Goal: Information Seeking & Learning: Compare options

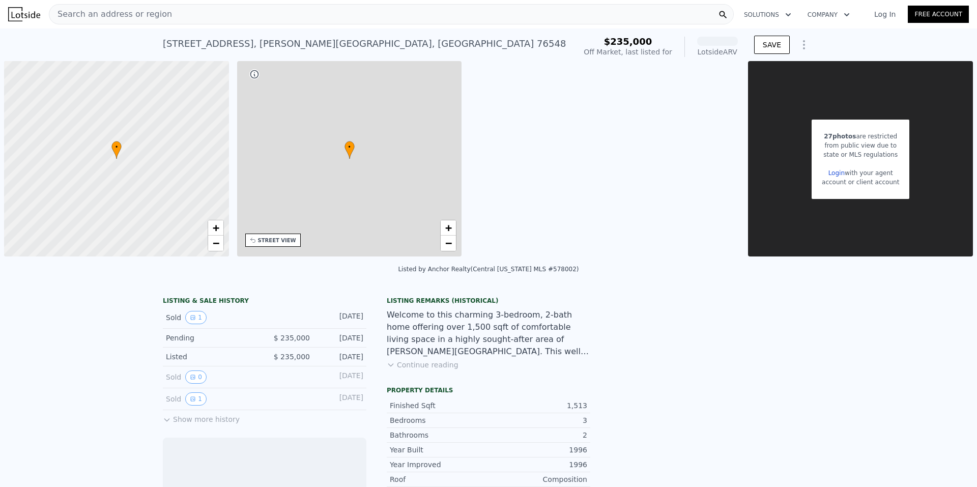
scroll to position [0, 4]
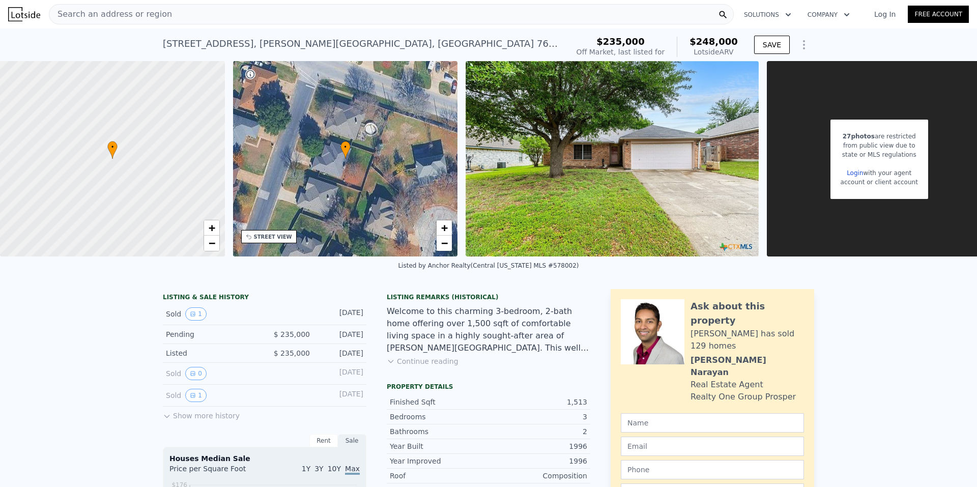
click at [13, 14] on img at bounding box center [24, 14] width 32 height 14
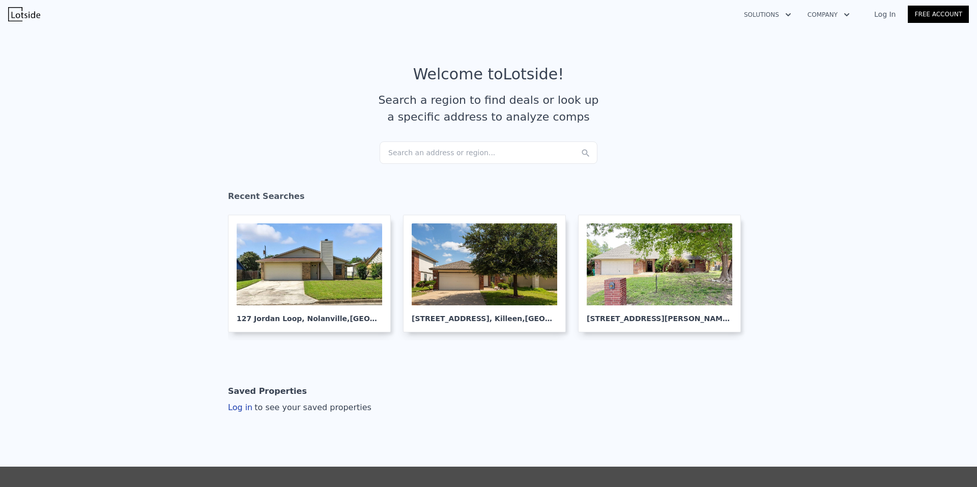
click at [430, 154] on div "Search an address or region..." at bounding box center [489, 152] width 218 height 22
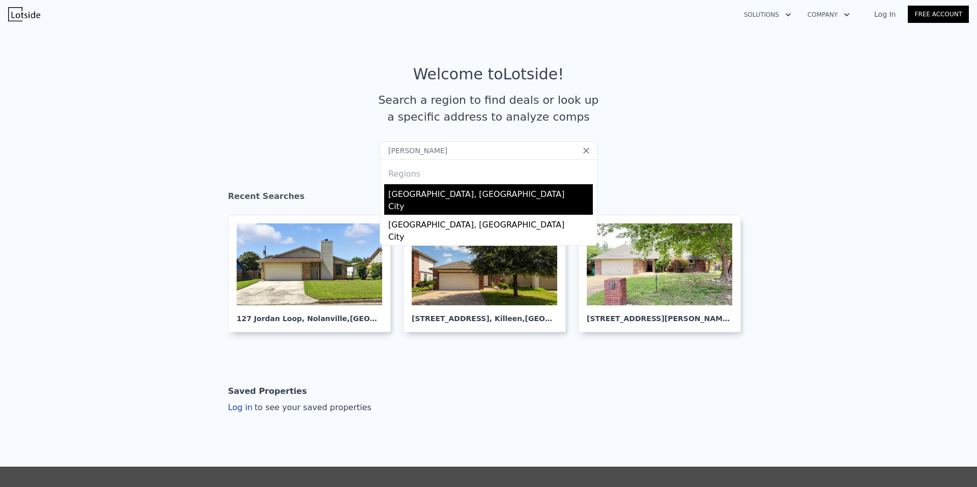
type input "[PERSON_NAME]"
click at [423, 201] on div "City" at bounding box center [490, 208] width 205 height 14
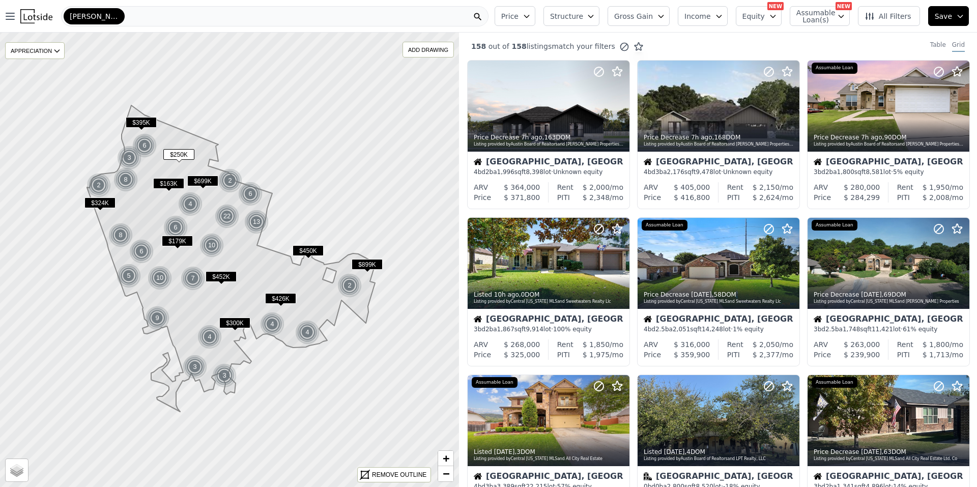
click at [344, 16] on div "[PERSON_NAME][GEOGRAPHIC_DATA]" at bounding box center [274, 16] width 427 height 20
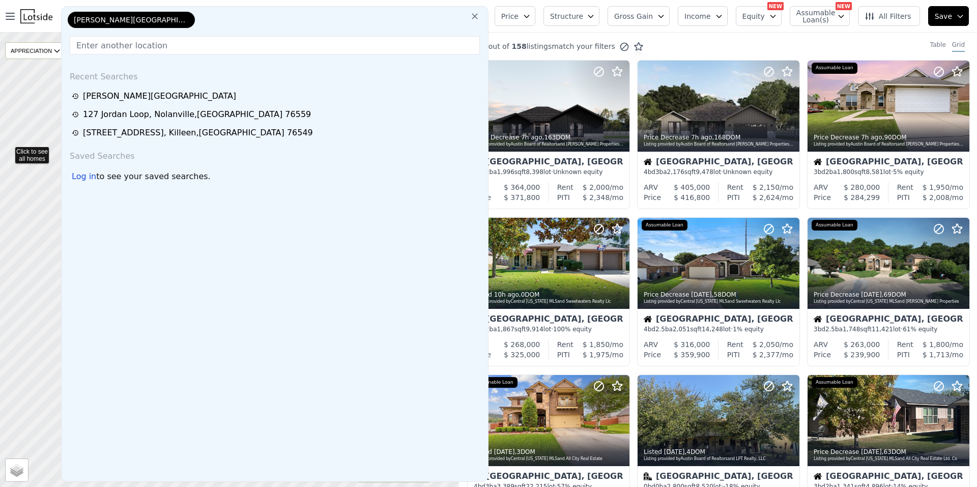
click at [8, 150] on icon at bounding box center [230, 260] width 554 height 549
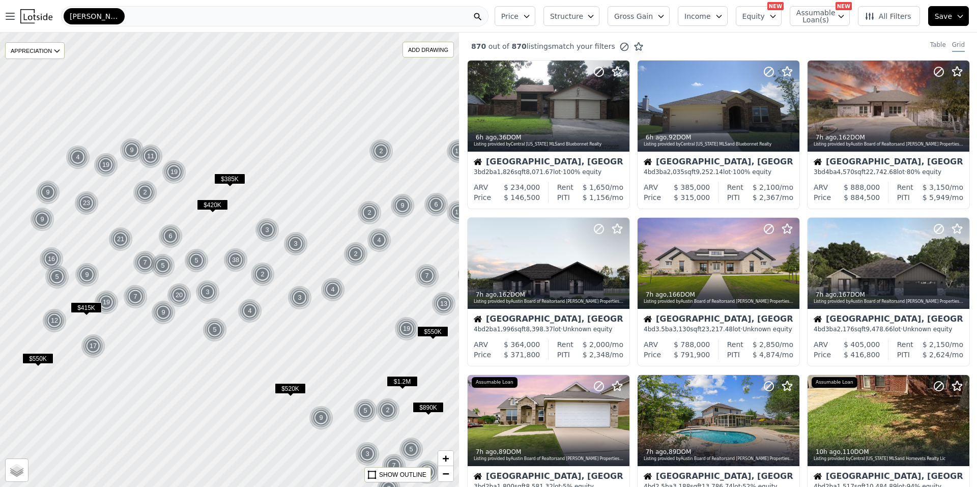
drag, startPoint x: 133, startPoint y: 349, endPoint x: 194, endPoint y: 350, distance: 61.1
click at [168, 365] on div at bounding box center [229, 260] width 551 height 546
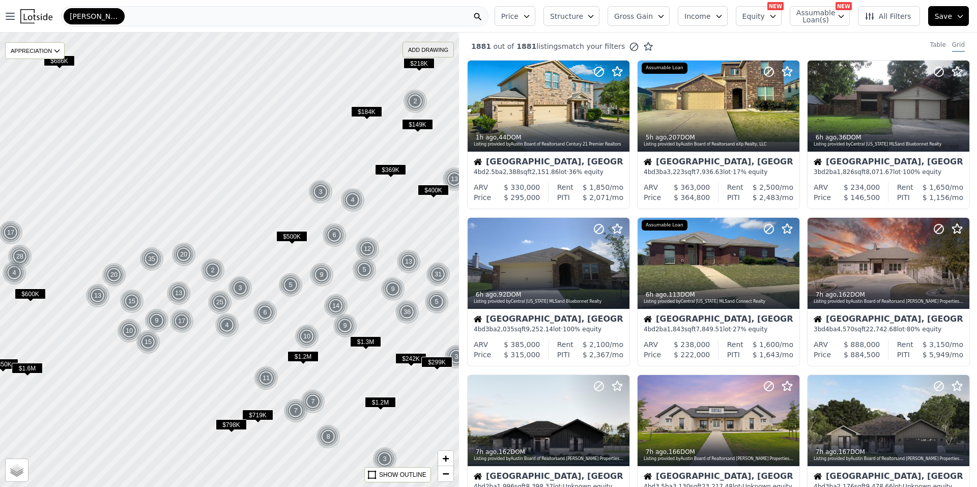
click at [436, 56] on div "ADD DRAWING" at bounding box center [428, 49] width 50 height 15
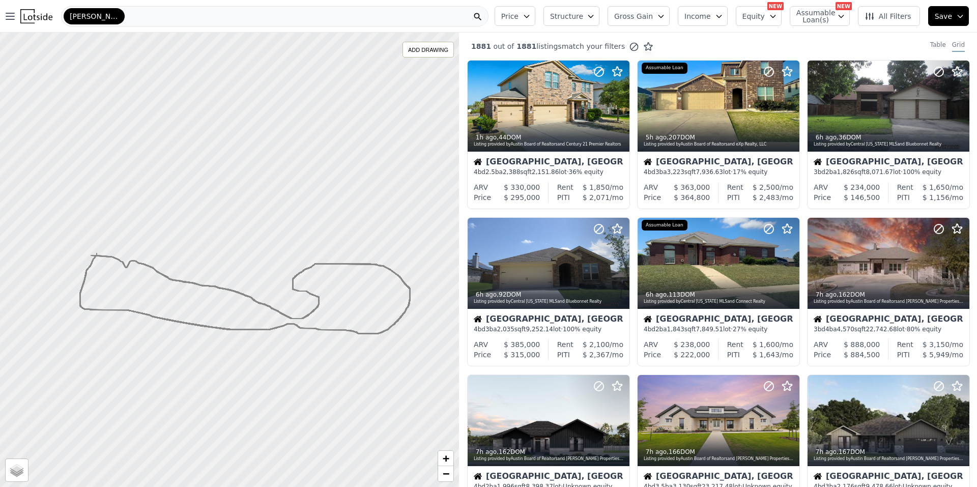
drag, startPoint x: 97, startPoint y: 253, endPoint x: 92, endPoint y: 255, distance: 5.5
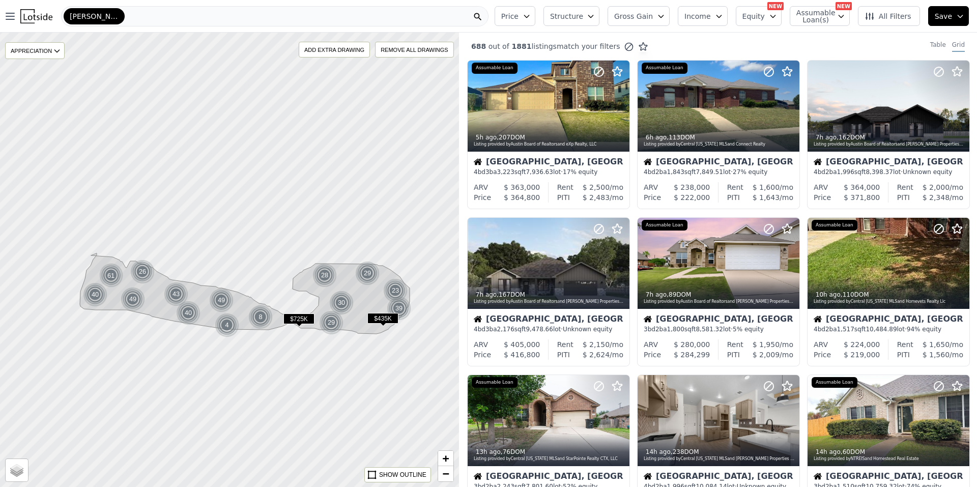
click at [535, 15] on button "Price" at bounding box center [515, 16] width 41 height 20
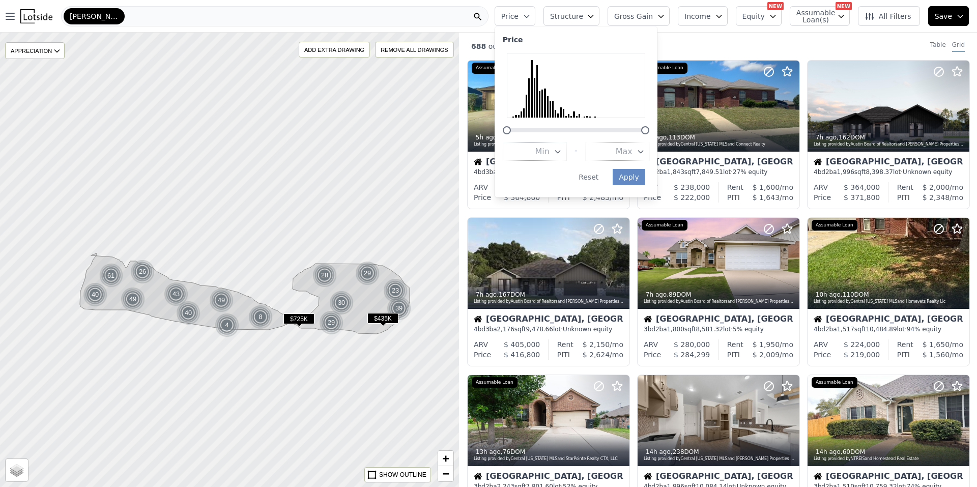
click at [633, 147] on span "Max" at bounding box center [624, 152] width 17 height 12
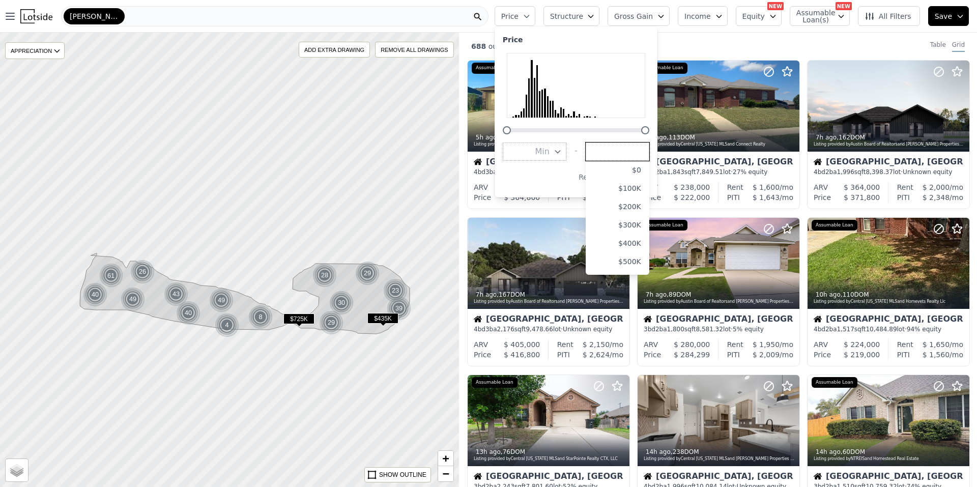
click at [636, 151] on input "number" at bounding box center [618, 151] width 64 height 18
type input "215000"
click at [548, 153] on button "Min" at bounding box center [535, 151] width 64 height 18
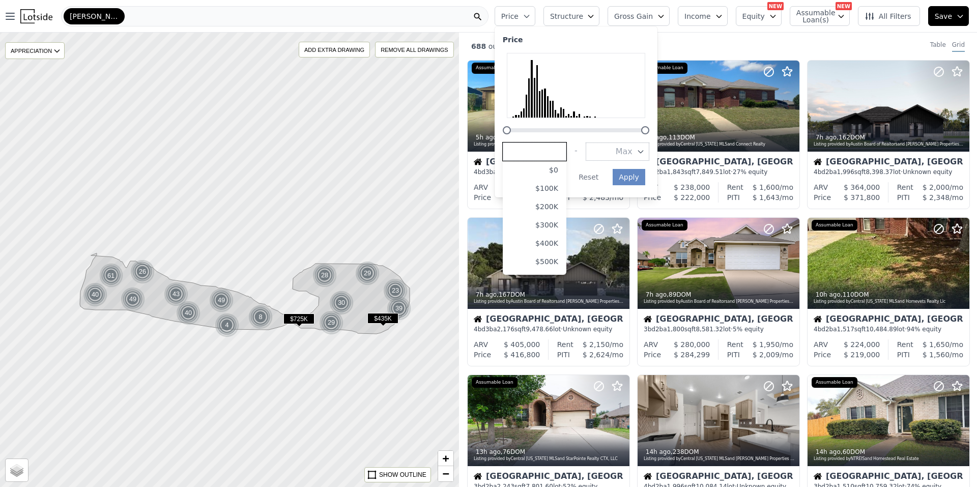
click at [548, 153] on input "number" at bounding box center [535, 151] width 64 height 18
type input "100000"
click at [635, 180] on button "Apply" at bounding box center [629, 177] width 33 height 16
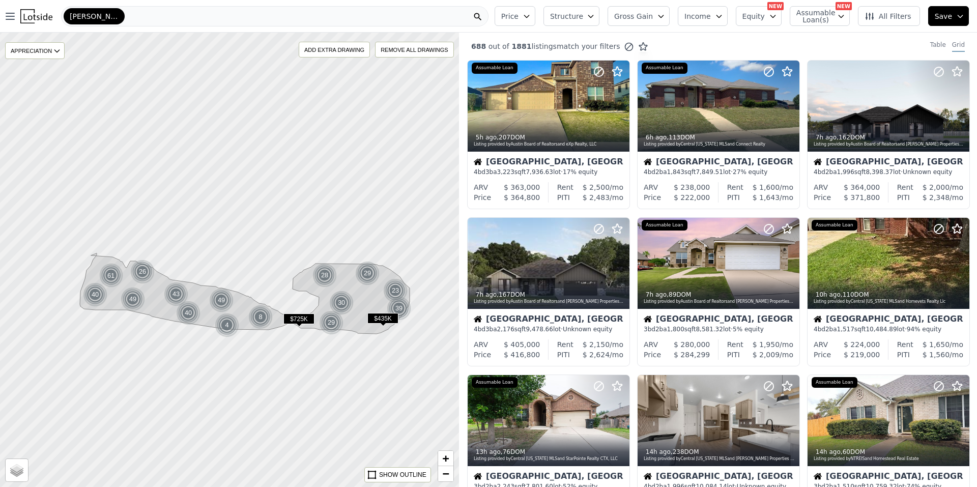
click at [583, 21] on span "Structure" at bounding box center [566, 16] width 33 height 10
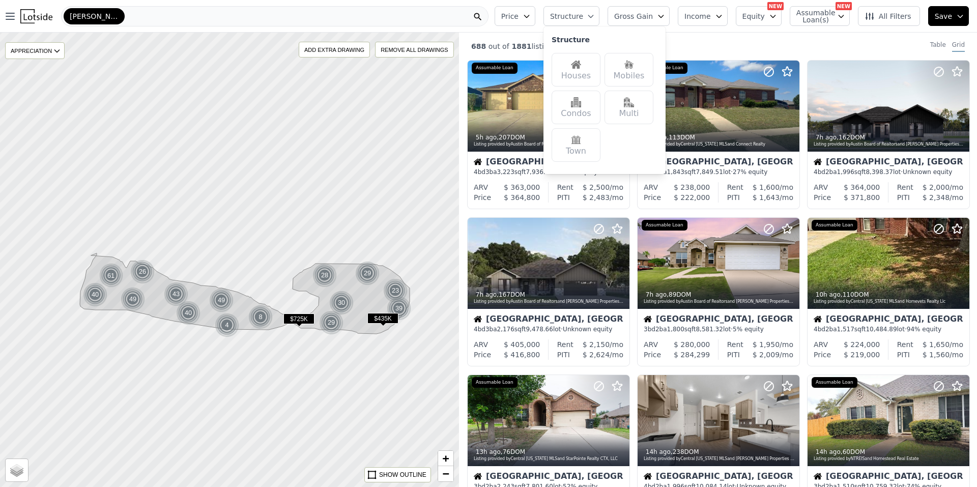
click at [584, 64] on div "Houses" at bounding box center [576, 70] width 49 height 34
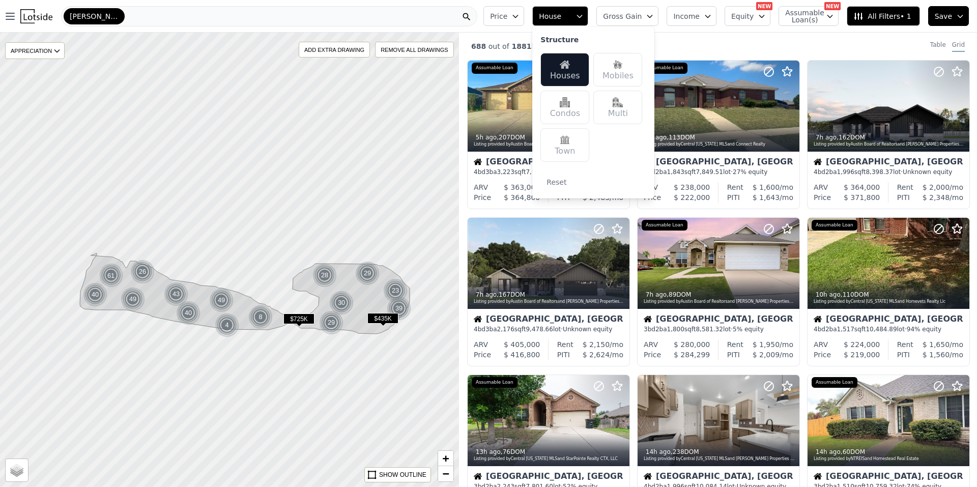
click at [694, 8] on button "Income" at bounding box center [692, 16] width 50 height 20
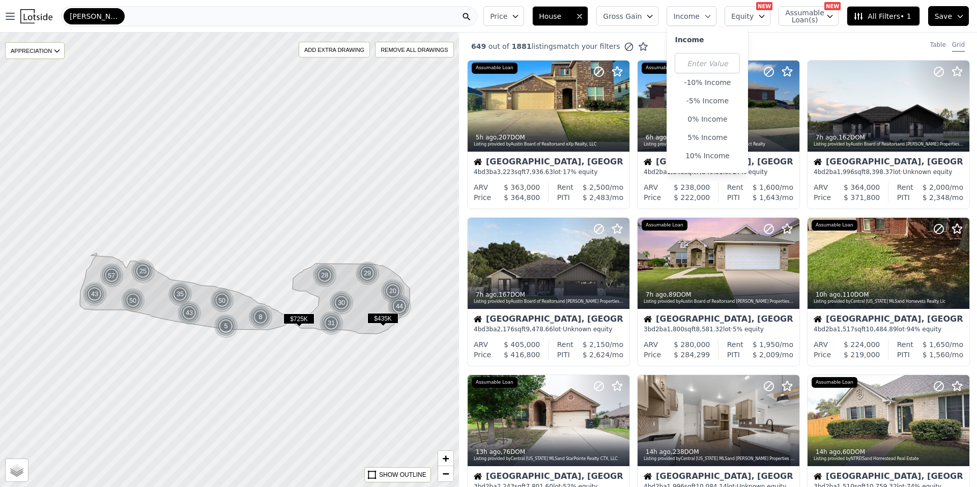
click at [696, 8] on button "Income" at bounding box center [692, 16] width 50 height 20
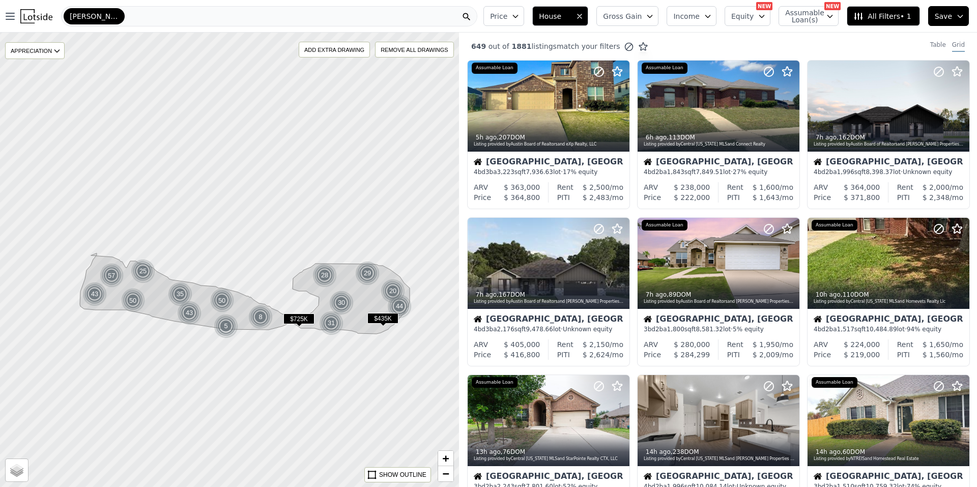
click at [839, 14] on button "Assumable Loan(s)" at bounding box center [809, 16] width 60 height 20
click at [795, 36] on input "Has Assumable Loan(s)" at bounding box center [791, 36] width 8 height 8
checkbox input "true"
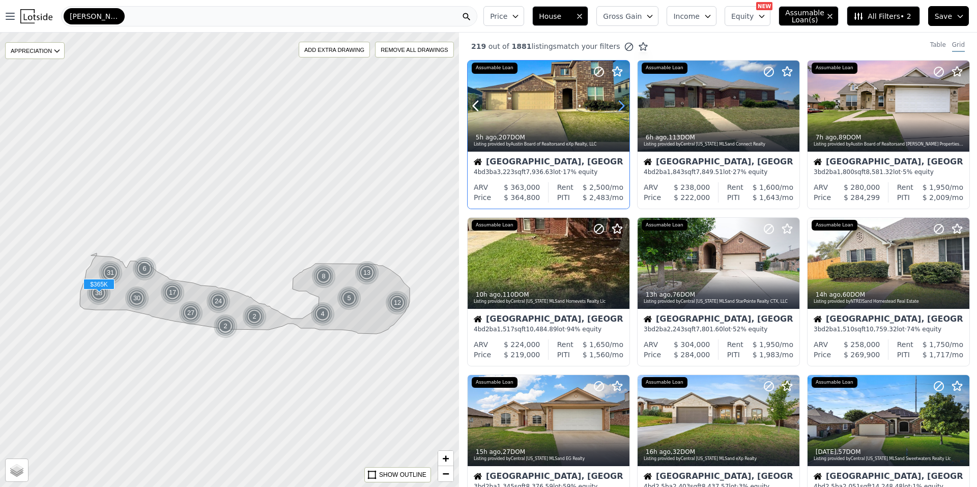
click at [623, 104] on icon at bounding box center [621, 106] width 16 height 16
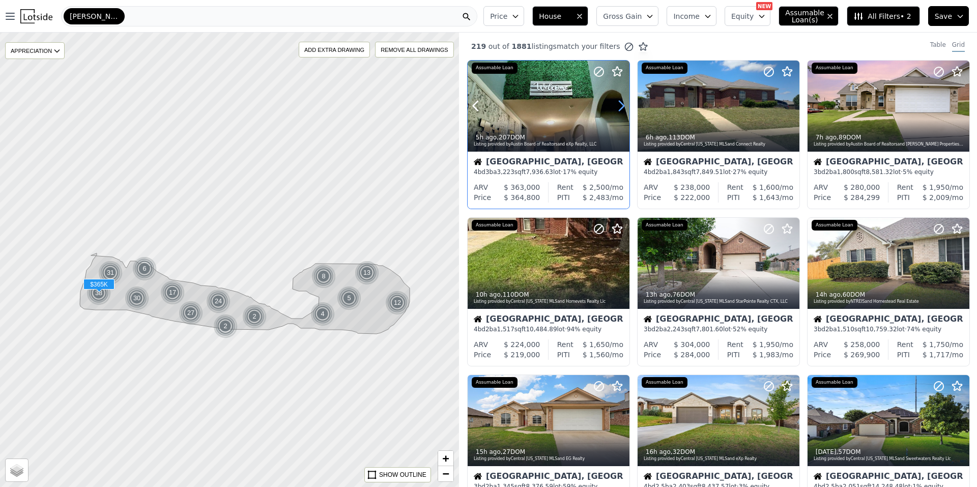
click at [623, 104] on icon at bounding box center [621, 106] width 16 height 16
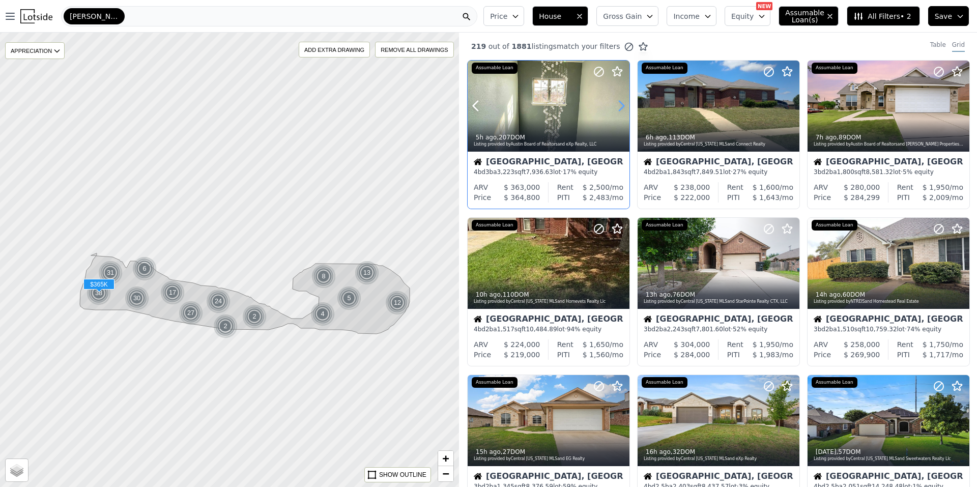
click at [623, 104] on icon at bounding box center [621, 106] width 16 height 16
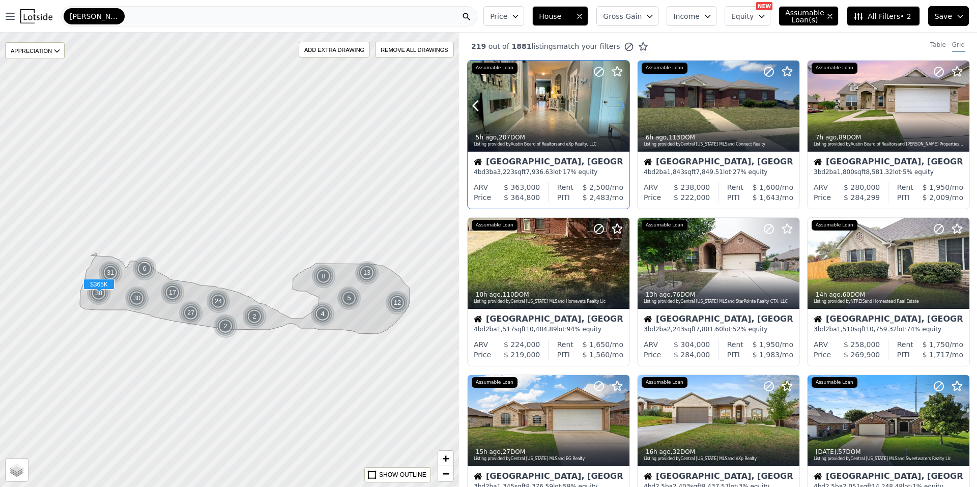
click at [623, 104] on icon at bounding box center [621, 106] width 16 height 16
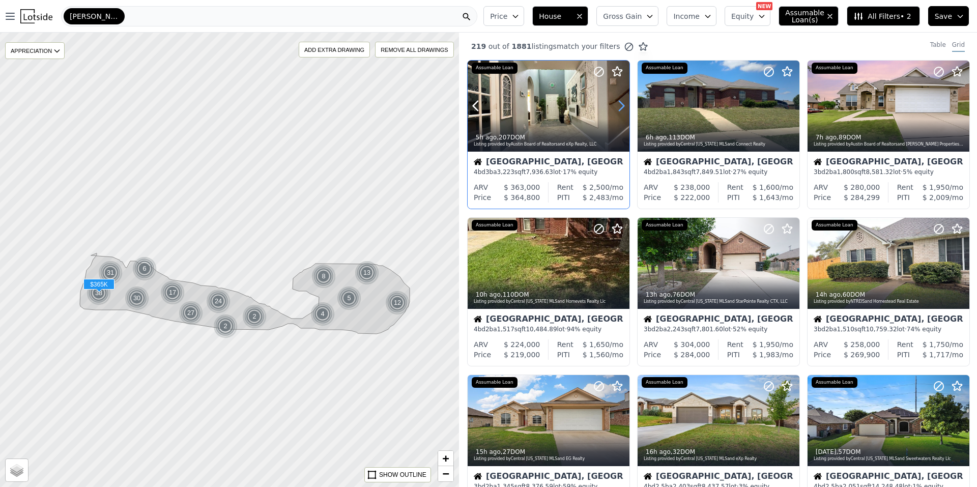
click at [623, 104] on icon at bounding box center [621, 106] width 16 height 16
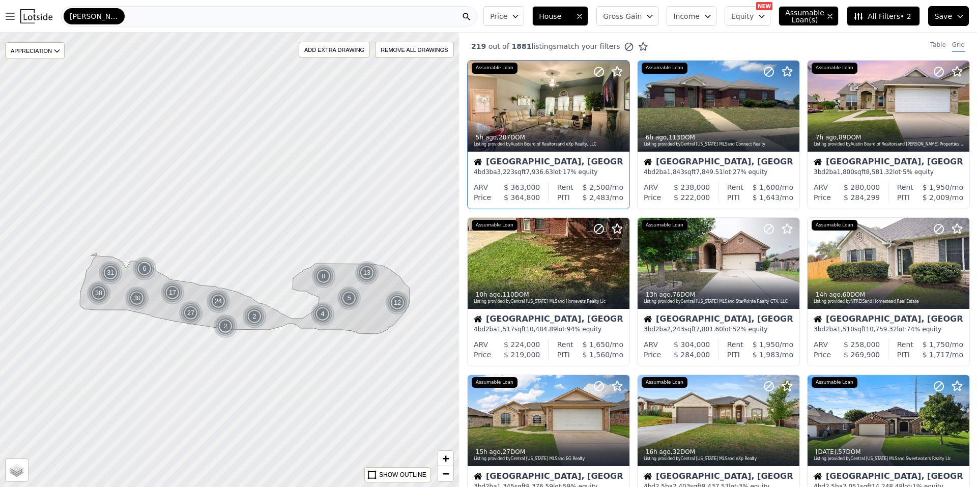
click at [523, 18] on button "Price" at bounding box center [503, 16] width 41 height 20
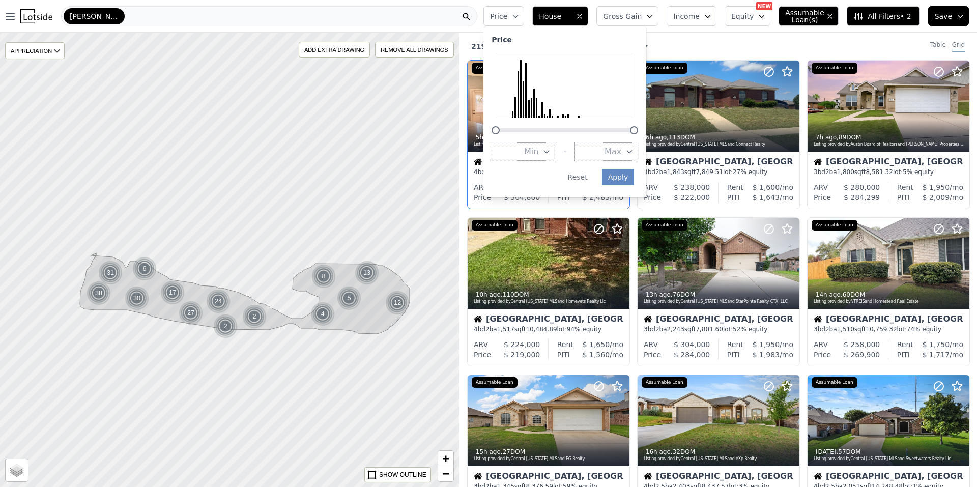
click at [616, 149] on button "Max" at bounding box center [607, 151] width 64 height 18
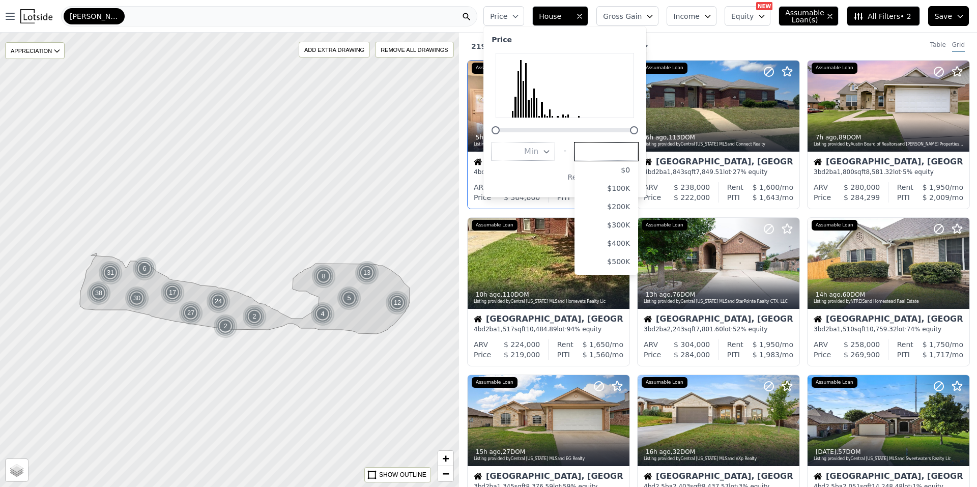
click at [620, 145] on input "number" at bounding box center [607, 151] width 64 height 18
type input "215000"
click at [549, 170] on div "Apply Reset" at bounding box center [563, 177] width 142 height 16
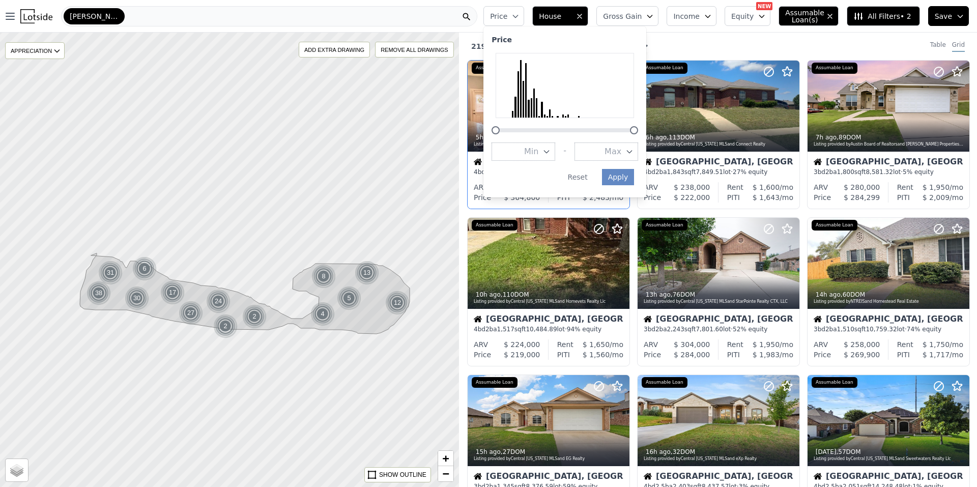
click at [618, 143] on button "Max" at bounding box center [607, 151] width 64 height 18
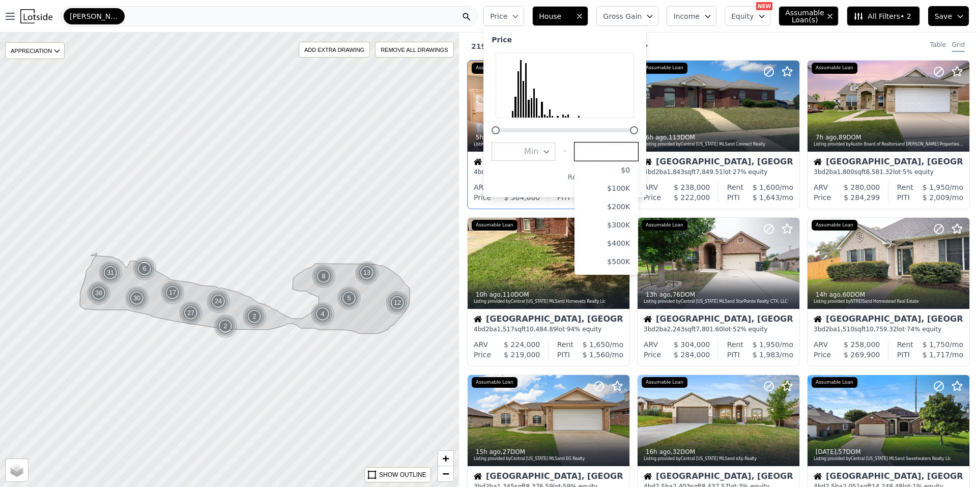
click at [617, 159] on input "number" at bounding box center [607, 151] width 64 height 18
type input "215000"
click at [538, 153] on span "Min" at bounding box center [531, 152] width 14 height 12
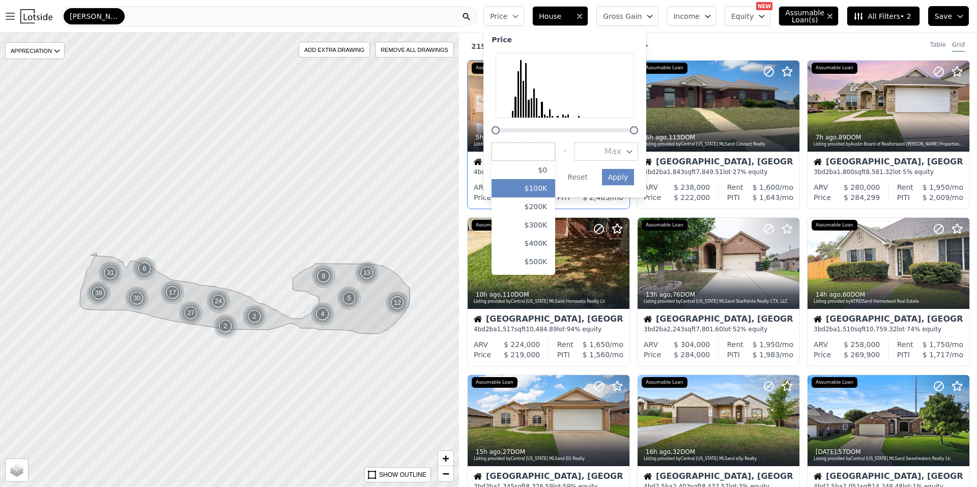
click at [539, 185] on button "$100K" at bounding box center [524, 188] width 64 height 18
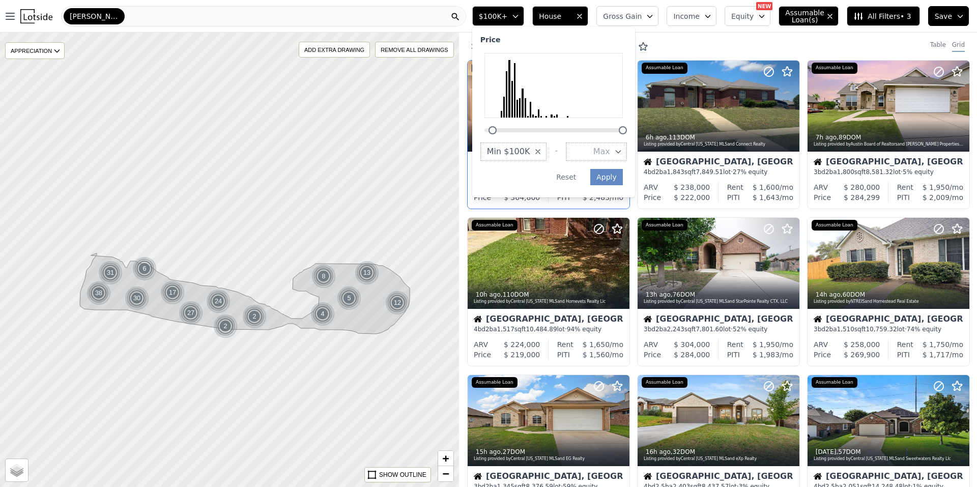
click at [613, 154] on button "Max" at bounding box center [596, 151] width 61 height 18
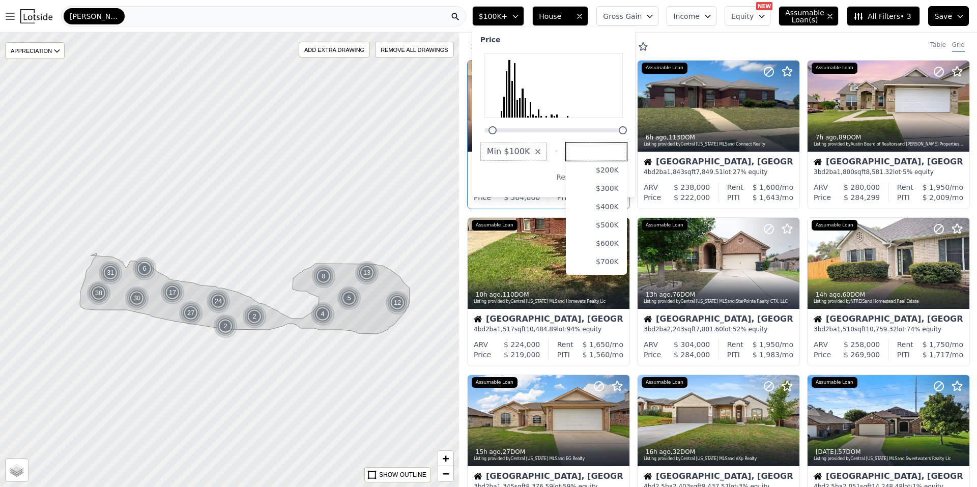
click at [620, 148] on input "number" at bounding box center [596, 151] width 61 height 18
click at [620, 181] on button "$300K" at bounding box center [596, 188] width 61 height 18
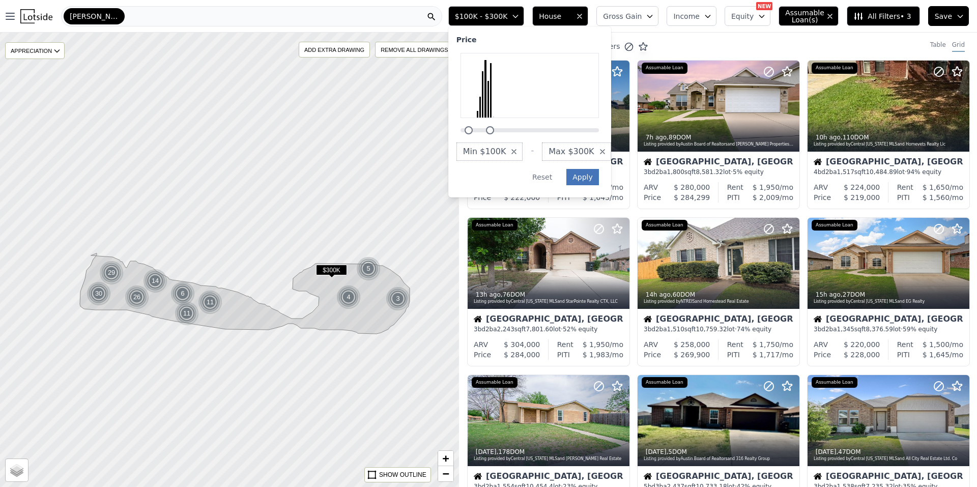
click at [599, 180] on button "Apply" at bounding box center [582, 177] width 33 height 16
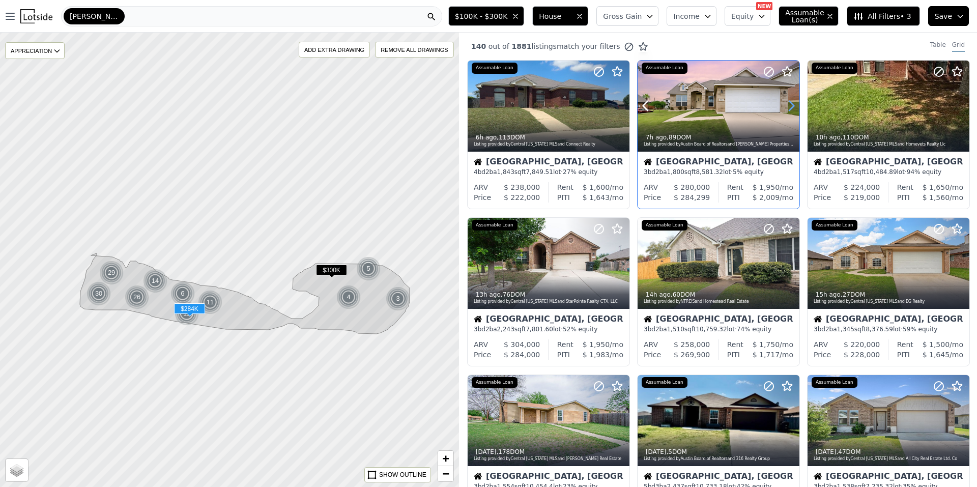
click at [789, 102] on icon at bounding box center [791, 106] width 5 height 10
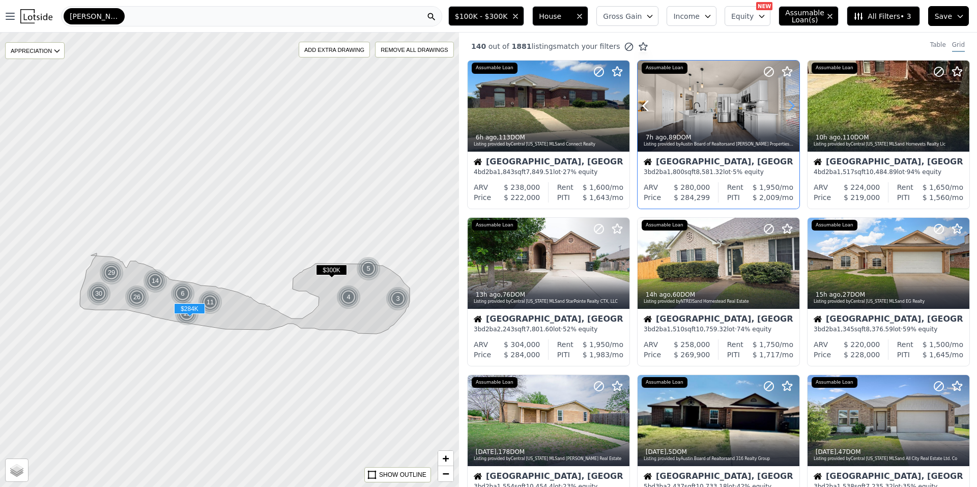
click at [787, 104] on icon at bounding box center [791, 106] width 16 height 16
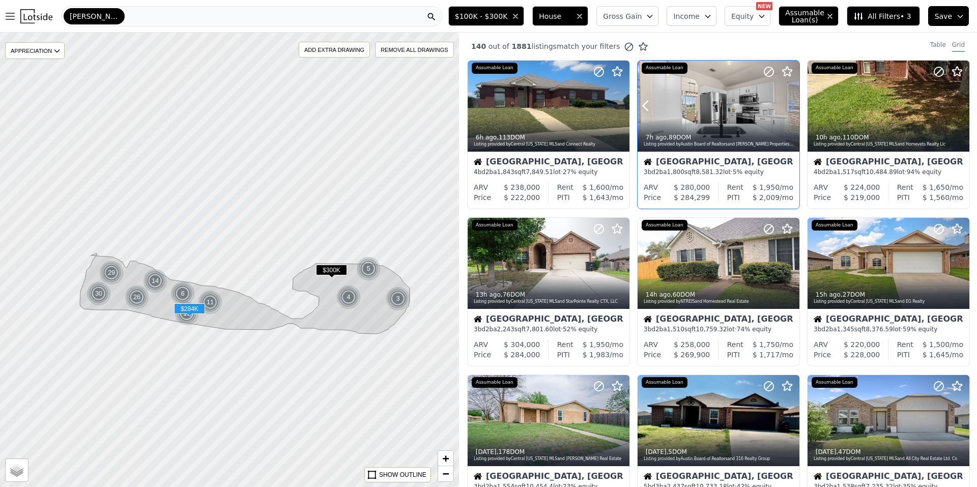
click at [787, 104] on icon at bounding box center [791, 106] width 16 height 16
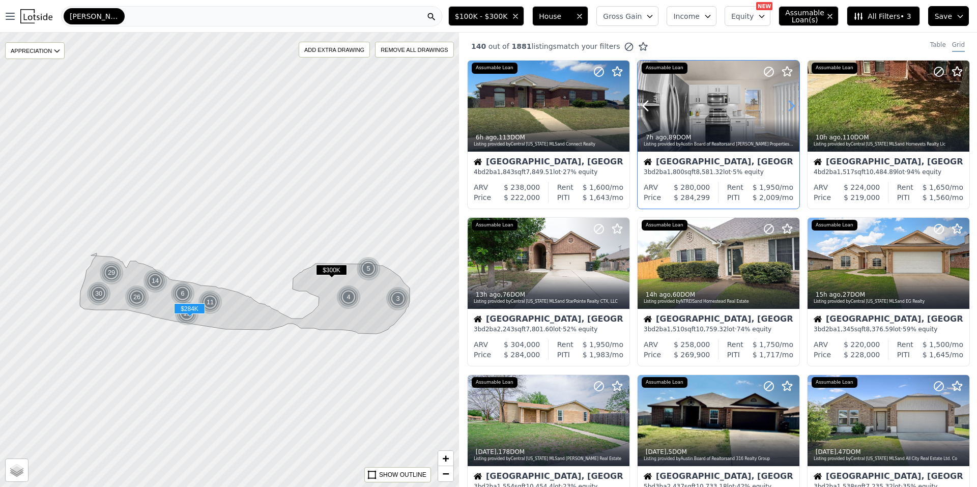
click at [787, 104] on icon at bounding box center [791, 106] width 16 height 16
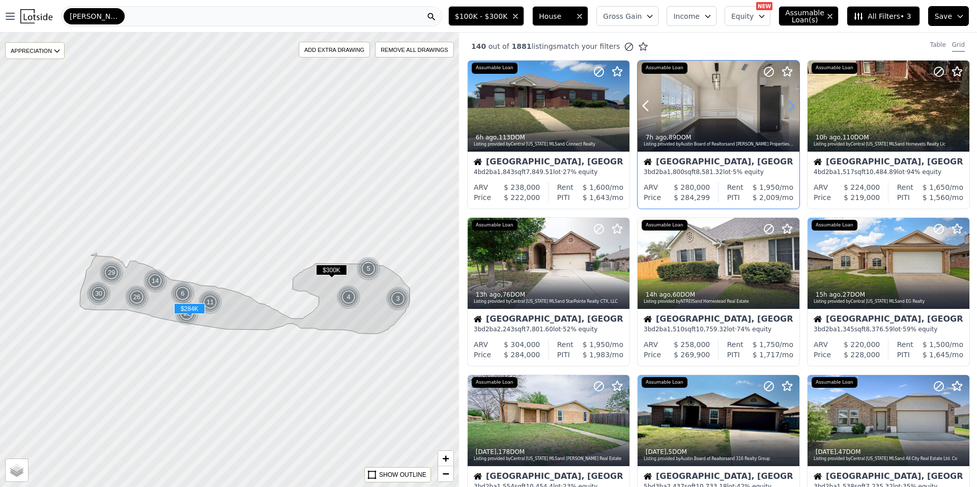
click at [787, 104] on icon at bounding box center [791, 106] width 16 height 16
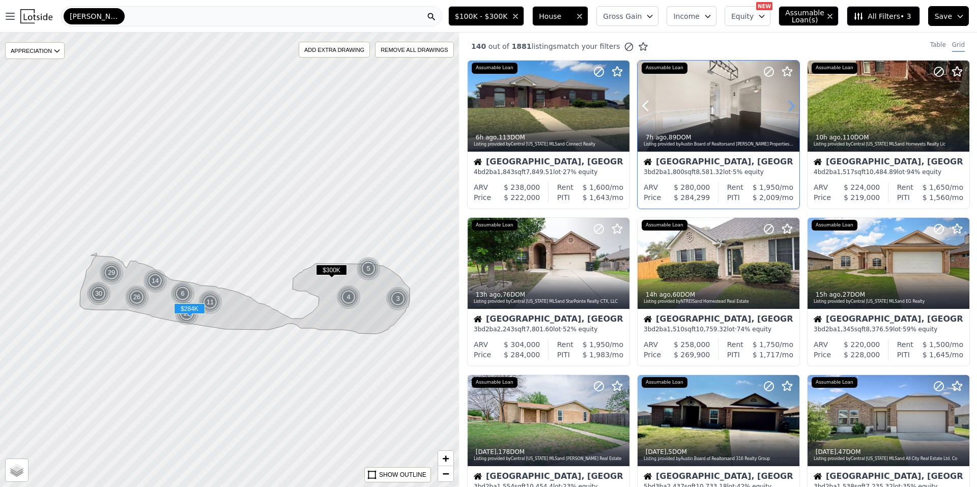
click at [787, 104] on icon at bounding box center [791, 106] width 16 height 16
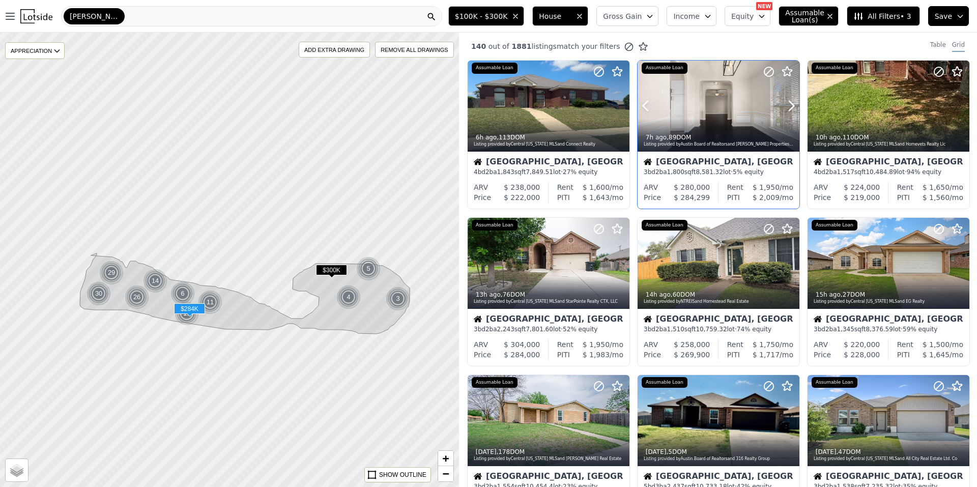
click at [734, 97] on div at bounding box center [766, 93] width 65 height 65
click at [508, 15] on span "$100K - $300K" at bounding box center [481, 16] width 53 height 10
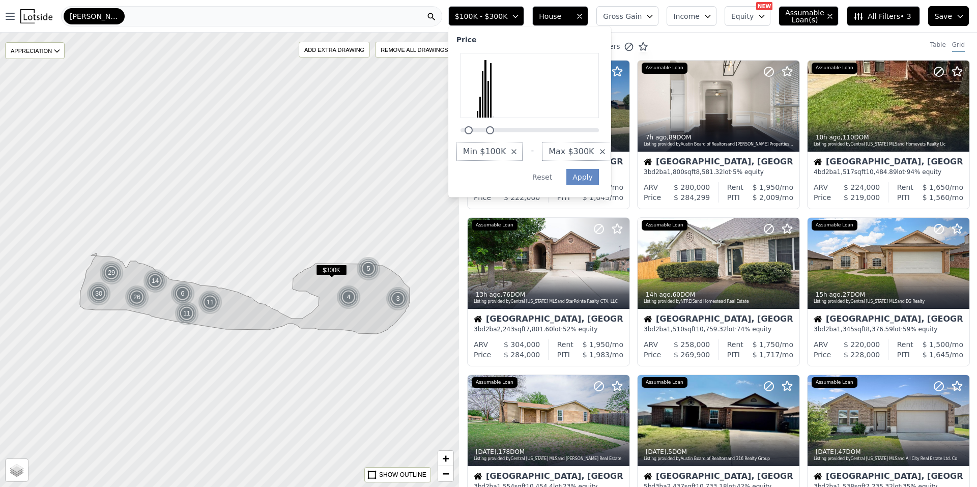
click at [590, 145] on button "Max $300K" at bounding box center [576, 151] width 69 height 18
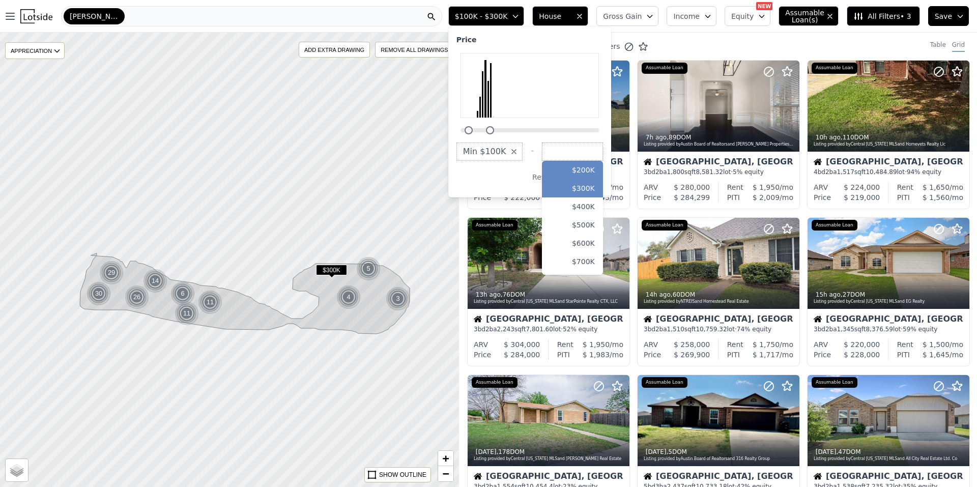
click at [596, 166] on button "$200K" at bounding box center [572, 170] width 61 height 18
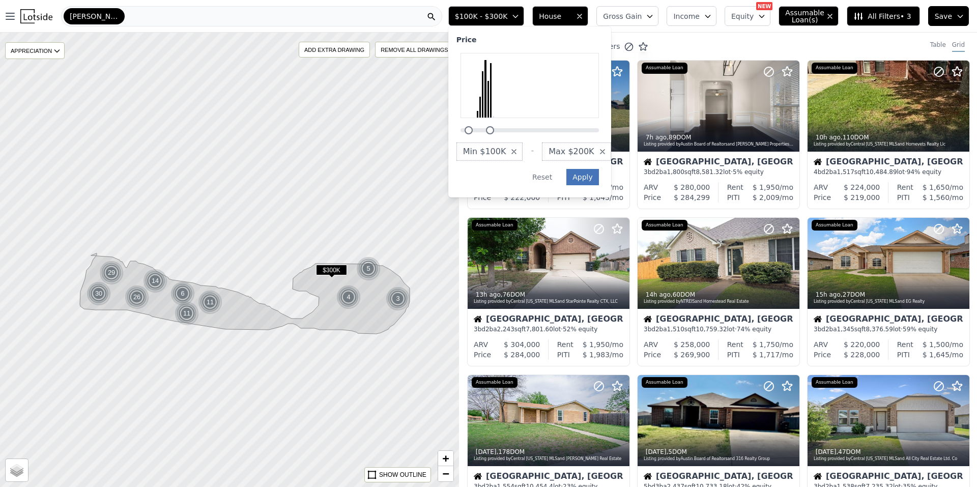
click at [596, 175] on button "Apply" at bounding box center [582, 177] width 33 height 16
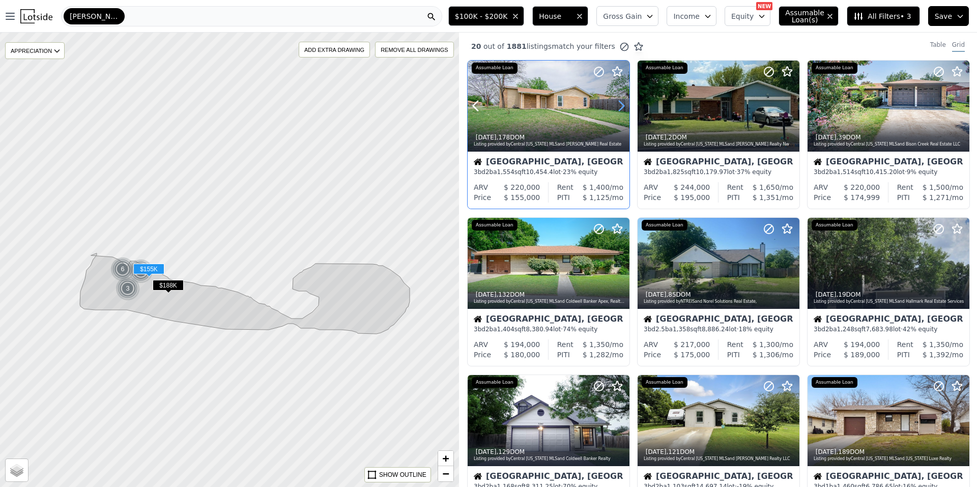
click at [618, 104] on icon at bounding box center [621, 106] width 16 height 16
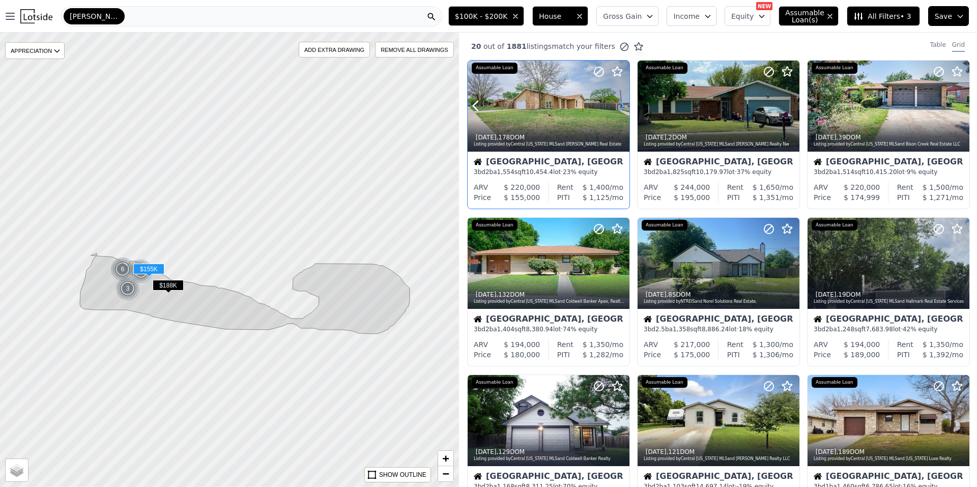
click at [618, 104] on icon at bounding box center [621, 106] width 16 height 16
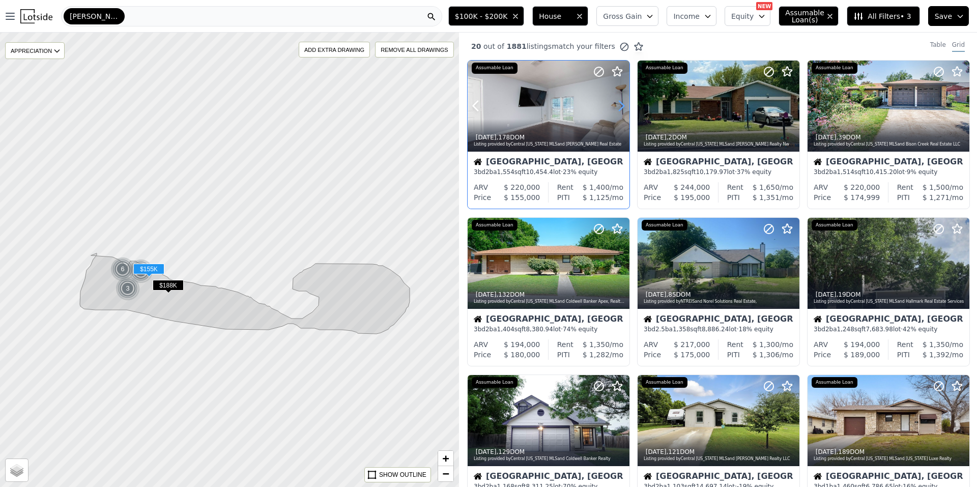
click at [618, 104] on icon at bounding box center [621, 106] width 16 height 16
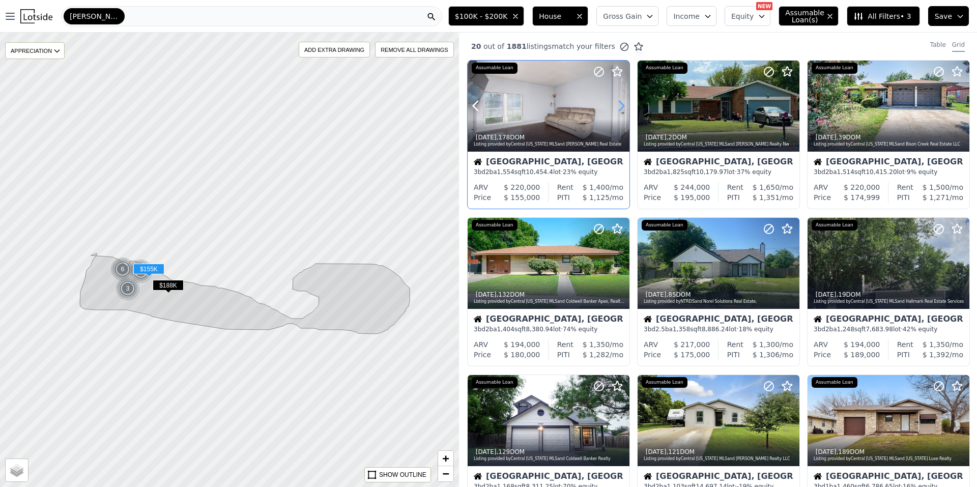
click at [618, 104] on icon at bounding box center [621, 106] width 16 height 16
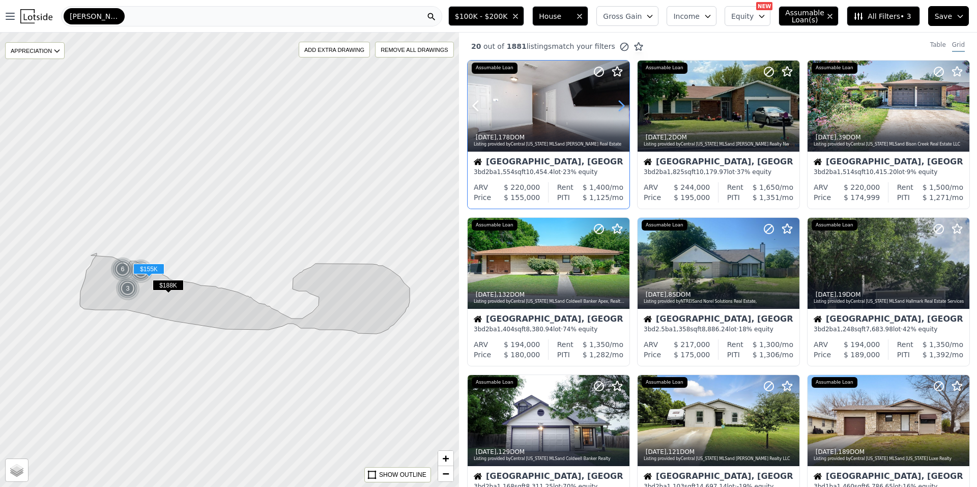
click at [618, 104] on icon at bounding box center [621, 106] width 16 height 16
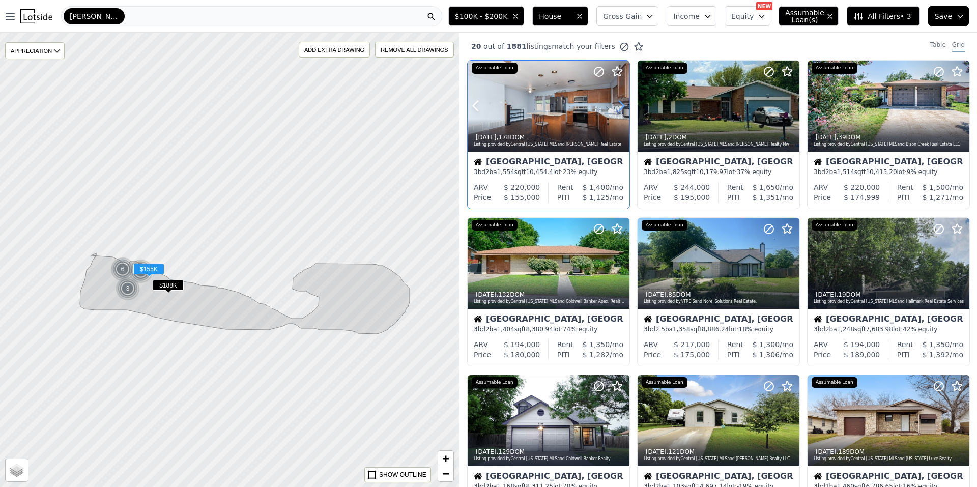
click at [618, 104] on icon at bounding box center [621, 106] width 16 height 16
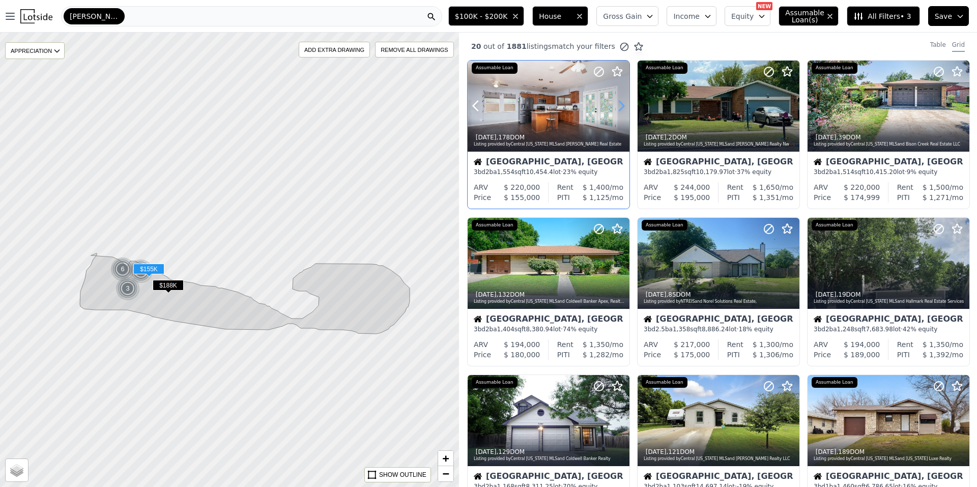
click at [618, 104] on icon at bounding box center [621, 106] width 16 height 16
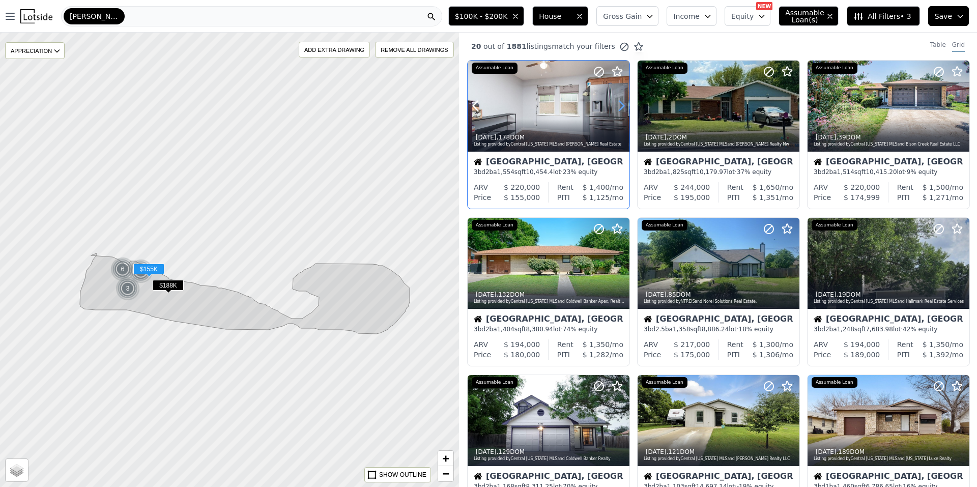
click at [618, 104] on icon at bounding box center [621, 106] width 16 height 16
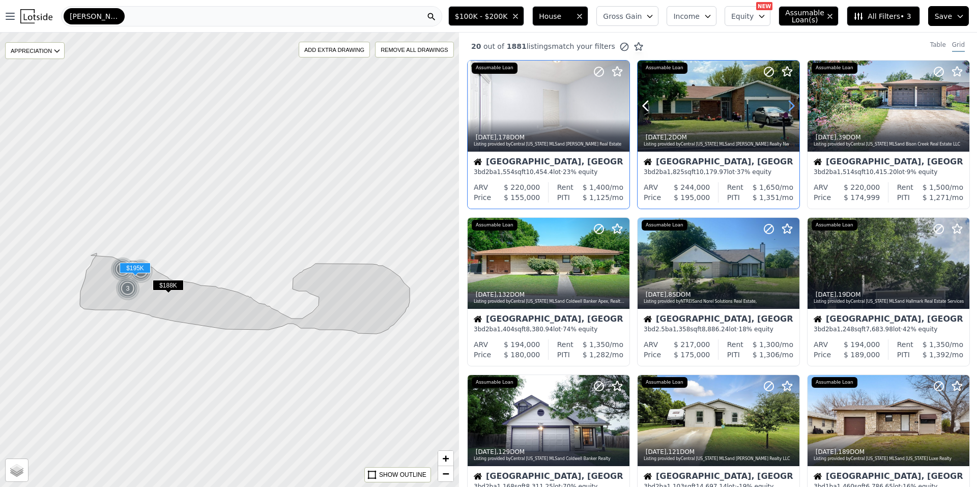
click at [789, 104] on icon at bounding box center [791, 106] width 5 height 10
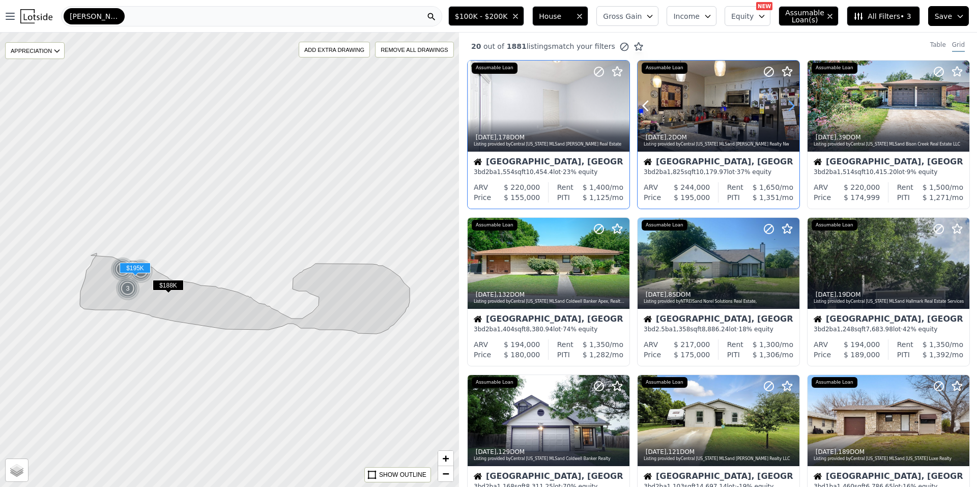
click at [789, 104] on icon at bounding box center [791, 106] width 5 height 10
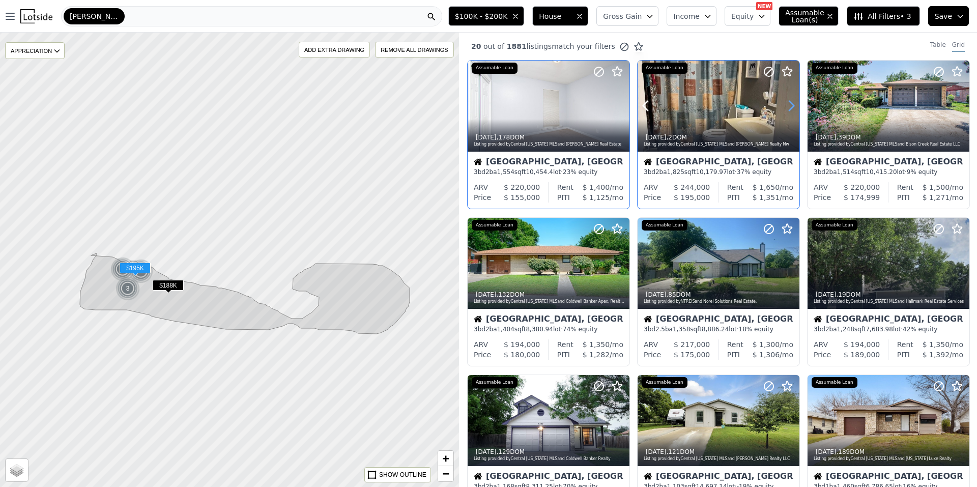
click at [789, 104] on icon at bounding box center [791, 106] width 5 height 10
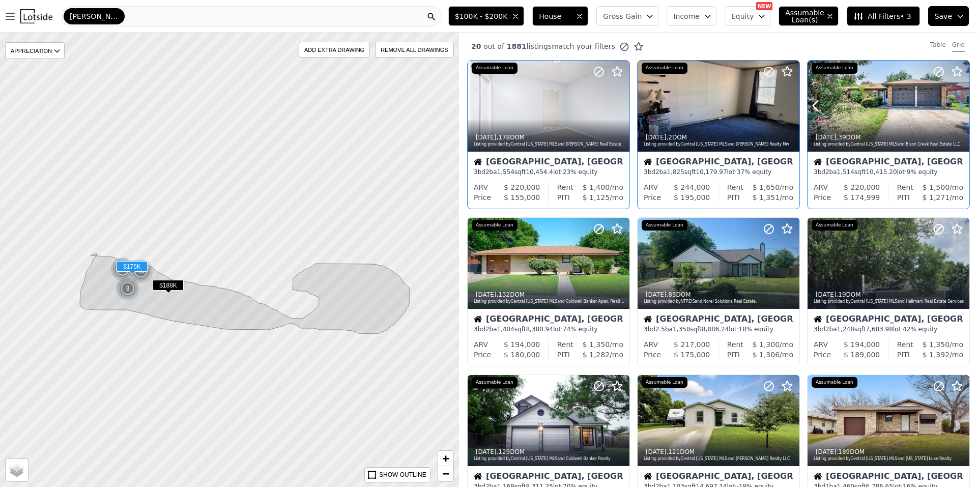
click at [957, 101] on icon at bounding box center [961, 106] width 16 height 16
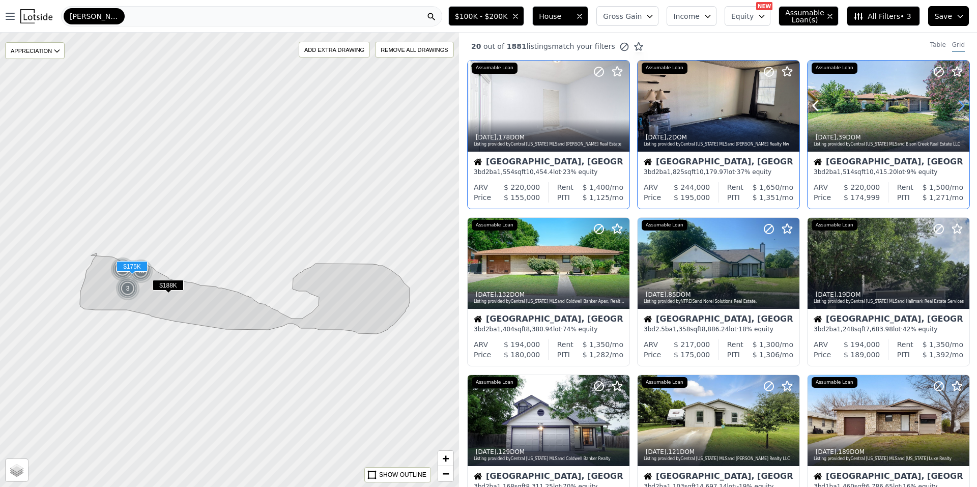
click at [957, 101] on icon at bounding box center [961, 106] width 16 height 16
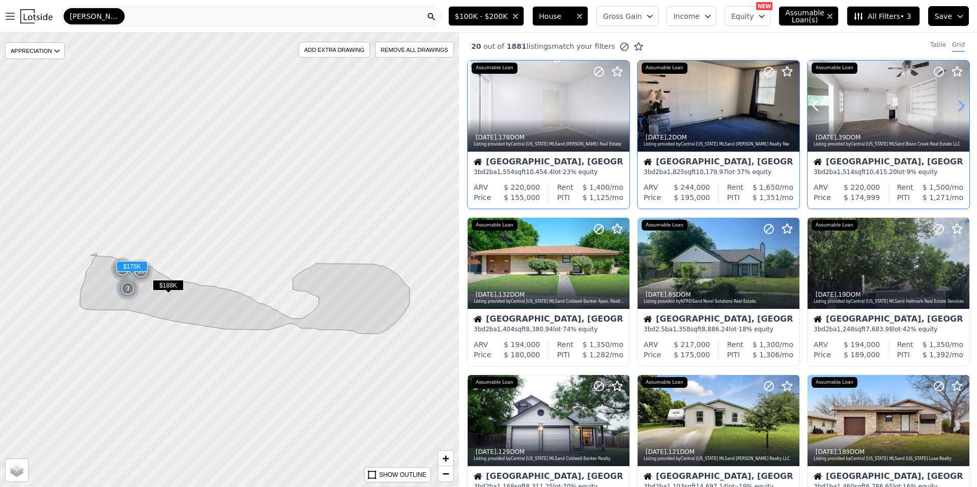
click at [957, 101] on icon at bounding box center [961, 106] width 16 height 16
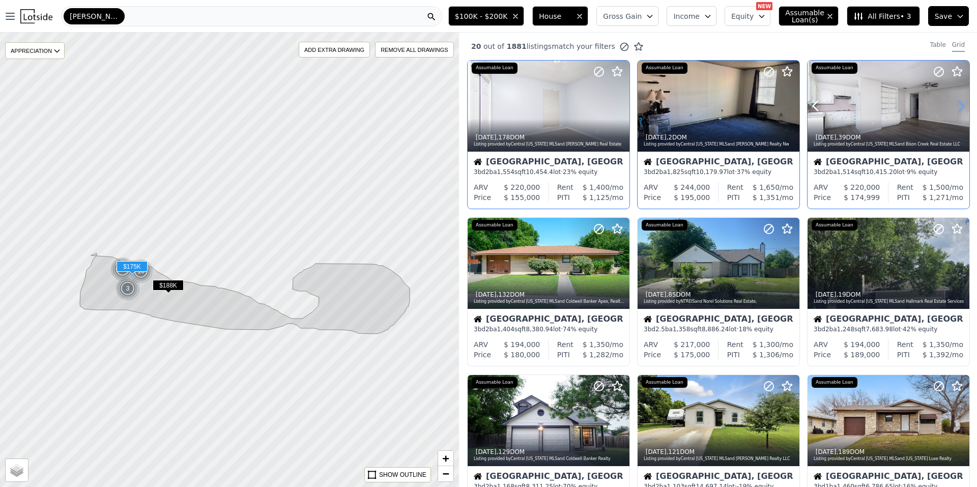
click at [957, 101] on icon at bounding box center [961, 106] width 16 height 16
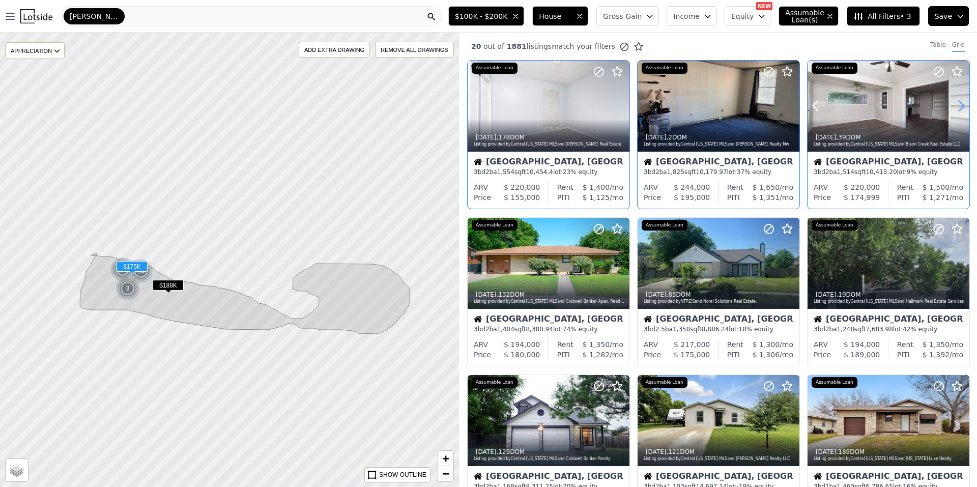
click at [957, 101] on icon at bounding box center [961, 106] width 16 height 16
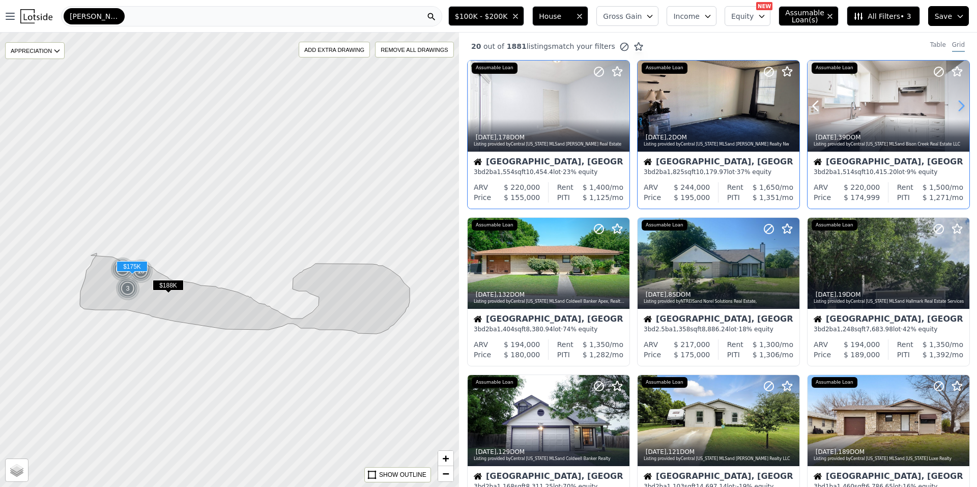
click at [957, 101] on icon at bounding box center [961, 106] width 16 height 16
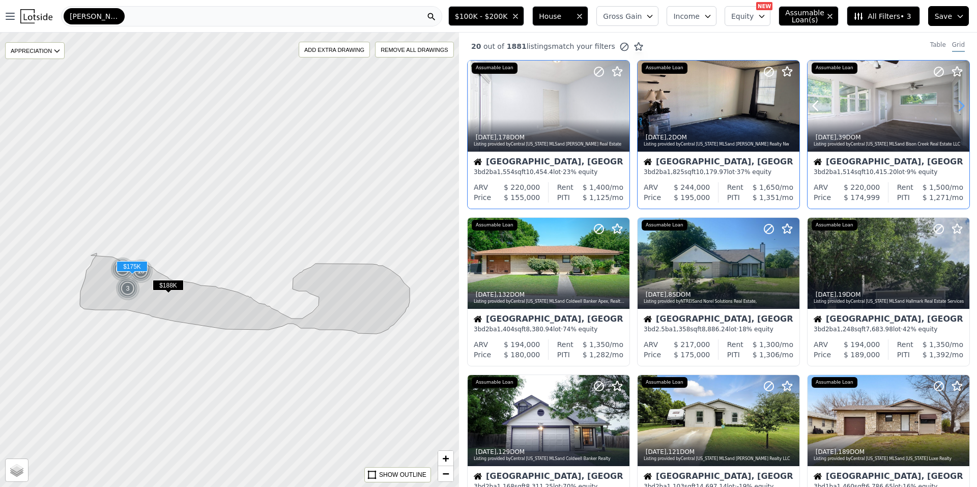
click at [957, 101] on icon at bounding box center [961, 106] width 16 height 16
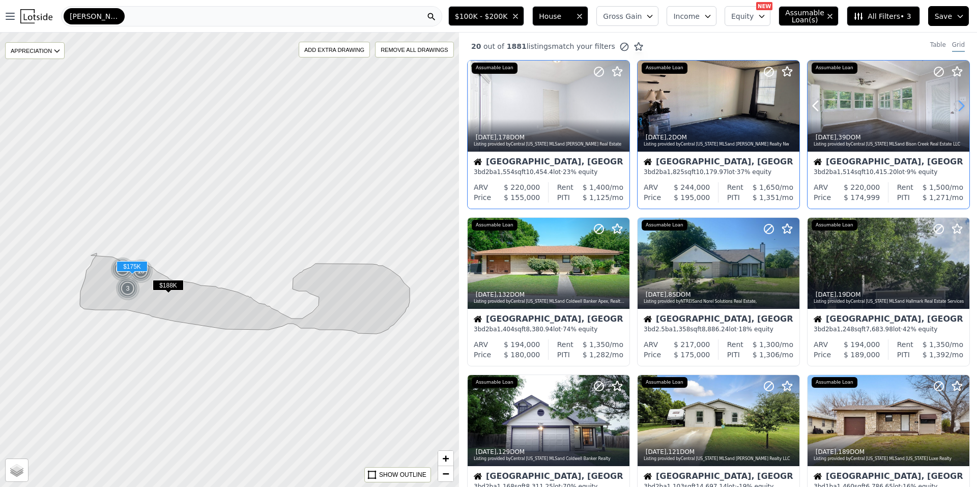
click at [957, 101] on icon at bounding box center [961, 106] width 16 height 16
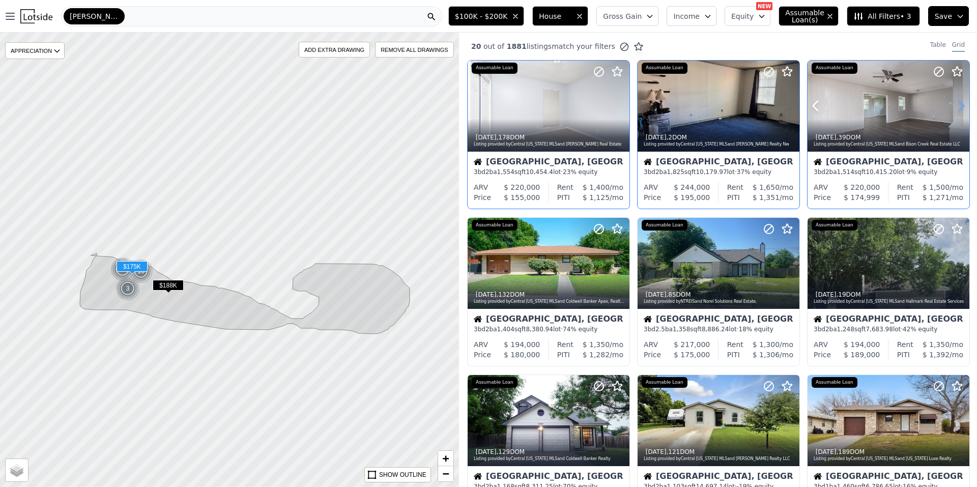
click at [957, 101] on icon at bounding box center [961, 106] width 16 height 16
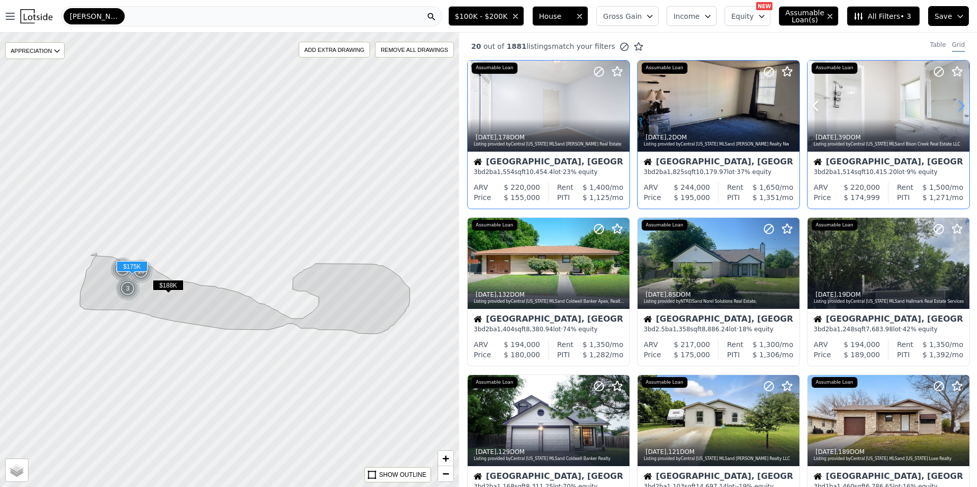
click at [957, 101] on icon at bounding box center [961, 106] width 16 height 16
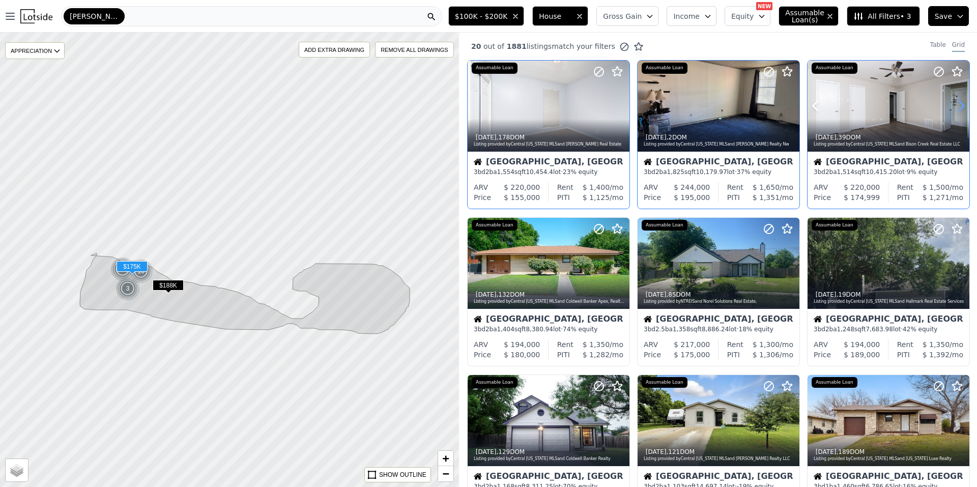
click at [957, 101] on icon at bounding box center [961, 106] width 16 height 16
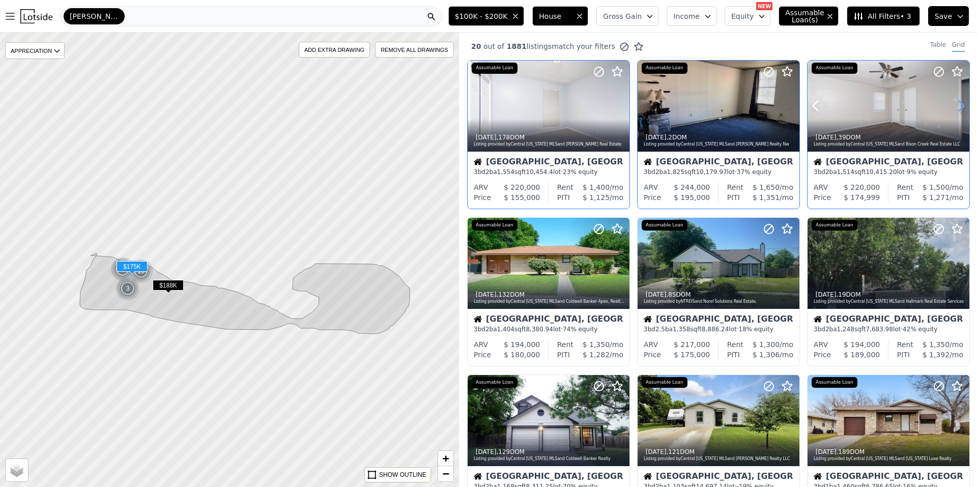
click at [957, 101] on icon at bounding box center [961, 106] width 16 height 16
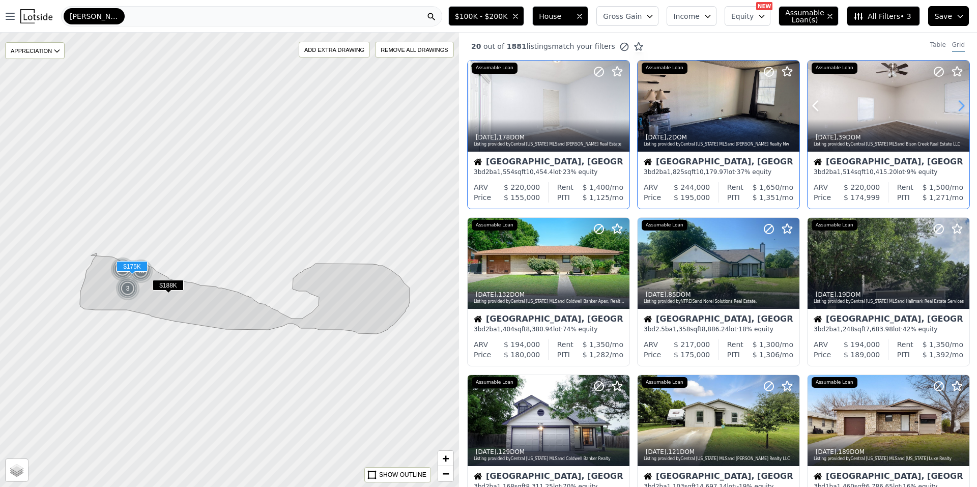
click at [957, 101] on icon at bounding box center [961, 106] width 16 height 16
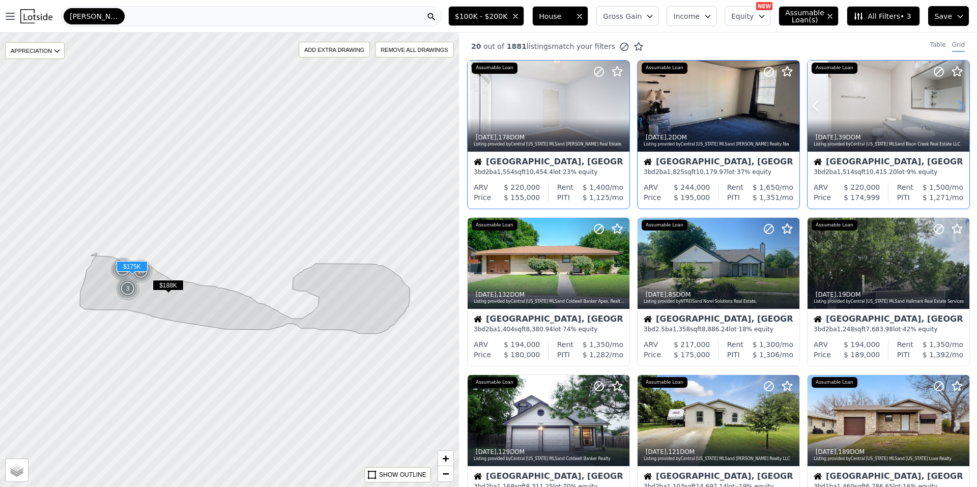
click at [957, 101] on icon at bounding box center [961, 106] width 16 height 16
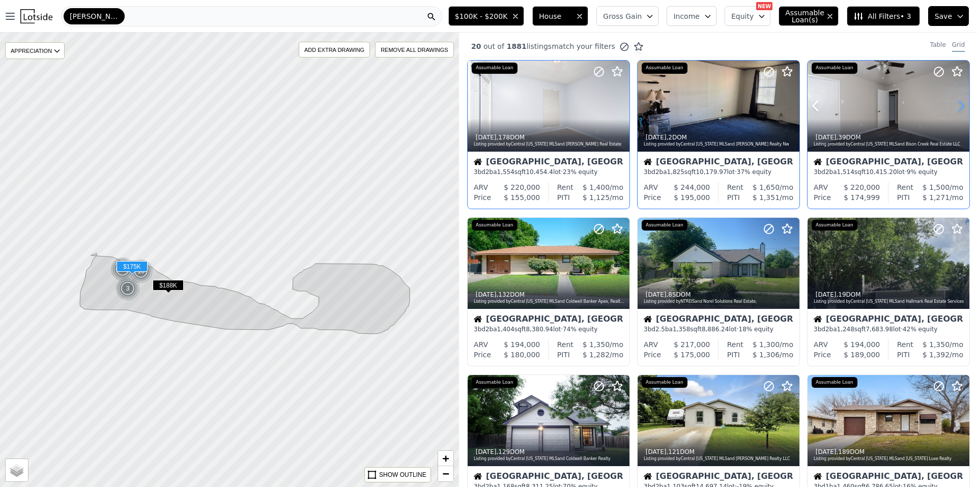
click at [957, 101] on icon at bounding box center [961, 106] width 16 height 16
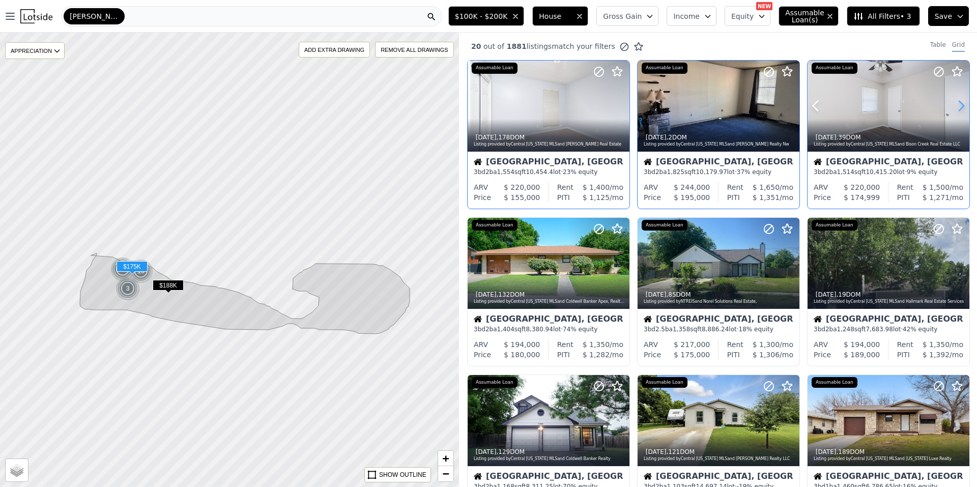
click at [957, 101] on icon at bounding box center [961, 106] width 16 height 16
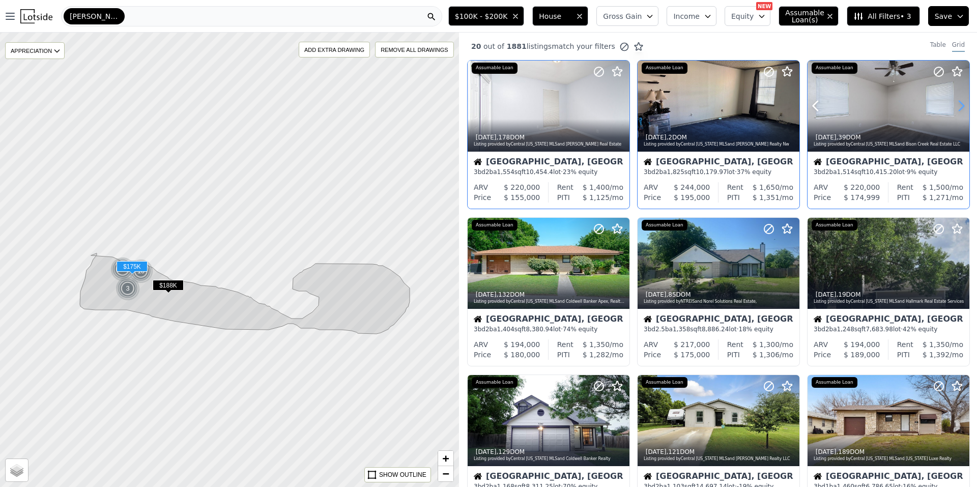
click at [957, 101] on icon at bounding box center [961, 106] width 16 height 16
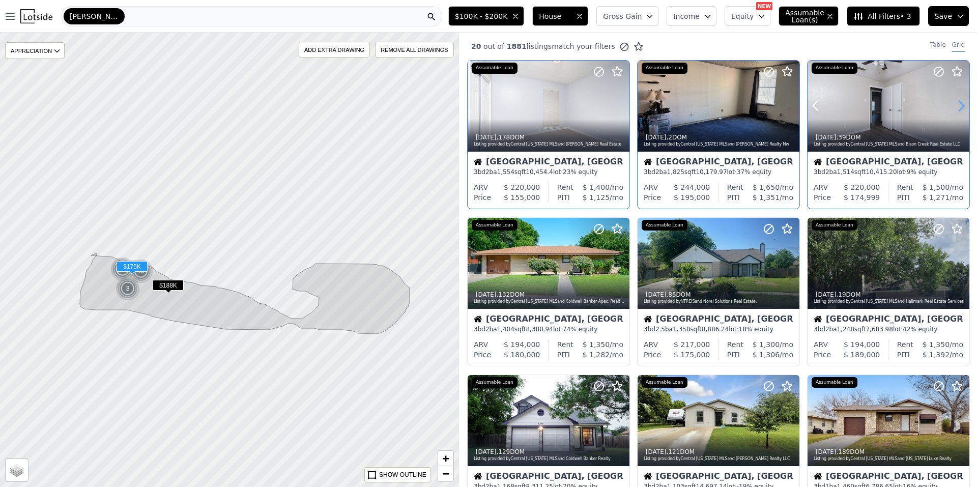
click at [957, 101] on icon at bounding box center [961, 106] width 16 height 16
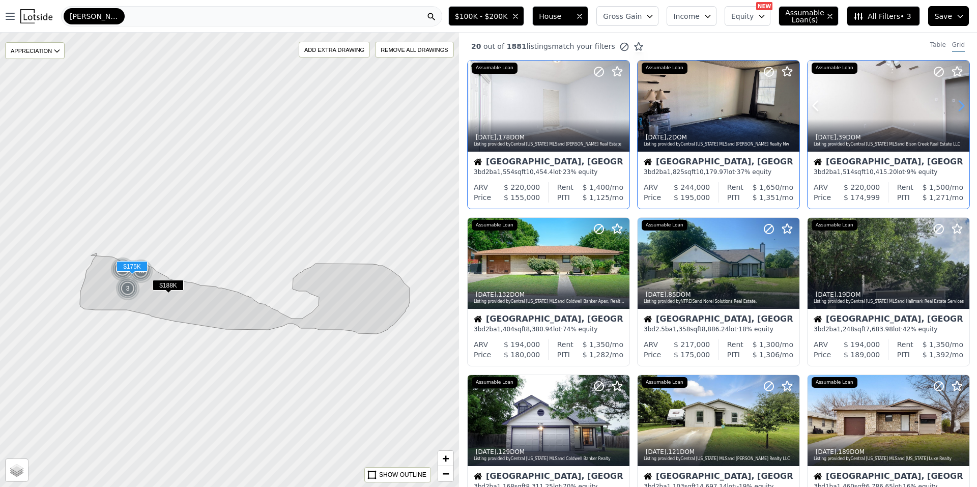
click at [957, 101] on icon at bounding box center [961, 106] width 16 height 16
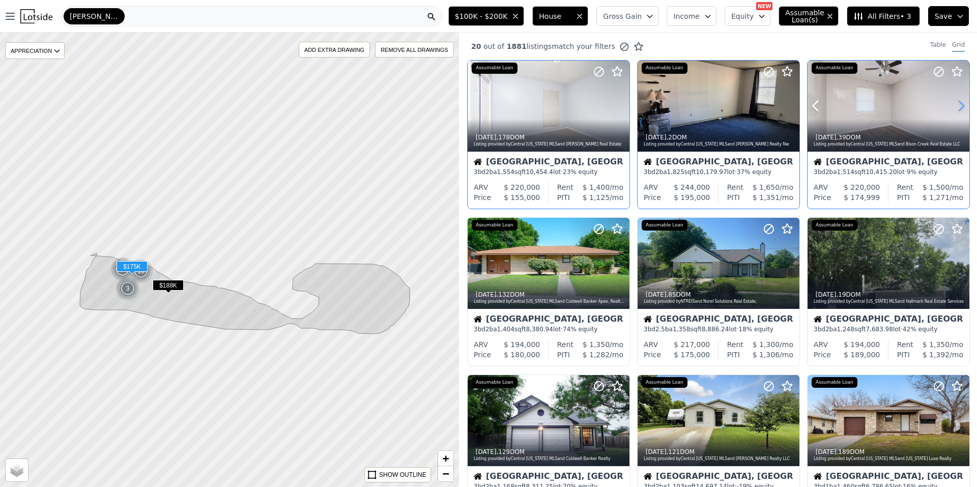
click at [957, 101] on icon at bounding box center [961, 106] width 16 height 16
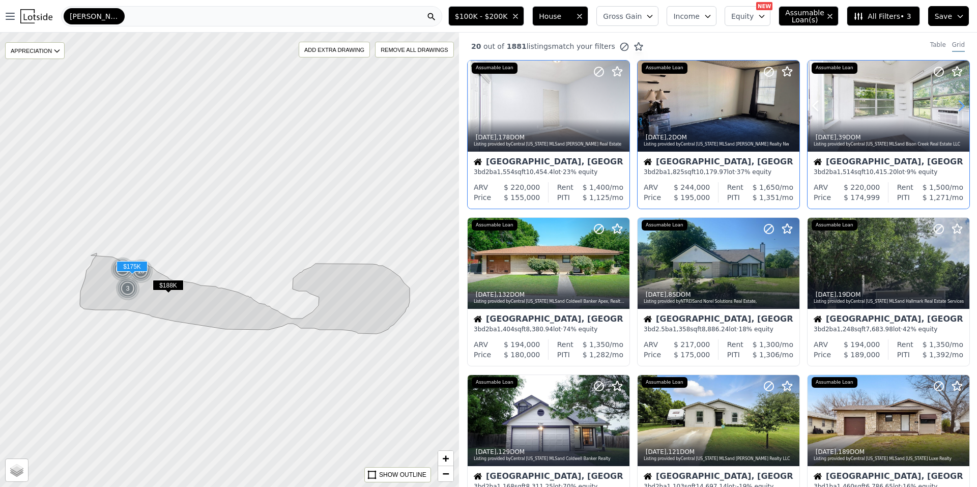
click at [957, 101] on icon at bounding box center [961, 106] width 16 height 16
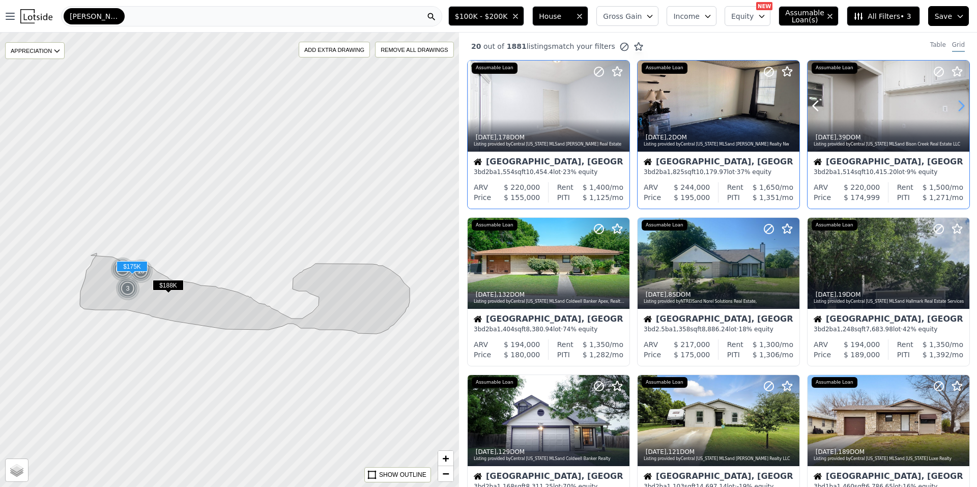
click at [957, 101] on icon at bounding box center [961, 106] width 16 height 16
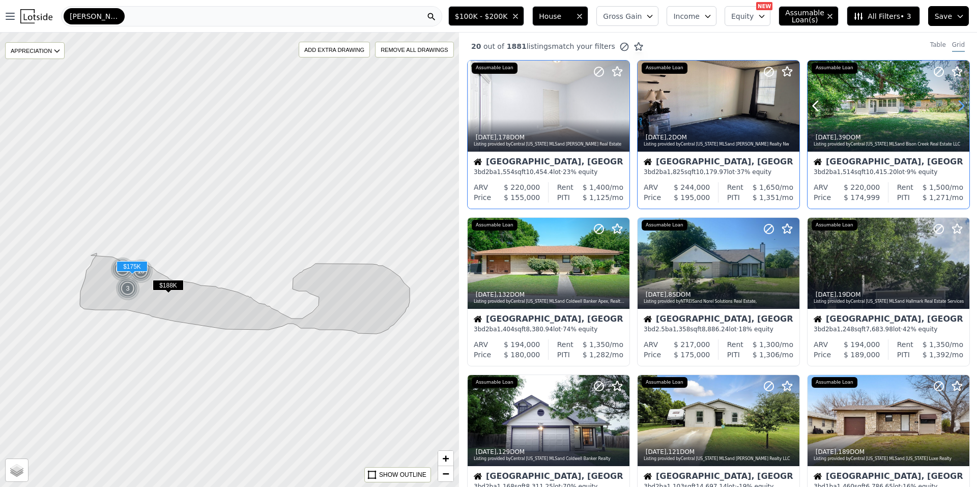
click at [957, 101] on icon at bounding box center [961, 106] width 16 height 16
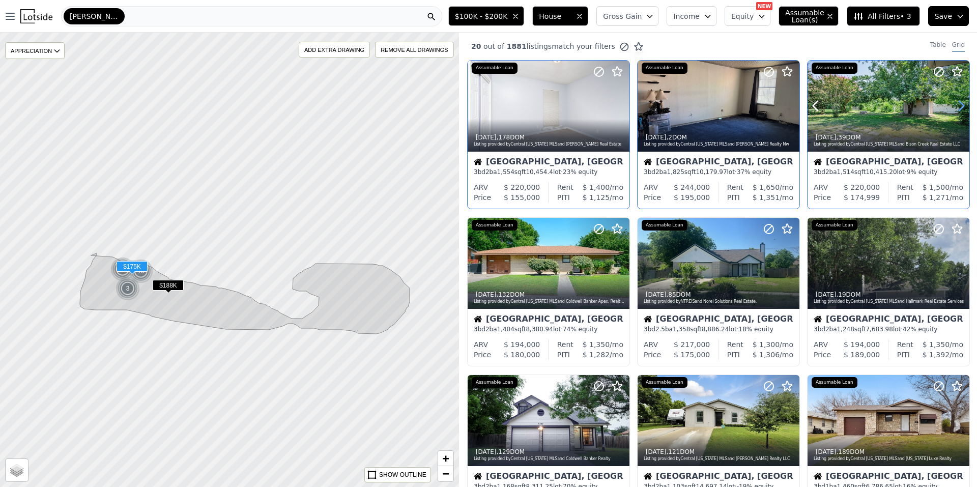
click at [957, 101] on icon at bounding box center [961, 106] width 16 height 16
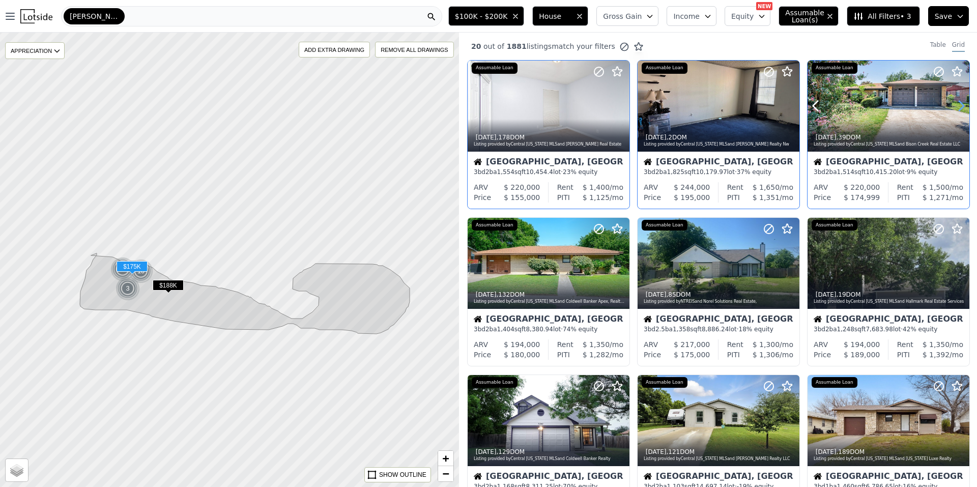
click at [957, 101] on icon at bounding box center [961, 106] width 16 height 16
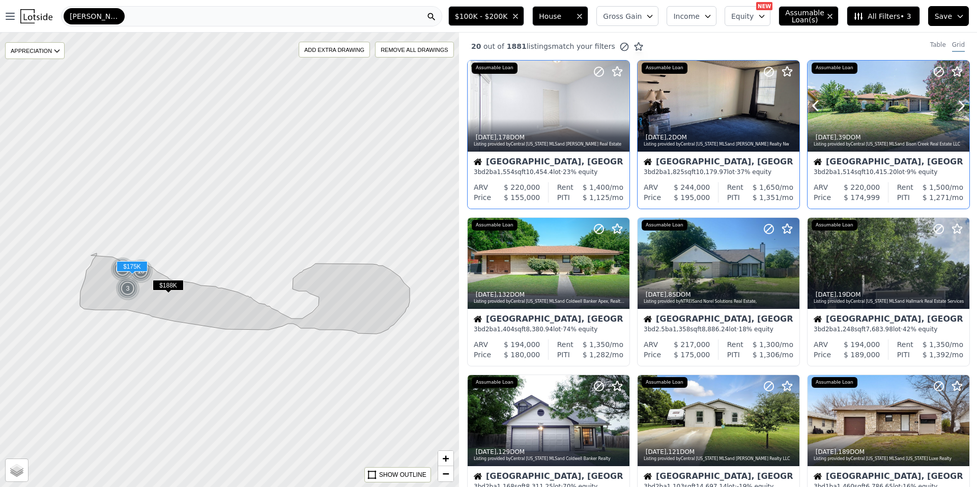
click at [921, 101] on div at bounding box center [936, 93] width 65 height 65
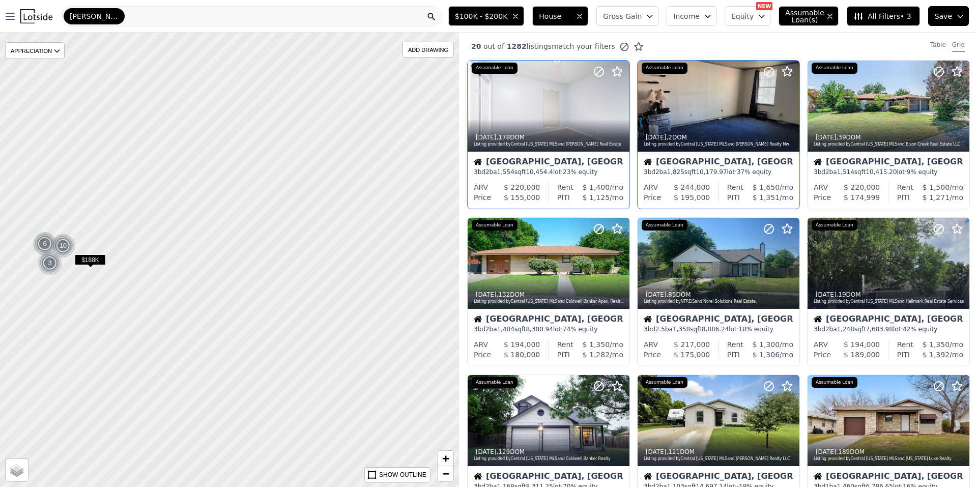
drag, startPoint x: 341, startPoint y: 317, endPoint x: 165, endPoint y: 300, distance: 176.4
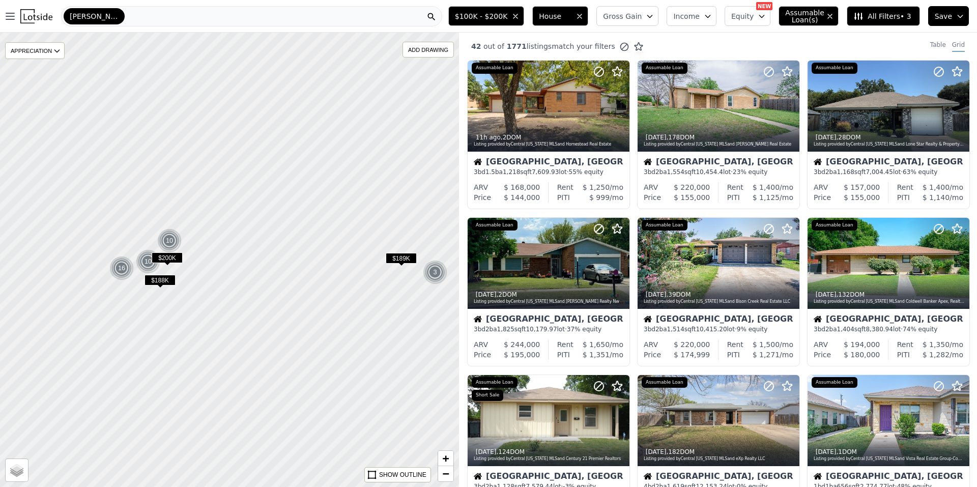
drag, startPoint x: 171, startPoint y: 292, endPoint x: 214, endPoint y: 293, distance: 42.8
click at [214, 293] on div at bounding box center [230, 261] width 551 height 546
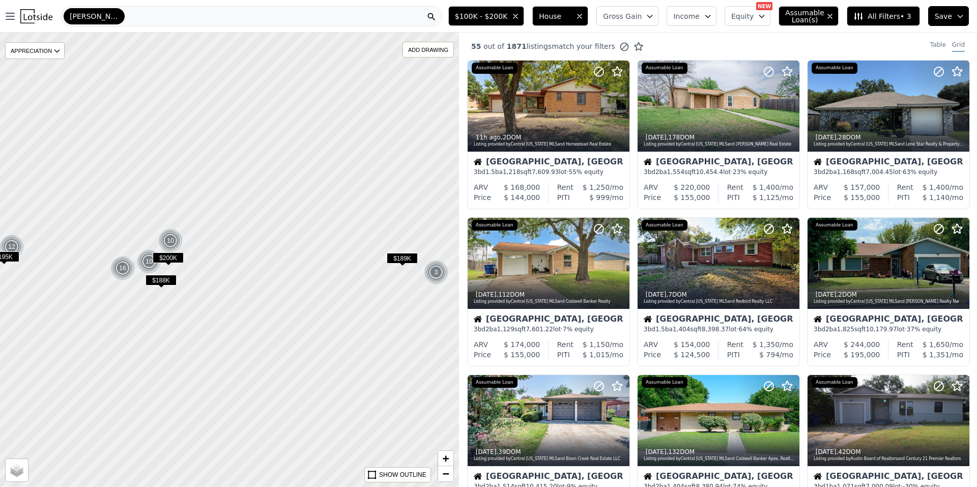
click at [148, 19] on div "[PERSON_NAME][GEOGRAPHIC_DATA]" at bounding box center [251, 16] width 381 height 20
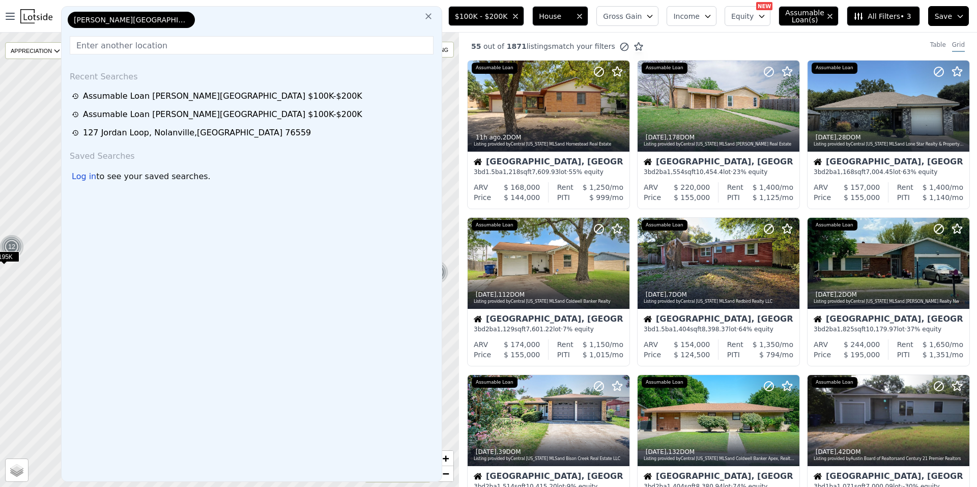
click at [434, 14] on icon at bounding box center [428, 16] width 10 height 10
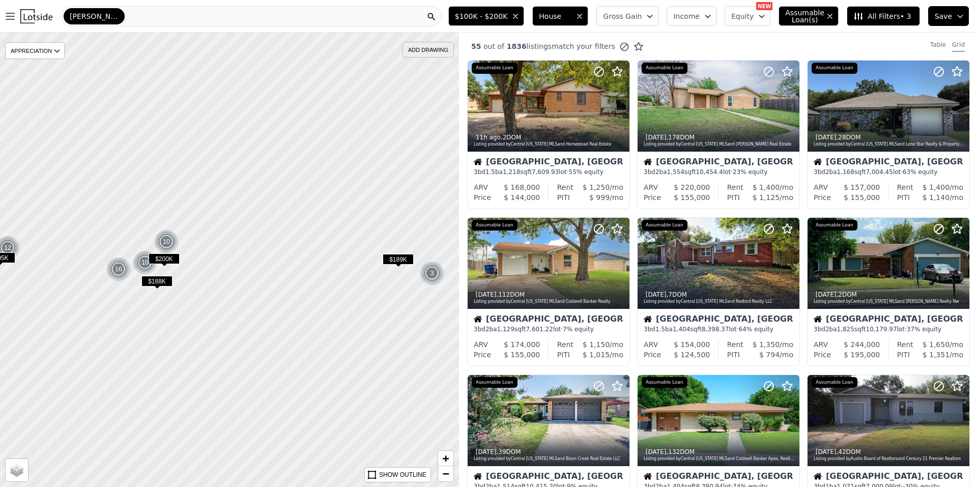
click at [432, 46] on div "ADD DRAWING" at bounding box center [428, 49] width 50 height 15
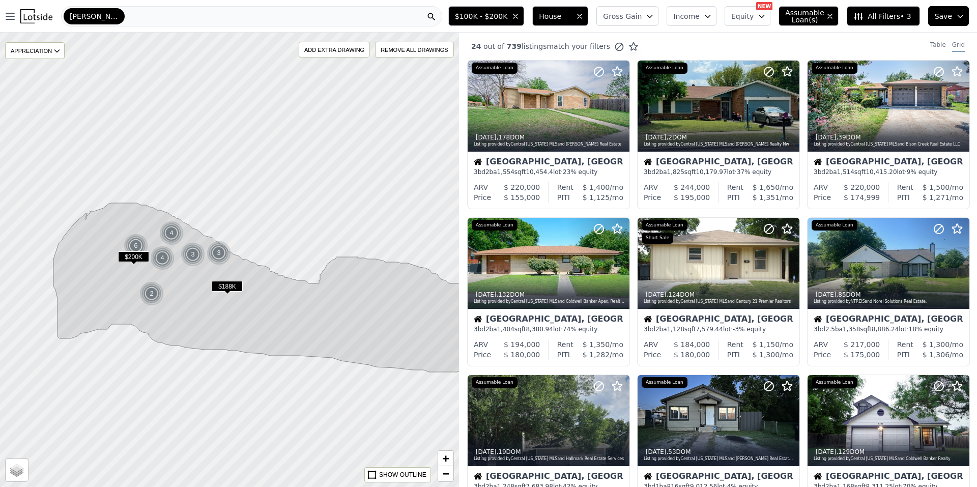
click at [130, 259] on span "$200K" at bounding box center [133, 256] width 31 height 11
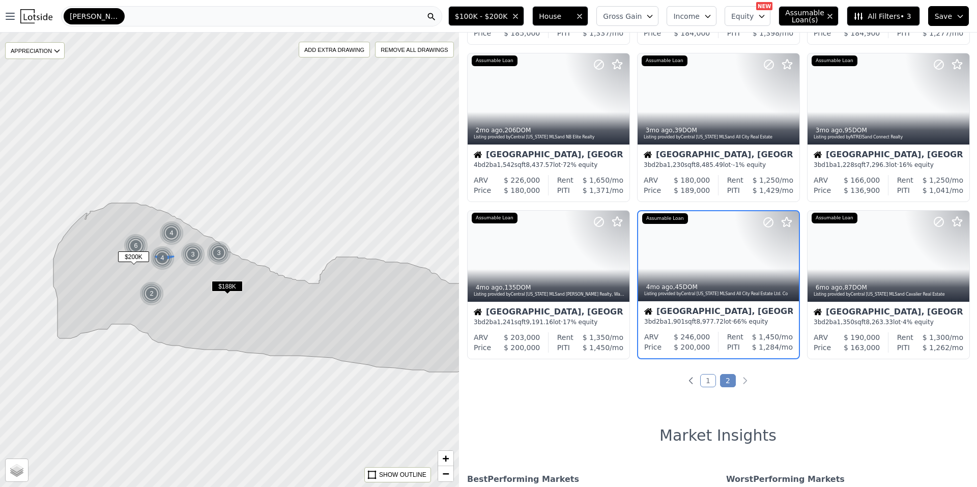
scroll to position [330, 0]
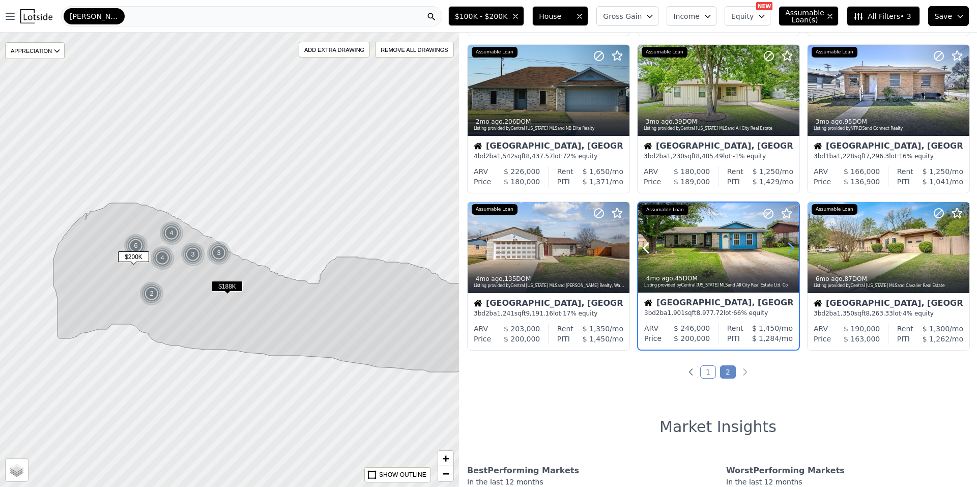
click at [783, 245] on icon at bounding box center [791, 248] width 16 height 16
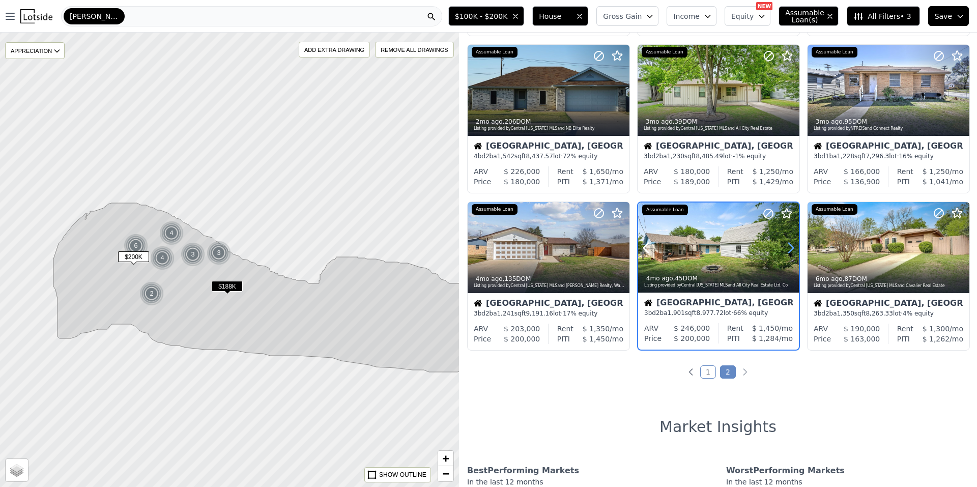
click at [783, 245] on icon at bounding box center [791, 248] width 16 height 16
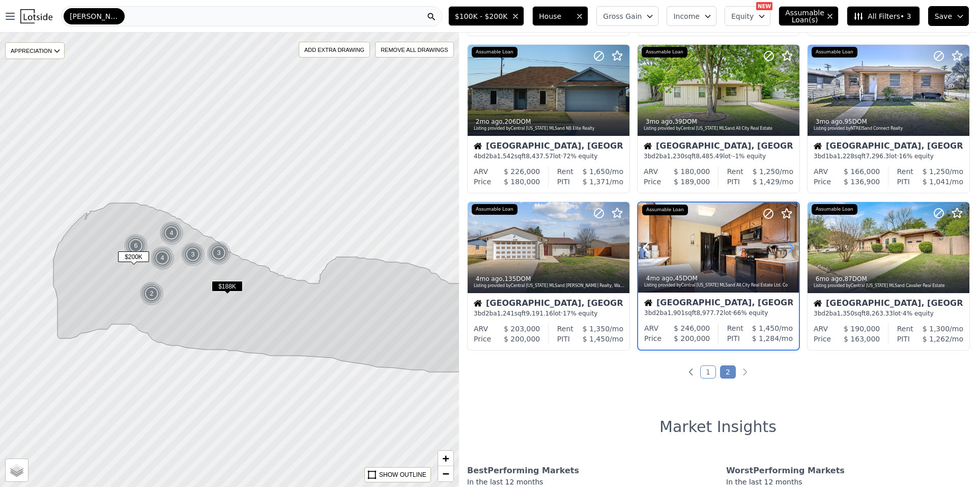
click at [783, 245] on icon at bounding box center [791, 248] width 16 height 16
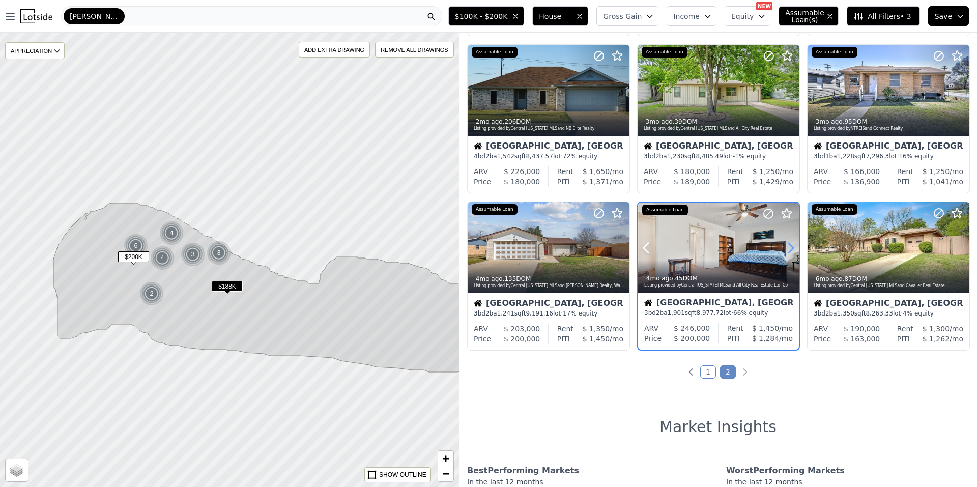
click at [783, 245] on icon at bounding box center [791, 248] width 16 height 16
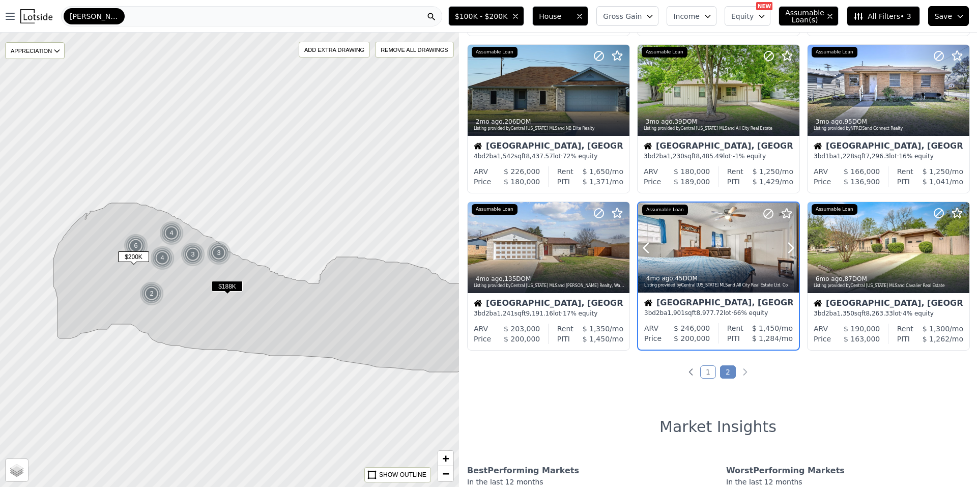
click at [692, 246] on div at bounding box center [718, 248] width 161 height 91
click at [620, 246] on icon at bounding box center [621, 247] width 16 height 16
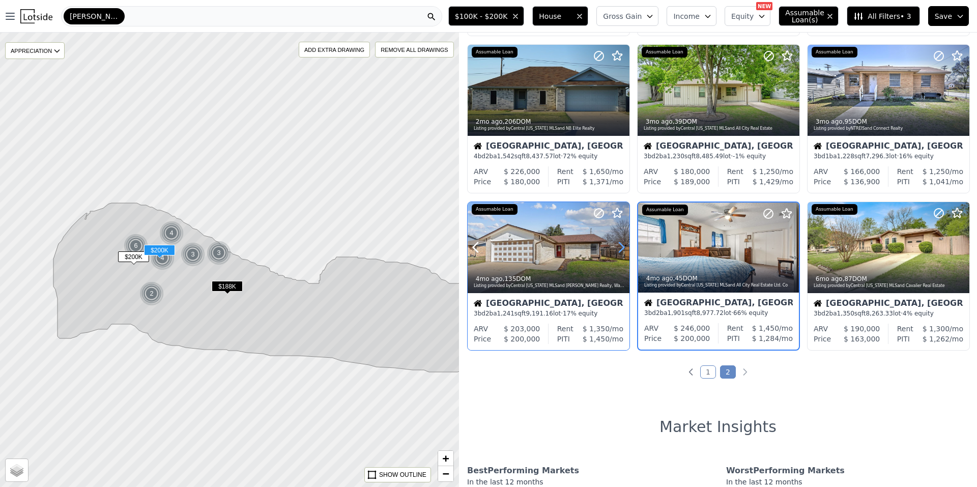
click at [620, 246] on icon at bounding box center [621, 247] width 16 height 16
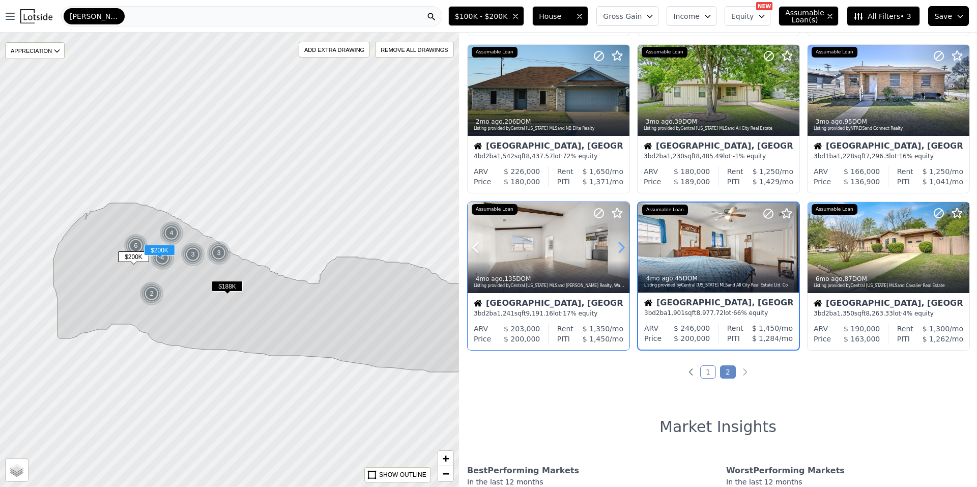
click at [620, 246] on icon at bounding box center [621, 247] width 16 height 16
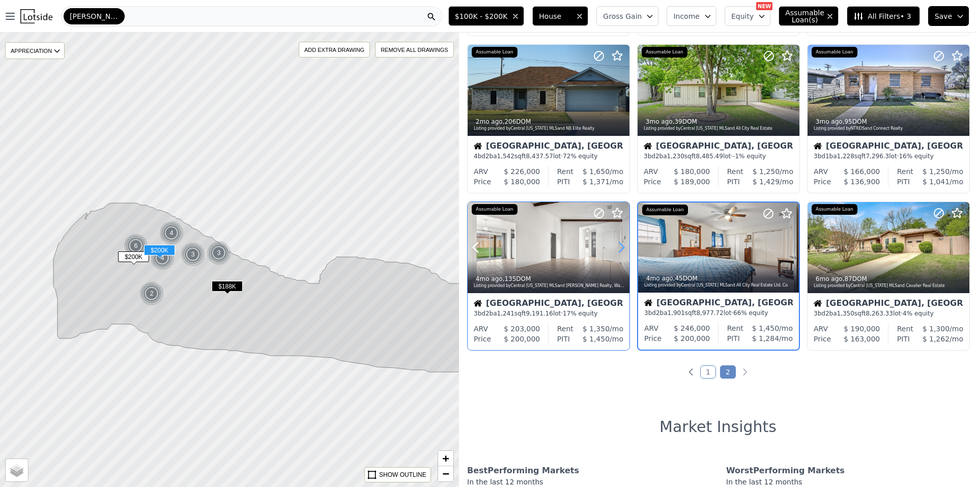
click at [620, 246] on icon at bounding box center [621, 247] width 16 height 16
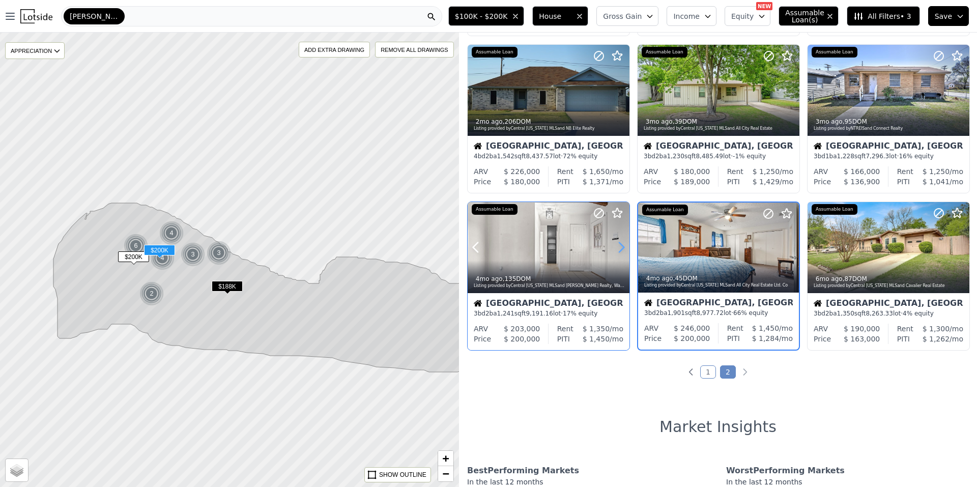
click at [620, 246] on icon at bounding box center [621, 247] width 16 height 16
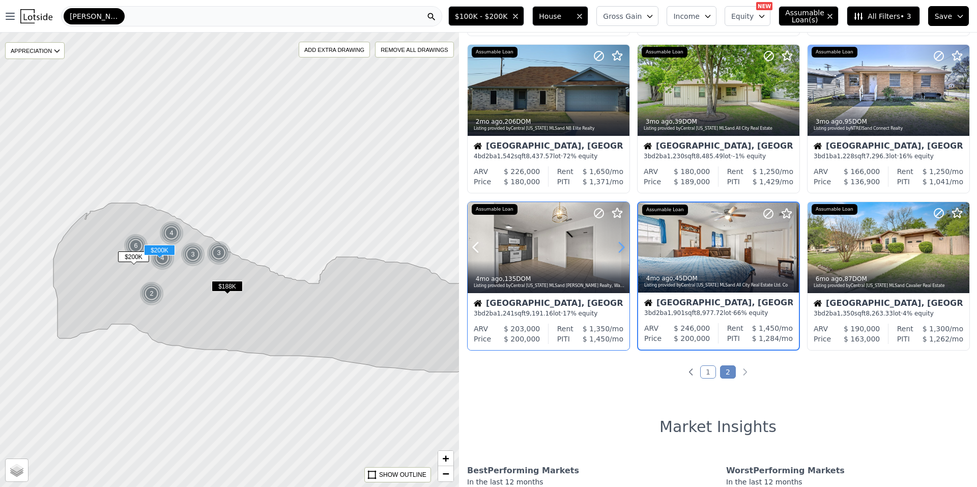
click at [620, 246] on icon at bounding box center [621, 247] width 16 height 16
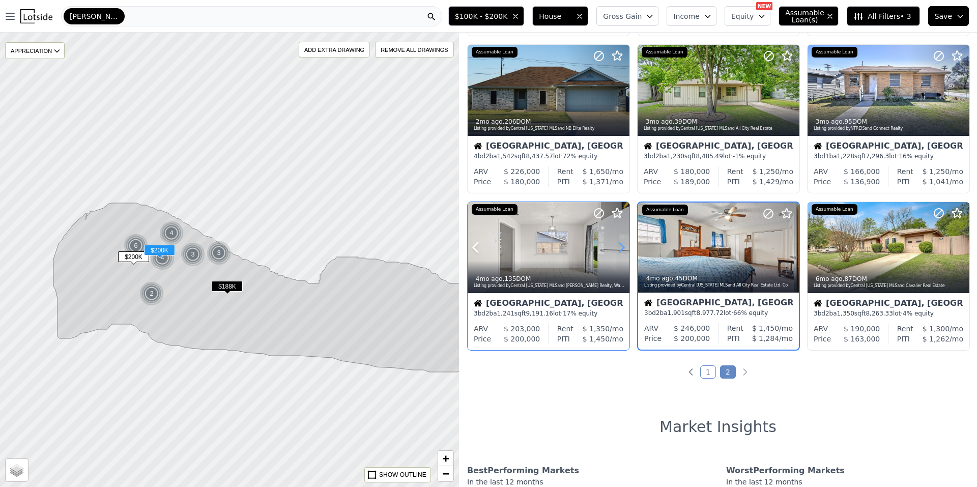
click at [620, 246] on icon at bounding box center [621, 247] width 16 height 16
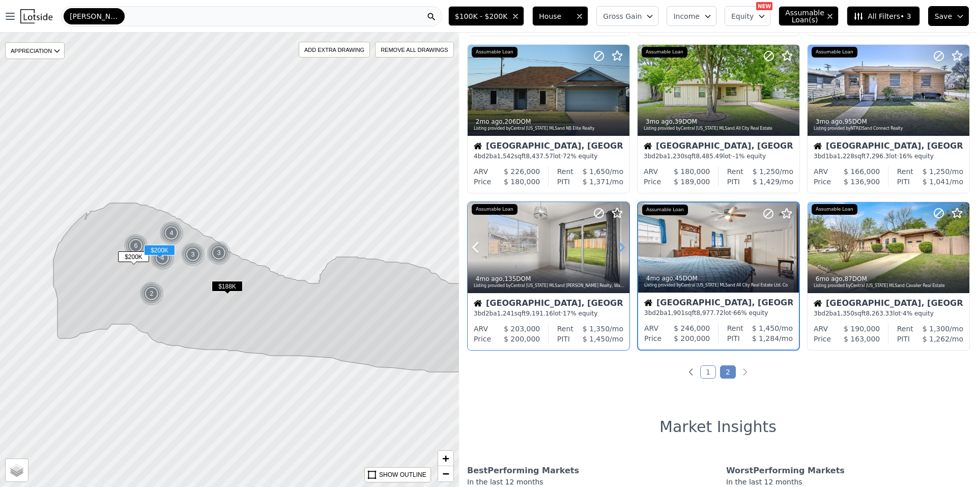
click at [620, 246] on icon at bounding box center [621, 247] width 16 height 16
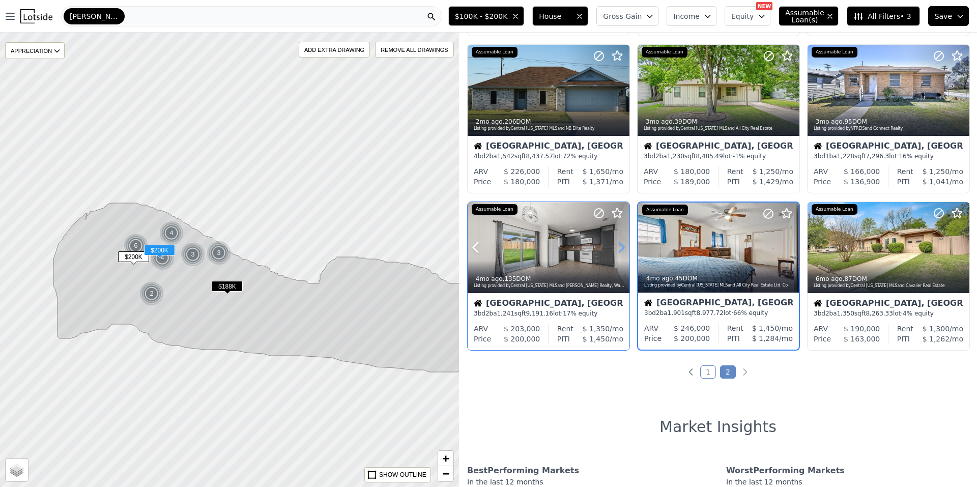
click at [620, 246] on icon at bounding box center [621, 247] width 16 height 16
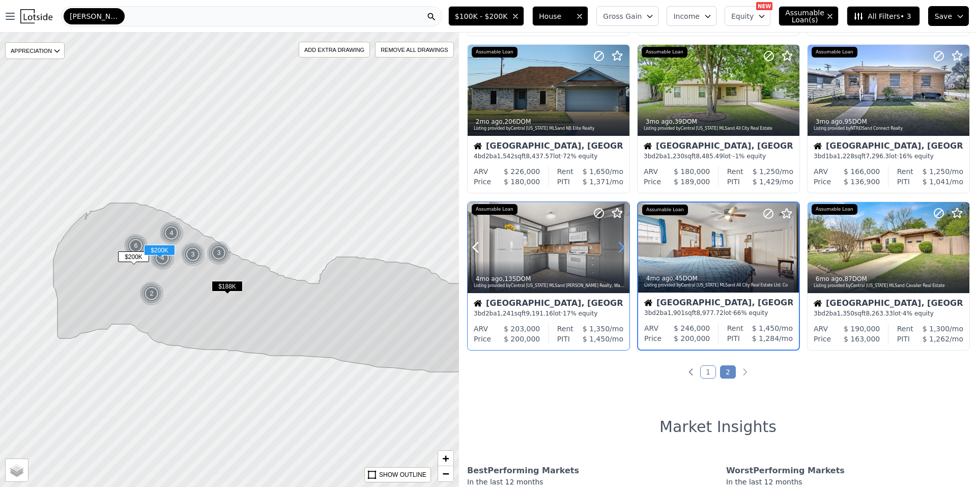
click at [620, 246] on icon at bounding box center [621, 247] width 16 height 16
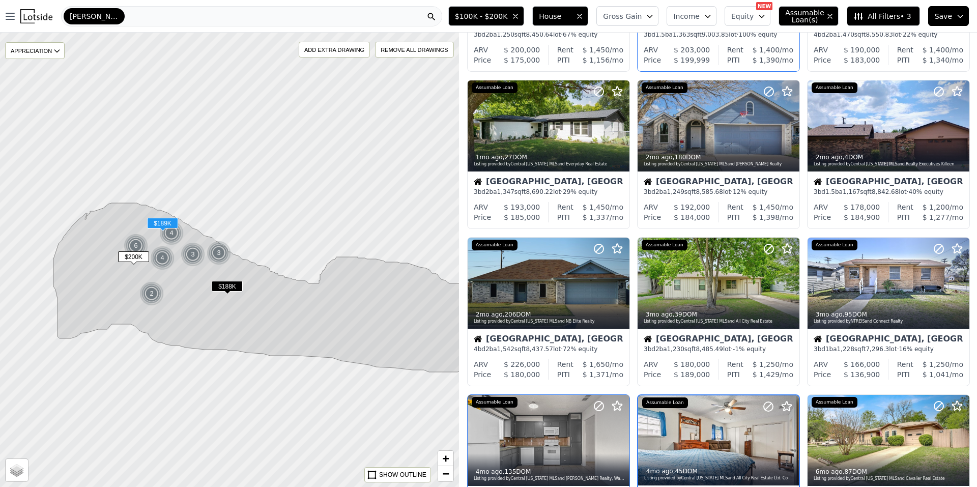
scroll to position [0, 0]
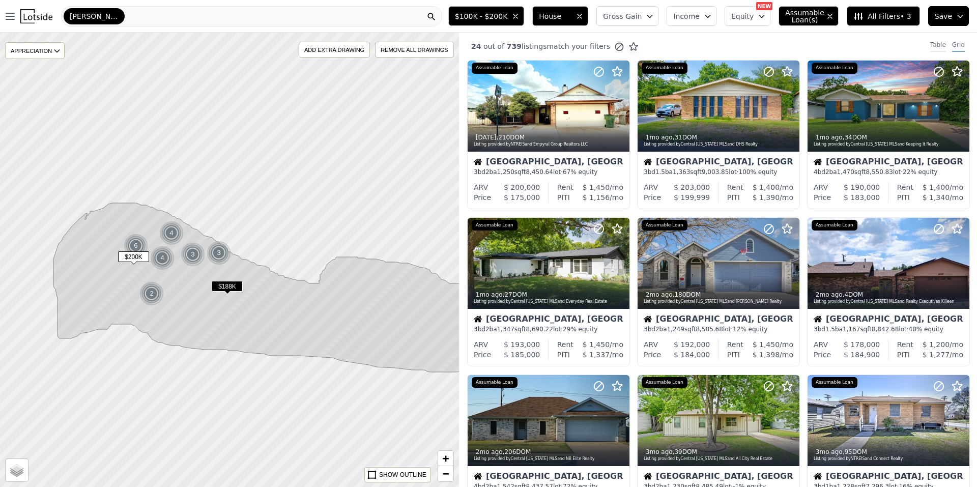
click at [932, 48] on div "Table" at bounding box center [938, 46] width 16 height 11
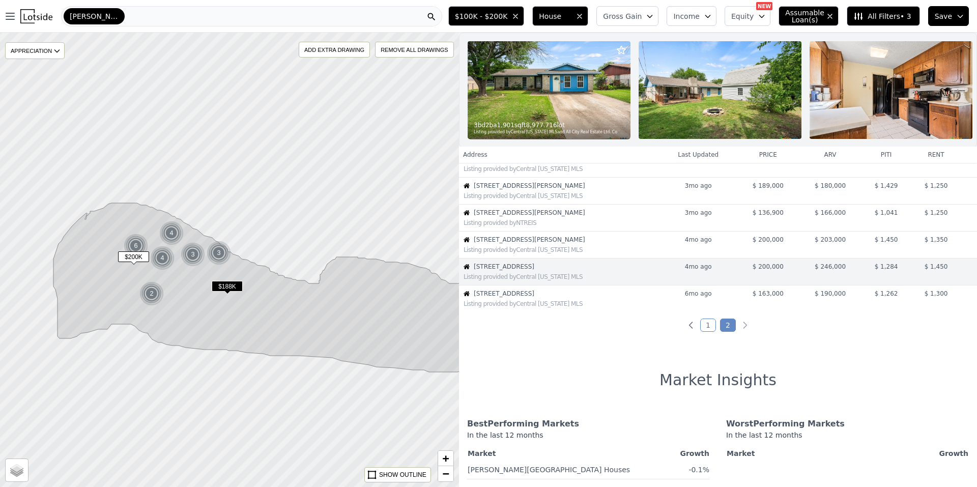
scroll to position [204, 0]
click at [704, 331] on link "1" at bounding box center [708, 324] width 16 height 13
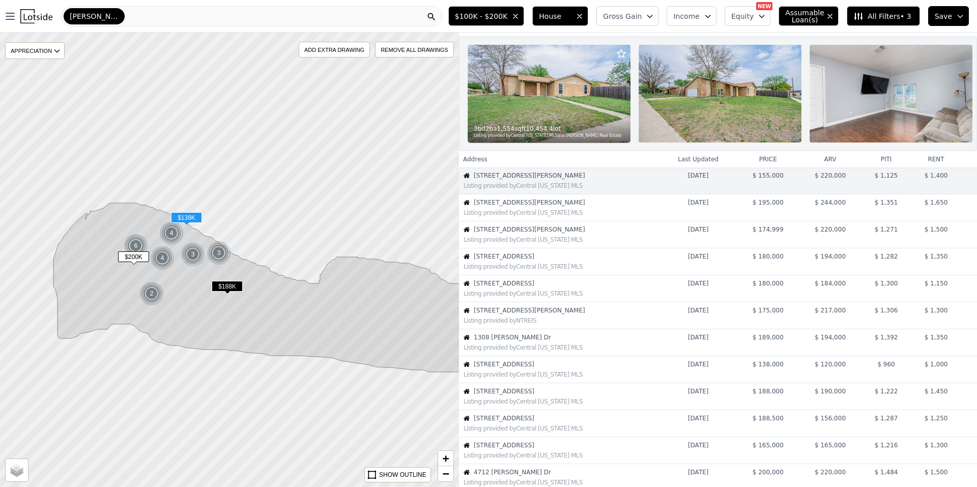
scroll to position [0, 0]
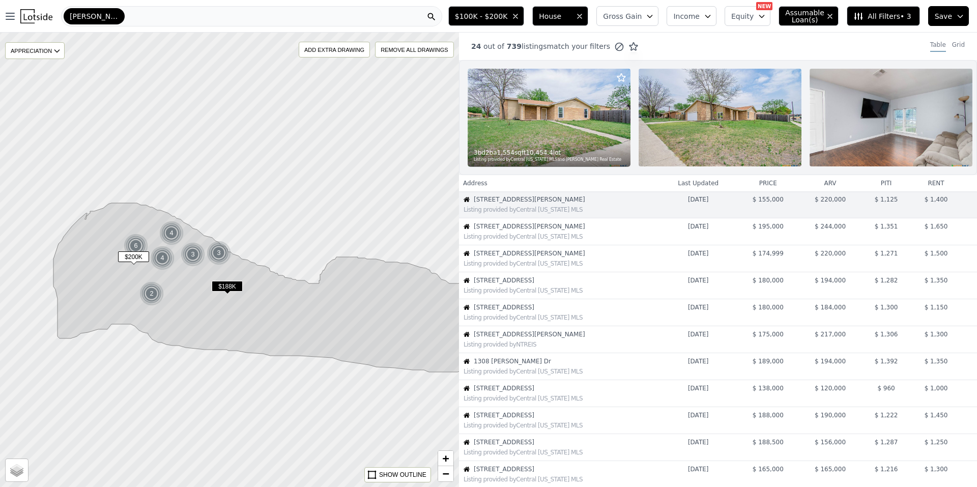
click at [809, 11] on span "Assumable Loan(s)" at bounding box center [801, 16] width 33 height 14
click at [795, 35] on input "Has Assumable Loan(s)" at bounding box center [791, 36] width 8 height 8
checkbox input "false"
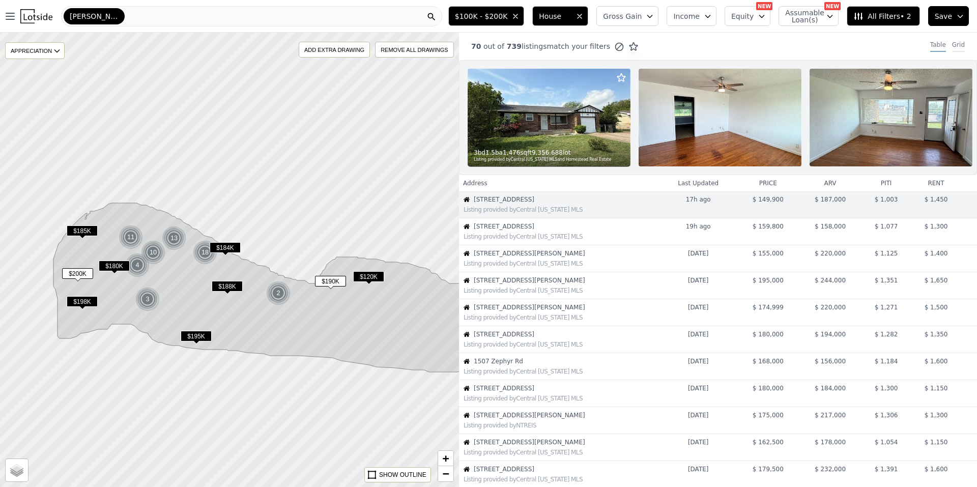
click at [952, 44] on div "Grid" at bounding box center [958, 46] width 13 height 11
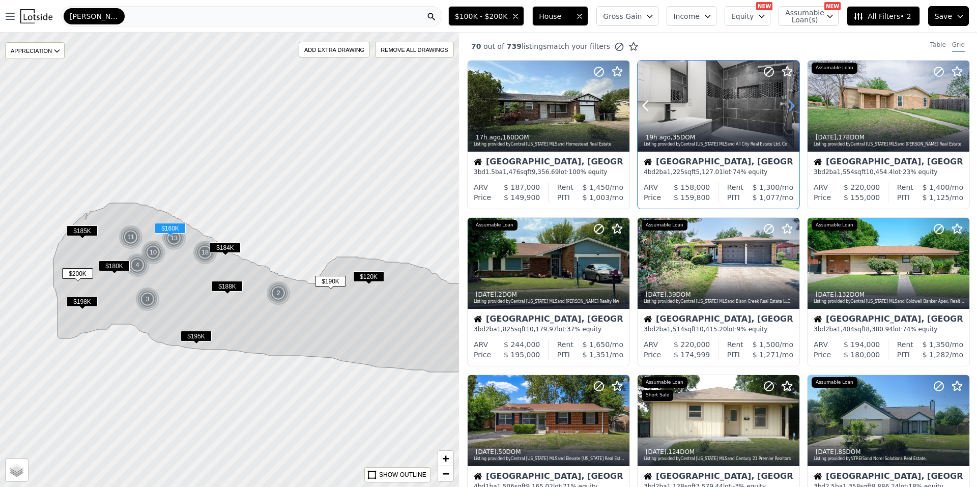
click at [788, 107] on icon at bounding box center [791, 106] width 16 height 16
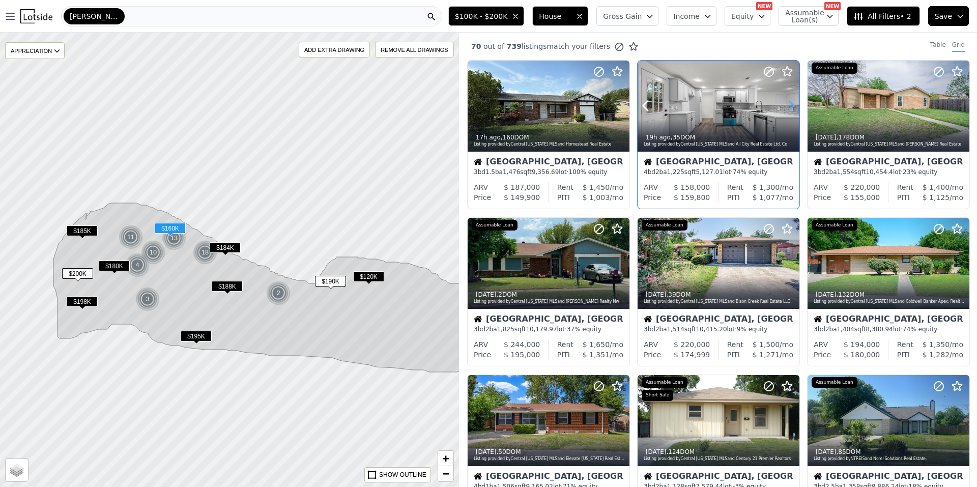
click at [788, 107] on icon at bounding box center [791, 106] width 16 height 16
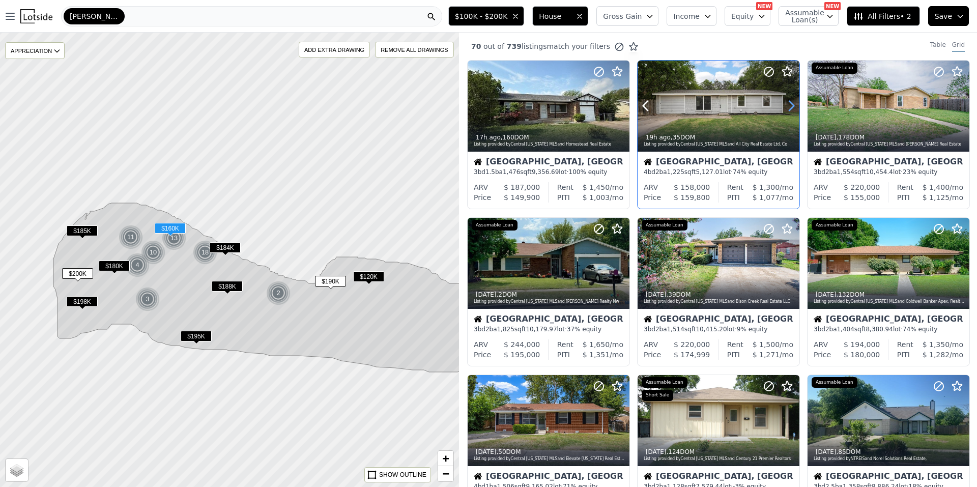
click at [788, 107] on icon at bounding box center [791, 106] width 16 height 16
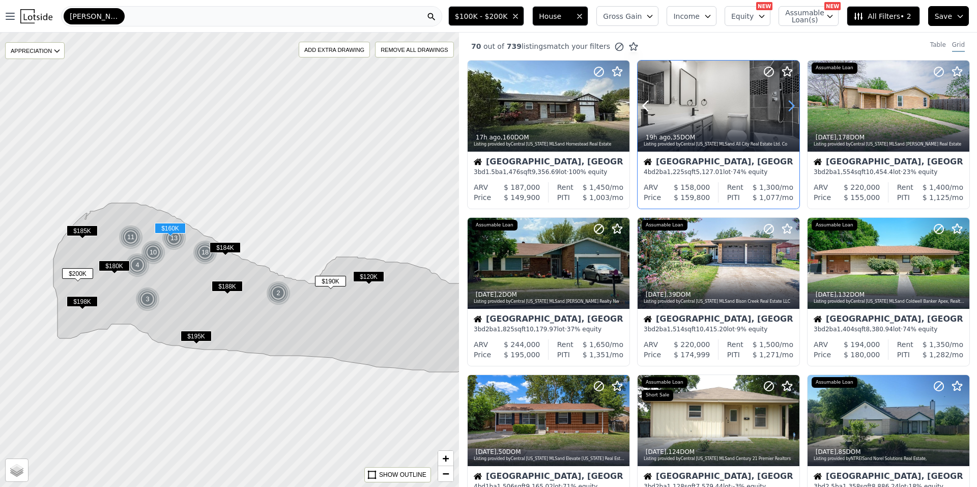
click at [788, 107] on icon at bounding box center [791, 106] width 16 height 16
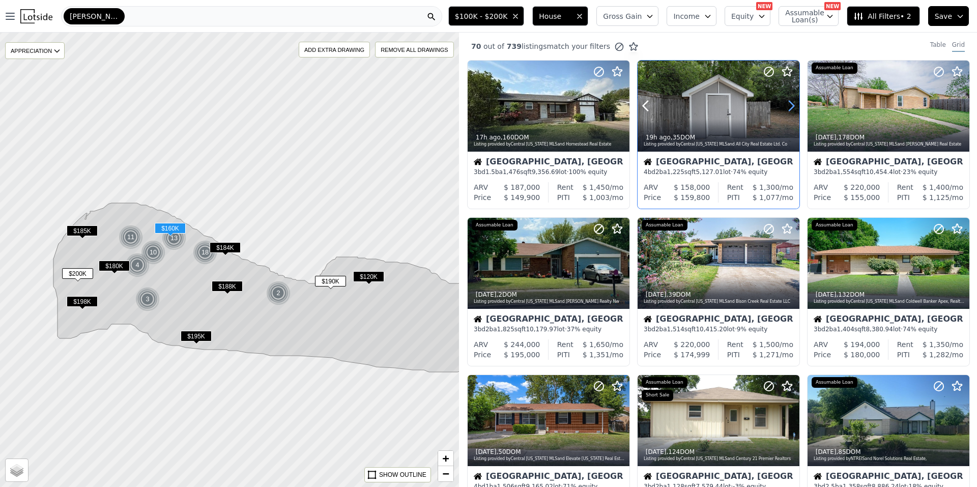
click at [788, 107] on icon at bounding box center [791, 106] width 16 height 16
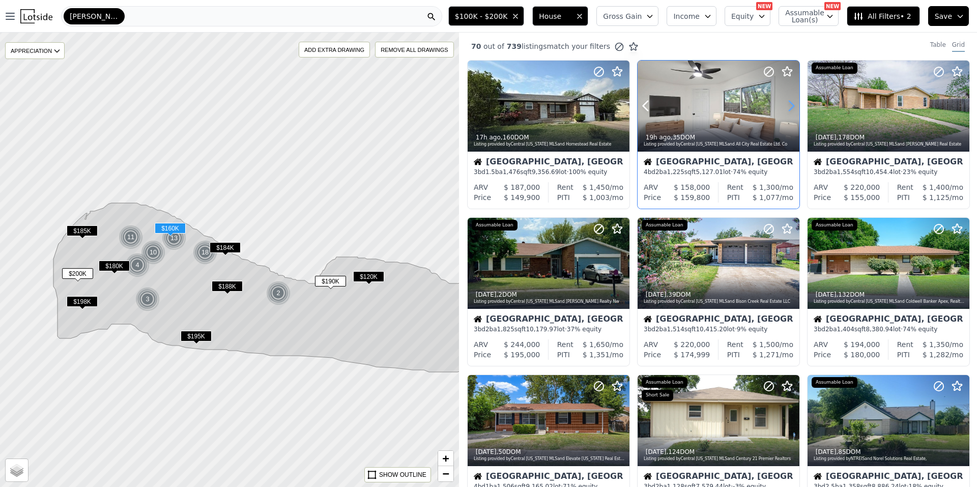
click at [788, 107] on icon at bounding box center [791, 106] width 16 height 16
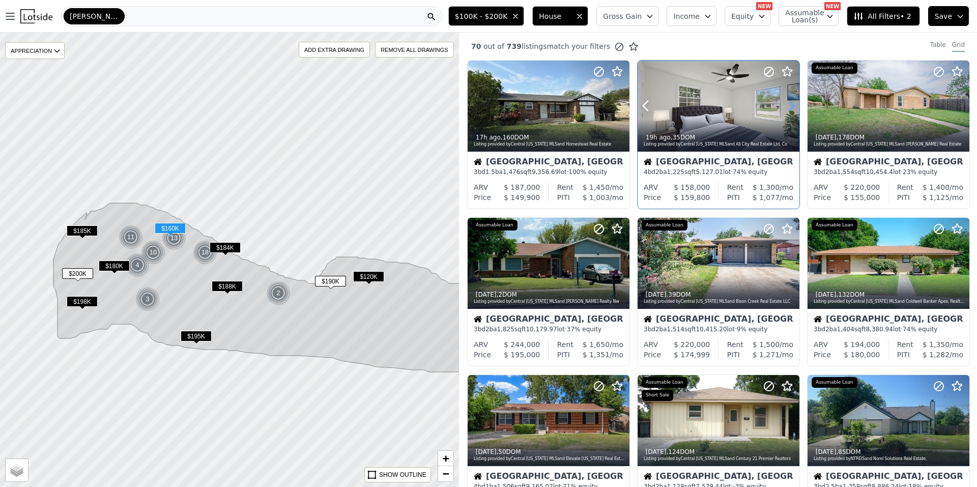
click at [788, 107] on icon at bounding box center [791, 106] width 16 height 16
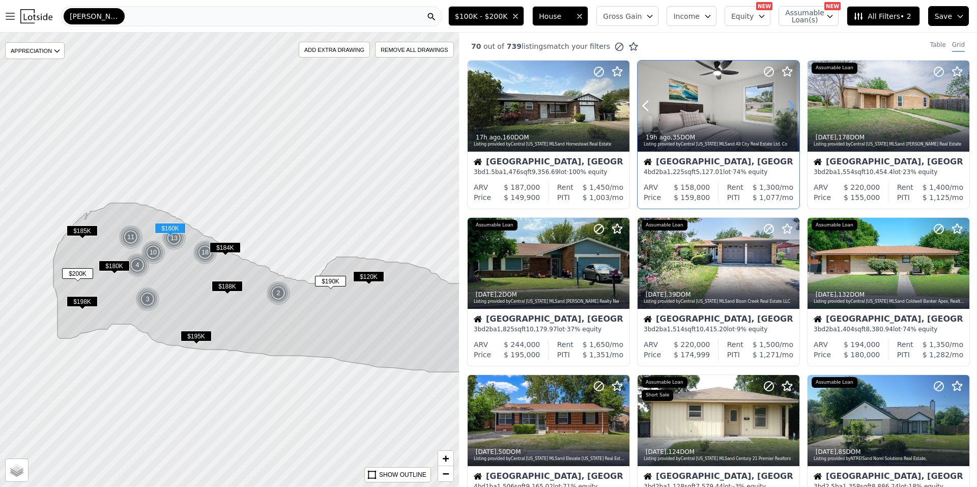
click at [788, 107] on icon at bounding box center [791, 106] width 16 height 16
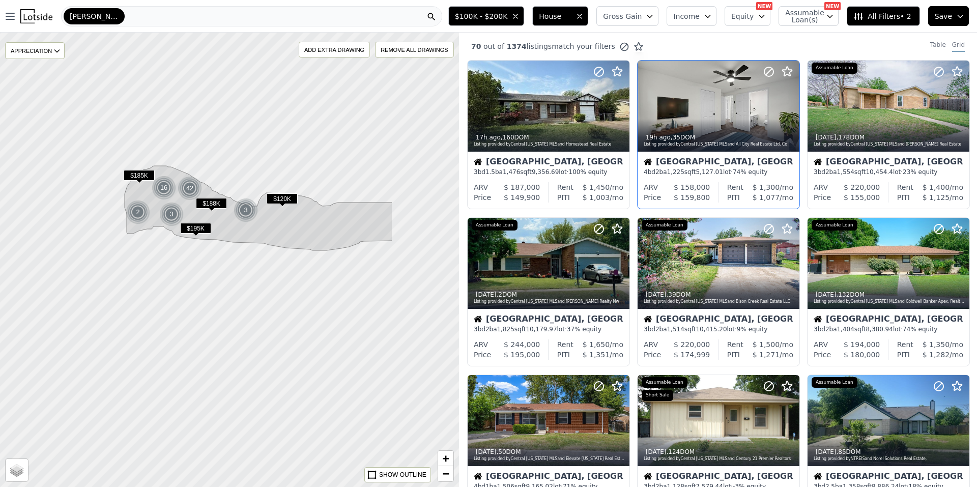
drag, startPoint x: 370, startPoint y: 298, endPoint x: 258, endPoint y: 297, distance: 112.0
click at [255, 305] on div at bounding box center [228, 260] width 551 height 546
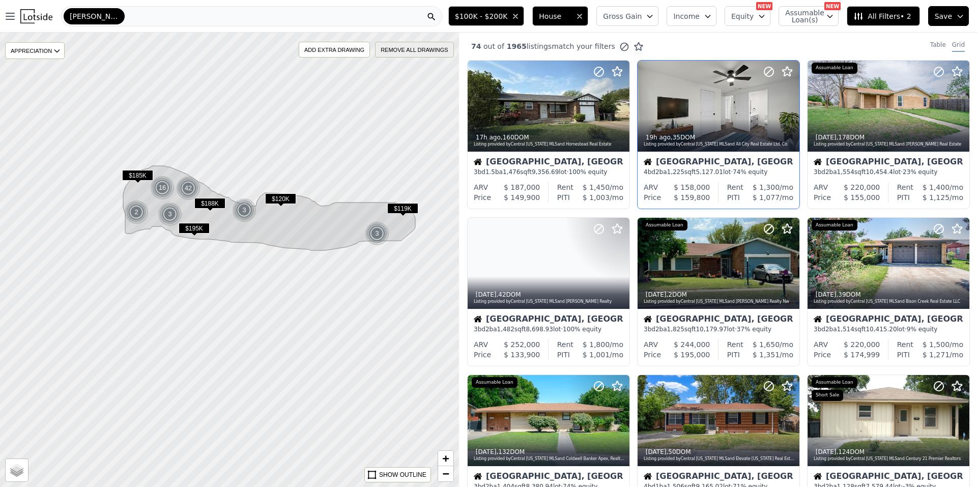
click at [422, 48] on div "REMOVE ALL DRAWINGS" at bounding box center [414, 49] width 77 height 15
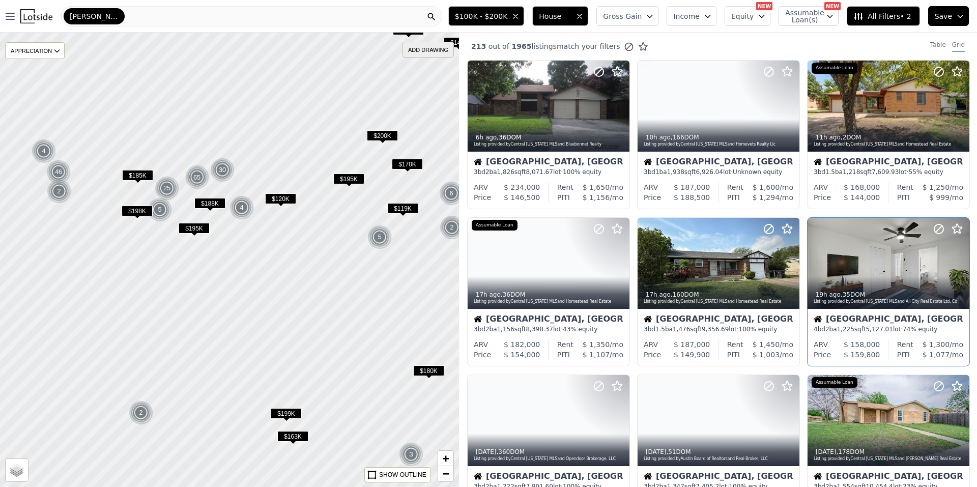
click at [439, 48] on div "ADD DRAWING" at bounding box center [428, 49] width 50 height 15
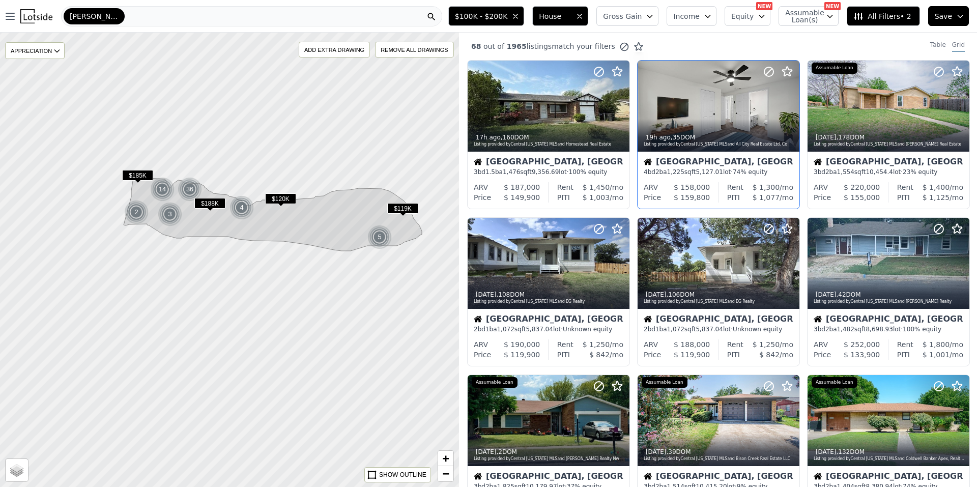
click at [945, 17] on span "Save" at bounding box center [943, 16] width 17 height 10
click at [640, 16] on span "Gross Gain" at bounding box center [622, 16] width 39 height 10
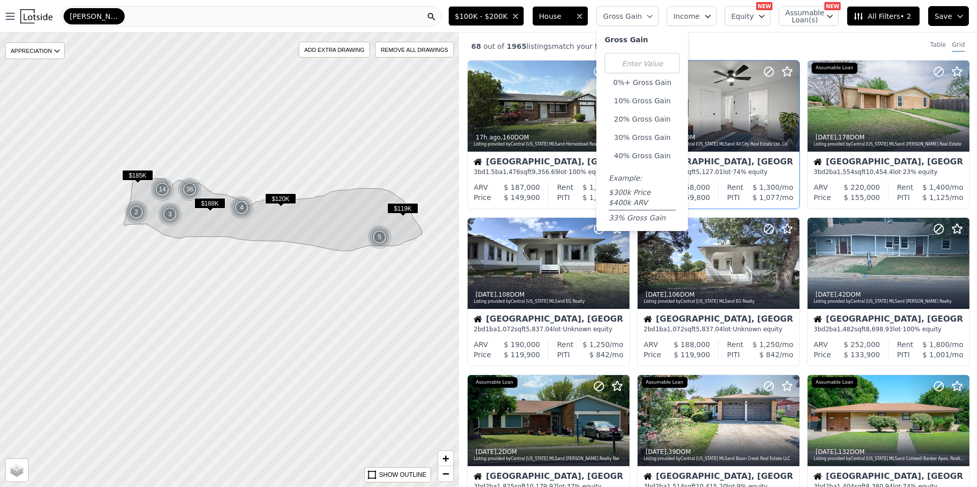
click at [641, 16] on span "Gross Gain" at bounding box center [622, 16] width 39 height 10
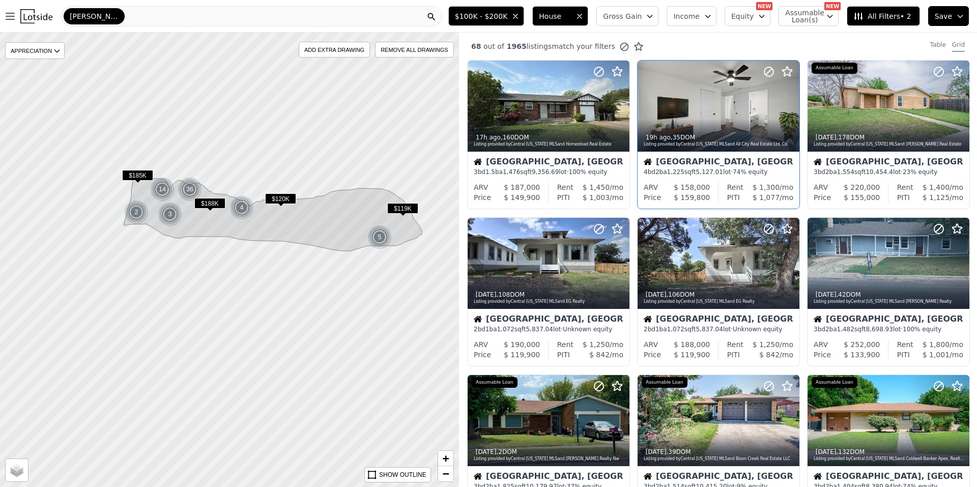
click at [689, 11] on span "Income" at bounding box center [686, 16] width 26 height 10
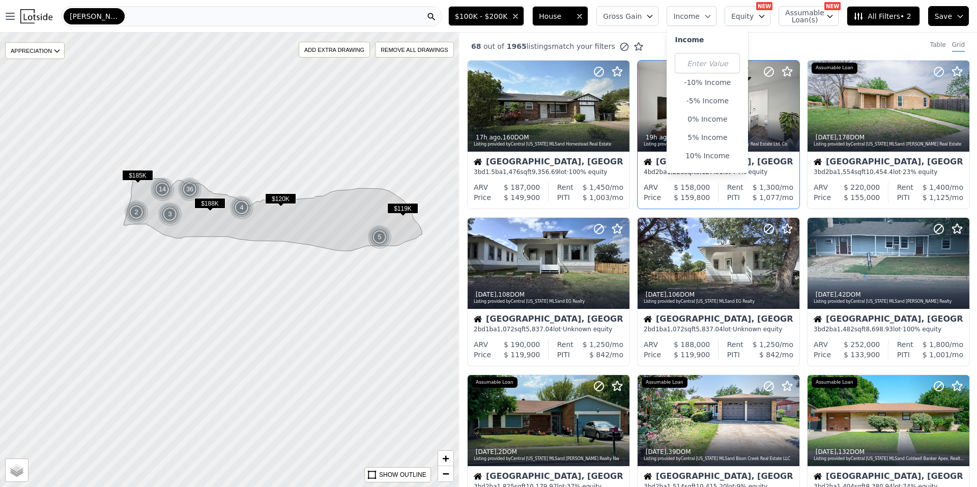
click at [750, 15] on span "Equity" at bounding box center [742, 16] width 22 height 10
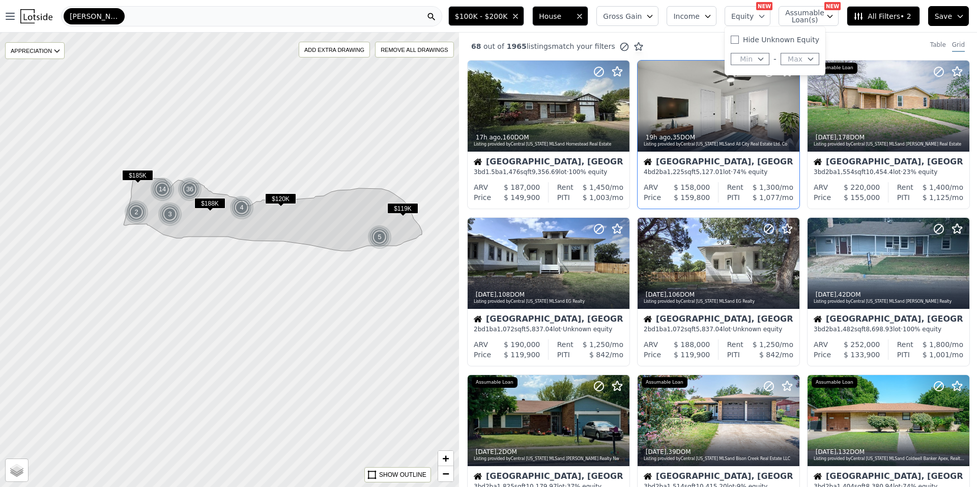
click at [794, 15] on span "Assumable Loan(s)" at bounding box center [801, 16] width 33 height 14
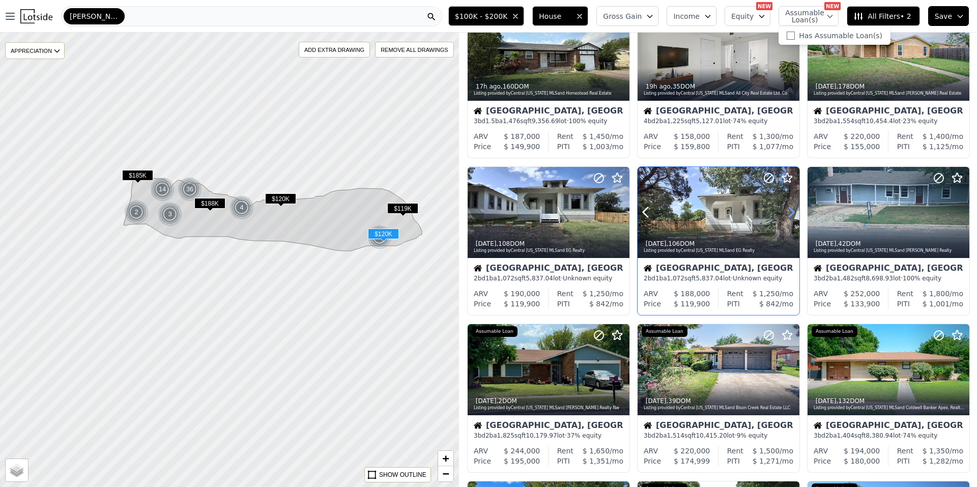
click at [788, 212] on icon at bounding box center [791, 212] width 16 height 16
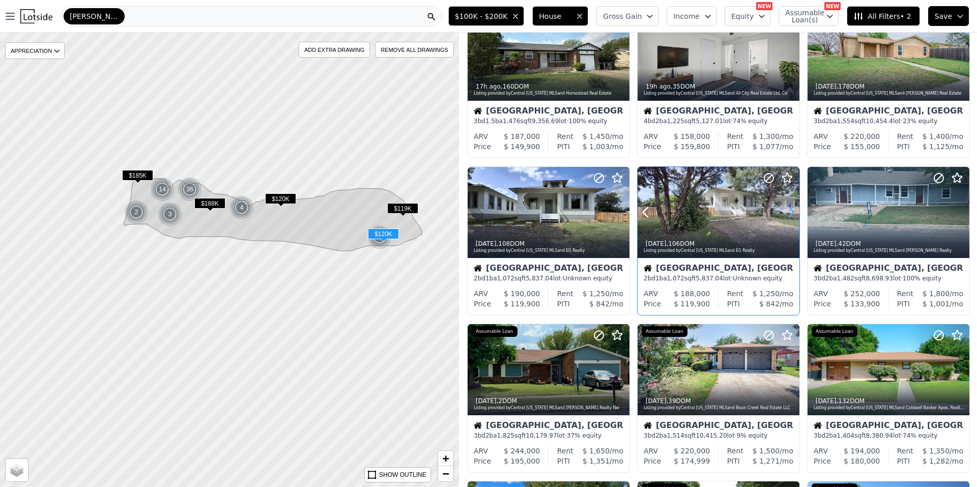
click at [788, 212] on icon at bounding box center [791, 212] width 16 height 16
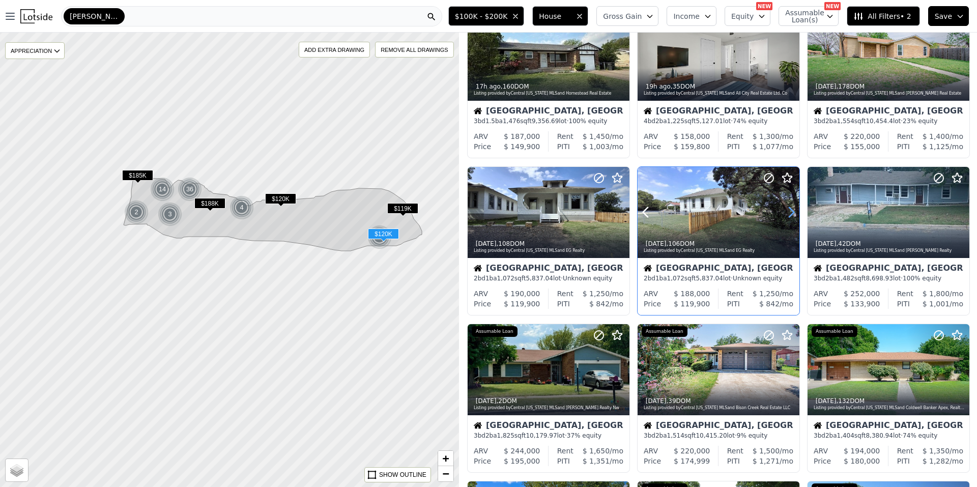
click at [788, 212] on icon at bounding box center [791, 212] width 16 height 16
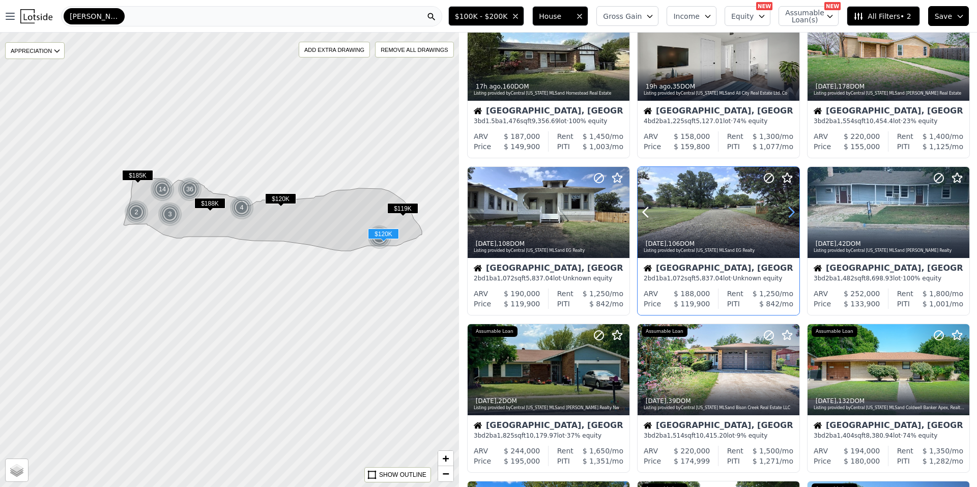
click at [788, 212] on icon at bounding box center [791, 212] width 16 height 16
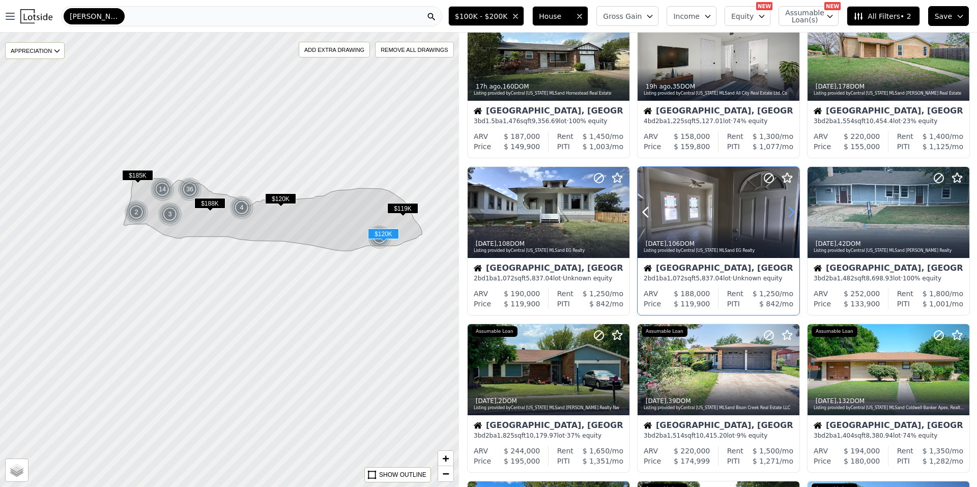
click at [788, 212] on icon at bounding box center [791, 212] width 16 height 16
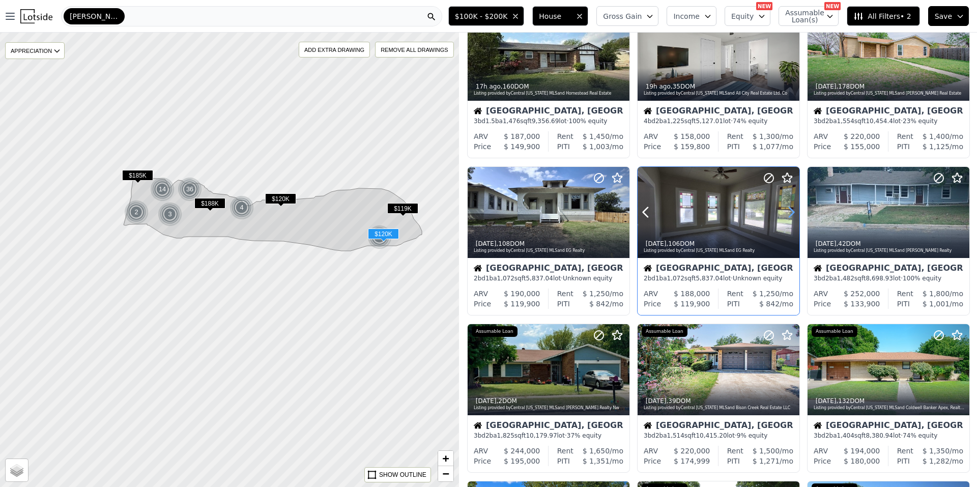
click at [788, 212] on icon at bounding box center [791, 212] width 16 height 16
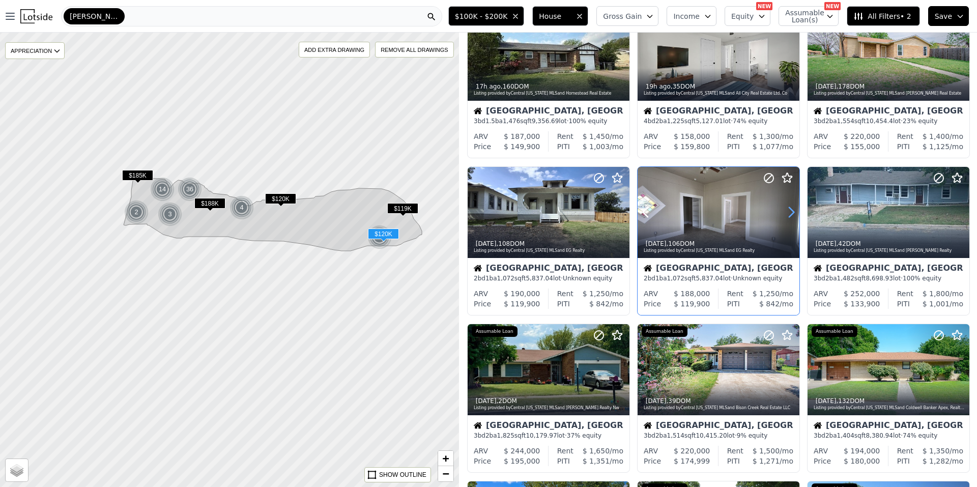
click at [788, 212] on icon at bounding box center [791, 212] width 16 height 16
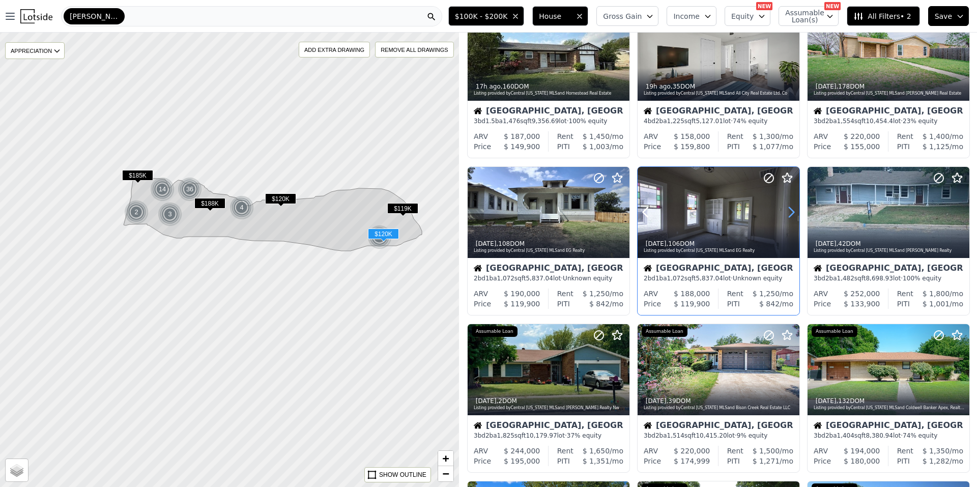
click at [788, 212] on icon at bounding box center [791, 212] width 16 height 16
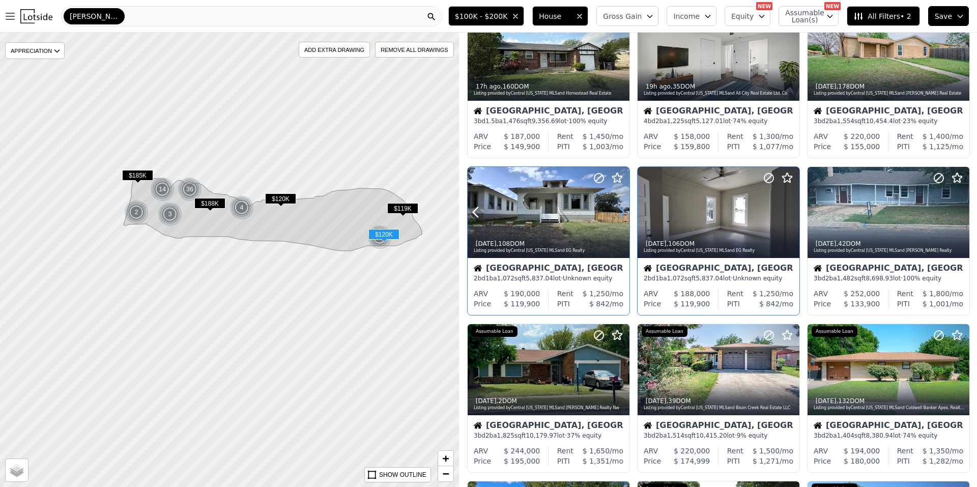
click at [621, 213] on icon at bounding box center [621, 212] width 16 height 16
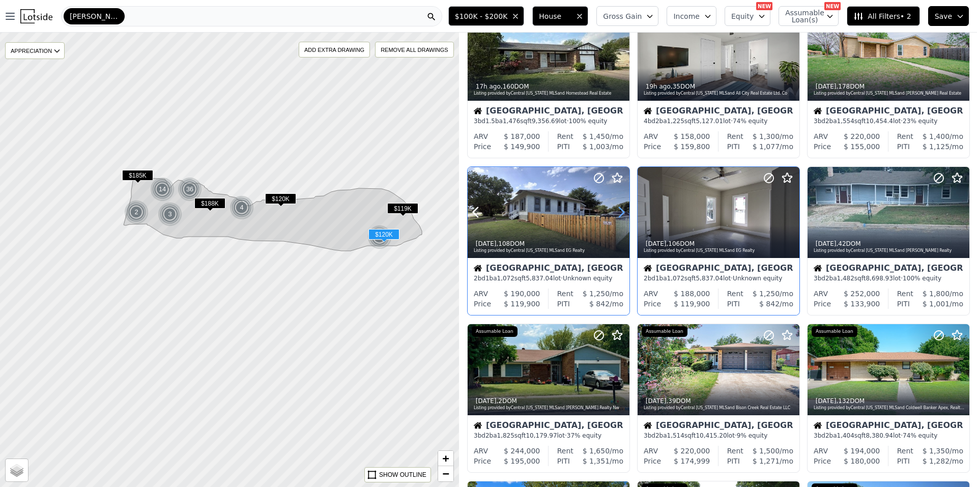
click at [621, 213] on icon at bounding box center [621, 212] width 16 height 16
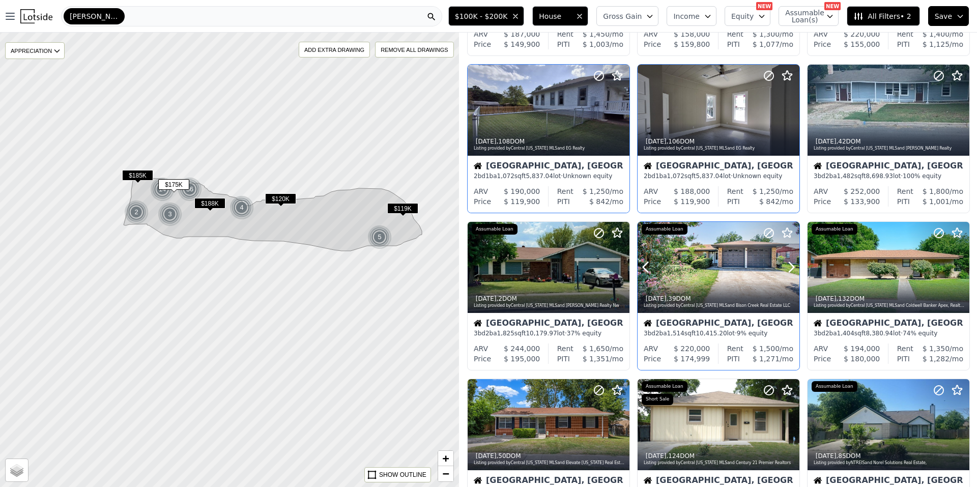
scroll to position [153, 0]
click at [789, 265] on icon at bounding box center [791, 268] width 5 height 10
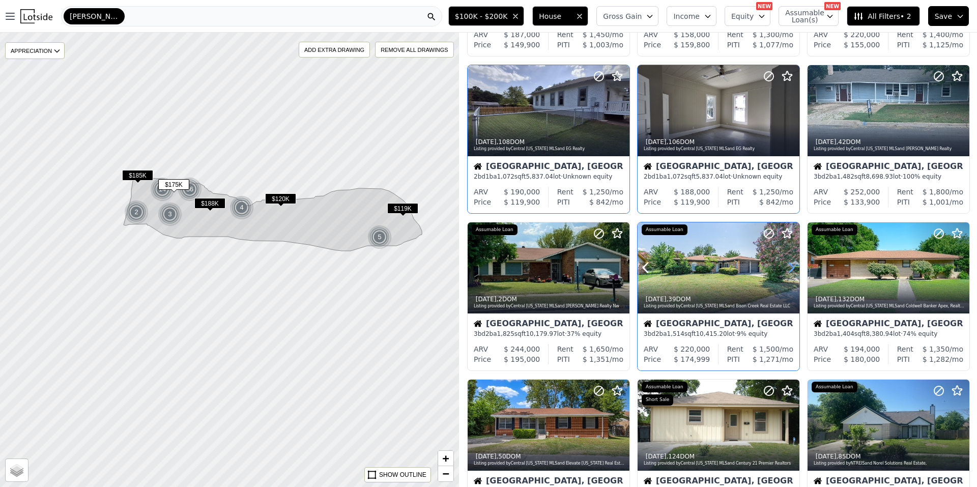
click at [789, 265] on icon at bounding box center [791, 268] width 5 height 10
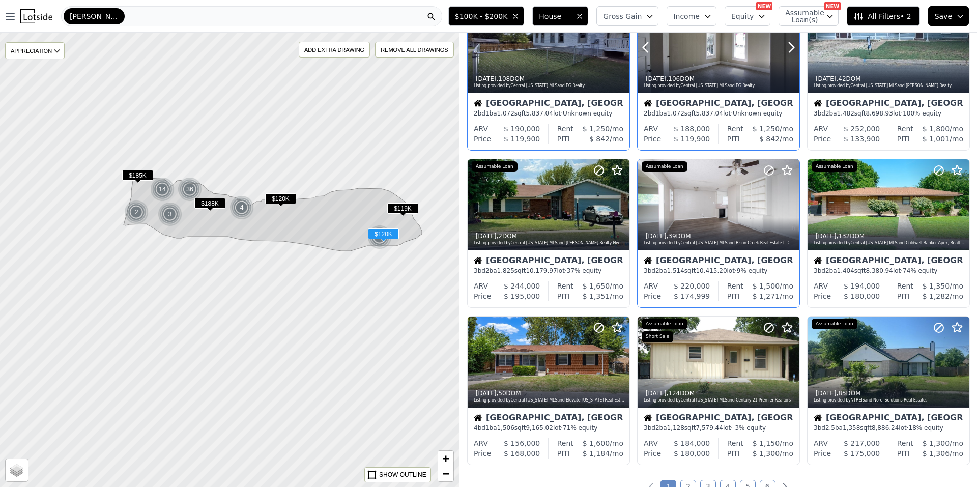
scroll to position [254, 0]
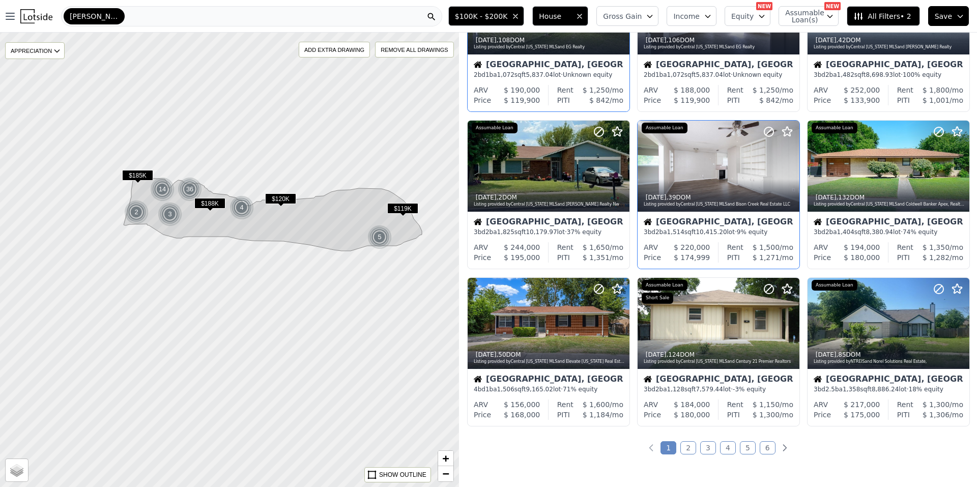
click at [683, 441] on link "2" at bounding box center [688, 447] width 16 height 13
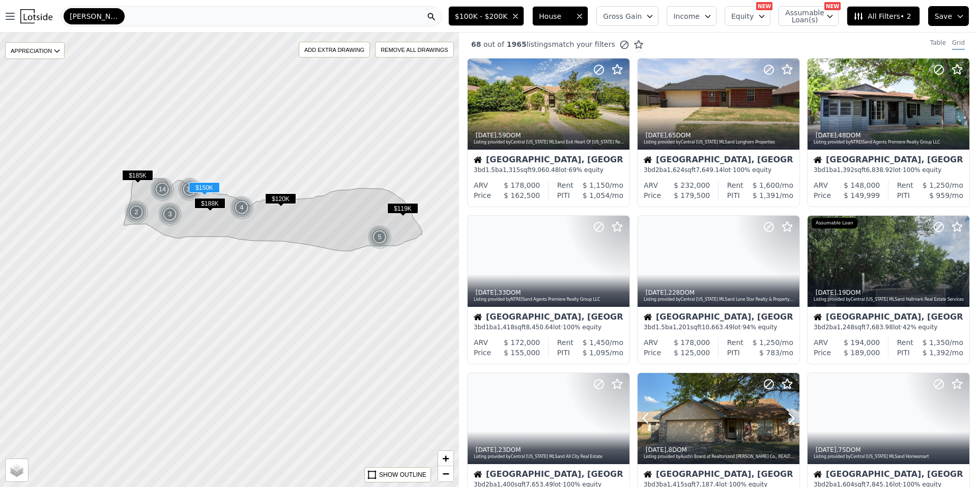
scroll to position [0, 0]
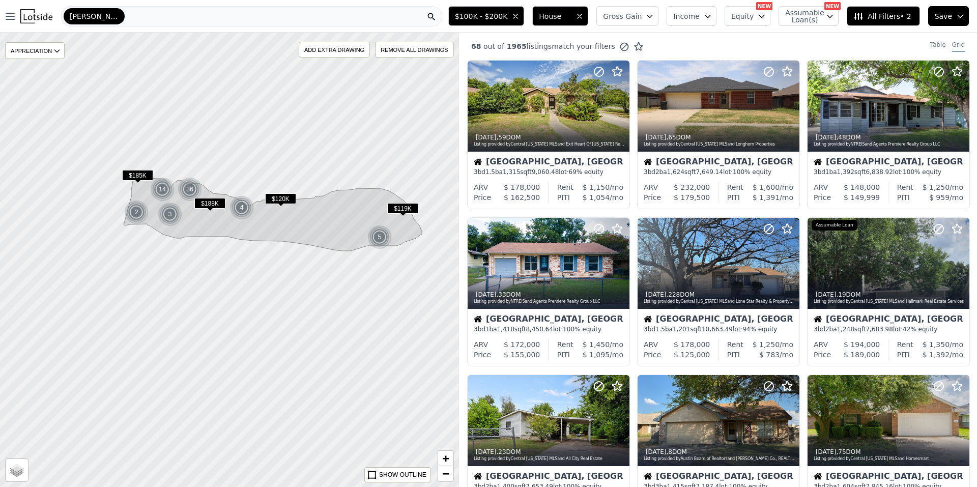
click at [280, 197] on span "$120K" at bounding box center [280, 198] width 31 height 11
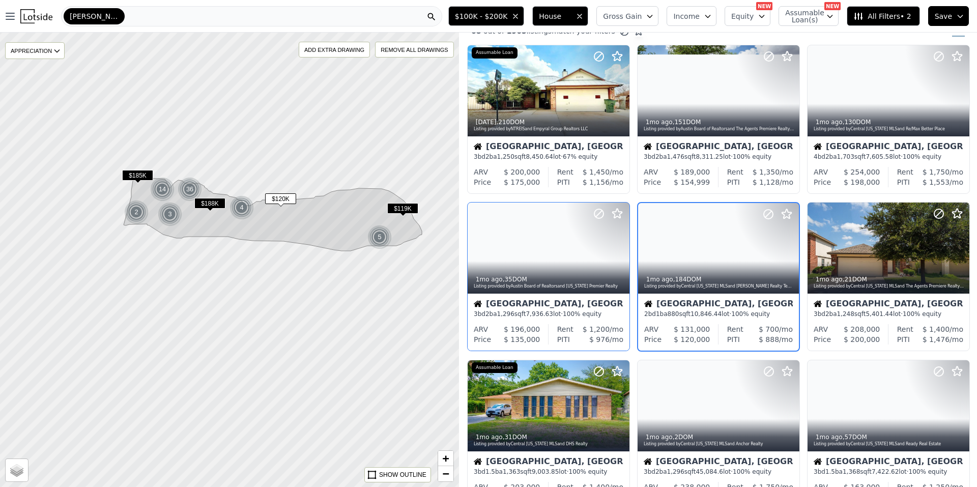
scroll to position [16, 0]
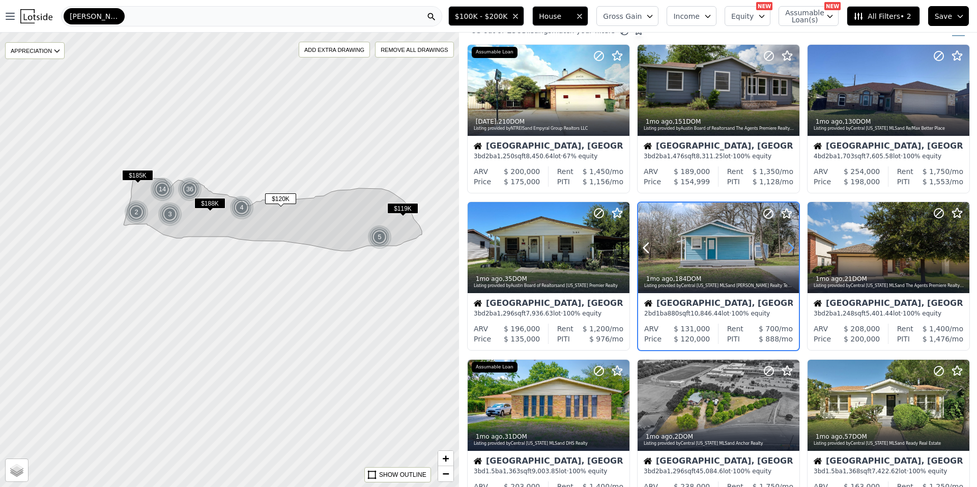
click at [786, 247] on icon at bounding box center [791, 248] width 16 height 16
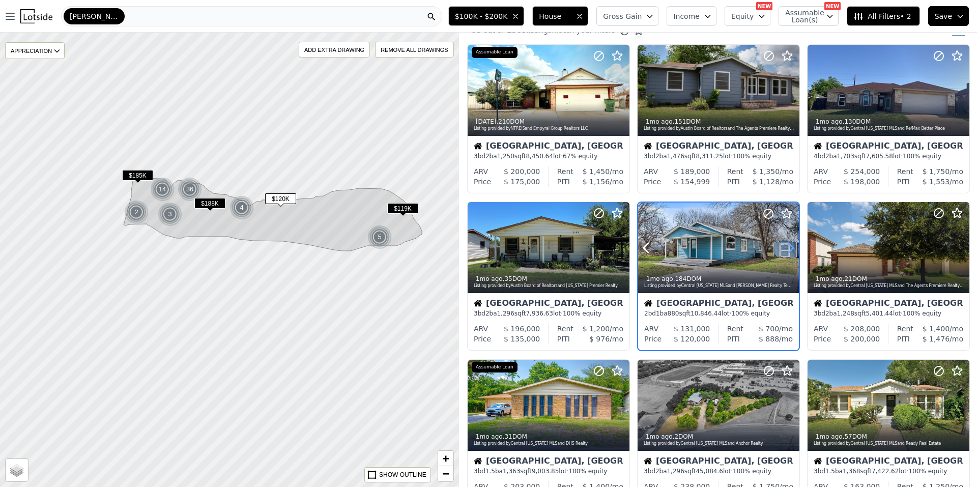
click at [786, 247] on icon at bounding box center [791, 248] width 16 height 16
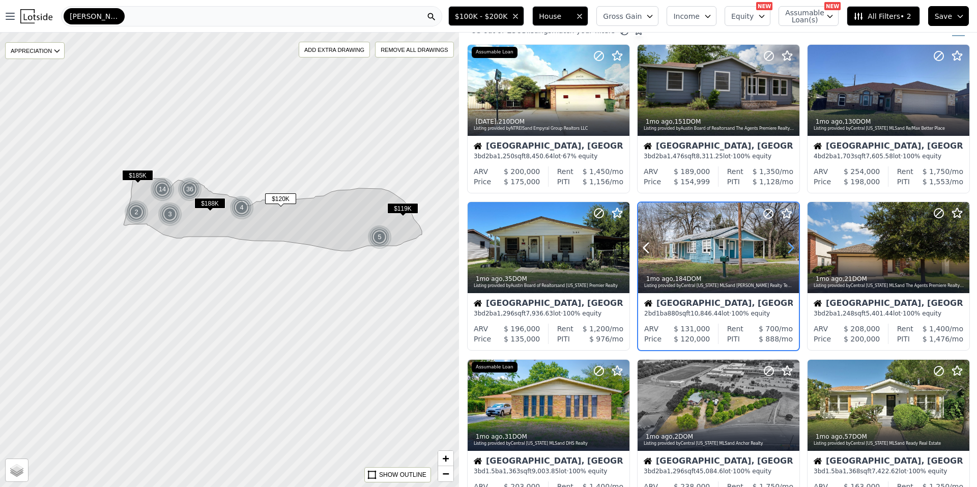
click at [786, 247] on icon at bounding box center [791, 248] width 16 height 16
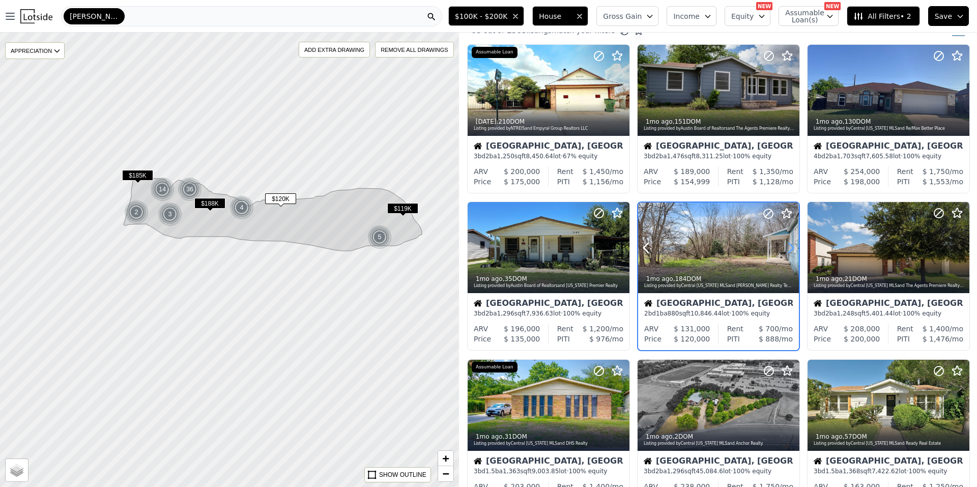
click at [786, 247] on icon at bounding box center [791, 248] width 16 height 16
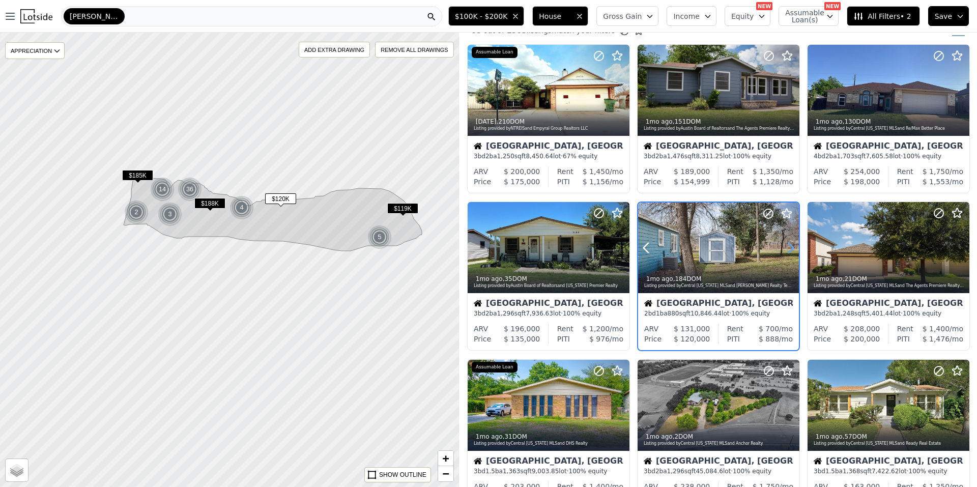
click at [786, 246] on icon at bounding box center [791, 248] width 16 height 16
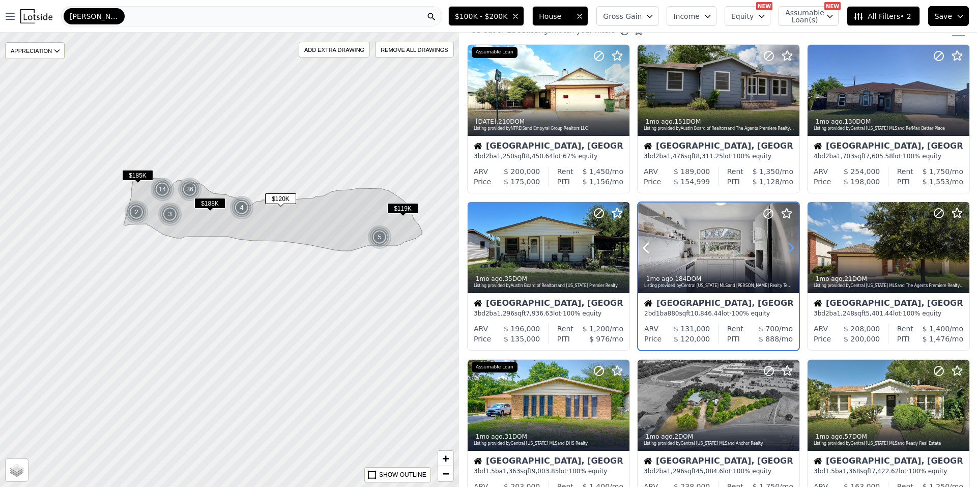
click at [786, 246] on icon at bounding box center [791, 248] width 16 height 16
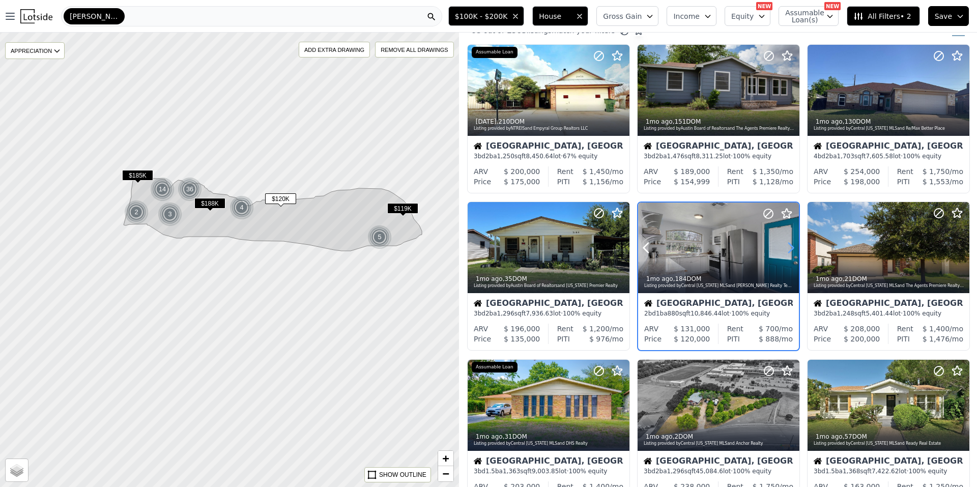
click at [786, 246] on icon at bounding box center [791, 248] width 16 height 16
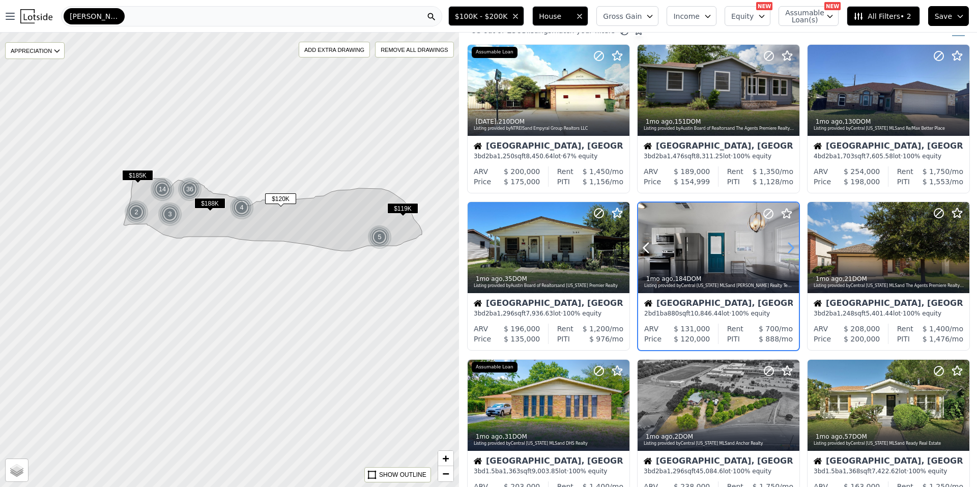
click at [786, 246] on icon at bounding box center [791, 248] width 16 height 16
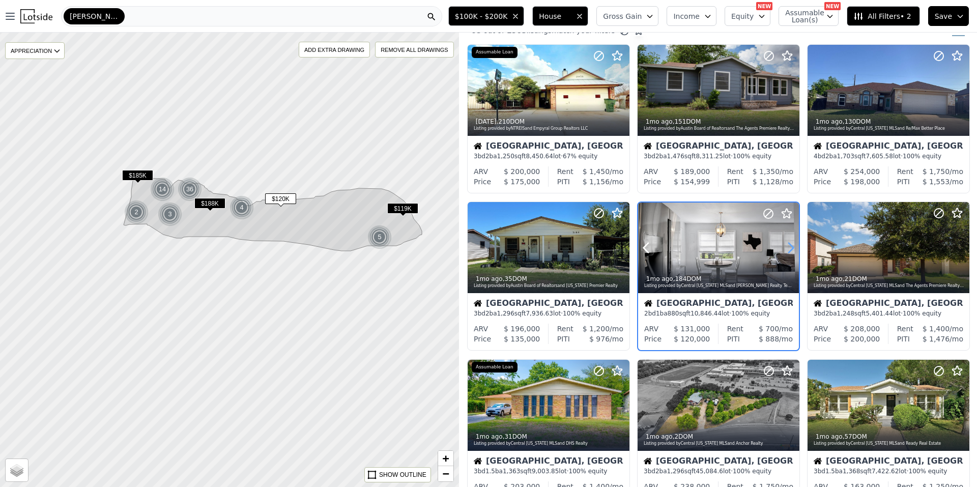
click at [786, 246] on icon at bounding box center [791, 248] width 16 height 16
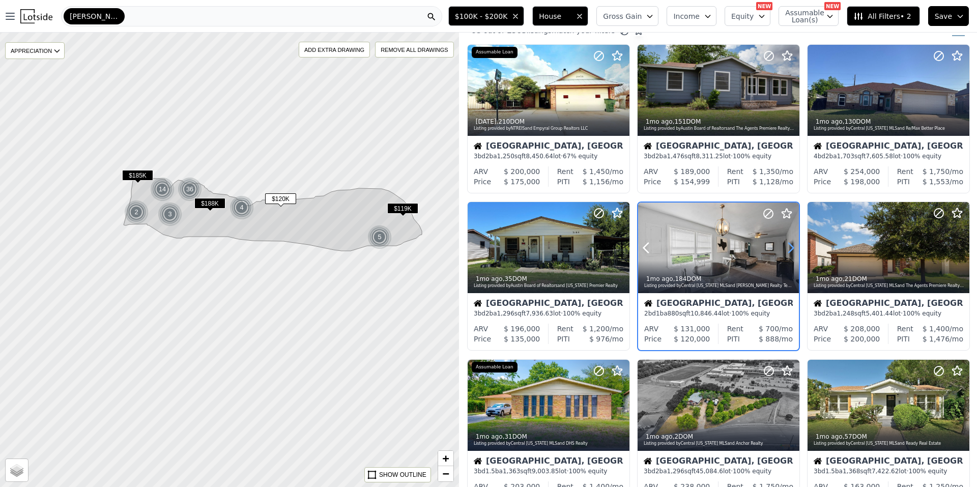
click at [786, 246] on icon at bounding box center [791, 248] width 16 height 16
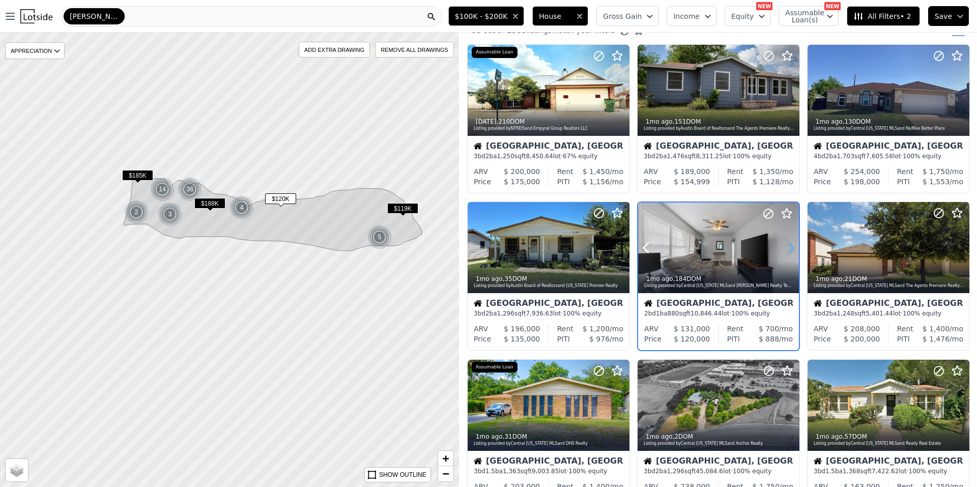
click at [786, 246] on icon at bounding box center [791, 248] width 16 height 16
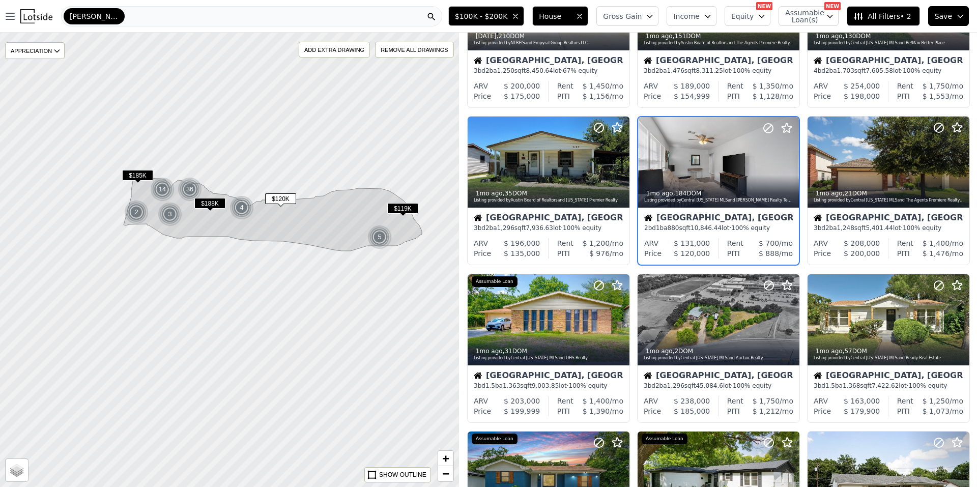
scroll to position [118, 0]
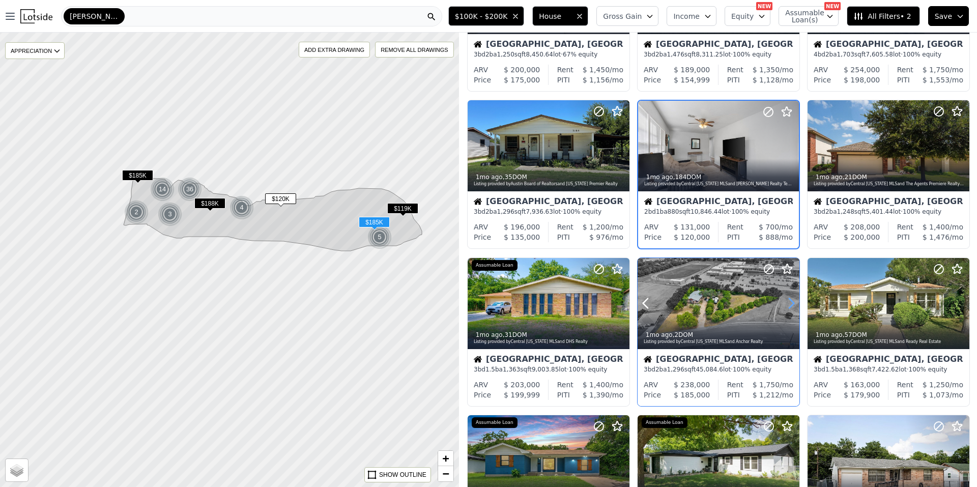
click at [789, 307] on icon at bounding box center [791, 304] width 5 height 10
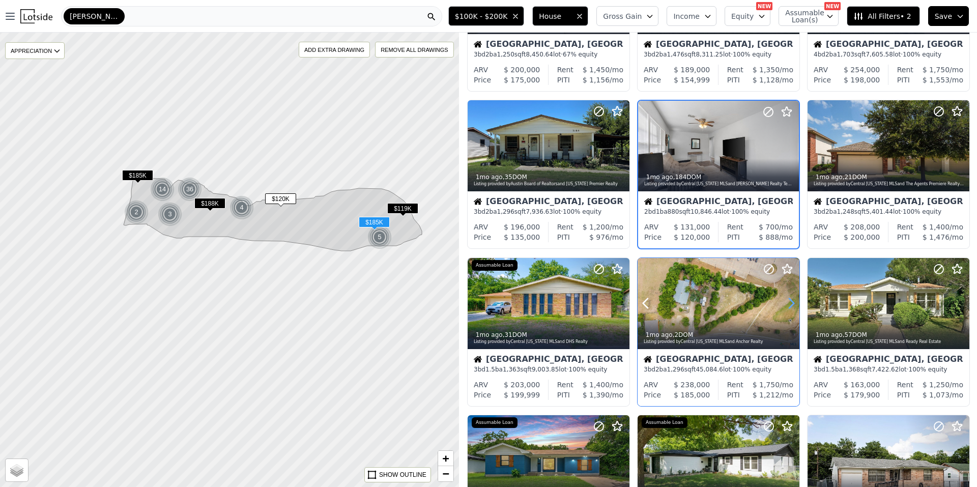
click at [789, 307] on icon at bounding box center [791, 304] width 5 height 10
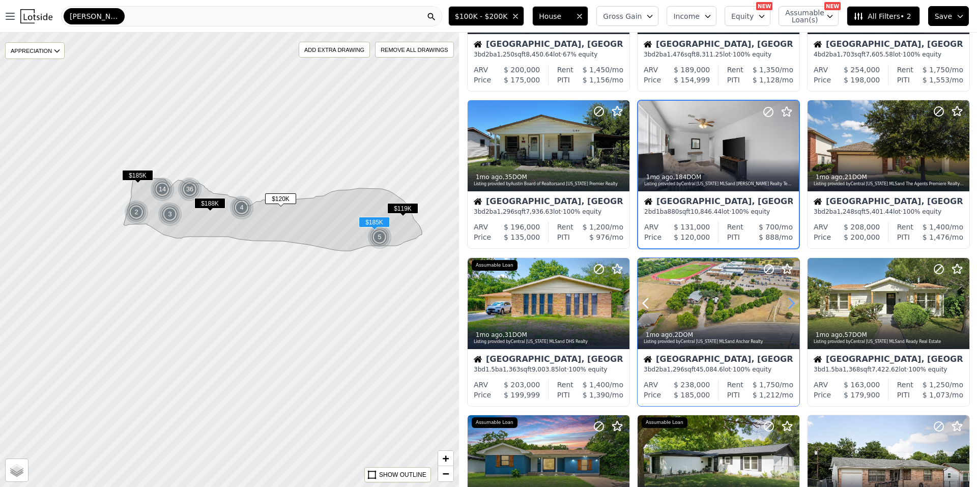
click at [789, 307] on icon at bounding box center [791, 304] width 5 height 10
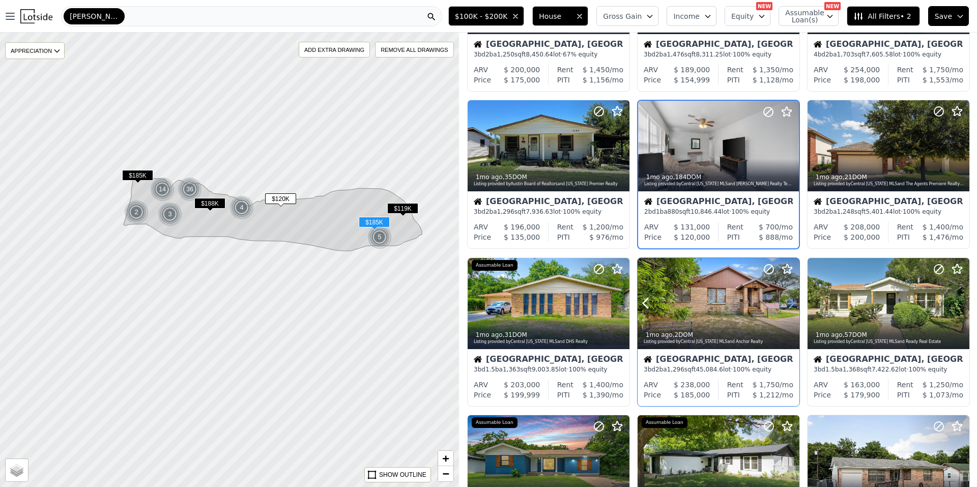
click at [789, 307] on icon at bounding box center [791, 304] width 5 height 10
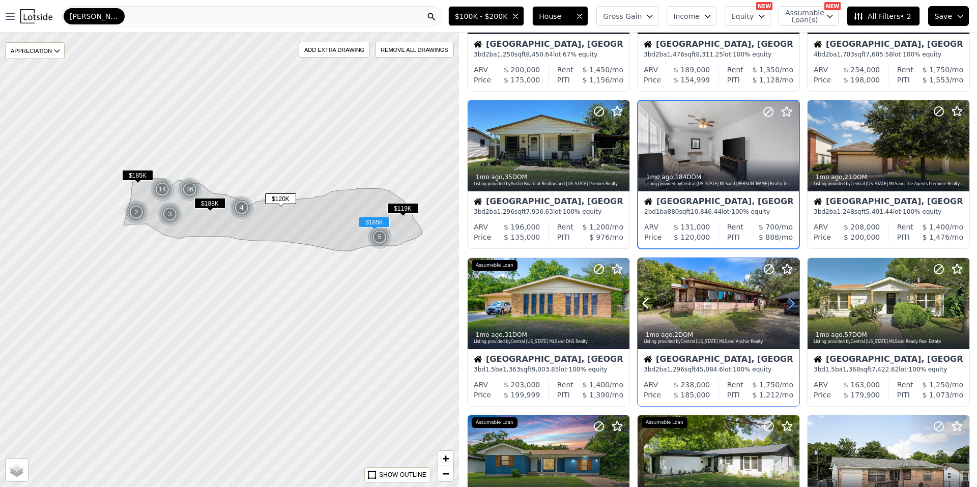
click at [789, 307] on icon at bounding box center [791, 304] width 5 height 10
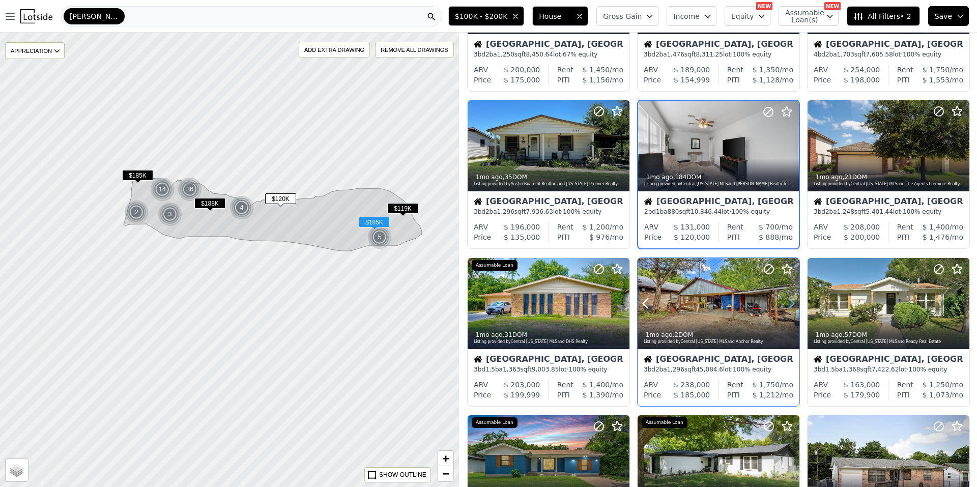
click at [789, 307] on icon at bounding box center [791, 304] width 5 height 10
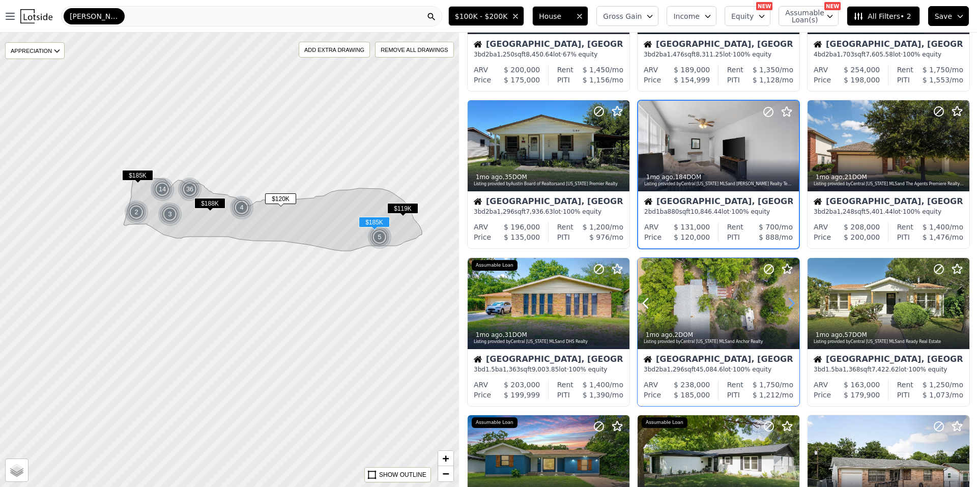
click at [789, 307] on icon at bounding box center [791, 304] width 5 height 10
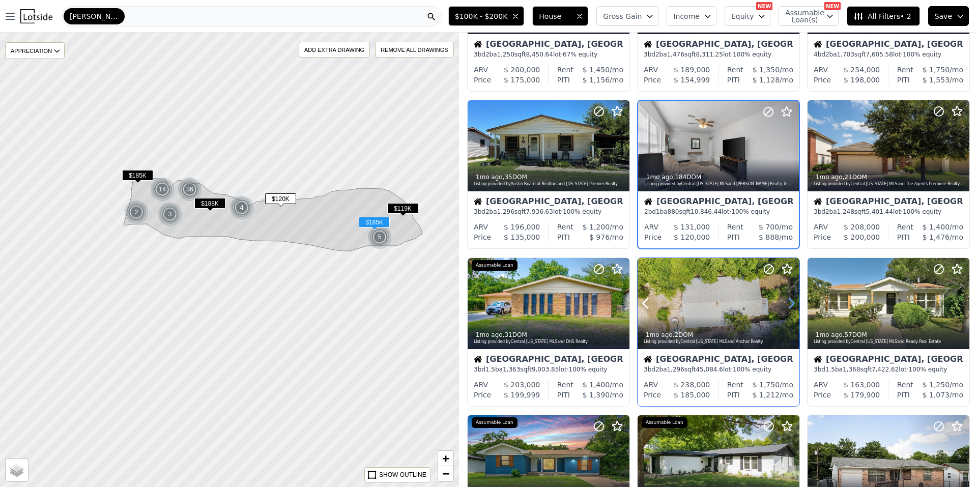
click at [789, 307] on icon at bounding box center [791, 304] width 5 height 10
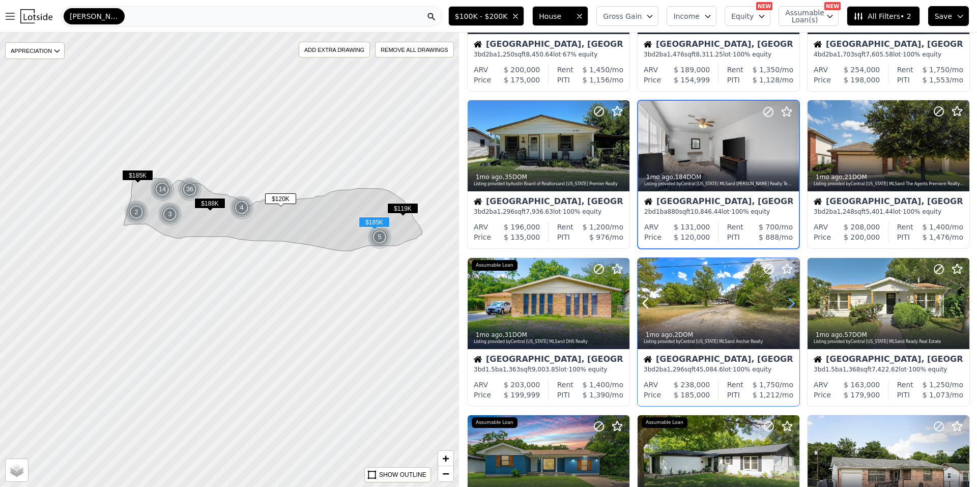
click at [789, 307] on icon at bounding box center [791, 304] width 5 height 10
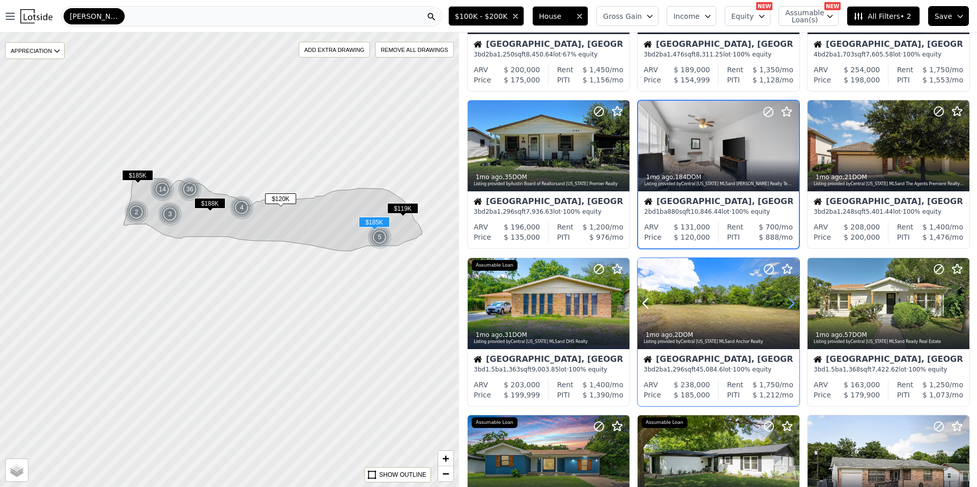
click at [789, 307] on icon at bounding box center [791, 304] width 5 height 10
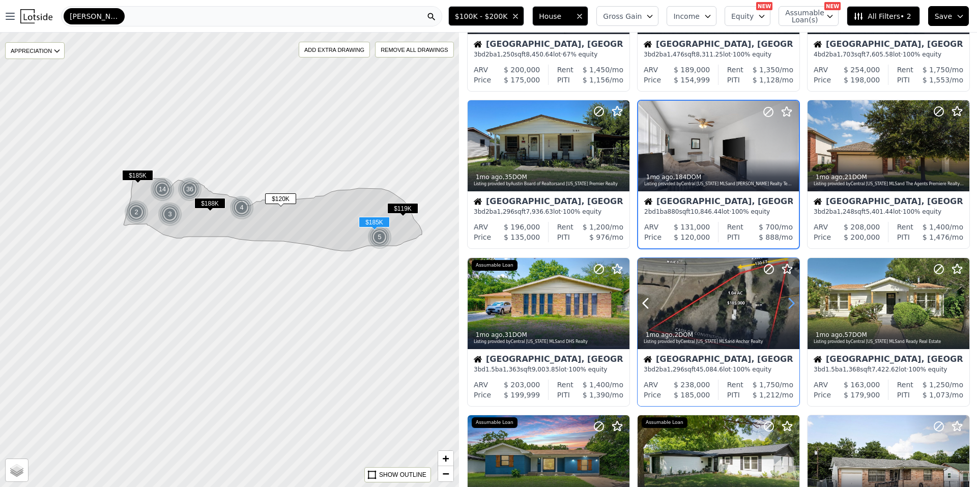
click at [789, 307] on icon at bounding box center [791, 304] width 5 height 10
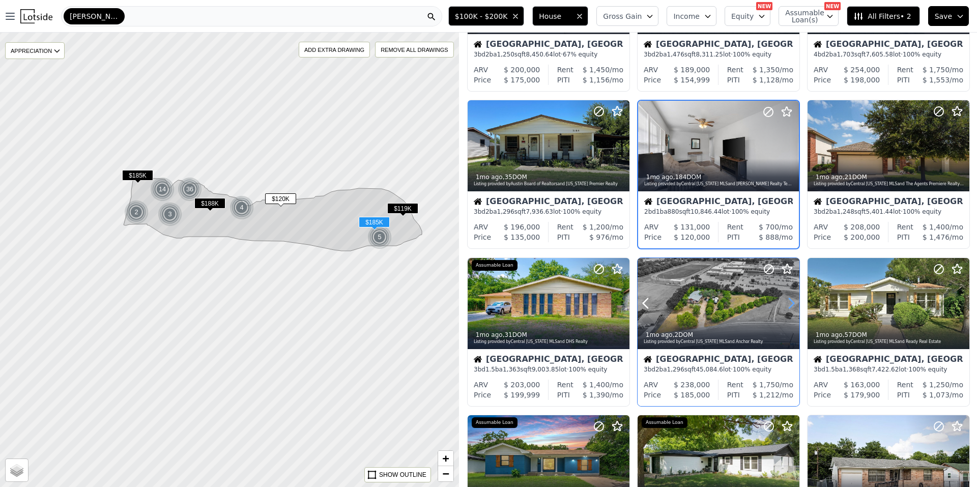
click at [789, 307] on icon at bounding box center [791, 304] width 5 height 10
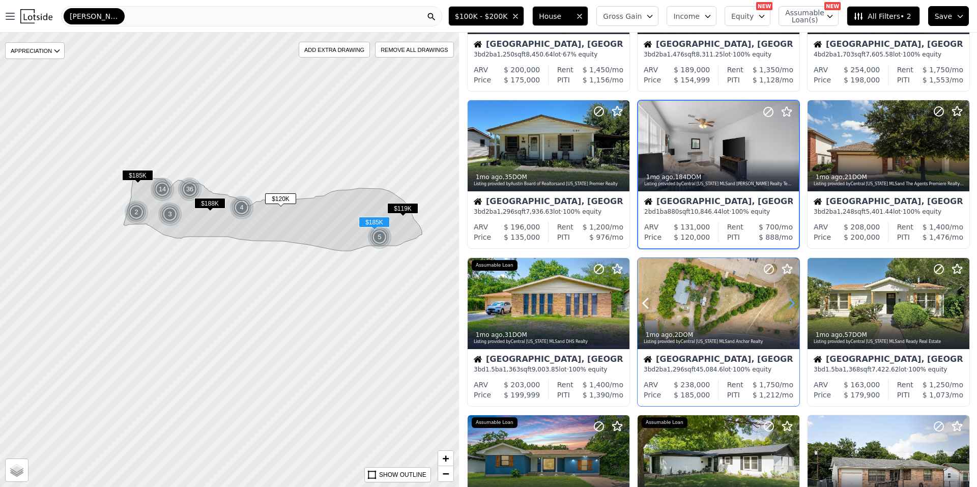
click at [789, 307] on icon at bounding box center [791, 304] width 5 height 10
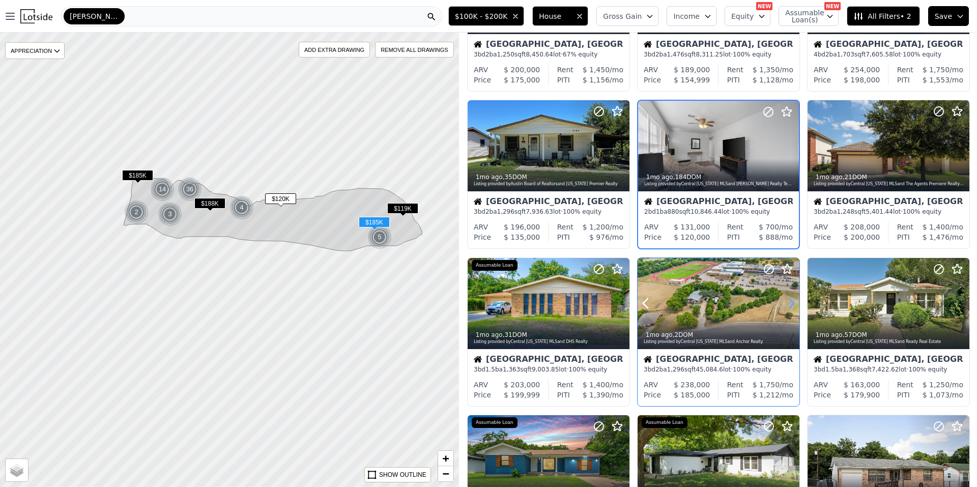
click at [789, 307] on icon at bounding box center [791, 304] width 5 height 10
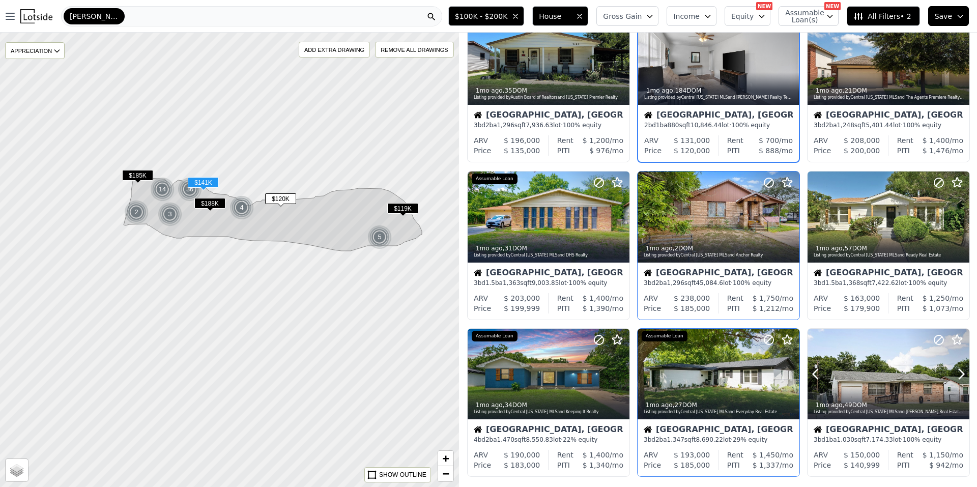
scroll to position [270, 0]
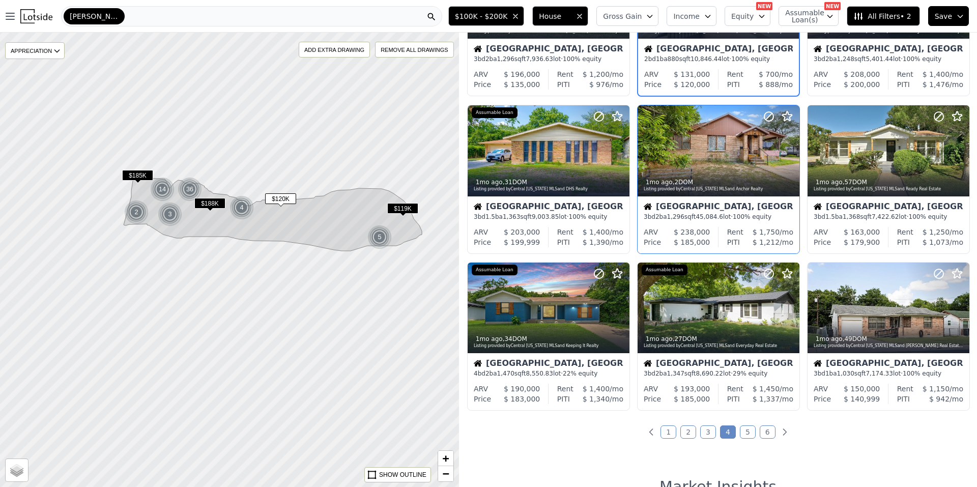
click at [743, 427] on link "5" at bounding box center [748, 431] width 16 height 13
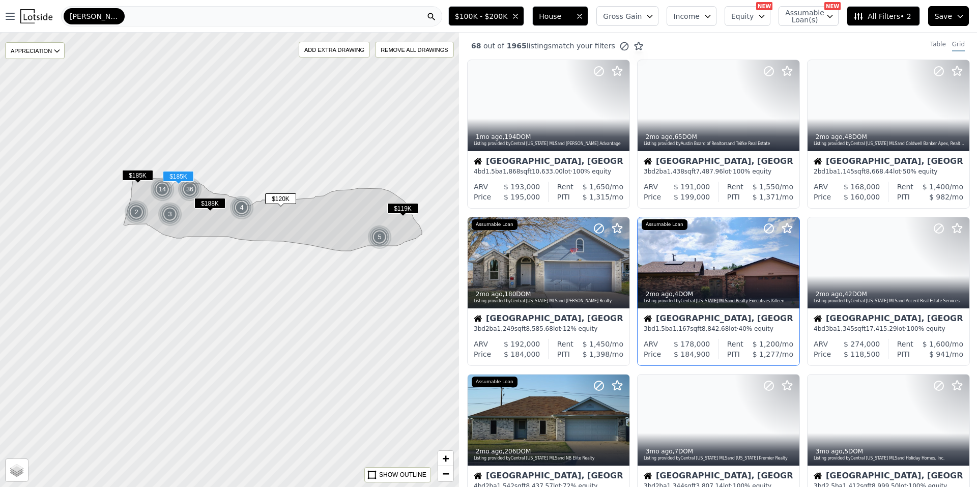
scroll to position [0, 0]
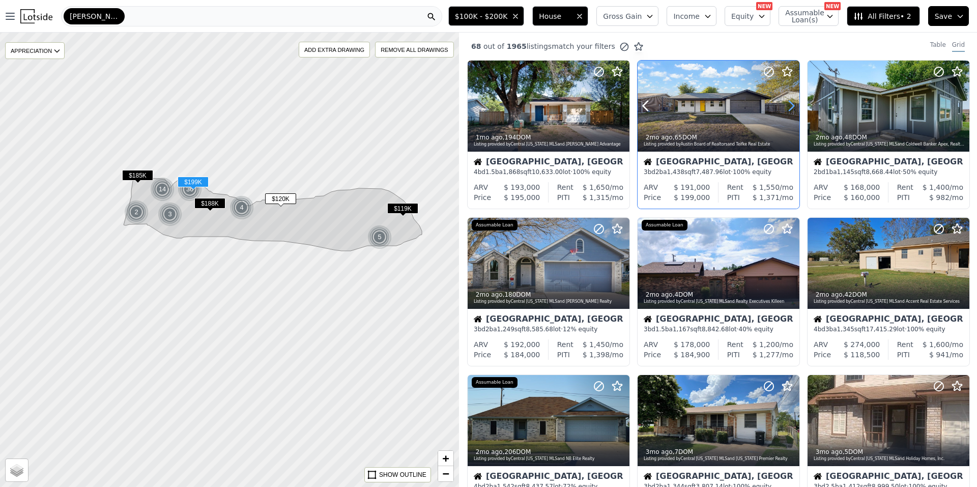
click at [785, 106] on icon at bounding box center [791, 106] width 16 height 16
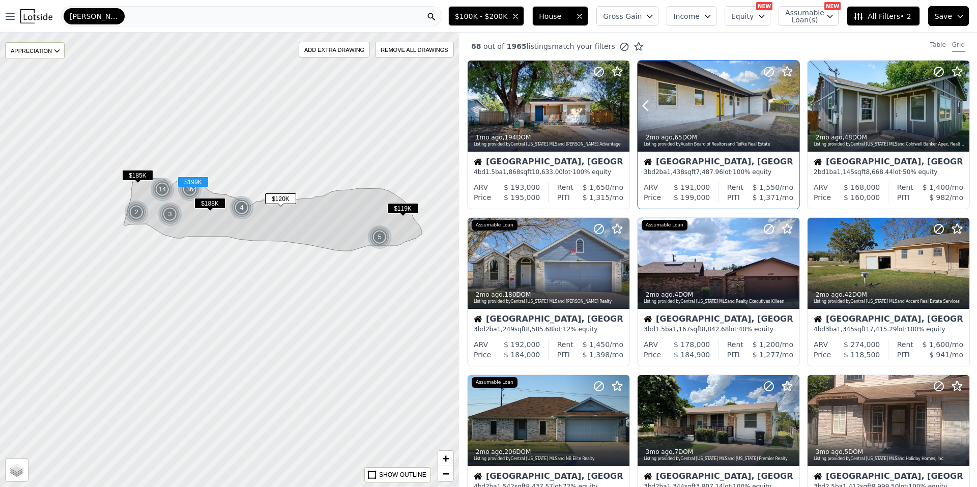
click at [785, 106] on icon at bounding box center [791, 106] width 16 height 16
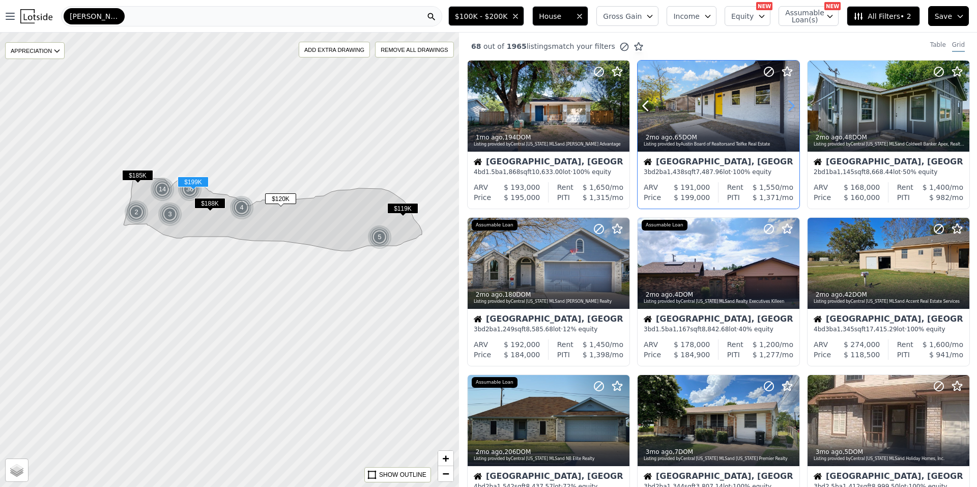
click at [785, 106] on icon at bounding box center [791, 106] width 16 height 16
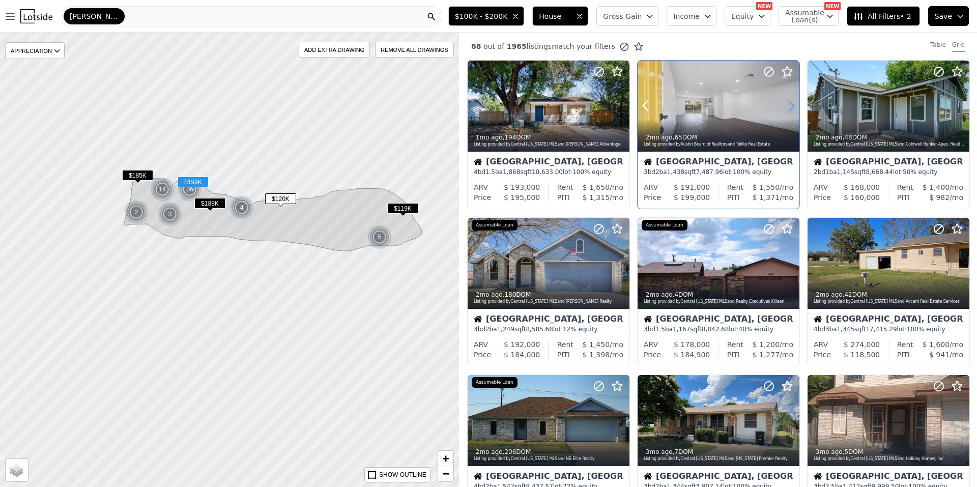
click at [785, 106] on icon at bounding box center [791, 106] width 16 height 16
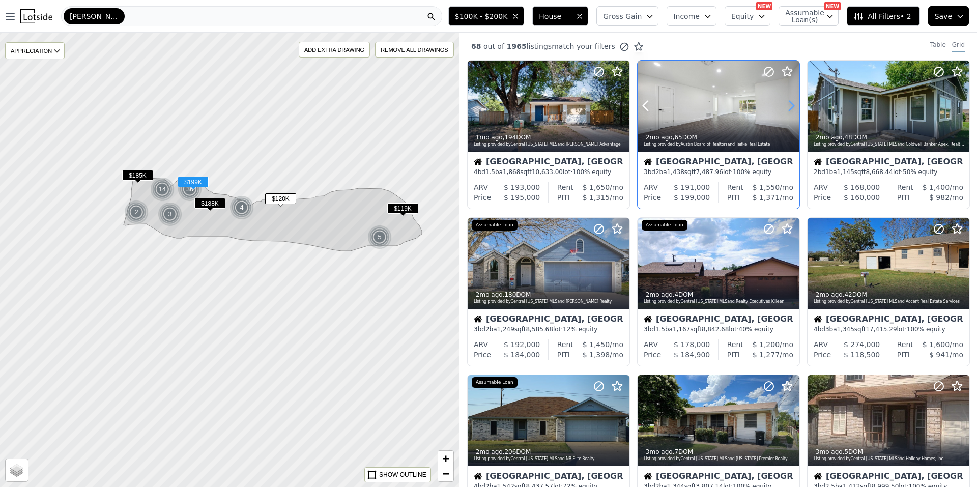
click at [785, 106] on icon at bounding box center [791, 106] width 16 height 16
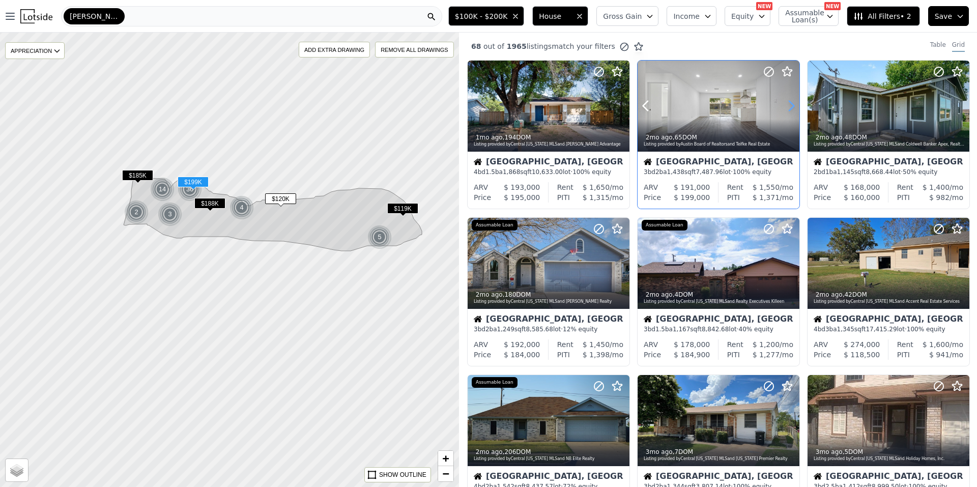
click at [785, 106] on icon at bounding box center [791, 106] width 16 height 16
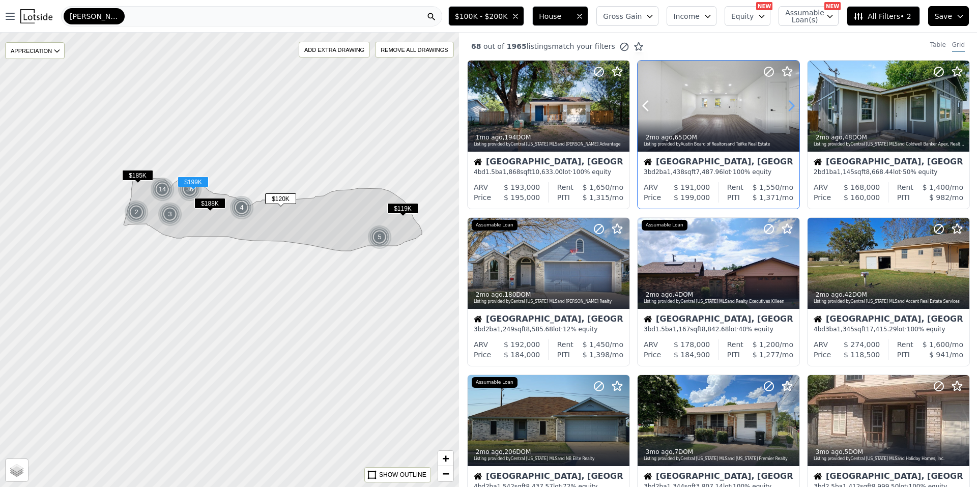
click at [785, 106] on icon at bounding box center [791, 106] width 16 height 16
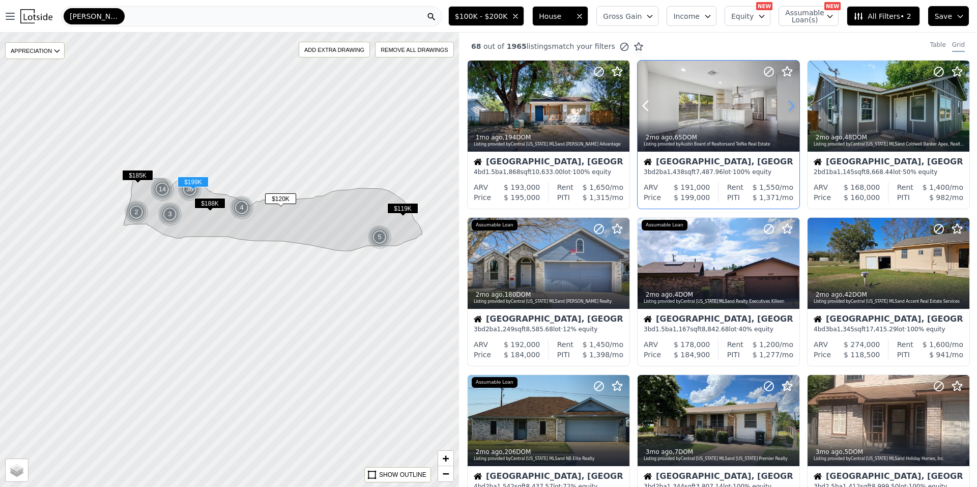
click at [785, 106] on icon at bounding box center [791, 106] width 16 height 16
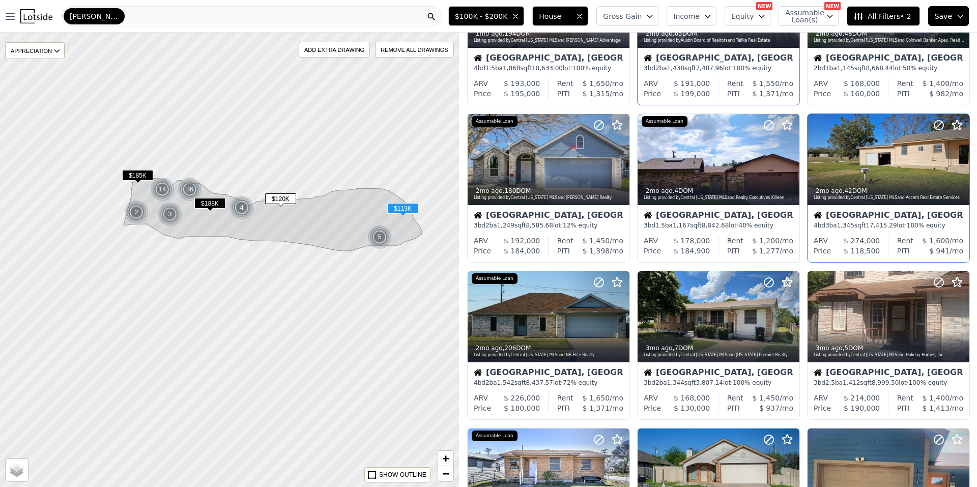
scroll to position [153, 0]
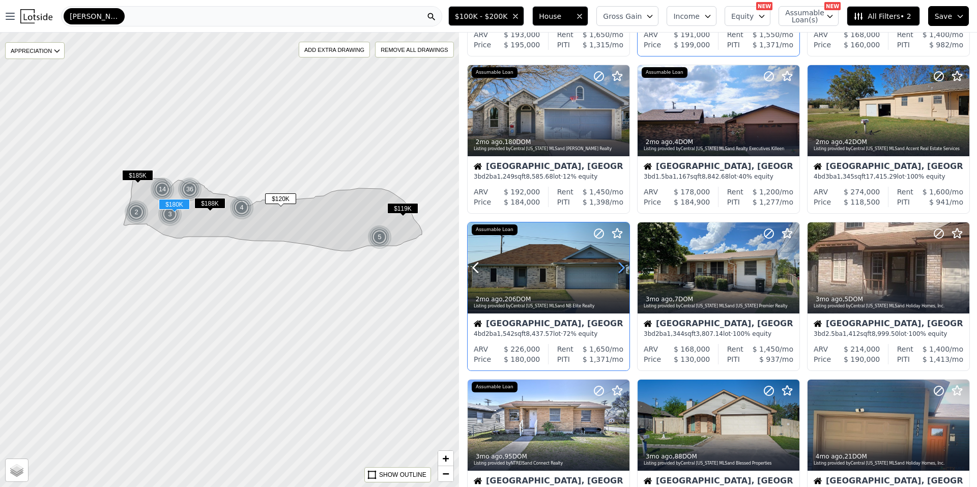
click at [620, 266] on icon at bounding box center [621, 268] width 16 height 16
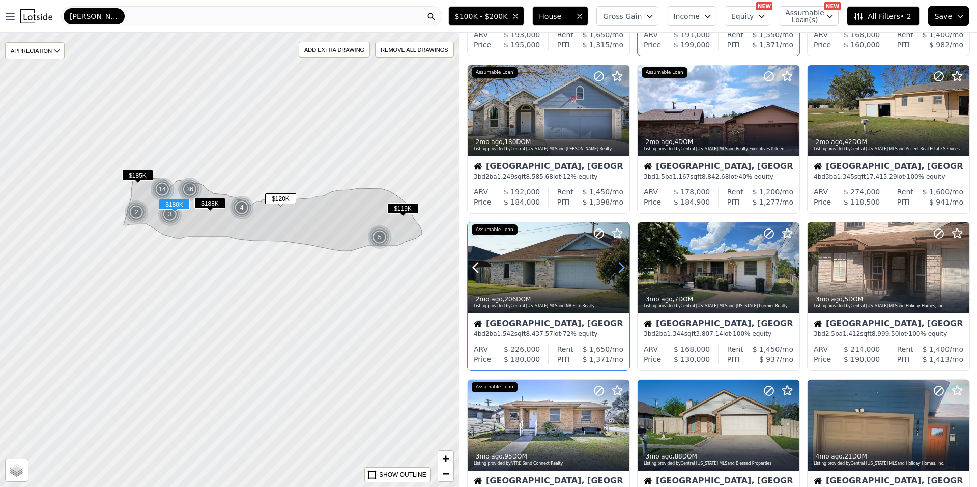
click at [620, 266] on icon at bounding box center [621, 268] width 16 height 16
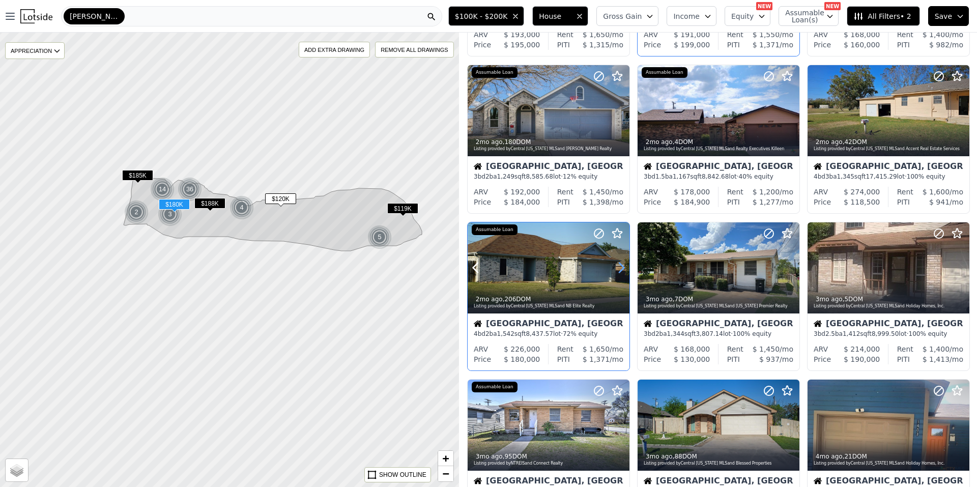
click at [620, 266] on icon at bounding box center [621, 268] width 16 height 16
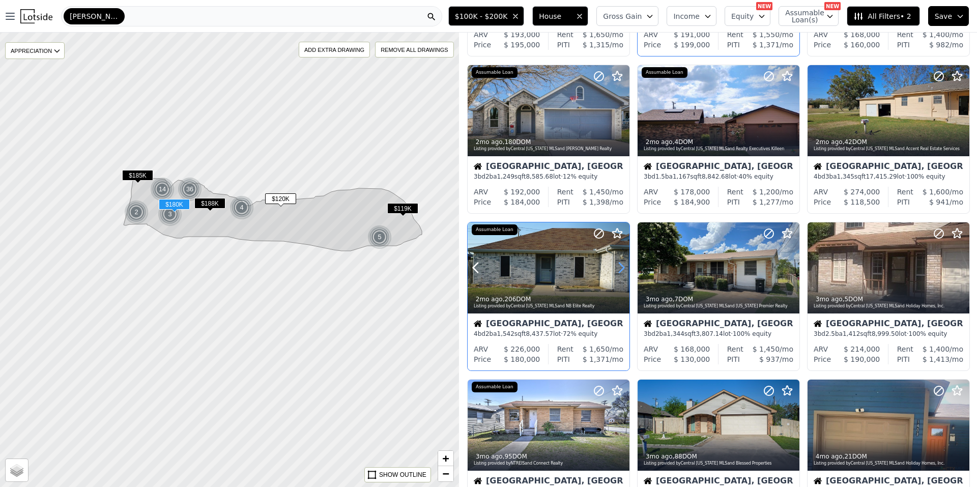
click at [620, 266] on icon at bounding box center [621, 268] width 16 height 16
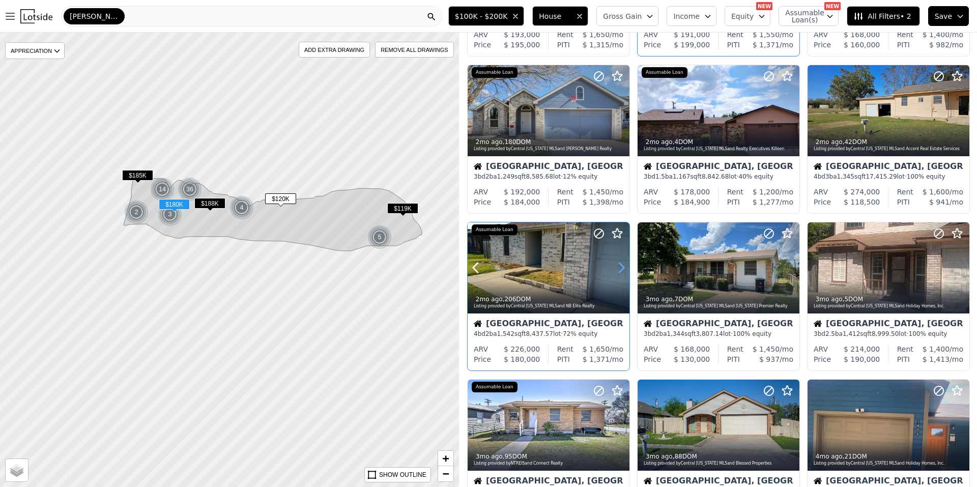
click at [620, 266] on icon at bounding box center [621, 268] width 16 height 16
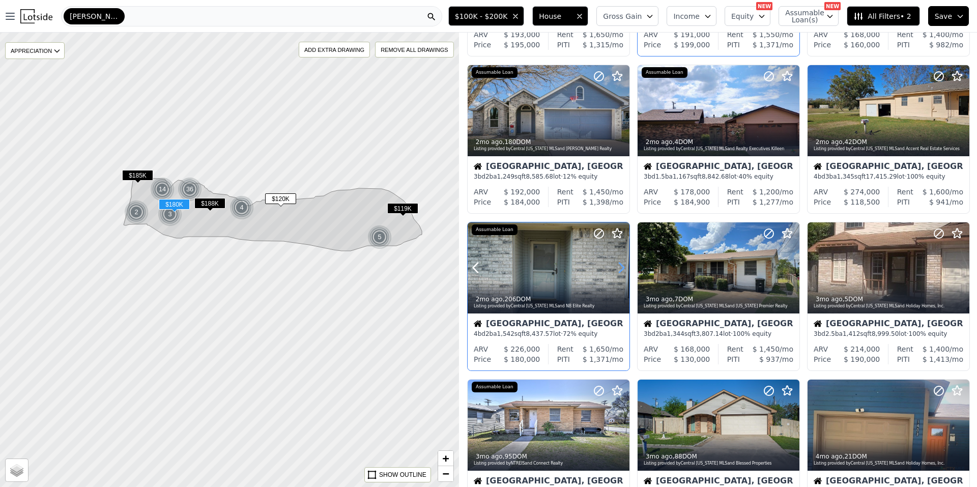
click at [620, 266] on icon at bounding box center [621, 268] width 16 height 16
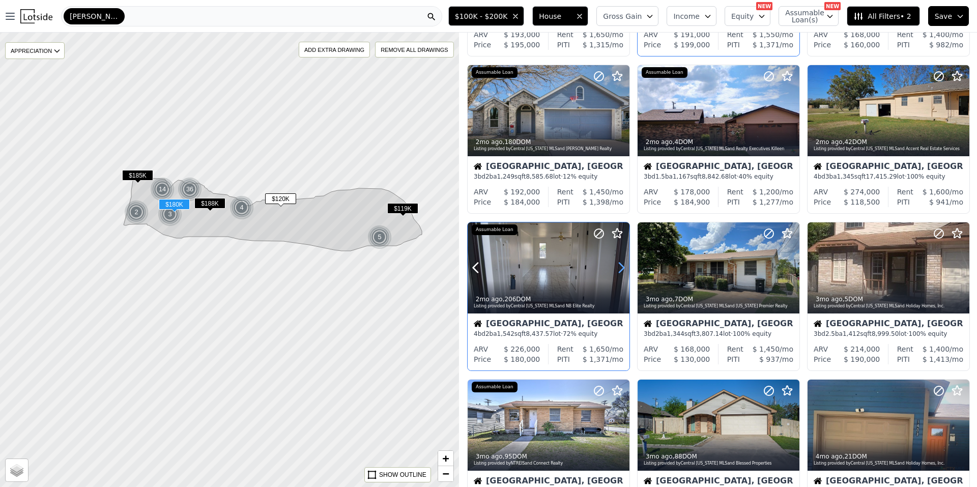
click at [620, 266] on icon at bounding box center [621, 268] width 16 height 16
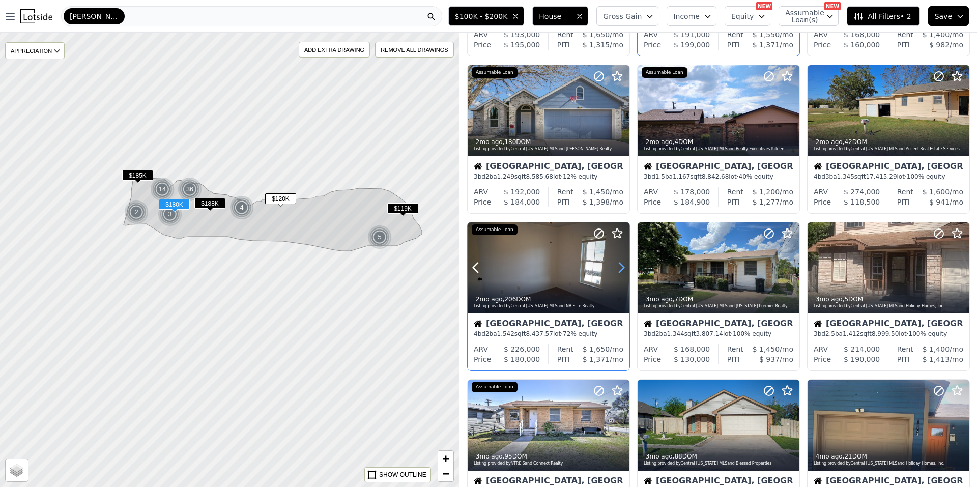
click at [620, 266] on icon at bounding box center [621, 268] width 16 height 16
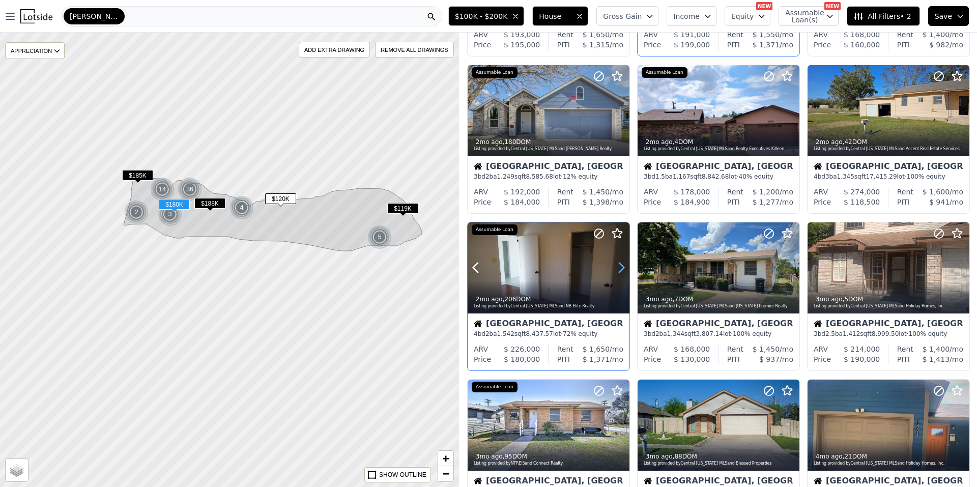
click at [620, 266] on icon at bounding box center [621, 268] width 16 height 16
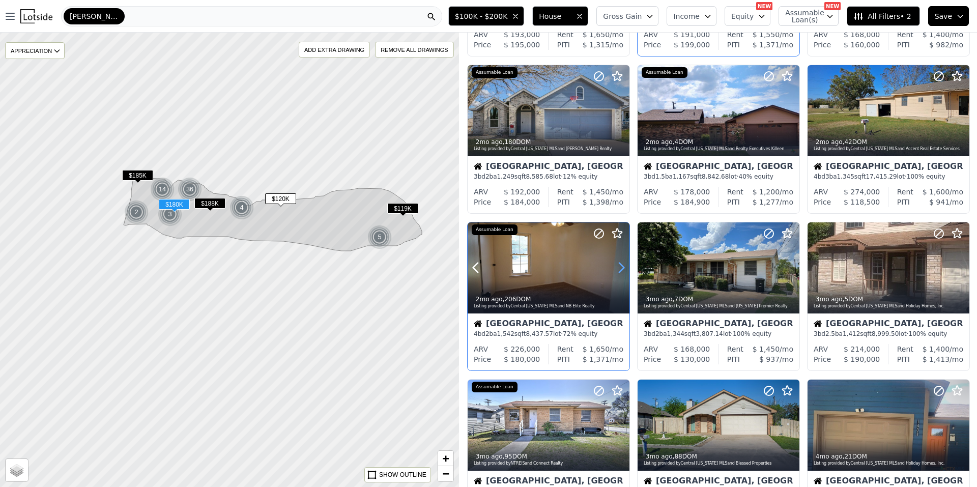
click at [620, 266] on icon at bounding box center [621, 268] width 16 height 16
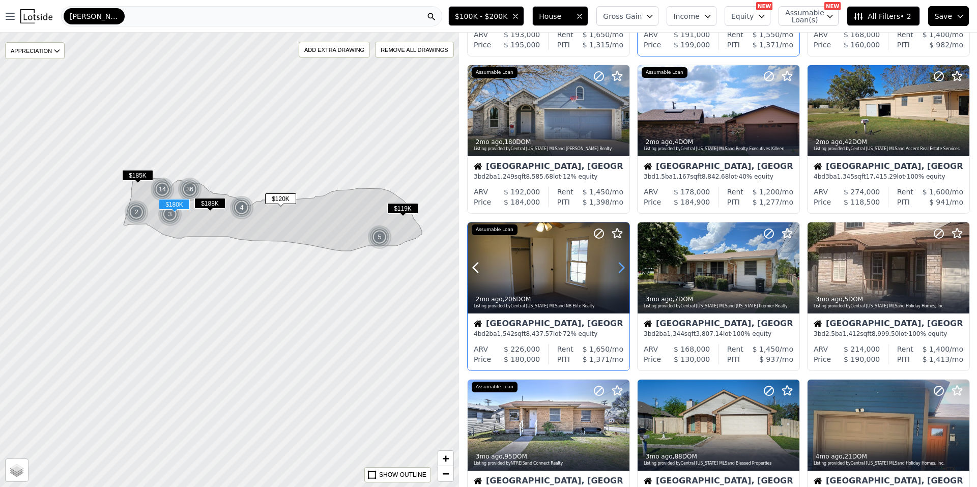
click at [620, 266] on icon at bounding box center [621, 268] width 16 height 16
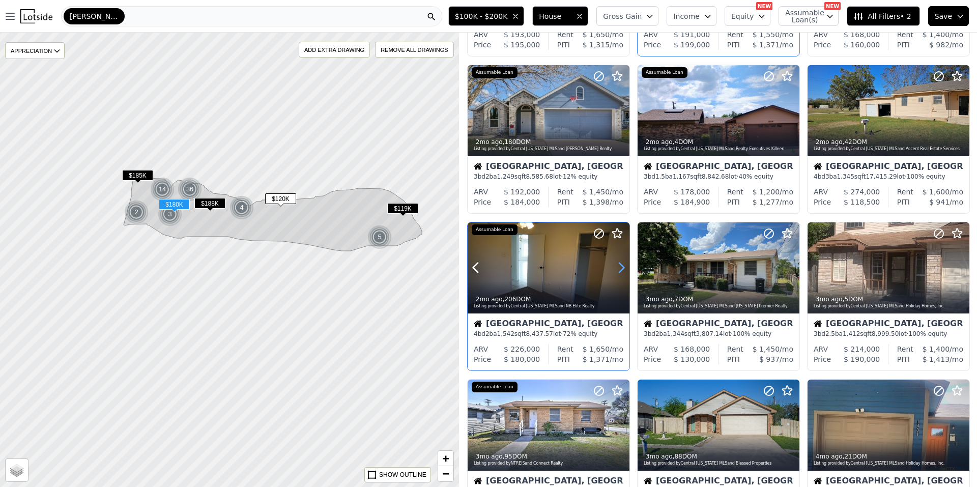
click at [620, 266] on icon at bounding box center [621, 268] width 16 height 16
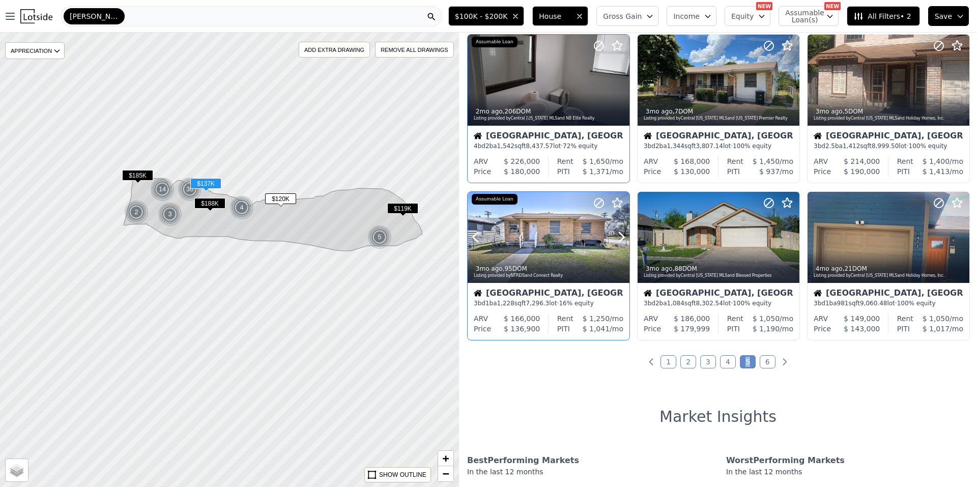
scroll to position [356, 0]
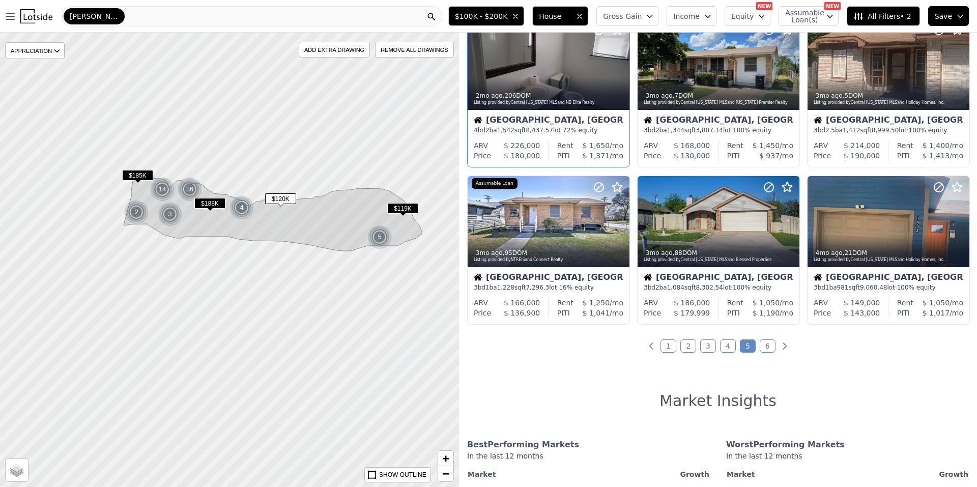
click at [766, 346] on link "6" at bounding box center [768, 345] width 16 height 13
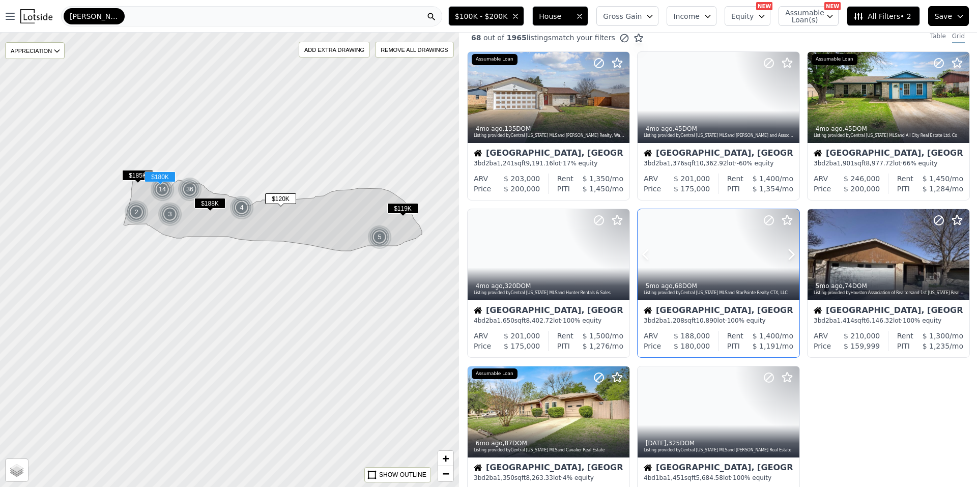
scroll to position [0, 0]
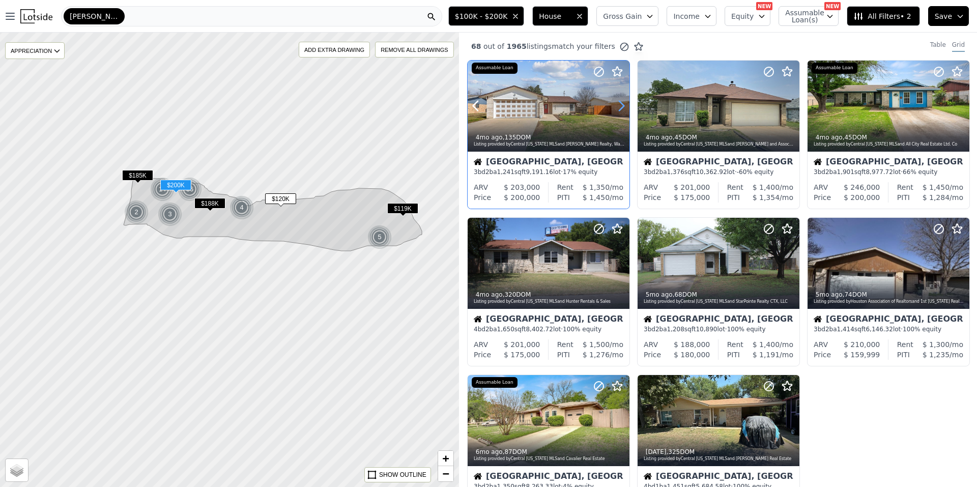
click at [618, 105] on icon at bounding box center [621, 106] width 16 height 16
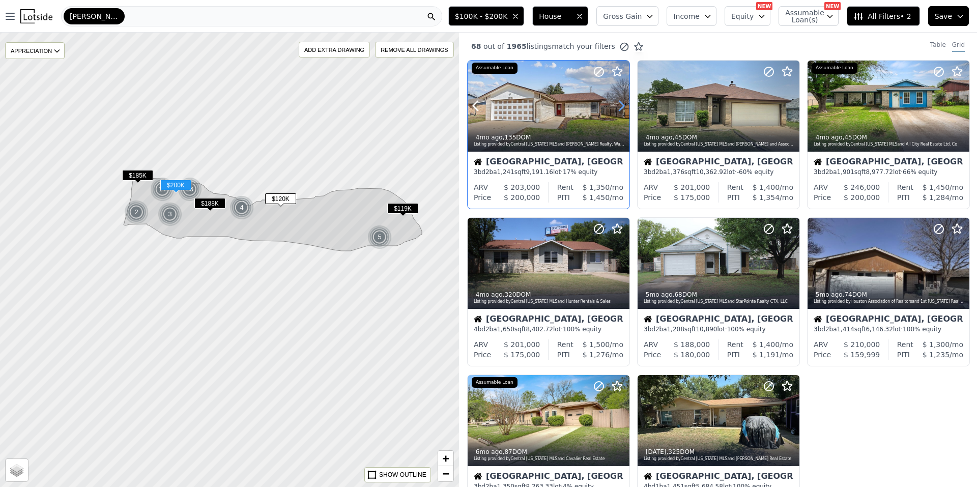
click at [618, 105] on icon at bounding box center [621, 106] width 16 height 16
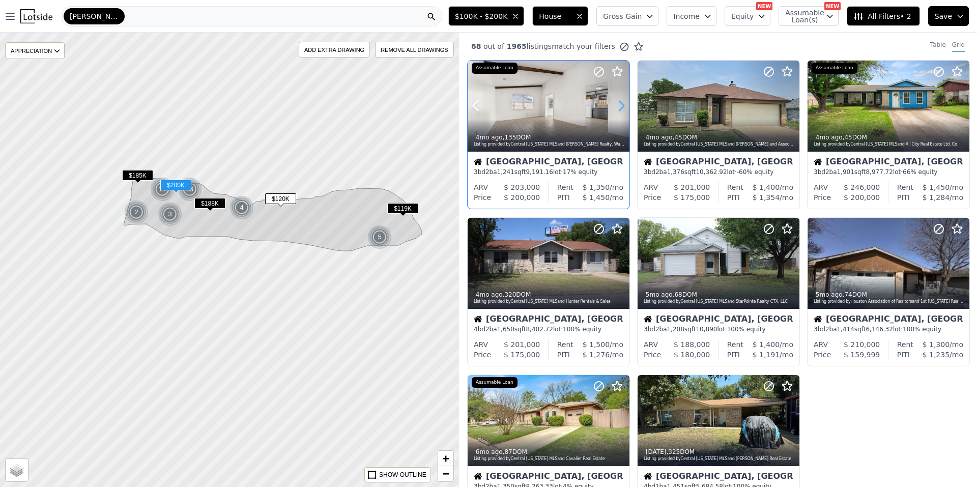
click at [618, 105] on icon at bounding box center [621, 106] width 16 height 16
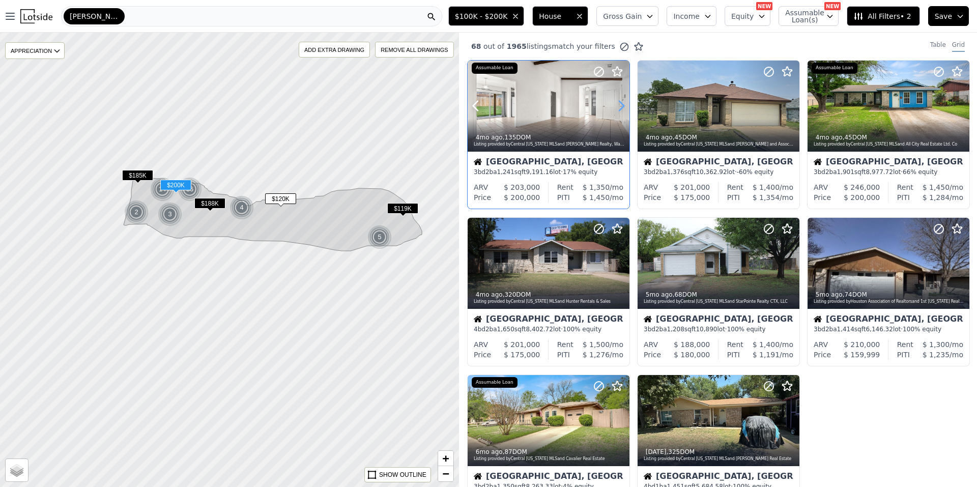
click at [618, 105] on icon at bounding box center [621, 106] width 16 height 16
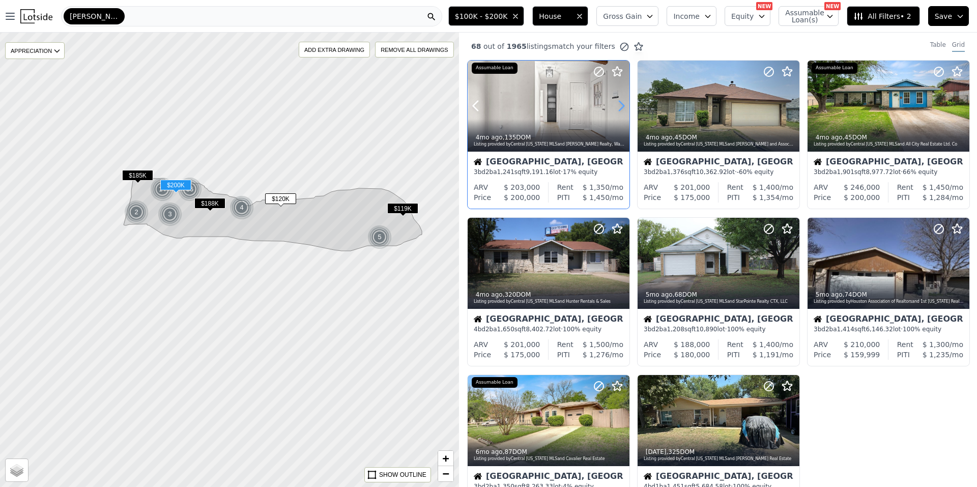
click at [618, 105] on icon at bounding box center [621, 106] width 16 height 16
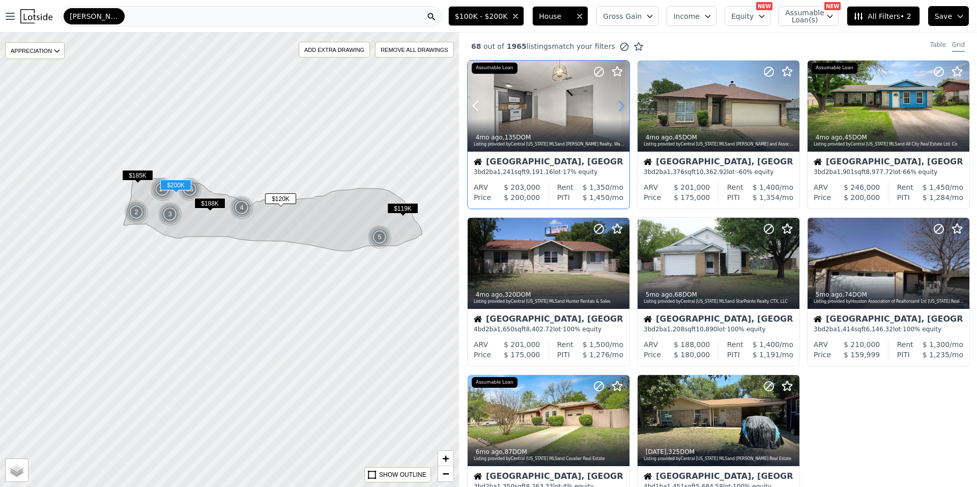
click at [618, 105] on icon at bounding box center [621, 106] width 16 height 16
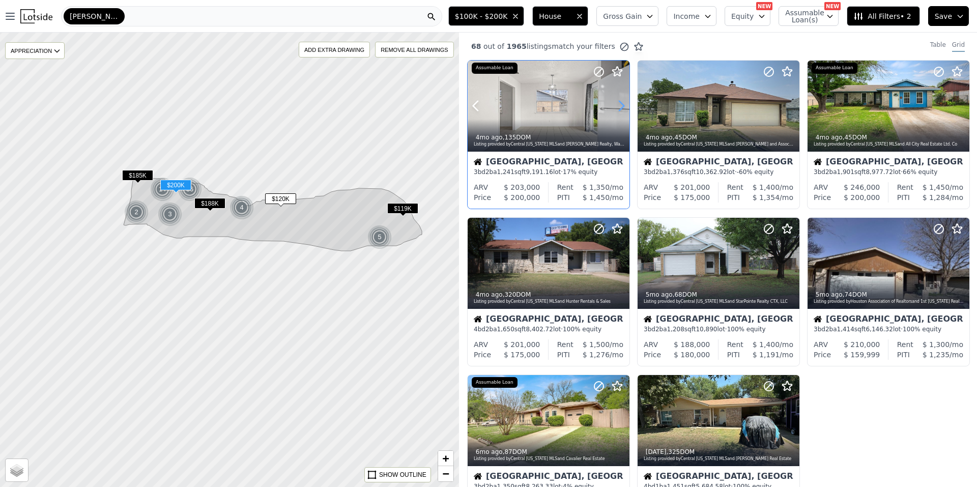
click at [618, 105] on icon at bounding box center [621, 106] width 16 height 16
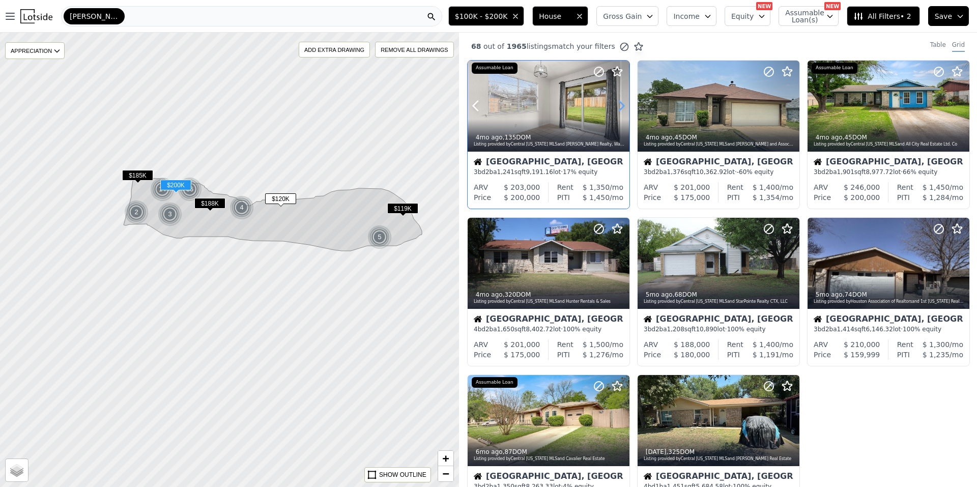
click at [618, 105] on icon at bounding box center [621, 106] width 16 height 16
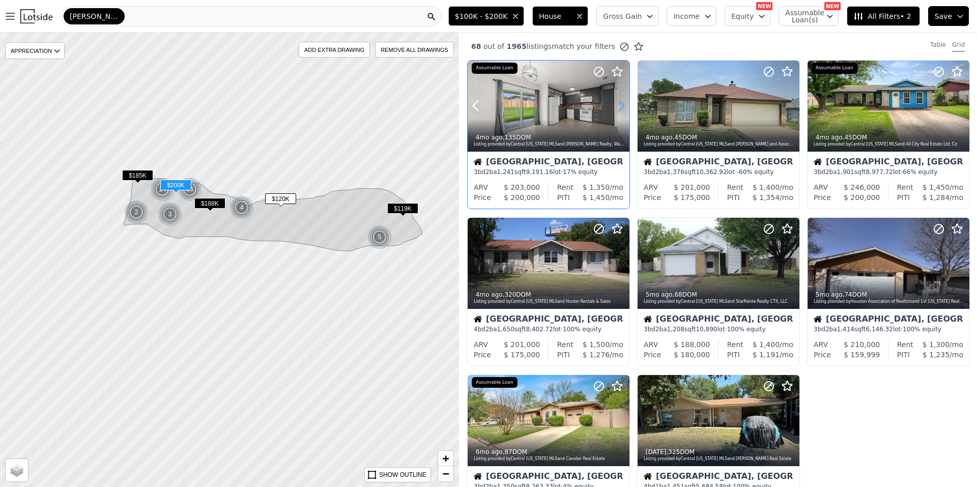
click at [618, 105] on icon at bounding box center [621, 106] width 16 height 16
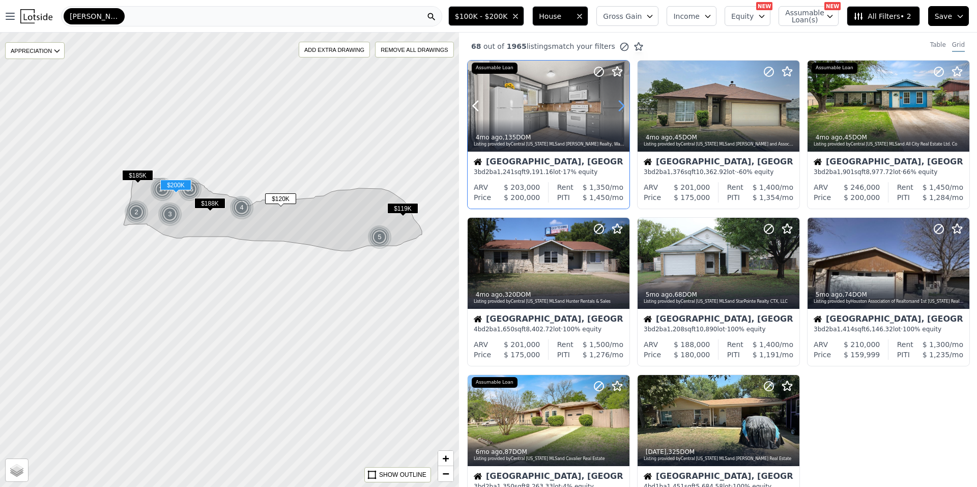
click at [618, 105] on icon at bounding box center [621, 106] width 16 height 16
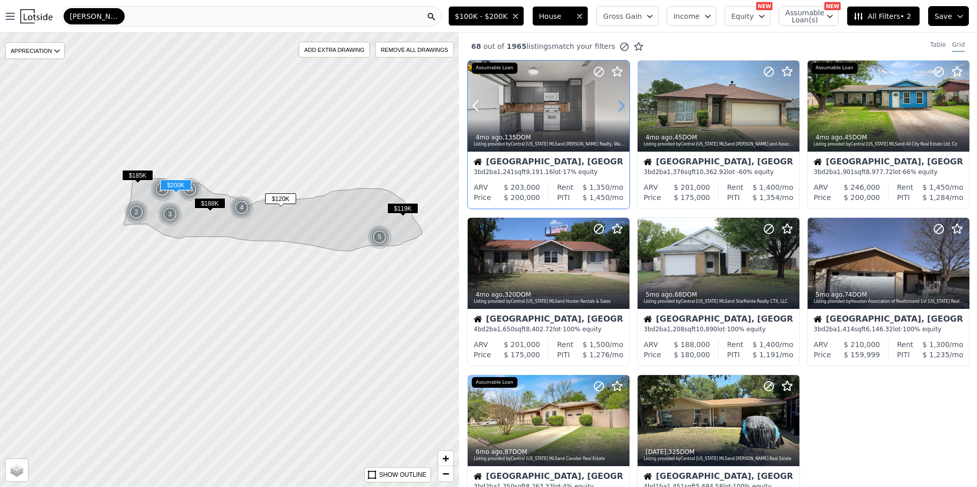
click at [618, 105] on icon at bounding box center [621, 106] width 16 height 16
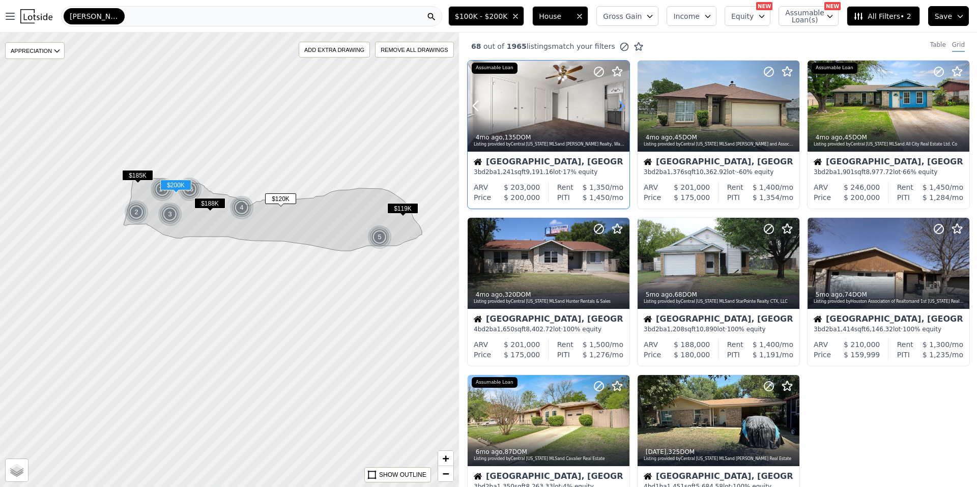
click at [618, 105] on icon at bounding box center [621, 106] width 16 height 16
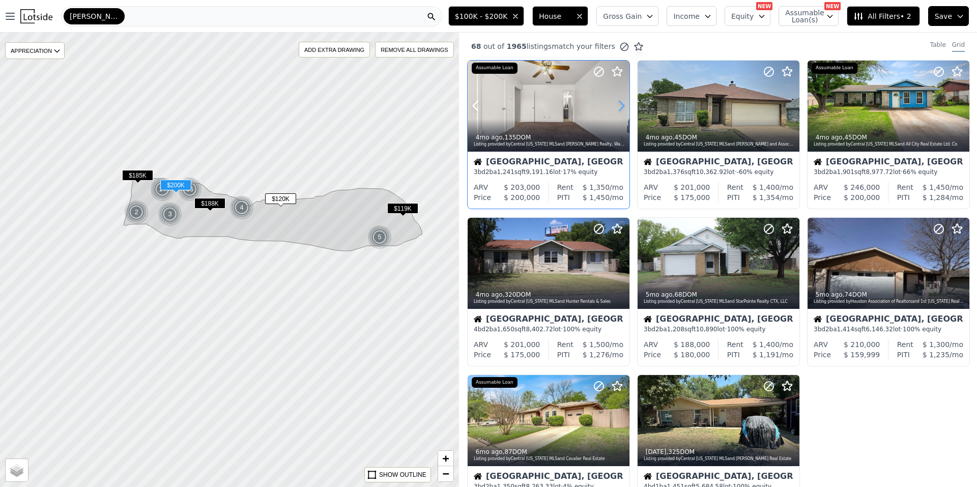
click at [618, 105] on icon at bounding box center [621, 106] width 16 height 16
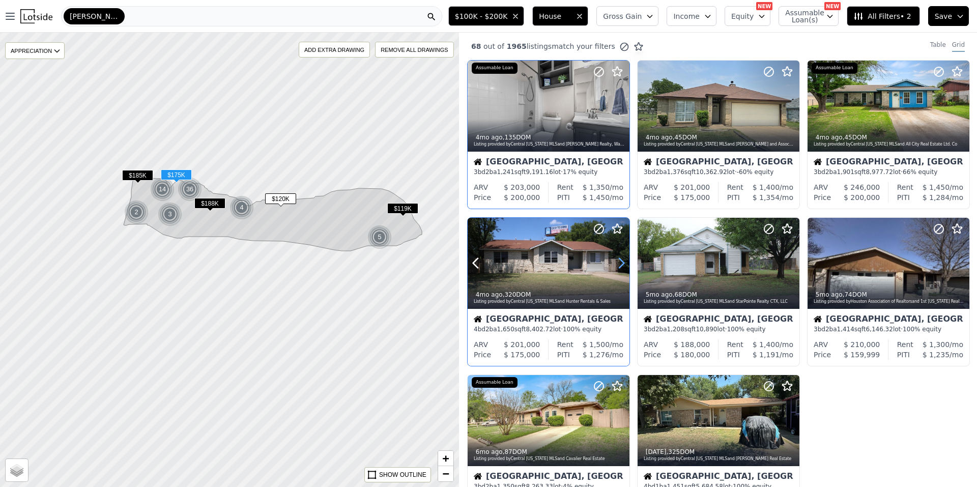
click at [625, 256] on icon at bounding box center [621, 263] width 16 height 16
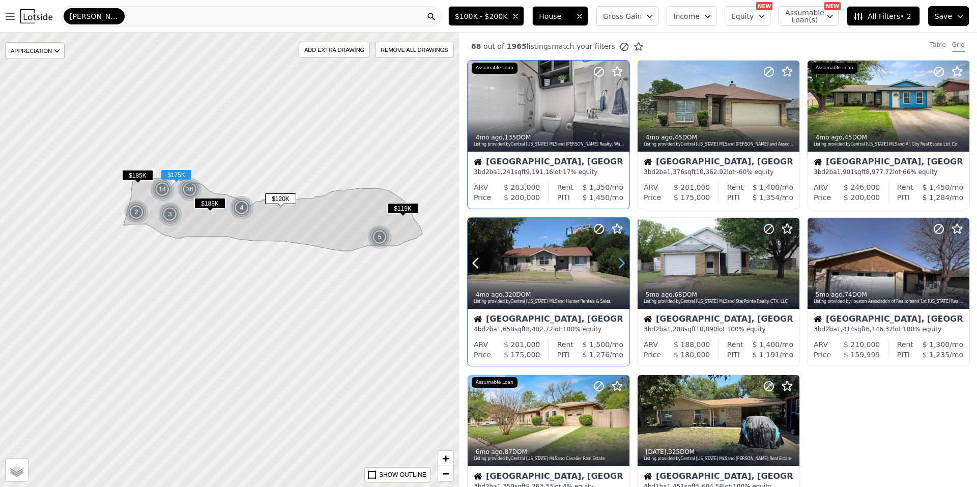
click at [625, 256] on icon at bounding box center [621, 263] width 16 height 16
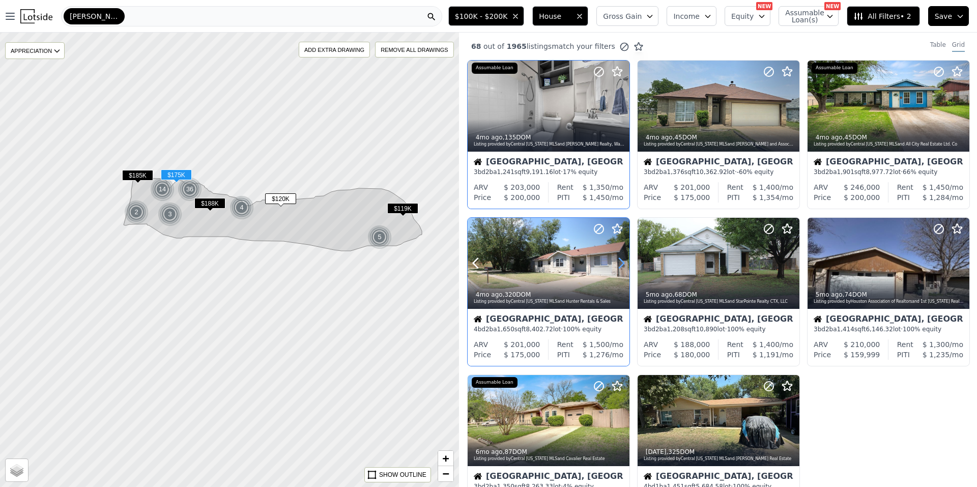
click at [624, 258] on icon at bounding box center [621, 263] width 16 height 16
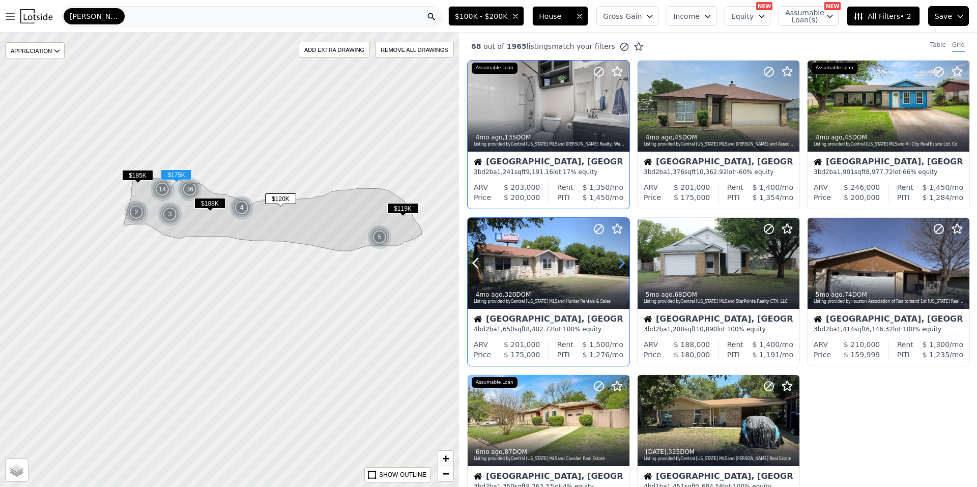
click at [624, 258] on icon at bounding box center [621, 263] width 16 height 16
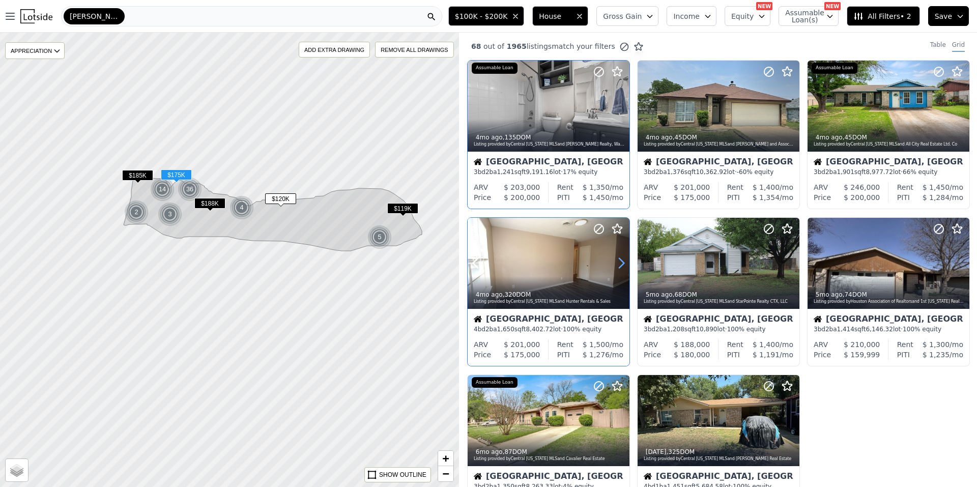
click at [624, 258] on icon at bounding box center [621, 263] width 16 height 16
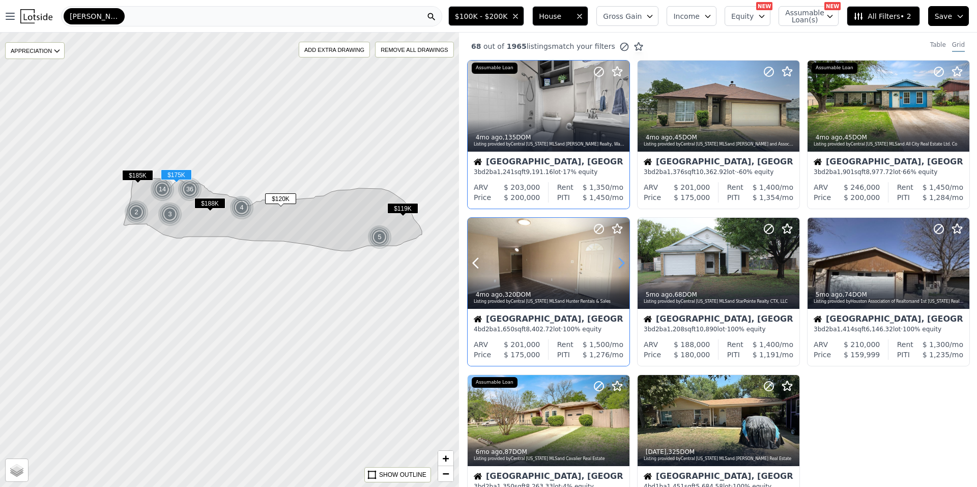
click at [624, 258] on icon at bounding box center [621, 263] width 16 height 16
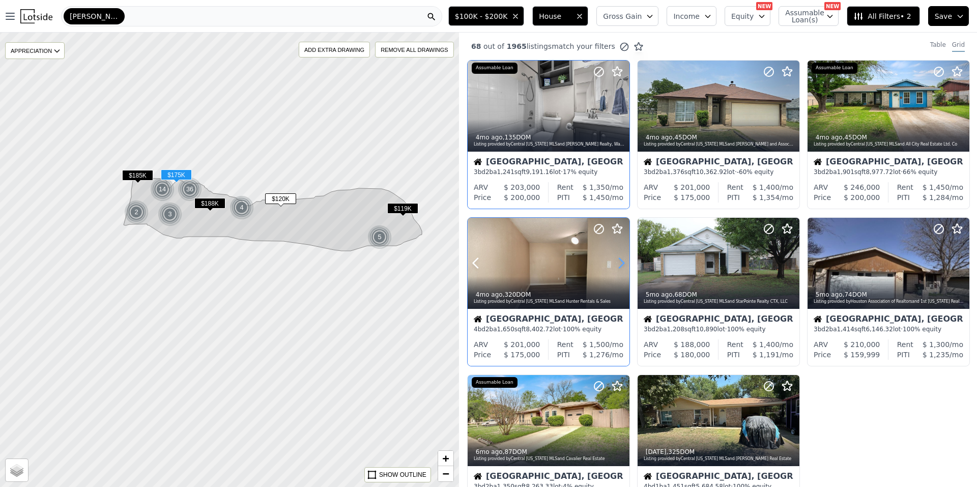
click at [624, 258] on icon at bounding box center [621, 263] width 16 height 16
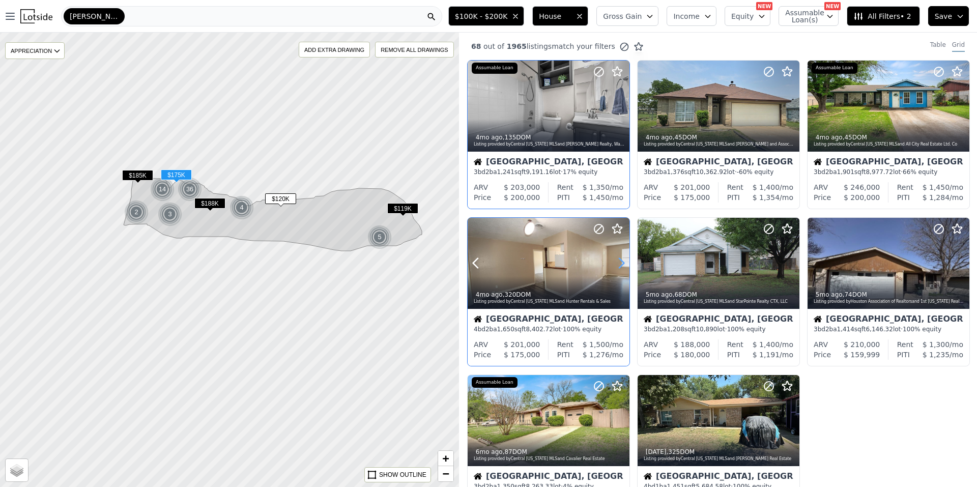
click at [624, 258] on icon at bounding box center [621, 263] width 16 height 16
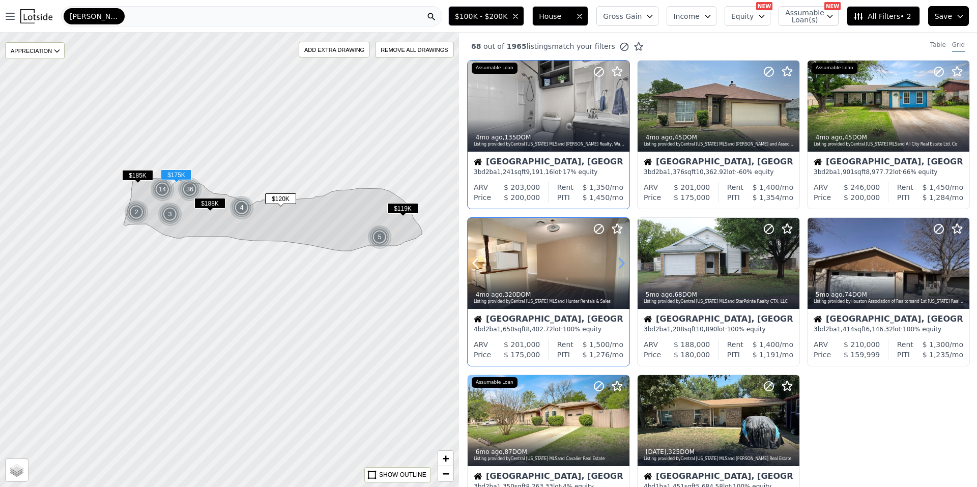
click at [624, 258] on icon at bounding box center [621, 263] width 16 height 16
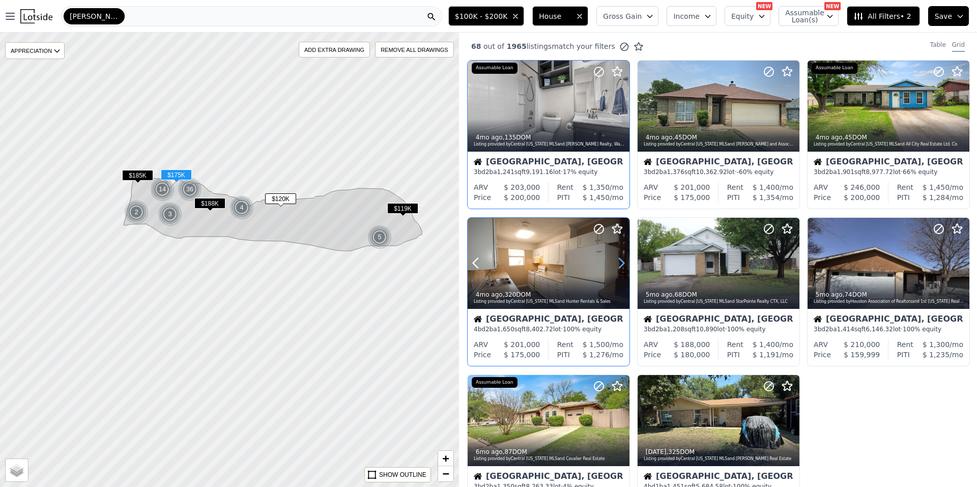
click at [624, 258] on icon at bounding box center [621, 263] width 16 height 16
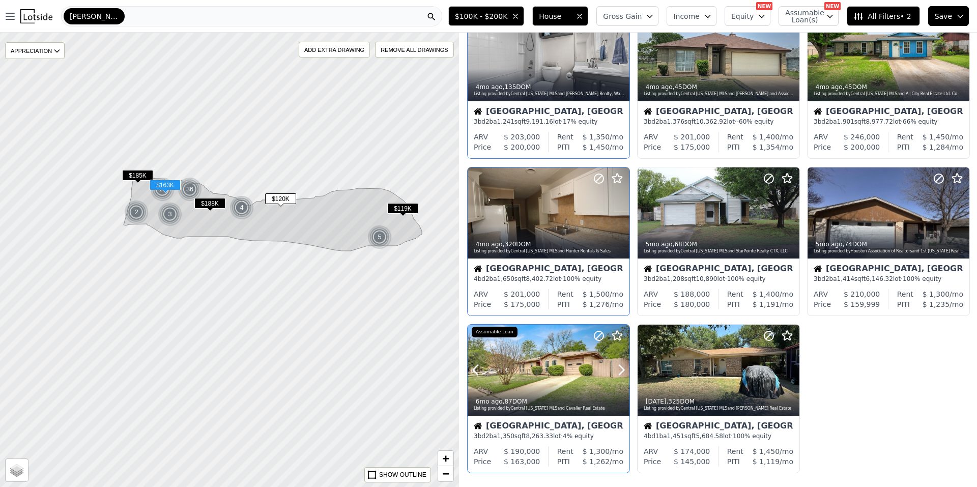
scroll to position [51, 0]
click at [617, 365] on icon at bounding box center [621, 369] width 16 height 16
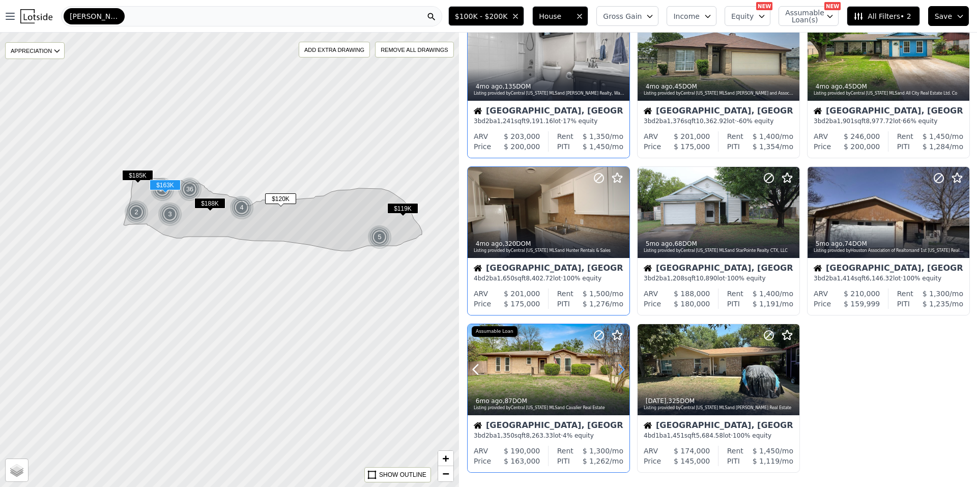
click at [617, 366] on icon at bounding box center [621, 369] width 16 height 16
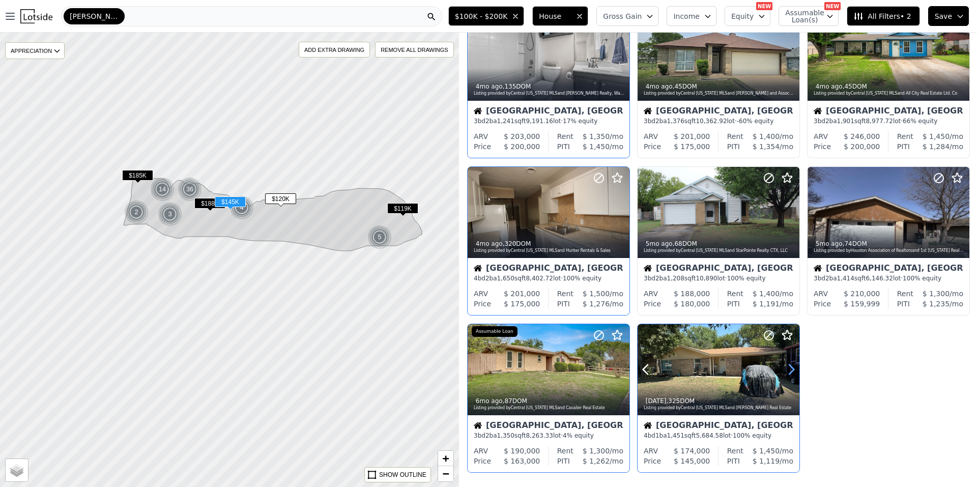
click at [789, 363] on icon at bounding box center [791, 369] width 16 height 16
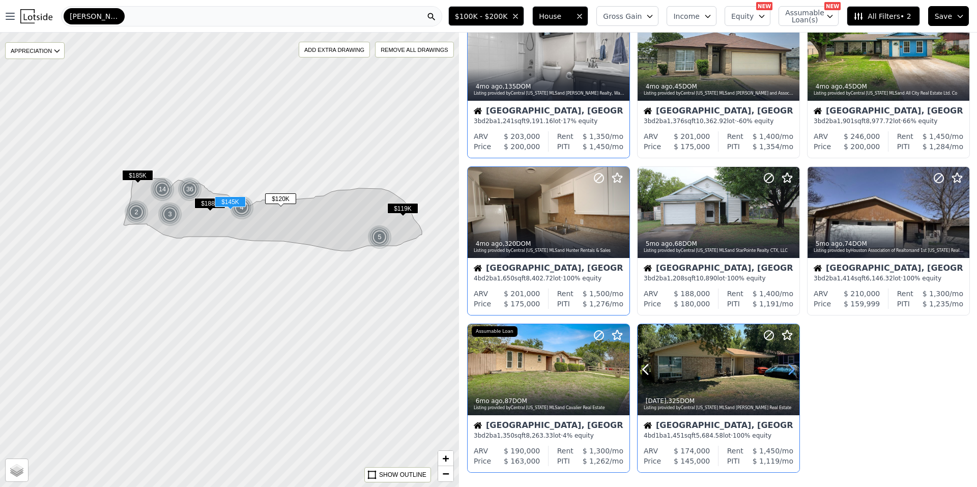
click at [789, 363] on icon at bounding box center [791, 369] width 16 height 16
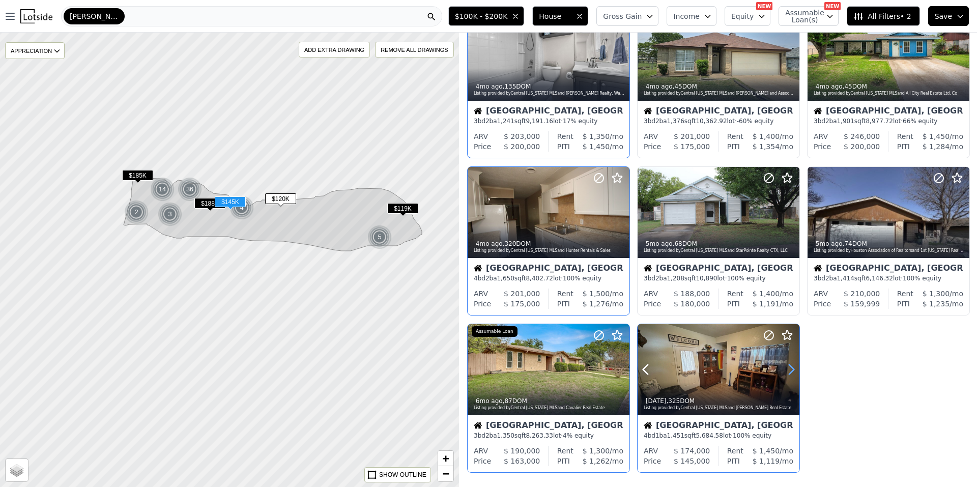
click at [789, 363] on icon at bounding box center [791, 369] width 16 height 16
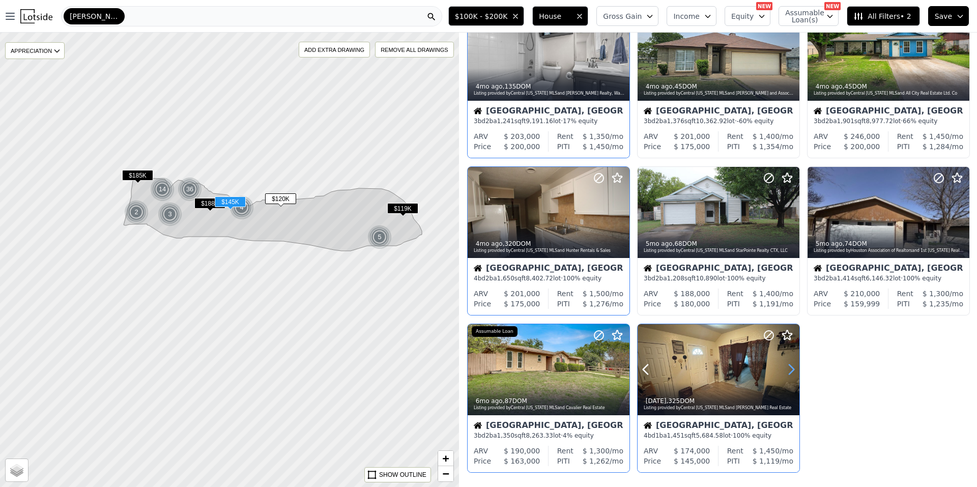
click at [788, 364] on icon at bounding box center [791, 369] width 16 height 16
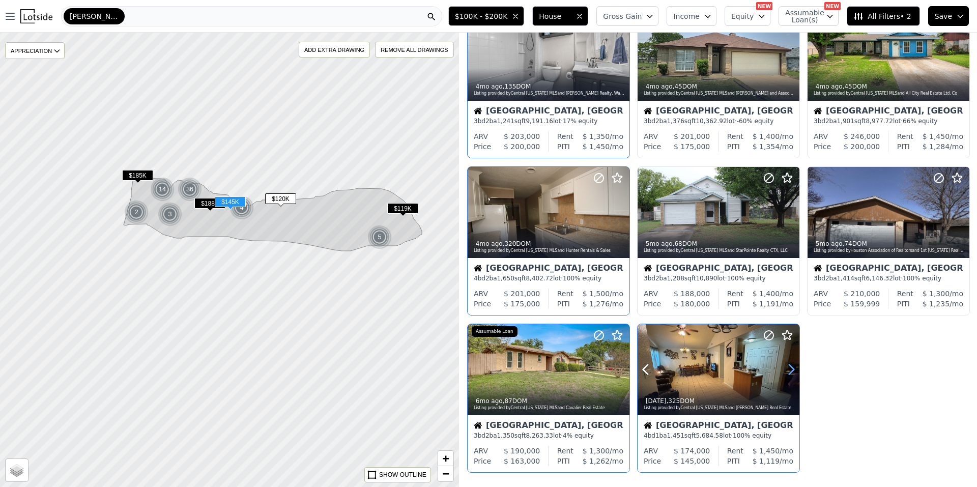
click at [788, 364] on icon at bounding box center [791, 369] width 16 height 16
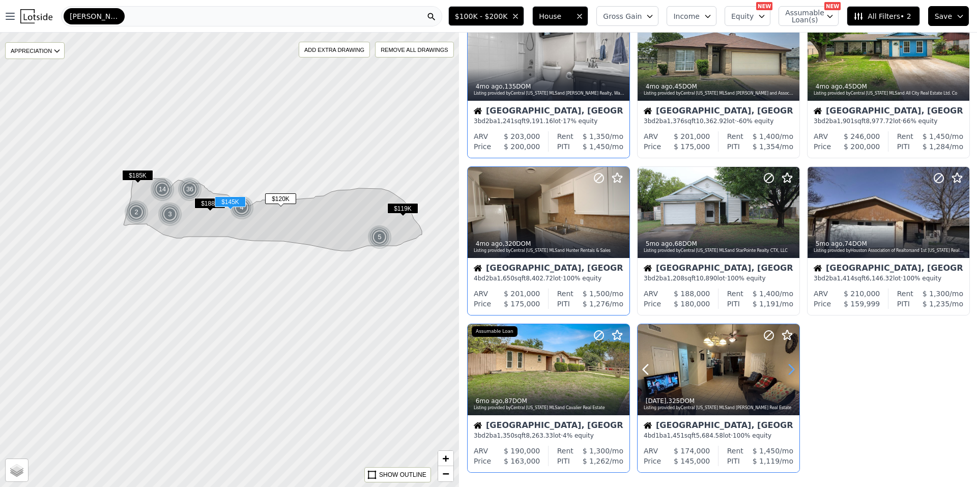
click at [788, 364] on icon at bounding box center [791, 369] width 16 height 16
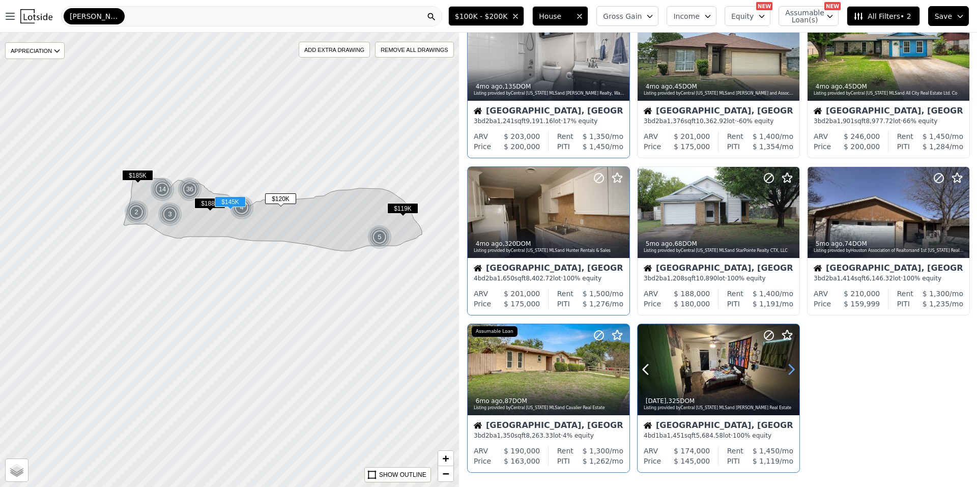
click at [788, 364] on icon at bounding box center [791, 369] width 16 height 16
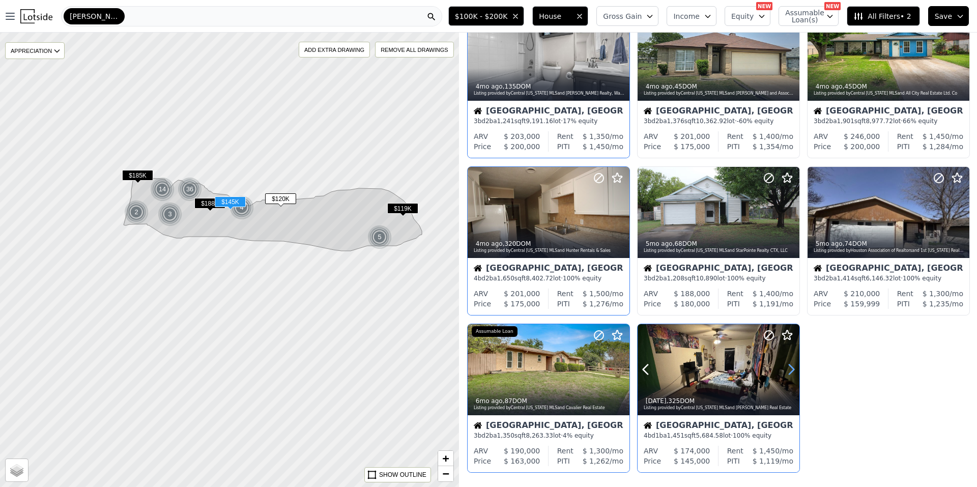
click at [788, 364] on icon at bounding box center [791, 369] width 16 height 16
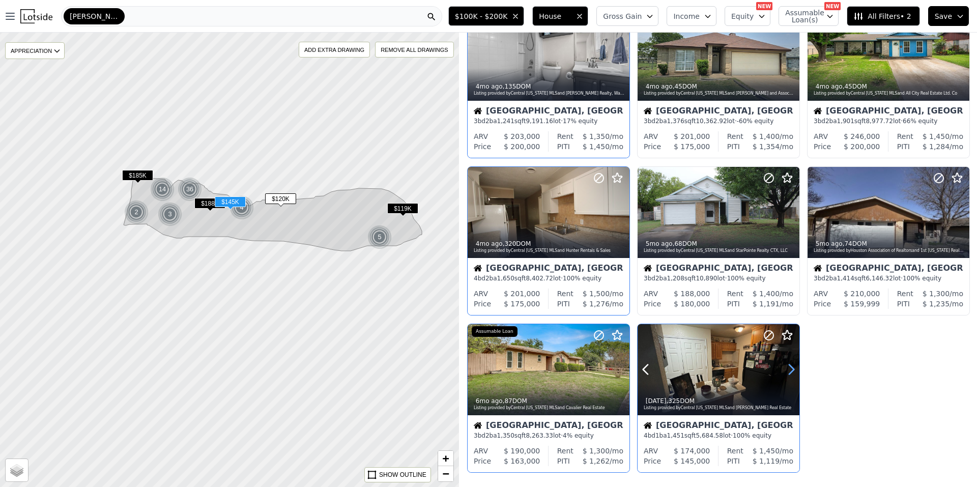
click at [788, 364] on icon at bounding box center [791, 369] width 16 height 16
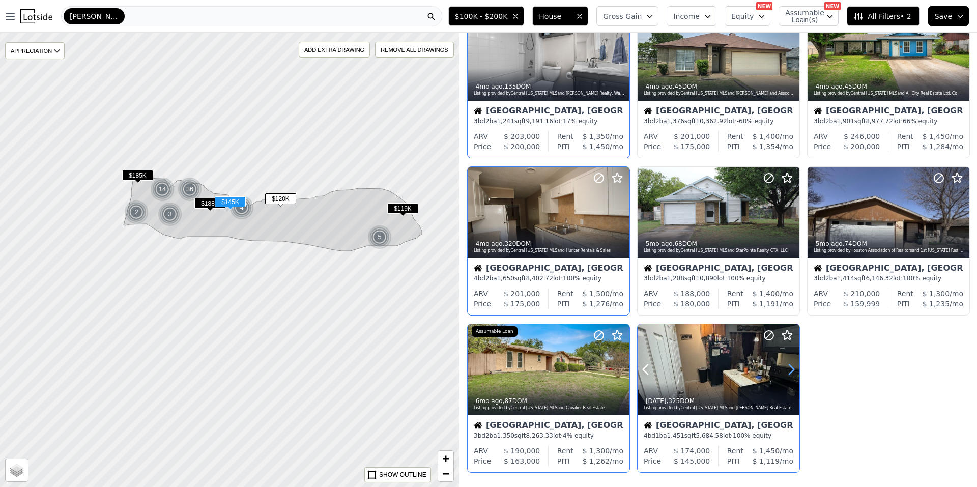
click at [788, 364] on icon at bounding box center [791, 369] width 16 height 16
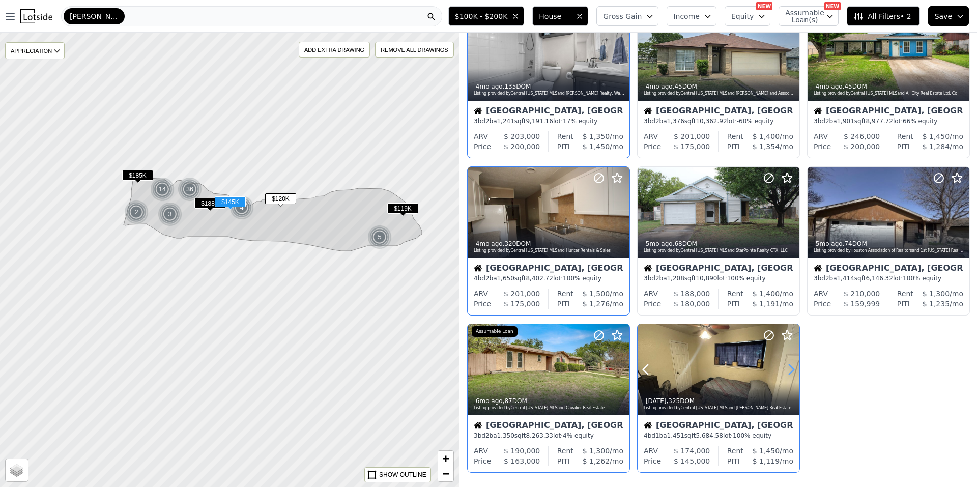
click at [788, 364] on icon at bounding box center [791, 369] width 16 height 16
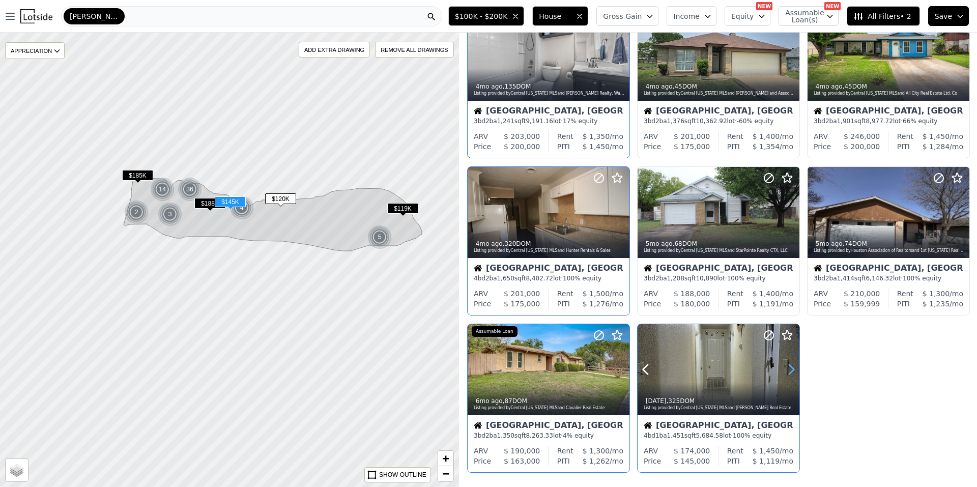
click at [788, 364] on icon at bounding box center [791, 369] width 16 height 16
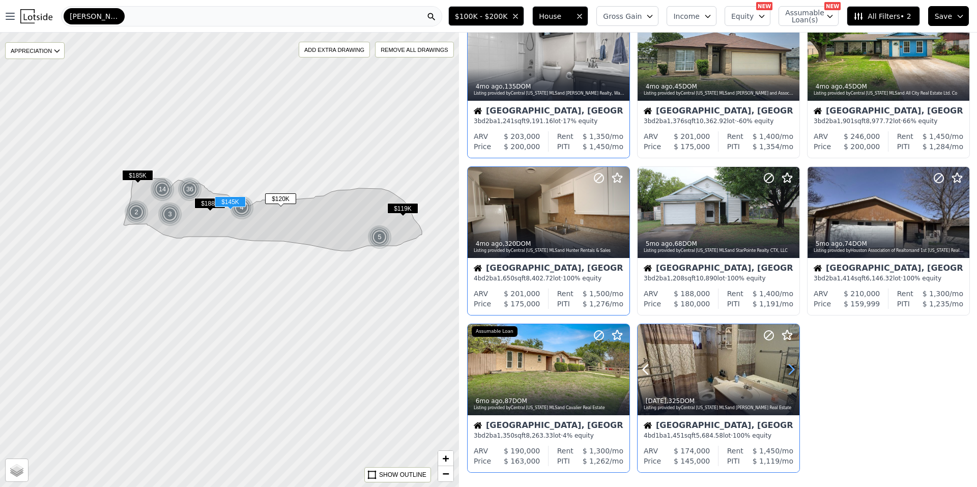
click at [788, 364] on icon at bounding box center [791, 369] width 16 height 16
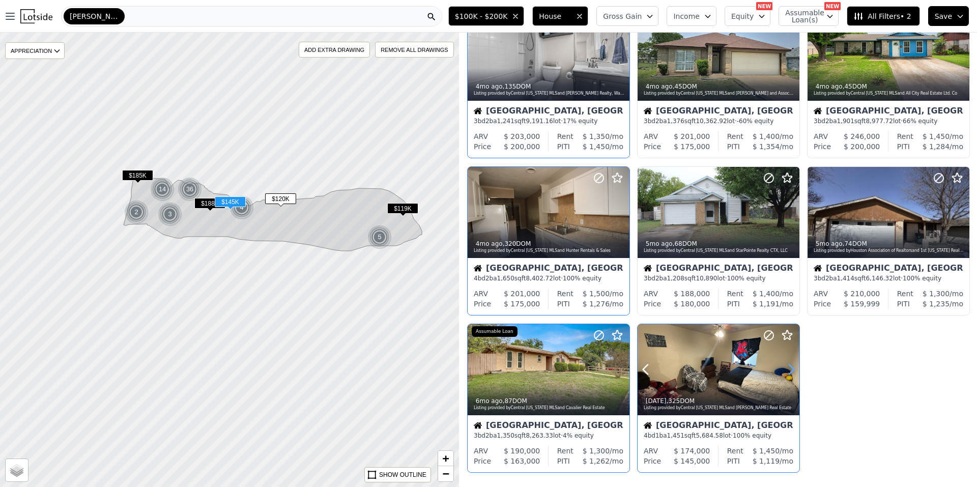
click at [788, 364] on icon at bounding box center [791, 369] width 16 height 16
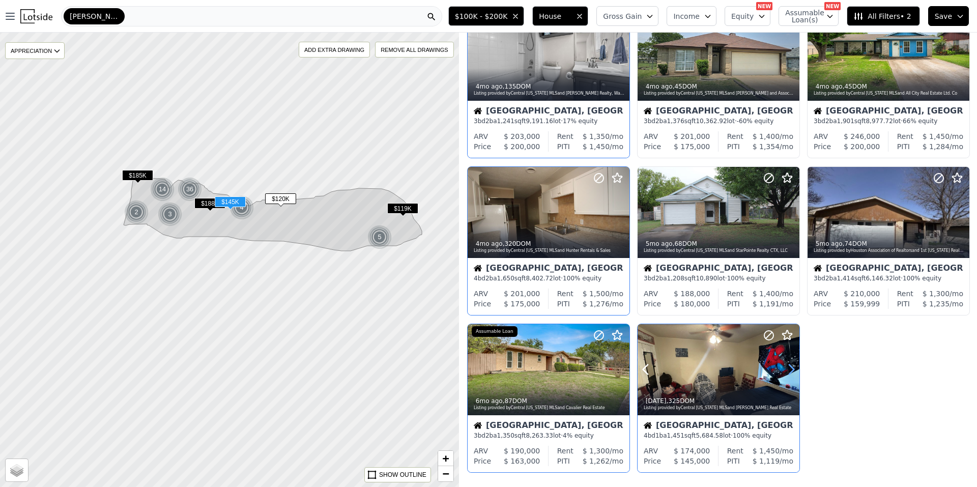
click at [788, 364] on icon at bounding box center [791, 369] width 16 height 16
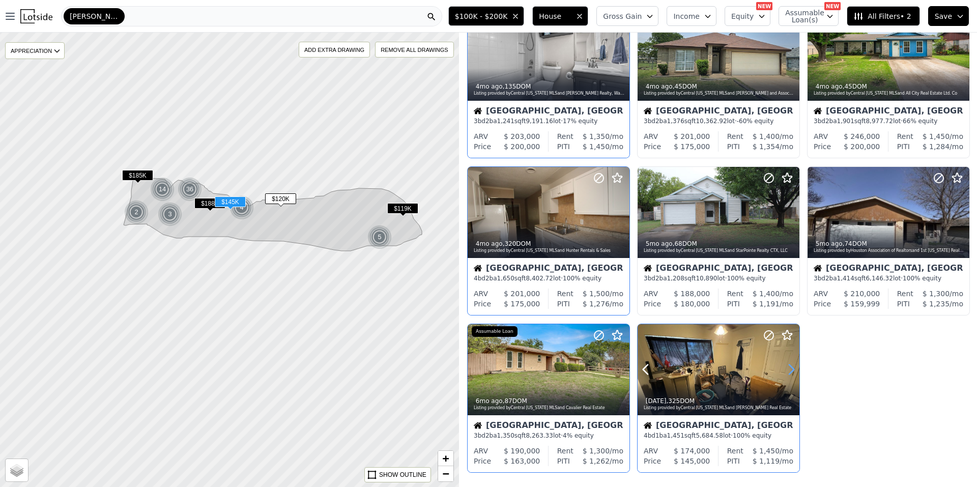
click at [788, 364] on icon at bounding box center [791, 369] width 16 height 16
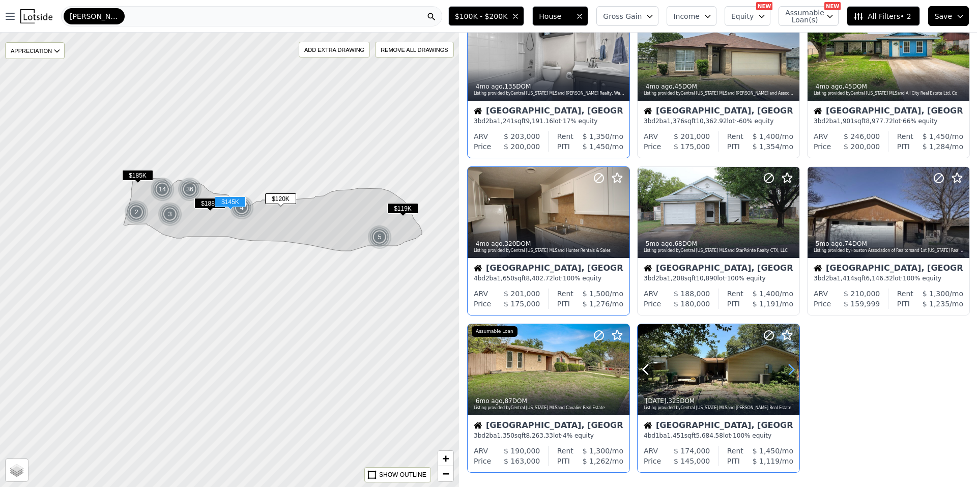
click at [788, 364] on icon at bounding box center [791, 369] width 16 height 16
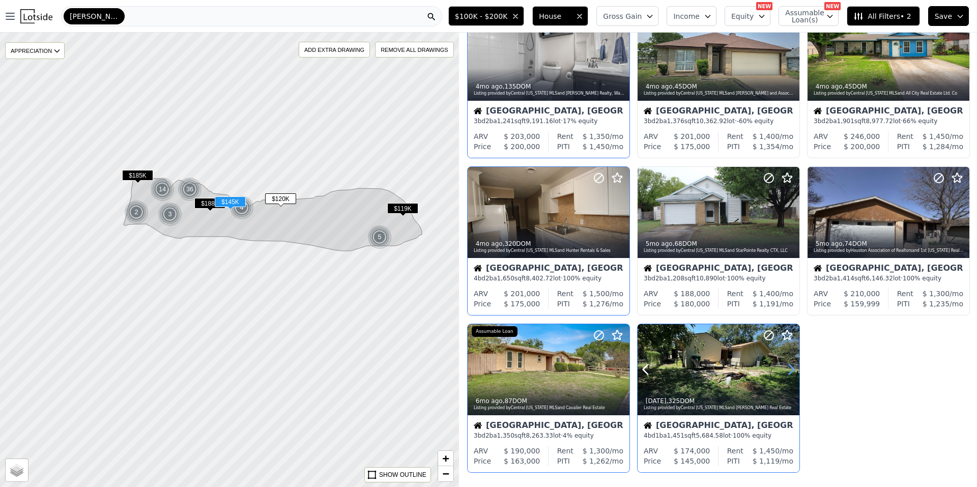
click at [788, 364] on icon at bounding box center [791, 369] width 16 height 16
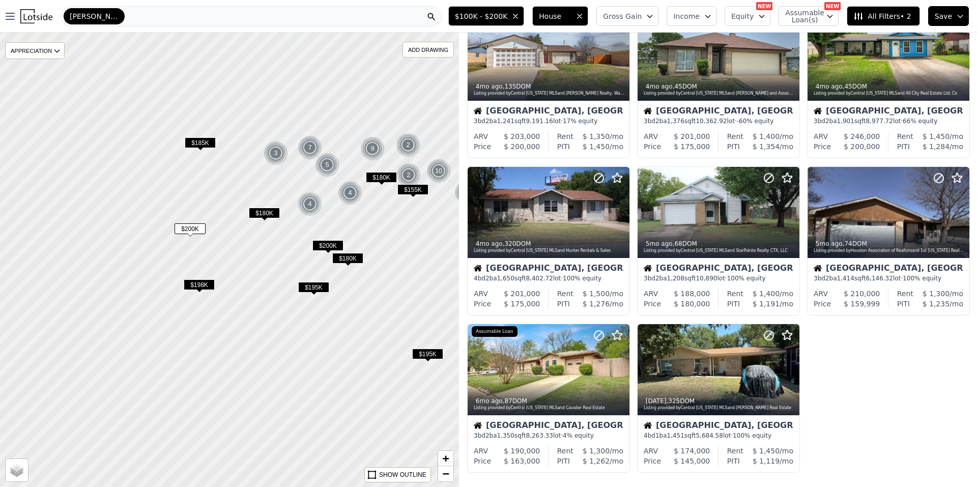
drag, startPoint x: 96, startPoint y: 174, endPoint x: 249, endPoint y: 272, distance: 182.0
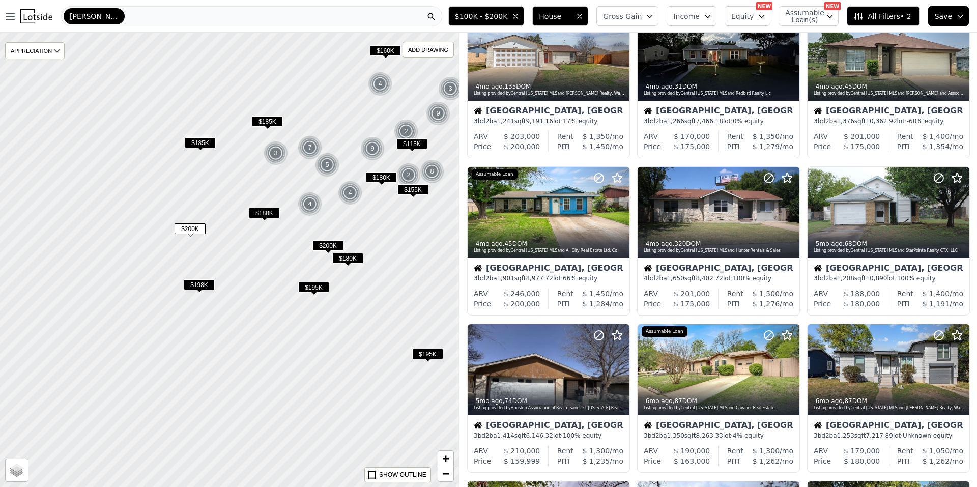
click at [199, 287] on span "$198K" at bounding box center [199, 284] width 31 height 11
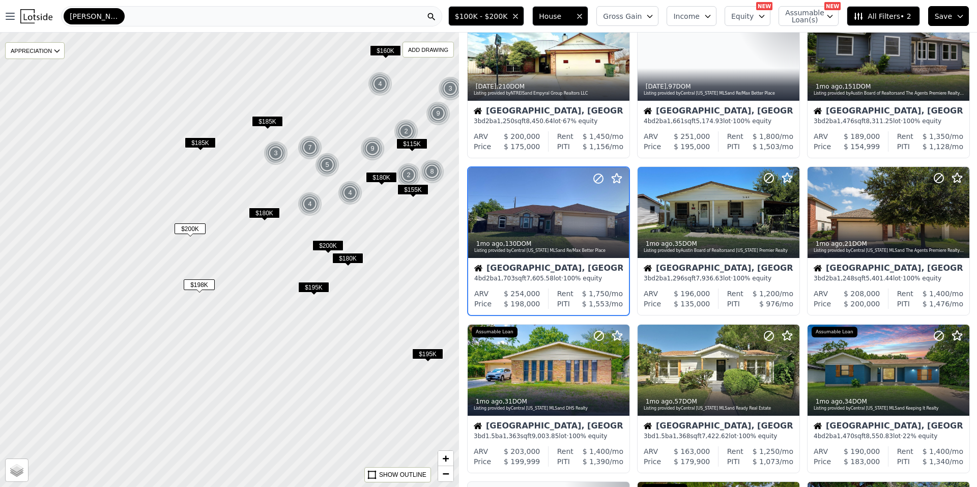
scroll to position [16, 0]
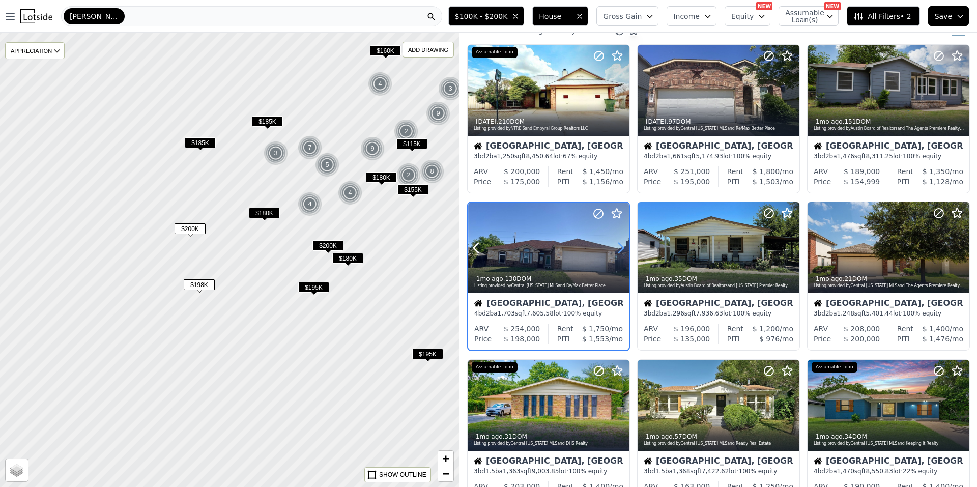
click at [619, 246] on icon at bounding box center [621, 248] width 16 height 16
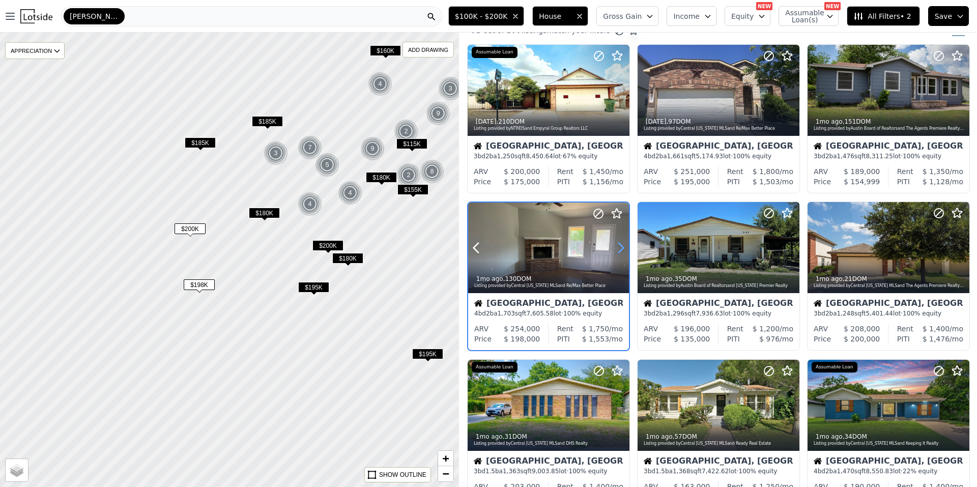
click at [619, 246] on icon at bounding box center [621, 248] width 16 height 16
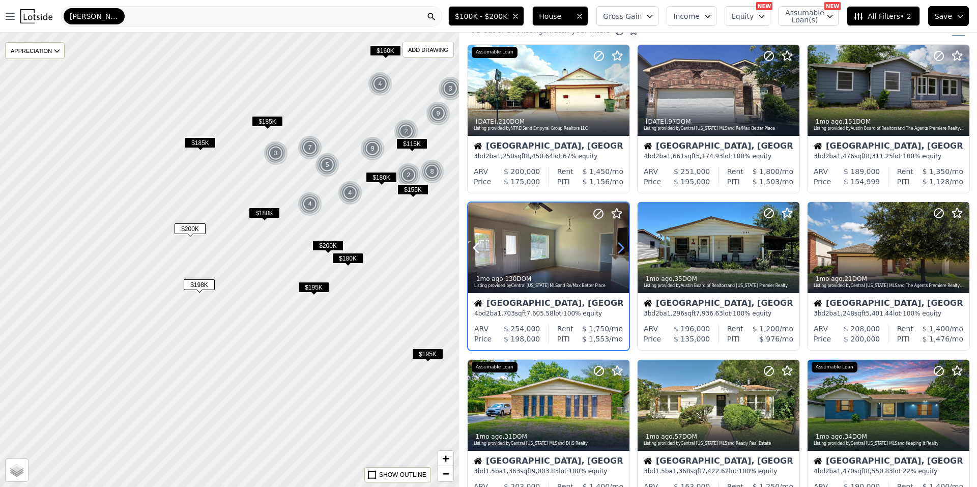
click at [619, 246] on icon at bounding box center [621, 248] width 16 height 16
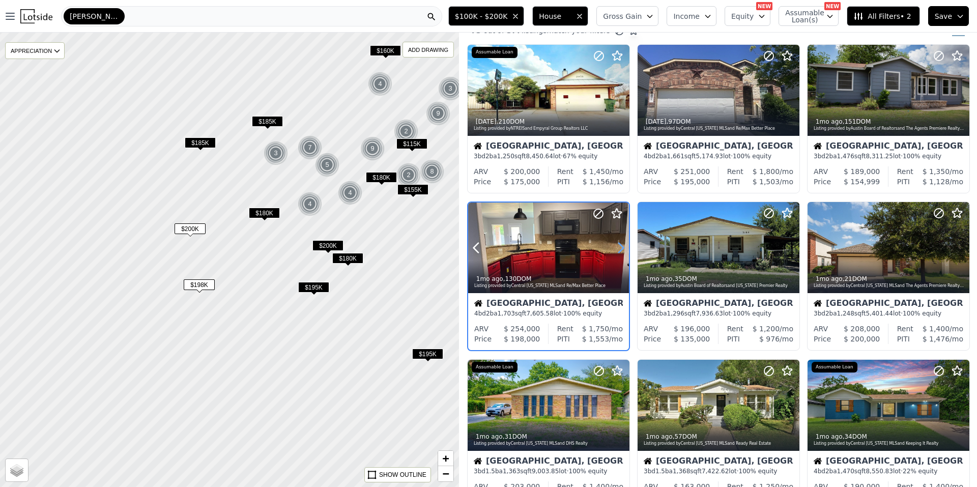
click at [619, 246] on icon at bounding box center [621, 248] width 16 height 16
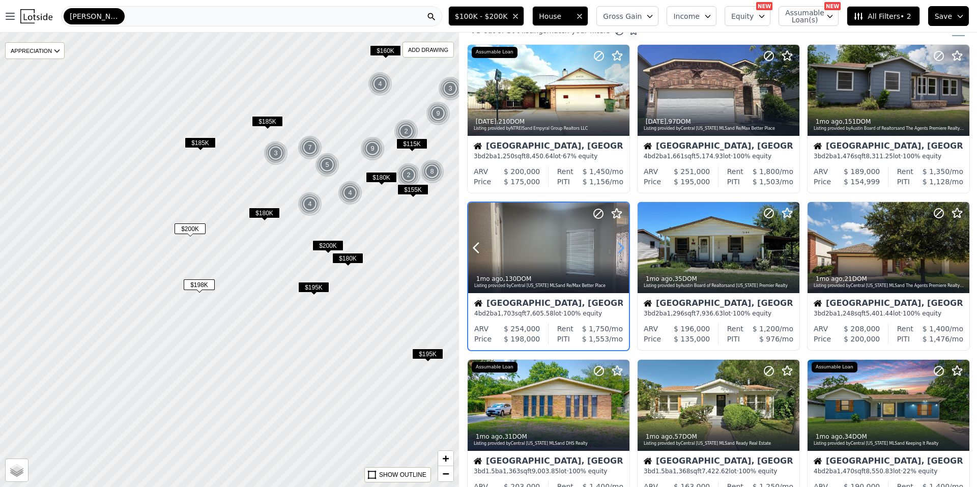
click at [619, 246] on icon at bounding box center [621, 248] width 16 height 16
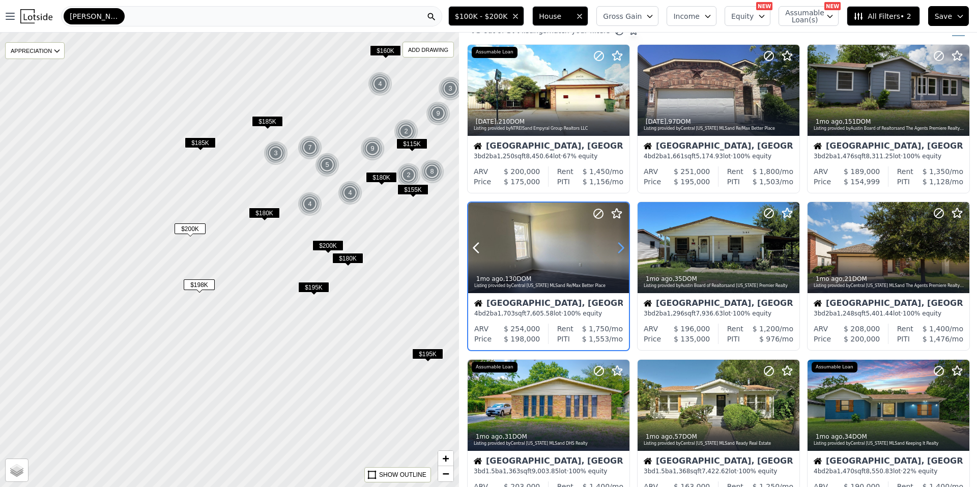
click at [619, 246] on icon at bounding box center [621, 248] width 16 height 16
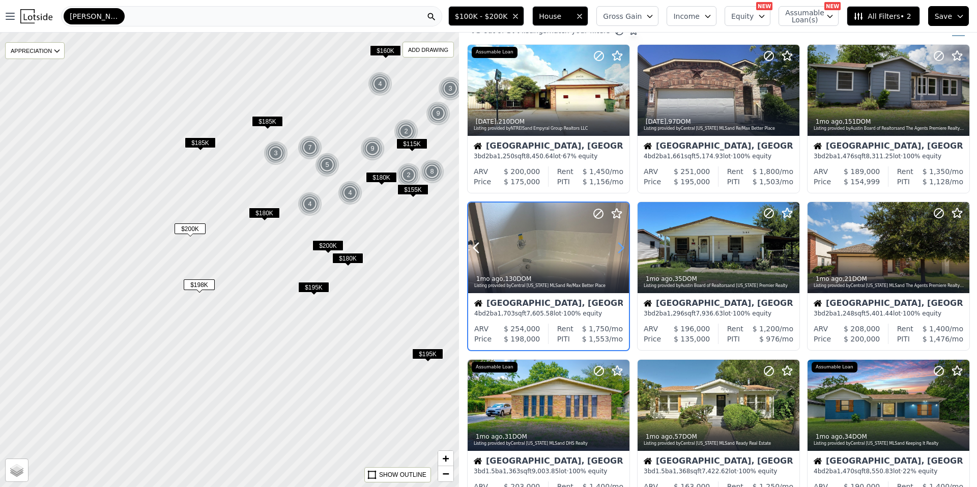
click at [619, 246] on icon at bounding box center [621, 248] width 16 height 16
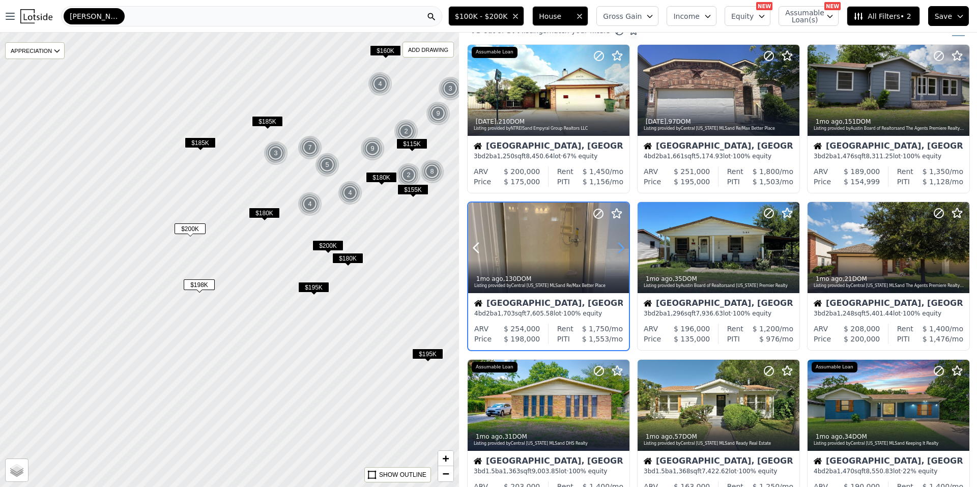
click at [619, 246] on icon at bounding box center [621, 248] width 16 height 16
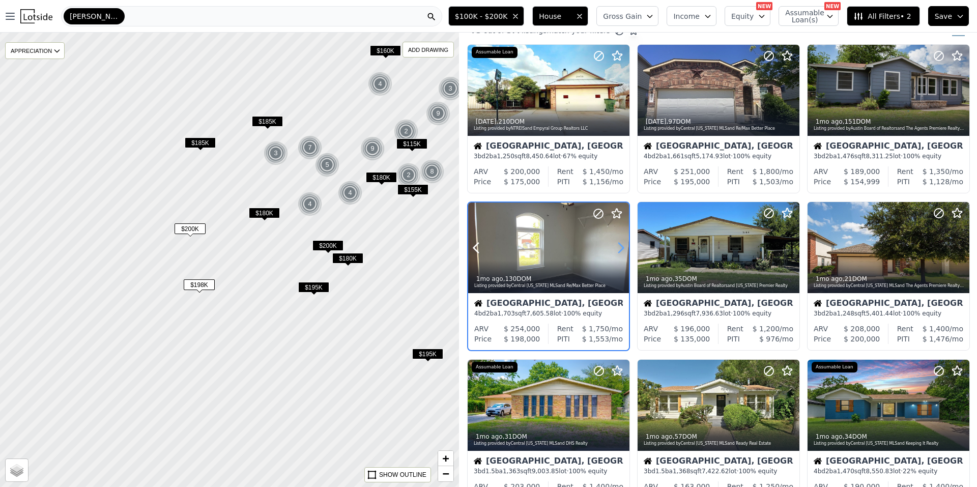
click at [619, 246] on icon at bounding box center [621, 248] width 16 height 16
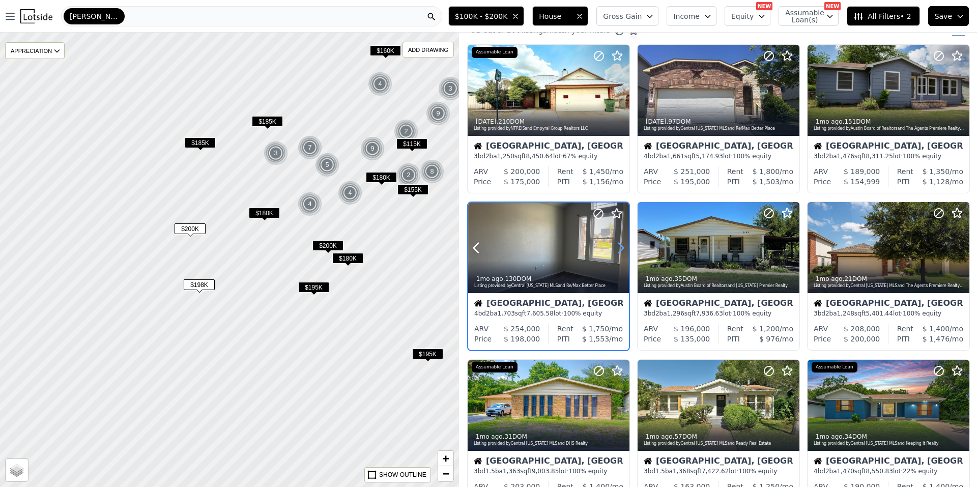
click at [619, 246] on icon at bounding box center [621, 248] width 16 height 16
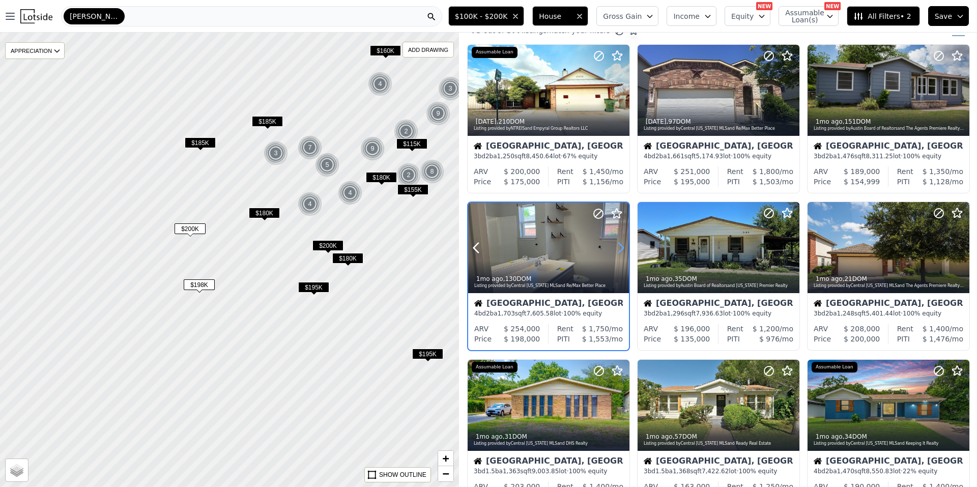
click at [619, 246] on icon at bounding box center [621, 248] width 16 height 16
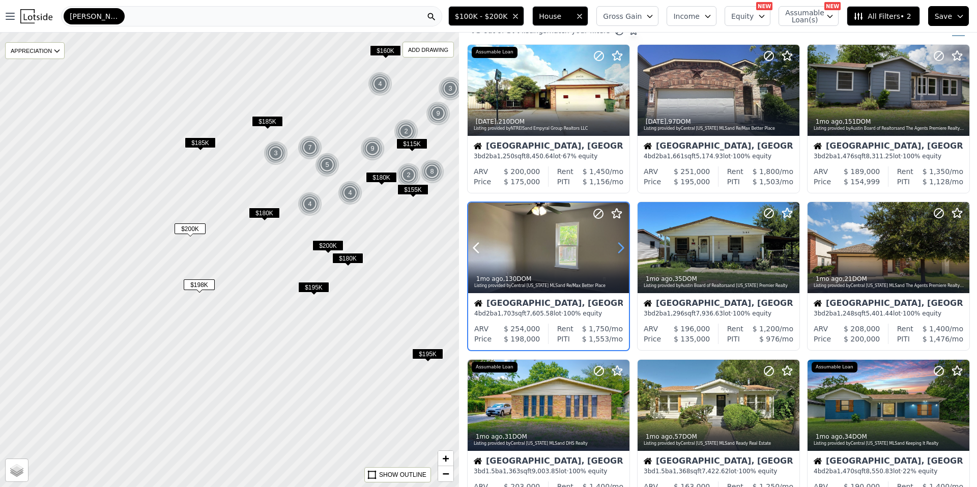
click at [619, 246] on icon at bounding box center [621, 248] width 16 height 16
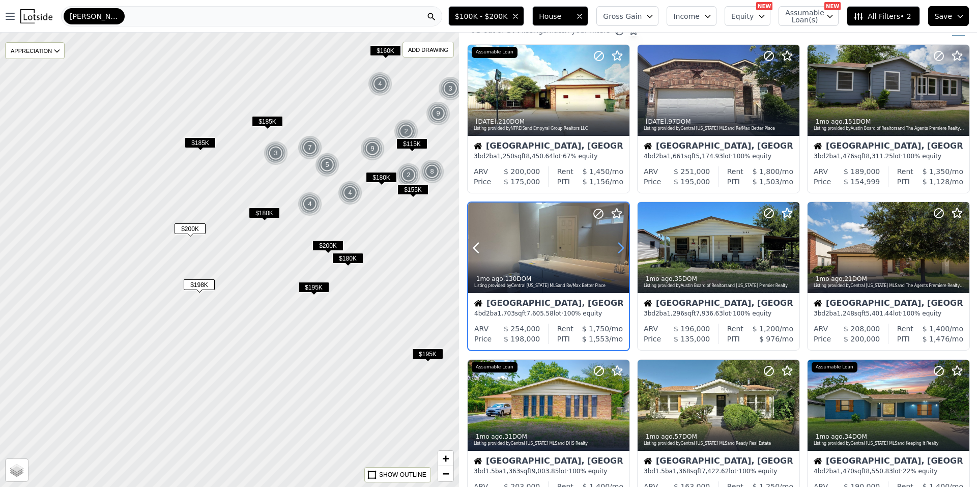
click at [619, 246] on icon at bounding box center [621, 248] width 16 height 16
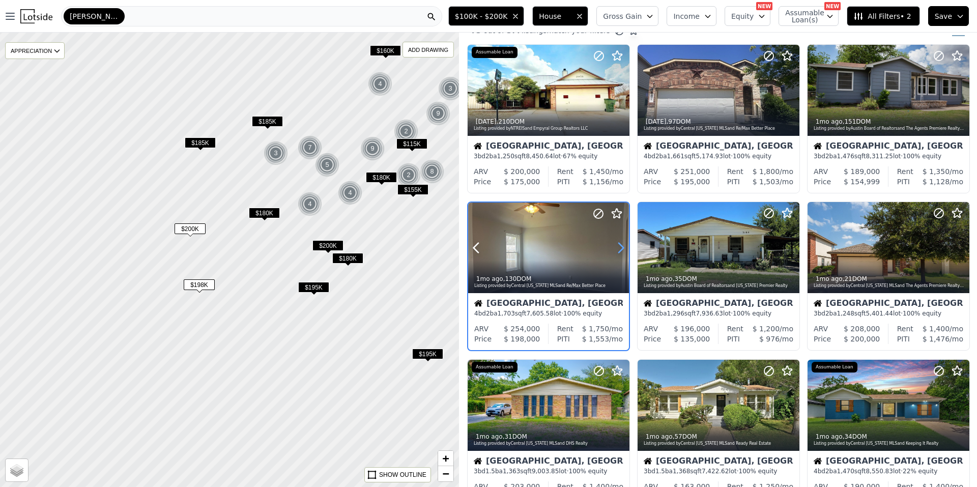
click at [619, 246] on icon at bounding box center [621, 248] width 16 height 16
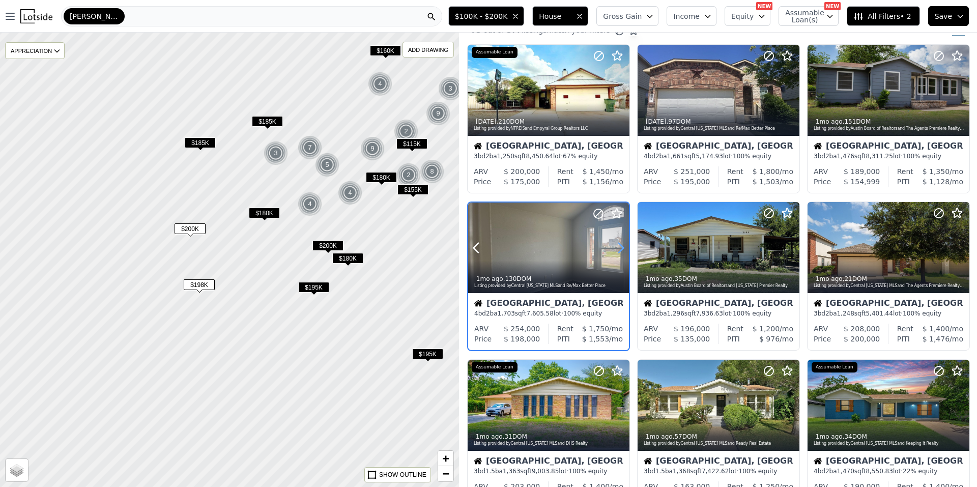
click at [619, 246] on icon at bounding box center [621, 248] width 16 height 16
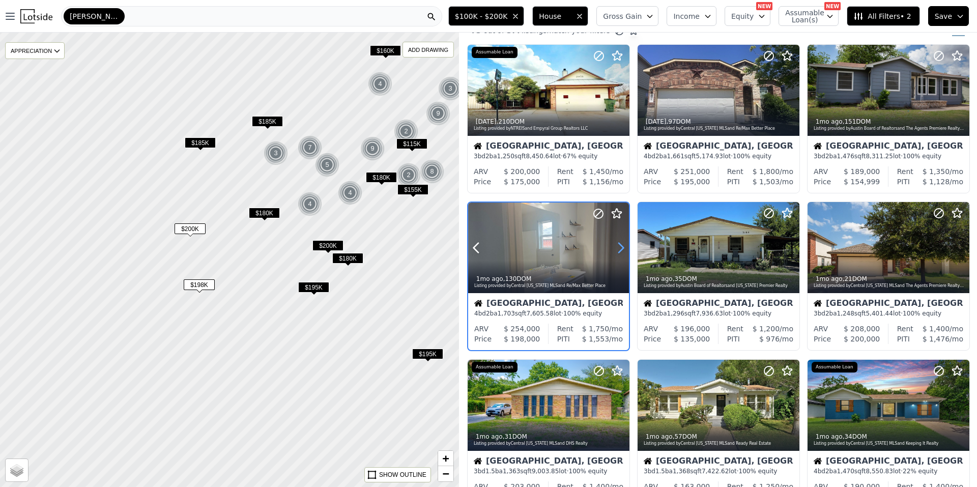
click at [619, 246] on icon at bounding box center [621, 248] width 16 height 16
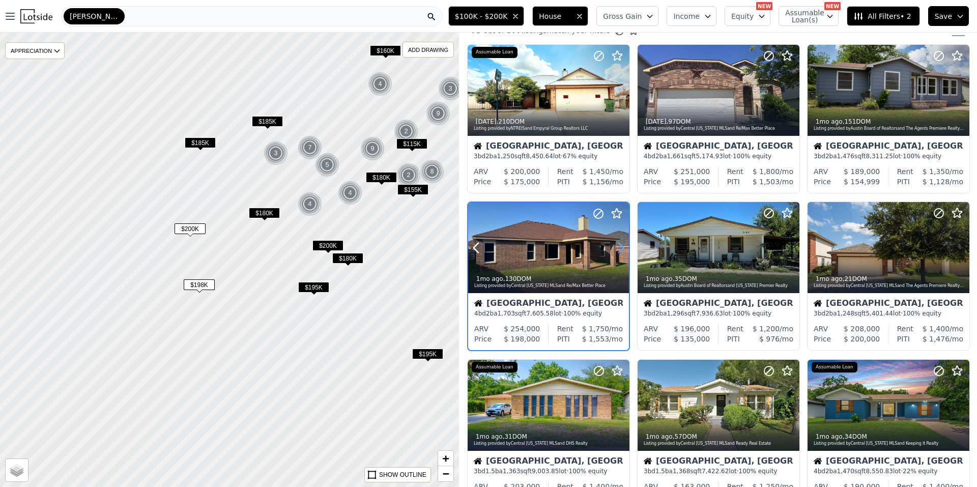
click at [619, 246] on icon at bounding box center [621, 248] width 16 height 16
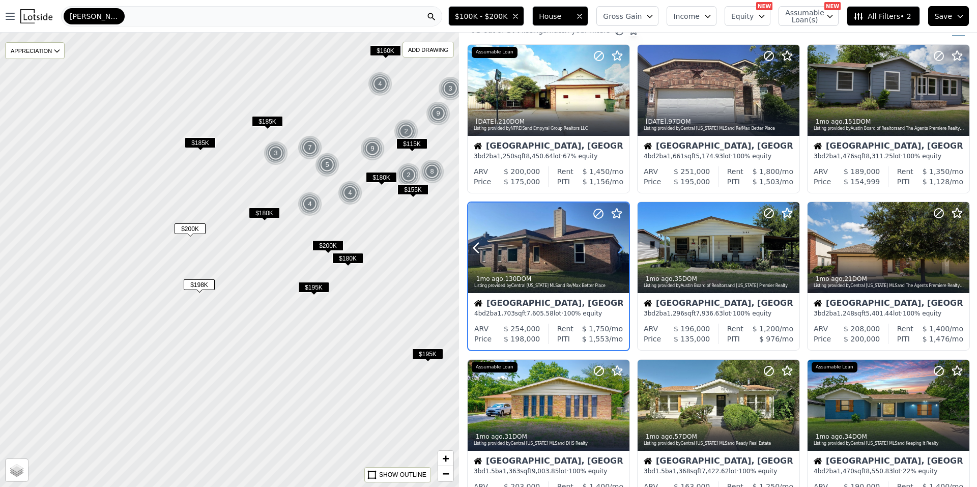
click at [619, 246] on icon at bounding box center [621, 248] width 16 height 16
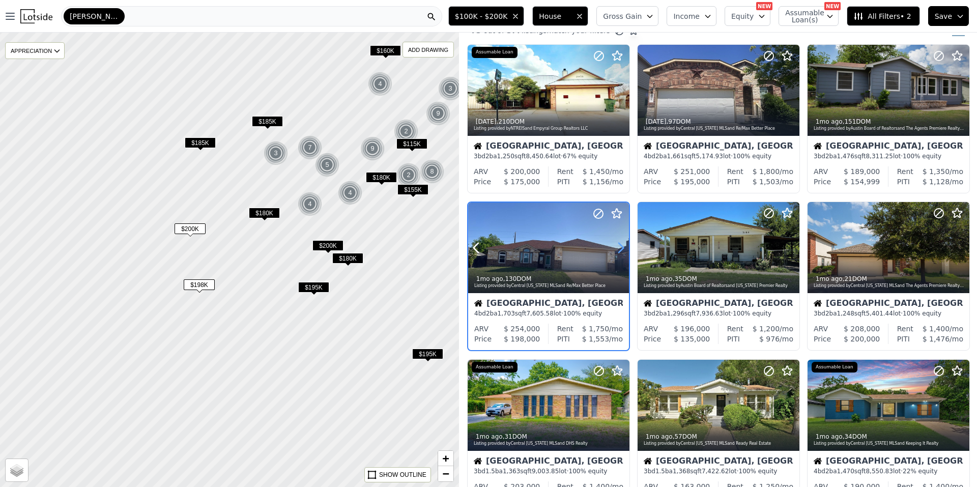
click at [619, 246] on icon at bounding box center [621, 248] width 16 height 16
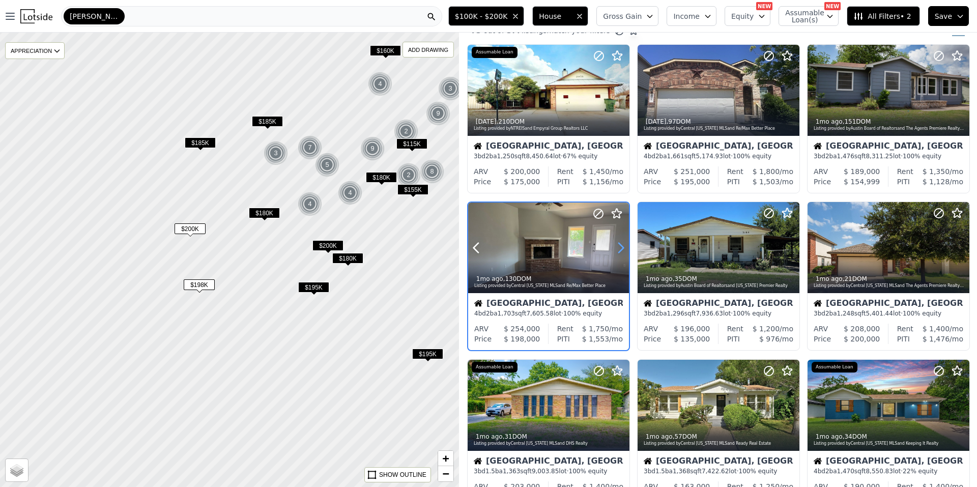
click at [619, 246] on icon at bounding box center [621, 248] width 16 height 16
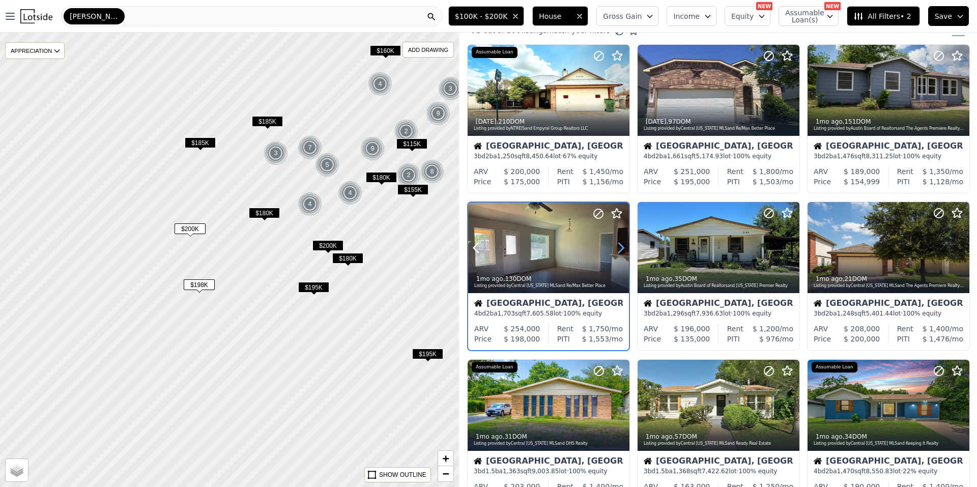
click at [619, 246] on icon at bounding box center [621, 248] width 16 height 16
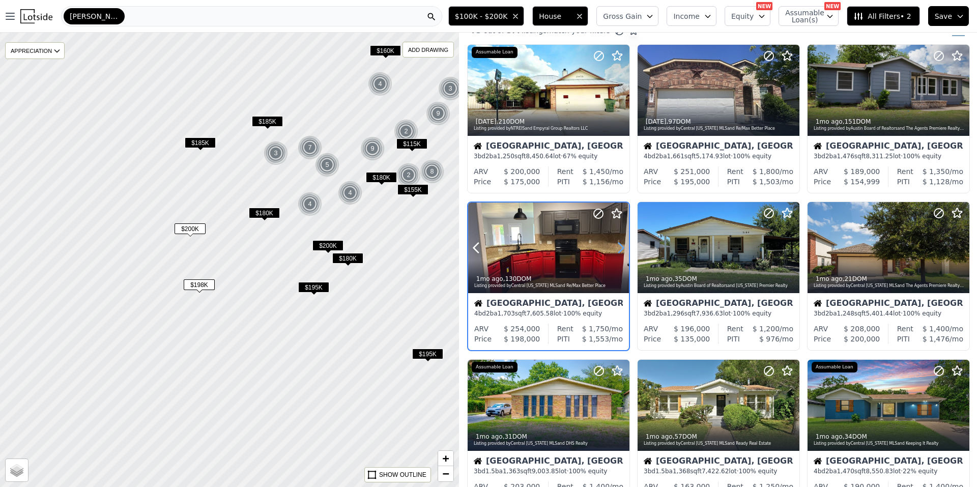
click at [619, 246] on icon at bounding box center [621, 248] width 16 height 16
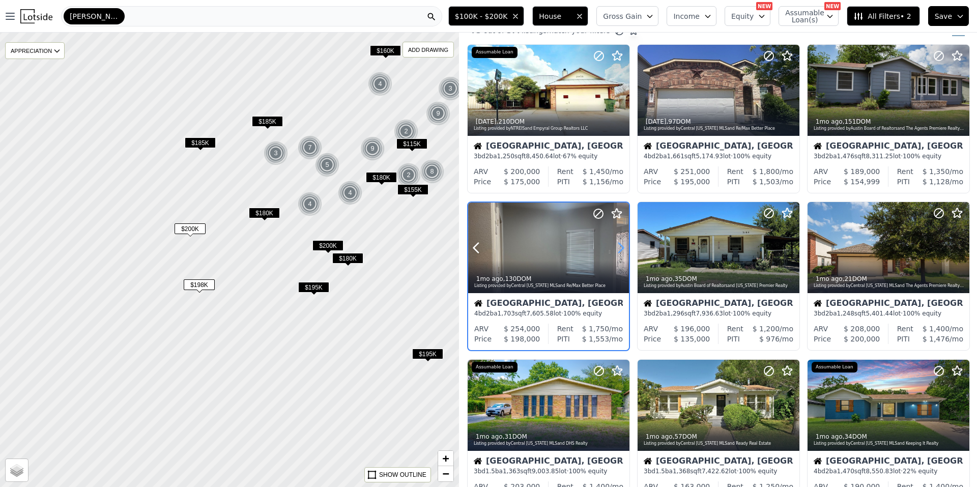
click at [619, 246] on icon at bounding box center [621, 248] width 16 height 16
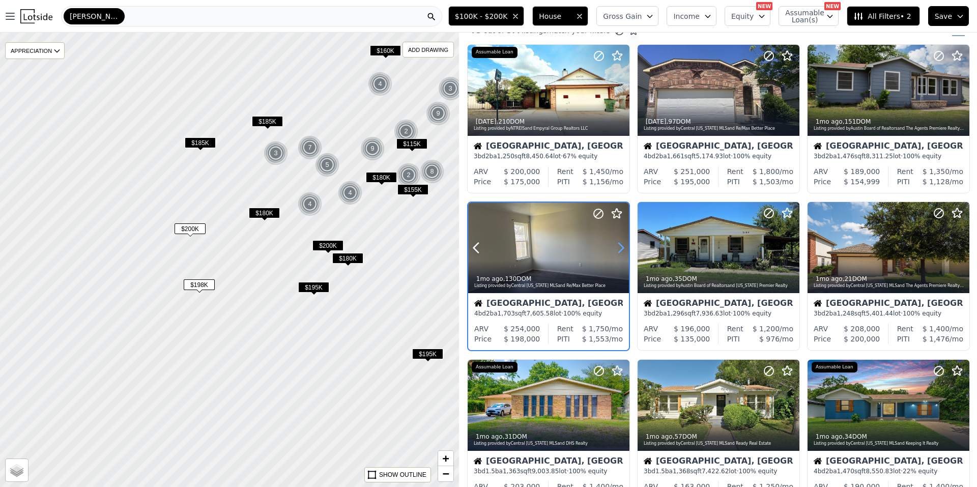
click at [619, 246] on icon at bounding box center [621, 248] width 16 height 16
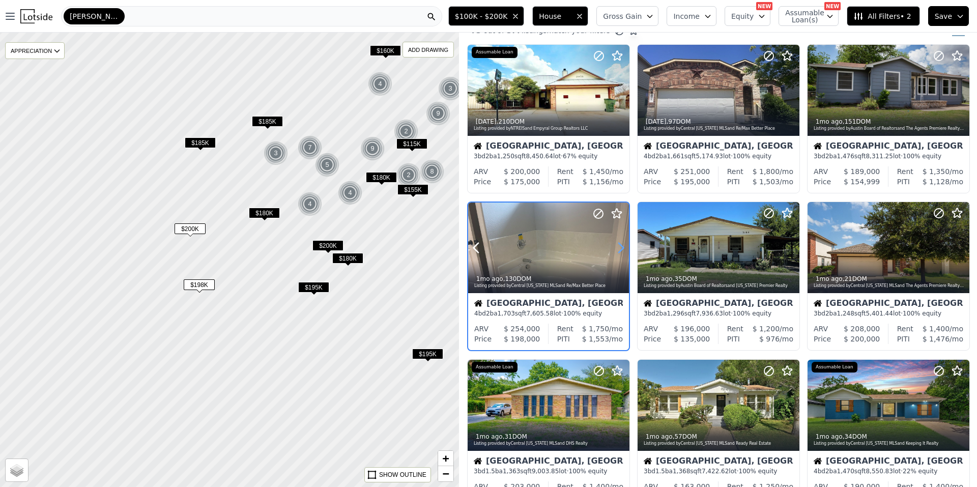
click at [619, 246] on icon at bounding box center [621, 248] width 16 height 16
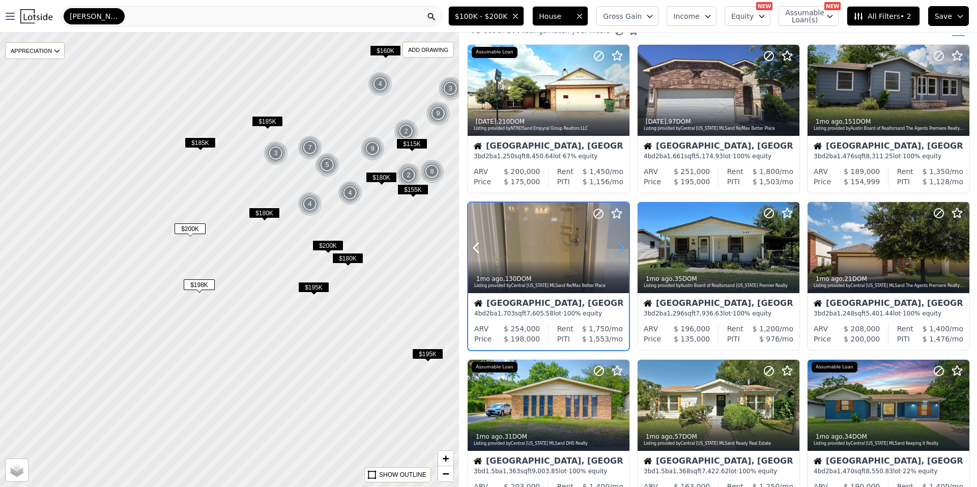
click at [619, 246] on icon at bounding box center [621, 248] width 16 height 16
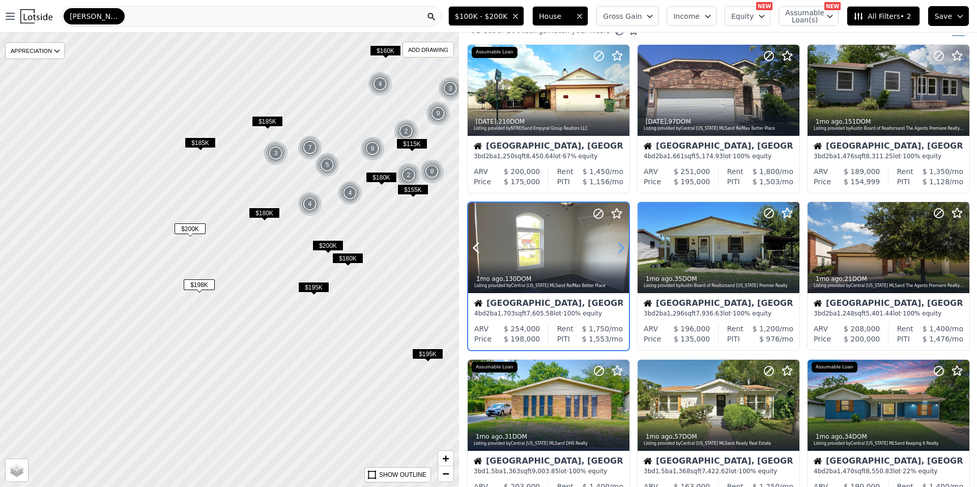
click at [619, 246] on icon at bounding box center [621, 248] width 16 height 16
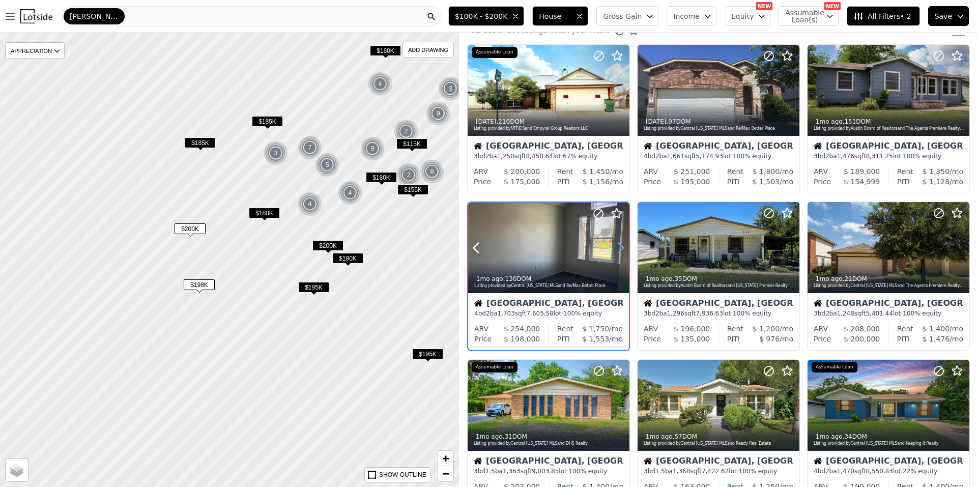
click at [619, 246] on icon at bounding box center [621, 248] width 16 height 16
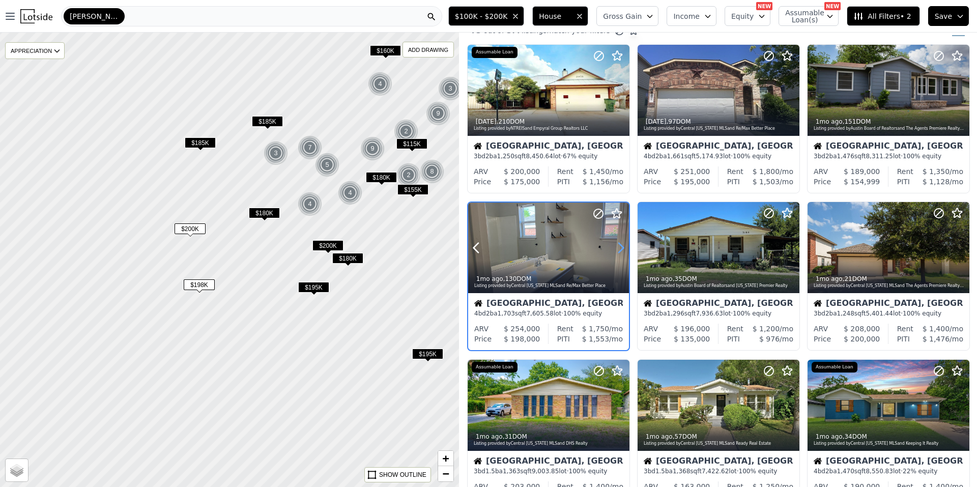
click at [619, 246] on icon at bounding box center [621, 248] width 16 height 16
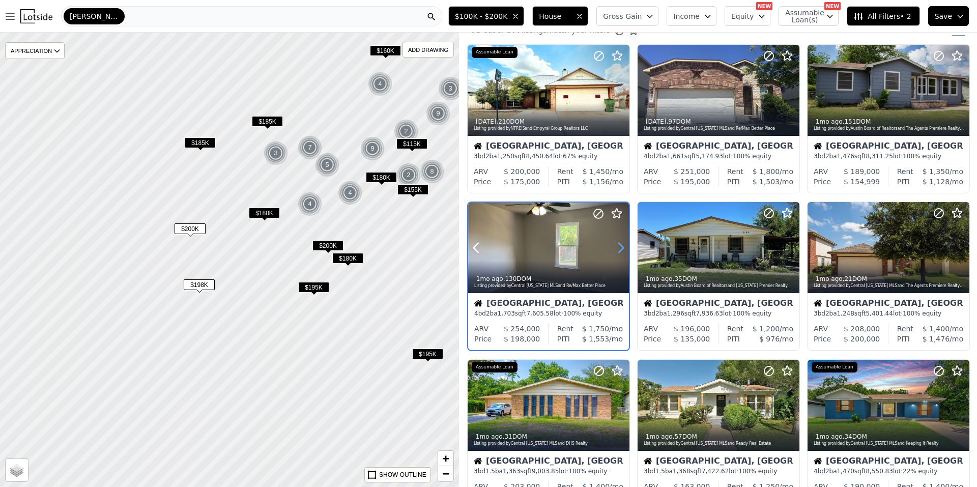
click at [619, 246] on icon at bounding box center [621, 248] width 16 height 16
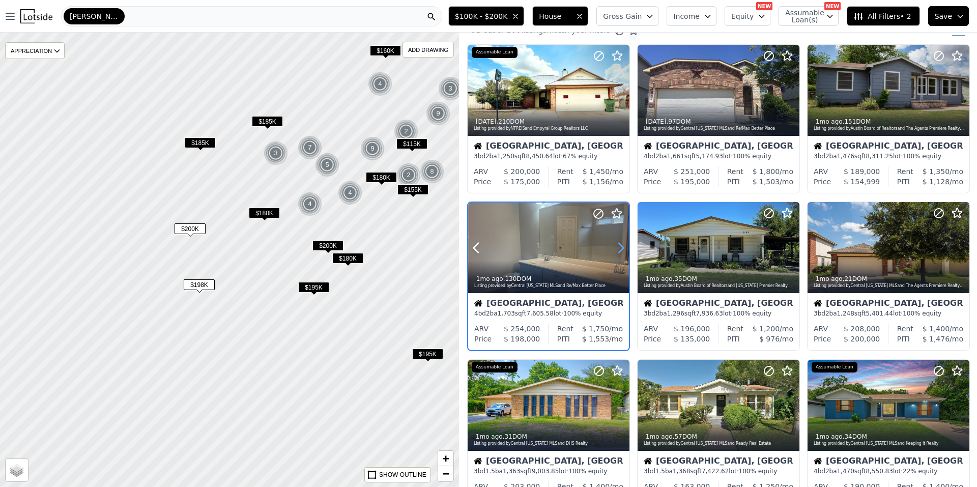
click at [619, 246] on icon at bounding box center [621, 248] width 16 height 16
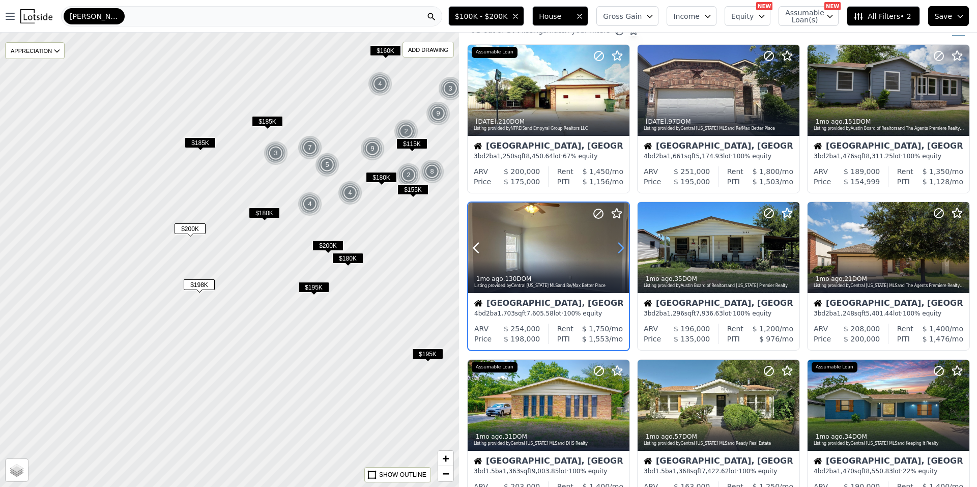
click at [619, 246] on icon at bounding box center [621, 248] width 16 height 16
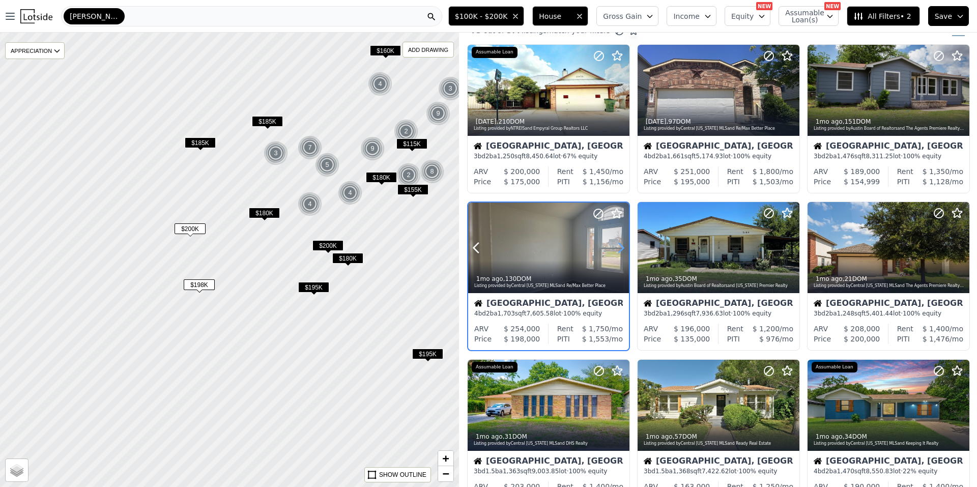
click at [619, 246] on icon at bounding box center [621, 248] width 16 height 16
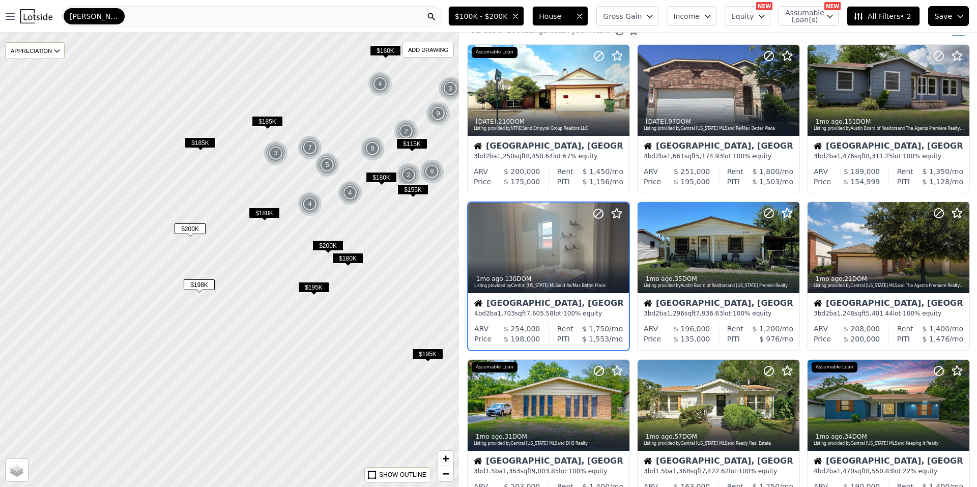
click at [192, 234] on span "$200K" at bounding box center [190, 228] width 31 height 11
click at [196, 224] on span "$200K" at bounding box center [190, 228] width 31 height 11
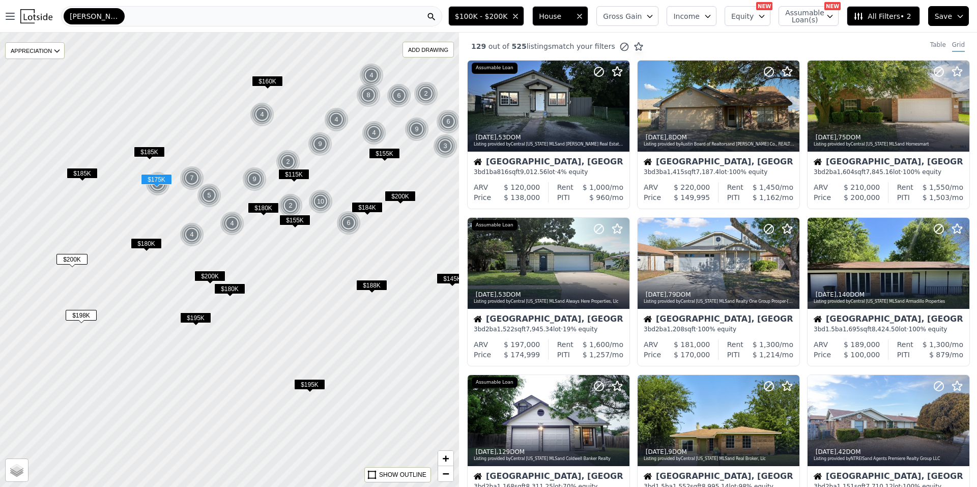
click at [374, 289] on span "$188K" at bounding box center [371, 285] width 31 height 11
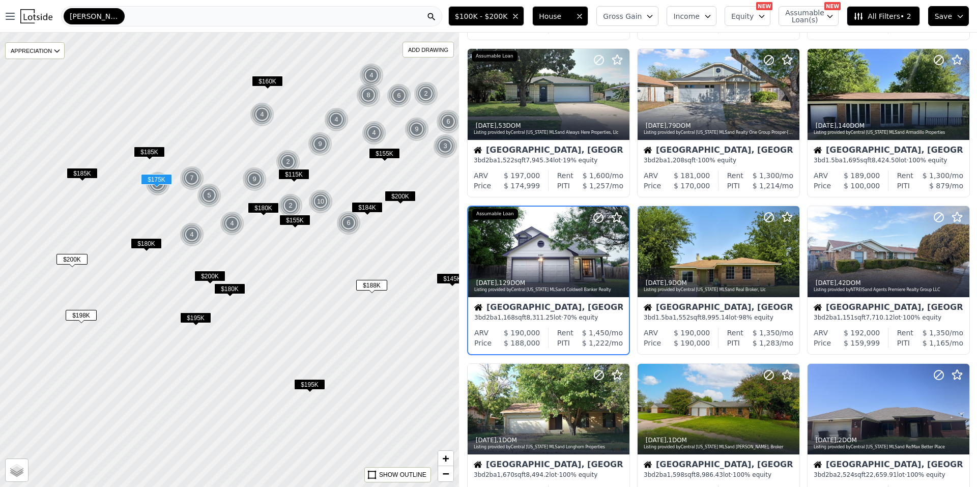
scroll to position [173, 0]
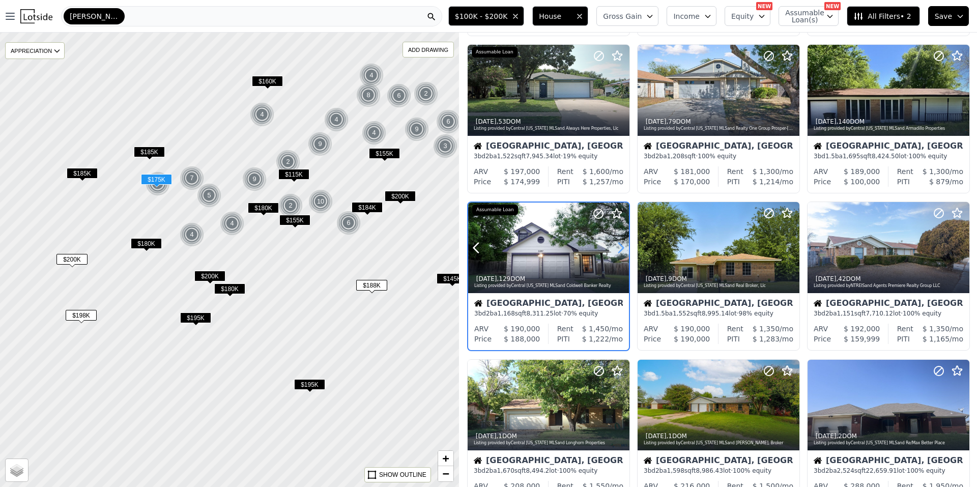
click at [621, 244] on icon at bounding box center [621, 248] width 16 height 16
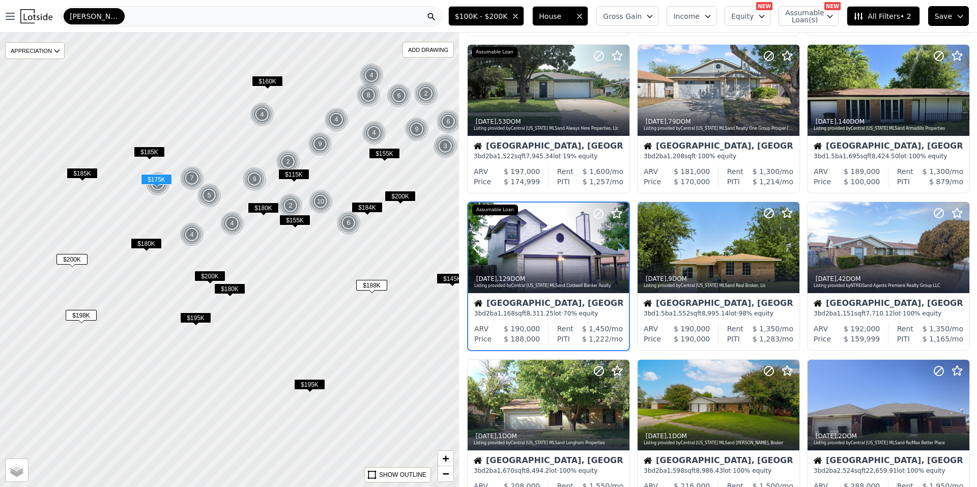
click at [621, 244] on icon at bounding box center [621, 248] width 16 height 16
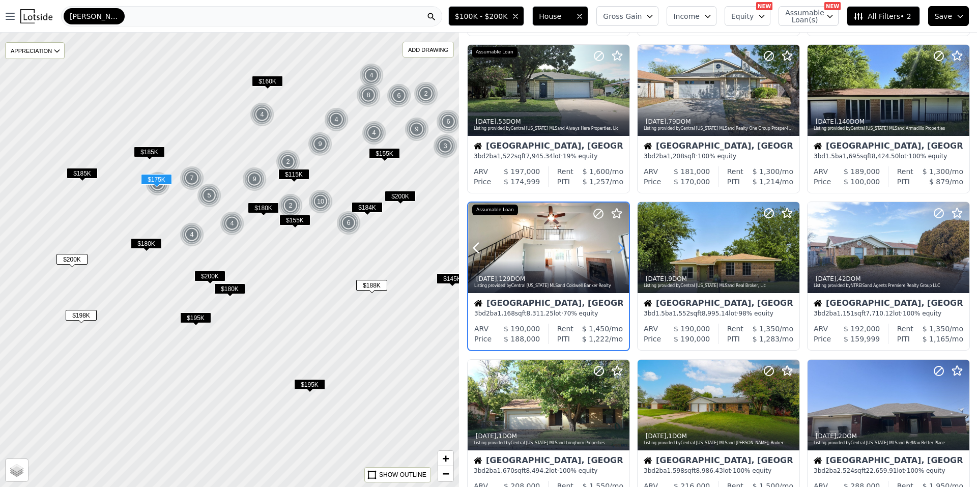
click at [621, 244] on icon at bounding box center [621, 248] width 16 height 16
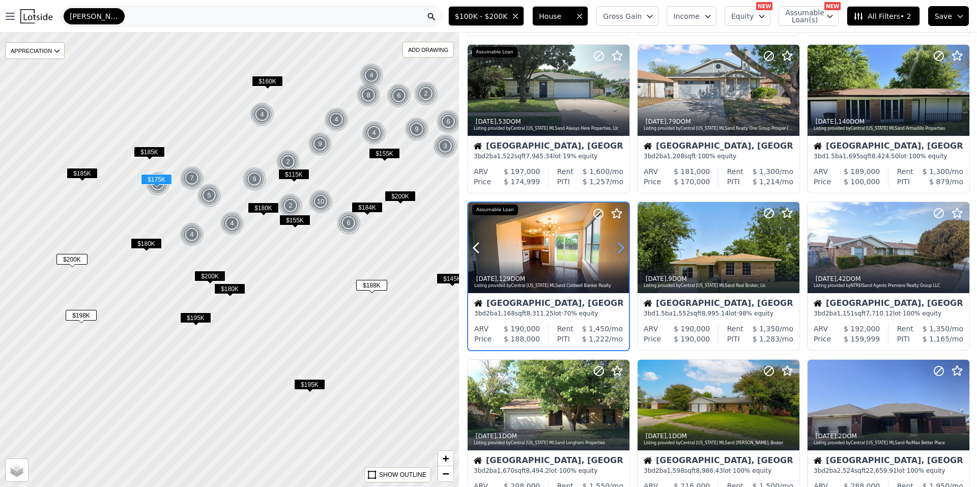
click at [621, 244] on icon at bounding box center [621, 248] width 16 height 16
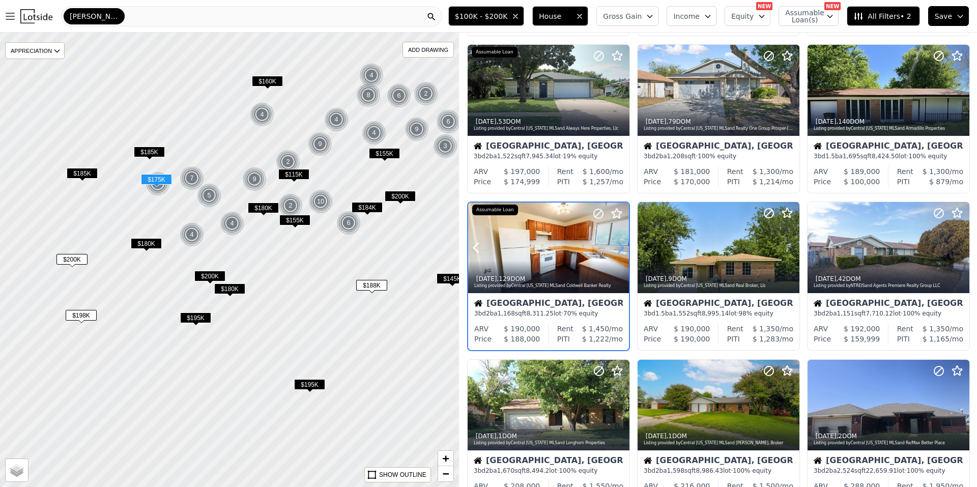
click at [621, 244] on icon at bounding box center [621, 248] width 16 height 16
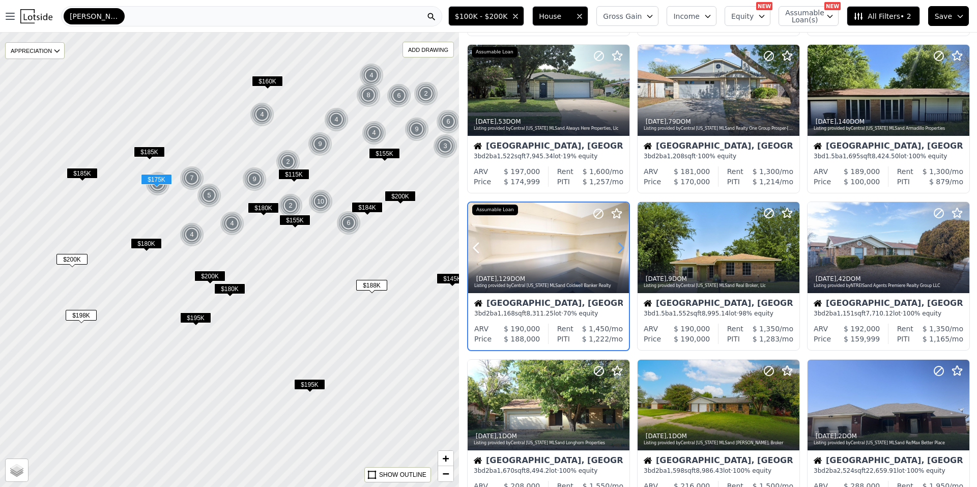
click at [621, 244] on icon at bounding box center [621, 248] width 16 height 16
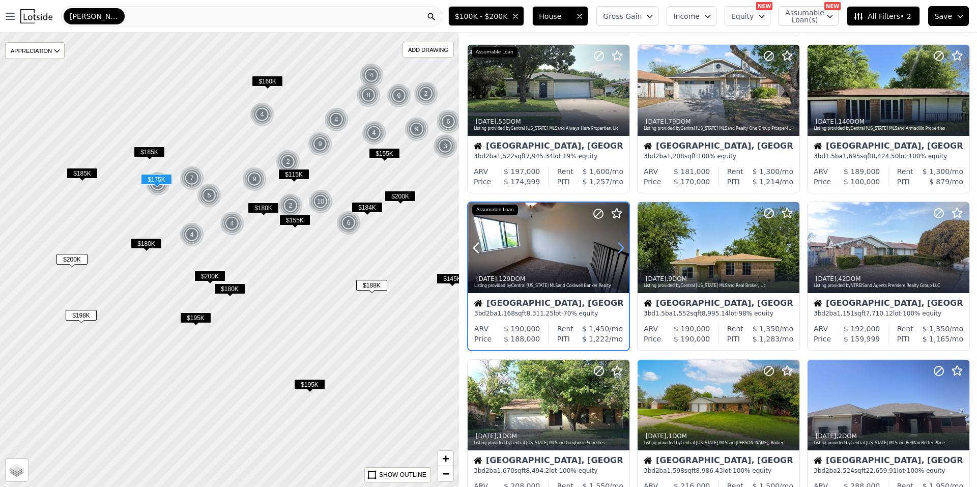
click at [621, 244] on icon at bounding box center [621, 248] width 16 height 16
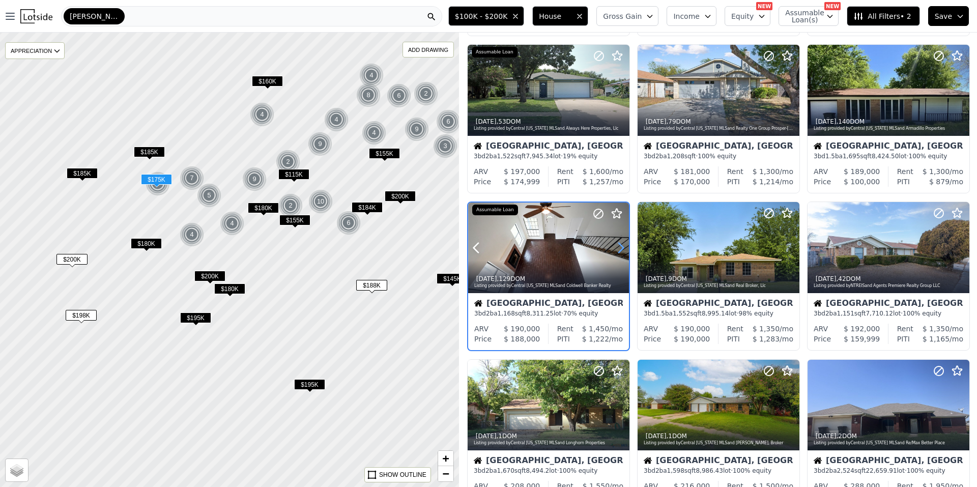
click at [621, 244] on icon at bounding box center [621, 248] width 16 height 16
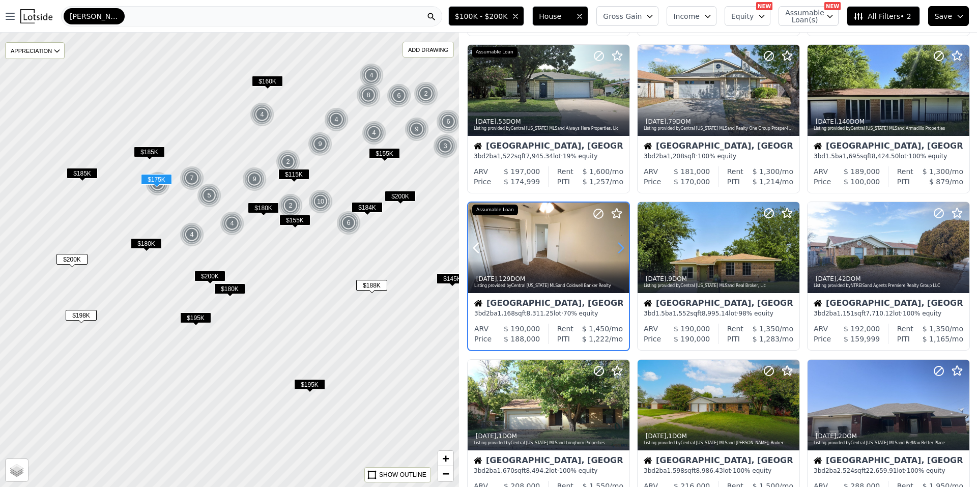
click at [621, 244] on icon at bounding box center [621, 248] width 16 height 16
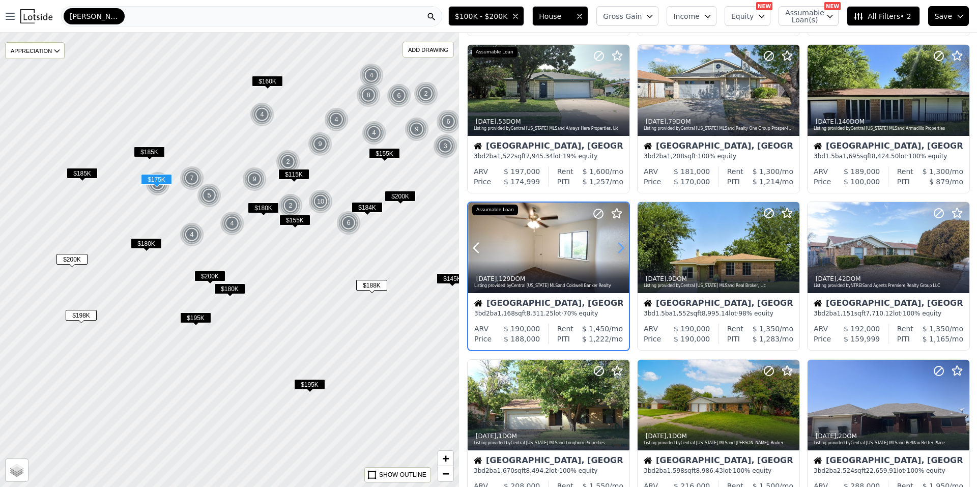
click at [621, 244] on icon at bounding box center [621, 248] width 16 height 16
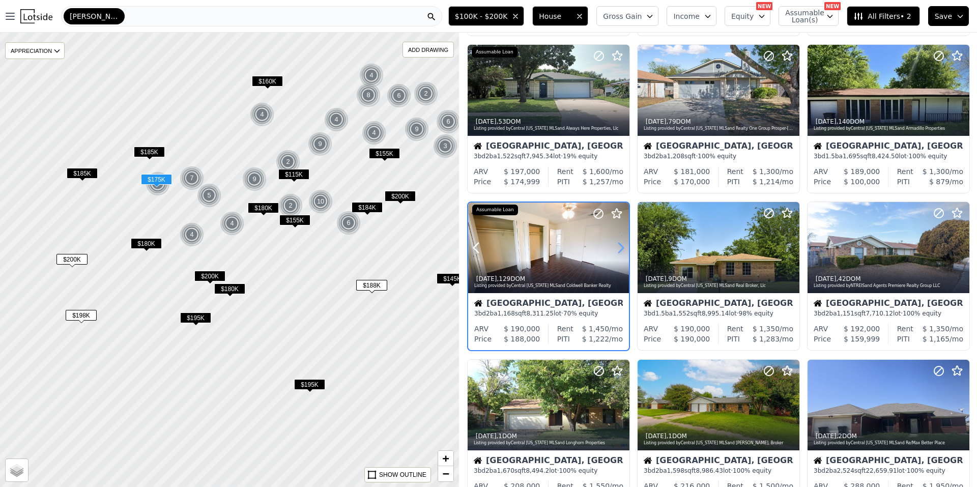
click at [621, 244] on icon at bounding box center [621, 248] width 16 height 16
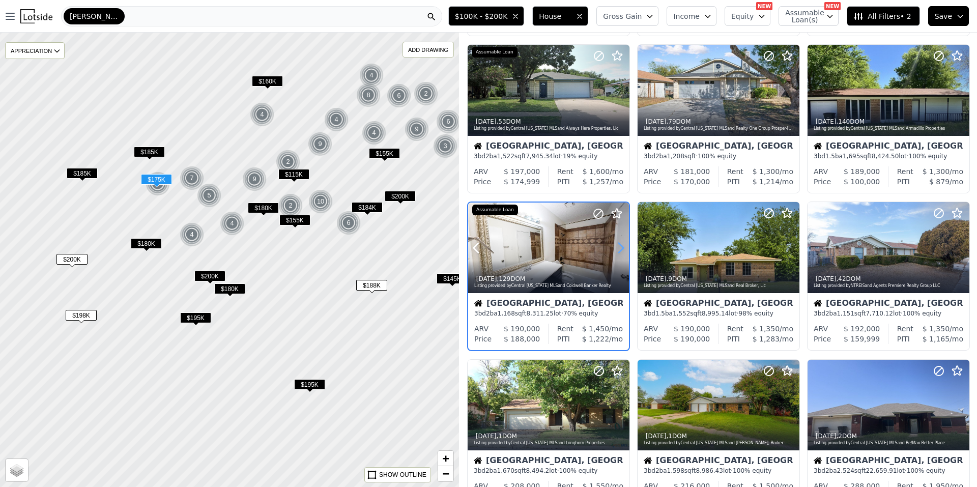
click at [621, 244] on icon at bounding box center [621, 248] width 16 height 16
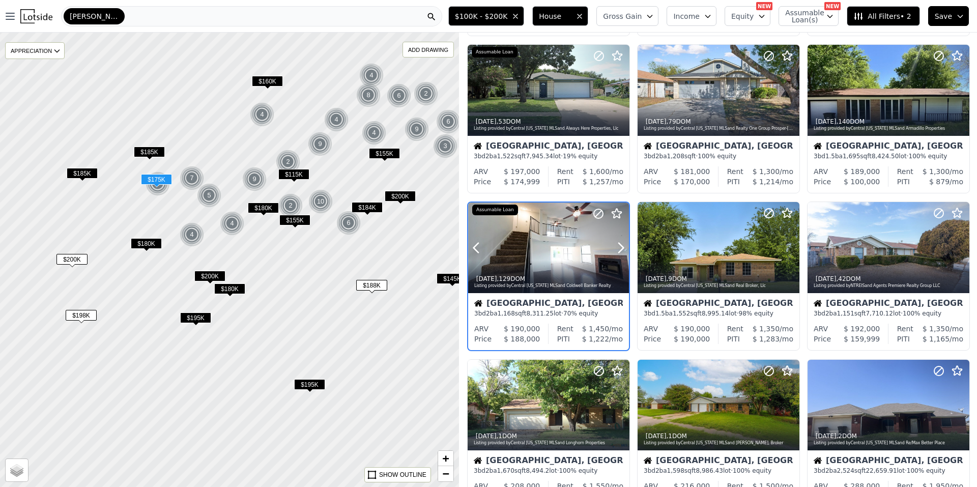
click at [582, 247] on div at bounding box center [596, 235] width 65 height 65
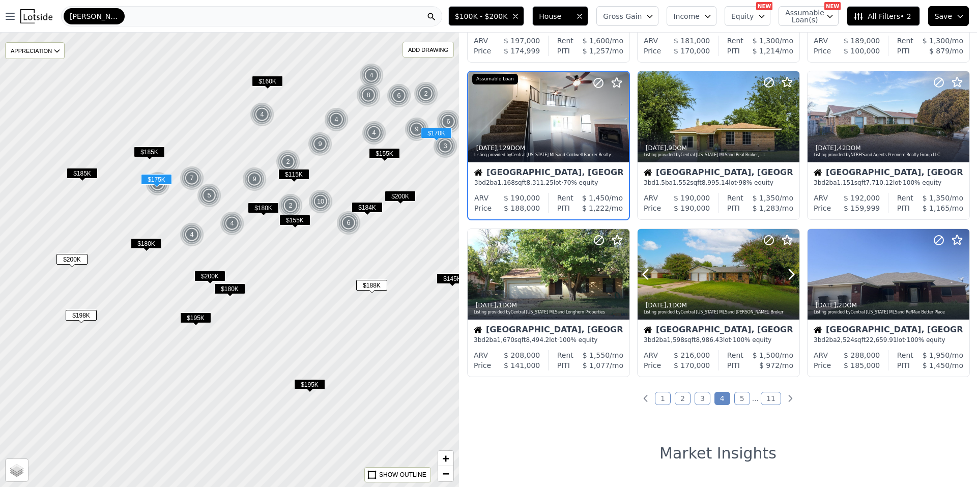
scroll to position [326, 0]
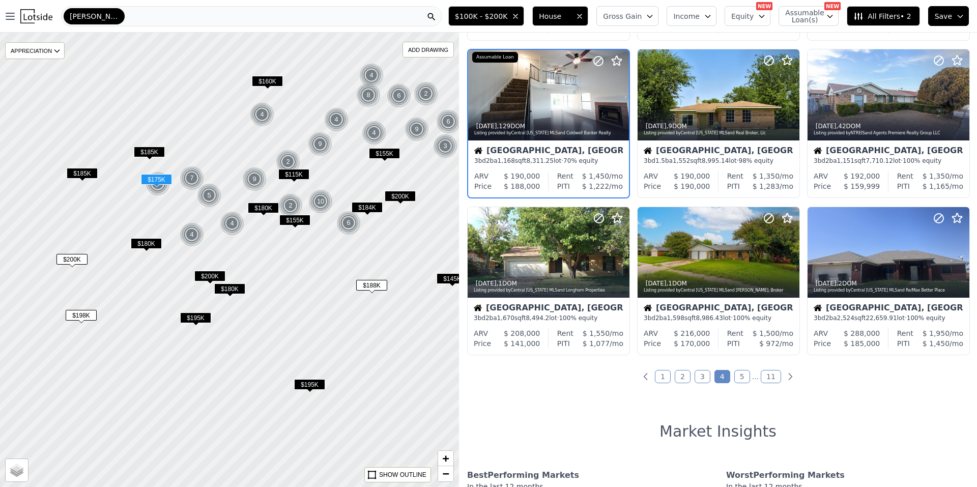
click at [734, 374] on link "5" at bounding box center [742, 376] width 16 height 13
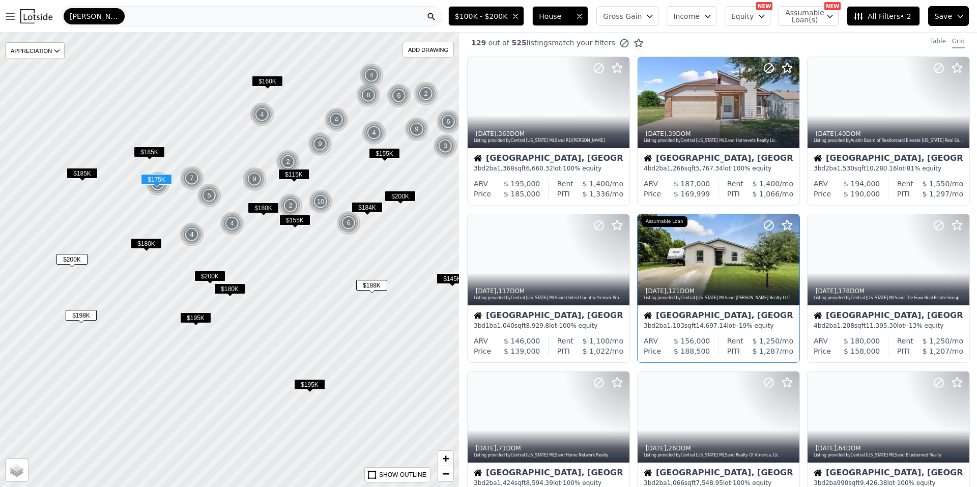
scroll to position [0, 0]
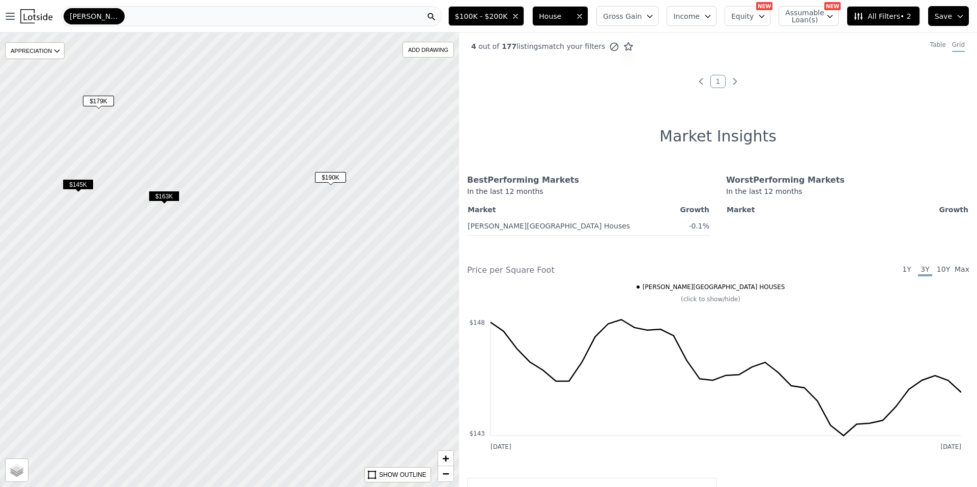
click at [158, 198] on span "$163K" at bounding box center [164, 196] width 31 height 11
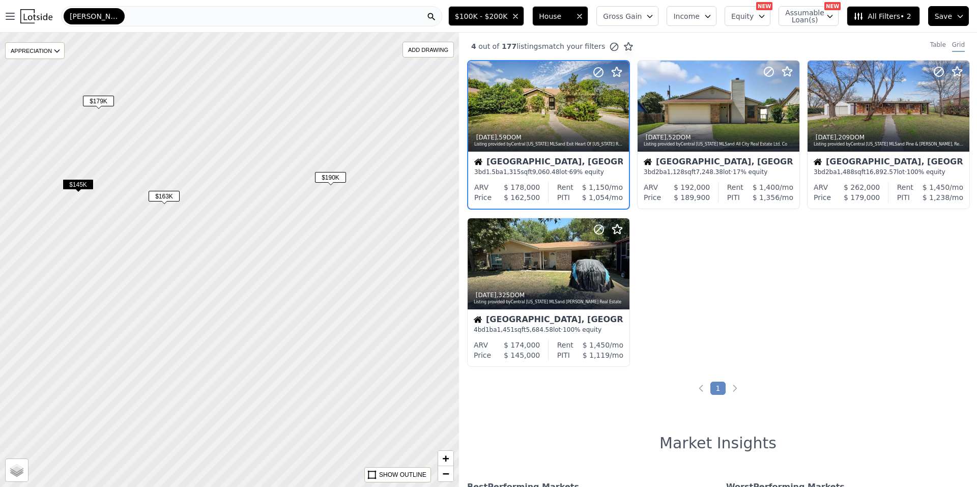
click at [71, 184] on span "$145K" at bounding box center [78, 184] width 31 height 11
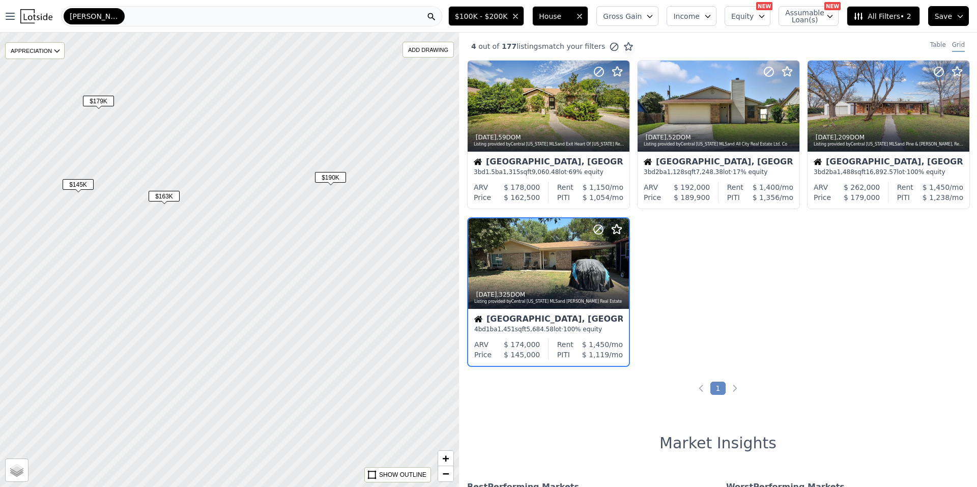
scroll to position [16, 0]
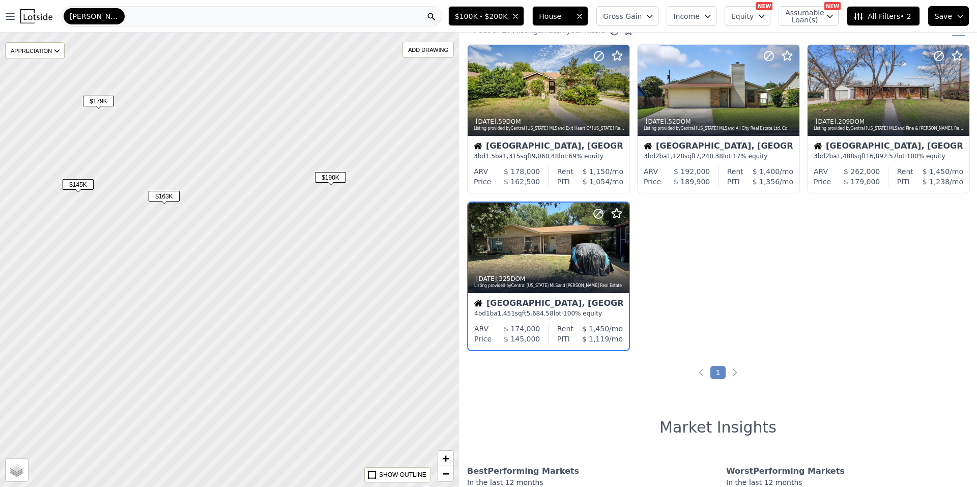
click at [335, 177] on span "$190K" at bounding box center [330, 177] width 31 height 11
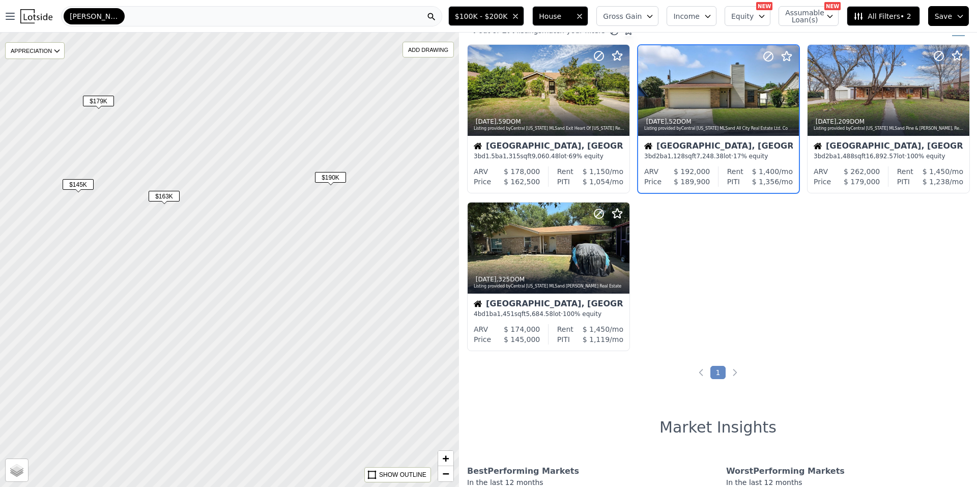
scroll to position [0, 0]
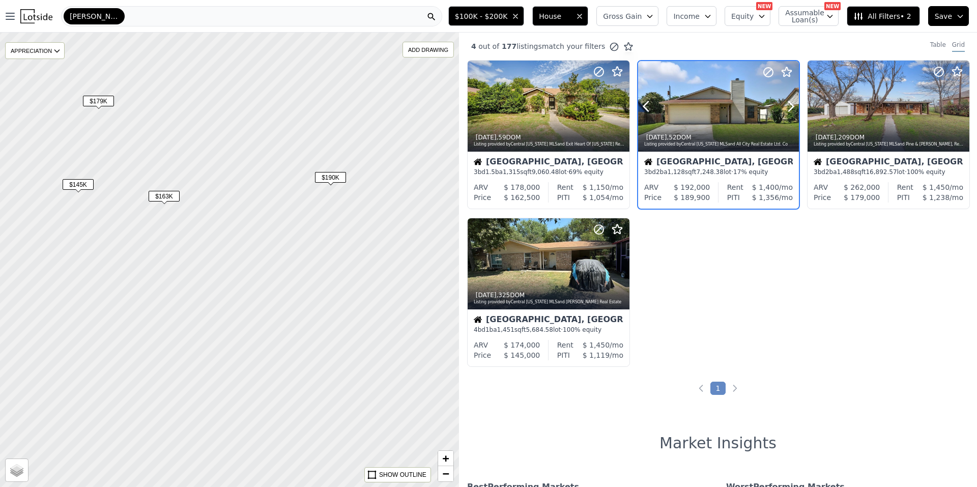
click at [789, 107] on icon at bounding box center [791, 106] width 16 height 16
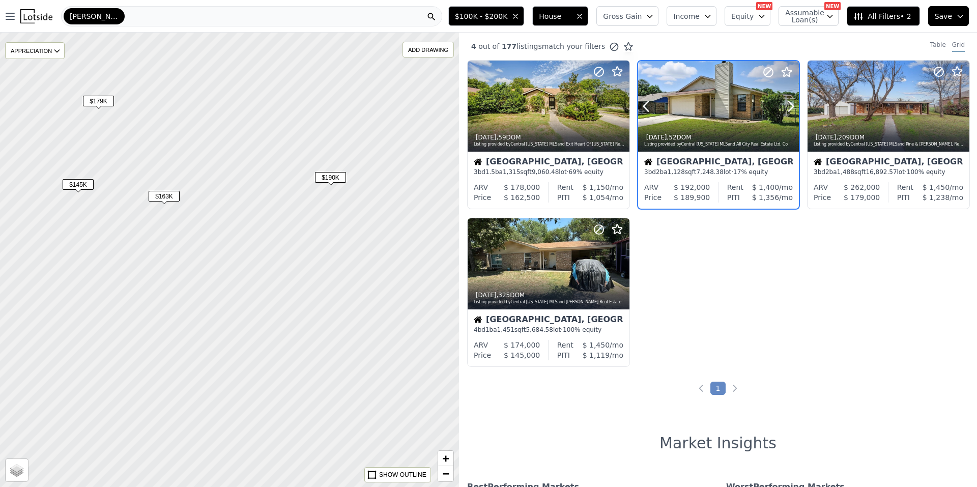
click at [789, 107] on icon at bounding box center [791, 106] width 16 height 16
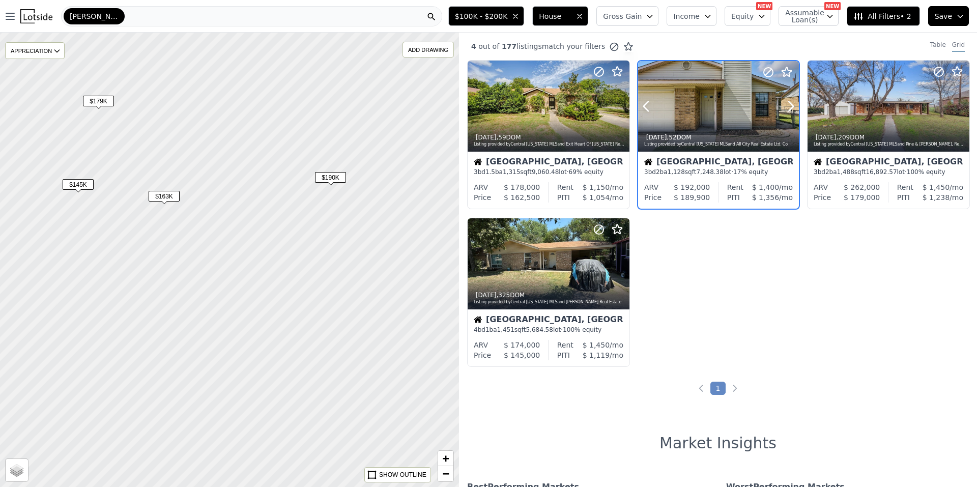
click at [789, 107] on icon at bounding box center [791, 106] width 16 height 16
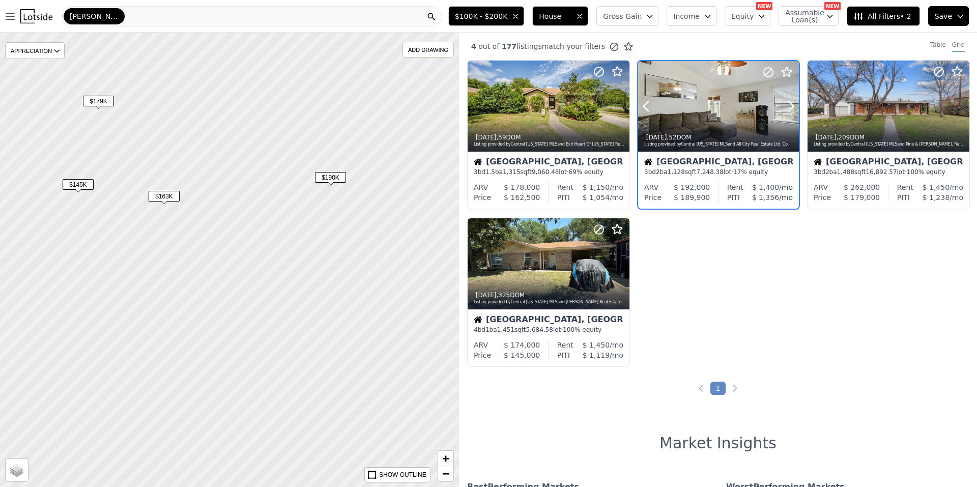
click at [789, 107] on icon at bounding box center [791, 106] width 16 height 16
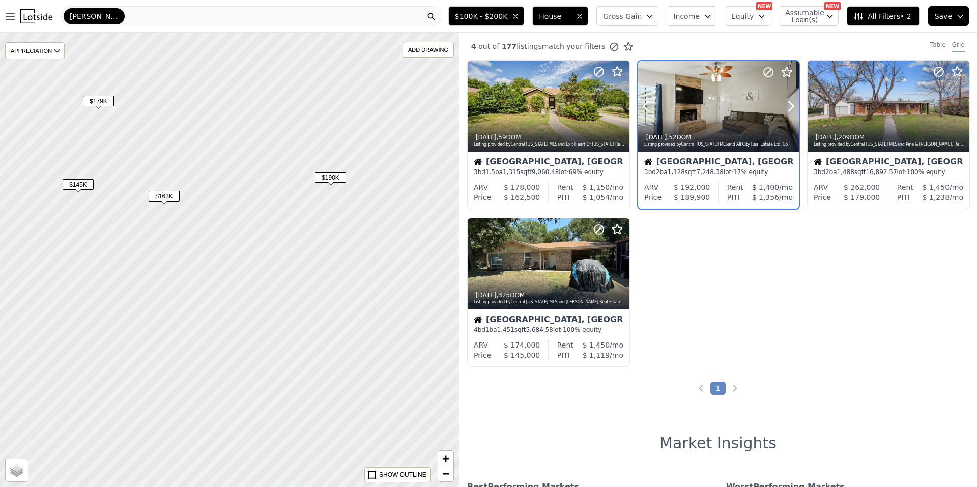
click at [789, 107] on icon at bounding box center [791, 106] width 16 height 16
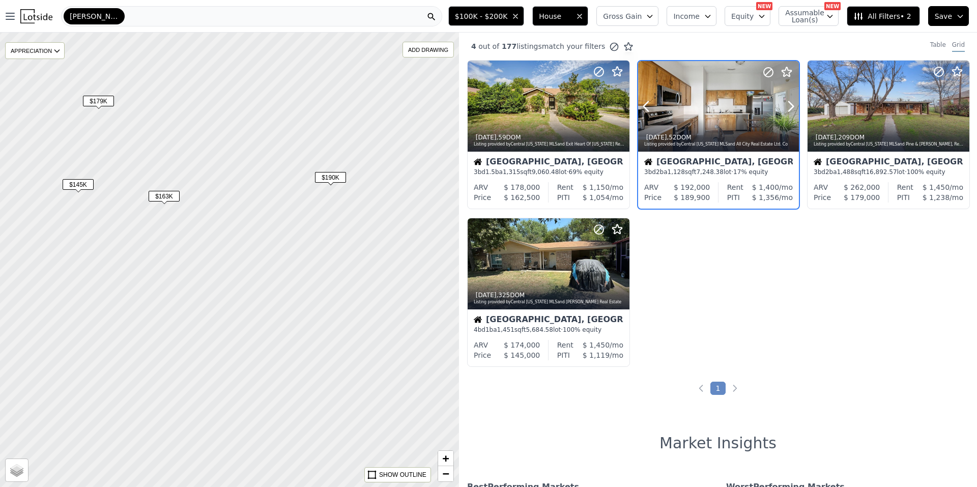
click at [789, 107] on icon at bounding box center [791, 106] width 16 height 16
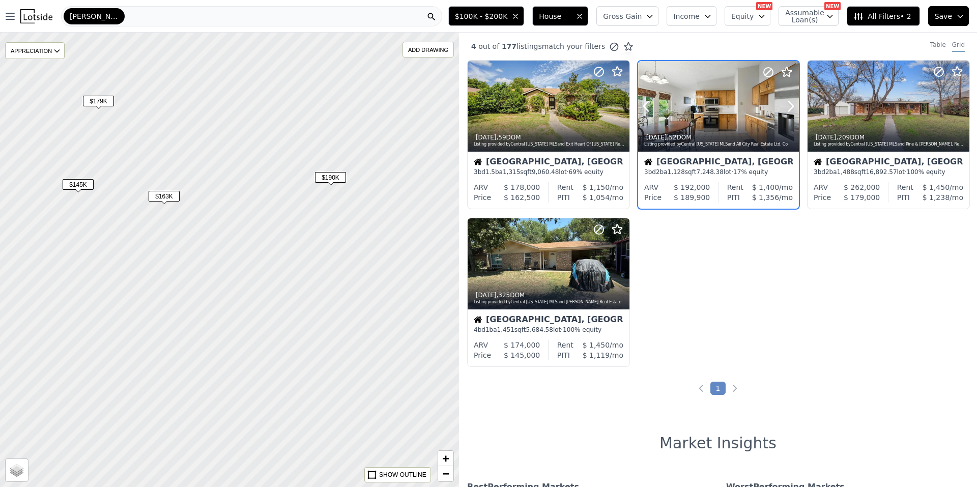
click at [789, 107] on icon at bounding box center [791, 106] width 16 height 16
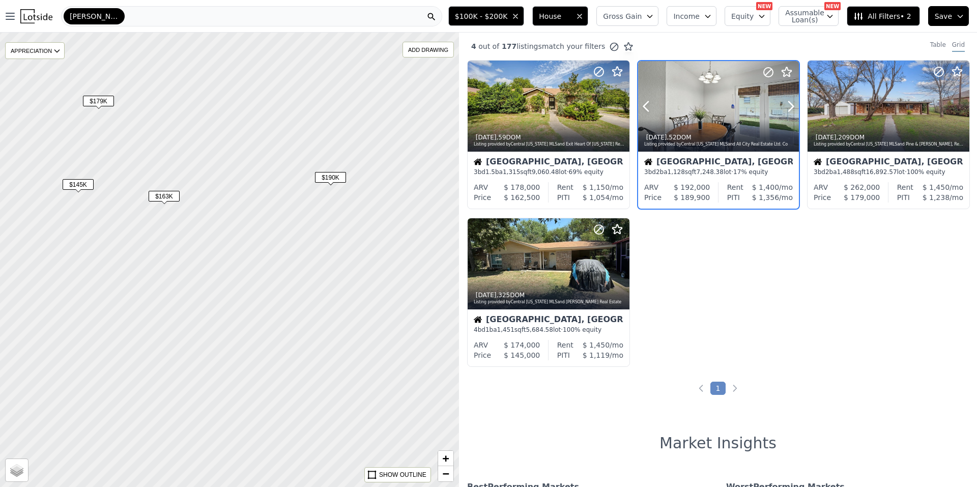
click at [789, 107] on icon at bounding box center [791, 106] width 16 height 16
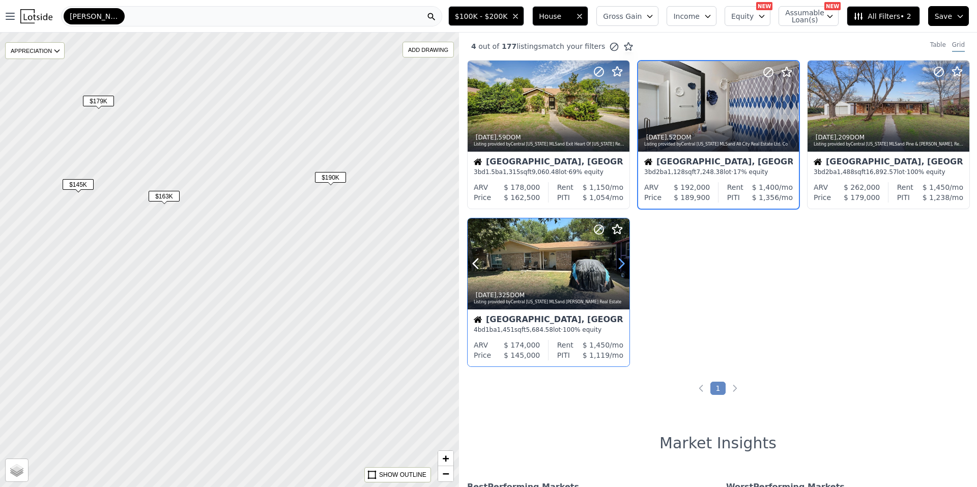
click at [616, 262] on icon at bounding box center [621, 263] width 16 height 16
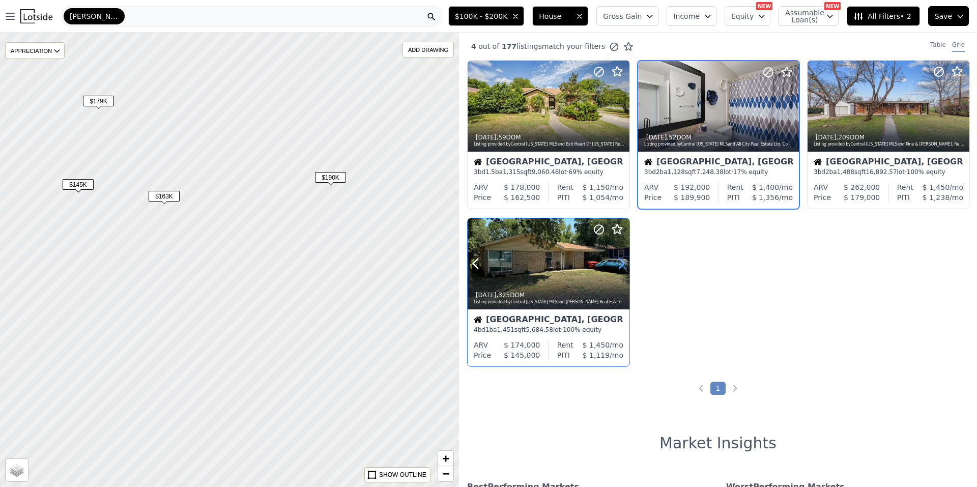
click at [616, 262] on icon at bounding box center [621, 263] width 16 height 16
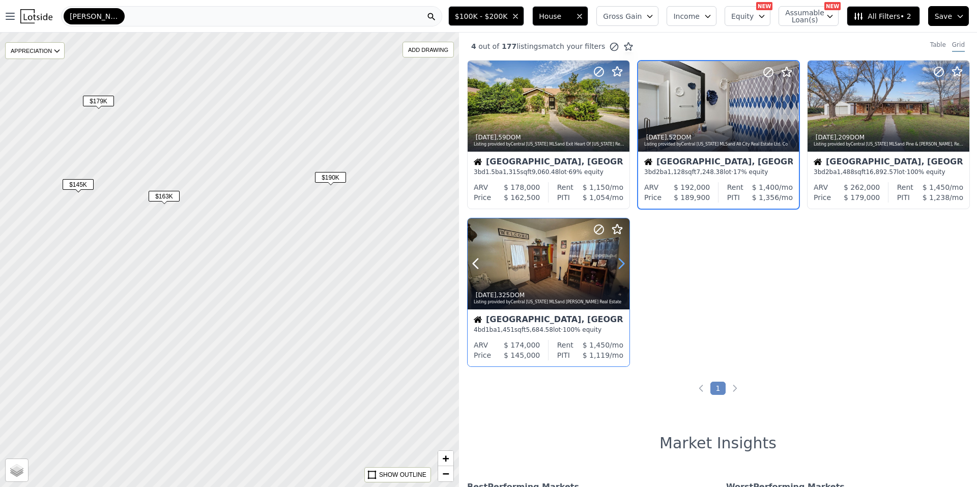
click at [616, 262] on icon at bounding box center [621, 263] width 16 height 16
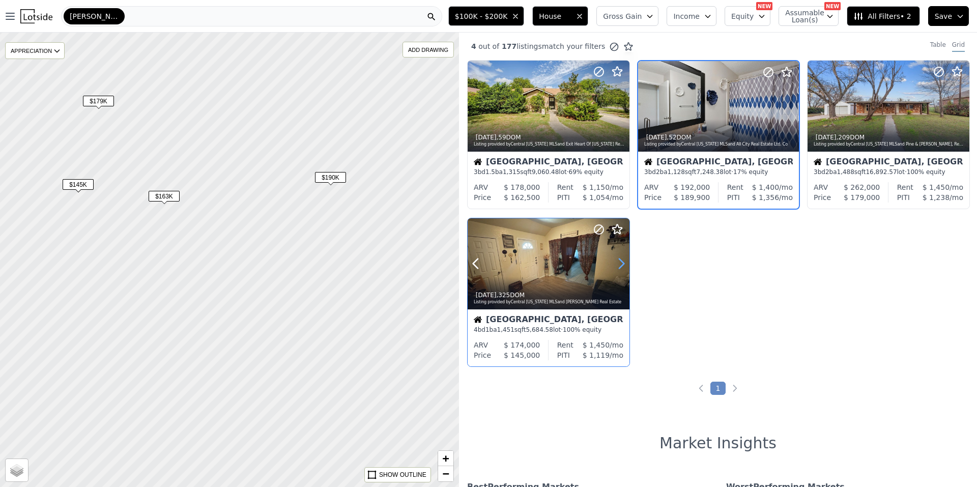
click at [616, 262] on icon at bounding box center [621, 263] width 16 height 16
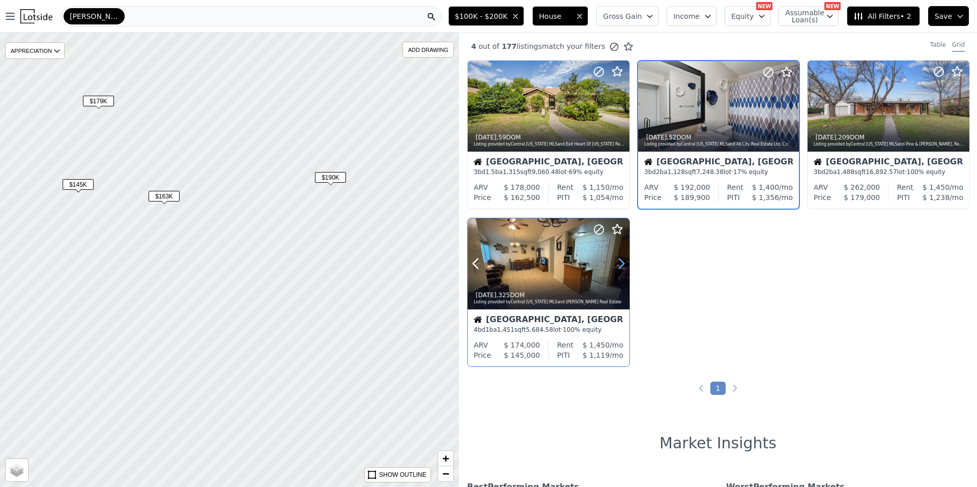
click at [616, 262] on icon at bounding box center [621, 263] width 16 height 16
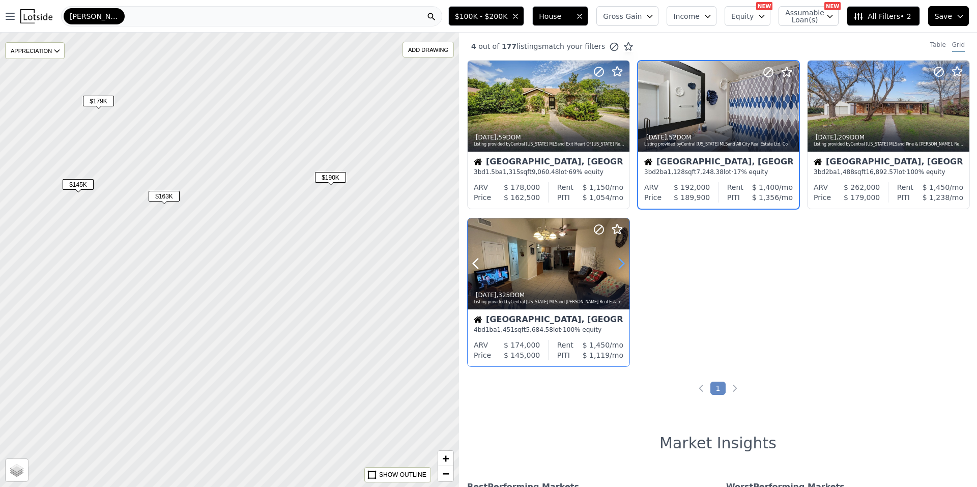
click at [616, 262] on icon at bounding box center [621, 263] width 16 height 16
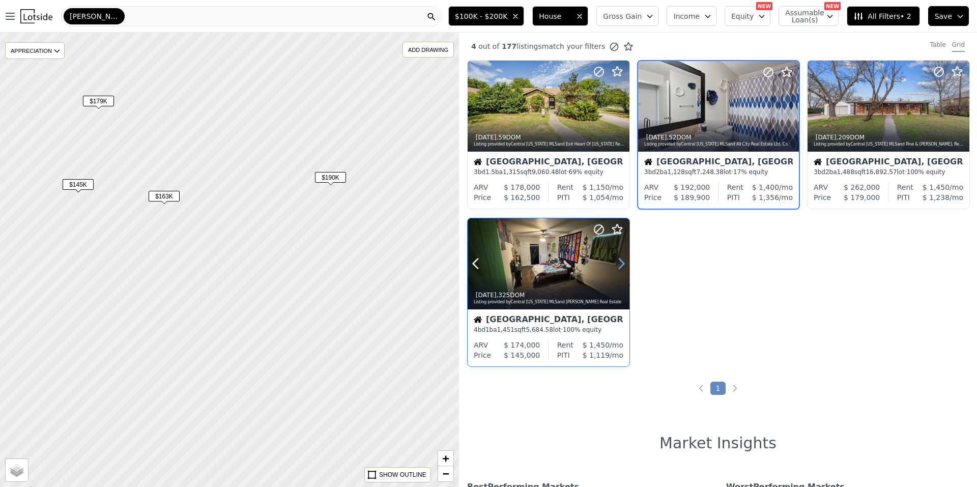
click at [616, 262] on icon at bounding box center [621, 263] width 16 height 16
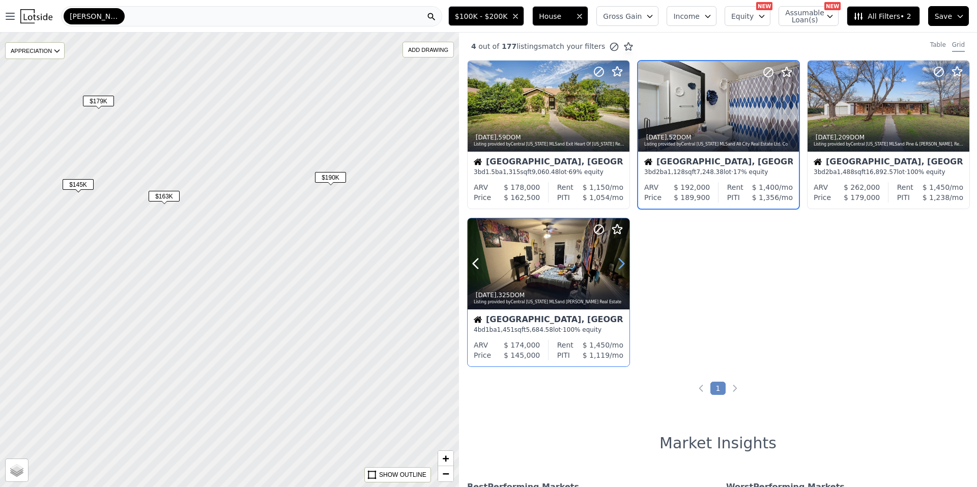
click at [616, 262] on icon at bounding box center [621, 263] width 16 height 16
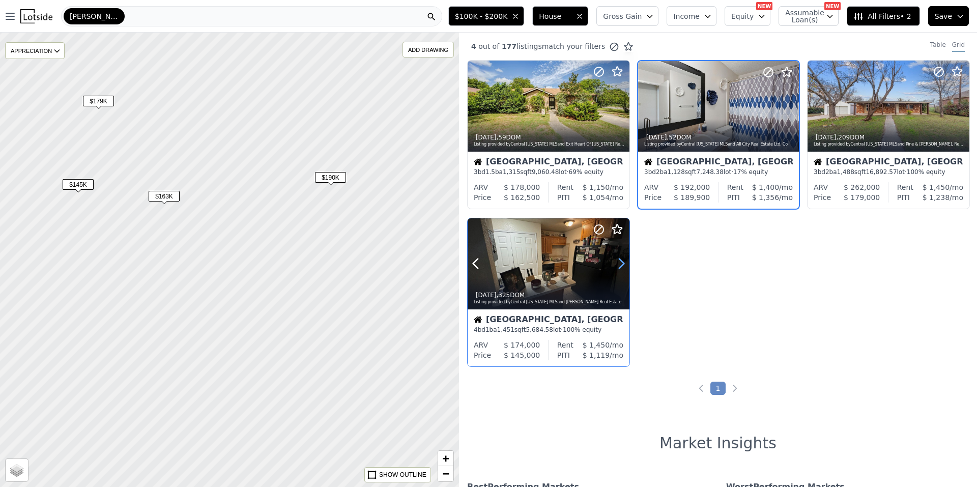
click at [616, 262] on icon at bounding box center [621, 263] width 16 height 16
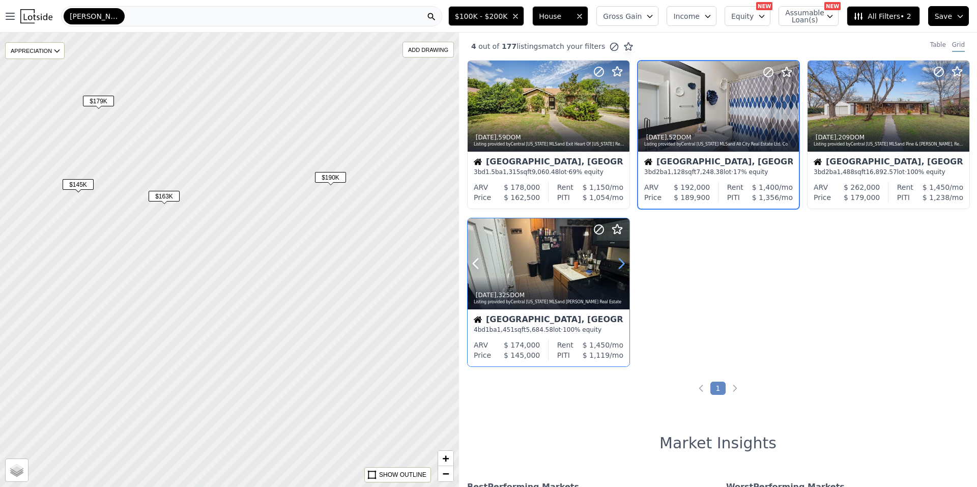
click at [616, 262] on icon at bounding box center [621, 263] width 16 height 16
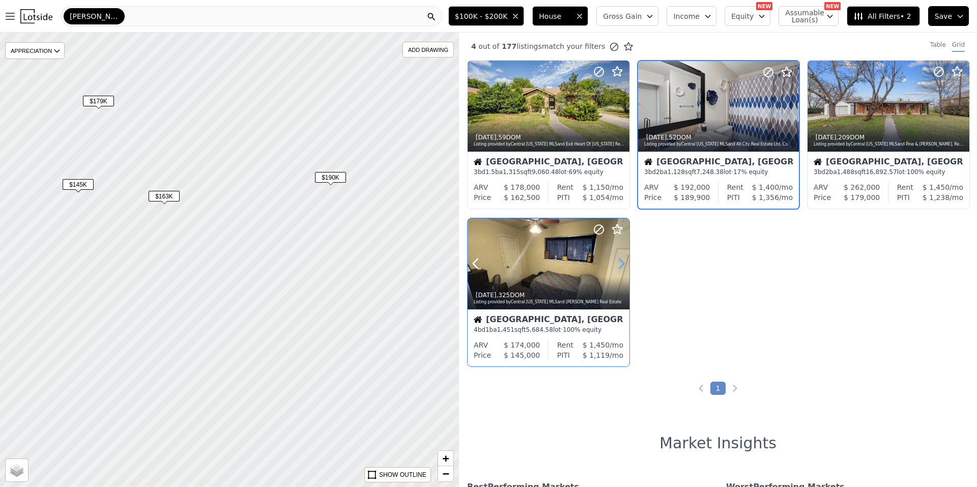
click at [616, 262] on icon at bounding box center [621, 263] width 16 height 16
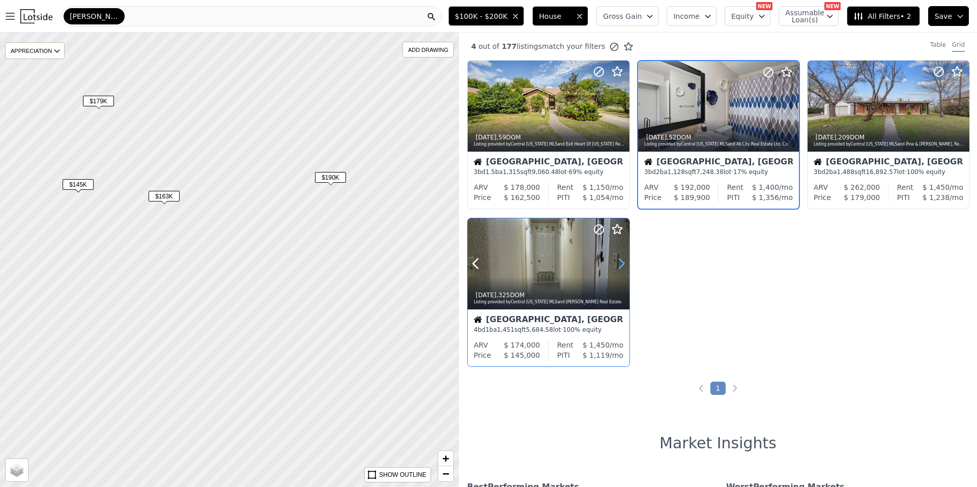
click at [616, 262] on icon at bounding box center [621, 263] width 16 height 16
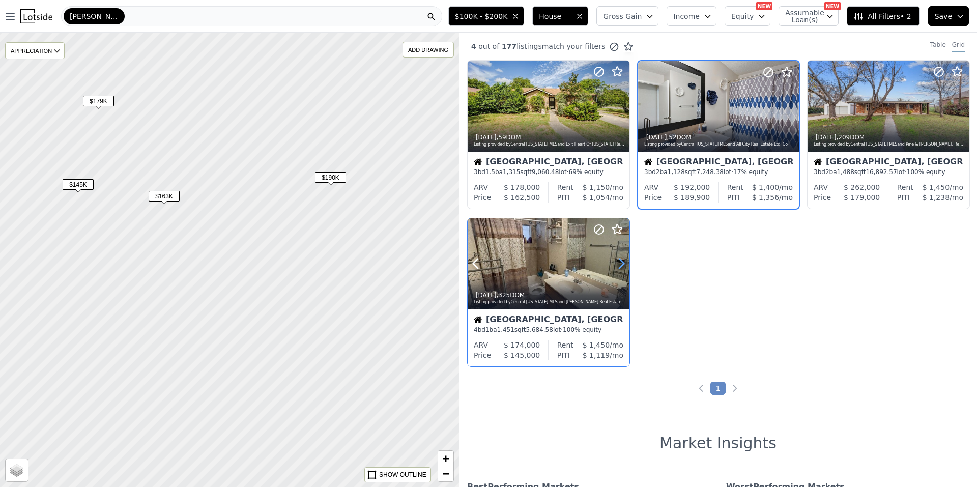
click at [616, 262] on icon at bounding box center [621, 263] width 16 height 16
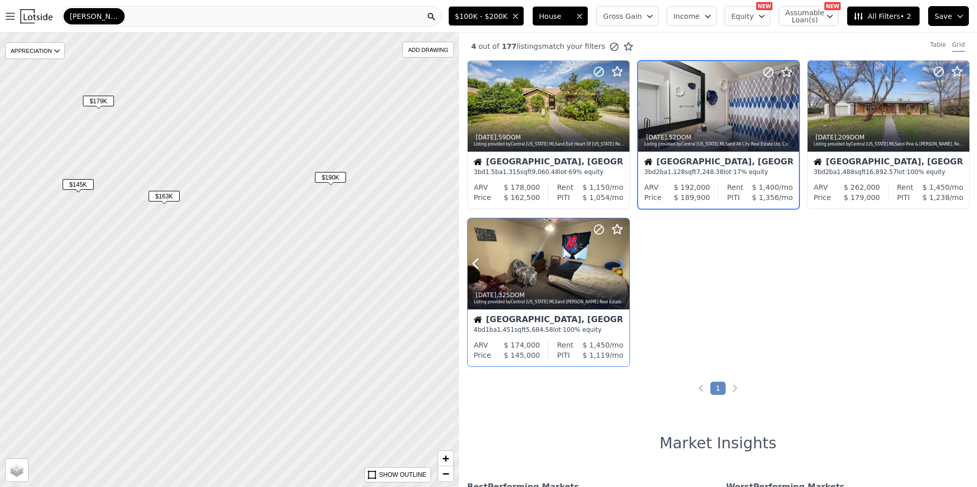
click at [616, 262] on icon at bounding box center [621, 263] width 16 height 16
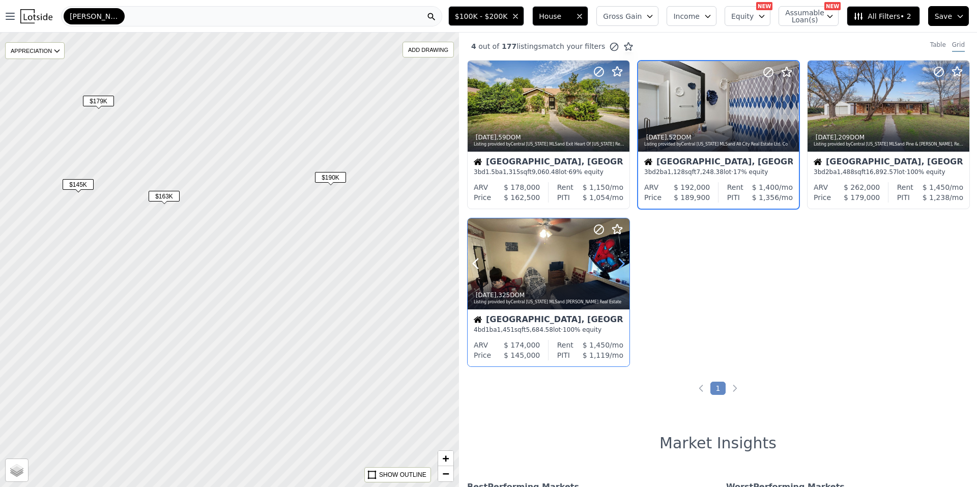
click at [616, 262] on icon at bounding box center [621, 263] width 16 height 16
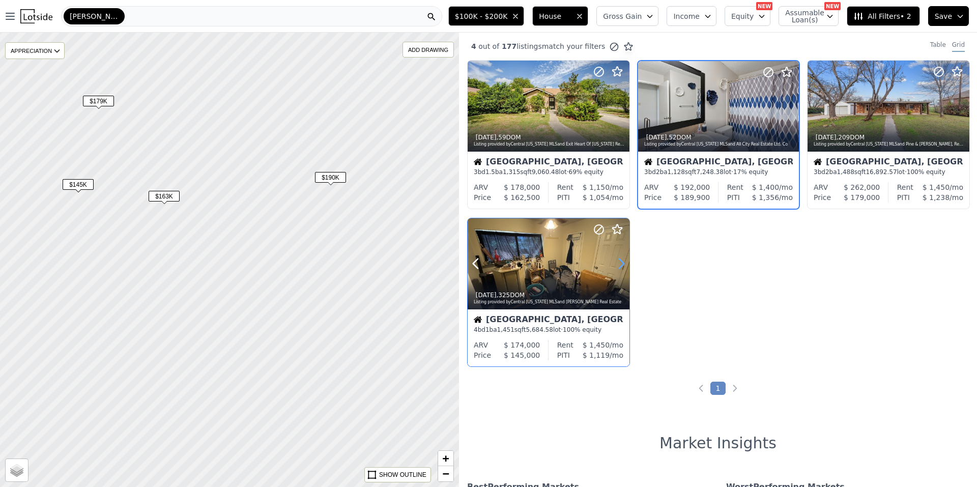
click at [616, 262] on icon at bounding box center [621, 263] width 16 height 16
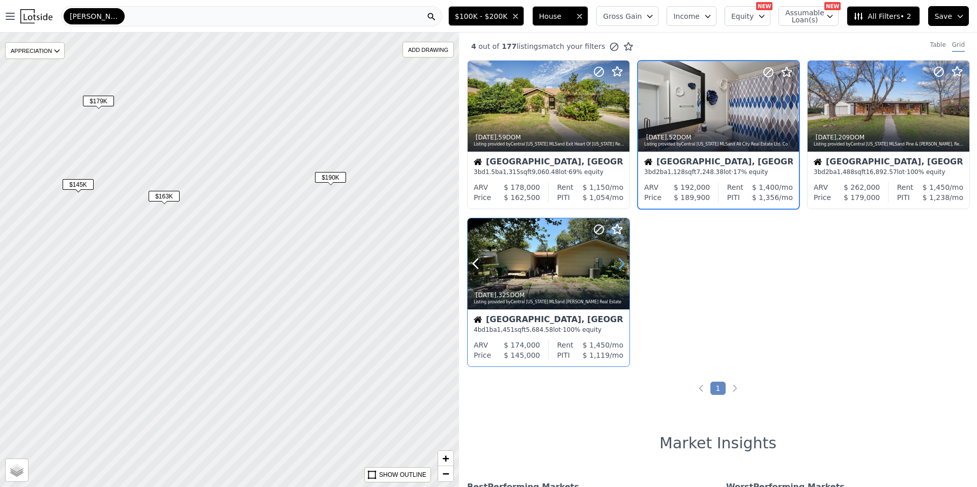
click at [616, 262] on icon at bounding box center [621, 263] width 16 height 16
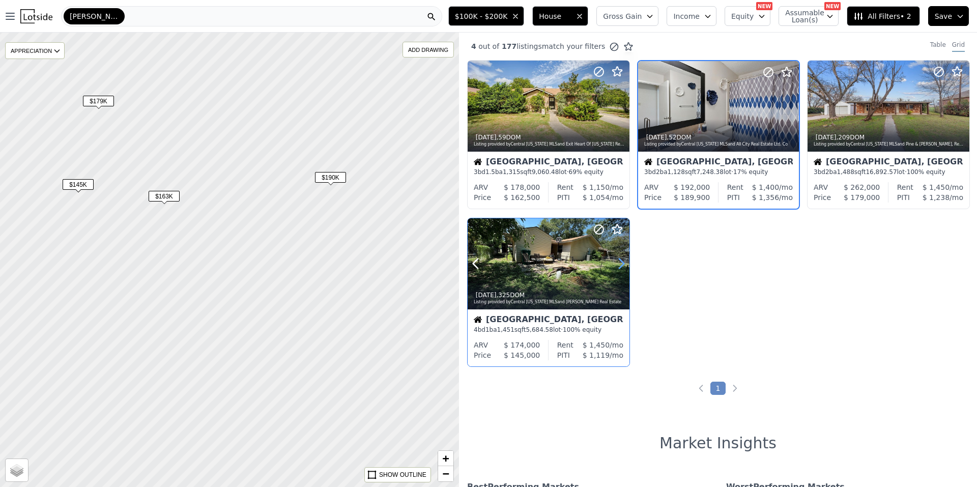
click at [616, 262] on icon at bounding box center [621, 263] width 16 height 16
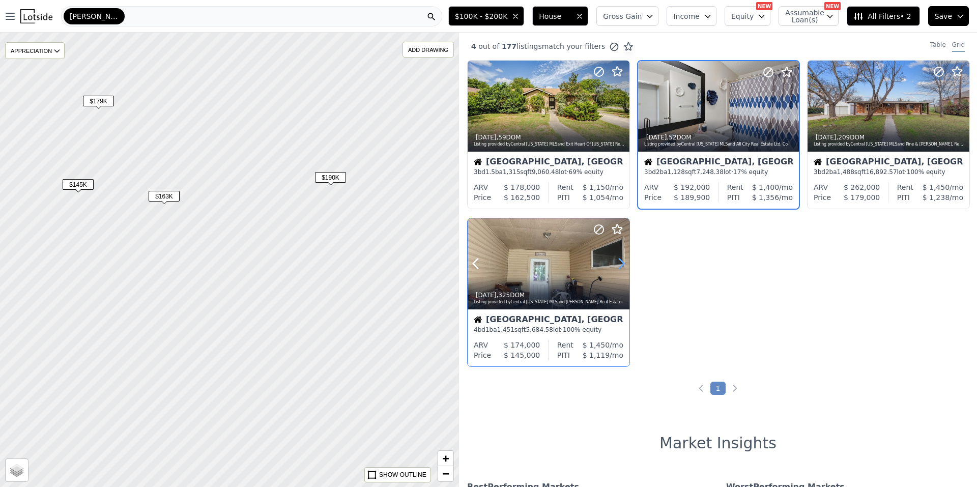
click at [616, 262] on icon at bounding box center [621, 263] width 16 height 16
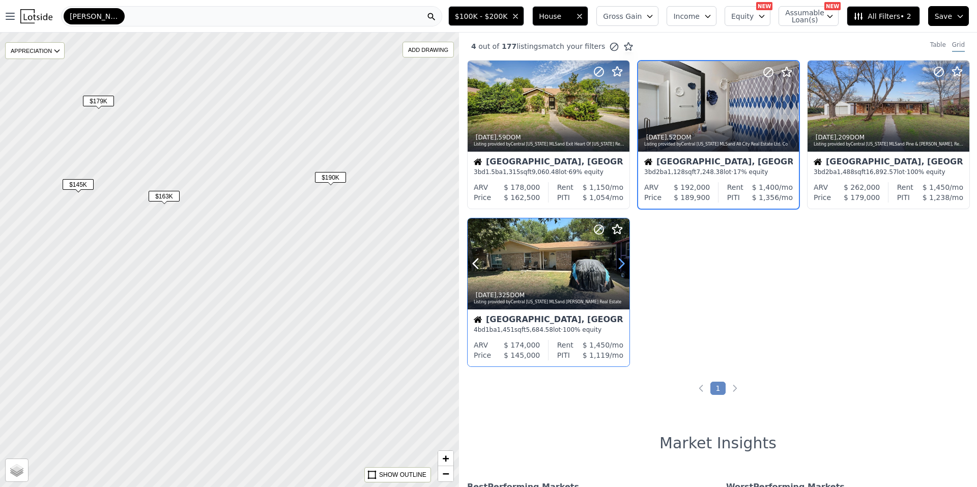
click at [617, 262] on icon at bounding box center [621, 263] width 16 height 16
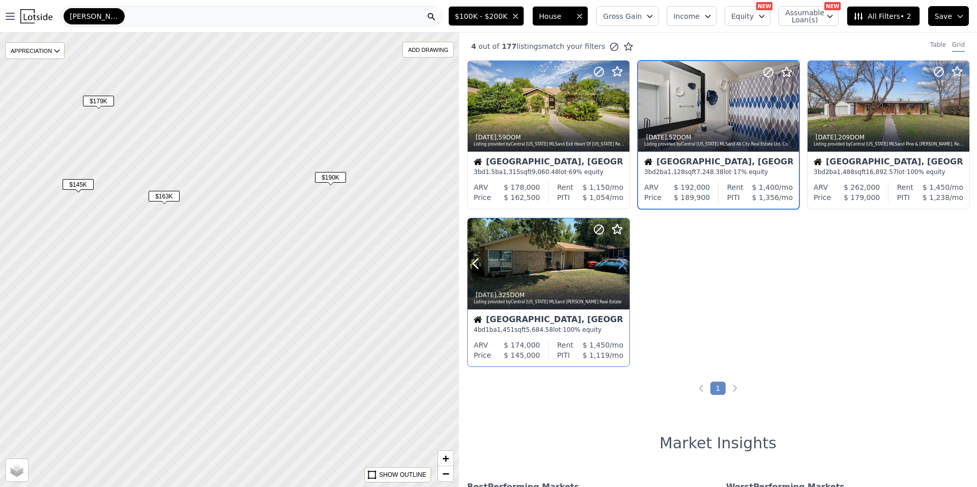
click at [617, 262] on icon at bounding box center [621, 263] width 16 height 16
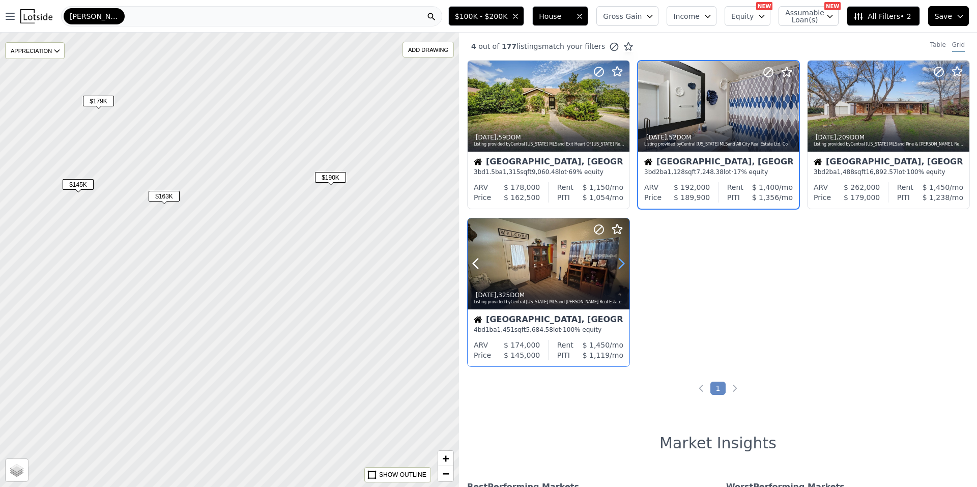
click at [617, 262] on icon at bounding box center [621, 263] width 16 height 16
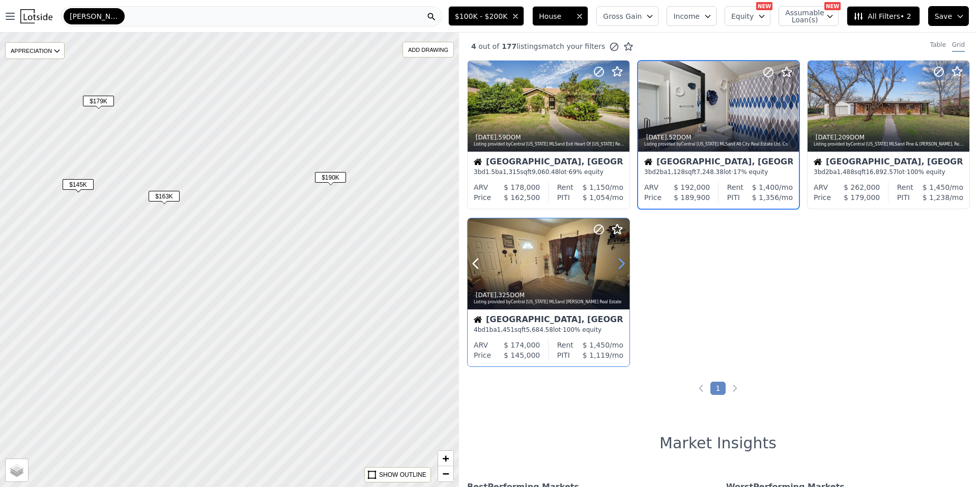
click at [617, 262] on icon at bounding box center [621, 263] width 16 height 16
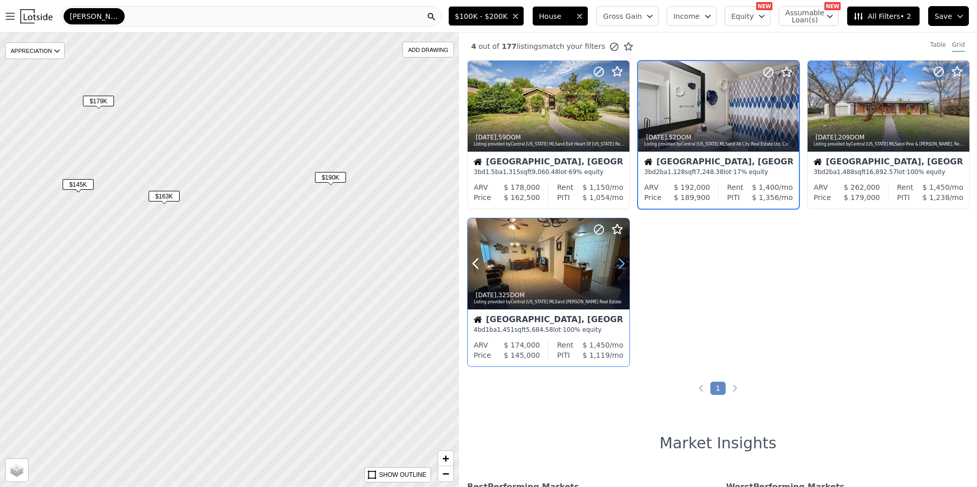
click at [617, 262] on icon at bounding box center [621, 263] width 16 height 16
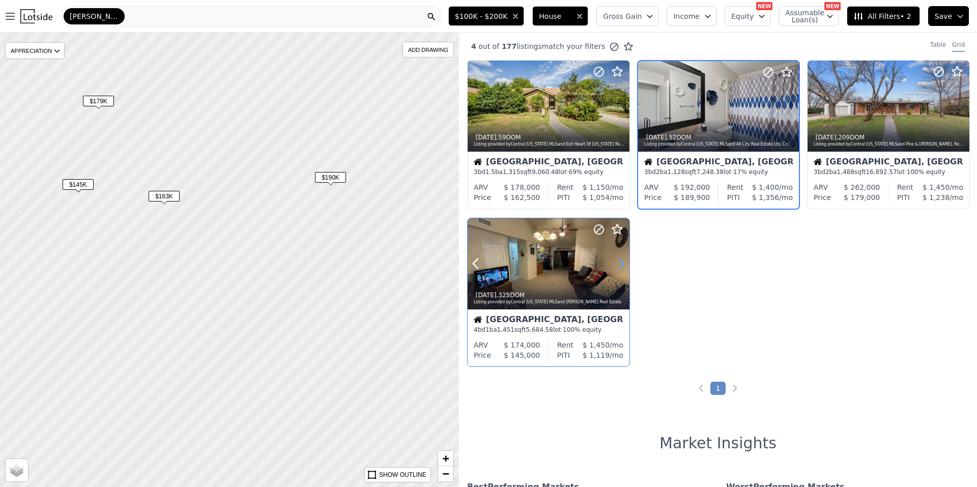
click at [617, 262] on icon at bounding box center [621, 263] width 16 height 16
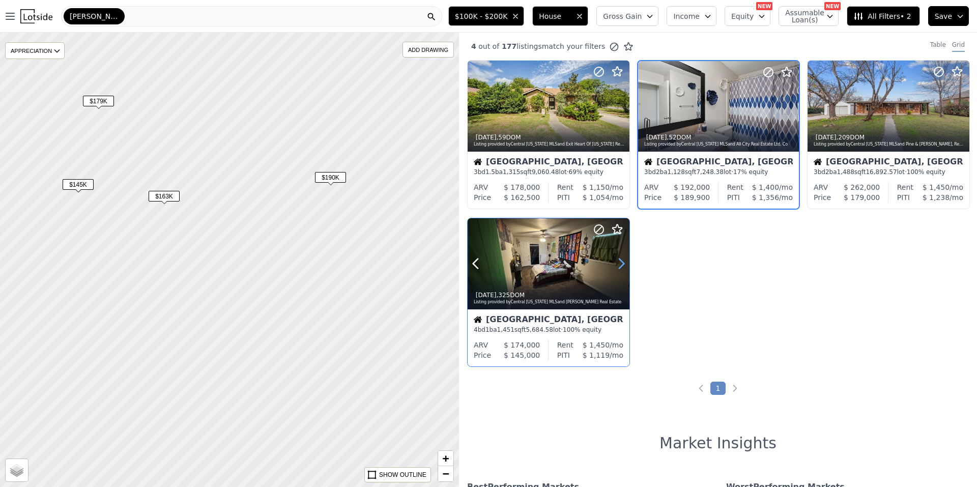
click at [617, 262] on icon at bounding box center [621, 263] width 16 height 16
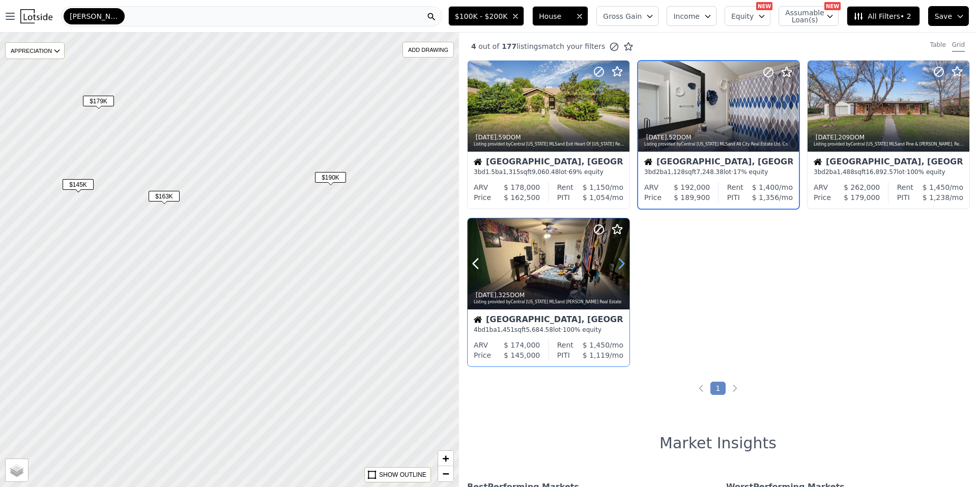
click at [617, 262] on icon at bounding box center [621, 263] width 16 height 16
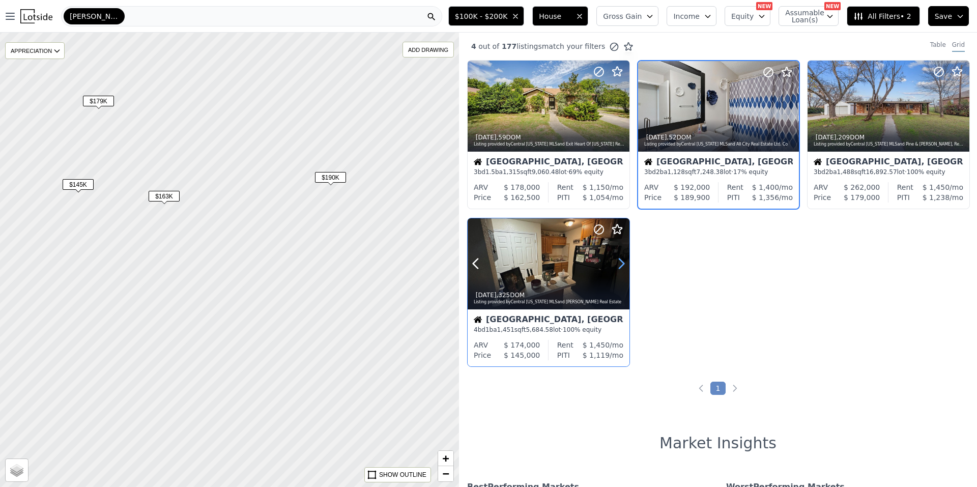
click at [617, 262] on icon at bounding box center [621, 263] width 16 height 16
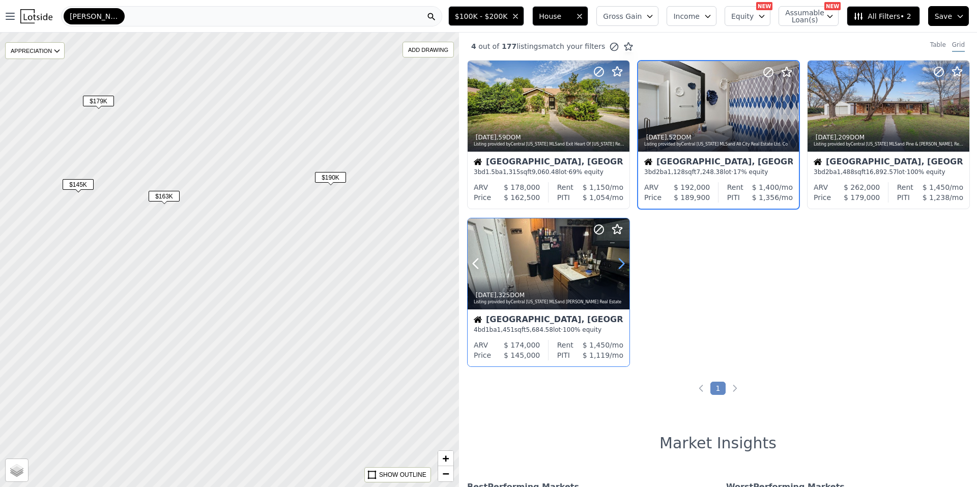
click at [617, 262] on icon at bounding box center [621, 263] width 16 height 16
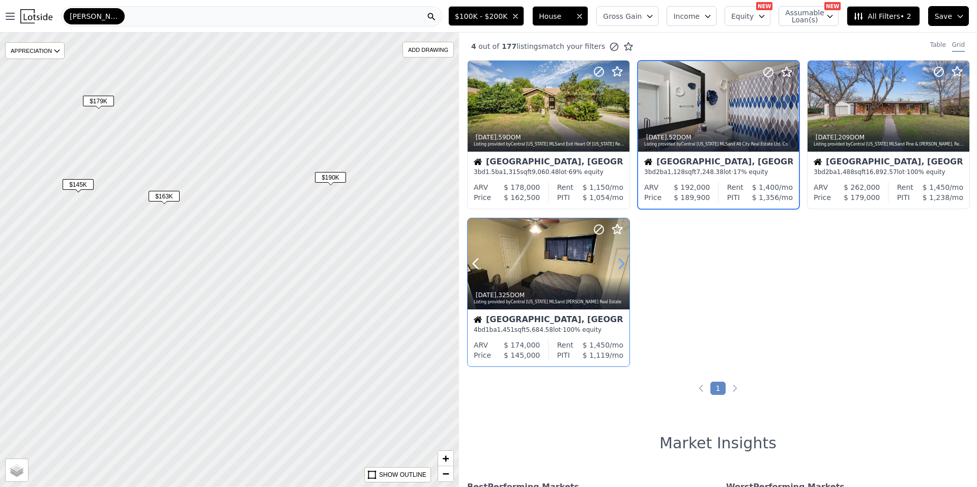
click at [617, 262] on icon at bounding box center [621, 263] width 16 height 16
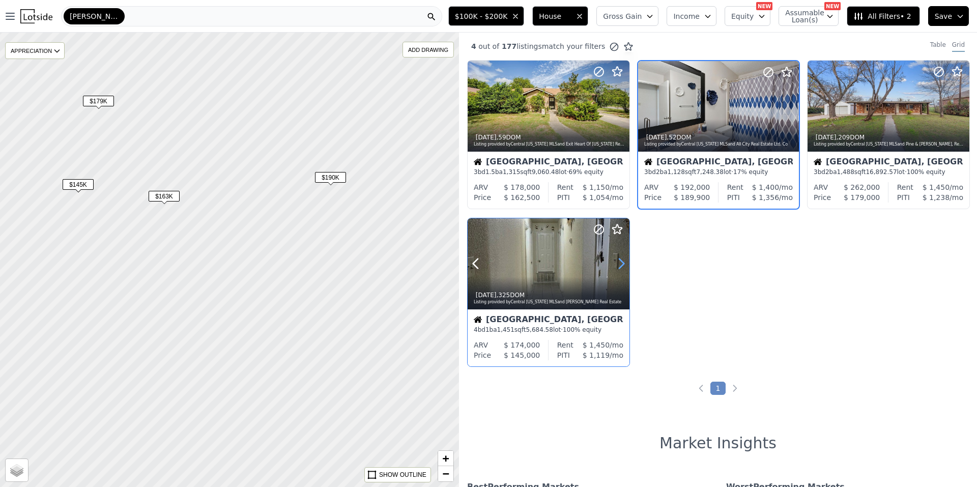
click at [617, 262] on icon at bounding box center [621, 263] width 16 height 16
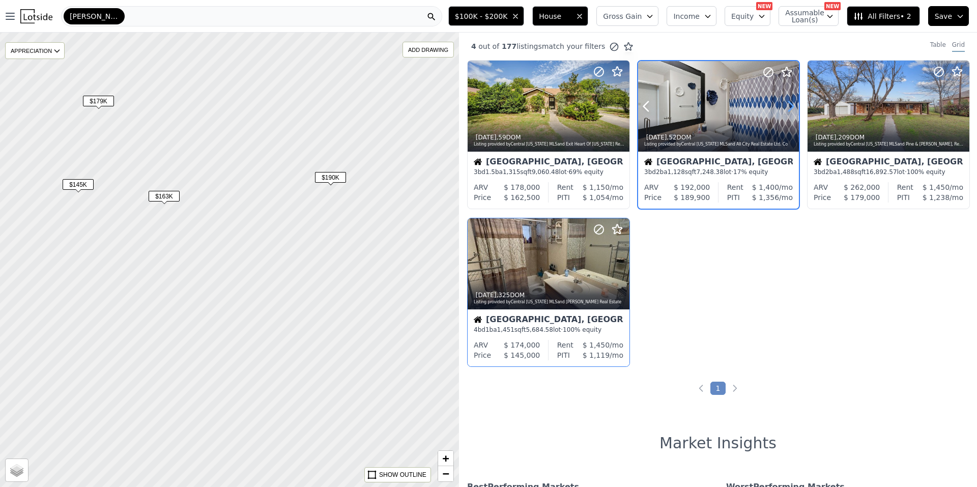
click at [783, 107] on icon at bounding box center [791, 106] width 16 height 16
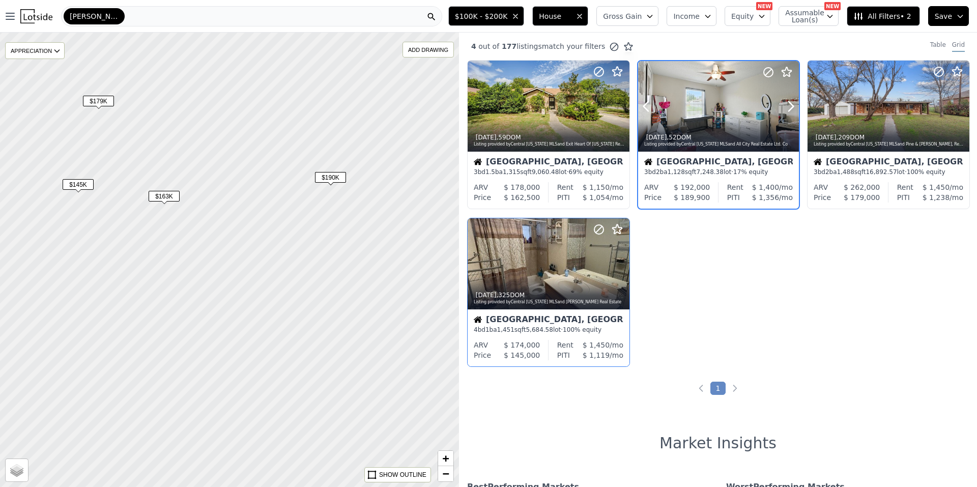
click at [714, 109] on div at bounding box center [718, 106] width 161 height 91
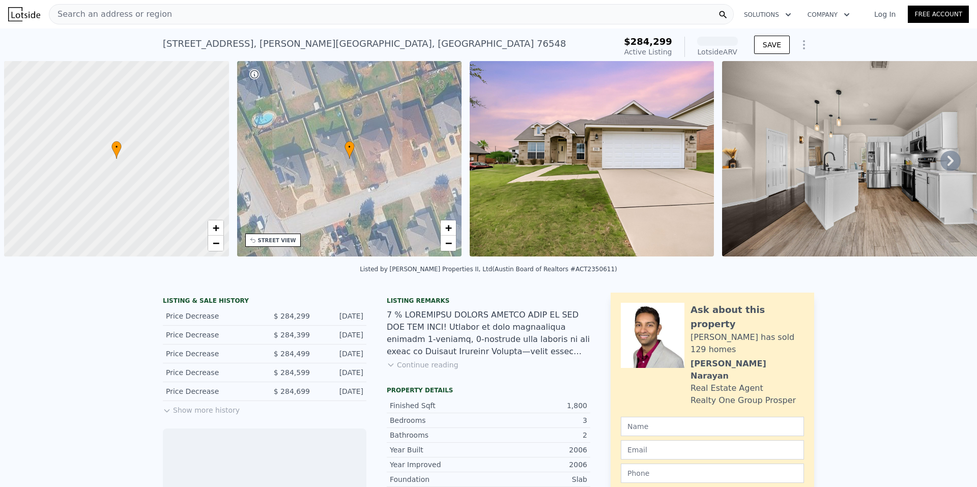
scroll to position [0, 4]
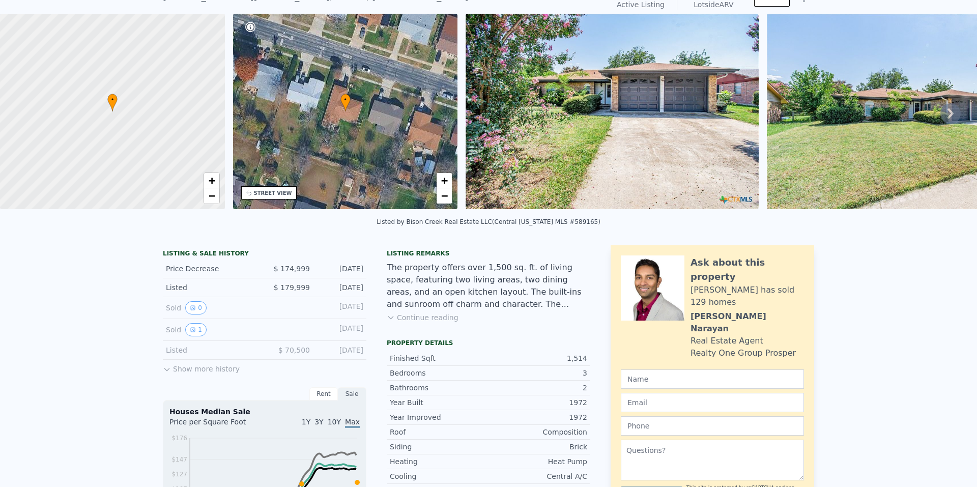
scroll to position [4, 0]
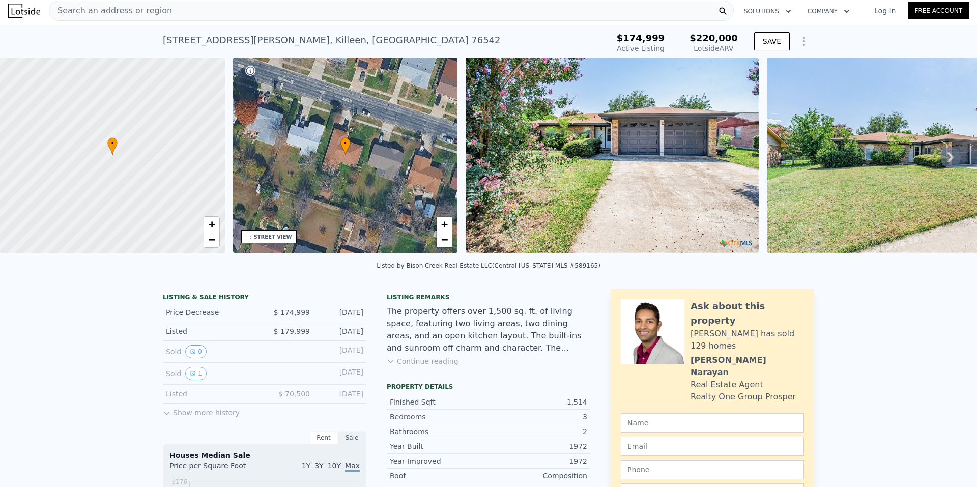
click at [268, 241] on div "STREET VIEW" at bounding box center [268, 236] width 55 height 13
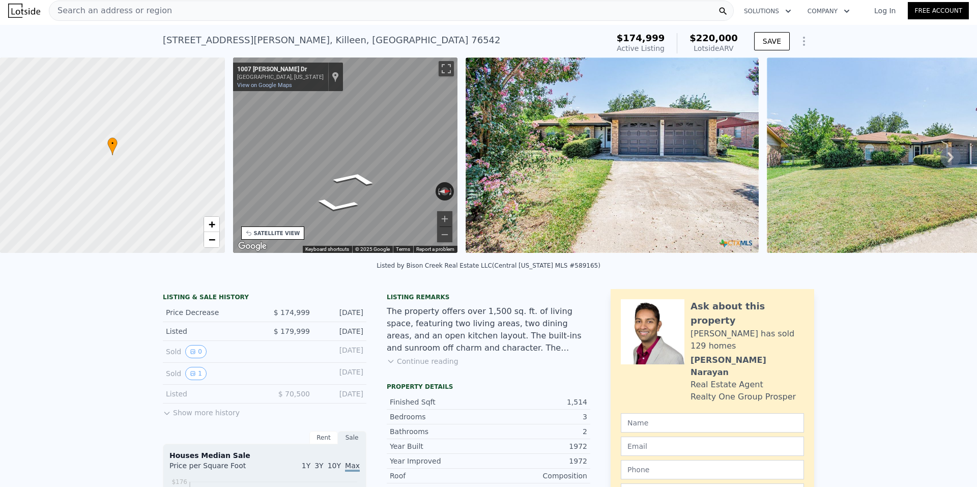
click at [193, 155] on div "• + − • + − STREET VIEW ← Move left → Move right ↑ Move up ↓ Move down + Zoom i…" at bounding box center [488, 157] width 977 height 199
click at [196, 140] on div "• + − • + − STREET VIEW ← Move left → Move right ↑ Move up ↓ Move down + Zoom i…" at bounding box center [488, 157] width 977 height 199
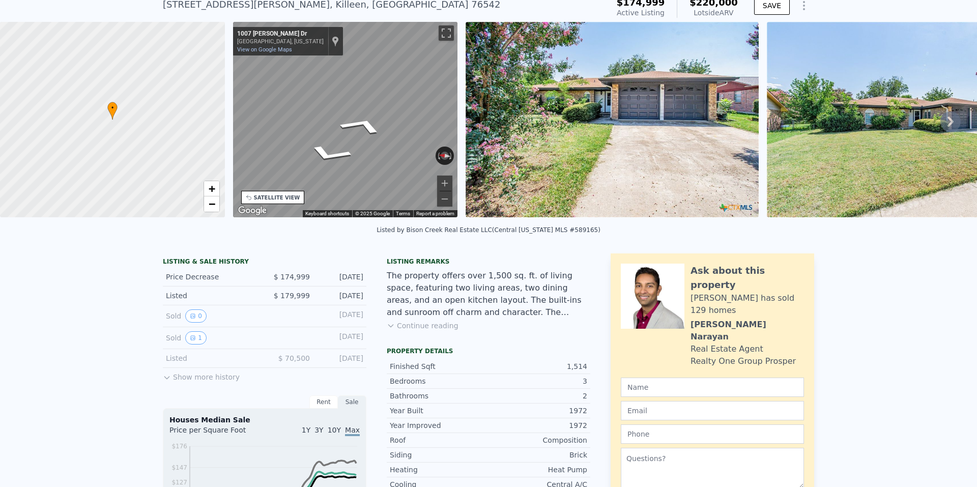
scroll to position [51, 0]
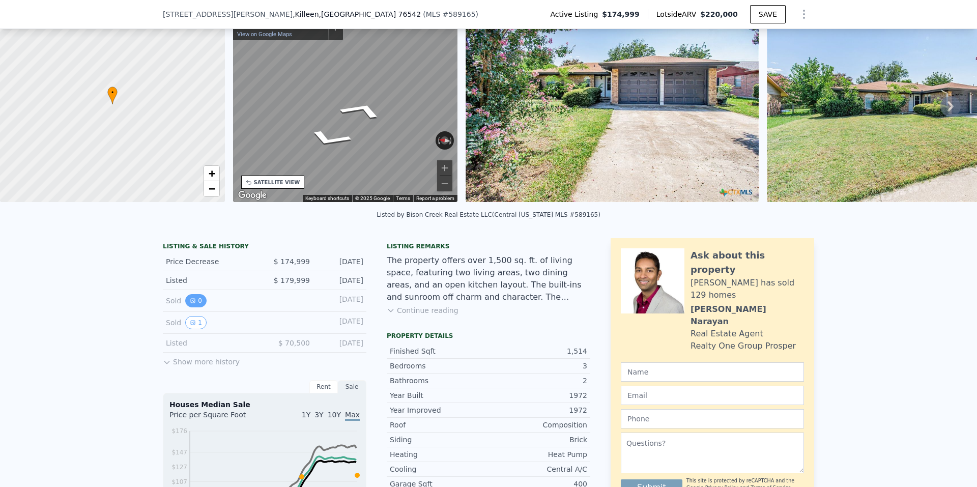
click at [191, 307] on button "0" at bounding box center [195, 300] width 21 height 13
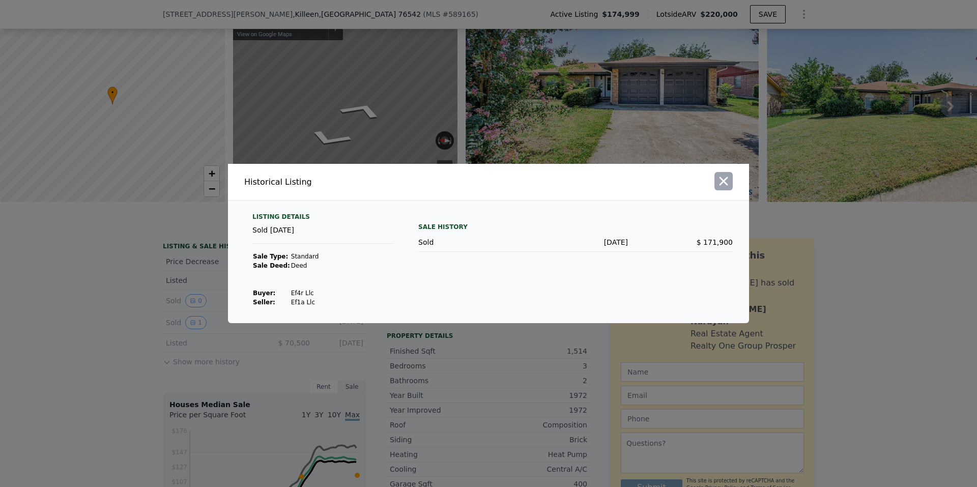
click at [718, 180] on icon "button" at bounding box center [724, 181] width 14 height 14
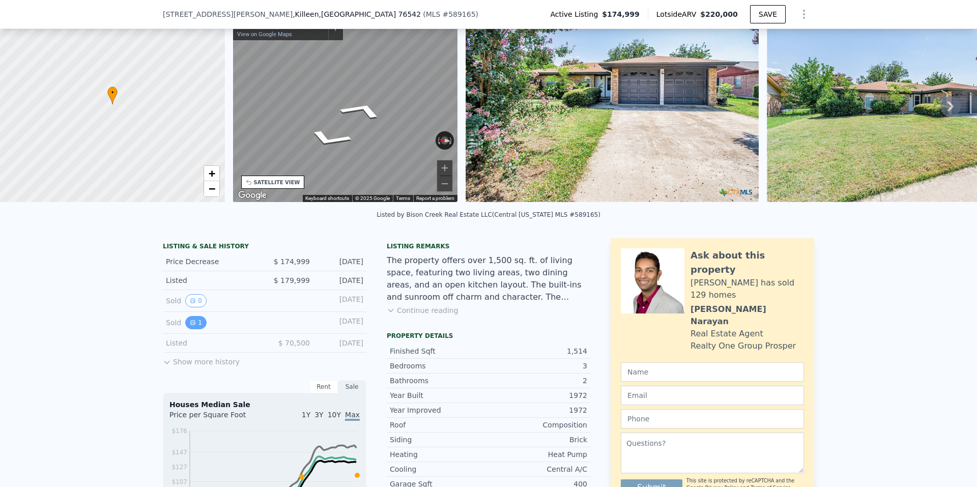
click at [190, 326] on icon "View historical data" at bounding box center [193, 323] width 6 height 6
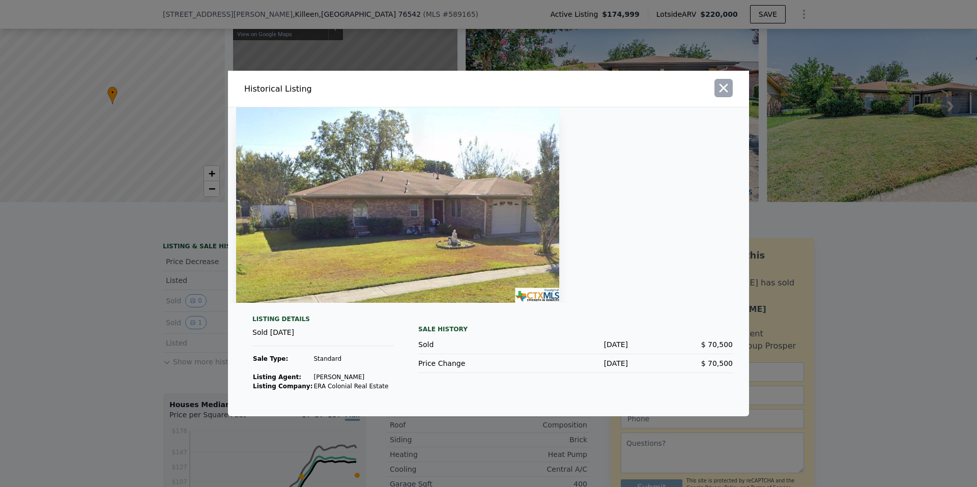
click at [726, 93] on icon "button" at bounding box center [724, 88] width 14 height 14
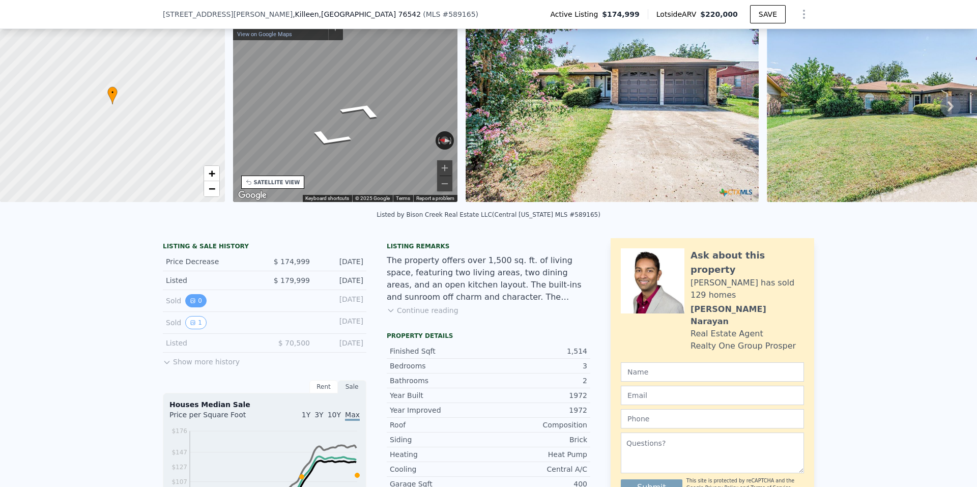
click at [191, 303] on icon "View historical data" at bounding box center [193, 301] width 4 height 4
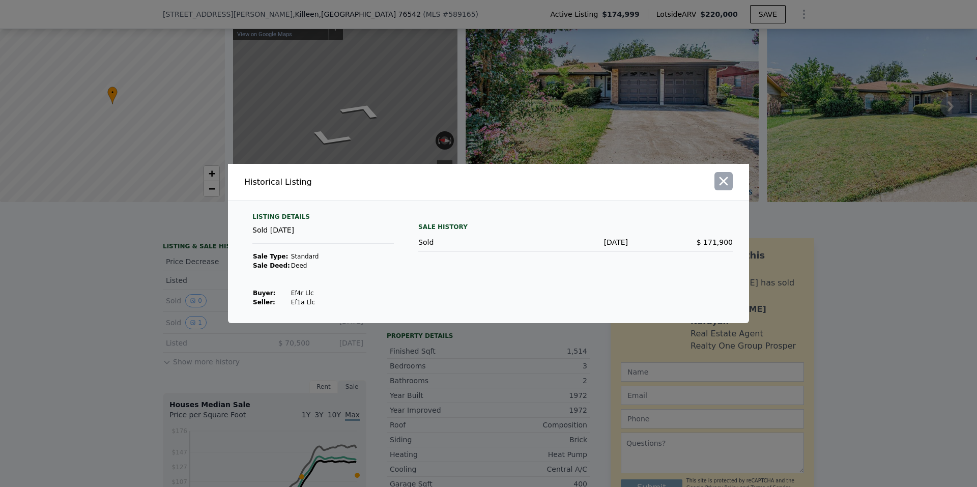
click at [719, 180] on icon "button" at bounding box center [724, 181] width 14 height 14
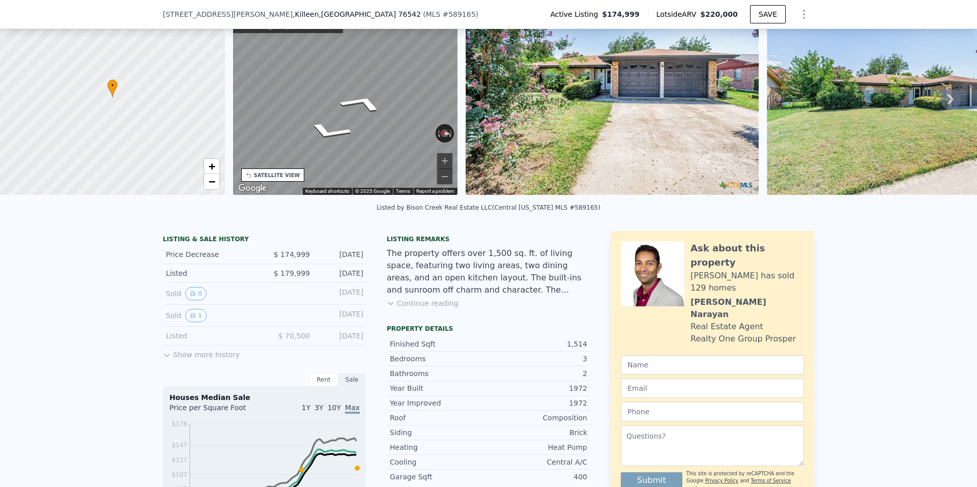
scroll to position [153, 0]
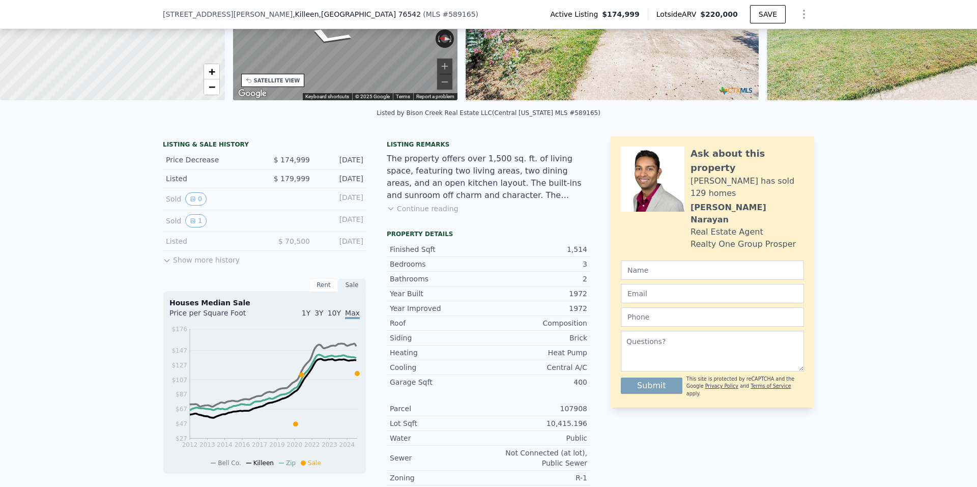
click at [414, 214] on button "Continue reading" at bounding box center [423, 209] width 72 height 10
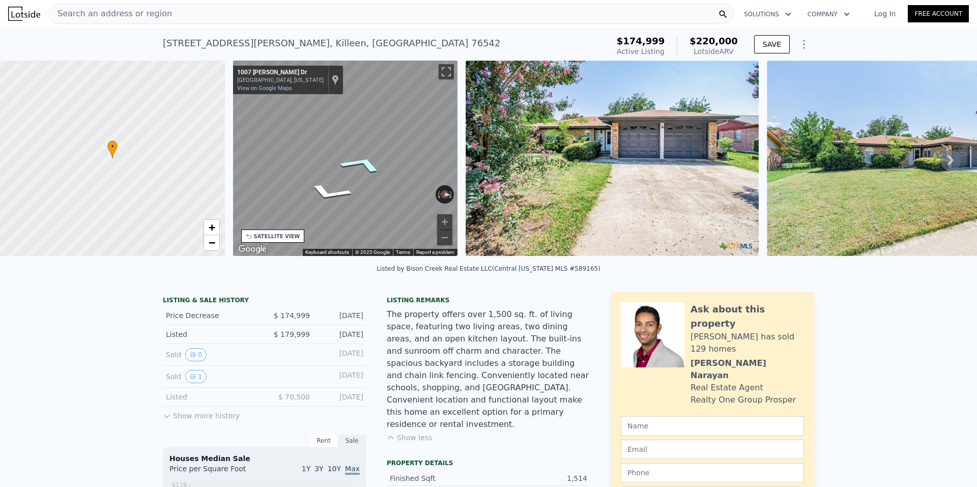
scroll to position [0, 0]
click at [704, 167] on img at bounding box center [612, 158] width 293 height 195
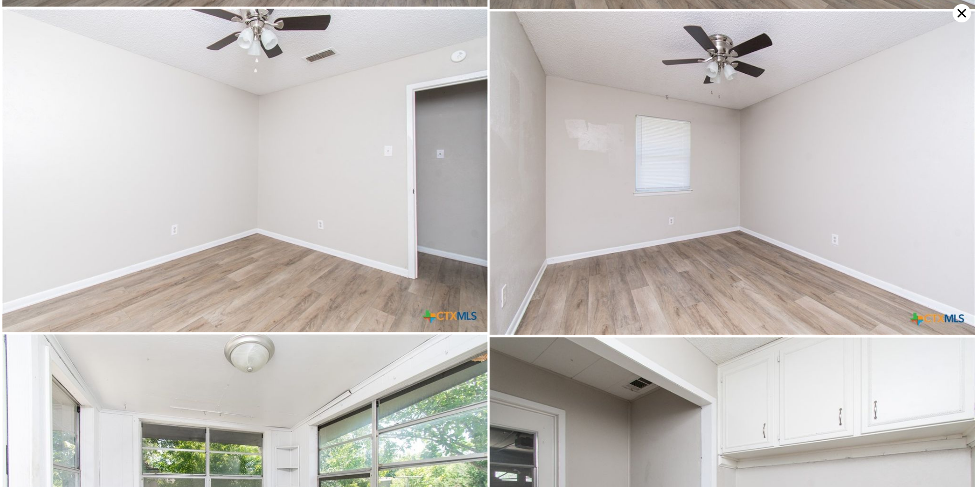
scroll to position [2910, 0]
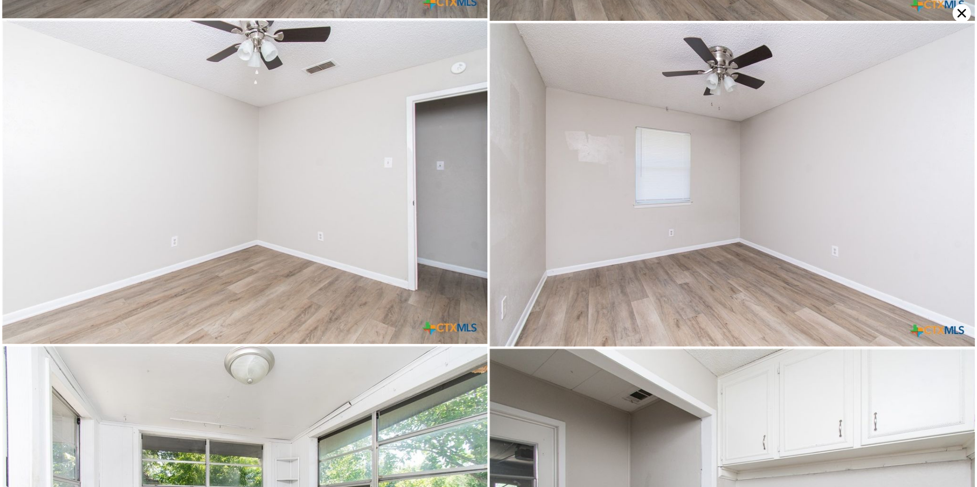
click at [955, 12] on icon at bounding box center [962, 13] width 18 height 18
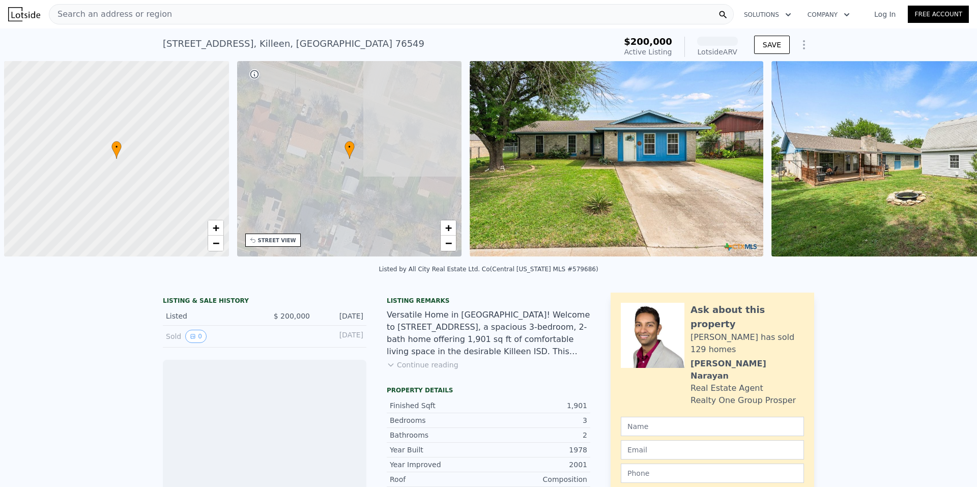
scroll to position [0, 4]
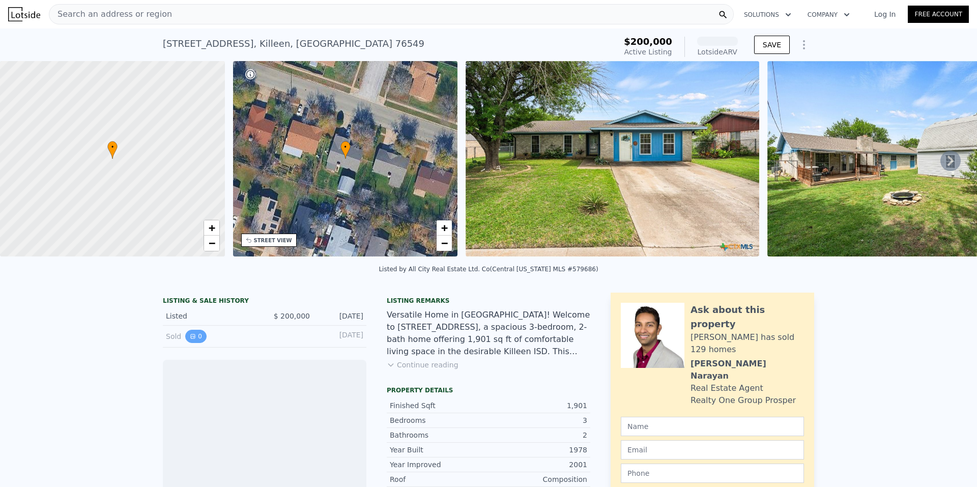
click at [191, 339] on icon "View historical data" at bounding box center [193, 336] width 6 height 6
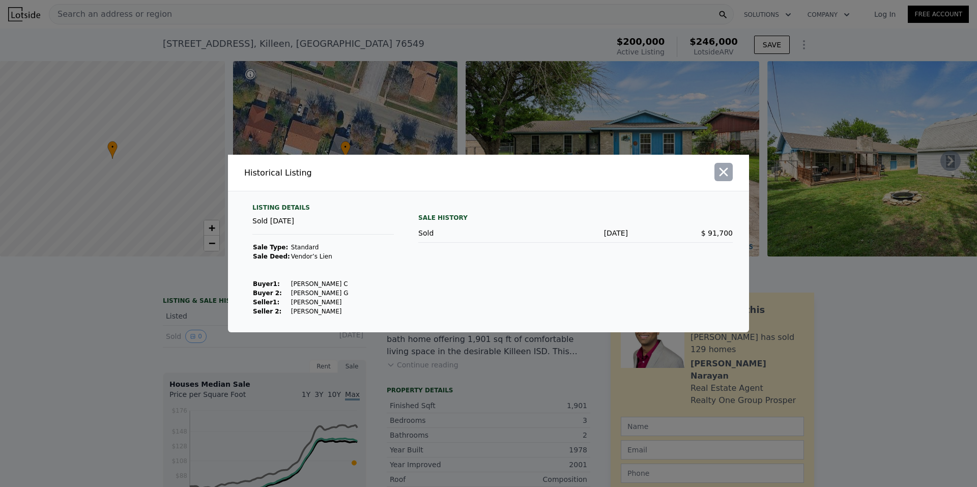
click at [723, 178] on icon "button" at bounding box center [724, 172] width 14 height 14
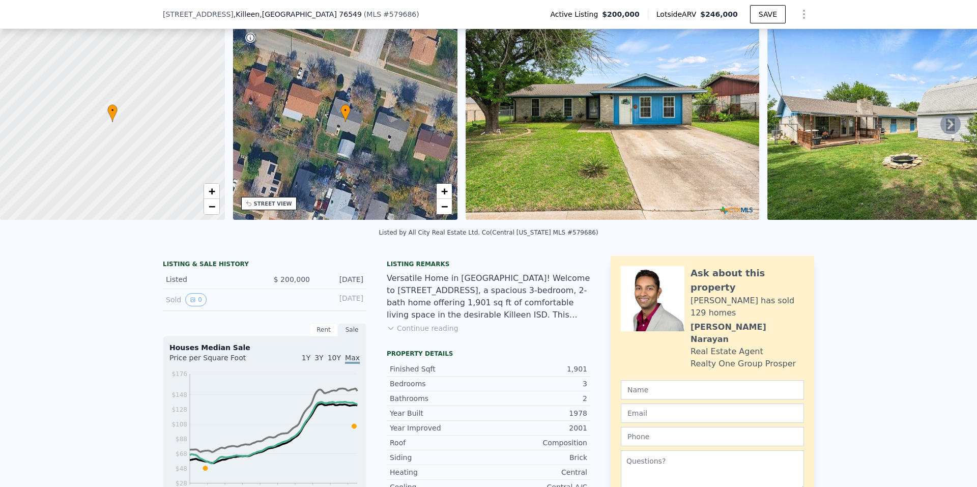
scroll to position [47, 0]
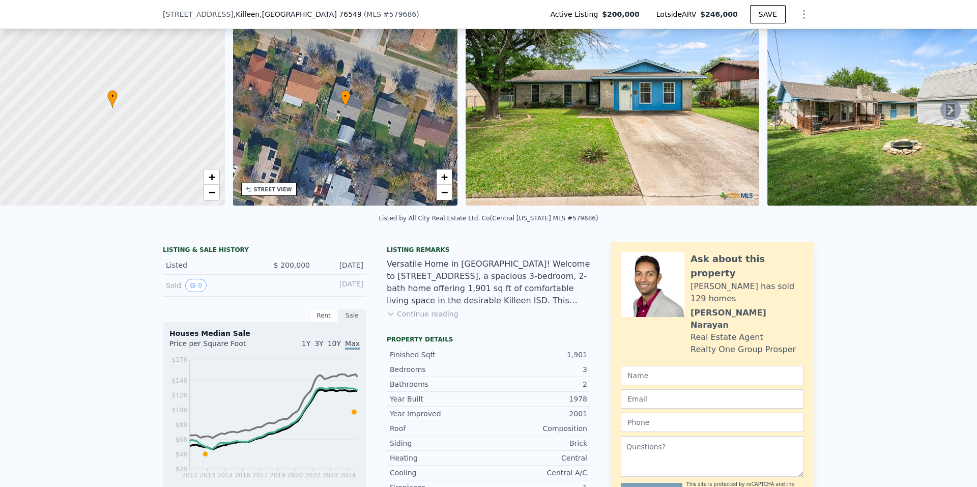
click at [404, 319] on button "Continue reading" at bounding box center [423, 314] width 72 height 10
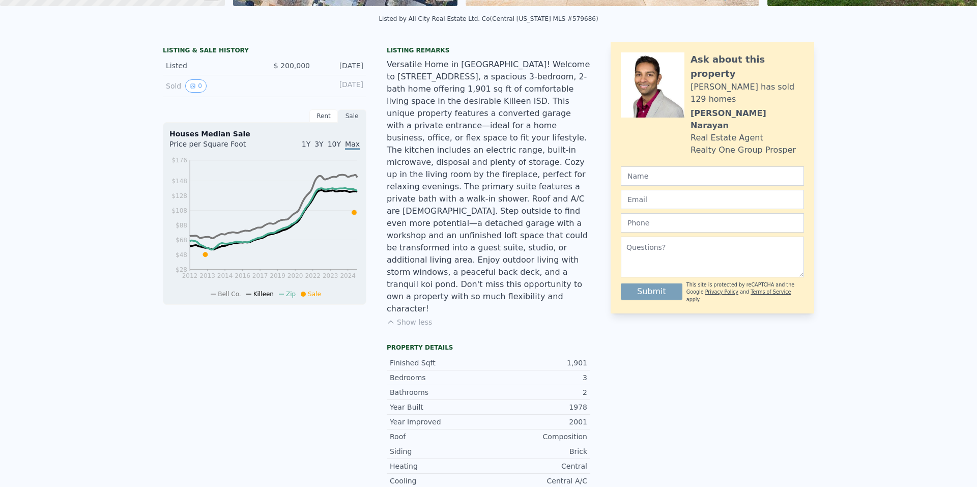
scroll to position [4, 0]
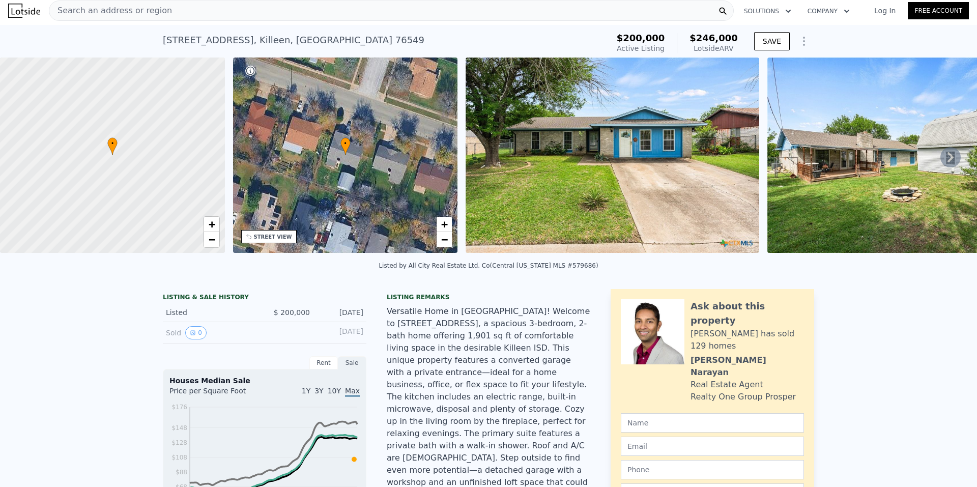
click at [940, 159] on icon at bounding box center [950, 157] width 20 height 20
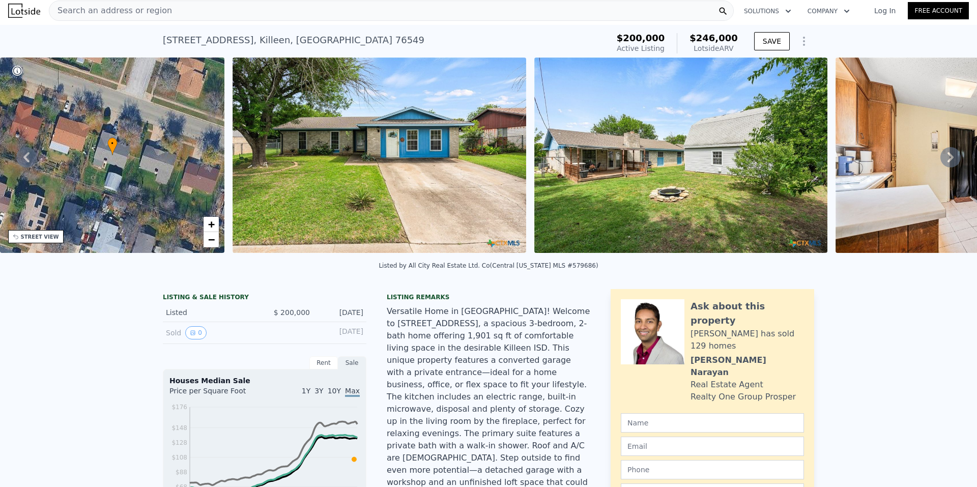
click at [940, 159] on icon at bounding box center [950, 157] width 20 height 20
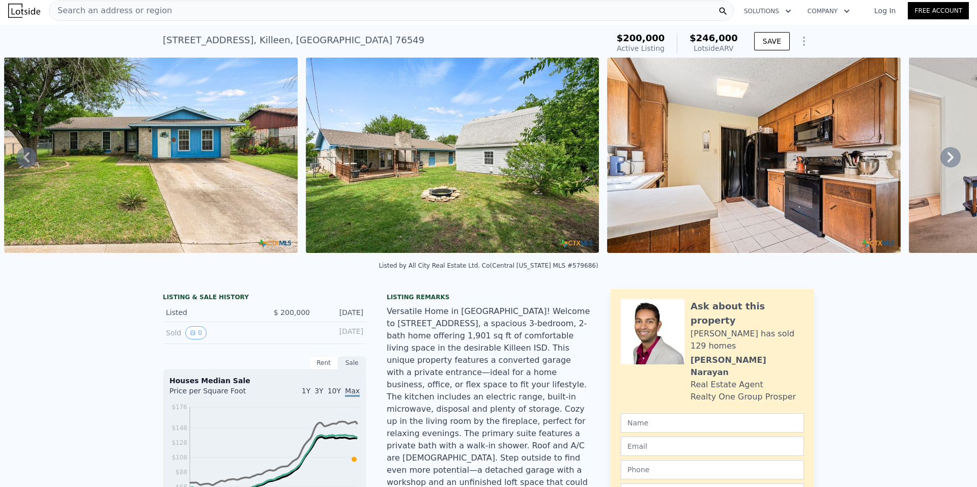
click at [940, 159] on icon at bounding box center [950, 157] width 20 height 20
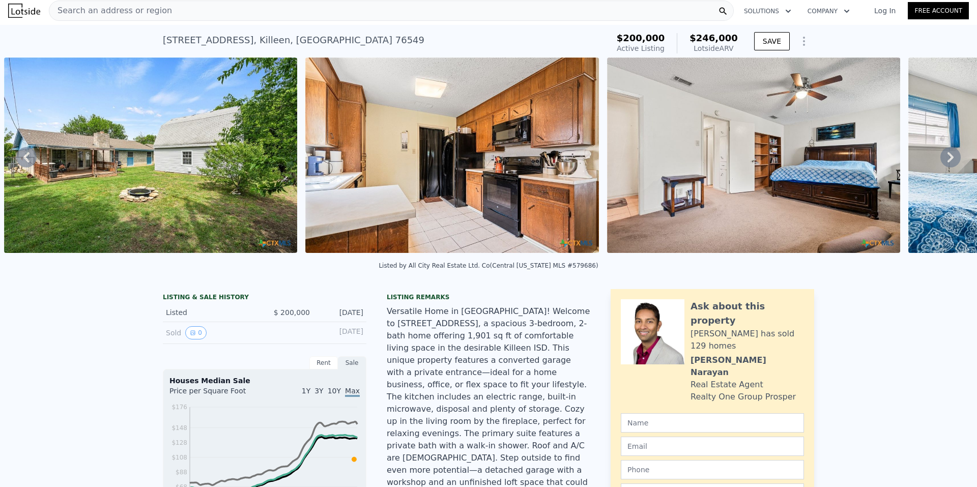
click at [940, 159] on icon at bounding box center [950, 157] width 20 height 20
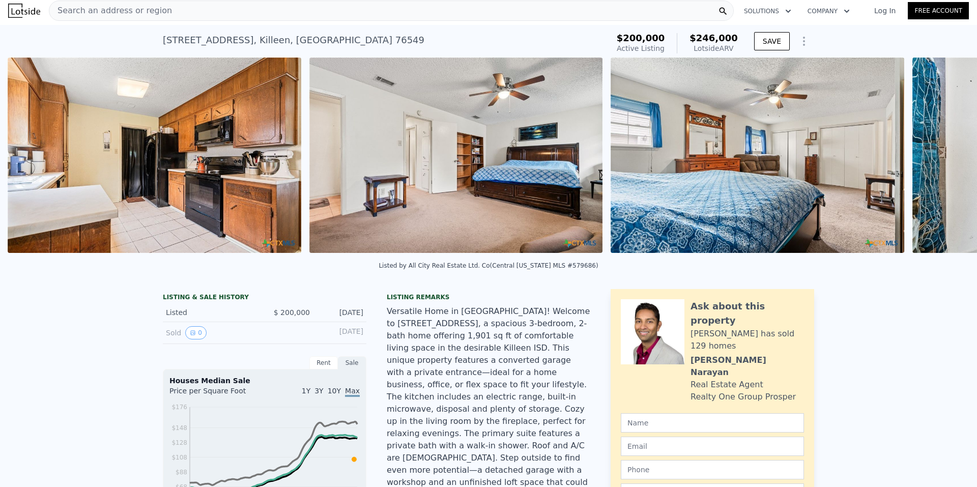
scroll to position [0, 1069]
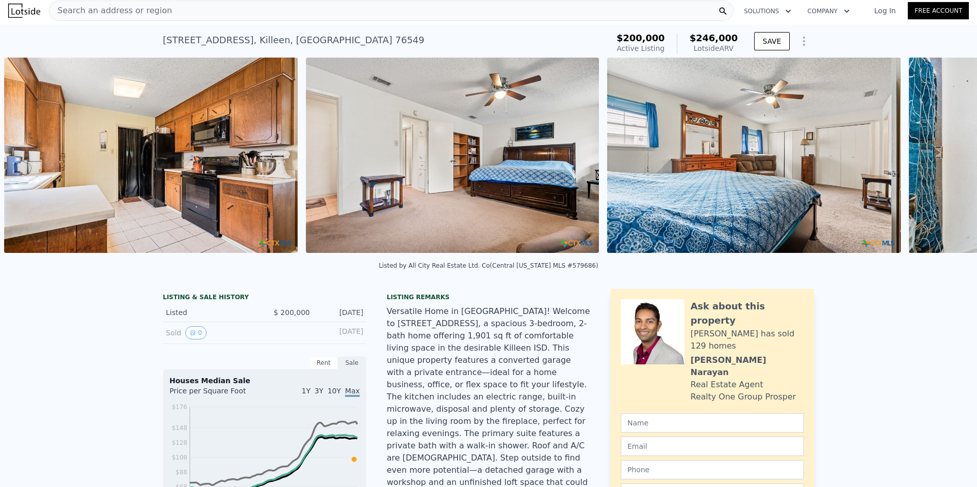
click at [940, 159] on div "• + − • + − STREET VIEW Loading... SATELLITE VIEW" at bounding box center [488, 157] width 977 height 199
click at [948, 159] on icon at bounding box center [951, 157] width 6 height 10
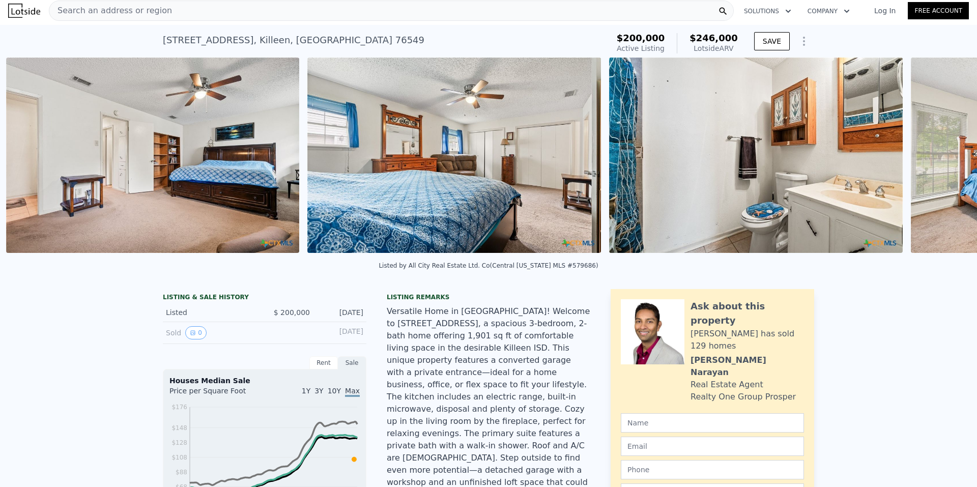
scroll to position [0, 1371]
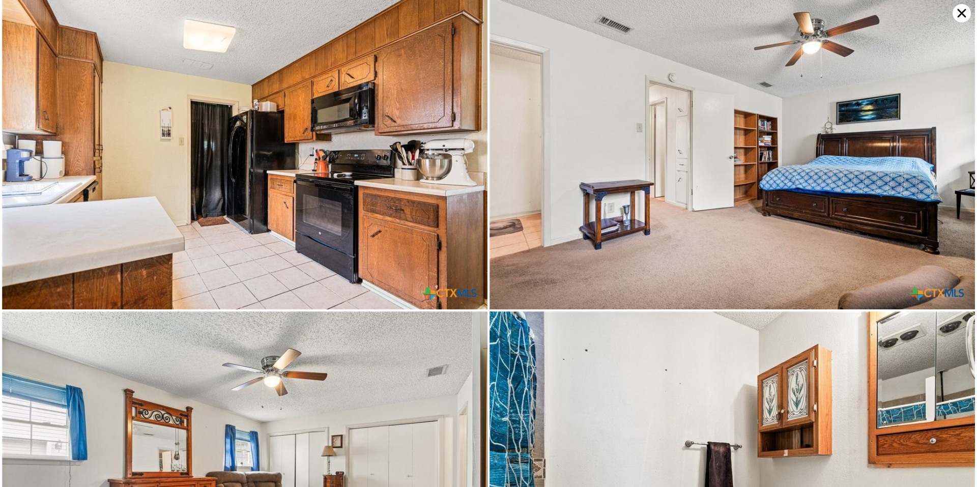
scroll to position [323, 0]
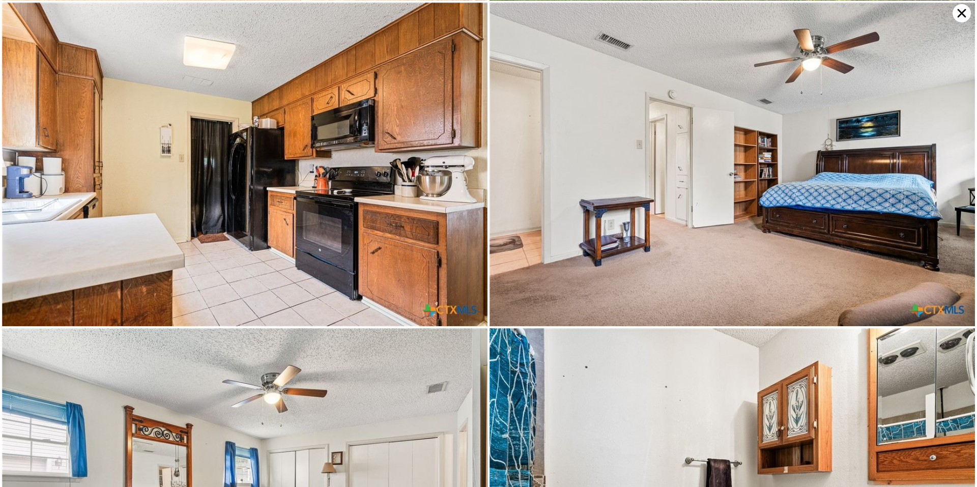
click at [960, 12] on icon at bounding box center [962, 13] width 9 height 9
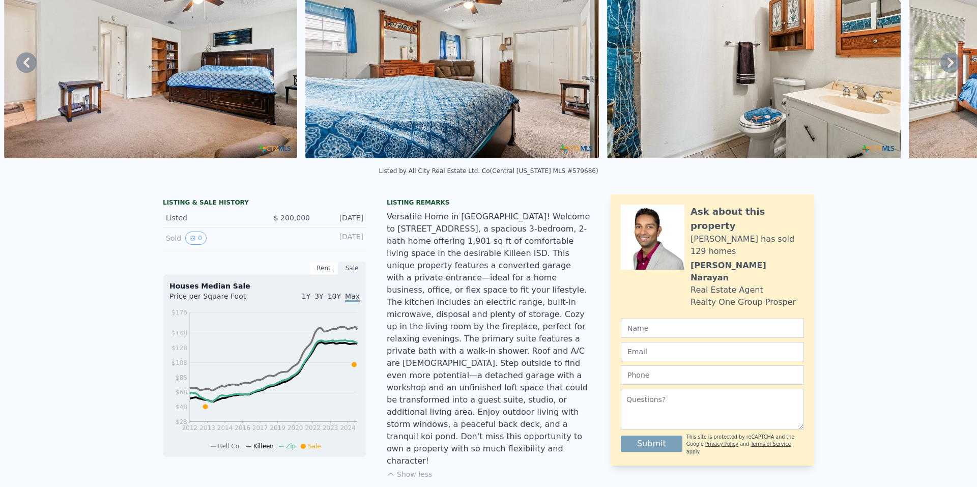
scroll to position [4, 0]
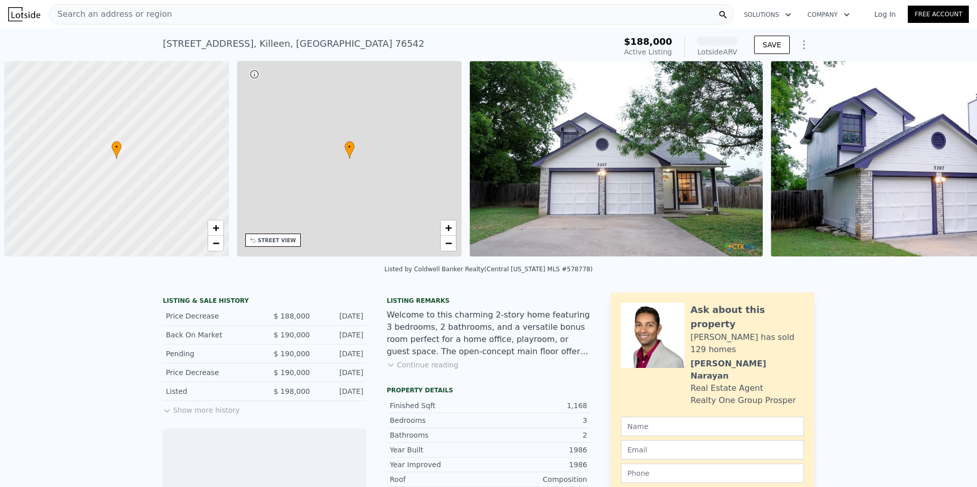
scroll to position [0, 4]
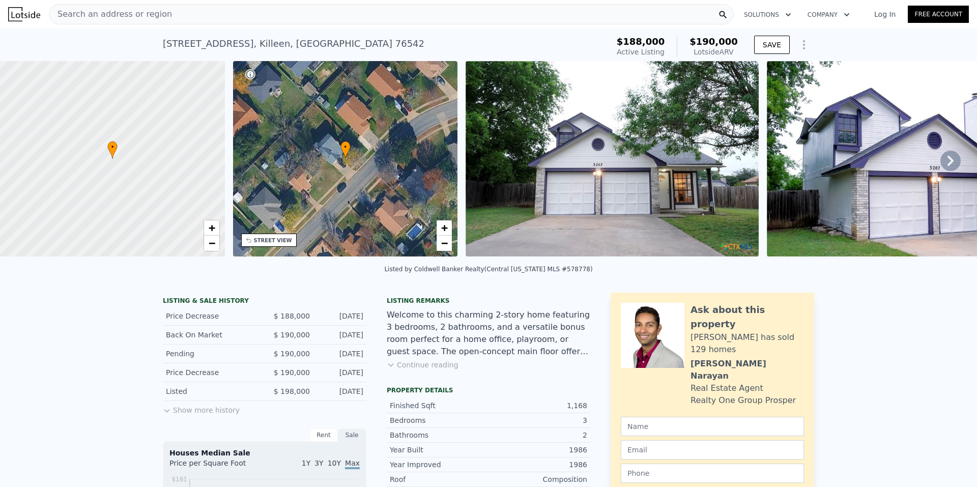
click at [948, 164] on icon at bounding box center [951, 161] width 6 height 10
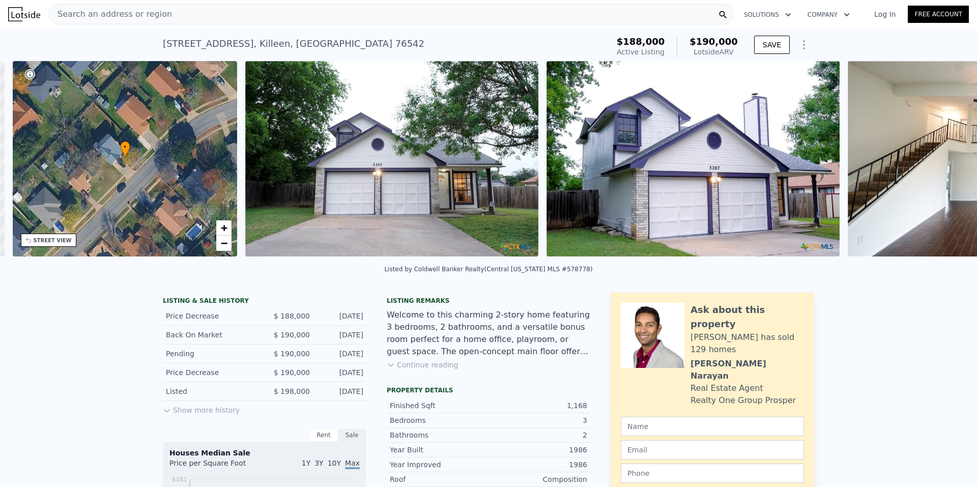
scroll to position [0, 237]
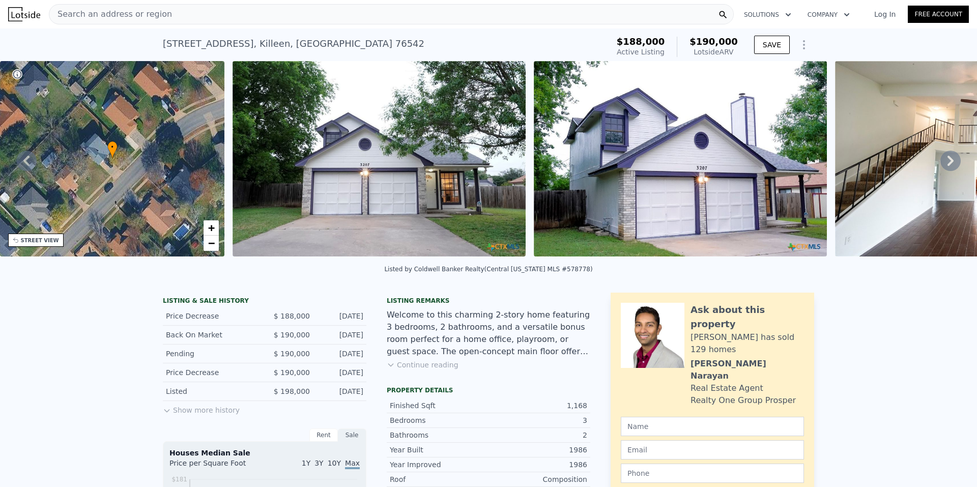
click at [944, 164] on div "• + − • + − STREET VIEW Loading... SATELLITE VIEW" at bounding box center [488, 160] width 977 height 199
click at [940, 160] on icon at bounding box center [950, 161] width 20 height 20
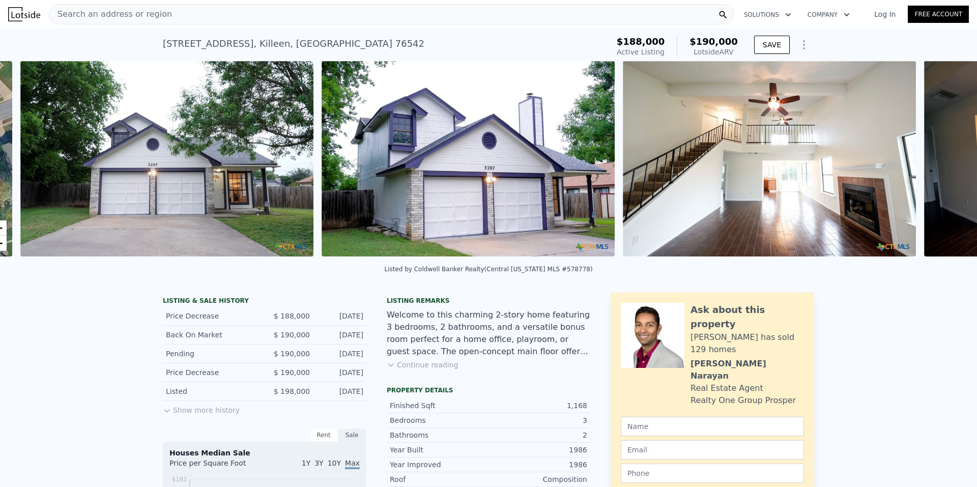
scroll to position [0, 466]
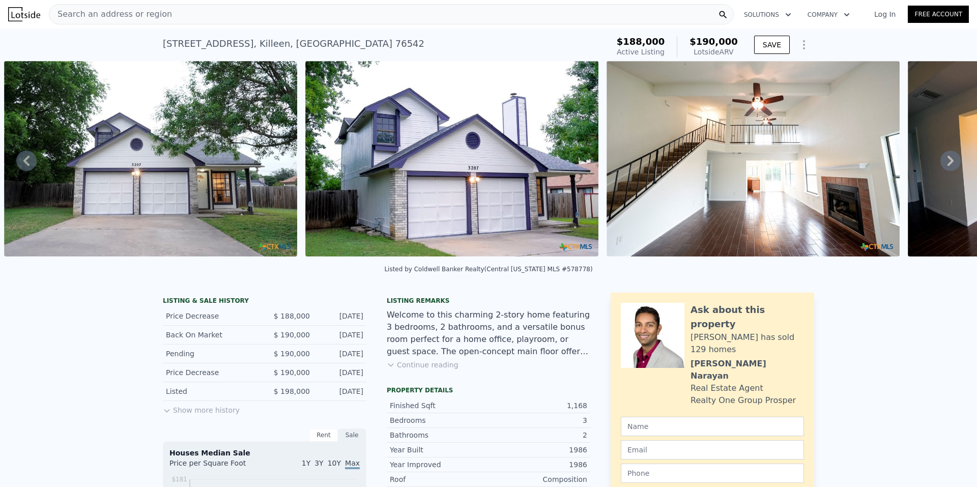
click at [940, 160] on icon at bounding box center [950, 161] width 20 height 20
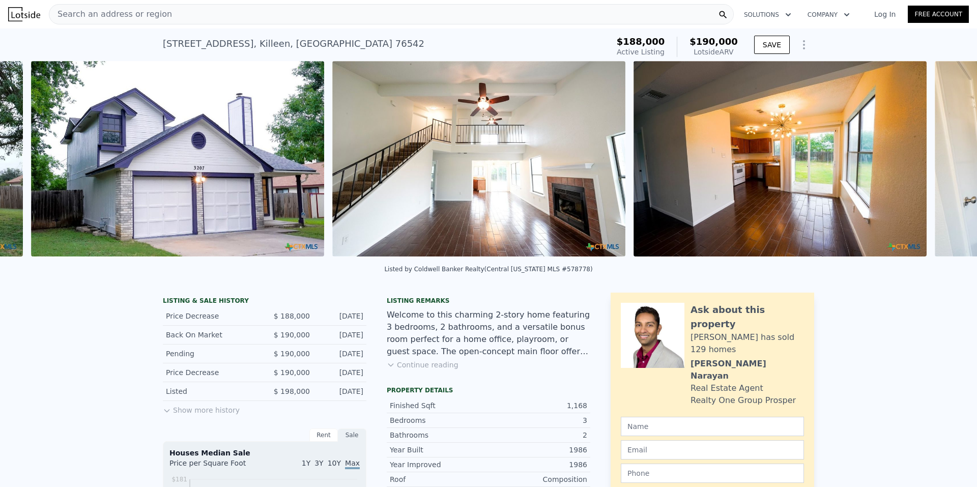
scroll to position [0, 767]
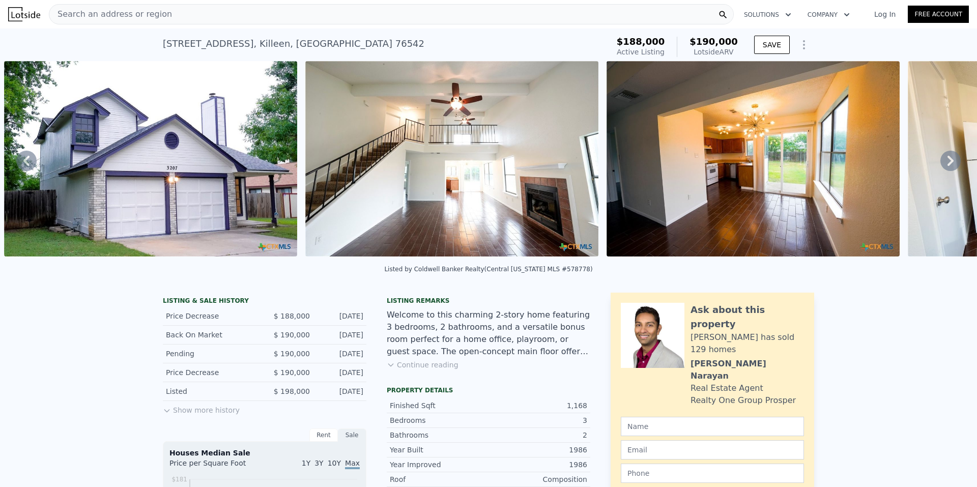
click at [940, 160] on icon at bounding box center [950, 161] width 20 height 20
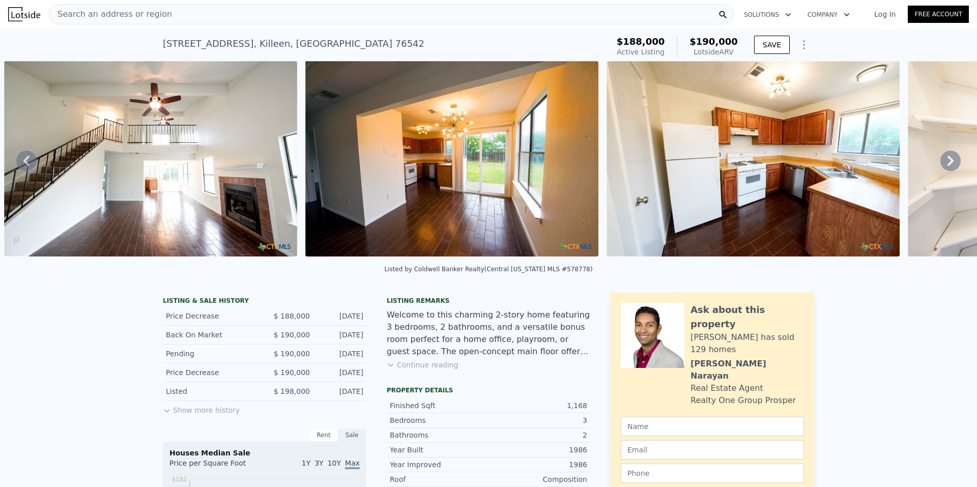
click at [940, 160] on icon at bounding box center [950, 161] width 20 height 20
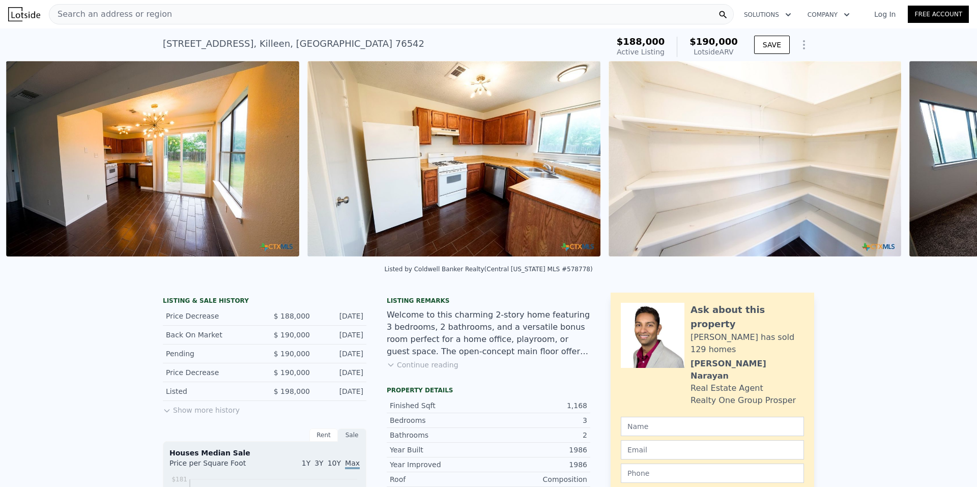
scroll to position [0, 1369]
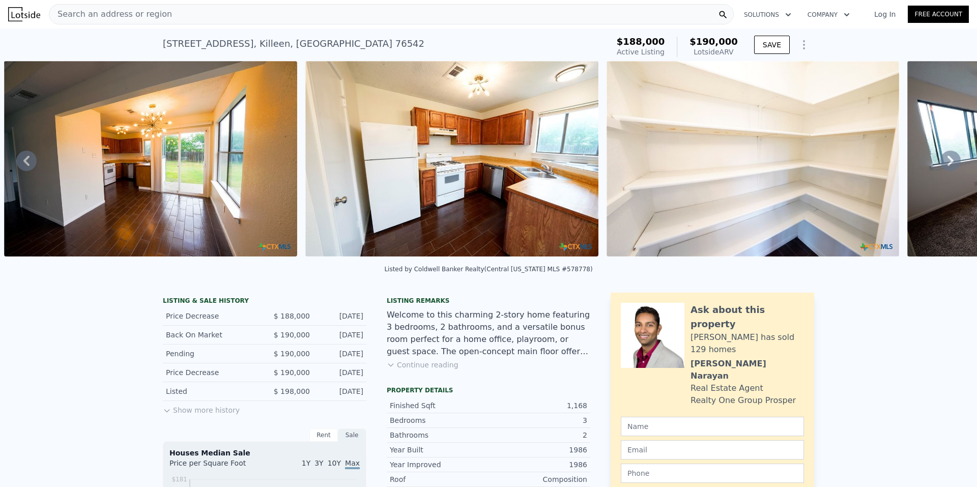
click at [937, 160] on div "• + − • + − STREET VIEW Loading... SATELLITE VIEW" at bounding box center [488, 160] width 977 height 199
click at [940, 160] on icon at bounding box center [950, 161] width 20 height 20
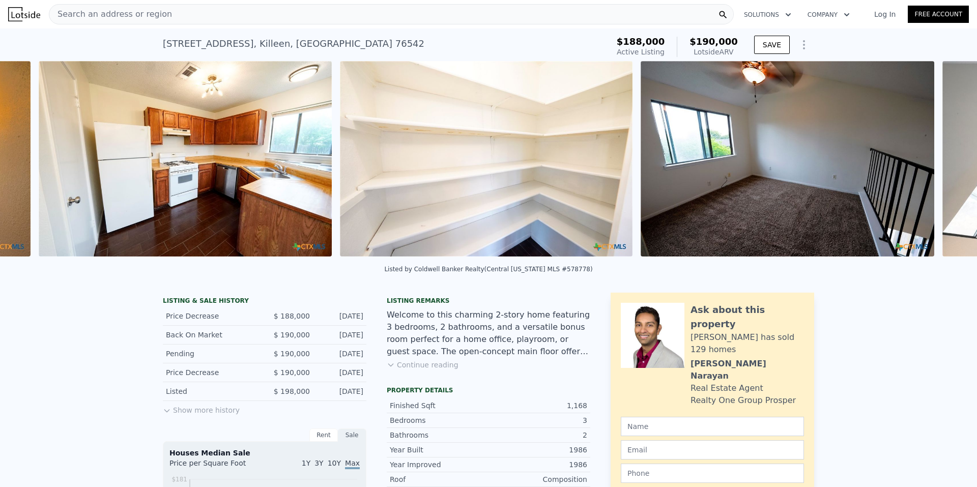
scroll to position [0, 1671]
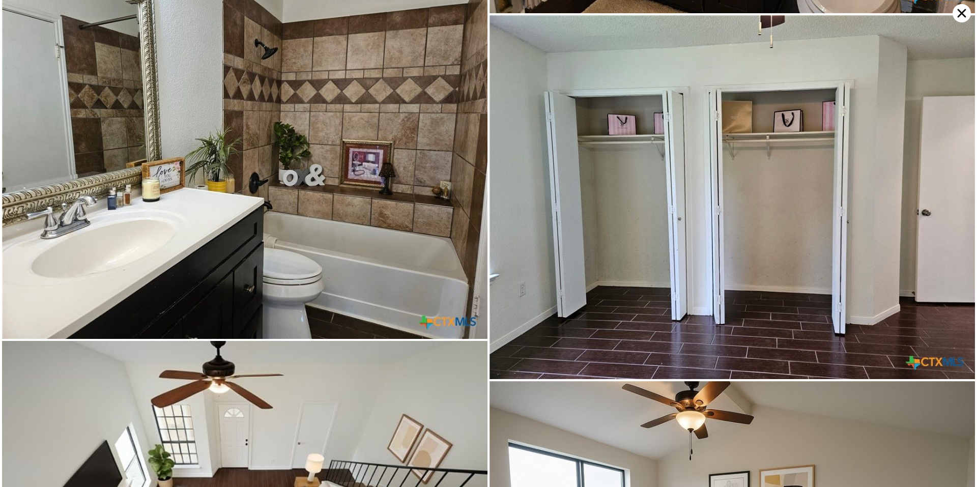
scroll to position [3353, 0]
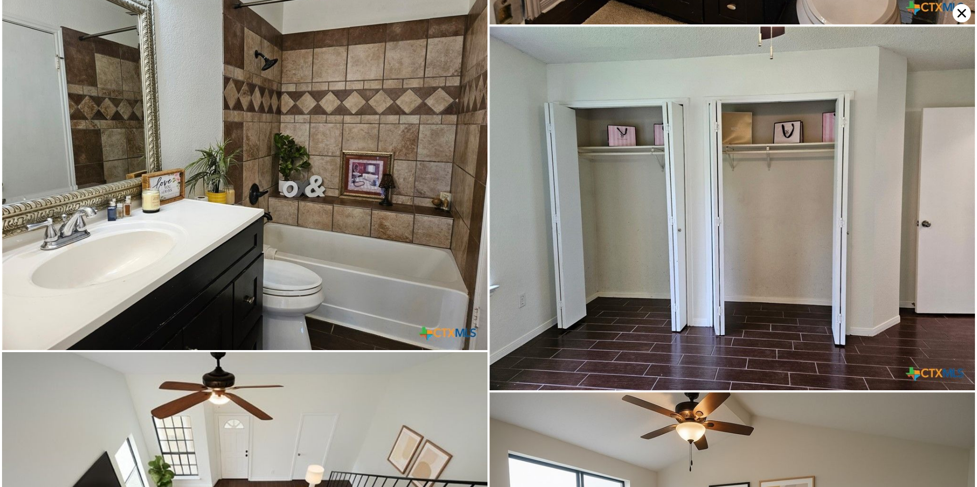
click at [964, 10] on icon at bounding box center [962, 13] width 18 height 18
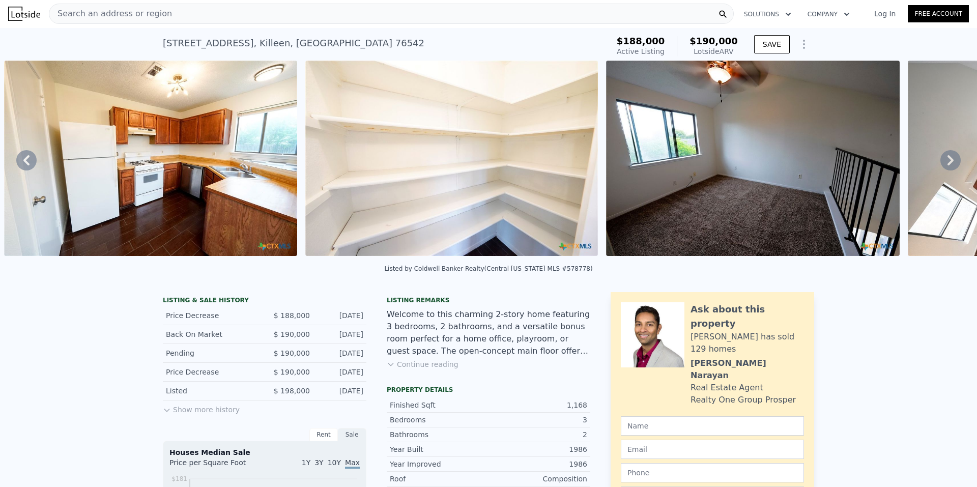
scroll to position [0, 0]
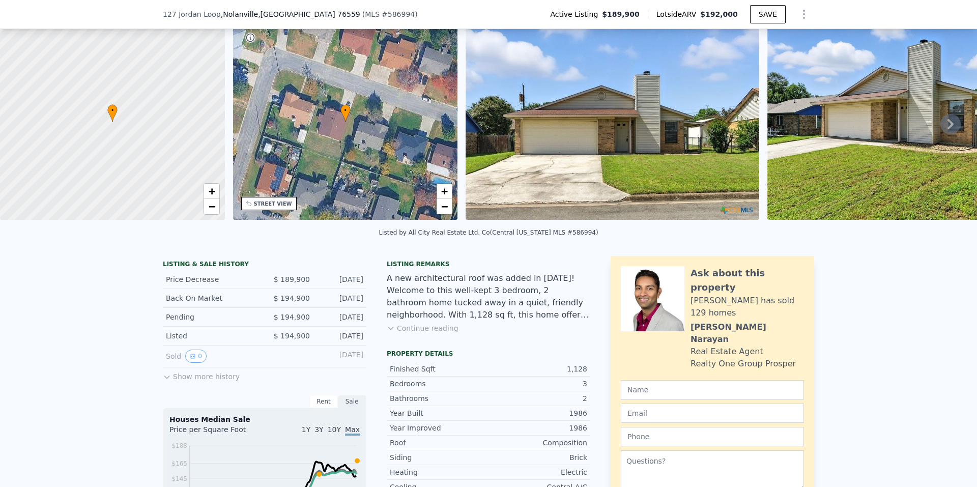
scroll to position [47, 0]
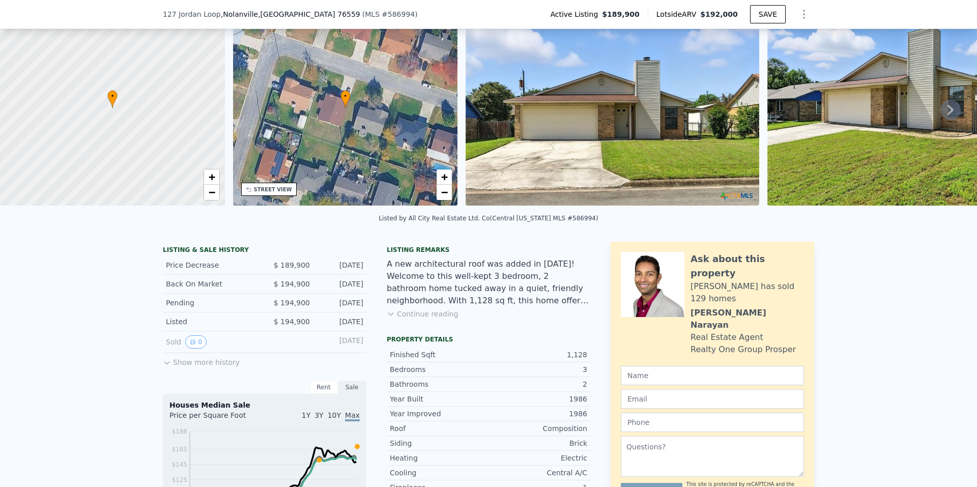
click at [394, 313] on div "Listing remarks A new architectural roof was added in [DATE]! Welcome to this w…" at bounding box center [489, 288] width 204 height 85
click at [429, 319] on button "Continue reading" at bounding box center [423, 314] width 72 height 10
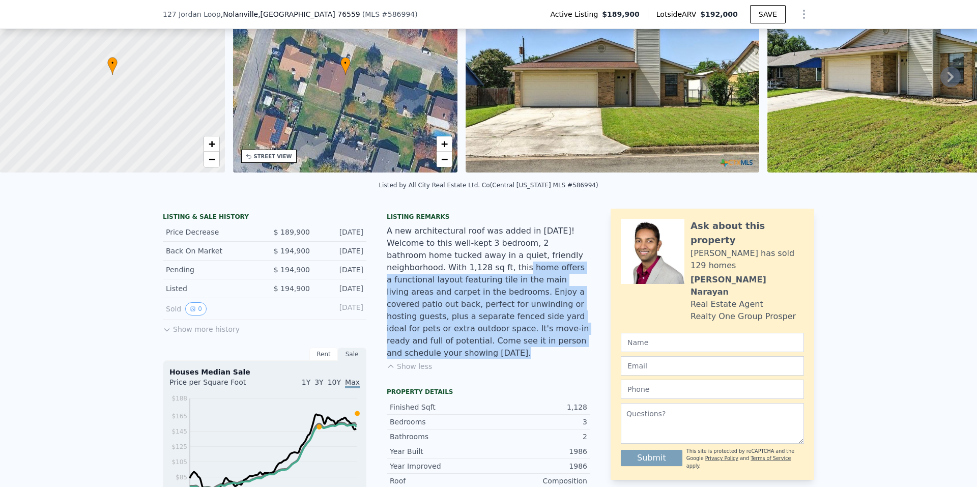
scroll to position [98, 0]
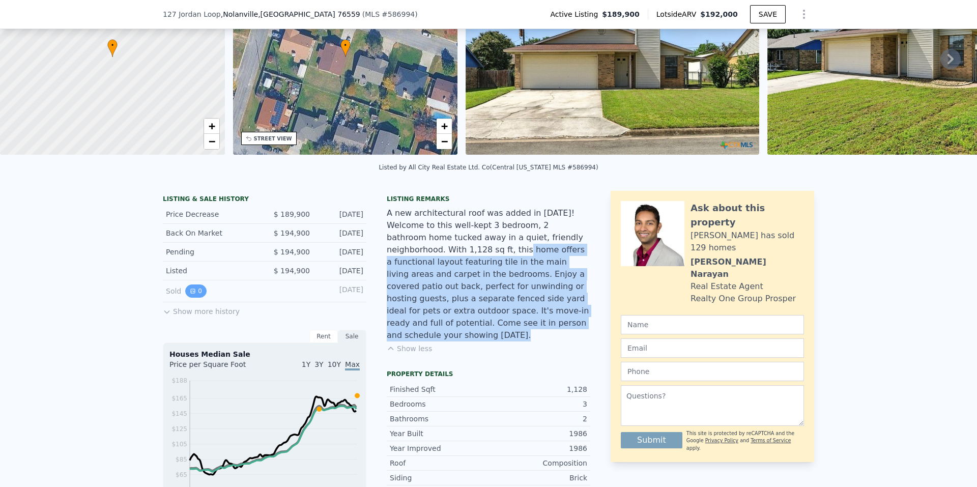
click at [185, 298] on button "0" at bounding box center [195, 290] width 21 height 13
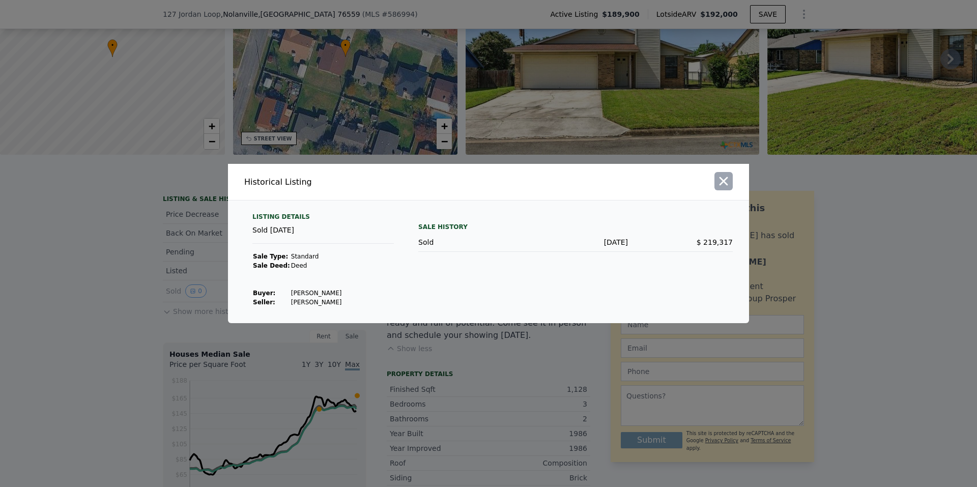
click at [725, 183] on icon "button" at bounding box center [724, 181] width 9 height 9
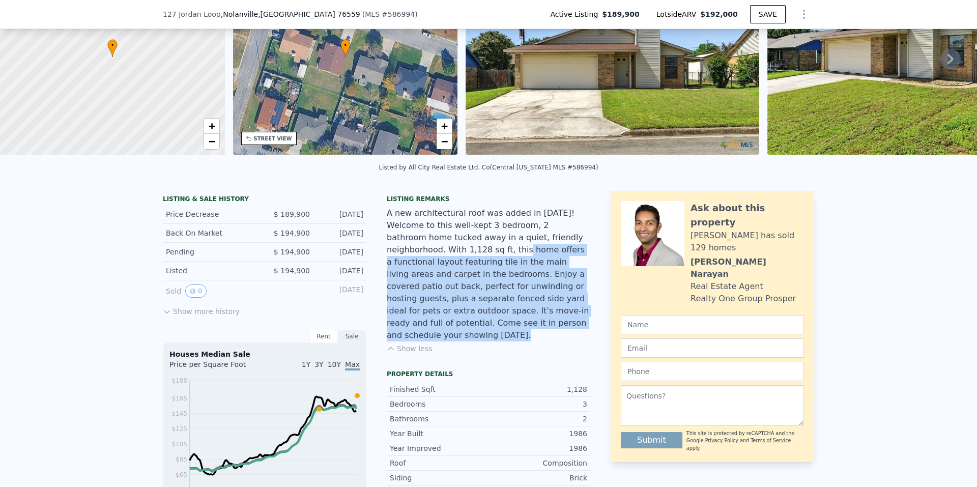
scroll to position [149, 0]
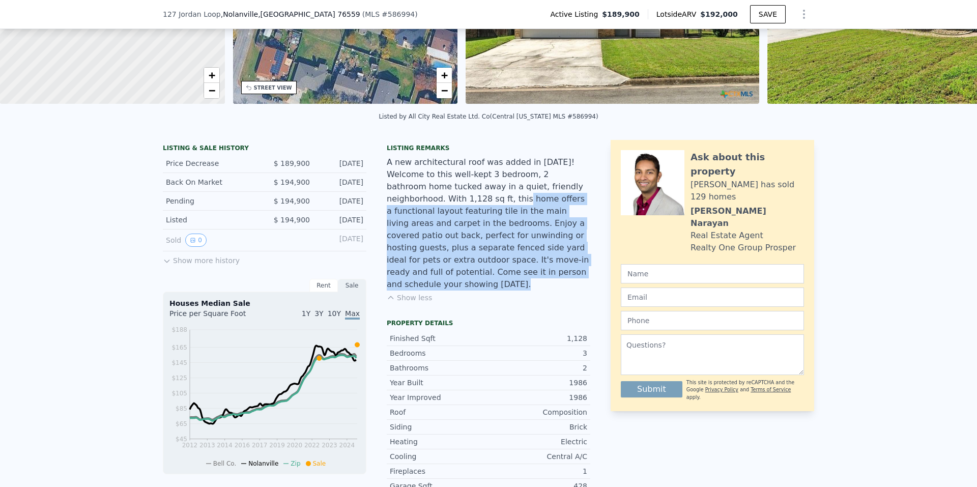
click at [189, 266] on button "Show more history" at bounding box center [201, 258] width 77 height 14
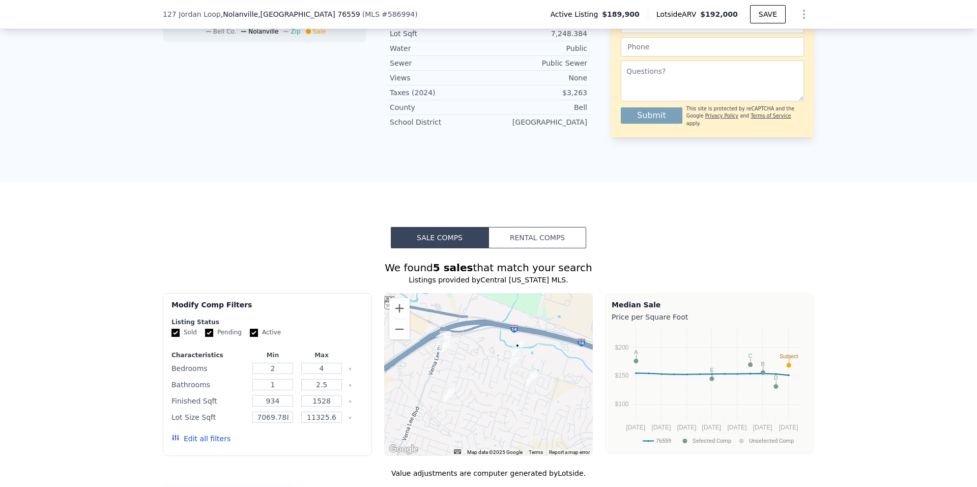
scroll to position [709, 0]
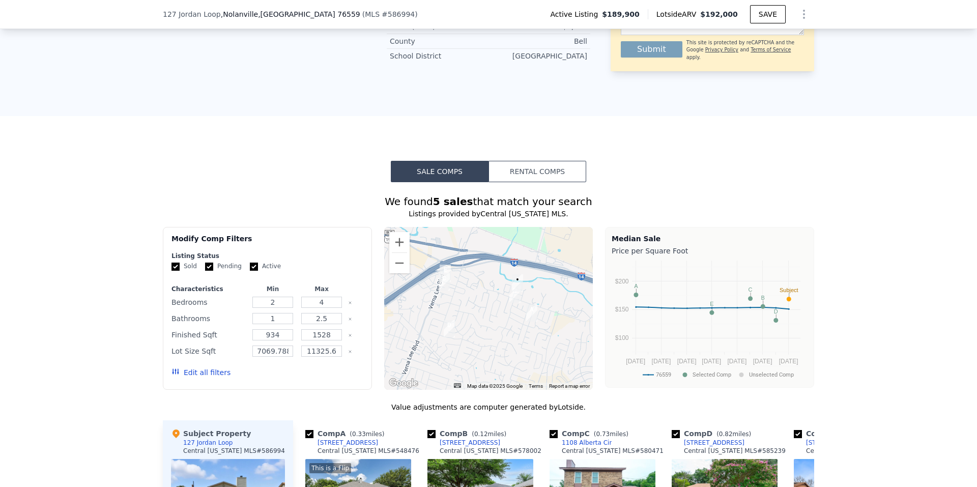
click at [524, 161] on button "Rental Comps" at bounding box center [538, 171] width 98 height 21
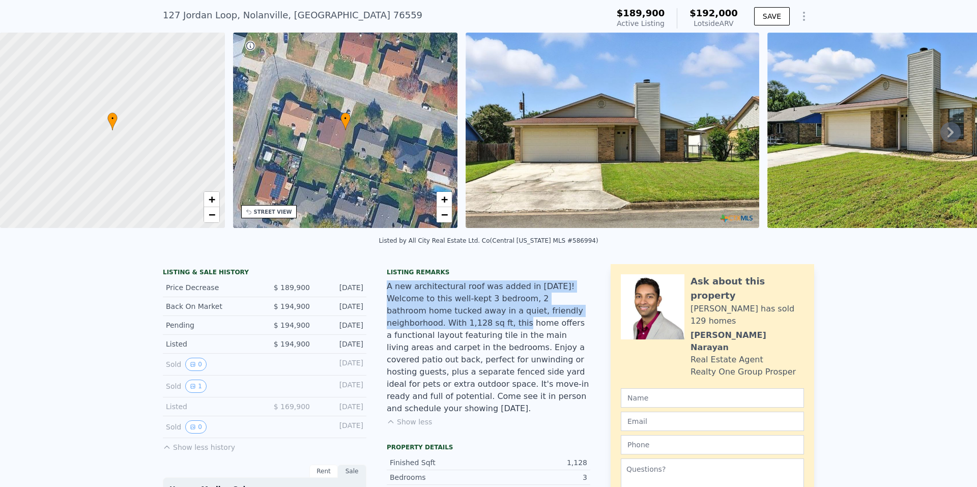
scroll to position [4, 0]
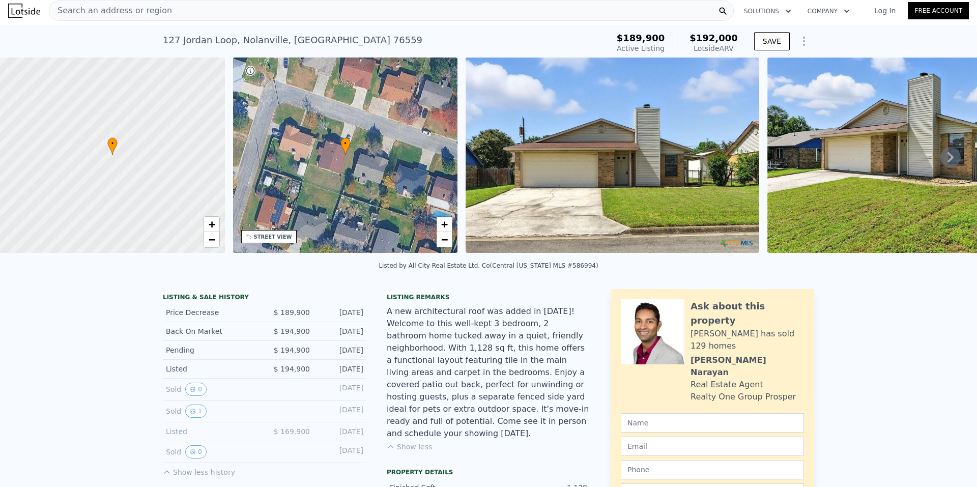
click at [950, 155] on icon at bounding box center [950, 157] width 20 height 20
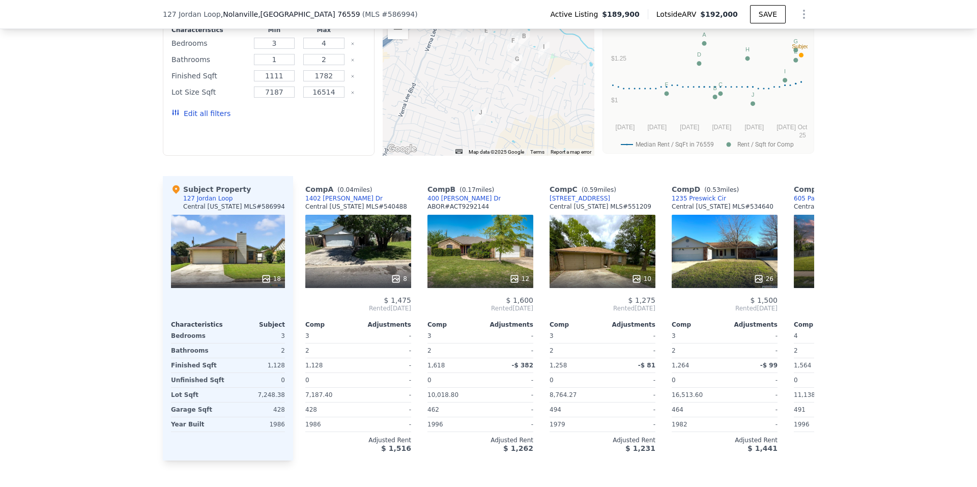
scroll to position [967, 0]
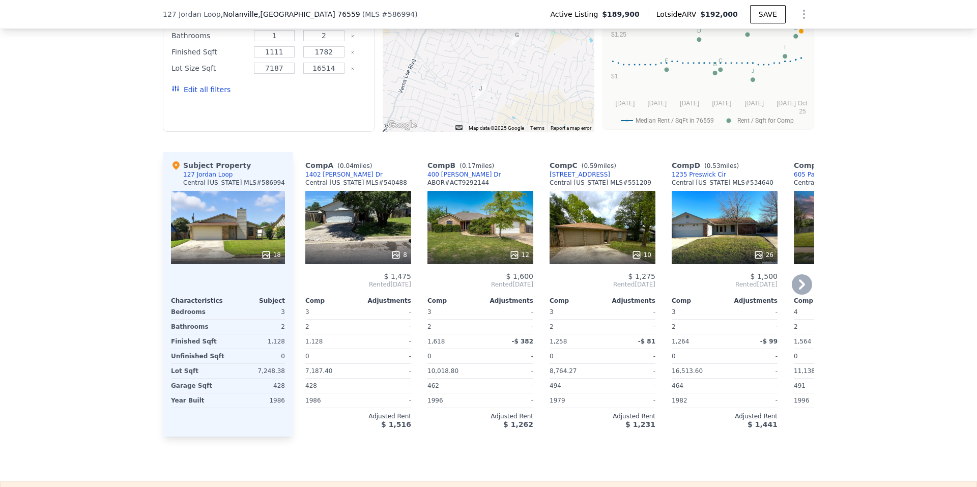
click at [792, 275] on icon at bounding box center [802, 284] width 20 height 20
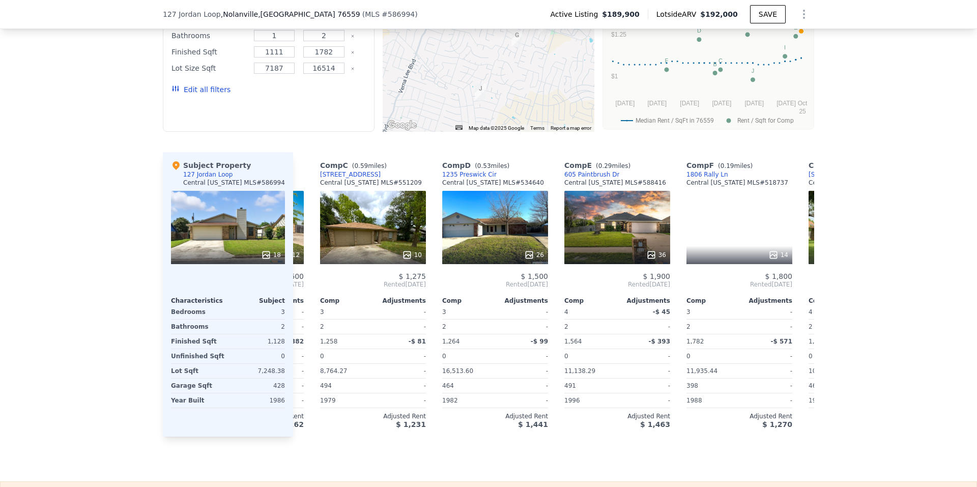
scroll to position [0, 244]
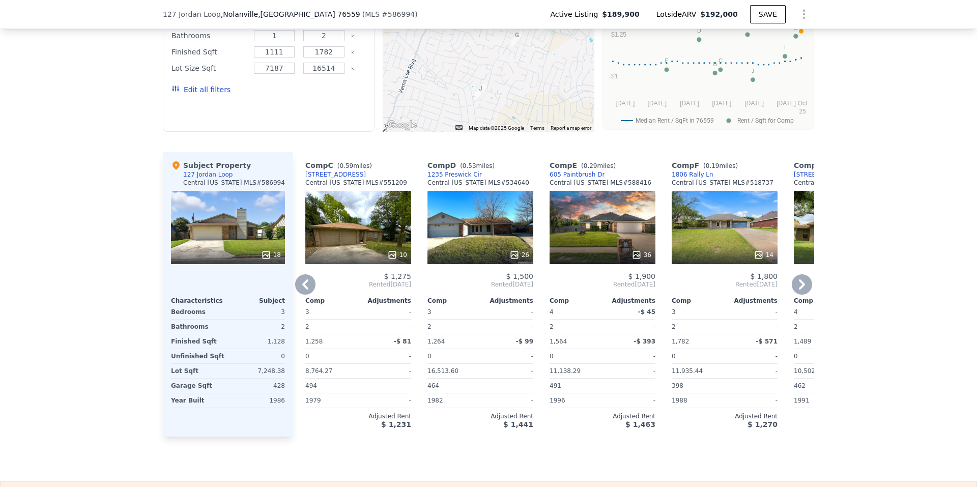
click at [792, 275] on icon at bounding box center [802, 284] width 20 height 20
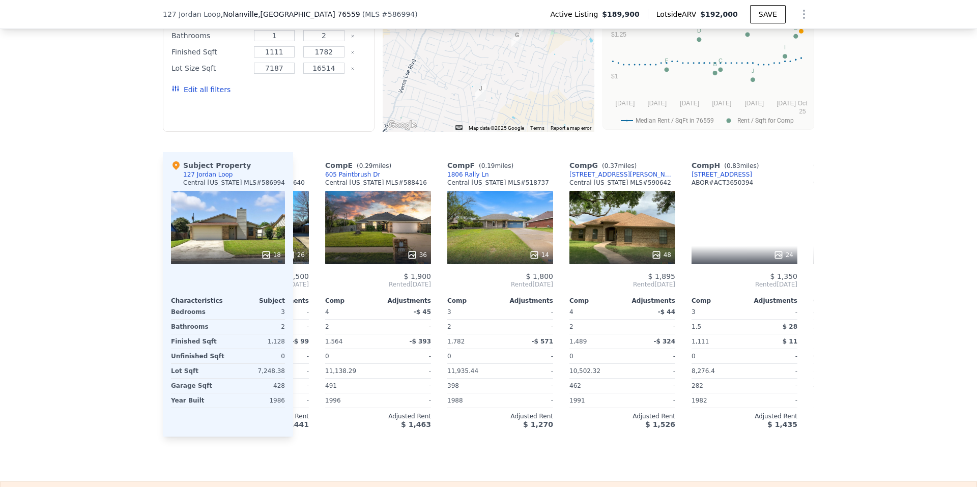
scroll to position [0, 489]
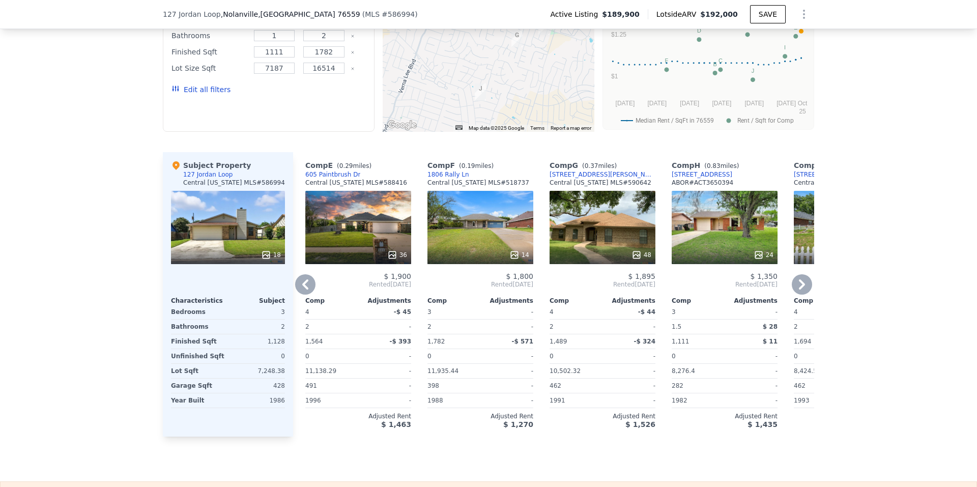
click at [792, 275] on icon at bounding box center [802, 284] width 20 height 20
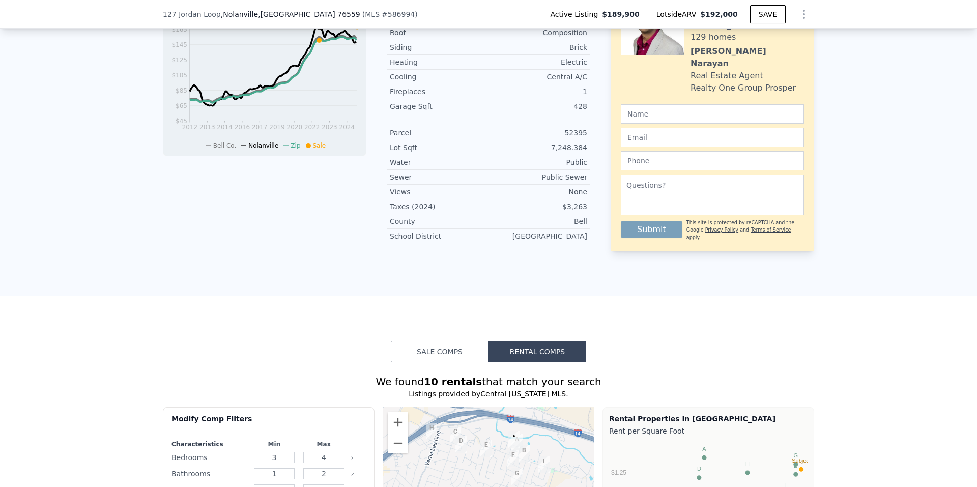
scroll to position [509, 0]
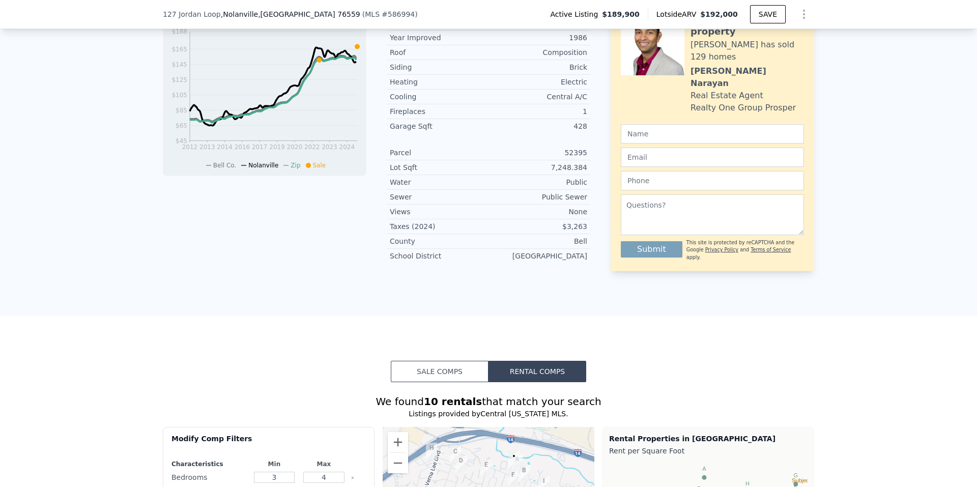
drag, startPoint x: 404, startPoint y: 358, endPoint x: 434, endPoint y: 351, distance: 30.2
click at [405, 361] on button "Sale Comps" at bounding box center [440, 371] width 98 height 21
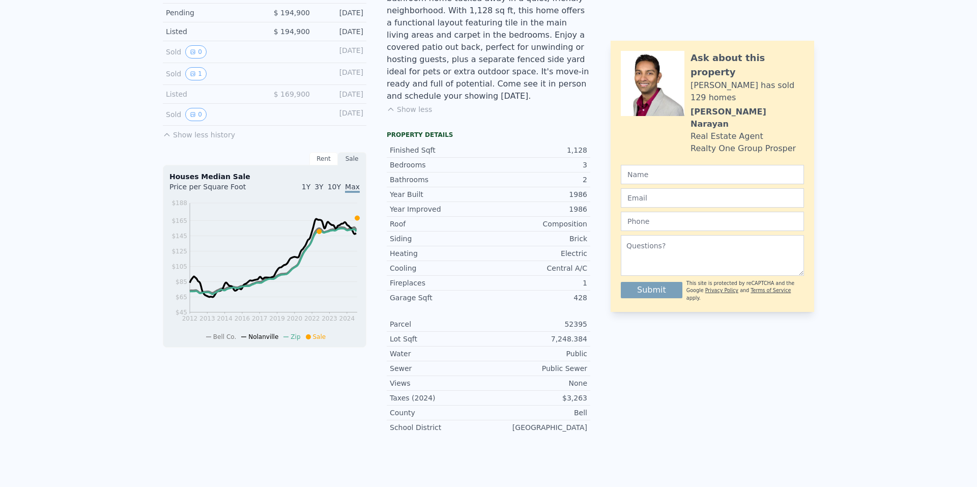
scroll to position [0, 0]
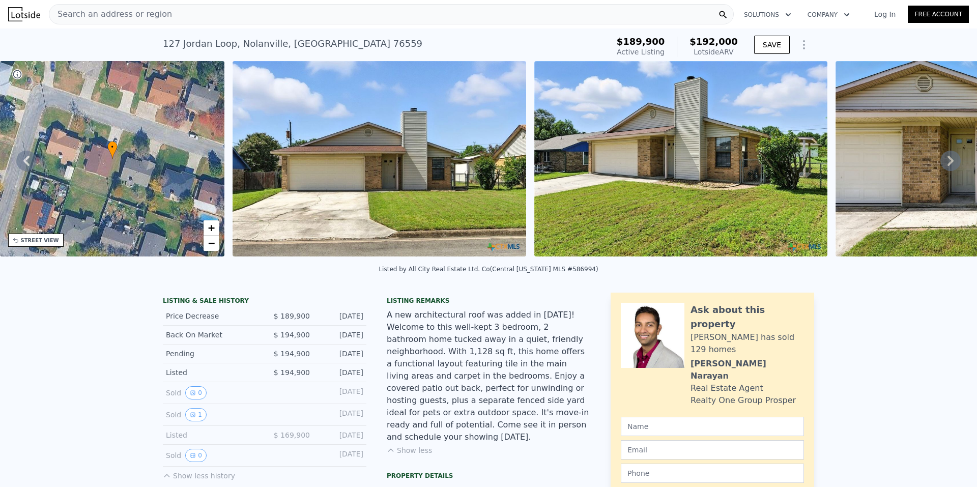
click at [940, 161] on icon at bounding box center [950, 161] width 20 height 20
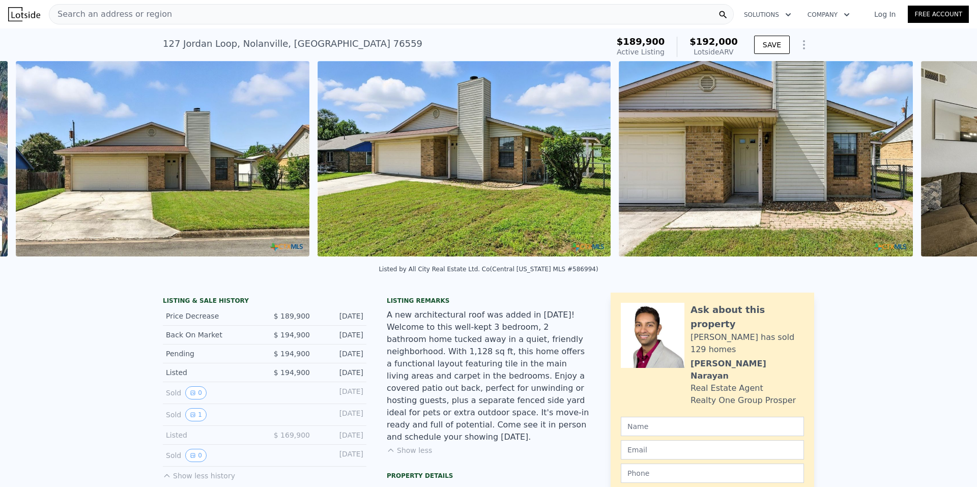
scroll to position [0, 466]
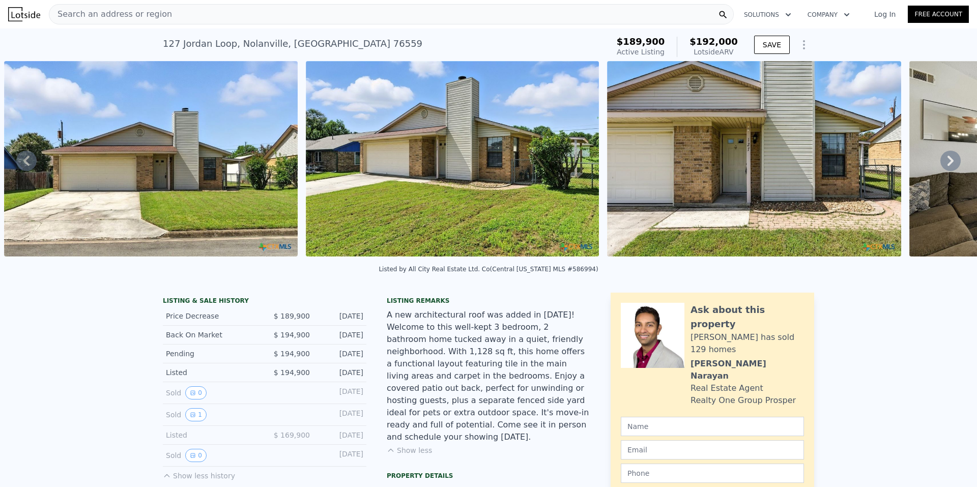
click at [940, 161] on div "• + − • + − STREET VIEW Loading... SATELLITE VIEW" at bounding box center [488, 160] width 977 height 199
click at [940, 161] on icon at bounding box center [950, 161] width 20 height 20
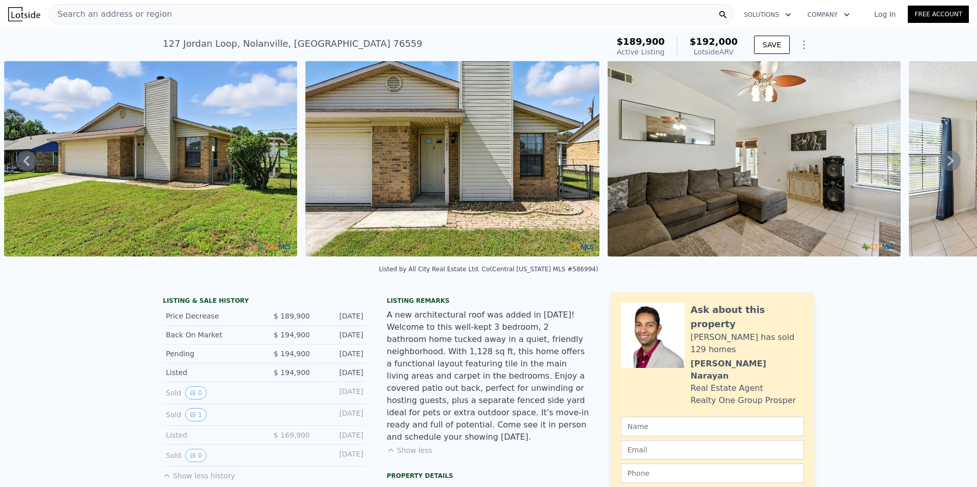
click at [940, 161] on icon at bounding box center [950, 161] width 20 height 20
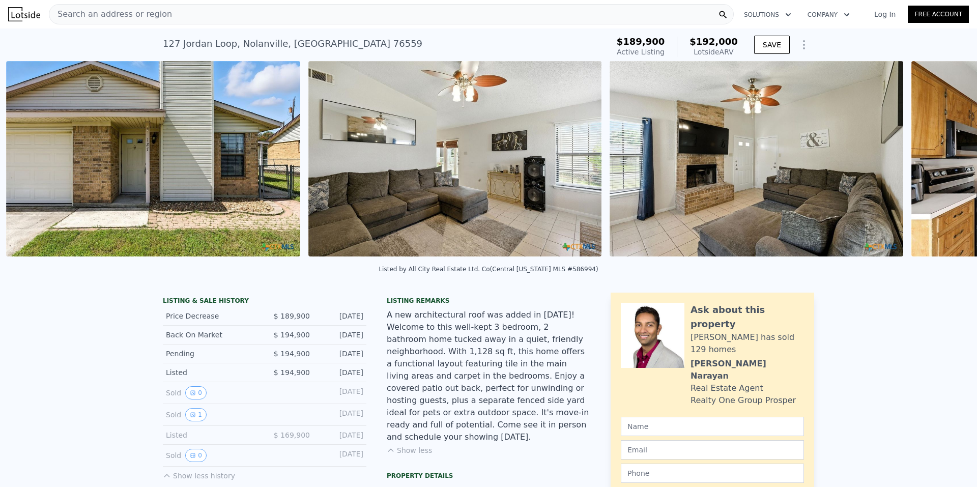
scroll to position [0, 1069]
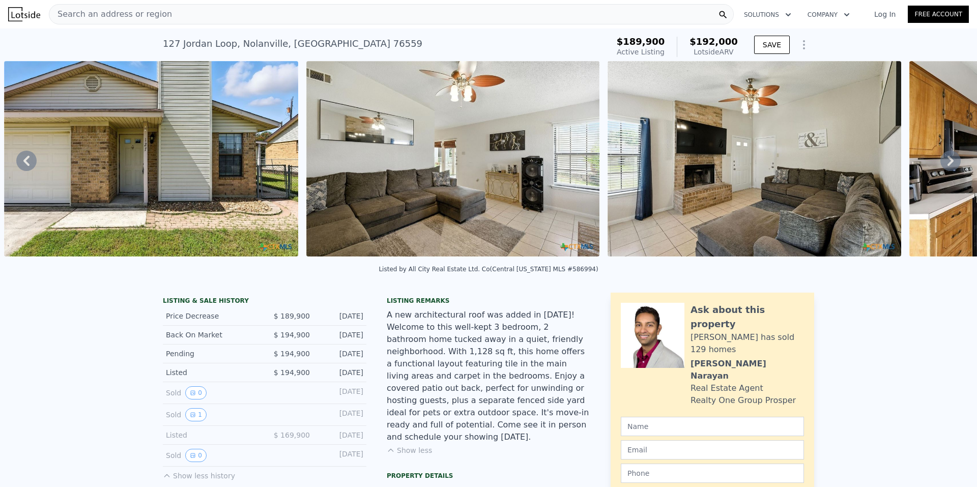
click at [941, 164] on icon at bounding box center [950, 161] width 20 height 20
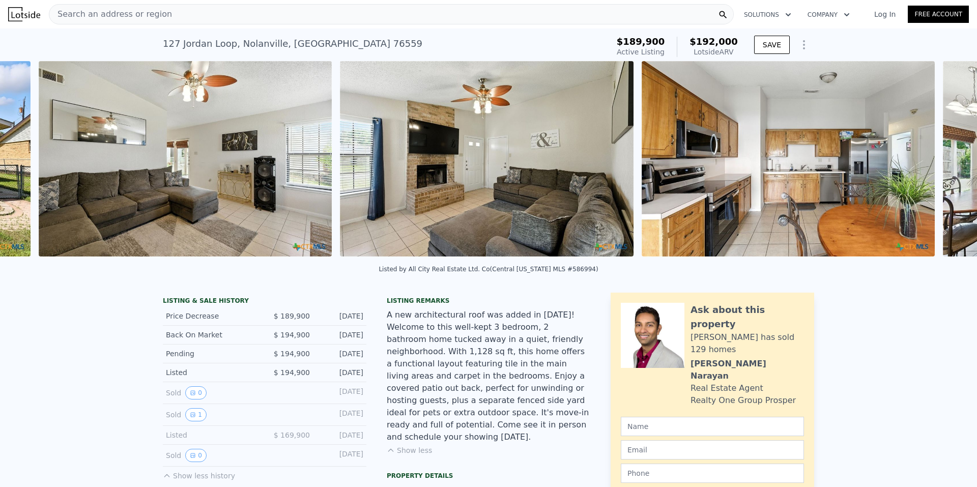
scroll to position [0, 1371]
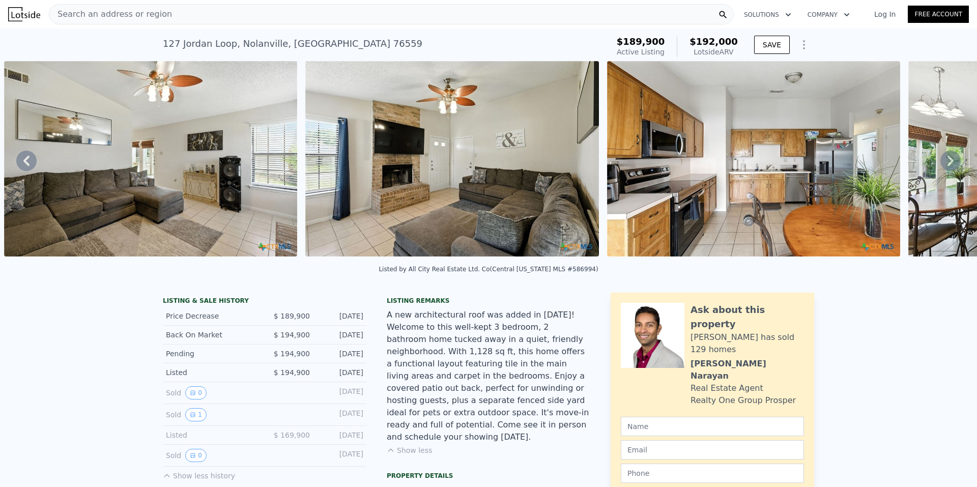
click at [941, 164] on icon at bounding box center [950, 161] width 20 height 20
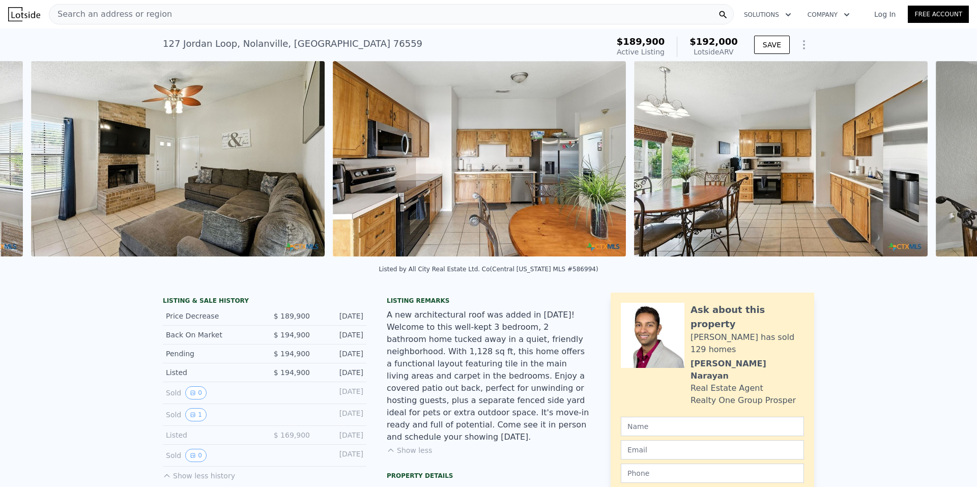
scroll to position [0, 1672]
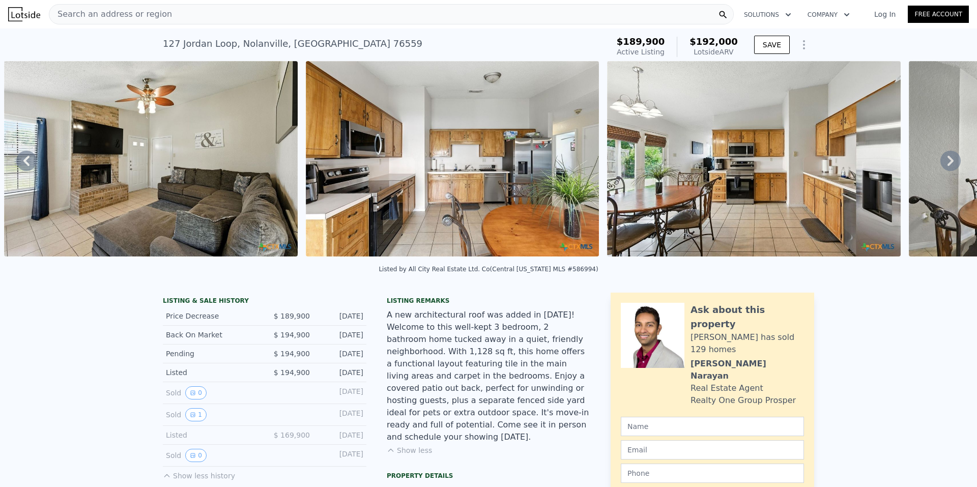
click at [941, 164] on icon at bounding box center [950, 161] width 20 height 20
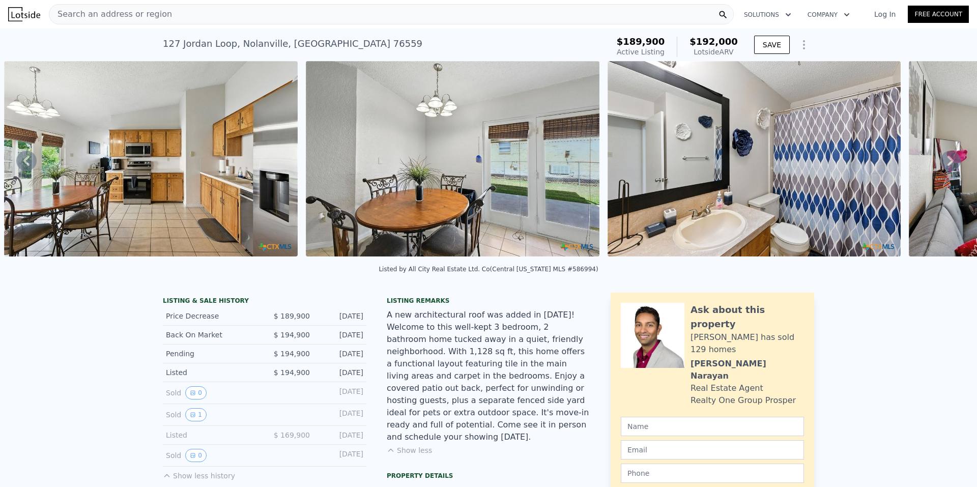
click at [941, 164] on icon at bounding box center [950, 161] width 20 height 20
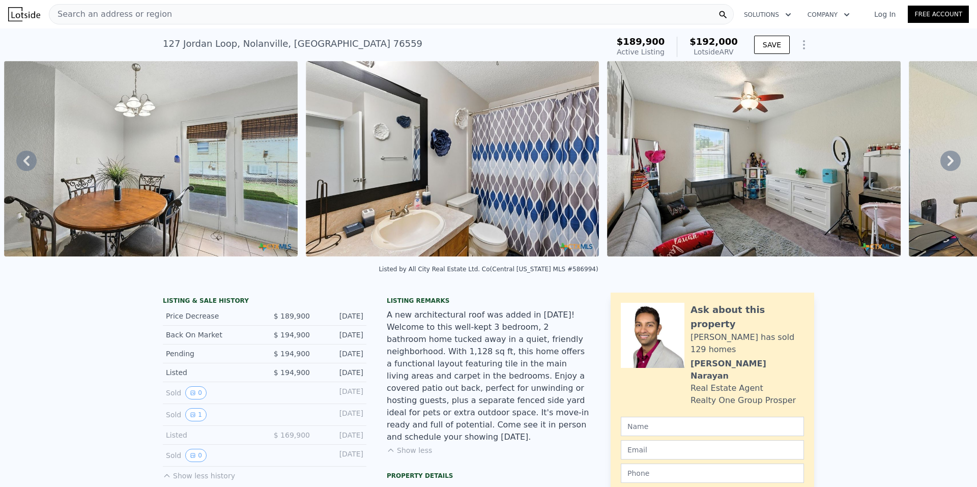
click at [941, 164] on icon at bounding box center [950, 161] width 20 height 20
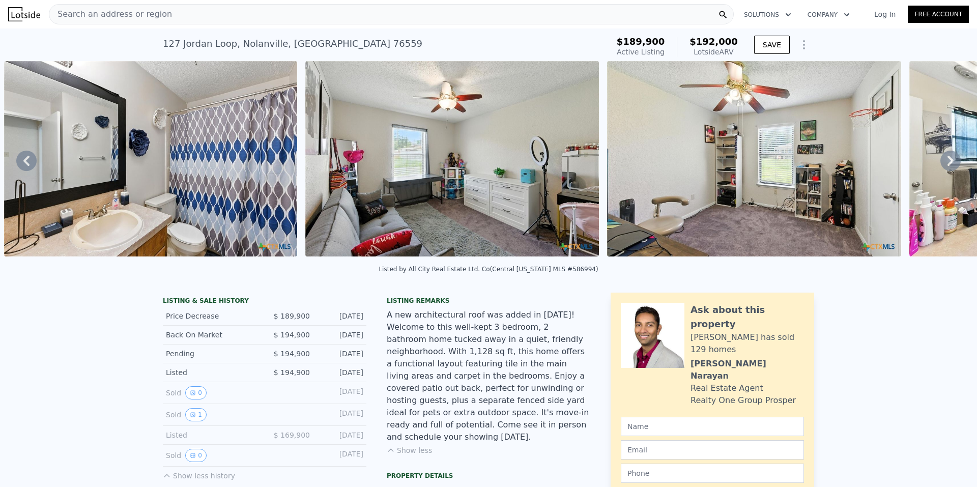
click at [941, 164] on icon at bounding box center [950, 161] width 20 height 20
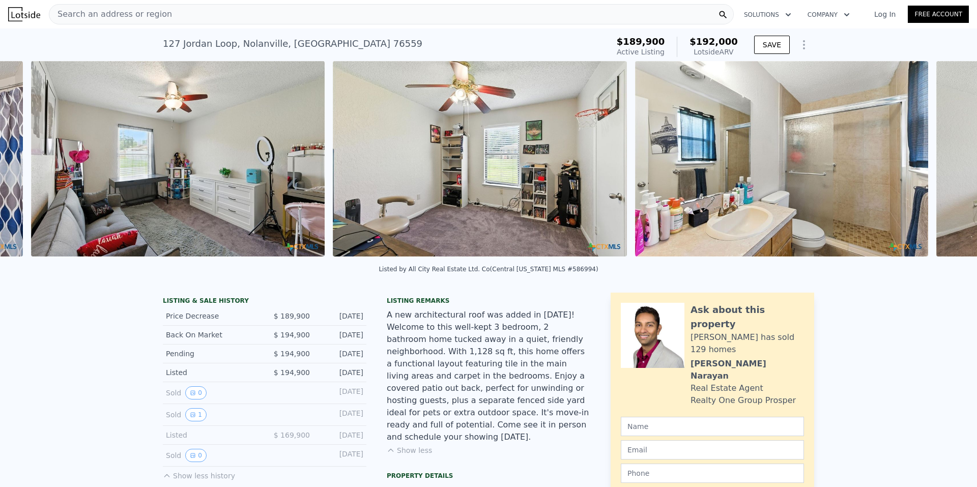
scroll to position [0, 3180]
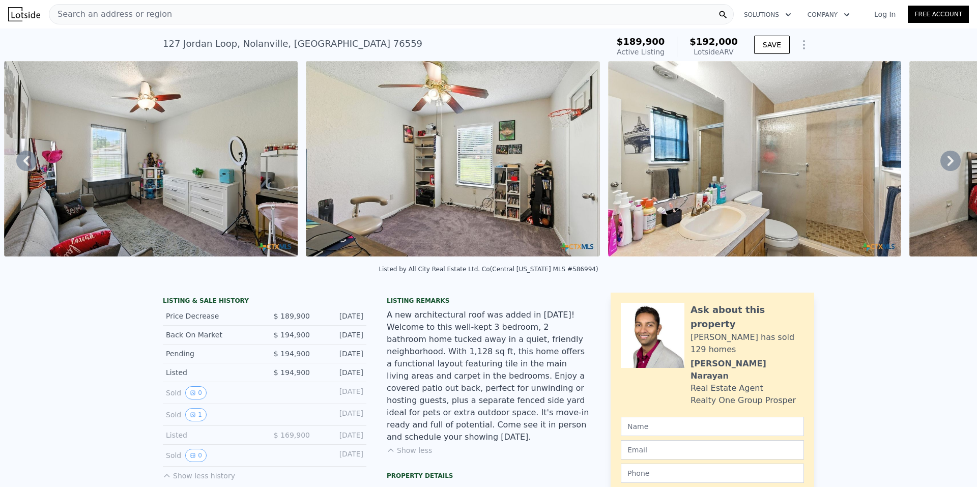
click at [941, 164] on icon at bounding box center [950, 161] width 20 height 20
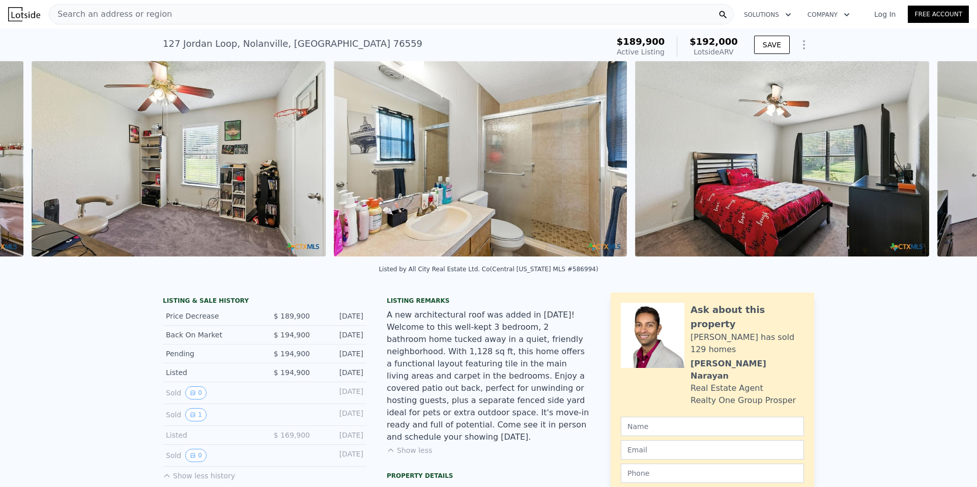
scroll to position [0, 3482]
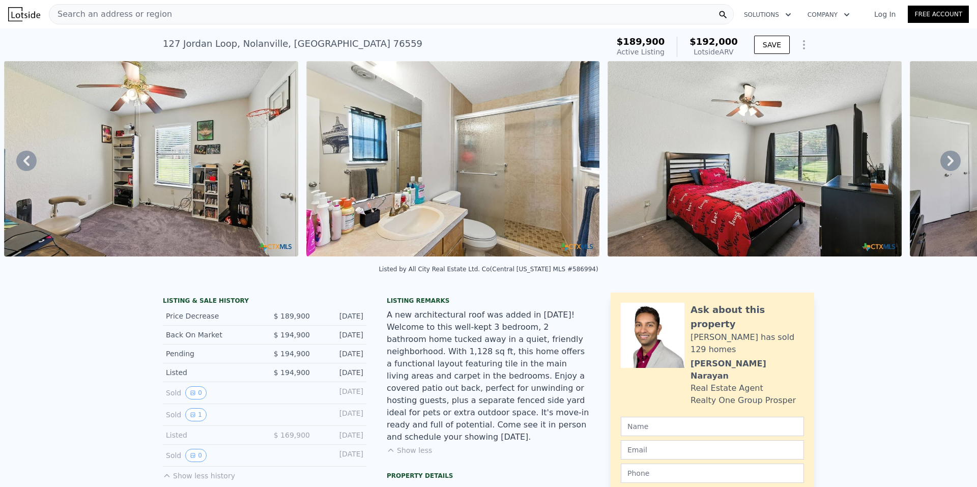
click at [941, 164] on icon at bounding box center [950, 161] width 20 height 20
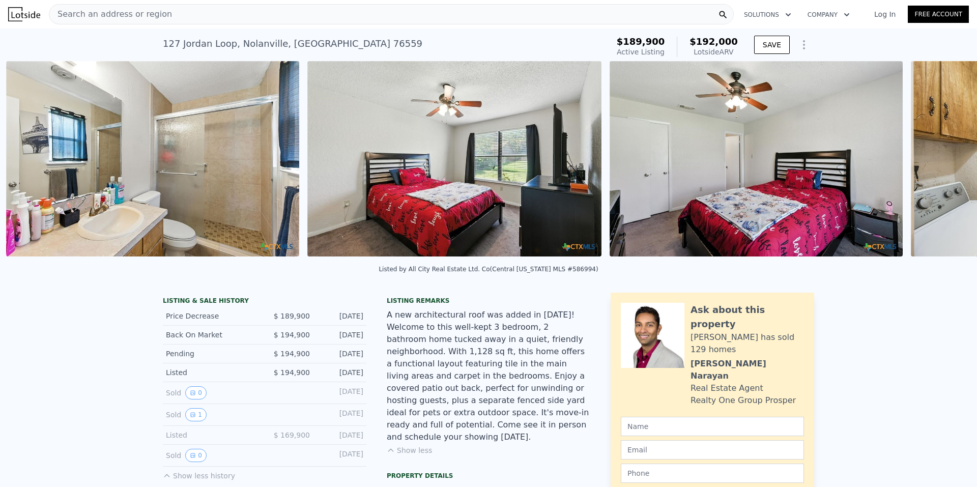
scroll to position [0, 3784]
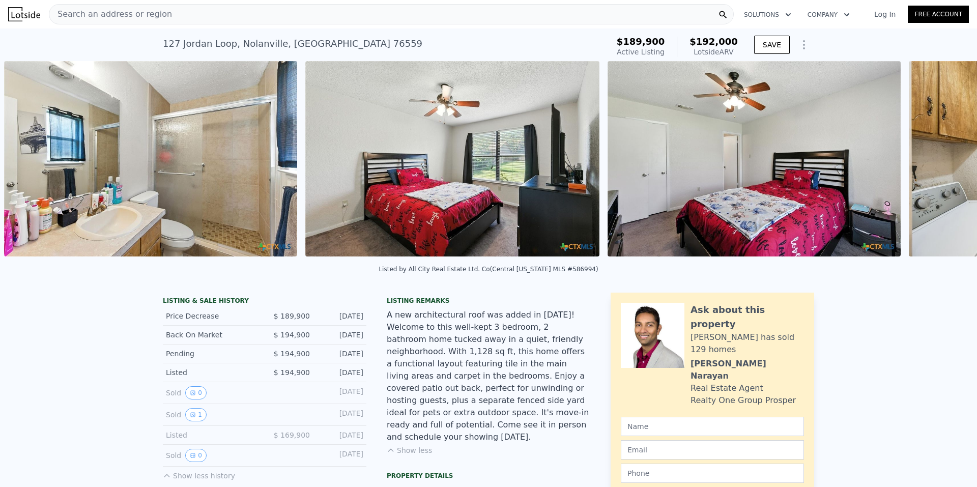
click at [941, 164] on div "• + − • + − STREET VIEW Loading... SATELLITE VIEW" at bounding box center [488, 160] width 977 height 199
click at [941, 164] on icon at bounding box center [950, 161] width 20 height 20
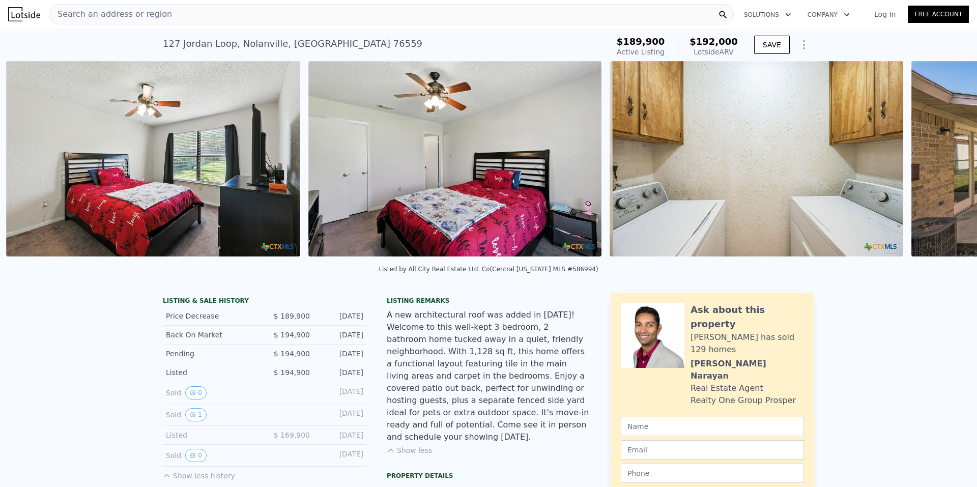
scroll to position [0, 4086]
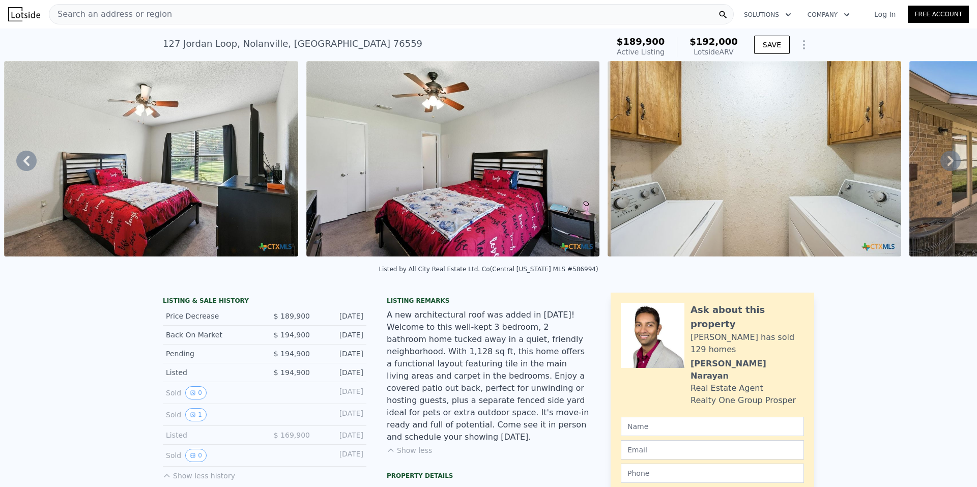
click at [941, 164] on icon at bounding box center [950, 161] width 20 height 20
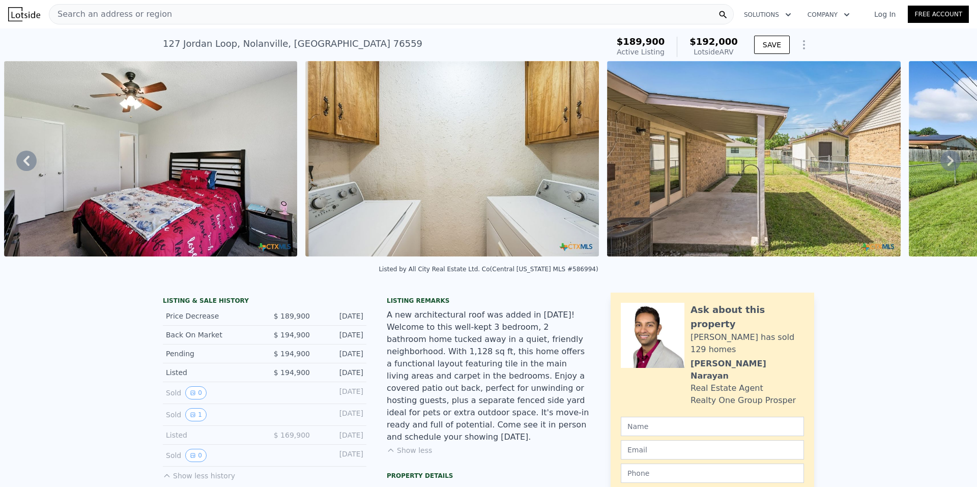
click at [941, 164] on icon at bounding box center [950, 161] width 20 height 20
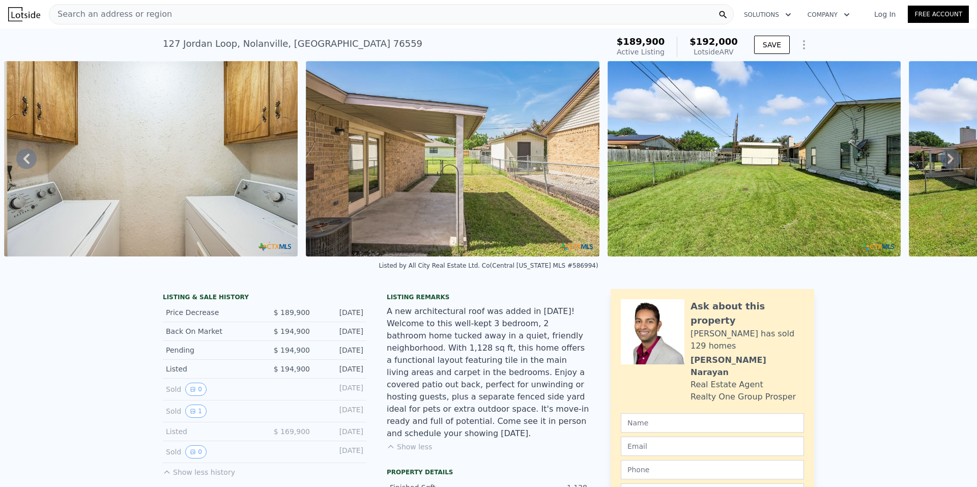
click at [941, 164] on icon at bounding box center [950, 159] width 20 height 20
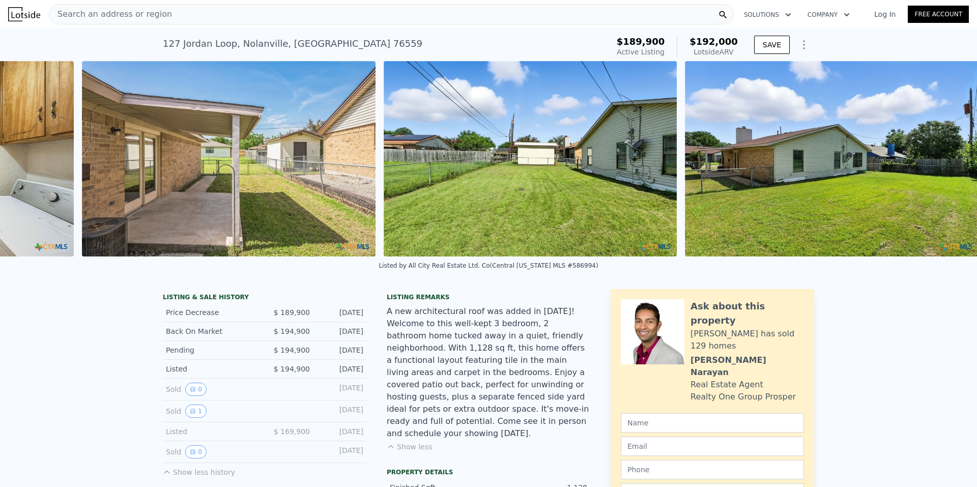
scroll to position [0, 4926]
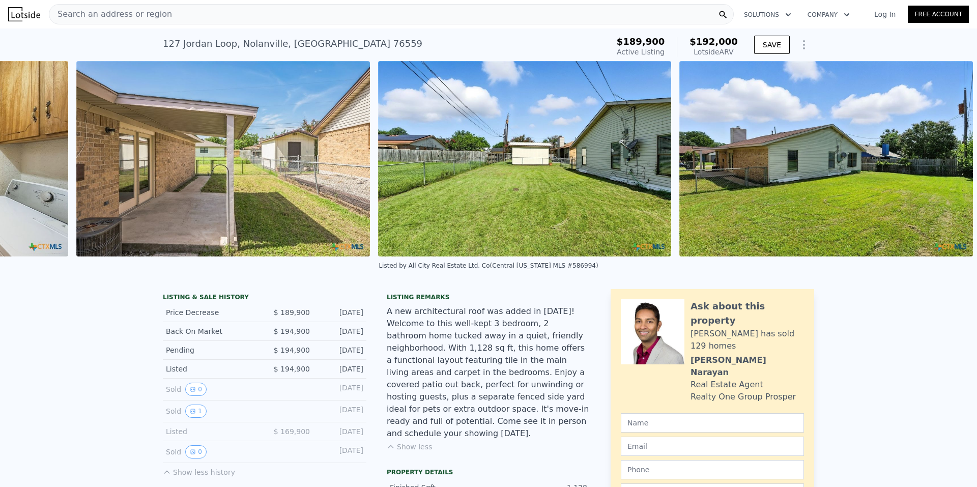
click at [941, 164] on img at bounding box center [826, 158] width 294 height 195
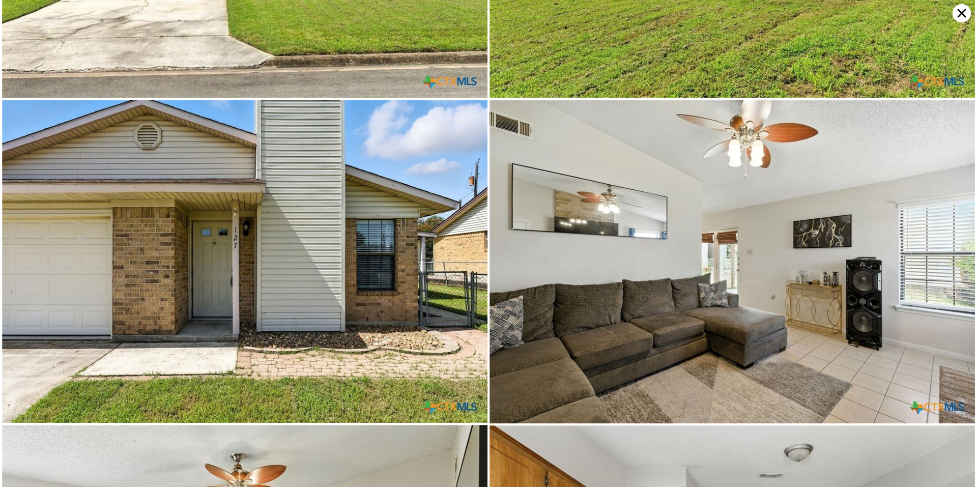
scroll to position [0, 0]
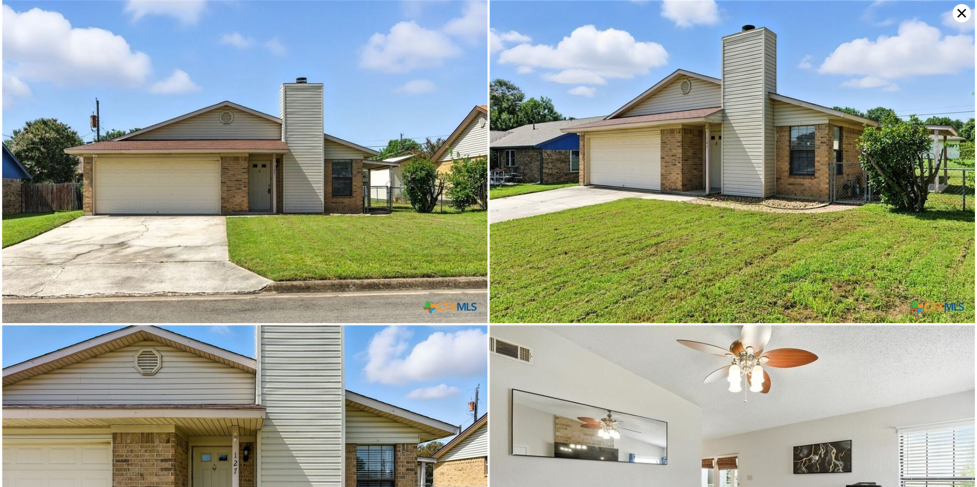
click at [962, 17] on icon at bounding box center [962, 13] width 18 height 18
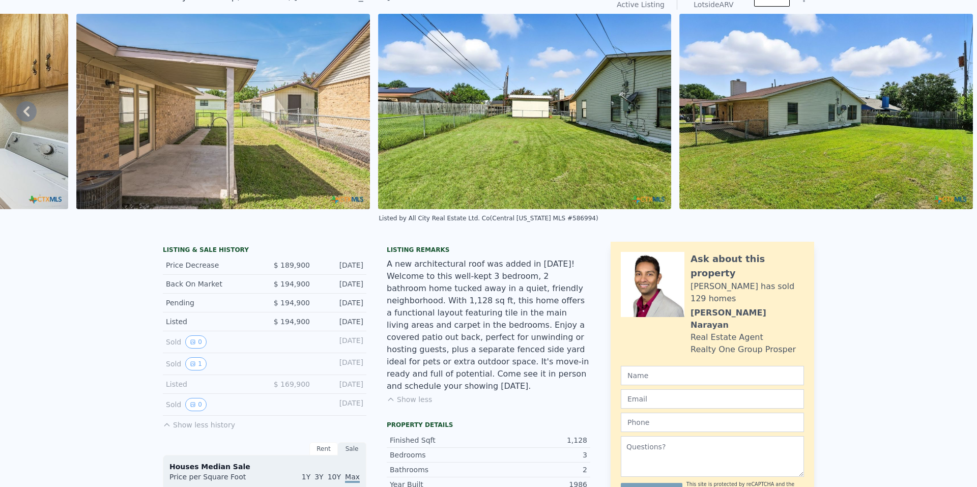
scroll to position [4, 0]
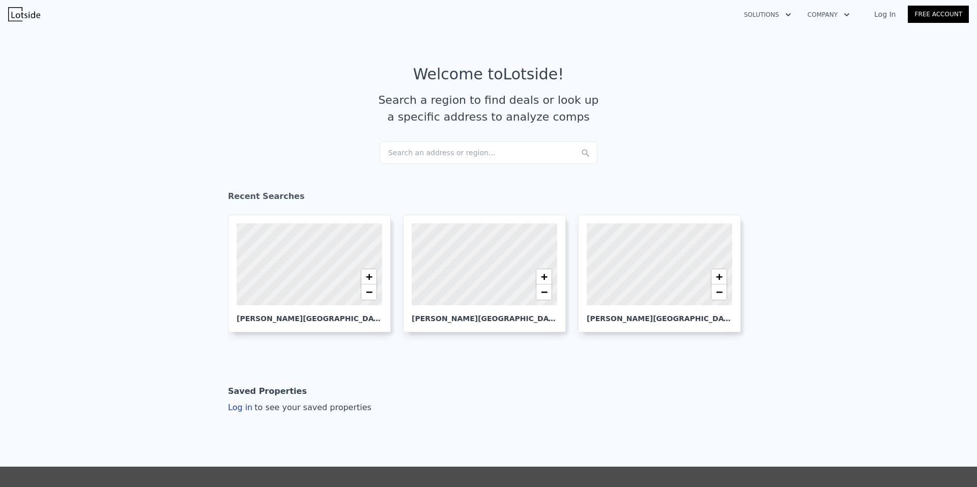
click at [438, 160] on div "Search an address or region..." at bounding box center [489, 152] width 218 height 22
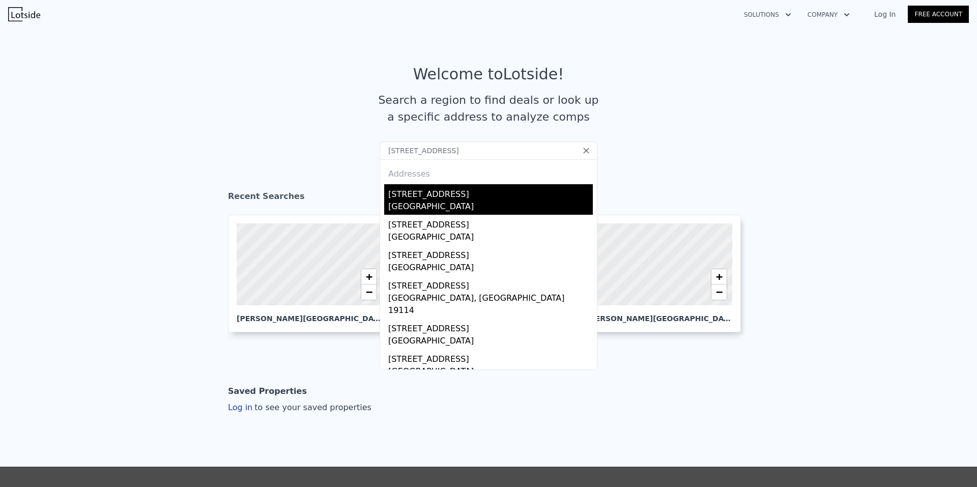
type input "[STREET_ADDRESS]"
click at [436, 206] on div "[GEOGRAPHIC_DATA]" at bounding box center [490, 208] width 205 height 14
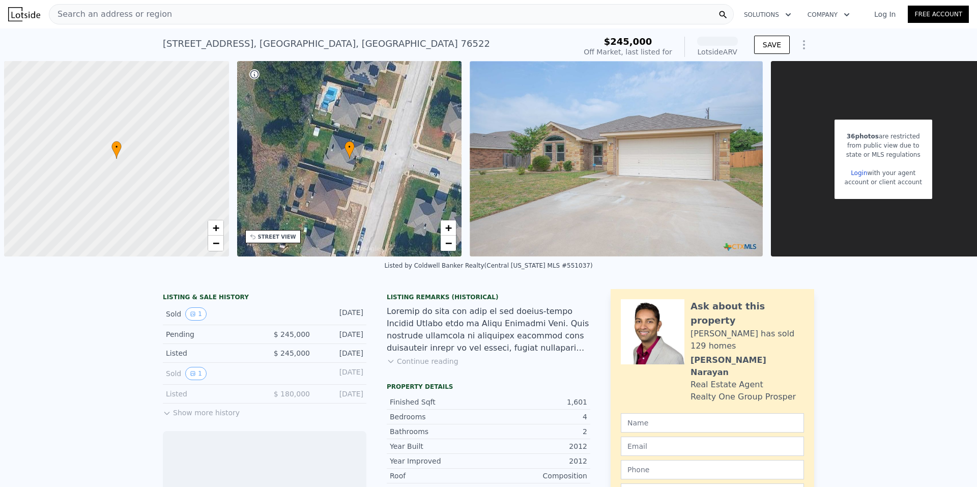
scroll to position [0, 4]
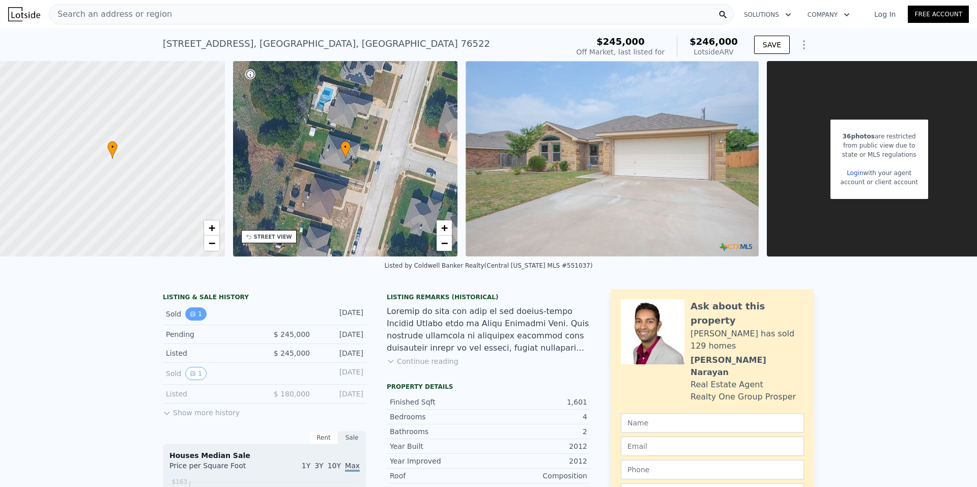
click at [191, 316] on icon "View historical data" at bounding box center [193, 314] width 4 height 4
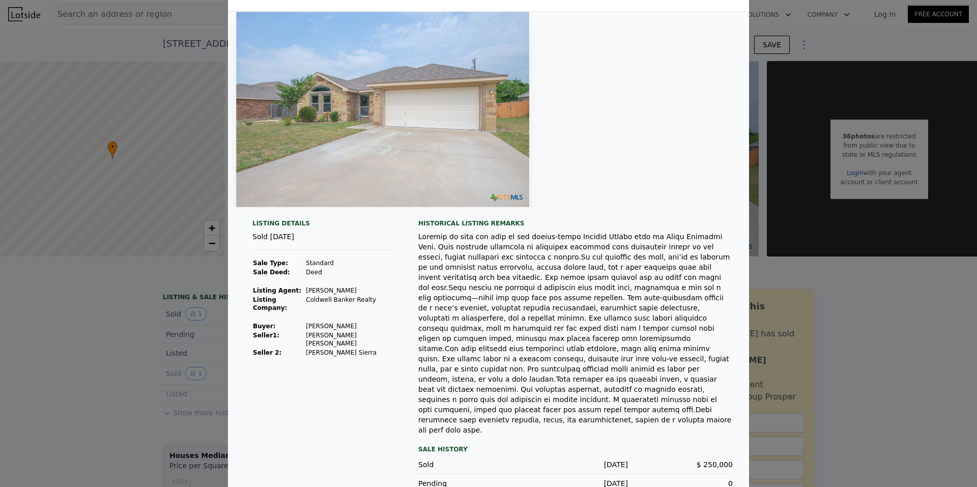
scroll to position [0, 0]
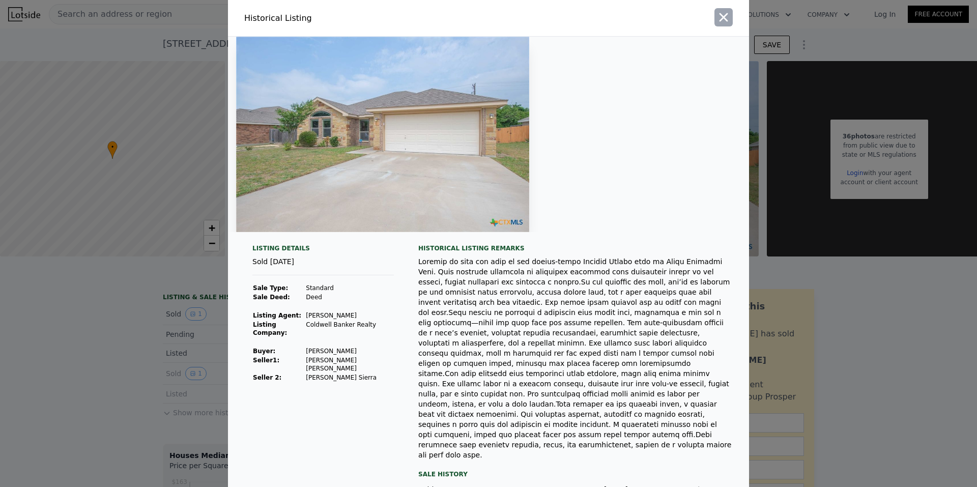
click at [721, 19] on icon "button" at bounding box center [724, 17] width 9 height 9
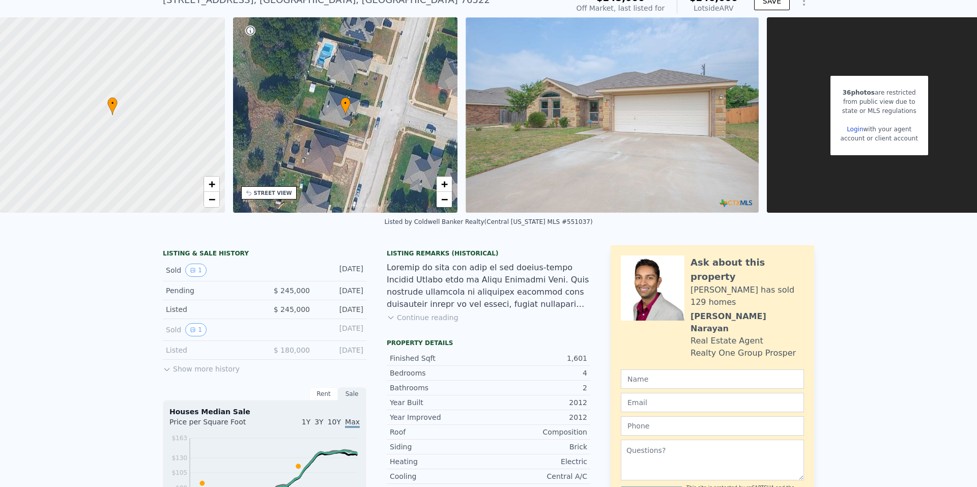
scroll to position [149, 0]
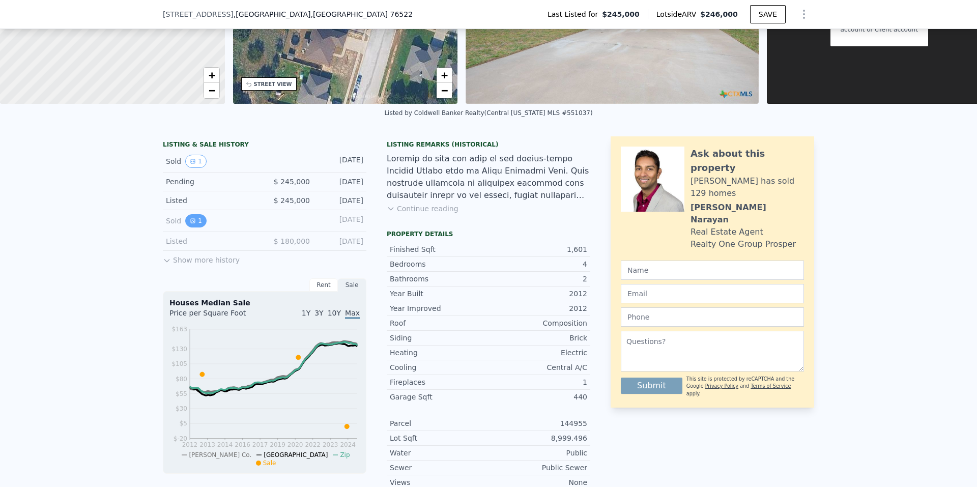
click at [191, 227] on button "1" at bounding box center [195, 220] width 21 height 13
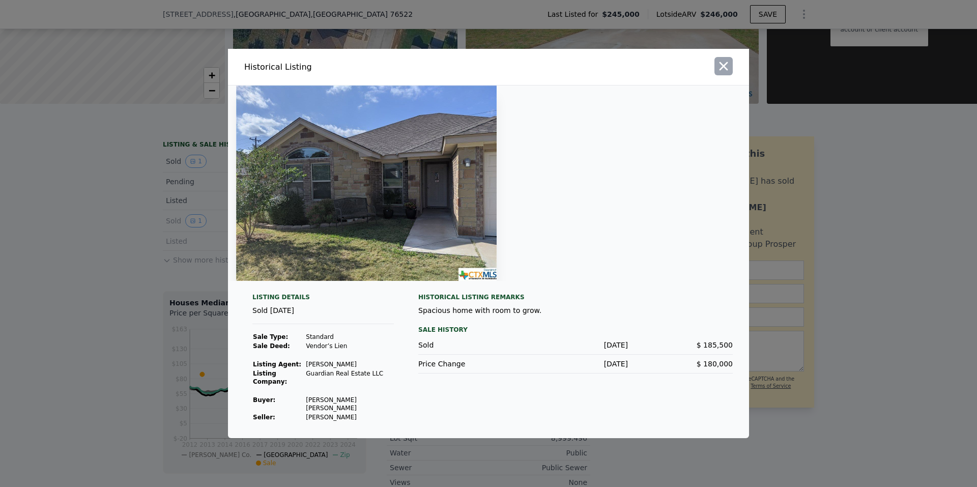
click at [729, 73] on icon "button" at bounding box center [724, 66] width 14 height 14
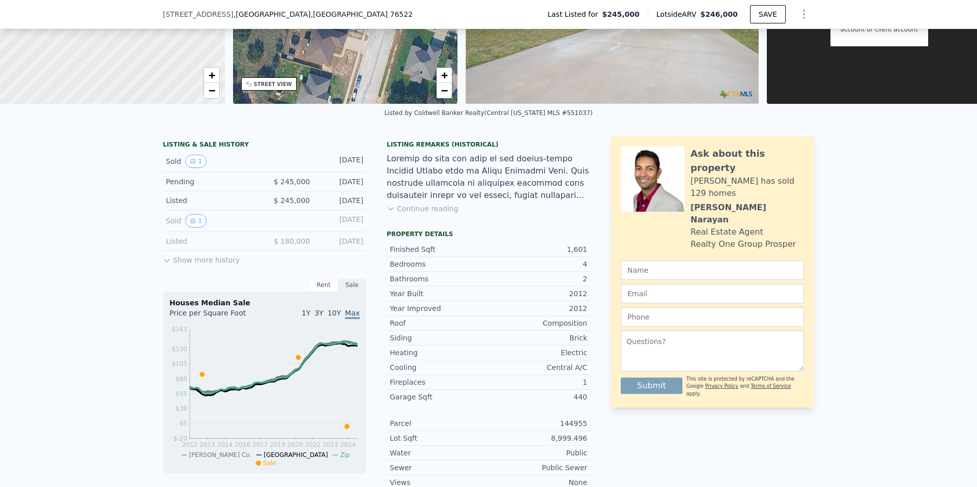
click at [434, 212] on button "Continue reading" at bounding box center [423, 209] width 72 height 10
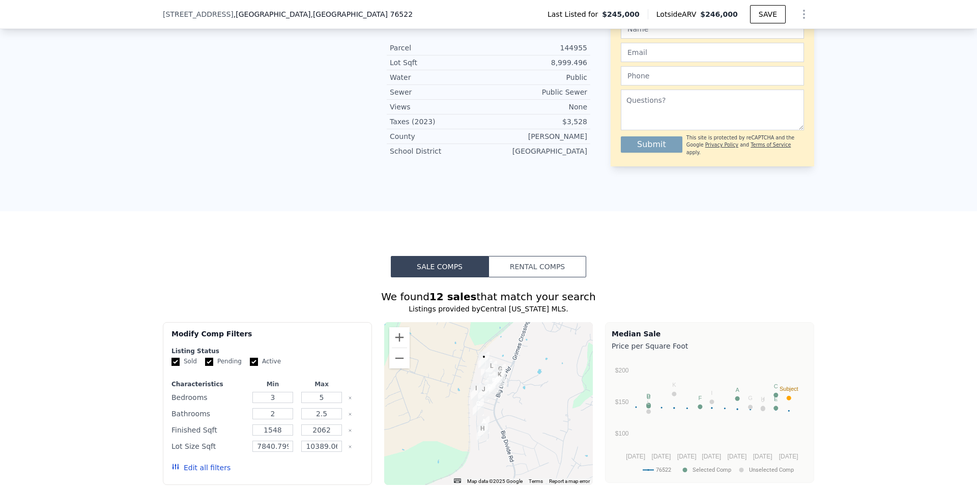
scroll to position [912, 0]
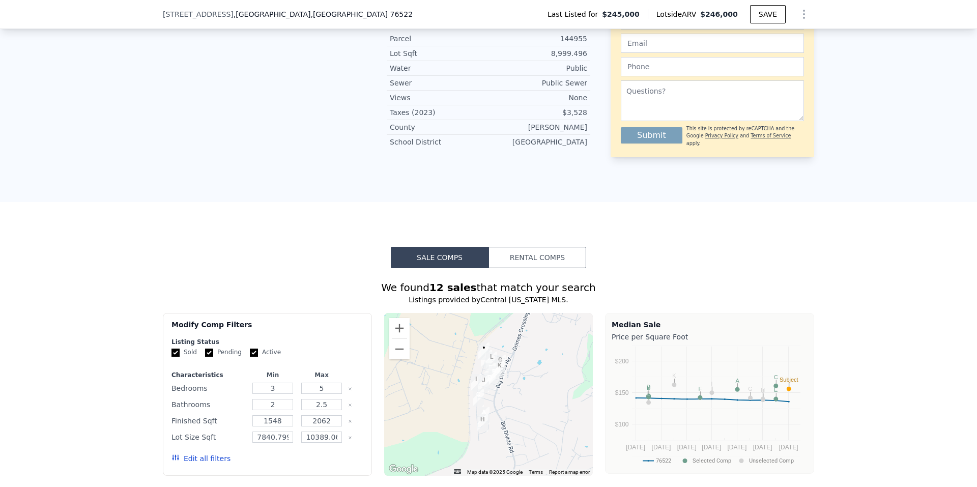
click at [535, 247] on button "Rental Comps" at bounding box center [538, 257] width 98 height 21
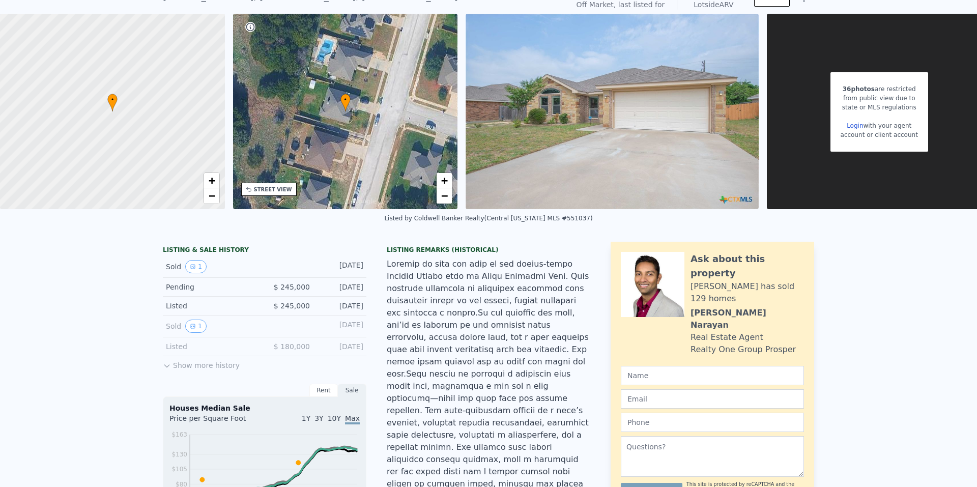
scroll to position [4, 0]
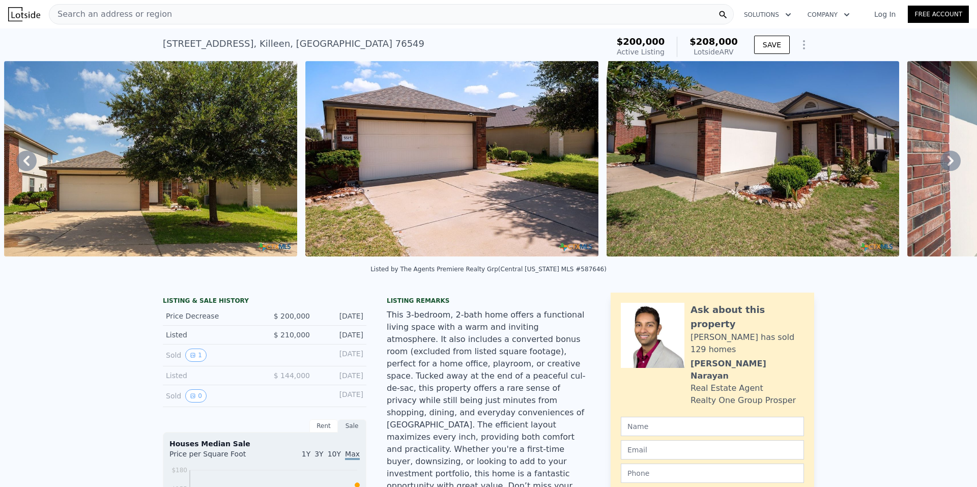
click at [947, 171] on icon at bounding box center [950, 161] width 20 height 20
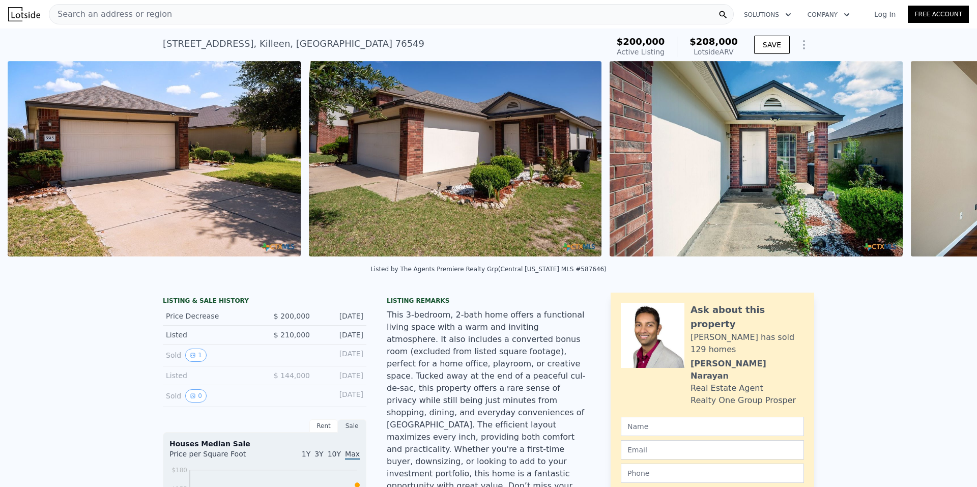
scroll to position [0, 767]
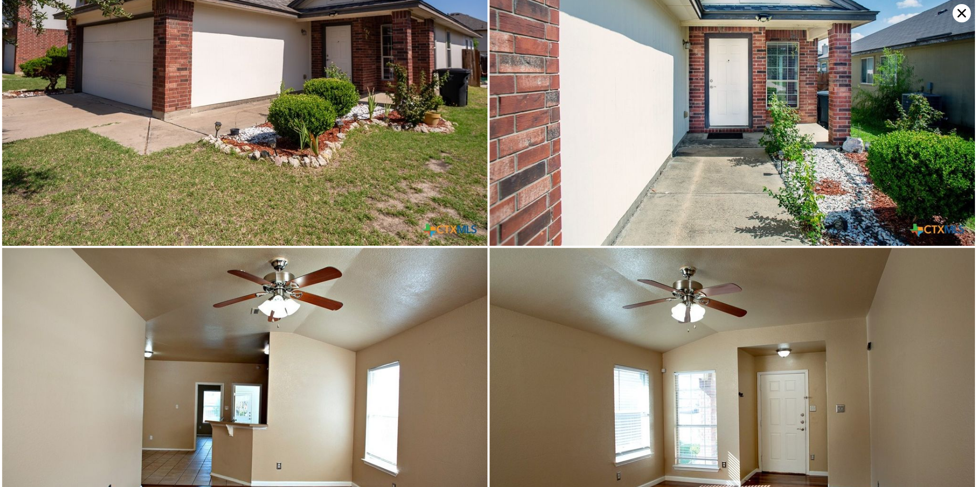
scroll to position [323, 0]
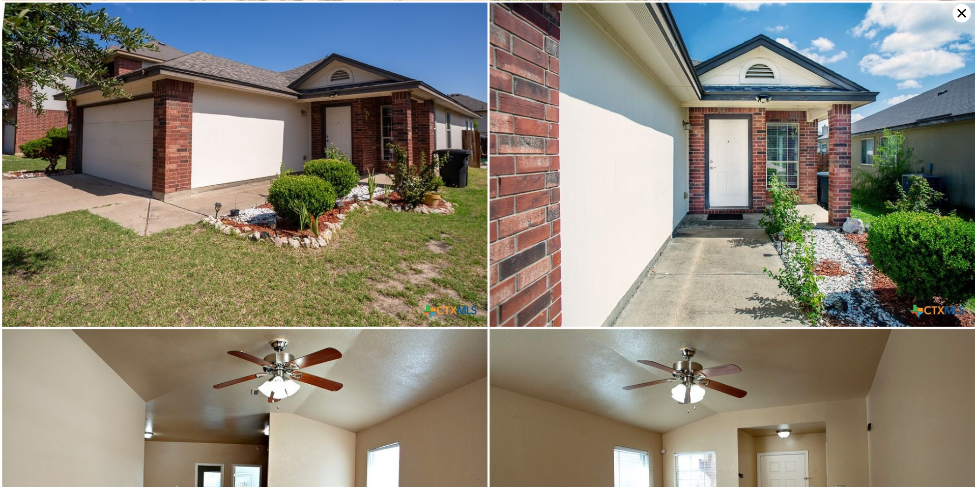
click at [959, 9] on icon at bounding box center [962, 13] width 18 height 18
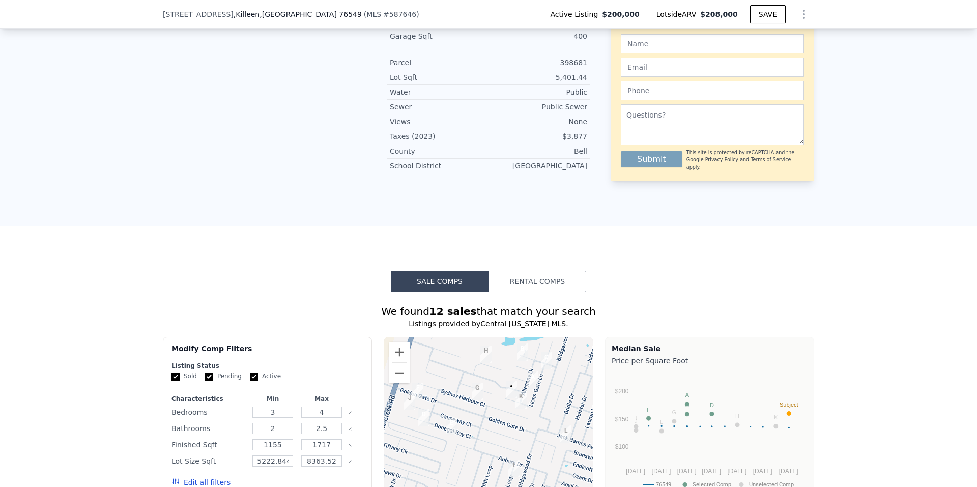
scroll to position [658, 0]
click at [530, 371] on img "5213 Lions Gate Ln" at bounding box center [532, 379] width 11 height 17
click at [523, 347] on div at bounding box center [488, 417] width 209 height 163
click at [527, 371] on img "5213 Lions Gate Ln" at bounding box center [532, 379] width 11 height 17
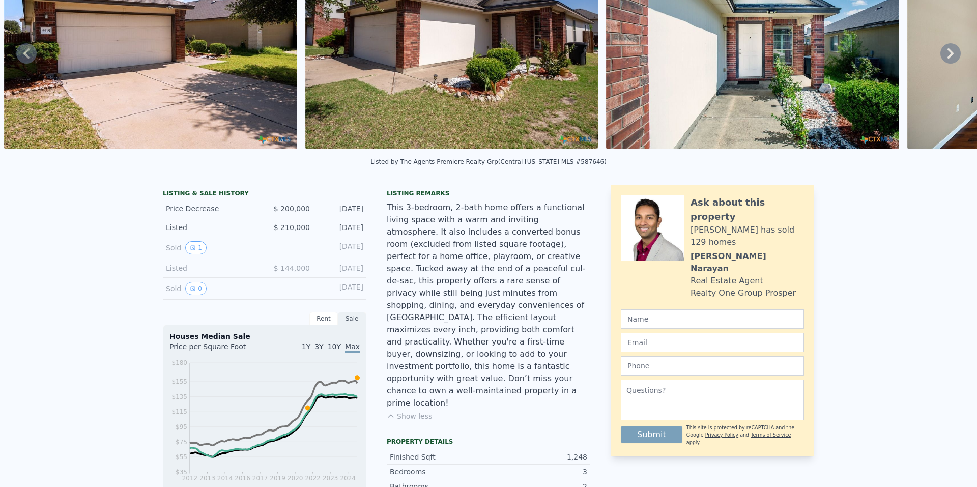
scroll to position [4, 0]
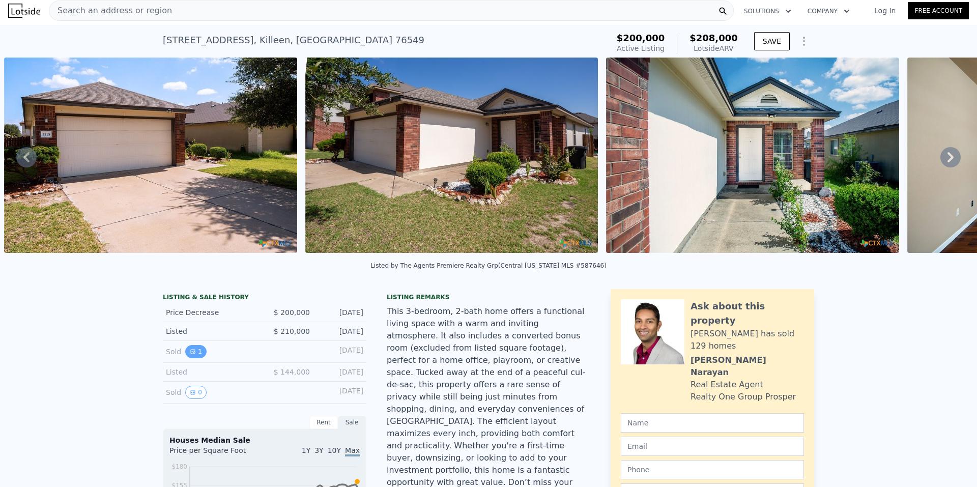
click at [185, 357] on button "1" at bounding box center [195, 351] width 21 height 13
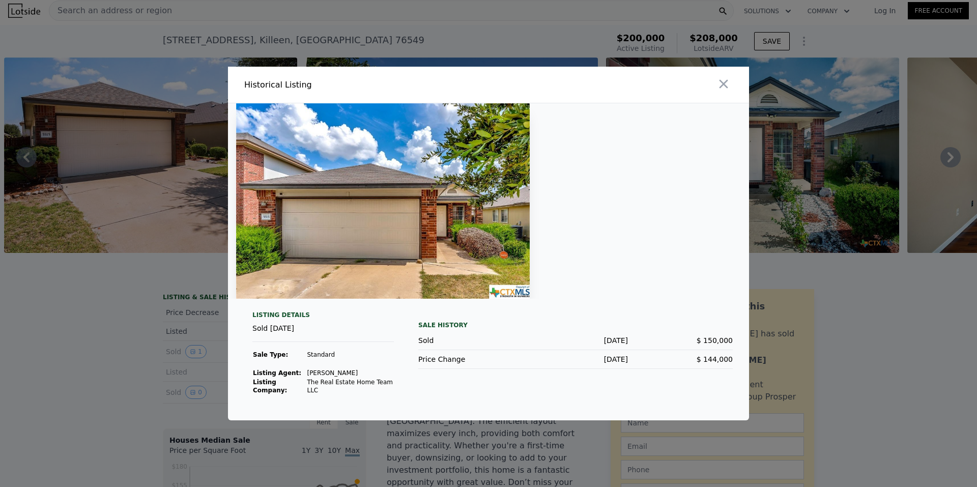
click at [183, 357] on div at bounding box center [488, 243] width 977 height 487
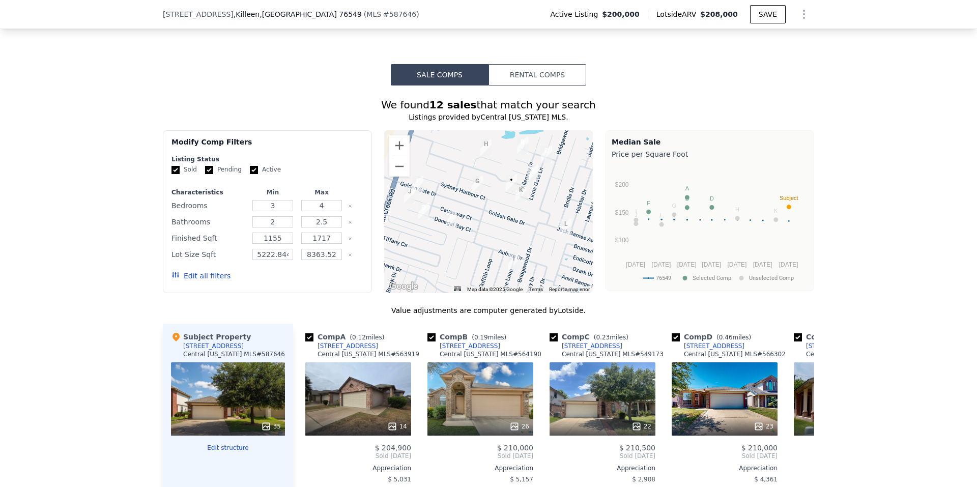
scroll to position [865, 0]
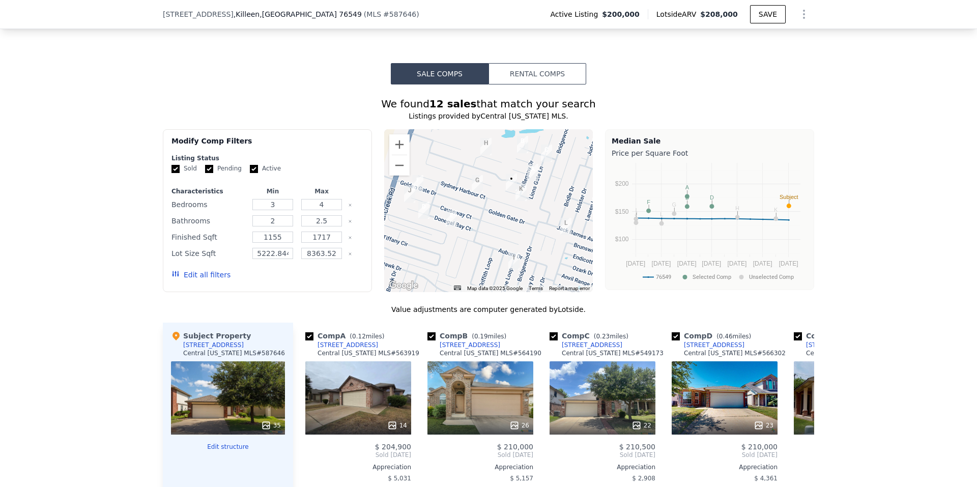
click at [515, 30] on div "Sale Comps Rental Comps We found 12 sales that match your search Listings provi…" at bounding box center [488, 365] width 977 height 695
click at [515, 63] on button "Rental Comps" at bounding box center [538, 73] width 98 height 21
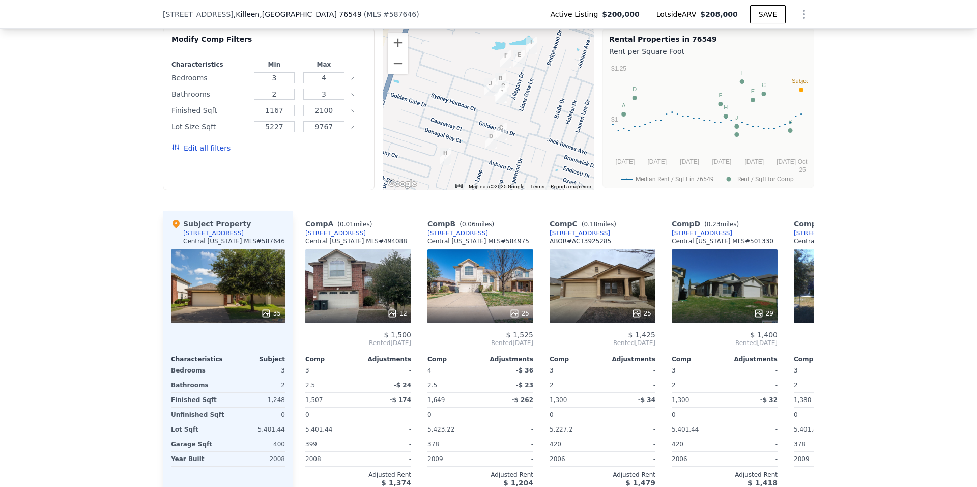
scroll to position [712, 0]
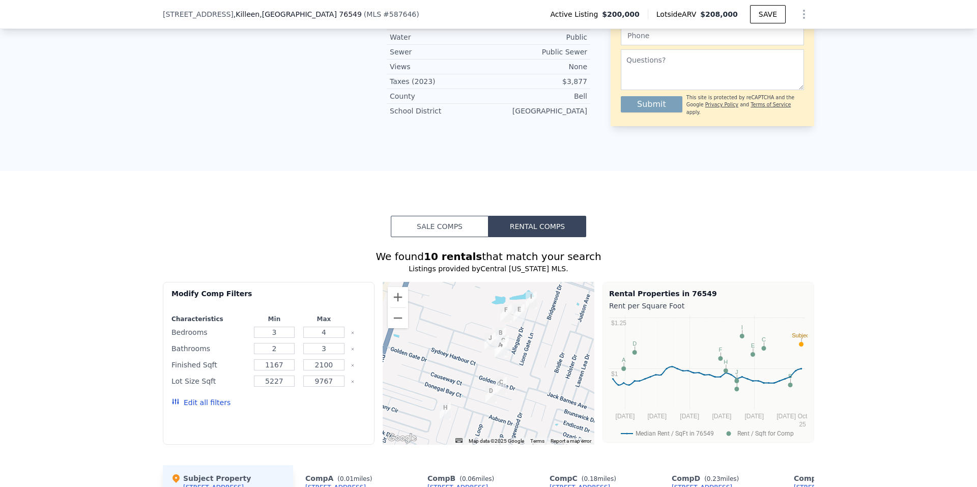
click at [412, 216] on button "Sale Comps" at bounding box center [440, 226] width 98 height 21
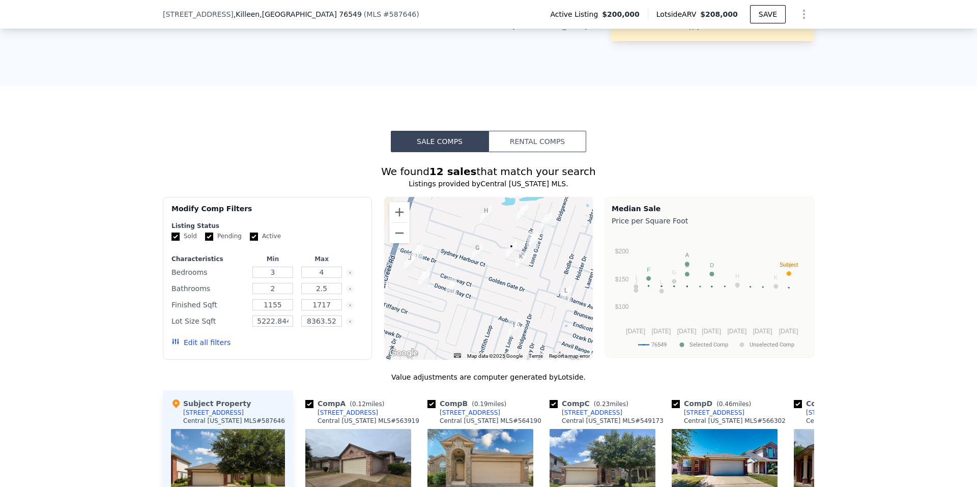
scroll to position [814, 0]
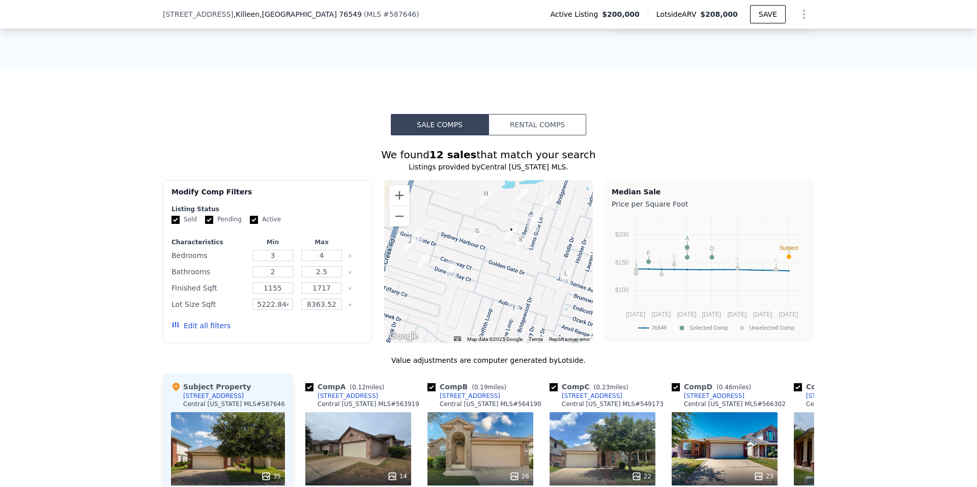
click at [516, 235] on img "5500 Lions Gate Ln" at bounding box center [521, 243] width 11 height 17
click at [518, 235] on img "5500 Lions Gate Ln" at bounding box center [521, 243] width 11 height 17
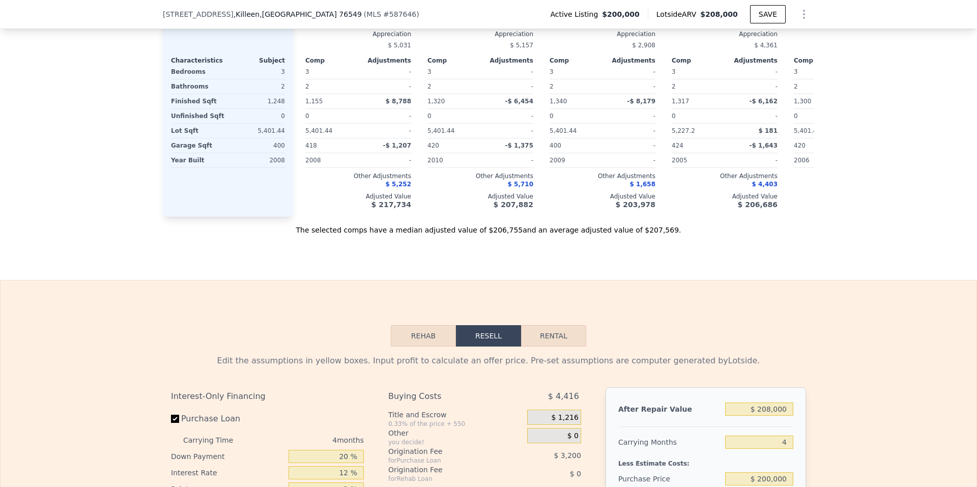
scroll to position [1323, 0]
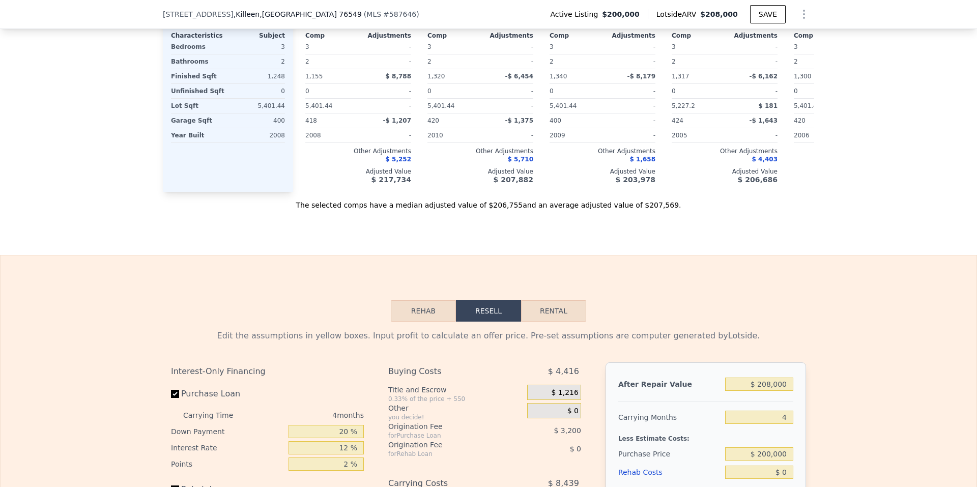
click at [535, 300] on button "Rental" at bounding box center [553, 310] width 65 height 21
select select "30"
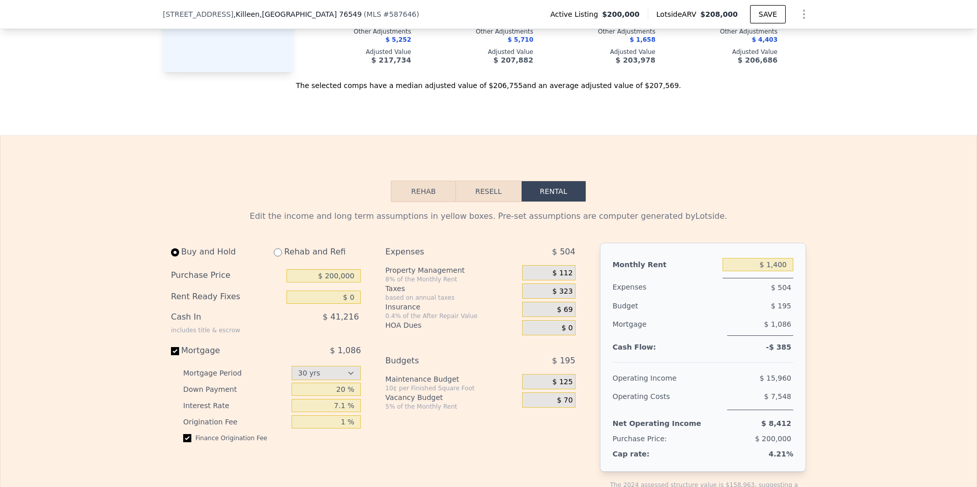
scroll to position [1425, 0]
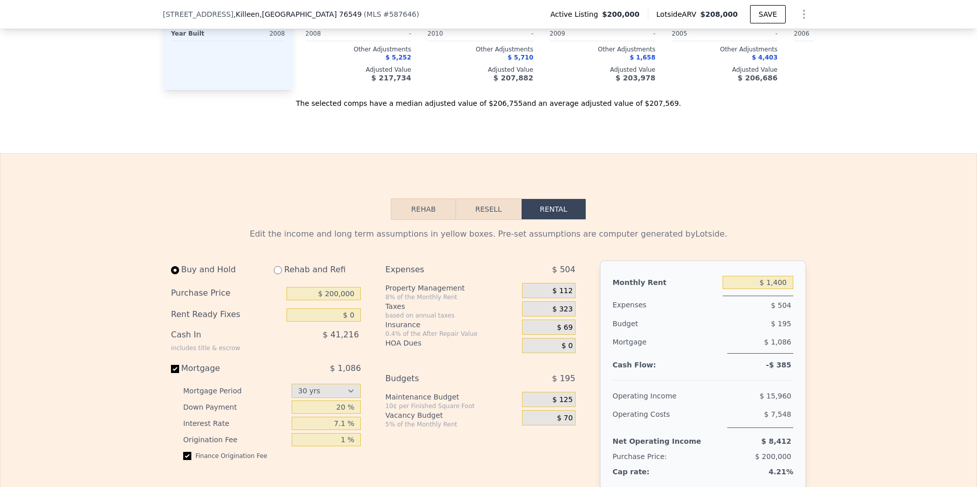
click at [489, 198] on button "Resell" at bounding box center [488, 208] width 65 height 21
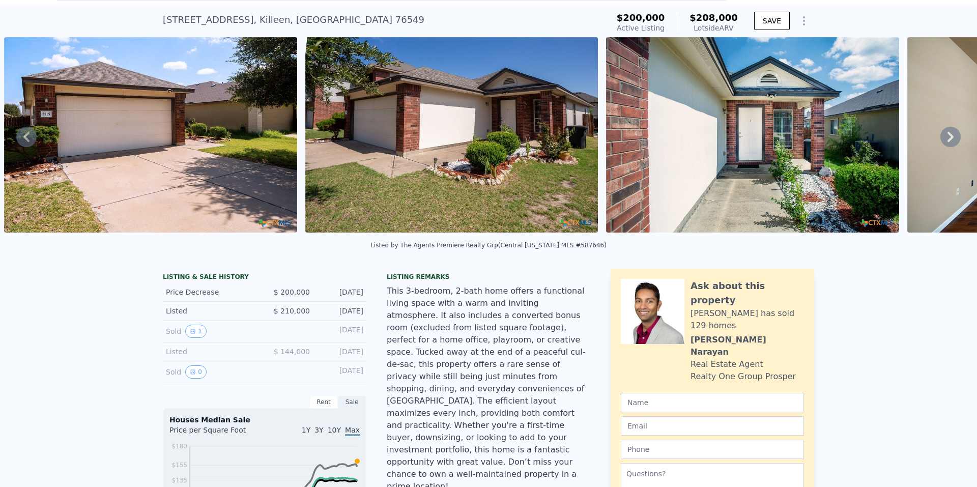
scroll to position [4, 0]
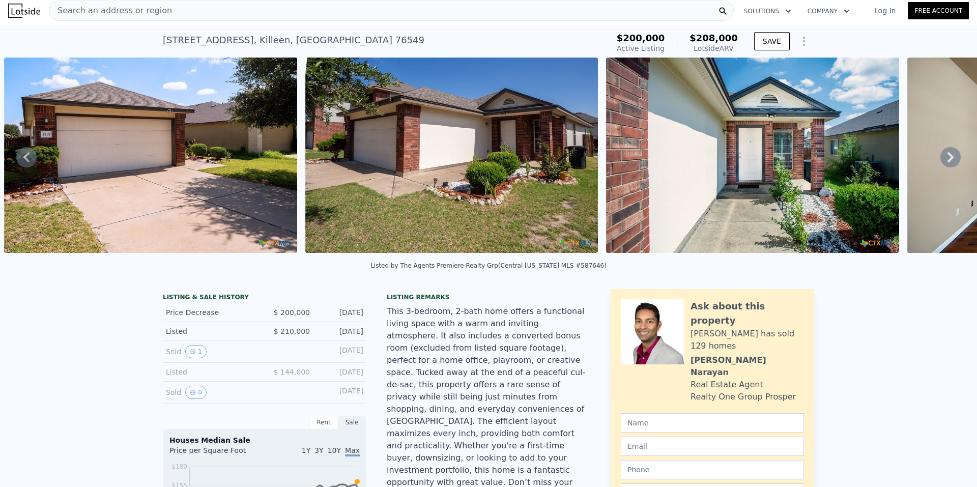
click at [940, 157] on icon at bounding box center [950, 157] width 20 height 20
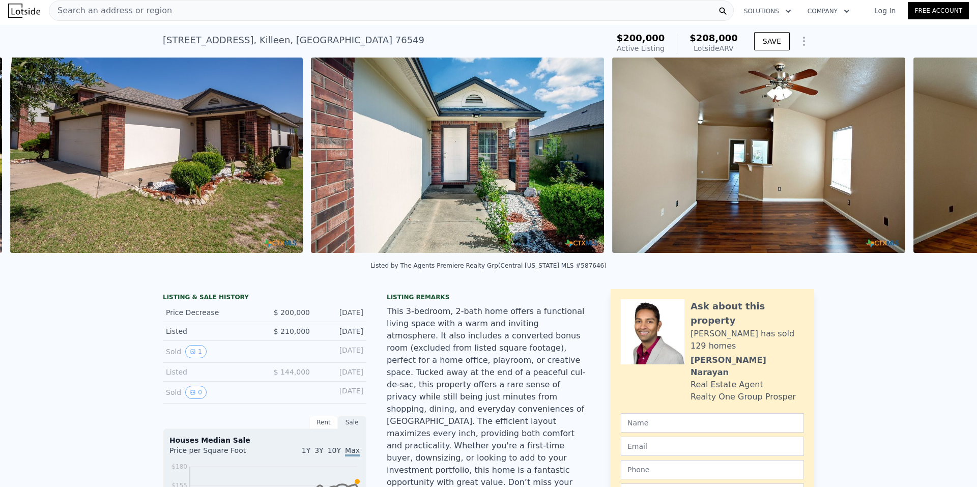
scroll to position [0, 1068]
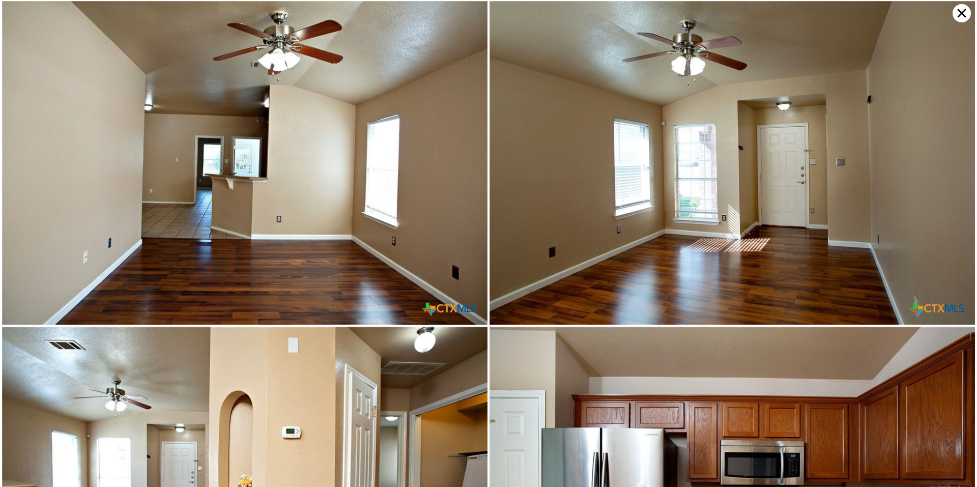
scroll to position [647, 0]
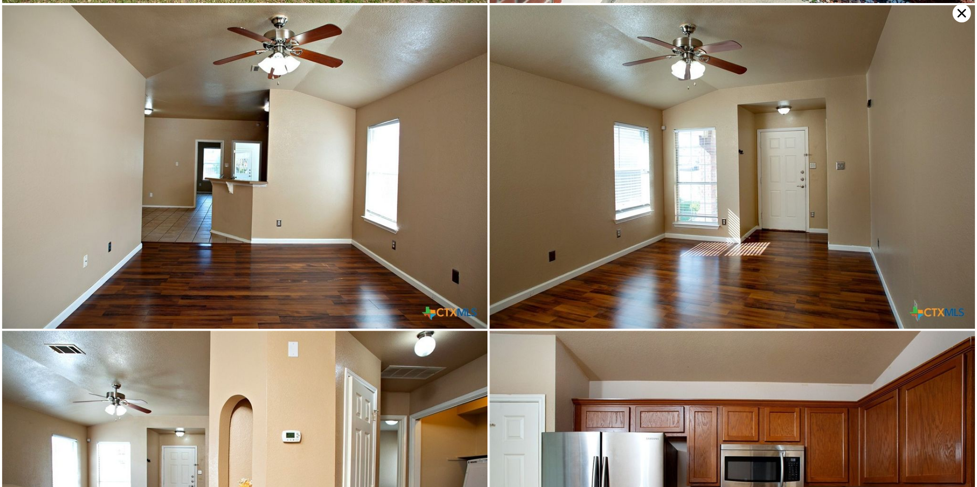
click at [961, 12] on icon at bounding box center [962, 13] width 18 height 18
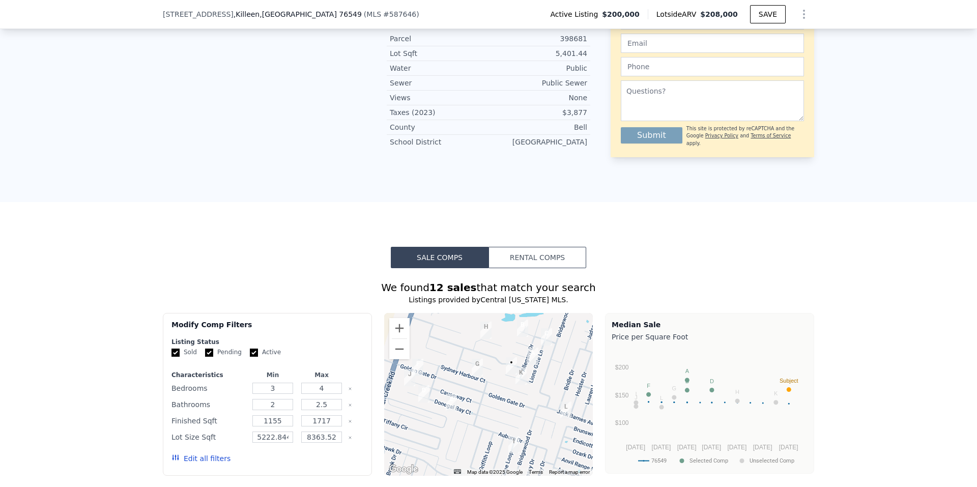
scroll to position [712, 0]
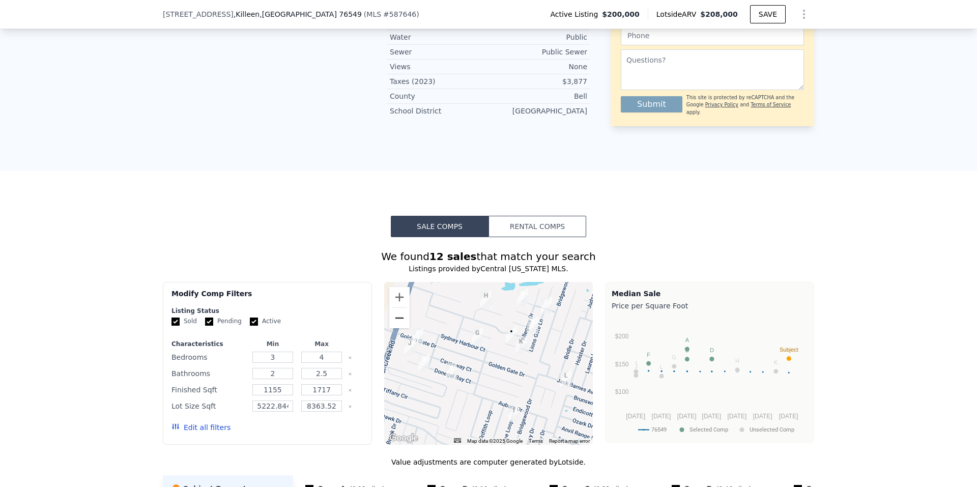
click at [396, 308] on button "Zoom out" at bounding box center [399, 318] width 20 height 20
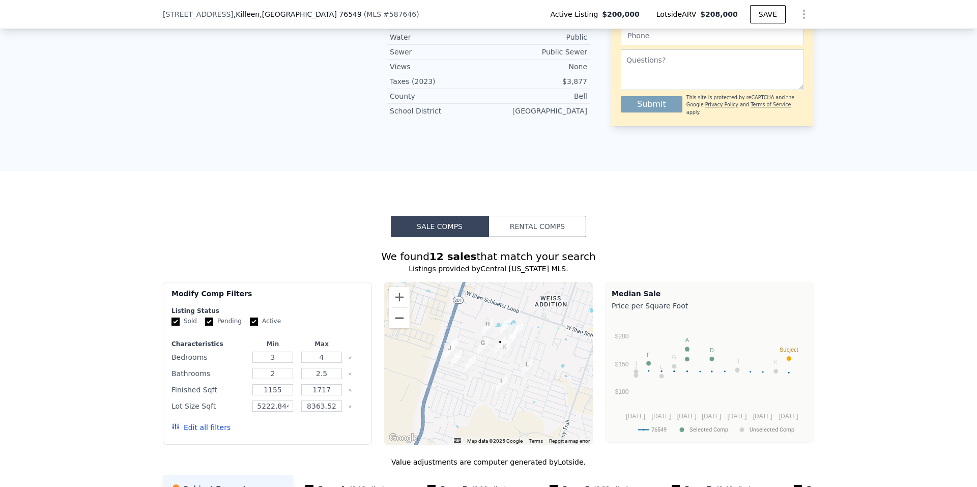
click at [396, 308] on button "Zoom out" at bounding box center [399, 318] width 20 height 20
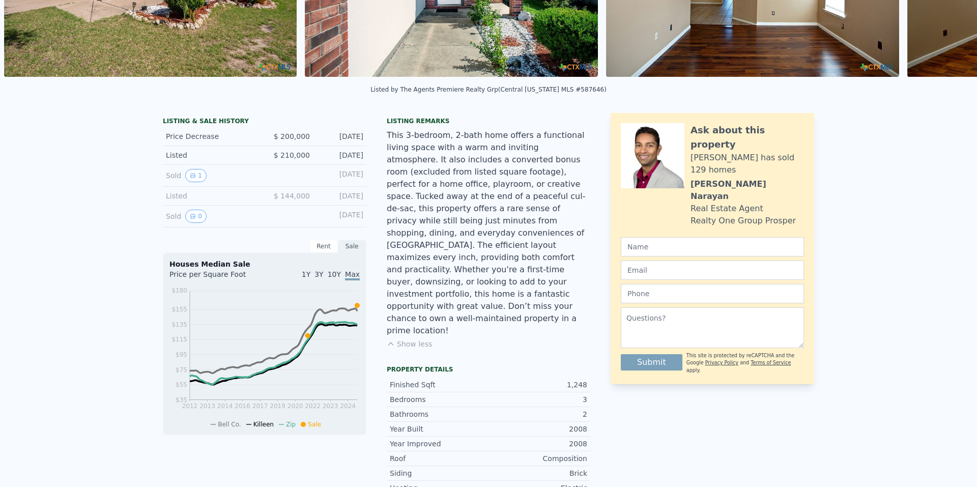
scroll to position [0, 0]
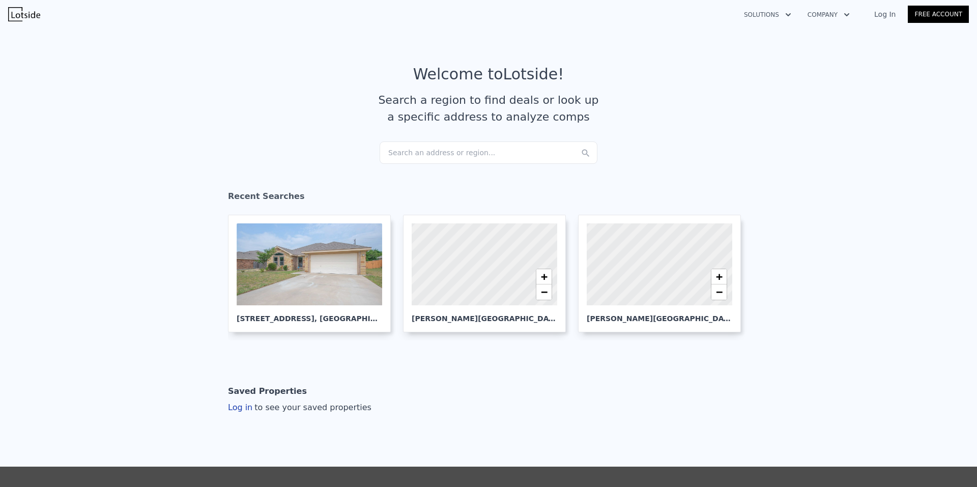
click at [452, 148] on div "Search an address or region..." at bounding box center [489, 152] width 218 height 22
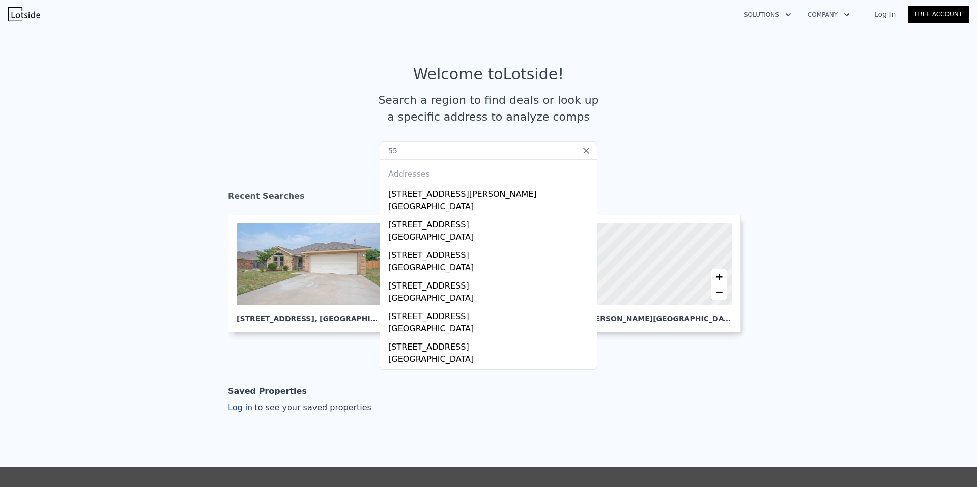
type input "5"
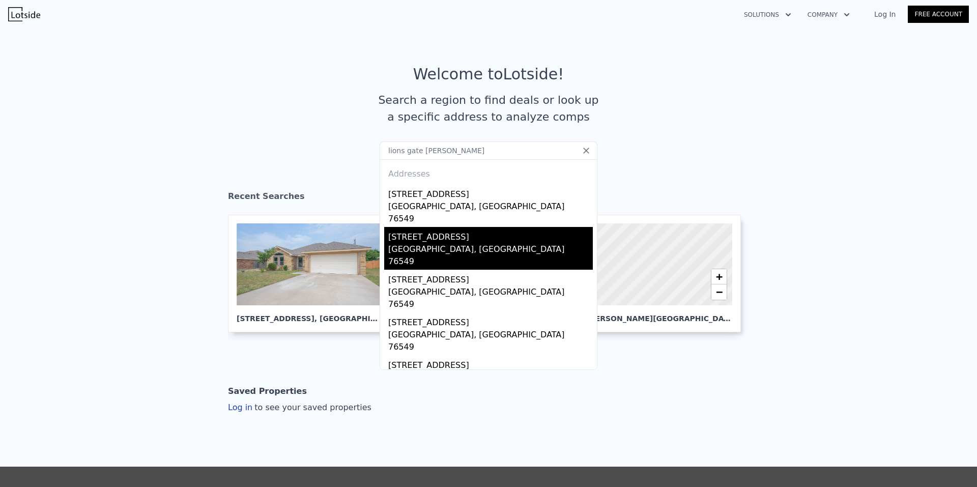
type input "lions gate [PERSON_NAME]"
click at [412, 227] on div "[STREET_ADDRESS]" at bounding box center [490, 235] width 205 height 16
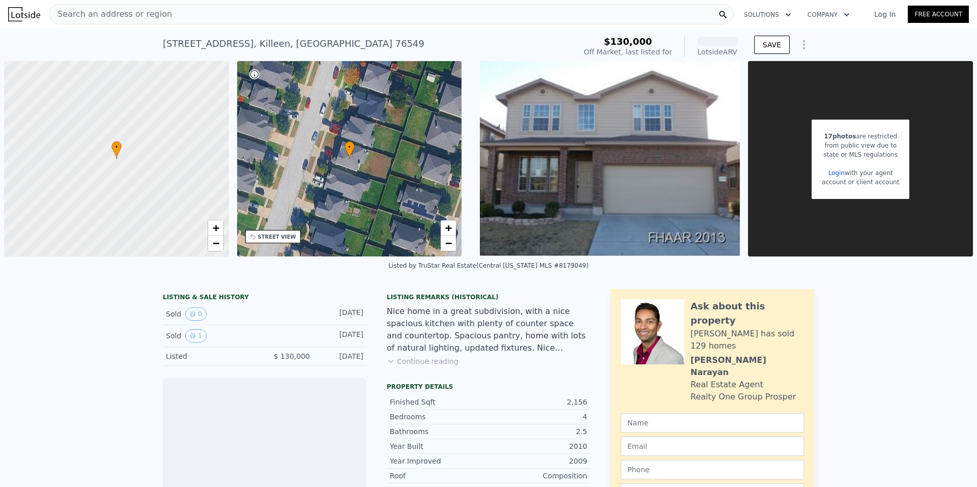
click at [219, 46] on div "[STREET_ADDRESS]" at bounding box center [294, 44] width 262 height 14
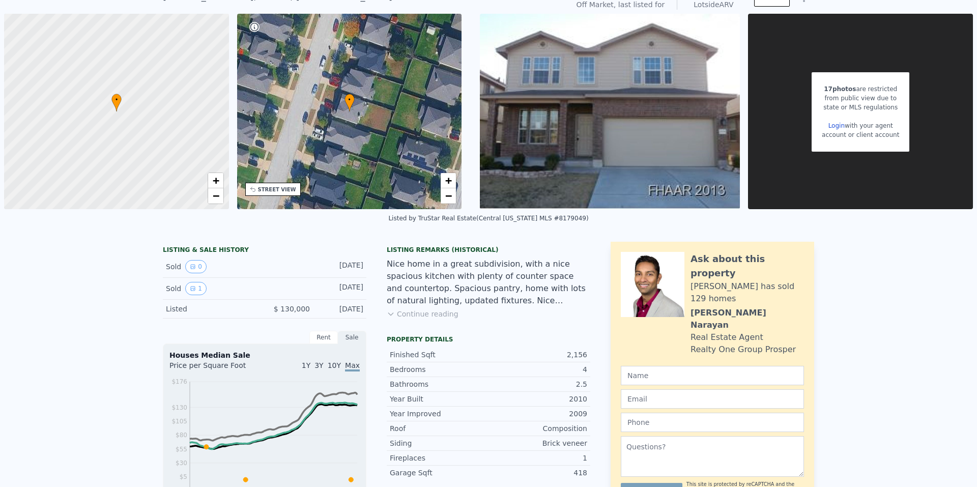
scroll to position [4, 0]
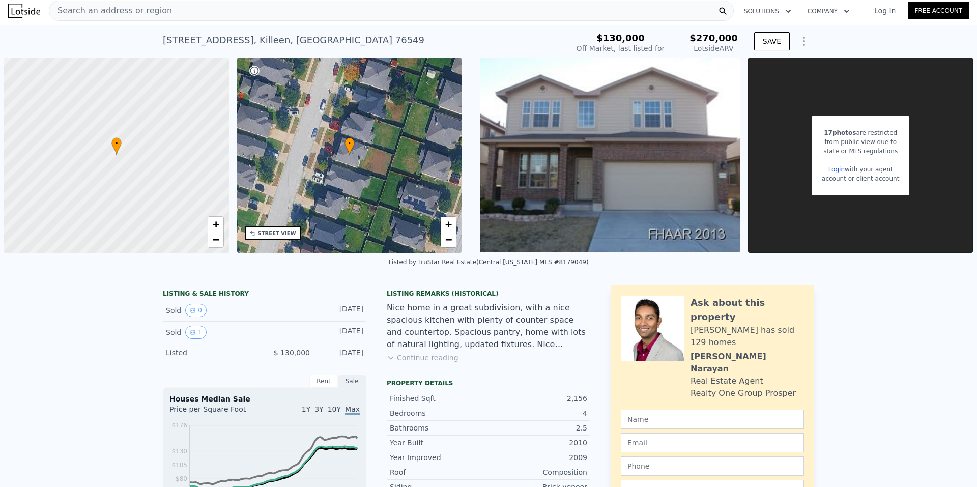
click at [17, 11] on img at bounding box center [24, 11] width 32 height 14
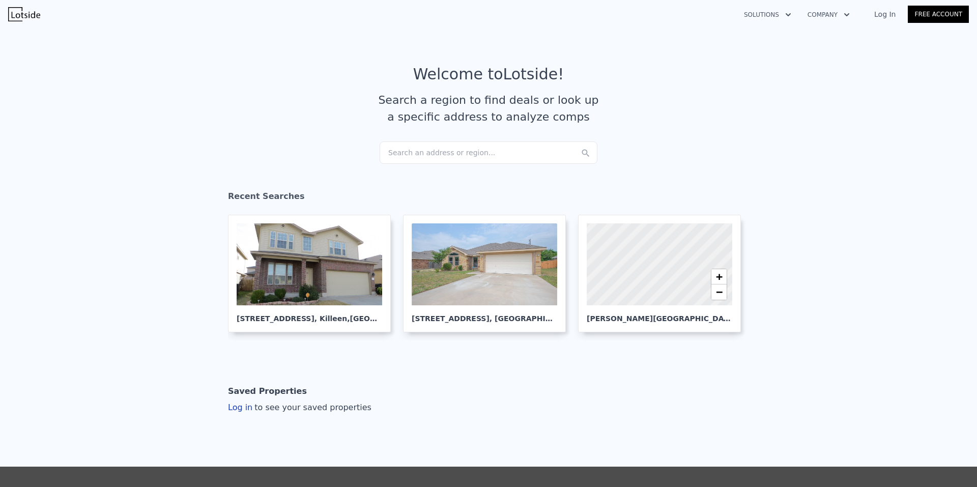
click at [452, 155] on div "Search an address or region..." at bounding box center [489, 152] width 218 height 22
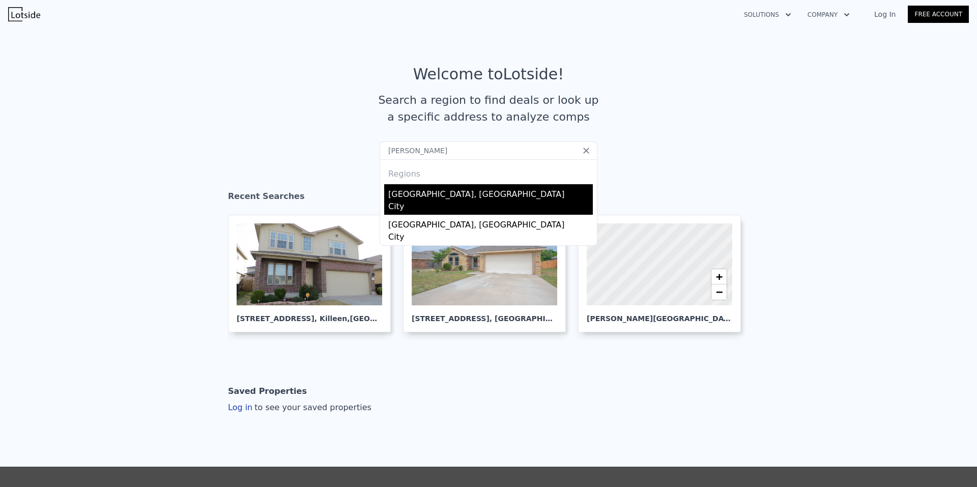
type input "[PERSON_NAME]"
click at [451, 189] on div "[GEOGRAPHIC_DATA], [GEOGRAPHIC_DATA]" at bounding box center [490, 192] width 205 height 16
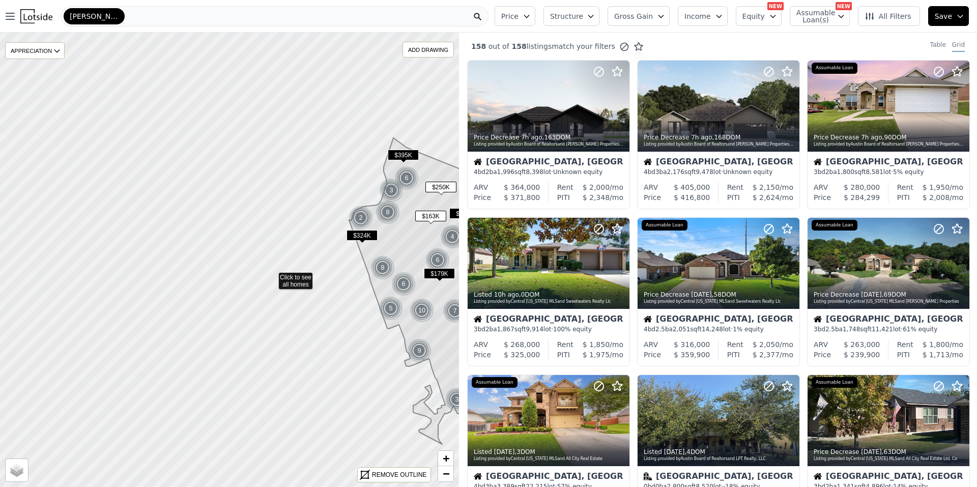
drag, startPoint x: 9, startPoint y: 243, endPoint x: 271, endPoint y: 276, distance: 264.1
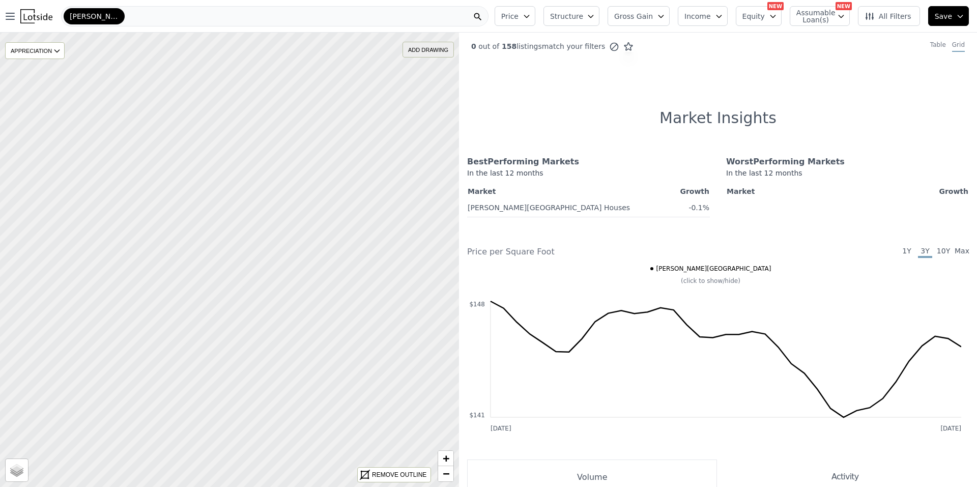
click at [437, 50] on div "ADD DRAWING" at bounding box center [428, 49] width 50 height 15
drag, startPoint x: 209, startPoint y: 208, endPoint x: 208, endPoint y: 213, distance: 5.2
click at [519, 17] on span "Price" at bounding box center [509, 16] width 17 height 10
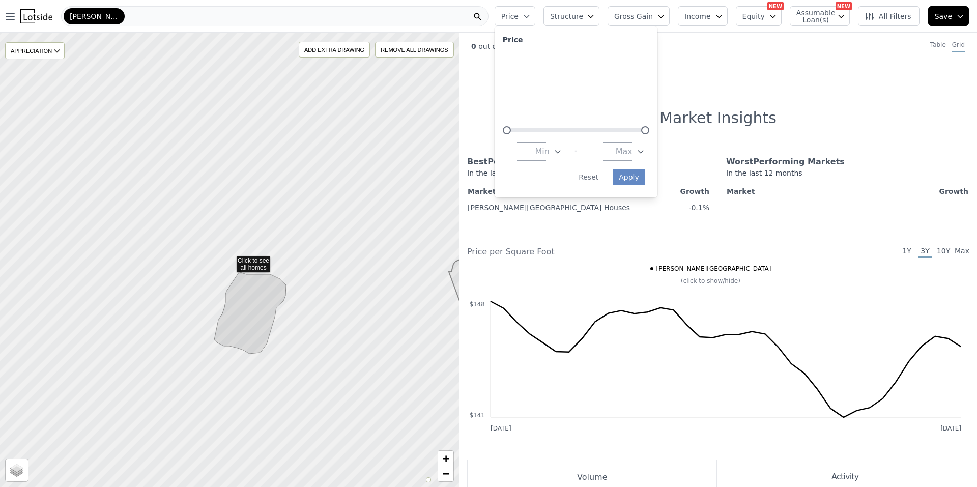
click at [611, 150] on button "Max" at bounding box center [618, 151] width 64 height 18
click at [632, 214] on button "$200K" at bounding box center [618, 206] width 64 height 18
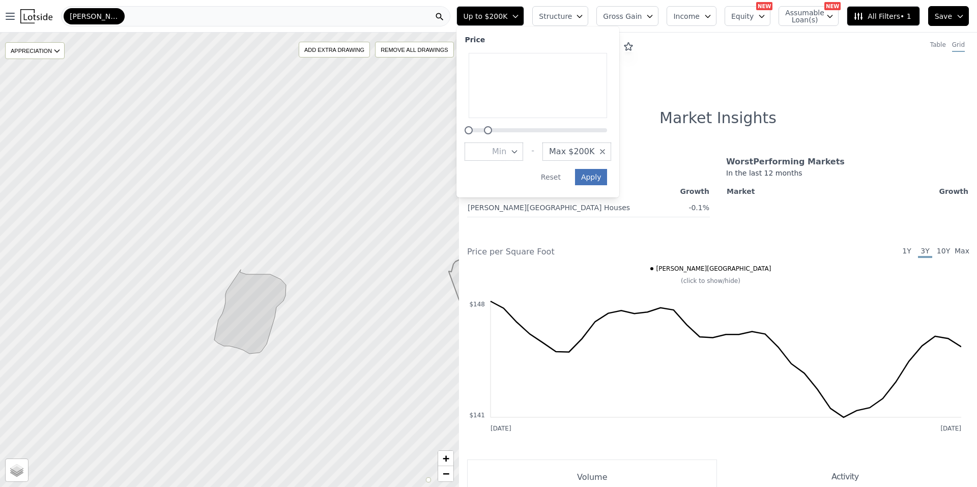
click at [608, 178] on button "Apply" at bounding box center [591, 177] width 33 height 16
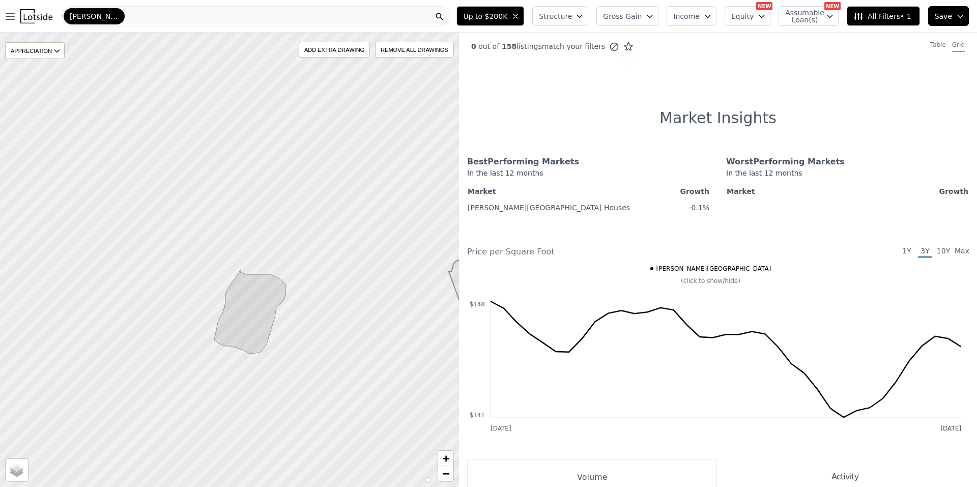
click at [511, 24] on button "Up to $200K" at bounding box center [490, 16] width 68 height 20
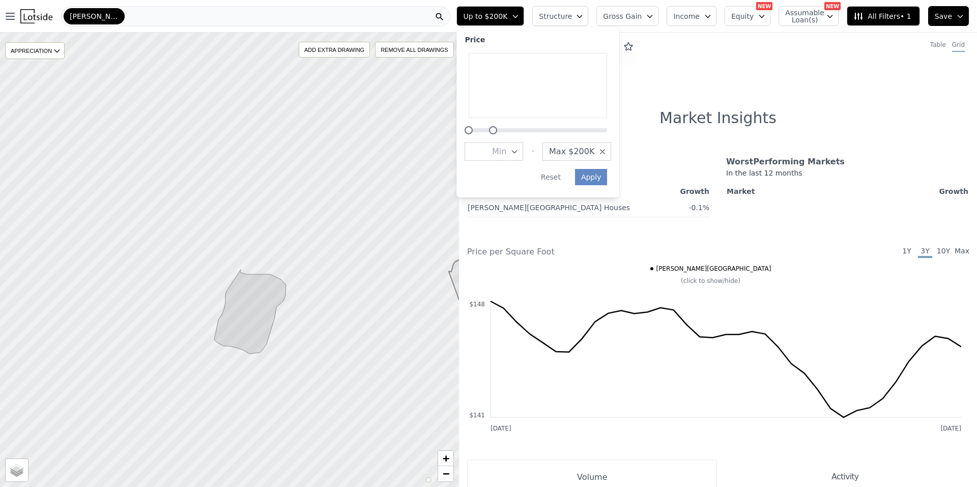
click at [497, 132] on div at bounding box center [493, 130] width 8 height 8
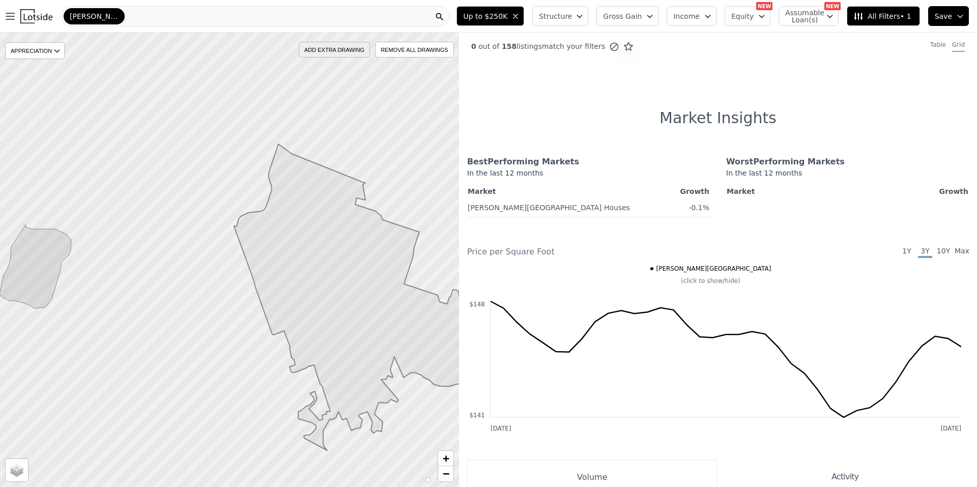
click at [317, 47] on div "ADD EXTRA DRAWING" at bounding box center [334, 49] width 70 height 15
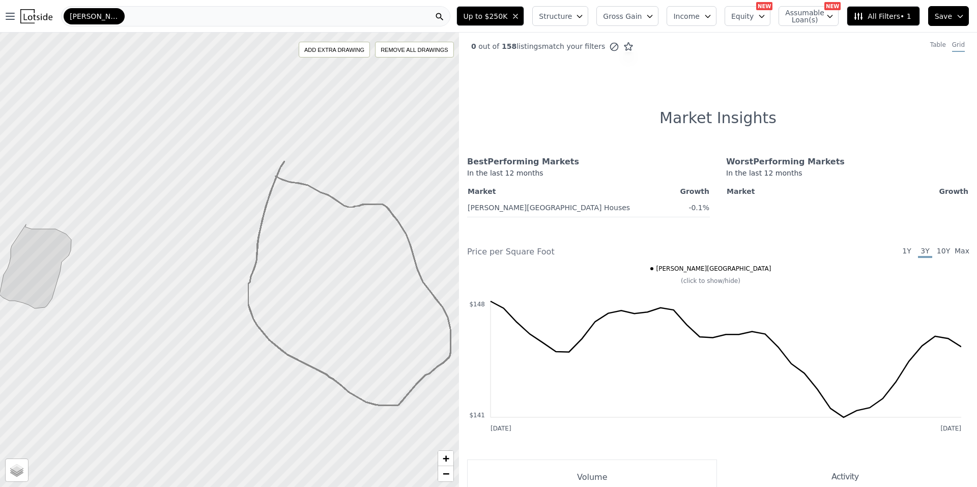
drag, startPoint x: 284, startPoint y: 161, endPoint x: 276, endPoint y: 176, distance: 17.1
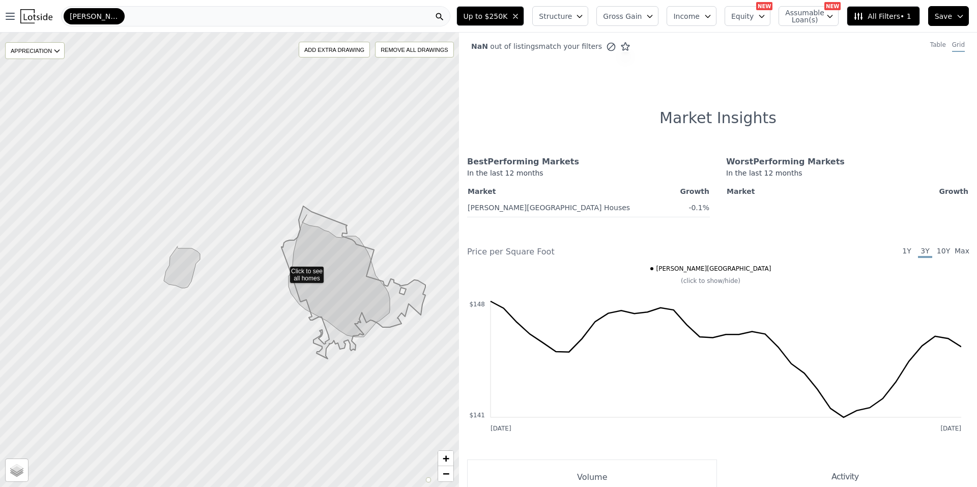
click at [283, 270] on icon at bounding box center [230, 260] width 554 height 549
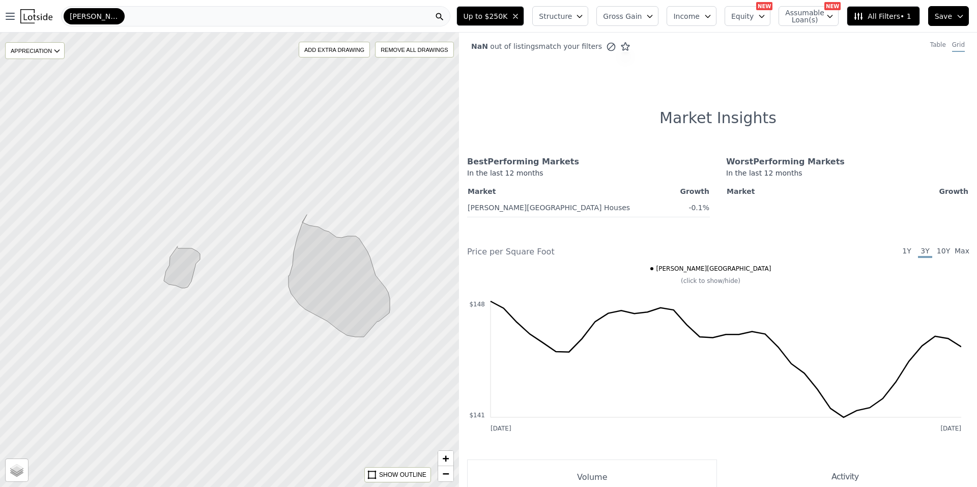
click at [263, 21] on div "[PERSON_NAME][GEOGRAPHIC_DATA]" at bounding box center [255, 16] width 389 height 20
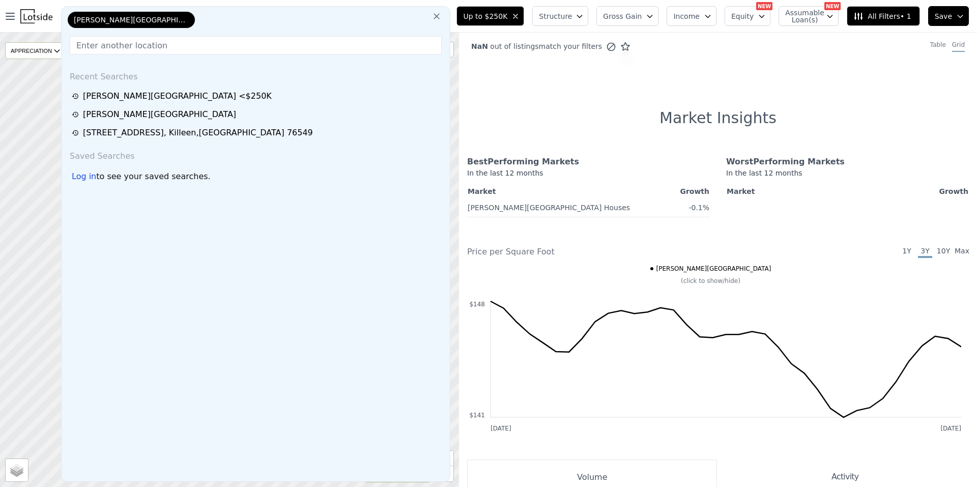
click at [442, 21] on icon at bounding box center [437, 16] width 10 height 10
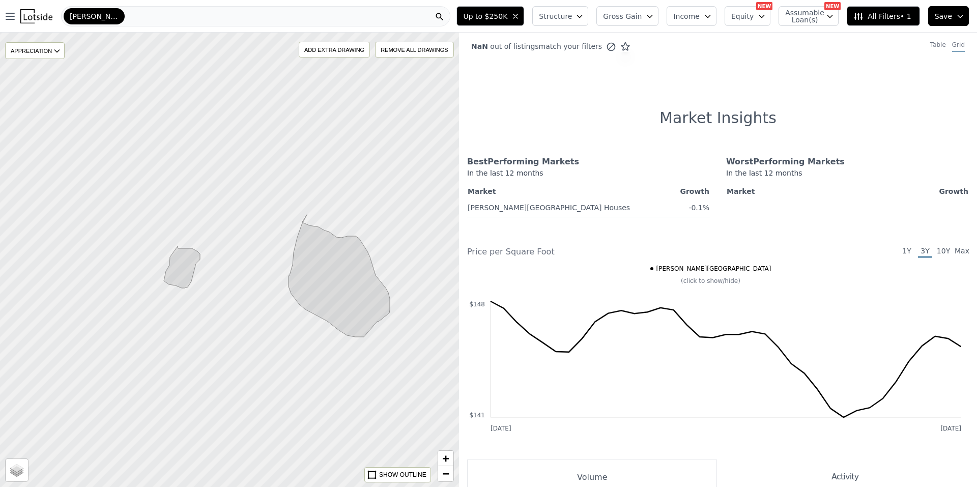
click at [516, 48] on div "NaN out of listings match your filters" at bounding box center [545, 46] width 172 height 11
click at [756, 23] on button "Equity" at bounding box center [748, 16] width 46 height 20
click at [572, 18] on span "Structure" at bounding box center [555, 16] width 33 height 10
click at [587, 15] on button "Structure" at bounding box center [560, 16] width 56 height 20
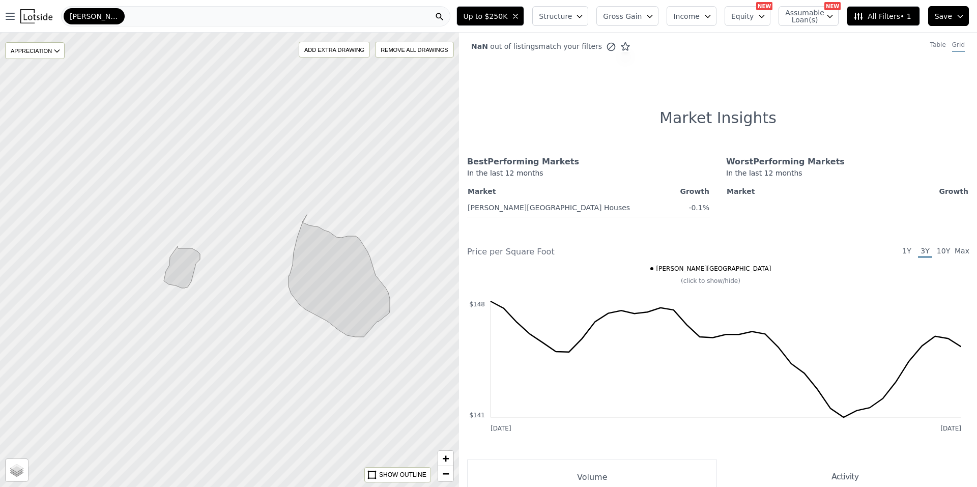
click at [642, 15] on span "Gross Gain" at bounding box center [622, 16] width 39 height 10
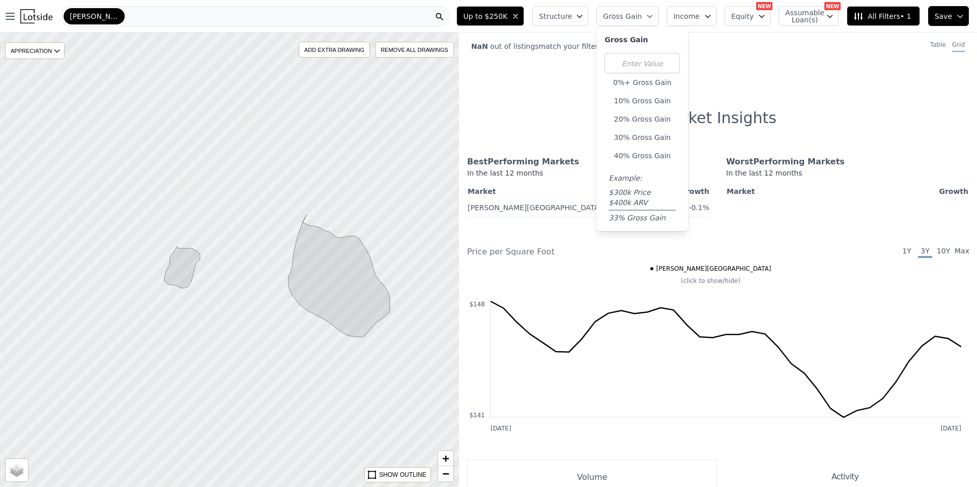
click at [642, 15] on span "Gross Gain" at bounding box center [622, 16] width 39 height 10
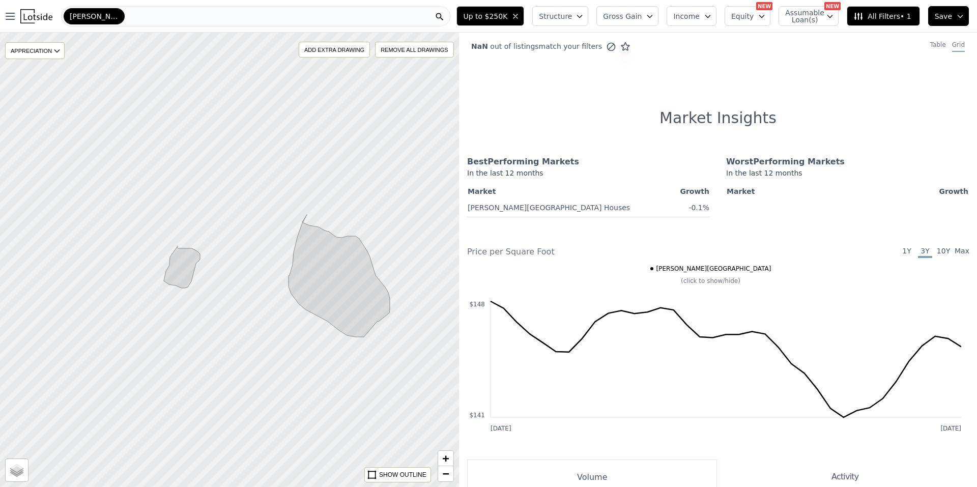
click at [700, 13] on span "Income" at bounding box center [686, 16] width 26 height 10
click at [752, 14] on span "Equity" at bounding box center [742, 16] width 22 height 10
click at [807, 15] on span "Assumable Loan(s)" at bounding box center [801, 16] width 33 height 14
click at [939, 47] on div "Table" at bounding box center [938, 46] width 16 height 11
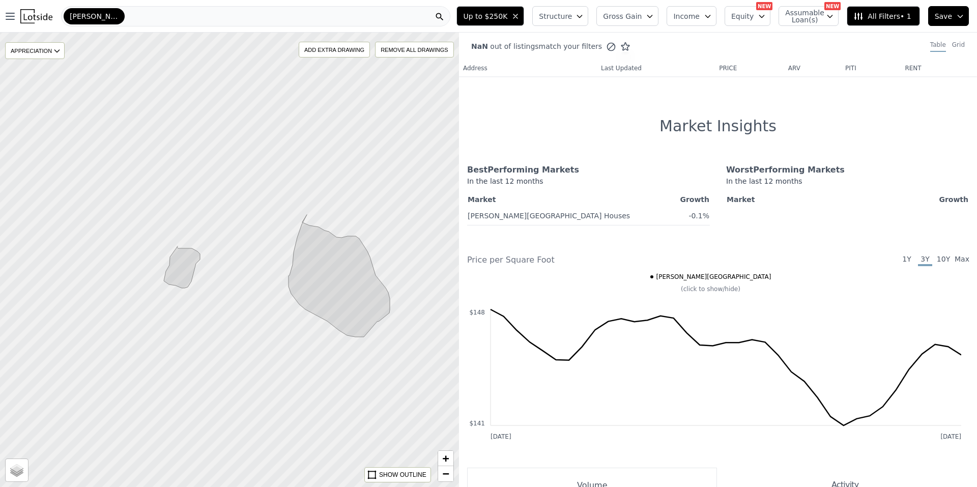
click at [113, 14] on span "[PERSON_NAME][GEOGRAPHIC_DATA]" at bounding box center [94, 16] width 49 height 10
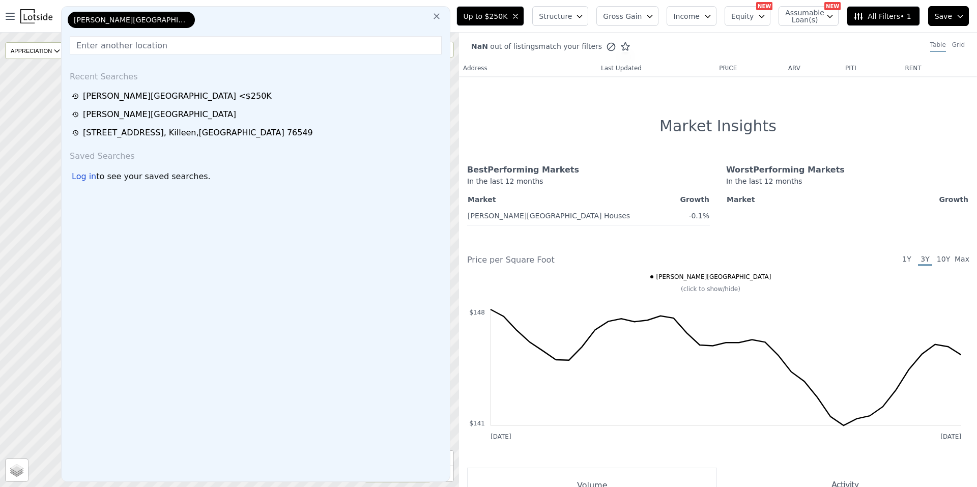
click at [442, 14] on icon at bounding box center [437, 16] width 10 height 10
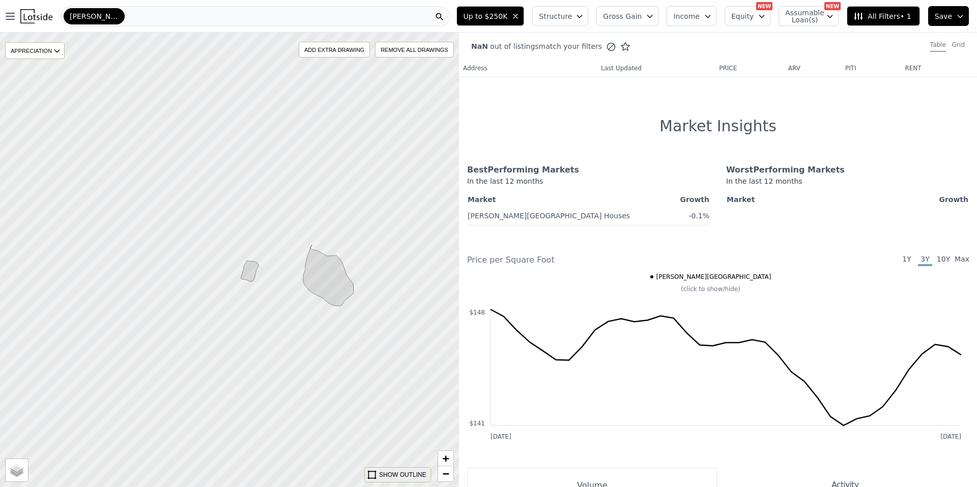
click at [403, 478] on div "SHOW OUTLINE" at bounding box center [402, 474] width 47 height 9
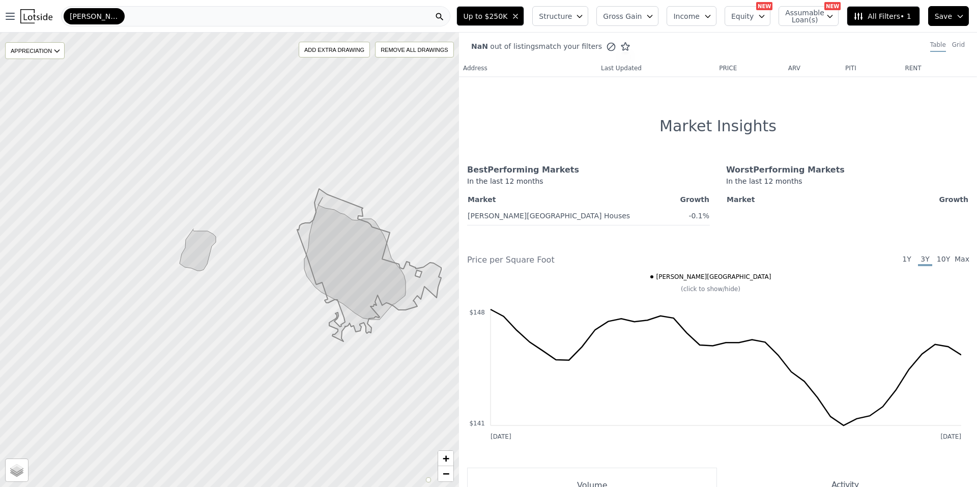
click at [520, 19] on icon "button" at bounding box center [515, 16] width 8 height 8
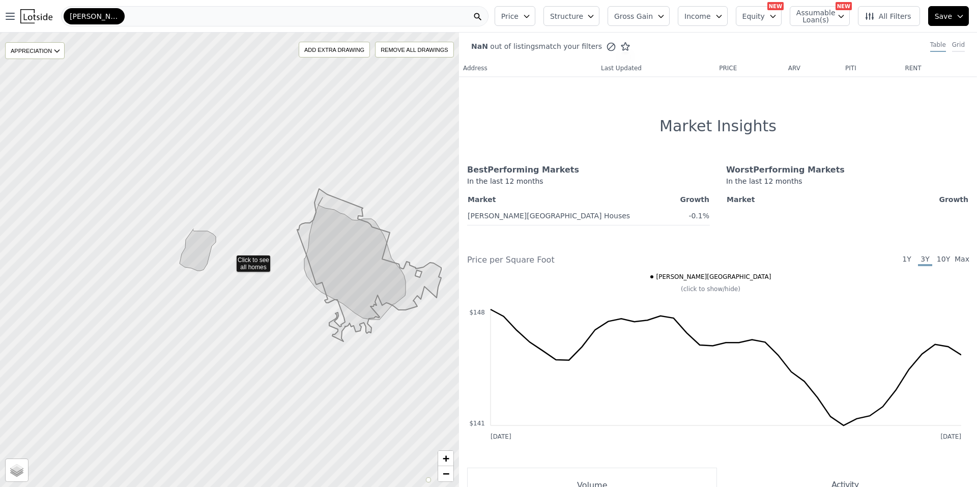
click at [952, 44] on div "Grid" at bounding box center [958, 46] width 13 height 11
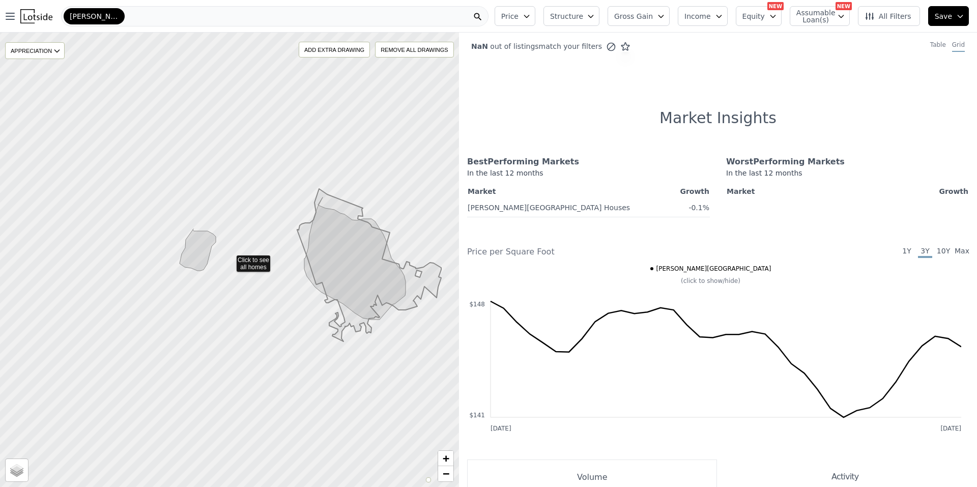
click at [899, 18] on span "All Filters" at bounding box center [888, 16] width 47 height 10
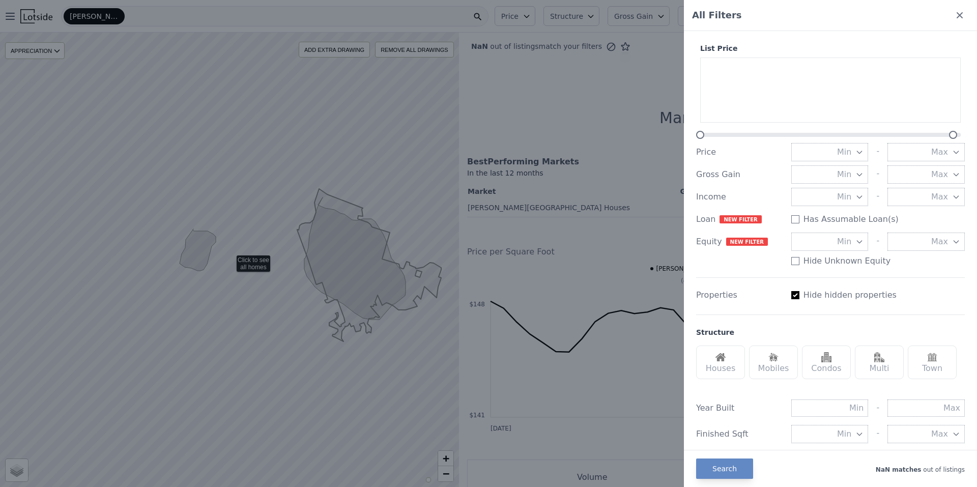
click at [951, 4] on div "All Filters" at bounding box center [830, 15] width 293 height 31
click at [934, 16] on div "All Filters" at bounding box center [830, 15] width 293 height 31
click at [939, 16] on div "All Filters" at bounding box center [830, 15] width 293 height 31
click at [955, 15] on icon at bounding box center [960, 15] width 10 height 10
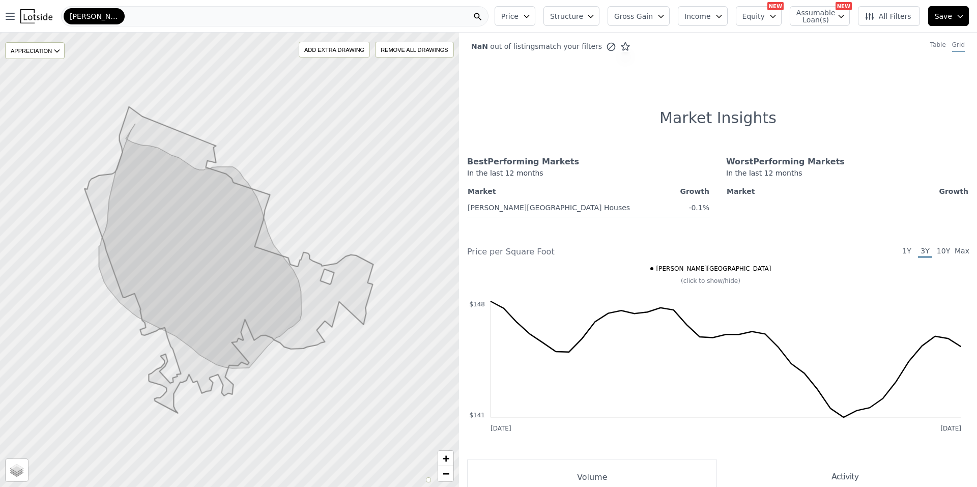
drag, startPoint x: 523, startPoint y: 42, endPoint x: 519, endPoint y: 51, distance: 10.5
click at [522, 43] on div "NaN out of listings match your filters" at bounding box center [545, 46] width 172 height 11
click at [518, 52] on div "NaN out of listings match your filters Table Grid" at bounding box center [718, 46] width 518 height 27
click at [32, 20] on img at bounding box center [36, 16] width 32 height 14
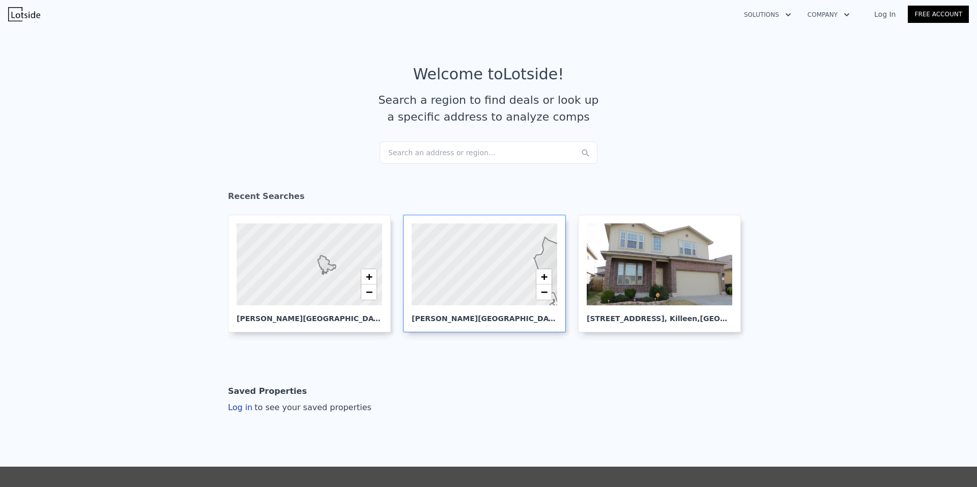
click at [474, 264] on div at bounding box center [484, 264] width 175 height 98
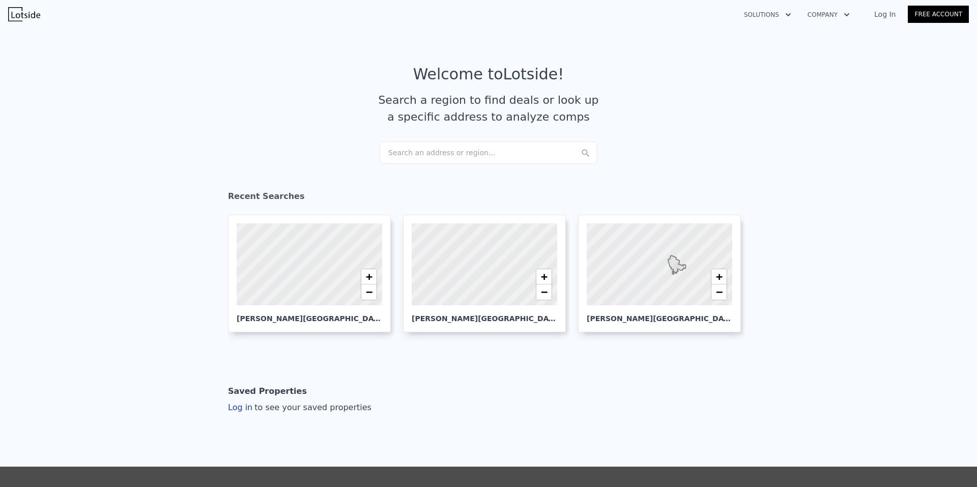
click at [420, 159] on div "Search an address or region..." at bounding box center [489, 152] width 218 height 22
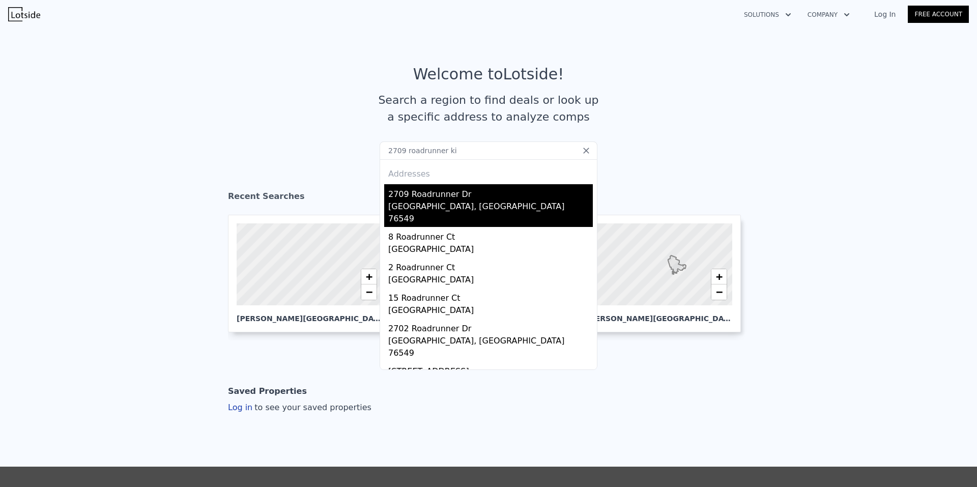
type input "2709 roadrunner ki"
click at [421, 201] on div "Killeen, TX 76549" at bounding box center [490, 214] width 205 height 26
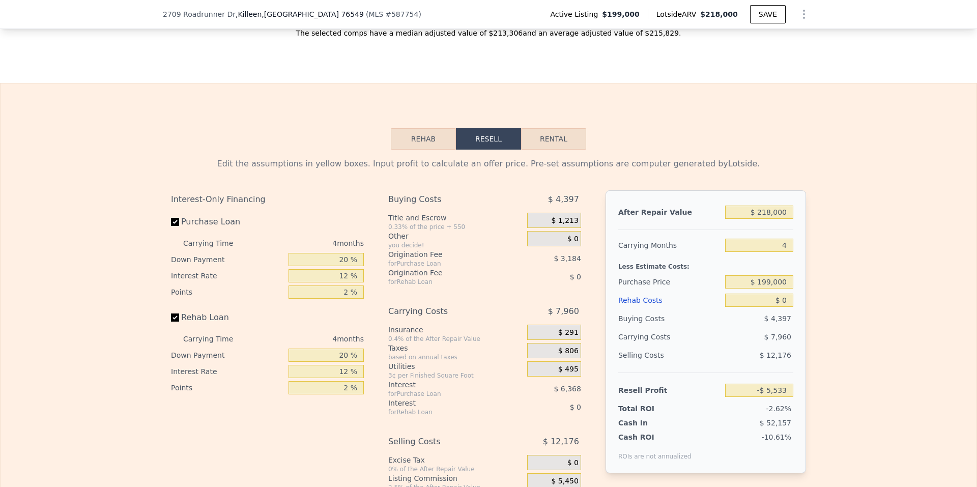
scroll to position [1371, 0]
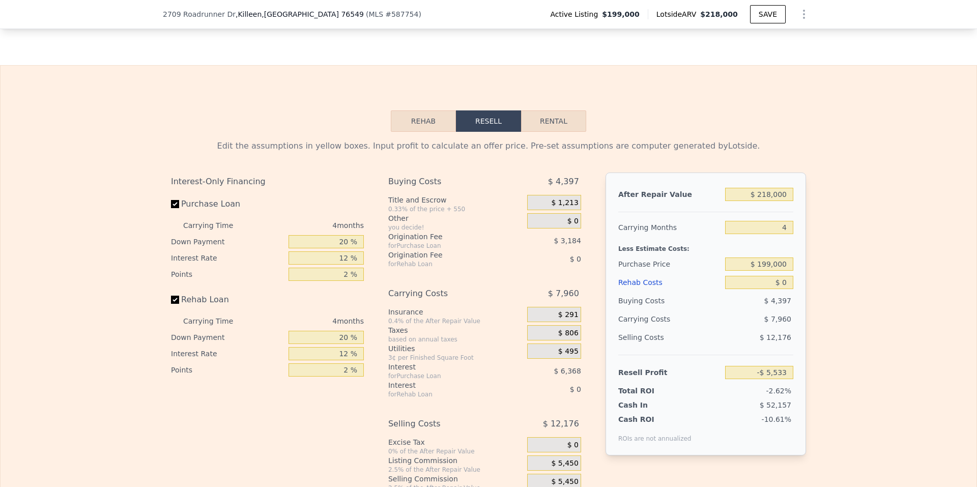
click at [557, 132] on button "Rental" at bounding box center [553, 120] width 65 height 21
select select "30"
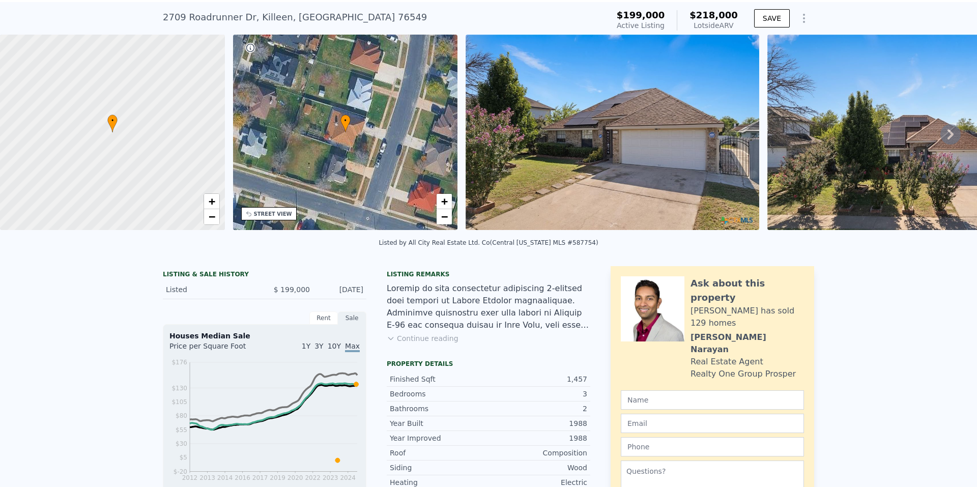
scroll to position [4, 0]
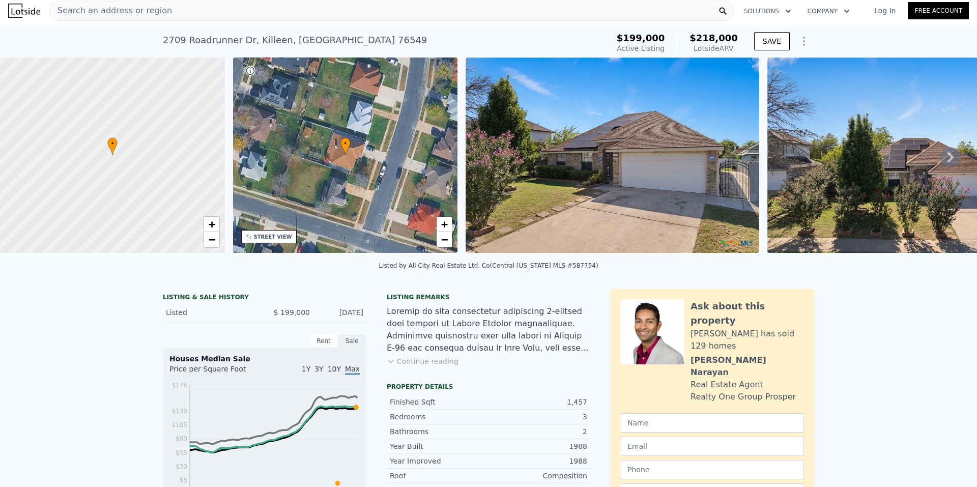
click at [940, 155] on icon at bounding box center [950, 157] width 20 height 20
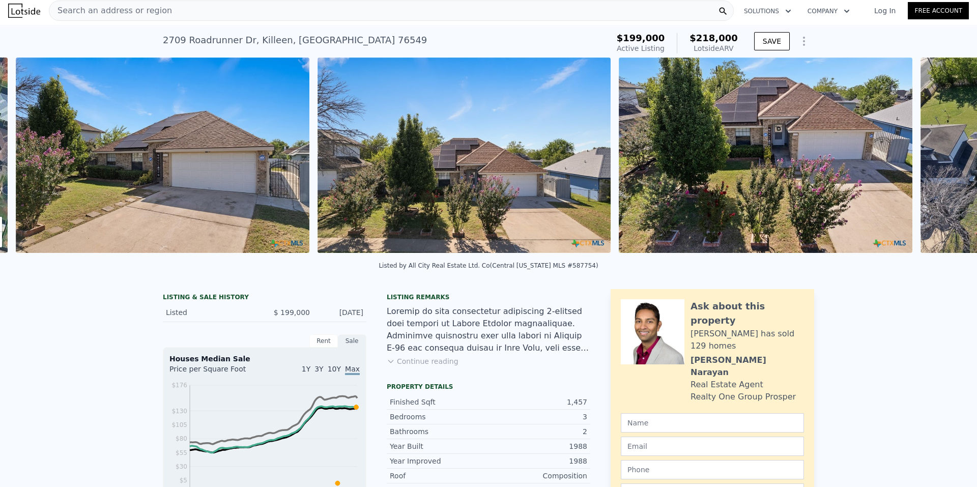
scroll to position [0, 466]
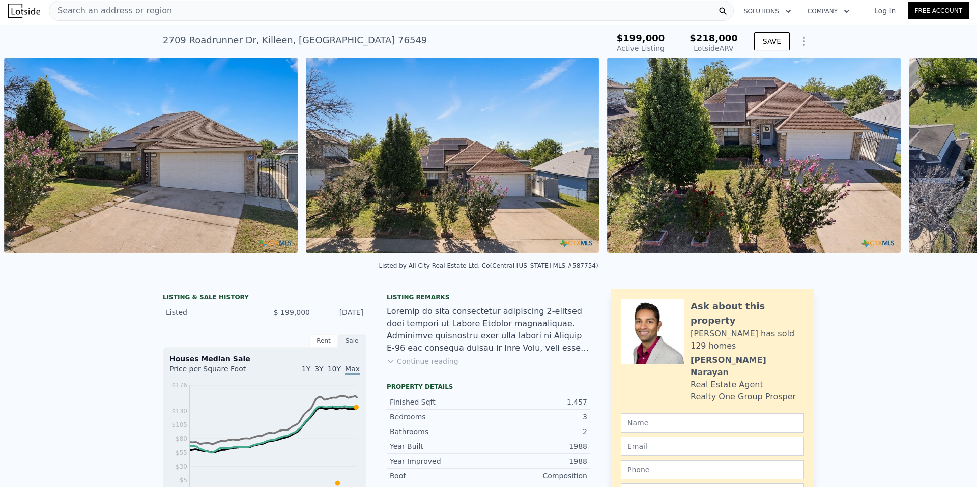
click at [940, 155] on div "• + − • + − STREET VIEW Loading... SATELLITE VIEW" at bounding box center [488, 157] width 977 height 199
click at [940, 162] on icon at bounding box center [950, 157] width 20 height 20
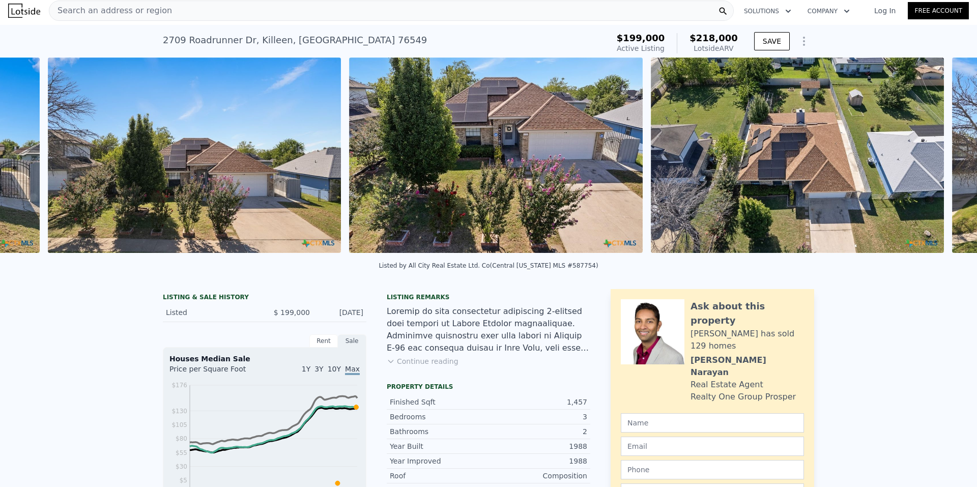
scroll to position [0, 767]
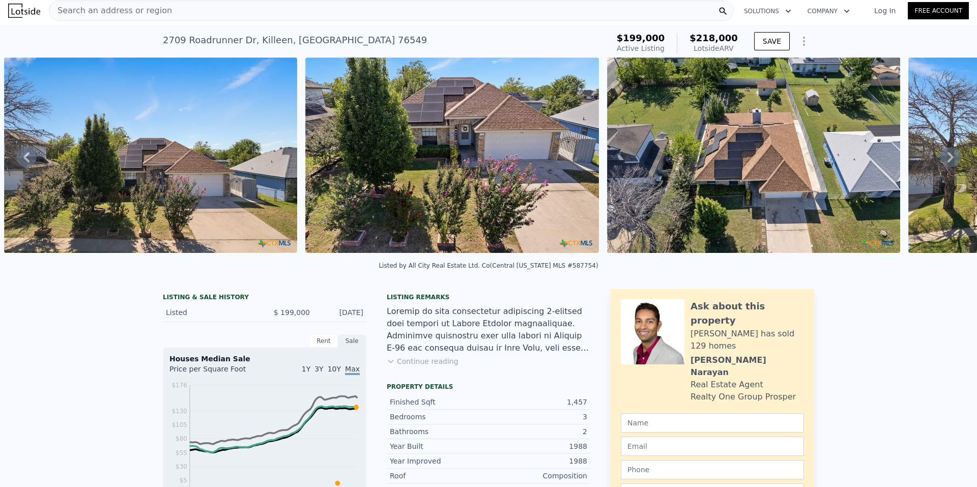
click at [940, 162] on div "• + − • + − STREET VIEW Loading... SATELLITE VIEW" at bounding box center [488, 157] width 977 height 199
click at [940, 162] on icon at bounding box center [950, 157] width 20 height 20
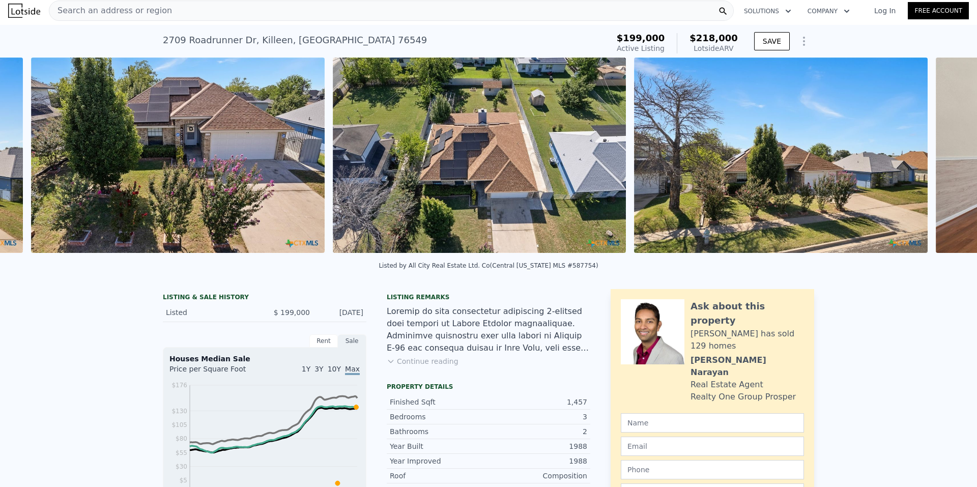
scroll to position [0, 1069]
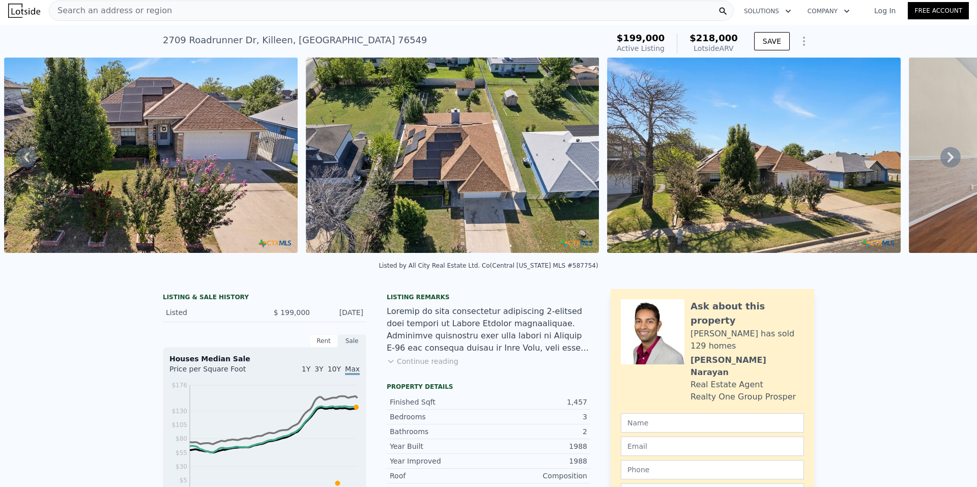
click at [940, 162] on icon at bounding box center [950, 157] width 20 height 20
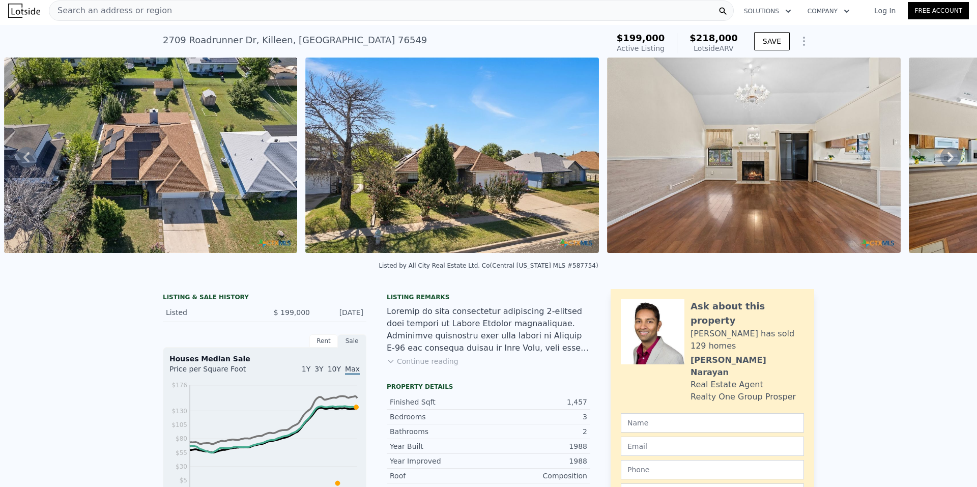
click at [940, 162] on icon at bounding box center [950, 157] width 20 height 20
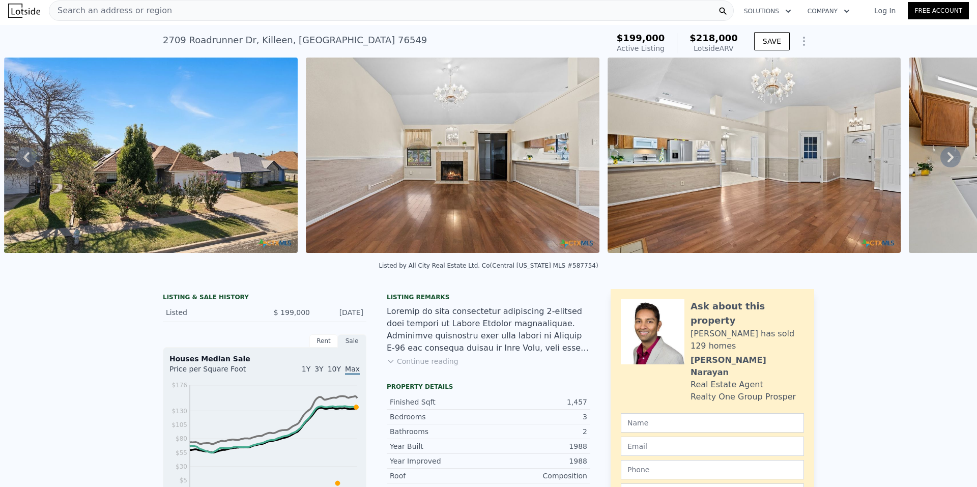
click at [940, 162] on icon at bounding box center [950, 157] width 20 height 20
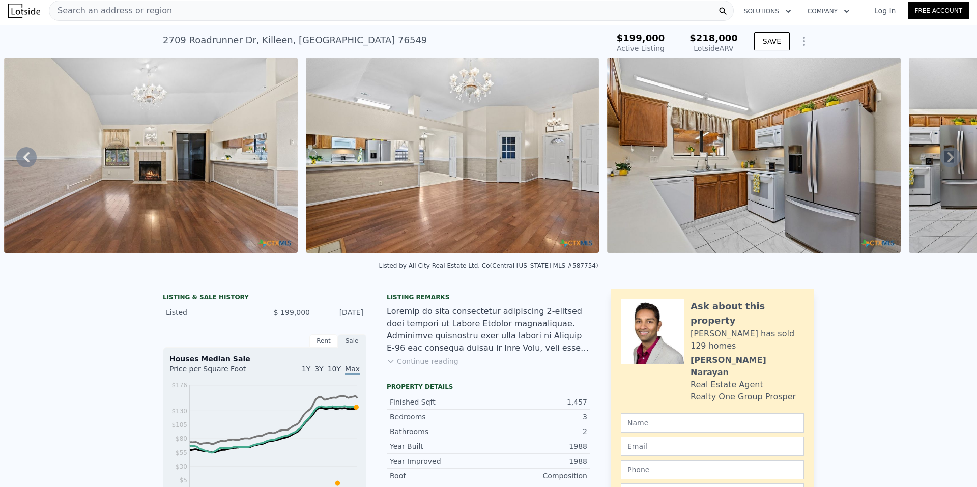
click at [940, 162] on icon at bounding box center [950, 157] width 20 height 20
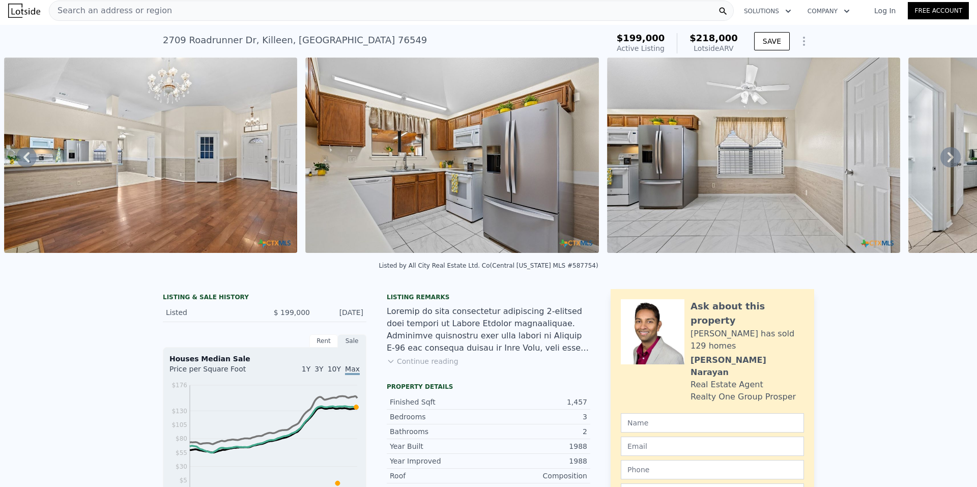
click at [940, 162] on icon at bounding box center [950, 157] width 20 height 20
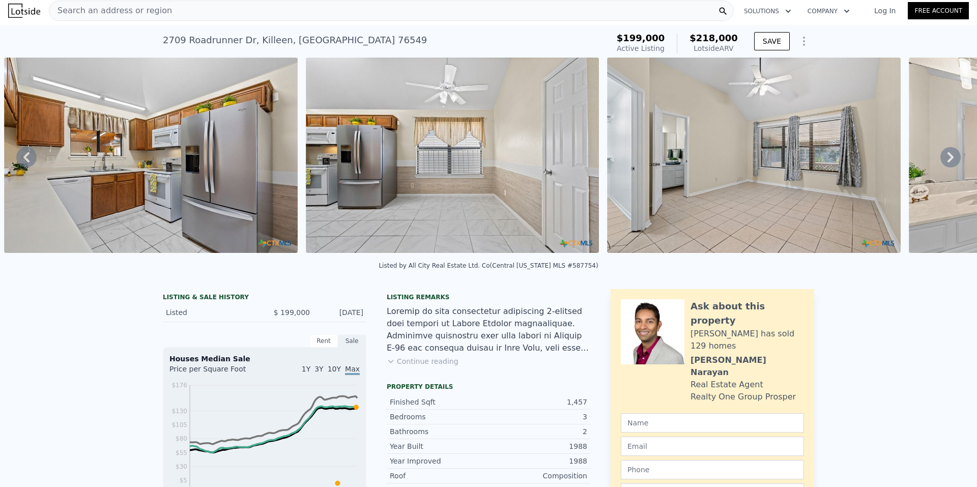
click at [940, 162] on icon at bounding box center [950, 157] width 20 height 20
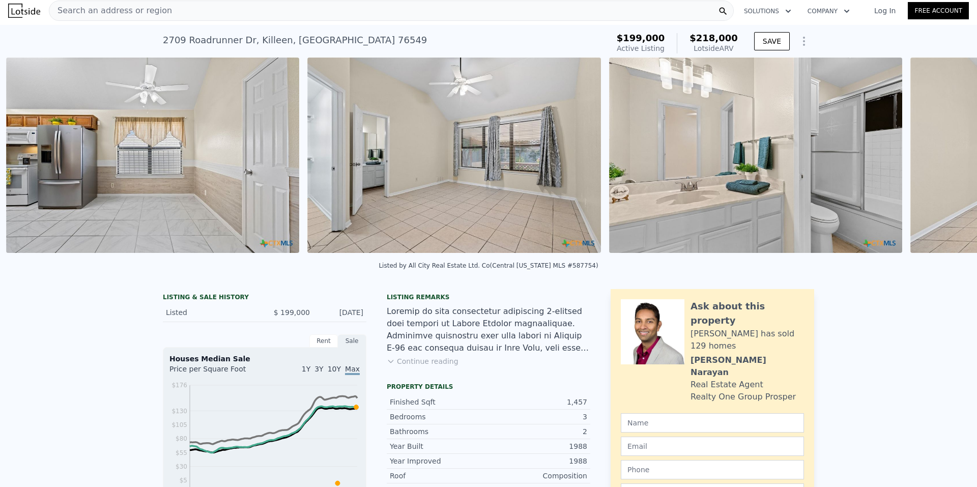
scroll to position [0, 2878]
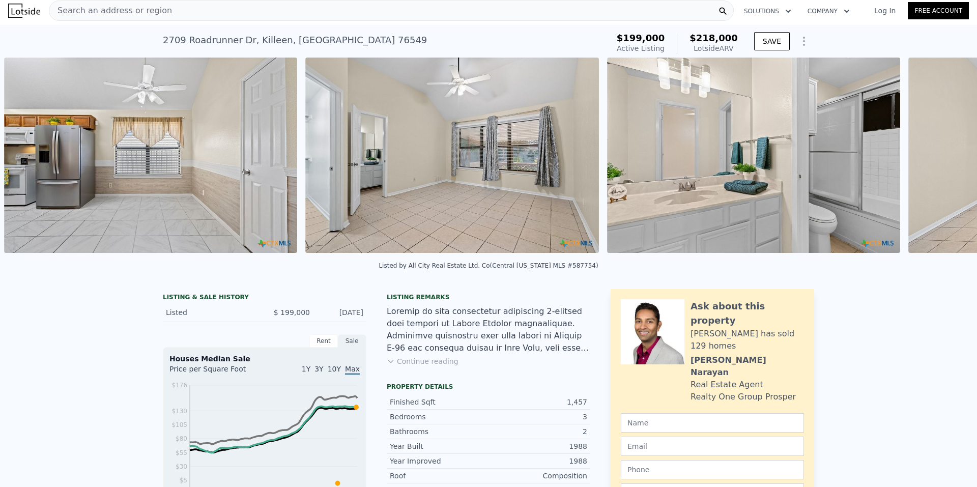
click at [940, 162] on div "• + − • + − STREET VIEW Loading... SATELLITE VIEW" at bounding box center [488, 157] width 977 height 199
click at [940, 162] on icon at bounding box center [950, 157] width 20 height 20
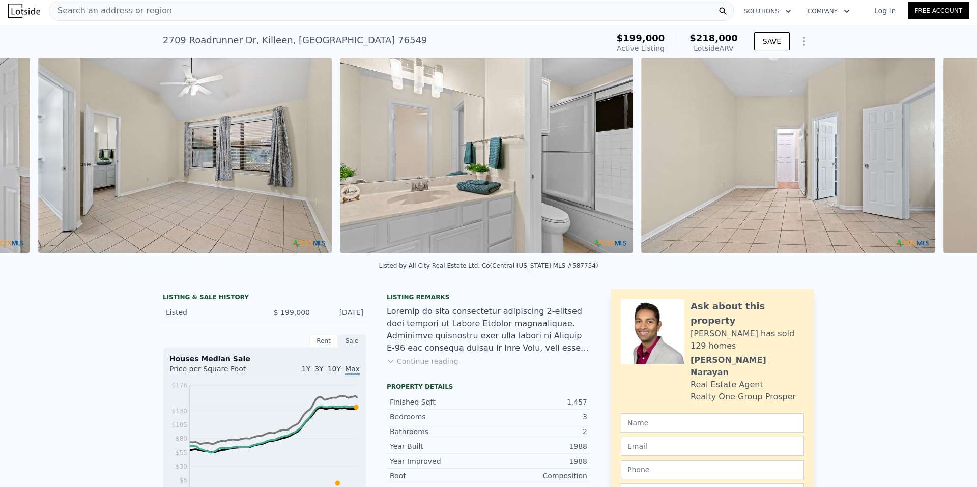
scroll to position [0, 3180]
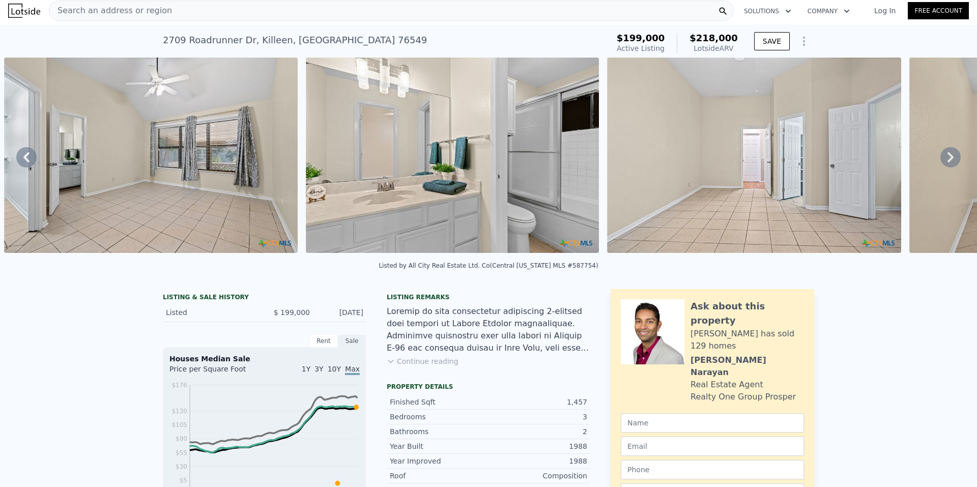
click at [203, 130] on img at bounding box center [151, 155] width 294 height 195
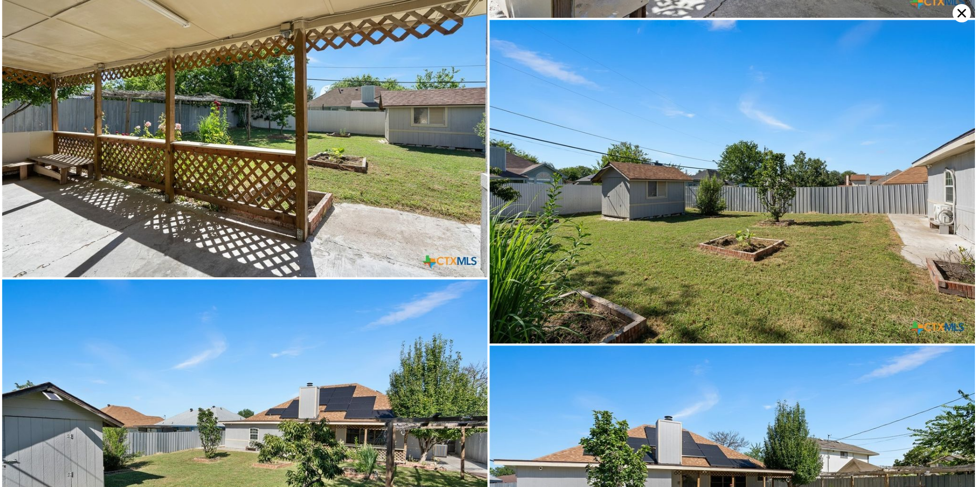
scroll to position [3298, 0]
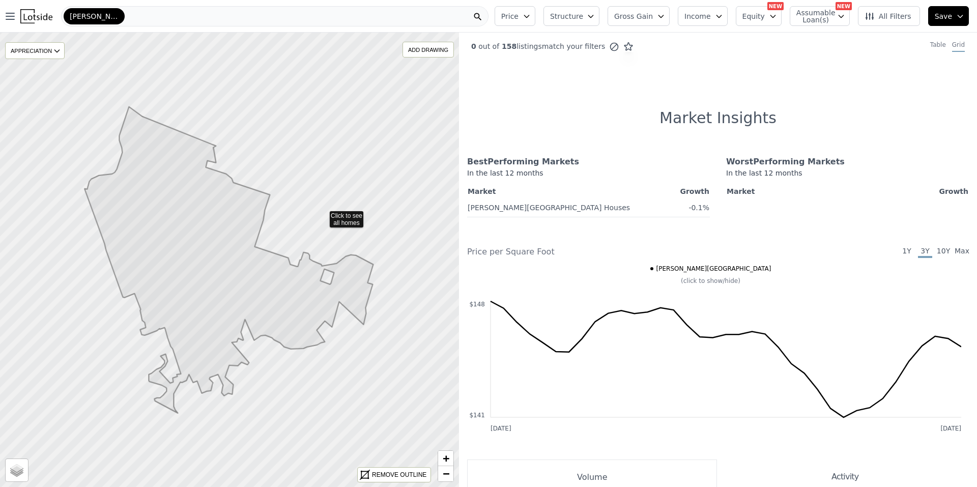
click at [323, 214] on icon at bounding box center [229, 260] width 554 height 549
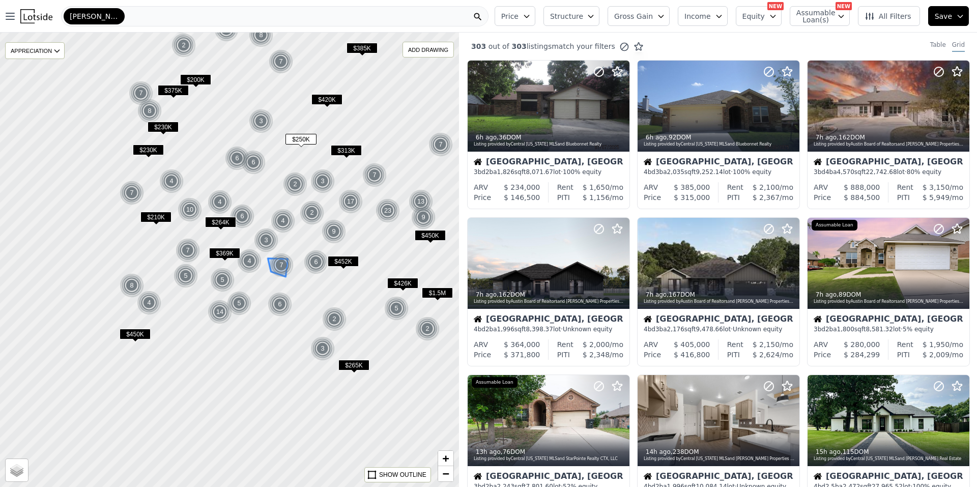
drag, startPoint x: 167, startPoint y: 283, endPoint x: 279, endPoint y: 267, distance: 113.1
click at [279, 267] on img at bounding box center [281, 265] width 25 height 24
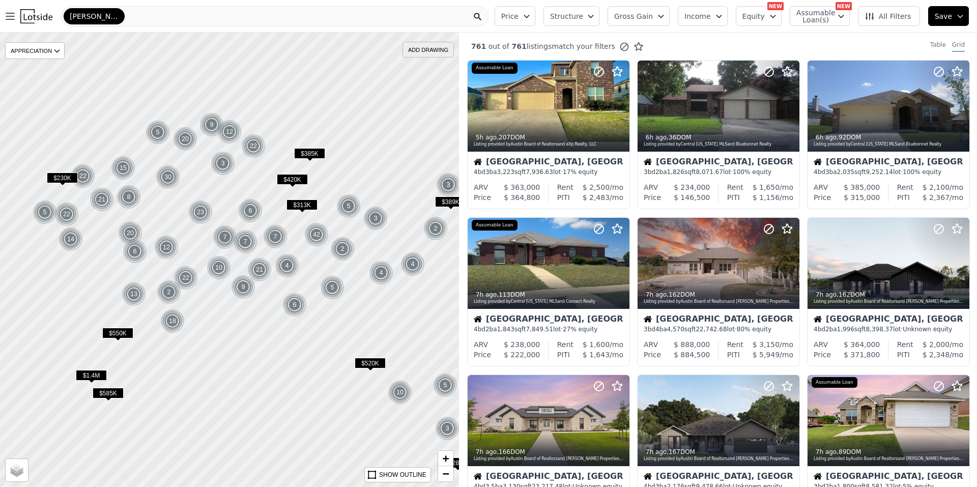
click at [423, 53] on div "ADD DRAWING" at bounding box center [428, 49] width 50 height 15
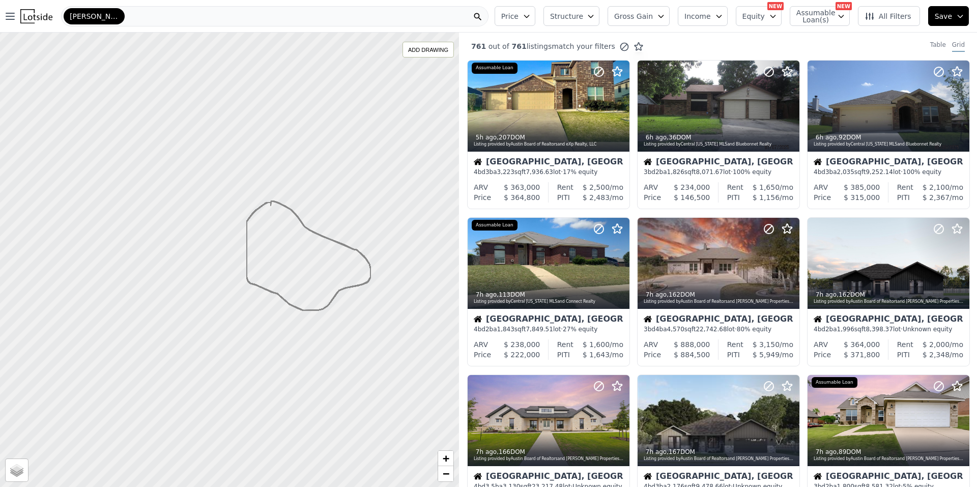
drag, startPoint x: 265, startPoint y: 204, endPoint x: 271, endPoint y: 206, distance: 6.0
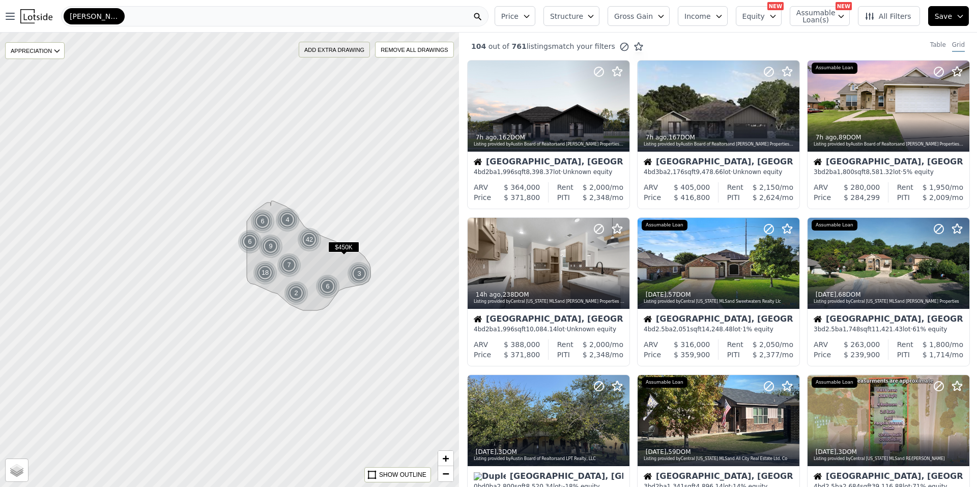
click at [343, 50] on div "ADD EXTRA DRAWING" at bounding box center [334, 49] width 70 height 15
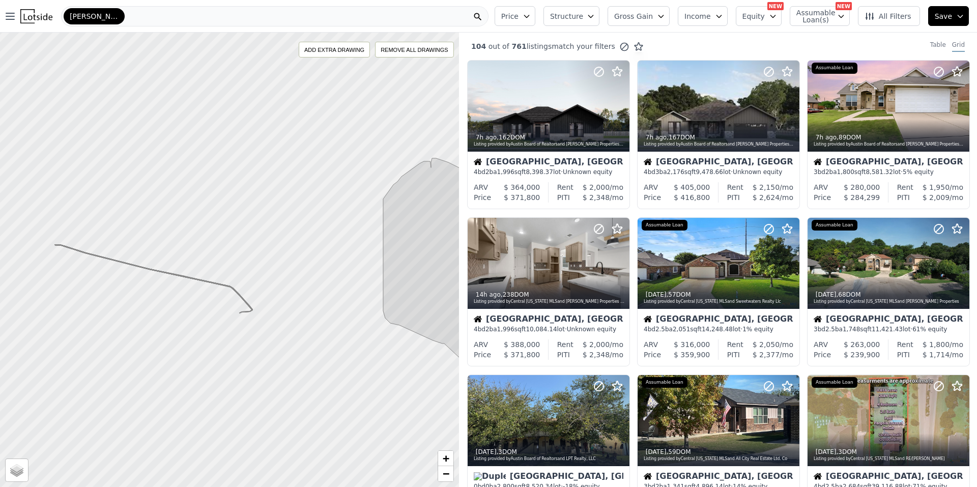
drag, startPoint x: 55, startPoint y: 245, endPoint x: 240, endPoint y: 313, distance: 196.9
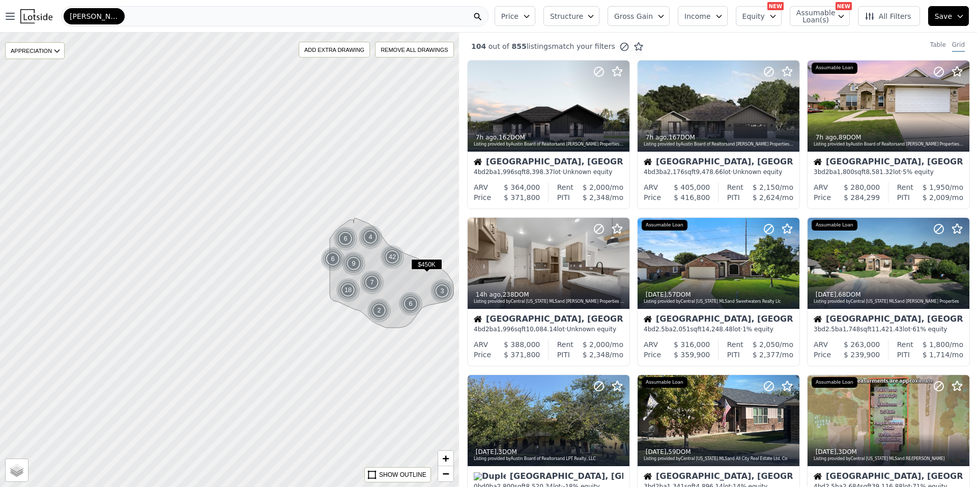
drag, startPoint x: 42, startPoint y: 355, endPoint x: 178, endPoint y: 330, distance: 138.2
click at [177, 349] on div at bounding box center [229, 260] width 551 height 546
click at [330, 53] on div "ADD EXTRA DRAWING" at bounding box center [334, 49] width 70 height 15
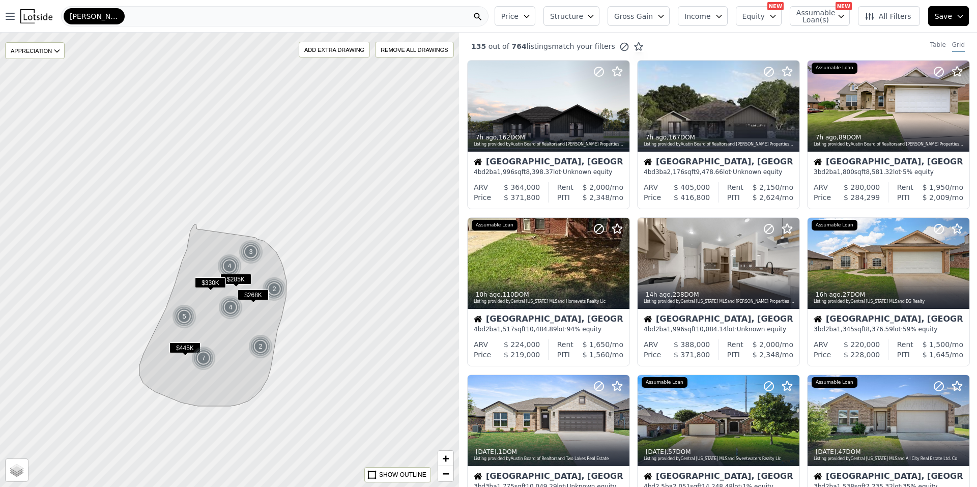
click at [519, 19] on span "Price" at bounding box center [509, 16] width 17 height 10
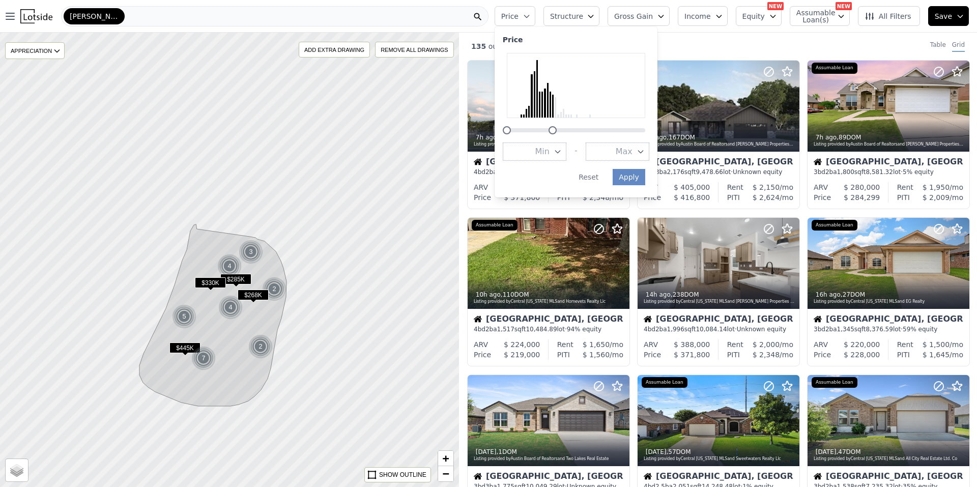
drag, startPoint x: 660, startPoint y: 131, endPoint x: 568, endPoint y: 126, distance: 91.7
click at [557, 126] on div at bounding box center [553, 130] width 8 height 8
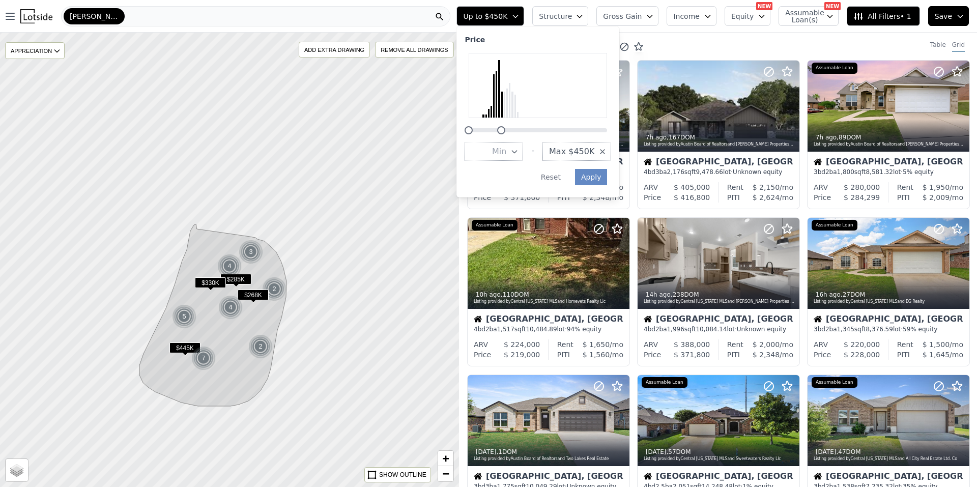
drag, startPoint x: 535, startPoint y: 130, endPoint x: 520, endPoint y: 131, distance: 14.8
click at [505, 131] on div at bounding box center [501, 130] width 8 height 8
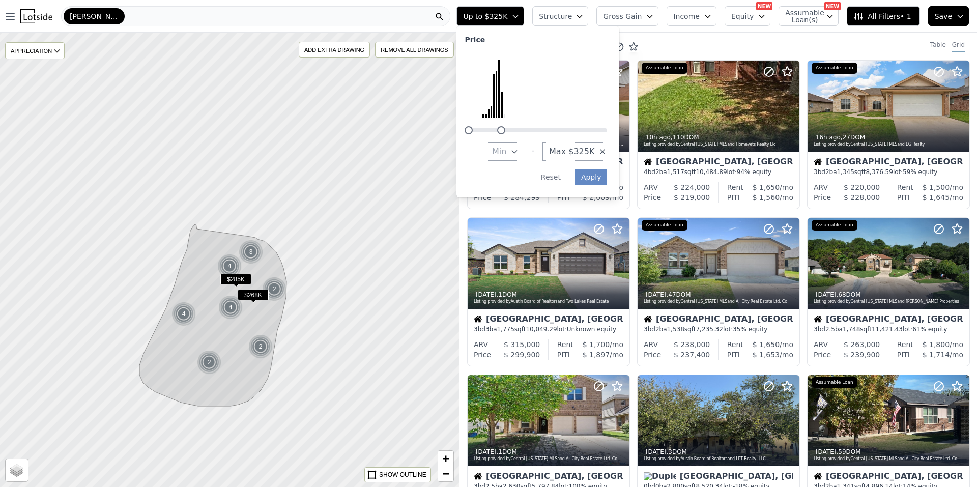
click at [521, 127] on div at bounding box center [538, 93] width 147 height 81
drag, startPoint x: 521, startPoint y: 127, endPoint x: 513, endPoint y: 129, distance: 7.8
click at [497, 129] on div at bounding box center [493, 130] width 8 height 8
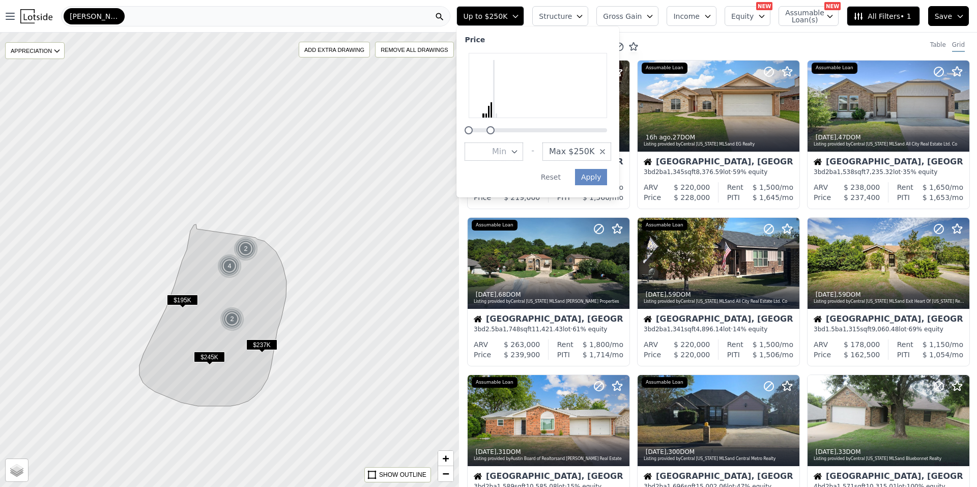
click at [495, 129] on div at bounding box center [491, 130] width 8 height 8
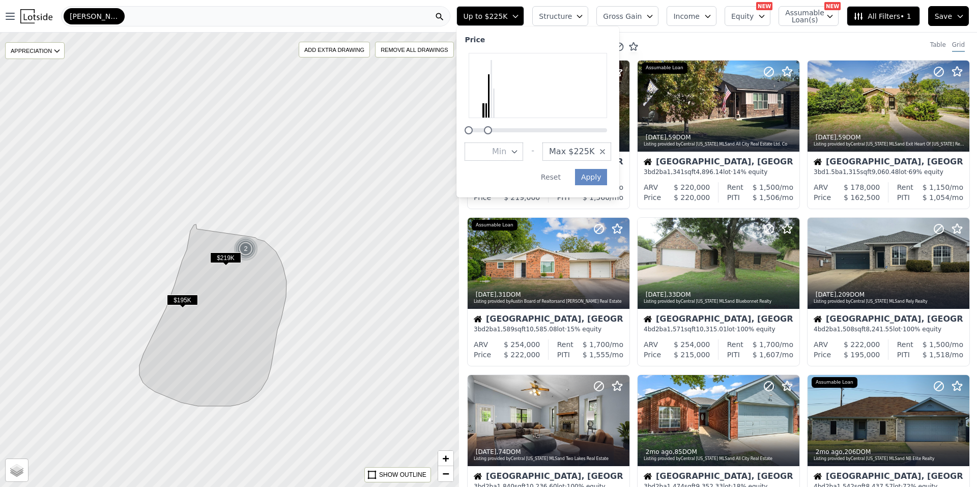
click at [492, 129] on div at bounding box center [488, 130] width 8 height 8
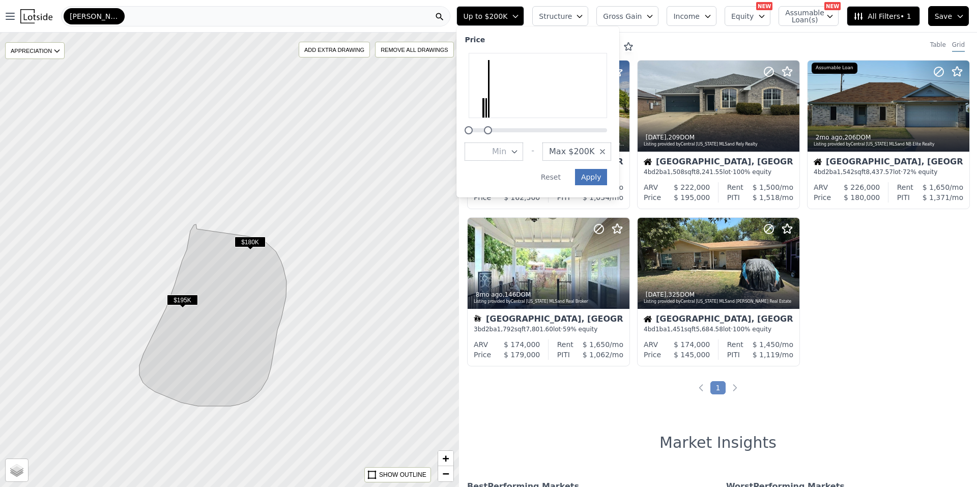
click at [608, 180] on button "Apply" at bounding box center [591, 177] width 33 height 16
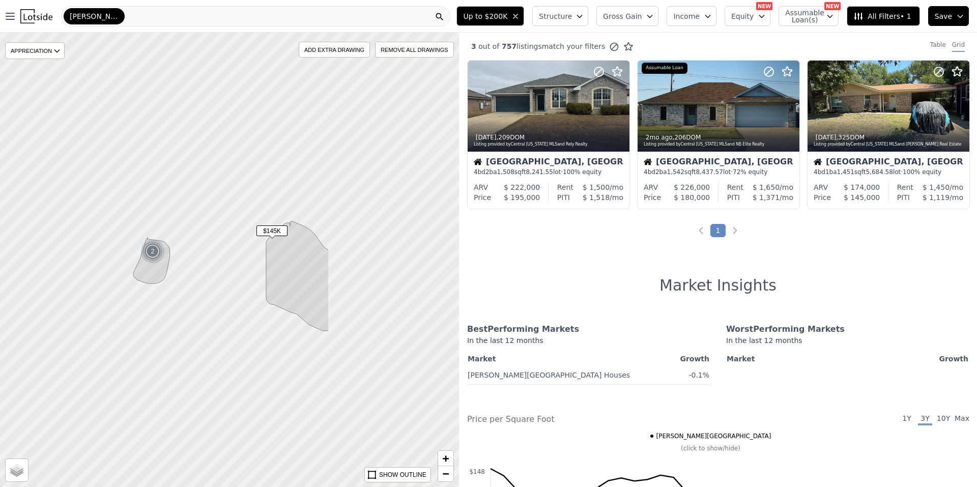
drag, startPoint x: 395, startPoint y: 282, endPoint x: 224, endPoint y: 278, distance: 171.0
click at [218, 277] on div at bounding box center [229, 260] width 551 height 546
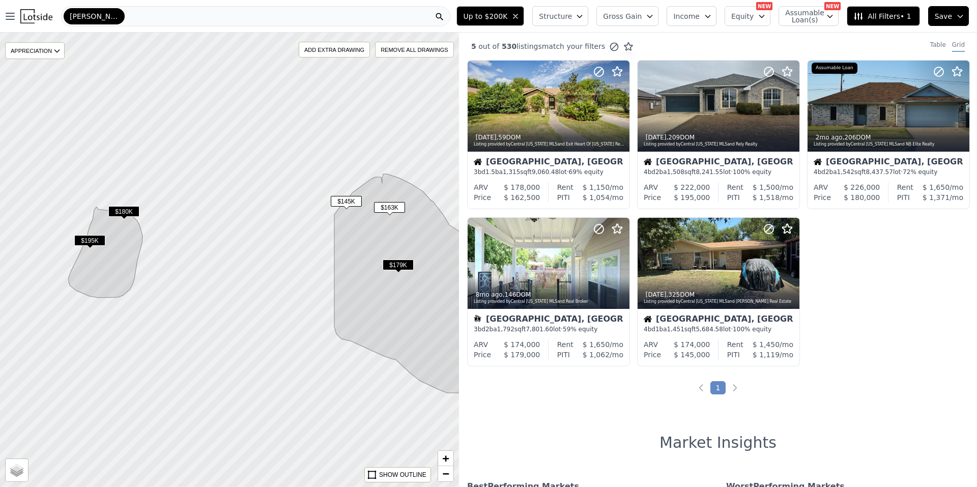
click at [86, 236] on span "$195K" at bounding box center [89, 240] width 31 height 11
click at [789, 106] on icon at bounding box center [791, 106] width 16 height 16
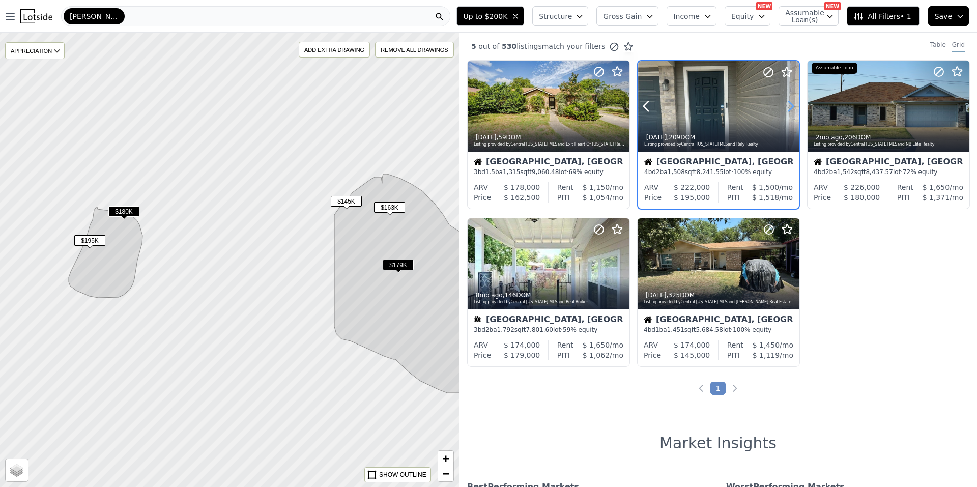
click at [789, 106] on icon at bounding box center [791, 106] width 16 height 16
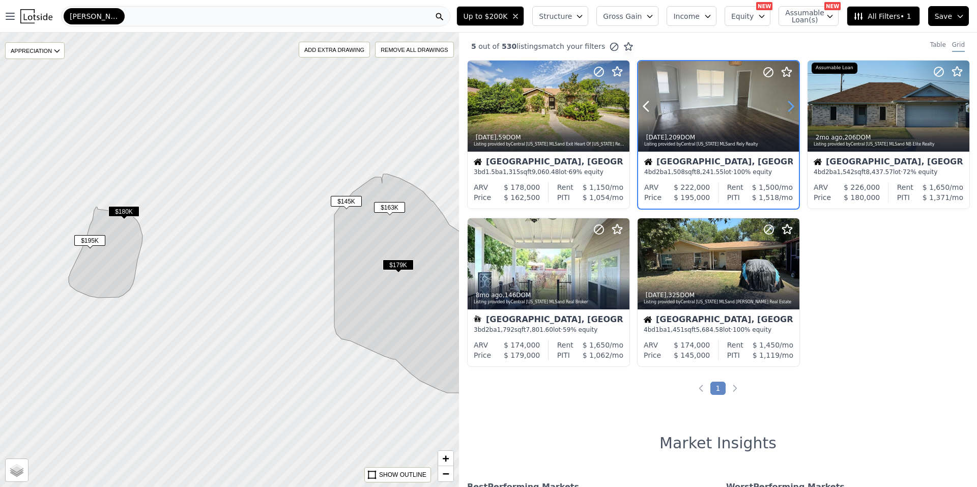
click at [789, 106] on icon at bounding box center [791, 106] width 16 height 16
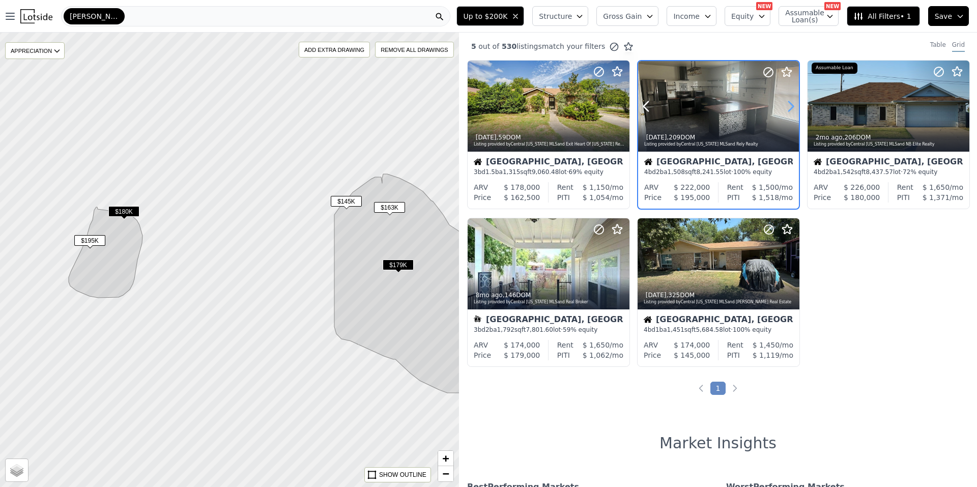
click at [789, 106] on icon at bounding box center [791, 106] width 16 height 16
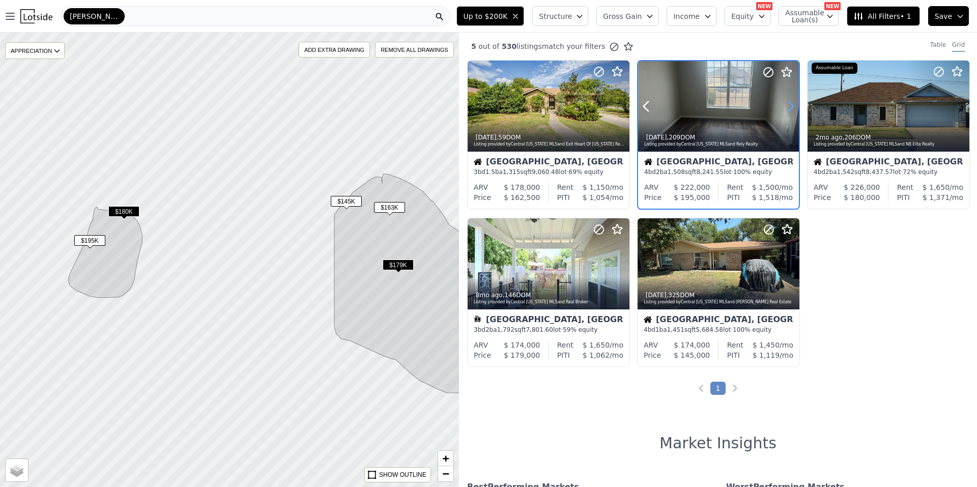
click at [789, 106] on icon at bounding box center [791, 106] width 16 height 16
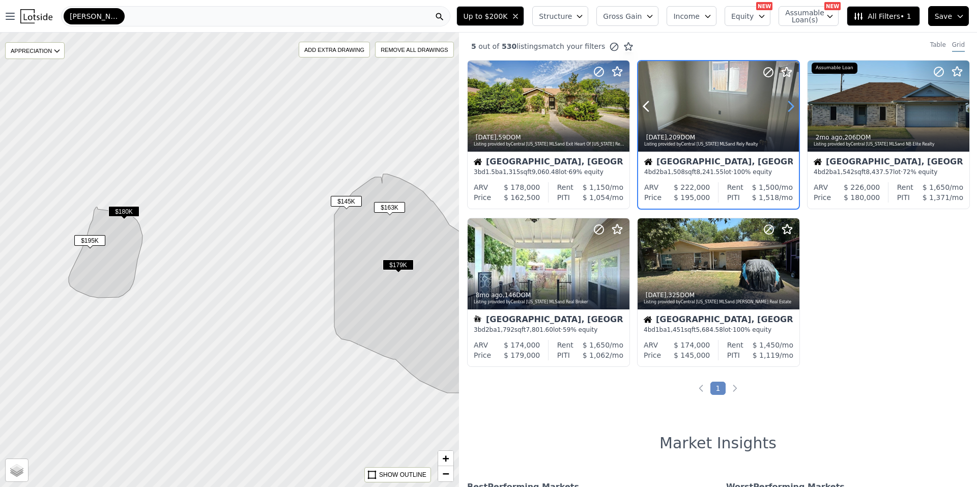
click at [789, 106] on icon at bounding box center [791, 106] width 16 height 16
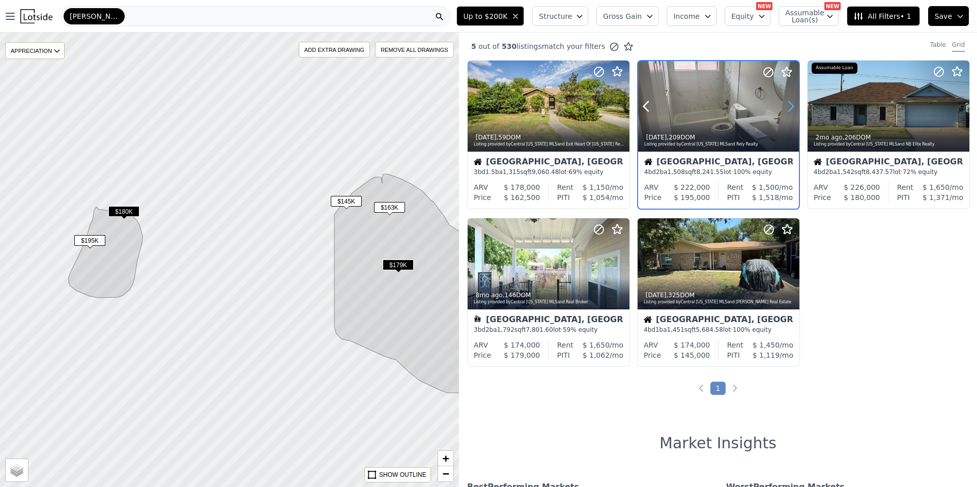
click at [789, 106] on icon at bounding box center [791, 106] width 16 height 16
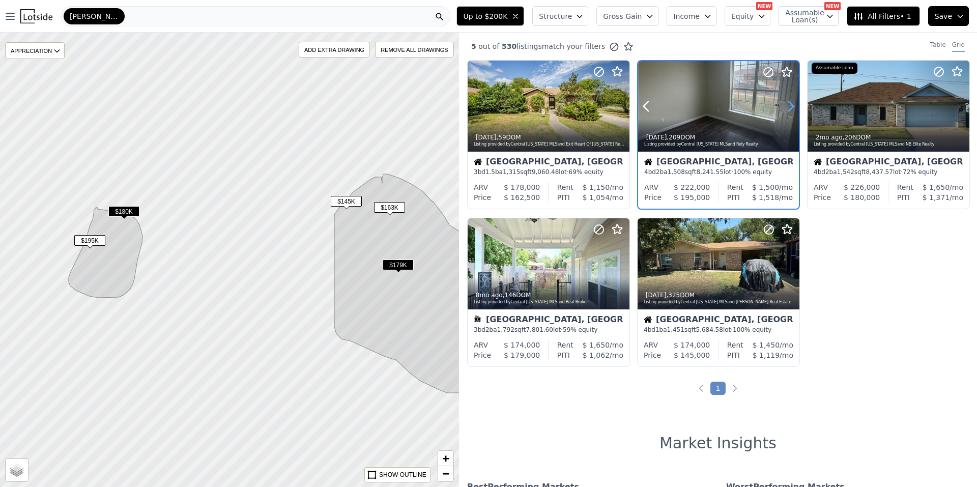
click at [789, 106] on icon at bounding box center [791, 106] width 16 height 16
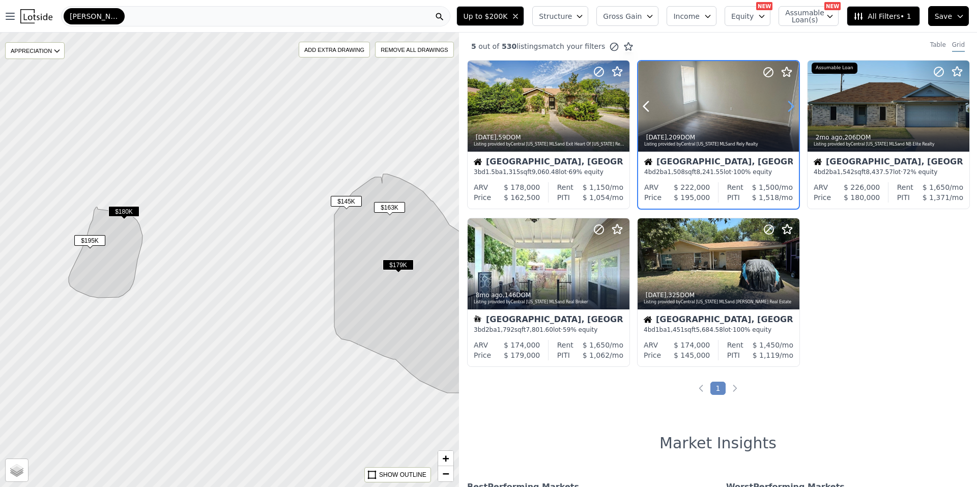
click at [789, 106] on icon at bounding box center [791, 106] width 16 height 16
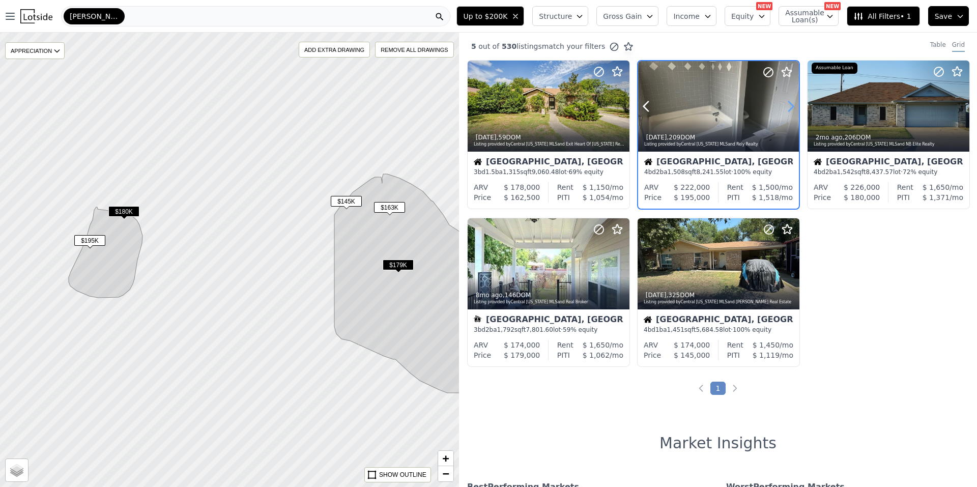
click at [789, 106] on icon at bounding box center [791, 106] width 16 height 16
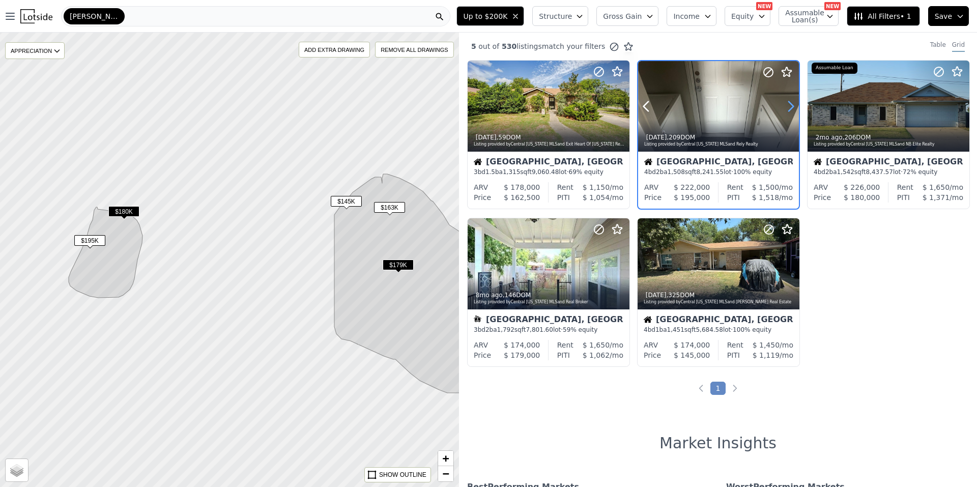
click at [789, 106] on icon at bounding box center [791, 106] width 16 height 16
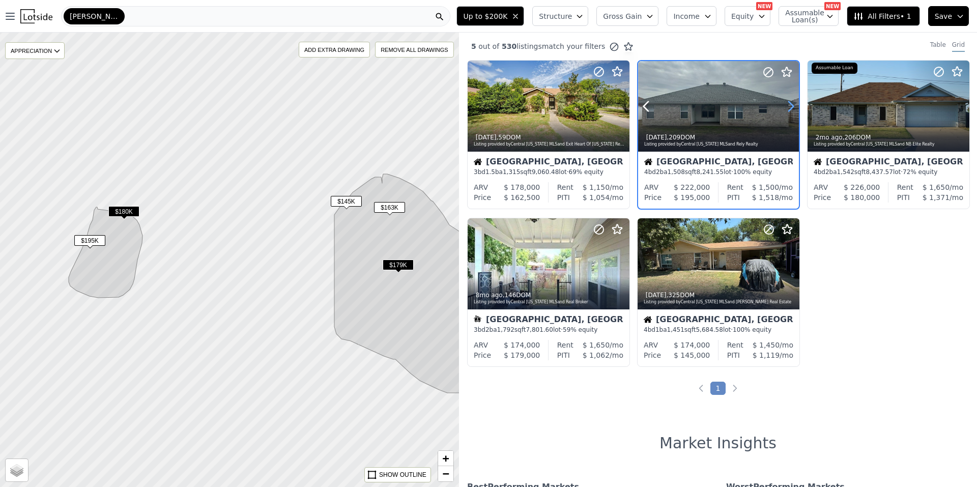
click at [789, 106] on icon at bounding box center [791, 106] width 16 height 16
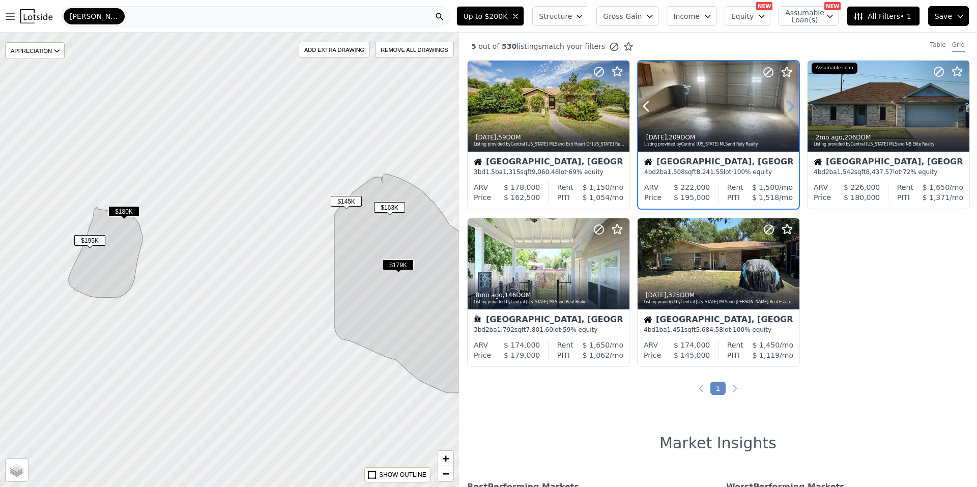
click at [789, 106] on icon at bounding box center [791, 106] width 16 height 16
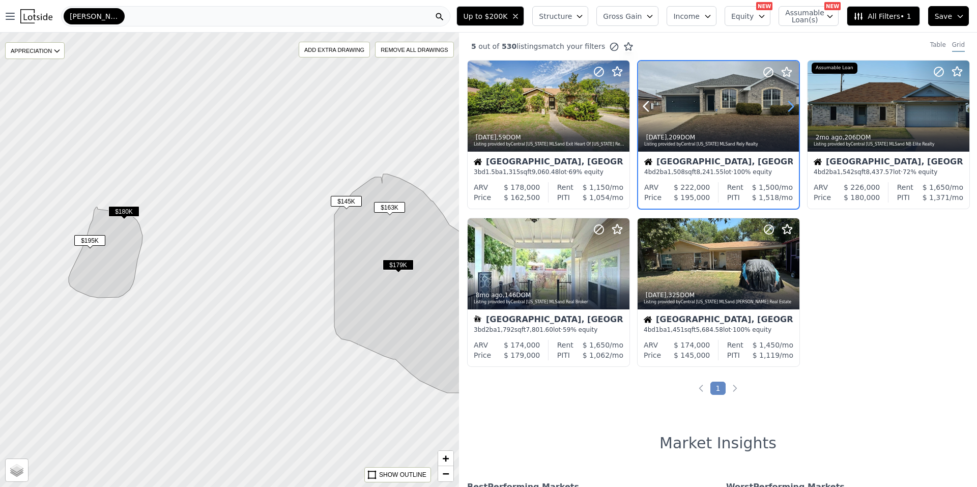
click at [789, 106] on icon at bounding box center [791, 106] width 16 height 16
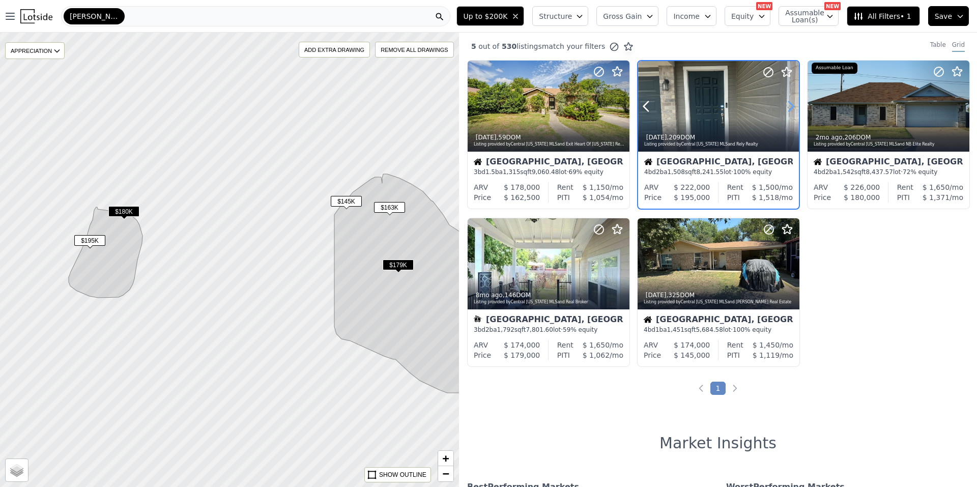
click at [789, 106] on icon at bounding box center [791, 106] width 16 height 16
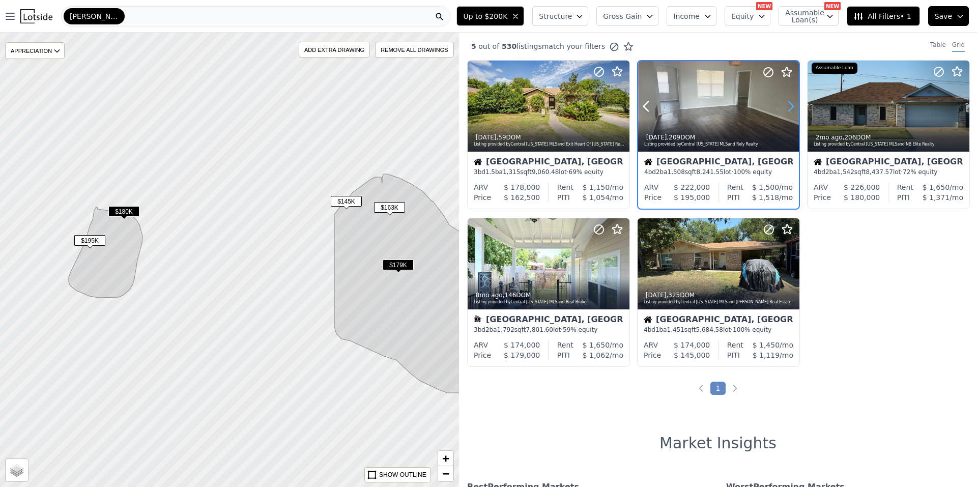
click at [789, 106] on icon at bounding box center [791, 106] width 16 height 16
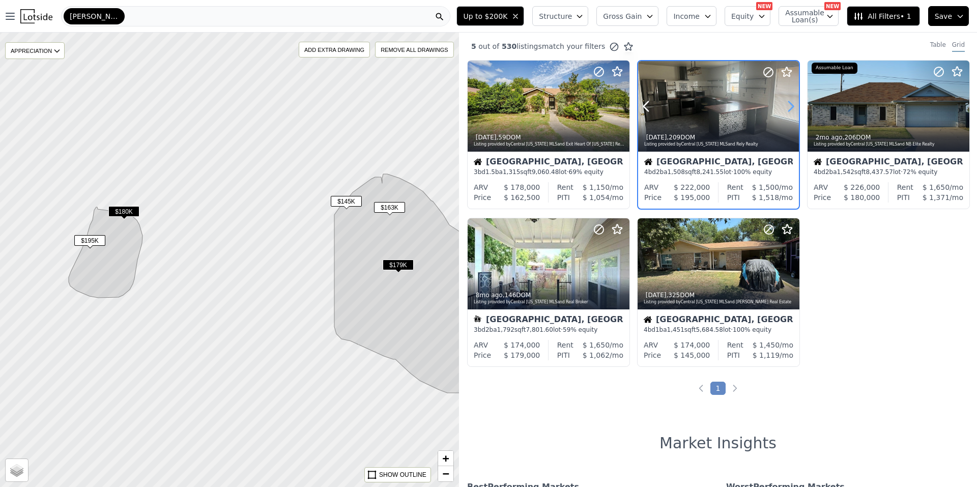
click at [789, 106] on icon at bounding box center [791, 106] width 16 height 16
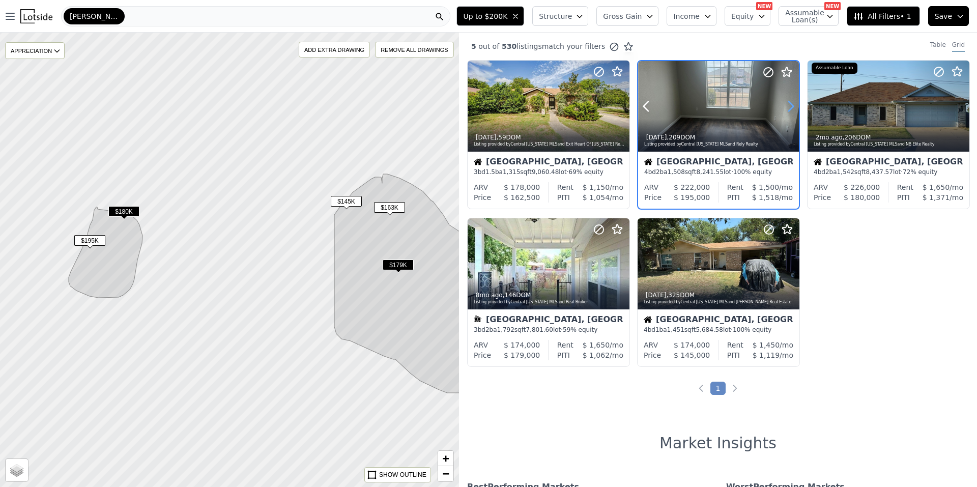
click at [789, 106] on icon at bounding box center [791, 106] width 16 height 16
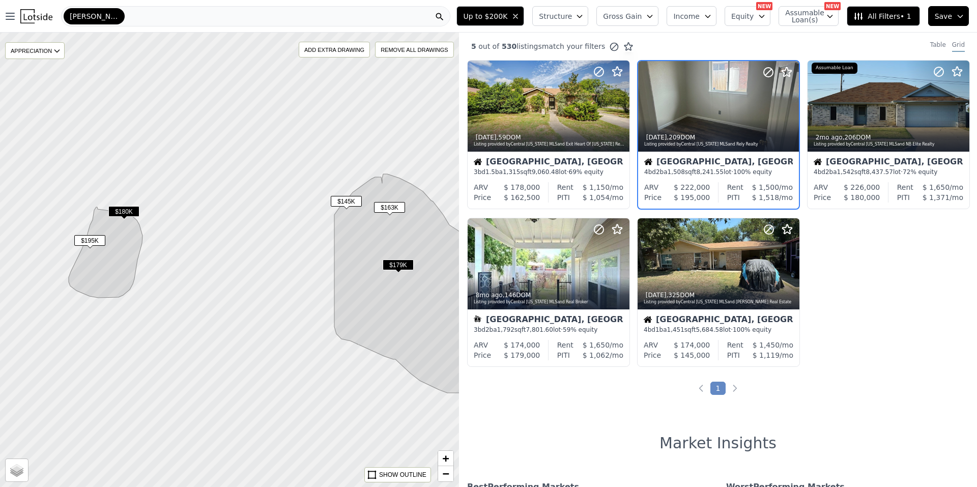
click at [125, 214] on span "$180K" at bounding box center [123, 211] width 31 height 11
click at [954, 104] on icon at bounding box center [961, 106] width 16 height 16
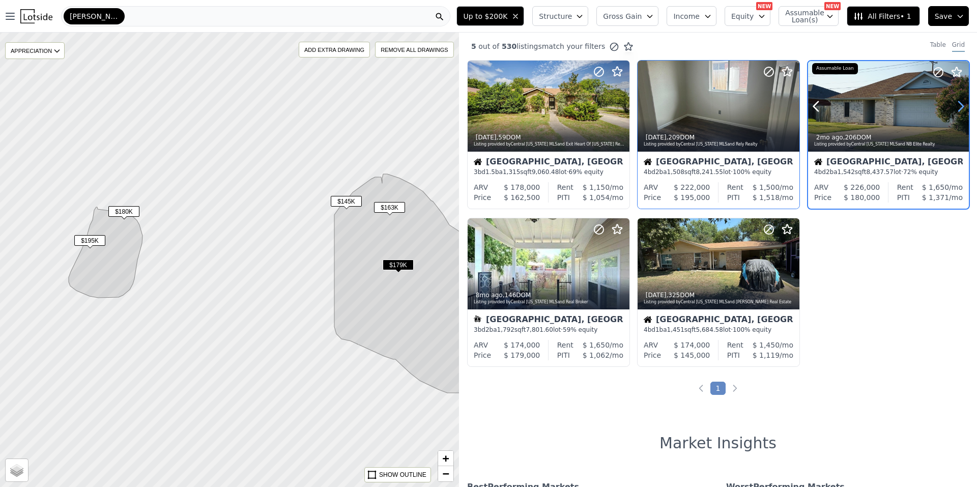
click at [954, 104] on icon at bounding box center [961, 106] width 16 height 16
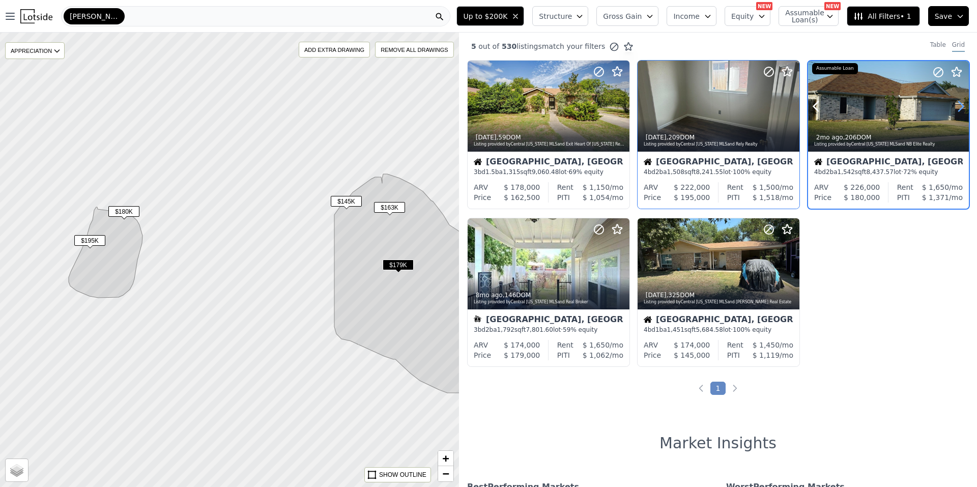
click at [954, 104] on icon at bounding box center [961, 106] width 16 height 16
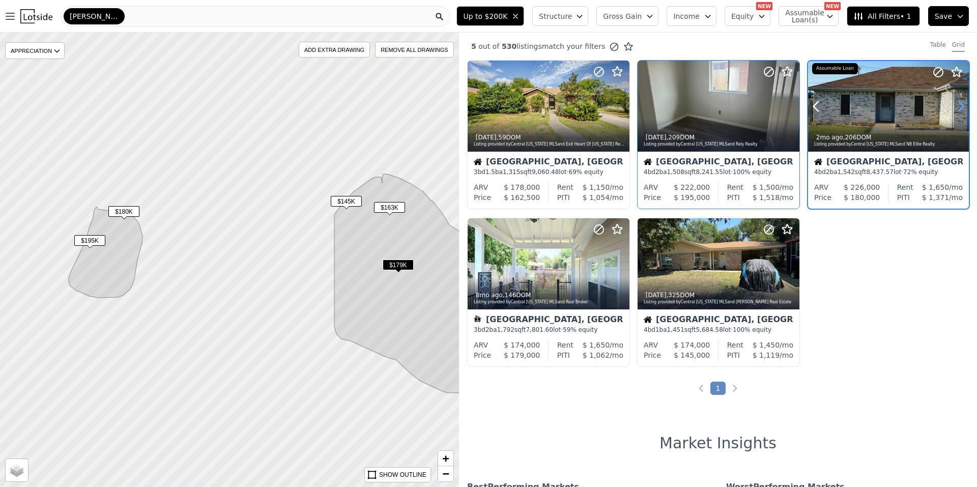
click at [954, 104] on icon at bounding box center [961, 106] width 16 height 16
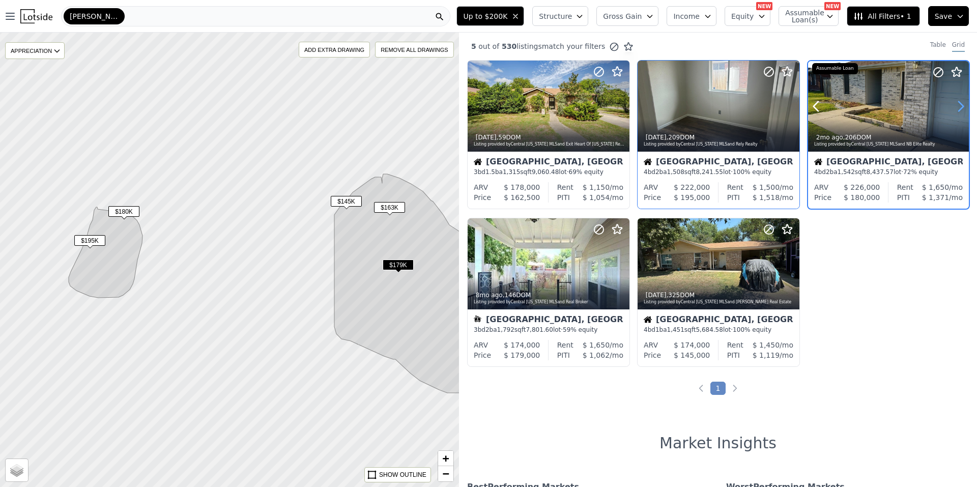
click at [954, 104] on icon at bounding box center [961, 106] width 16 height 16
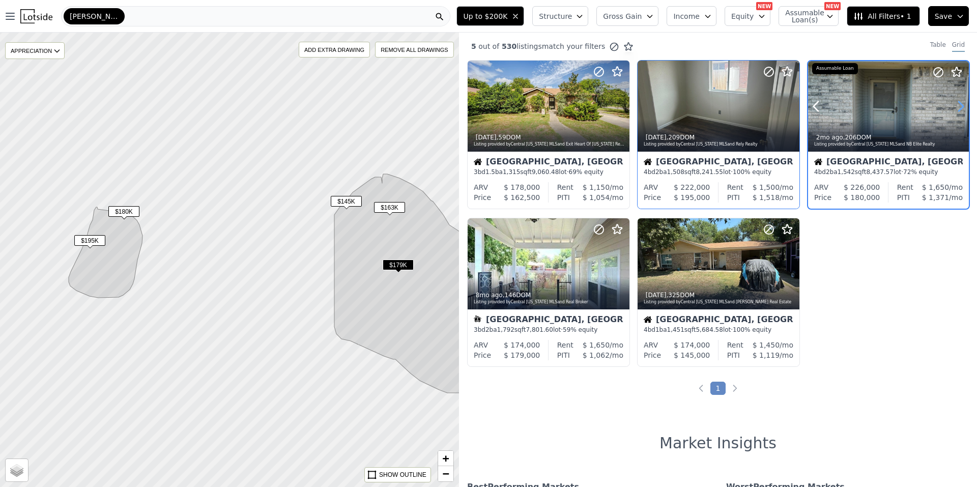
click at [954, 104] on icon at bounding box center [961, 106] width 16 height 16
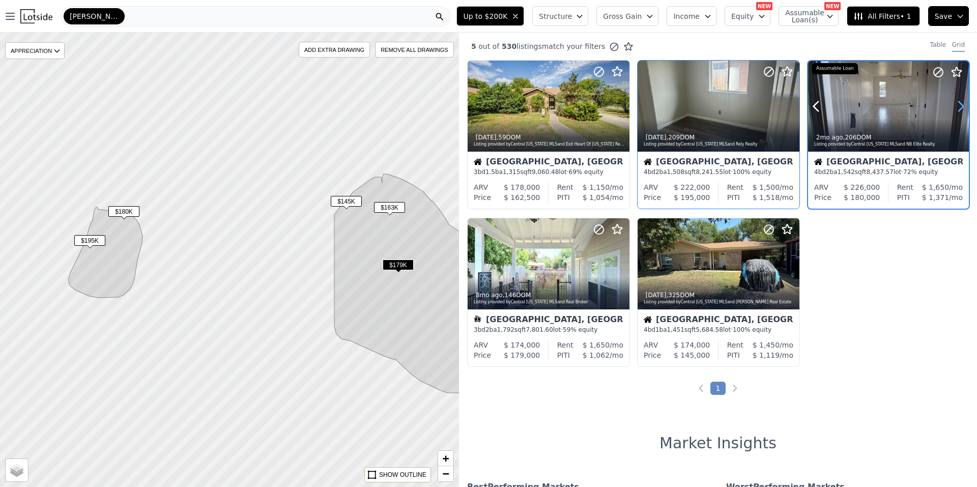
click at [954, 104] on icon at bounding box center [961, 106] width 16 height 16
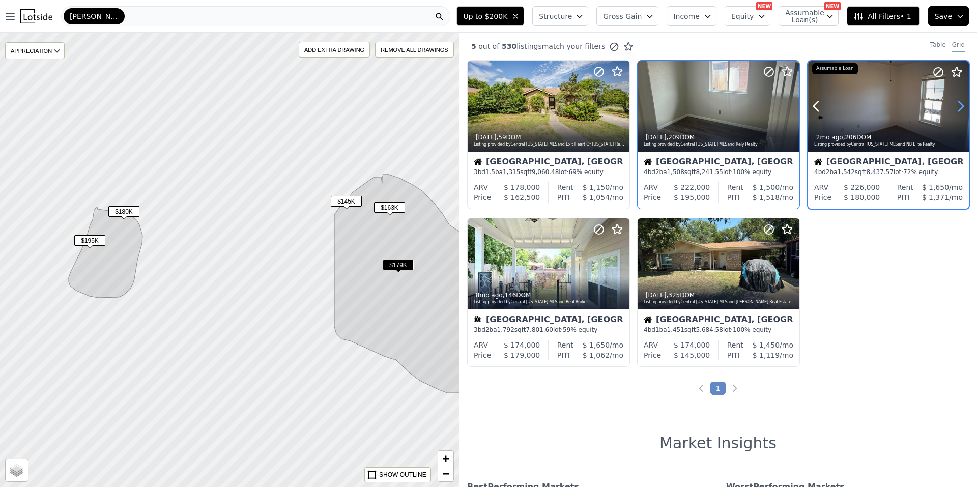
click at [954, 104] on icon at bounding box center [961, 106] width 16 height 16
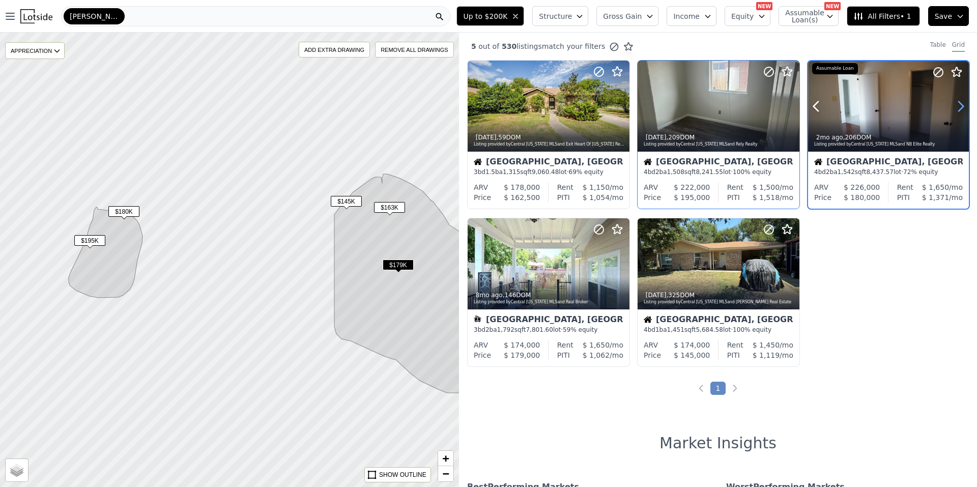
click at [954, 104] on icon at bounding box center [961, 106] width 16 height 16
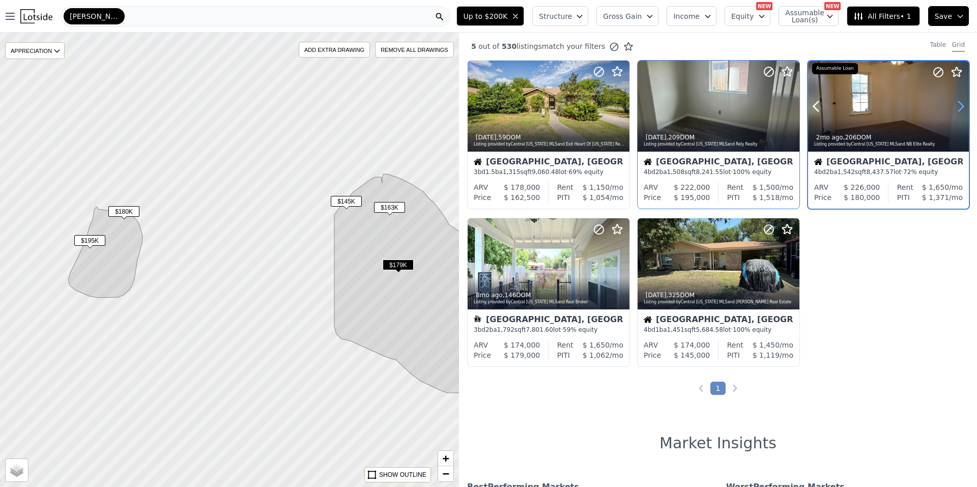
click at [954, 104] on icon at bounding box center [961, 106] width 16 height 16
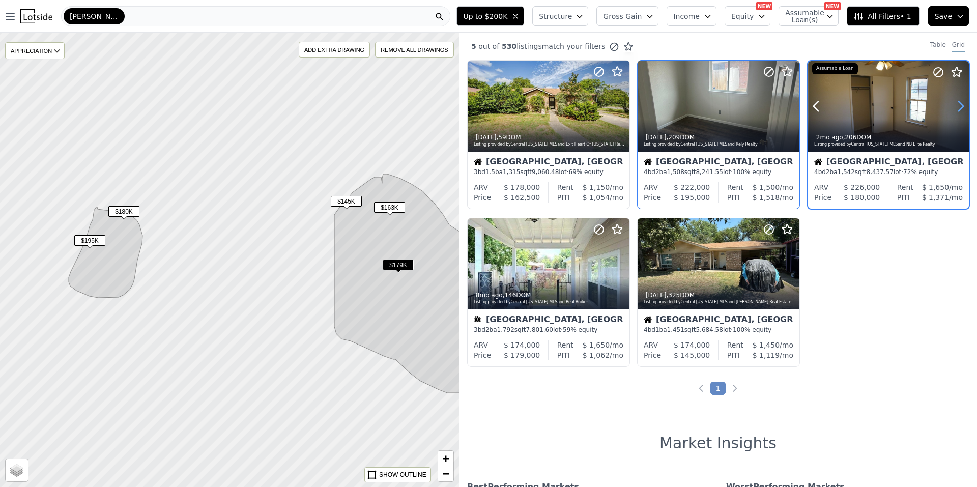
click at [954, 104] on icon at bounding box center [961, 106] width 16 height 16
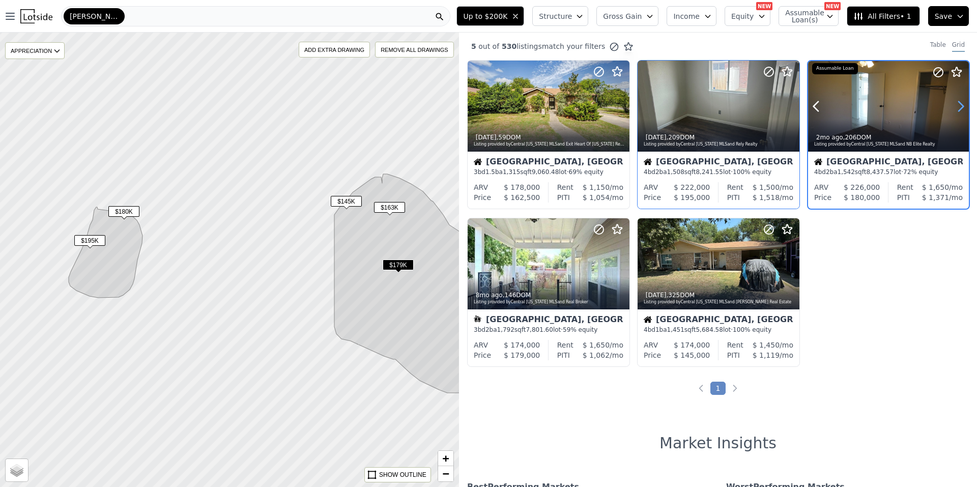
click at [954, 104] on icon at bounding box center [961, 106] width 16 height 16
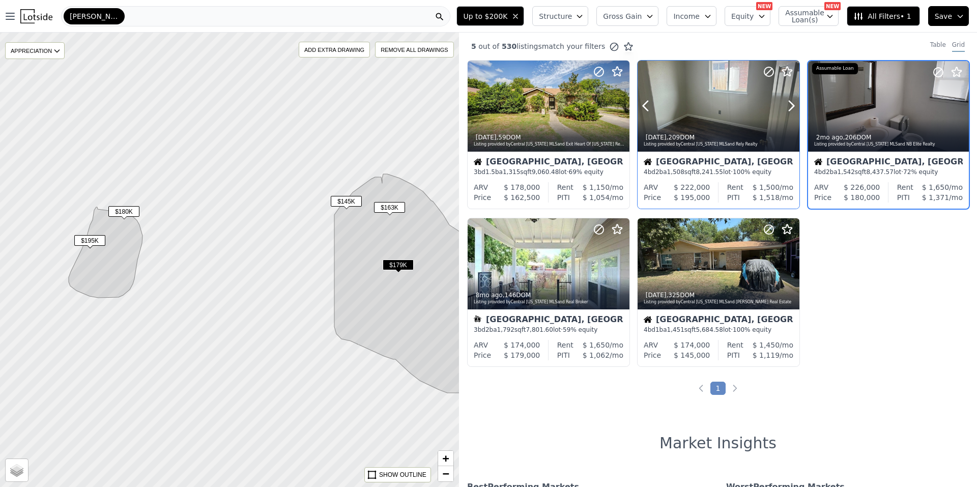
click at [756, 102] on div at bounding box center [766, 93] width 65 height 65
click at [524, 10] on button "Up to $200K" at bounding box center [490, 16] width 68 height 20
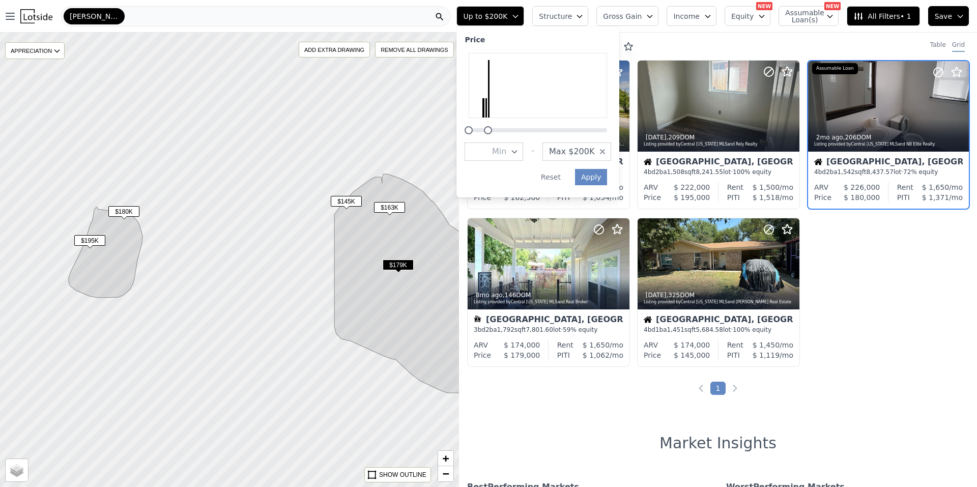
click at [592, 145] on button "Max $200K" at bounding box center [577, 151] width 69 height 18
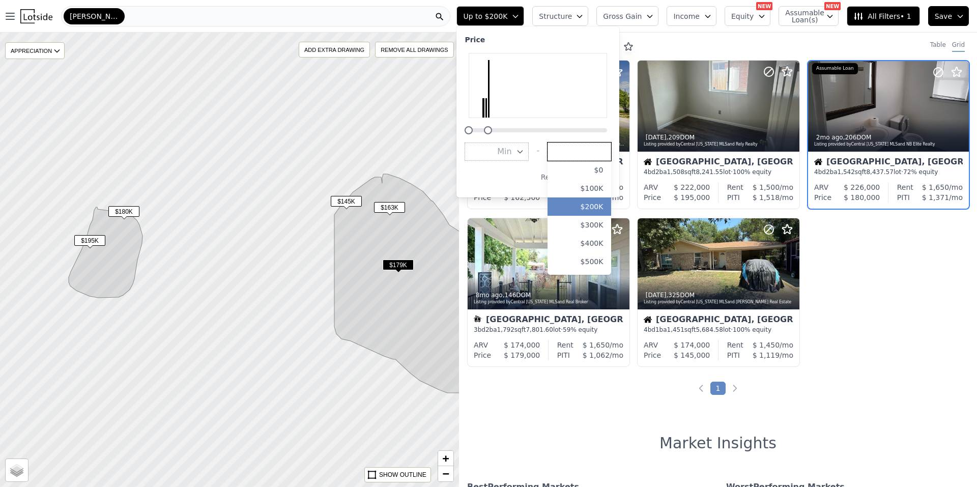
click at [602, 153] on input "number" at bounding box center [580, 151] width 64 height 18
type input "1"
type input "215000"
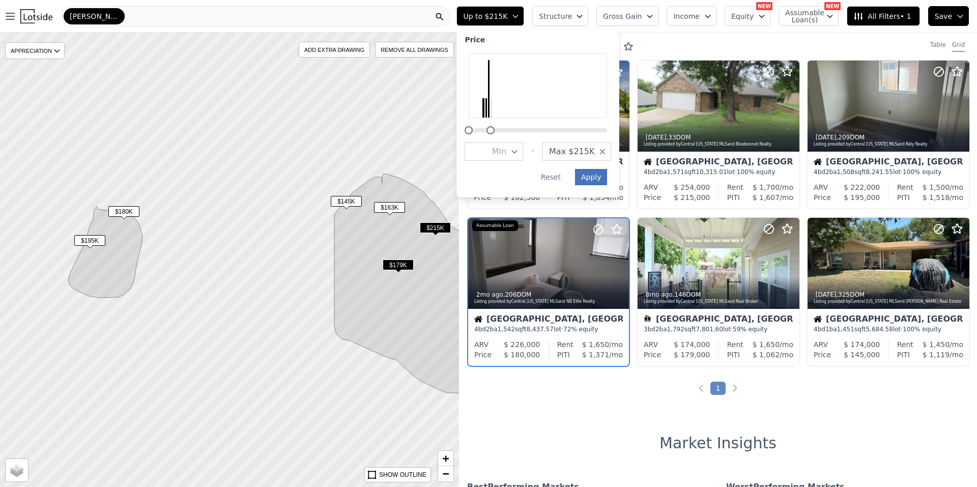
click at [602, 173] on button "Apply" at bounding box center [591, 177] width 33 height 16
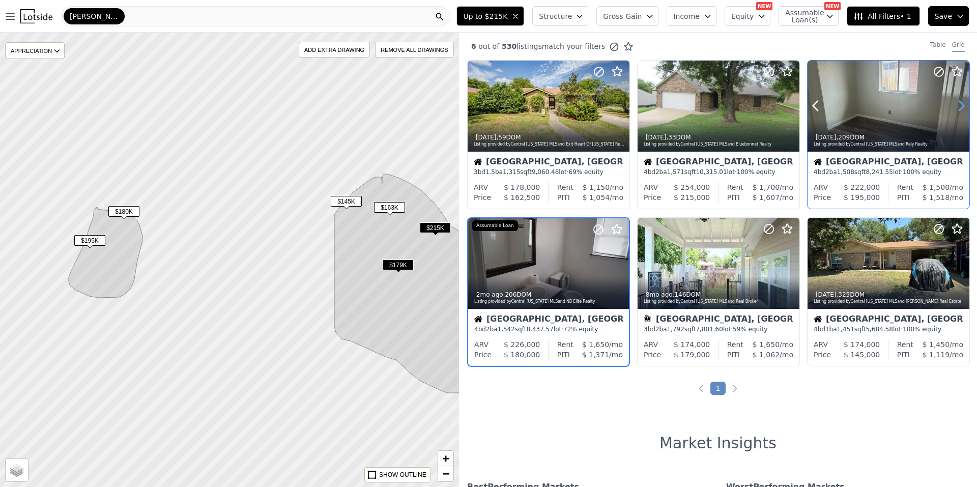
click at [953, 107] on icon at bounding box center [961, 106] width 16 height 16
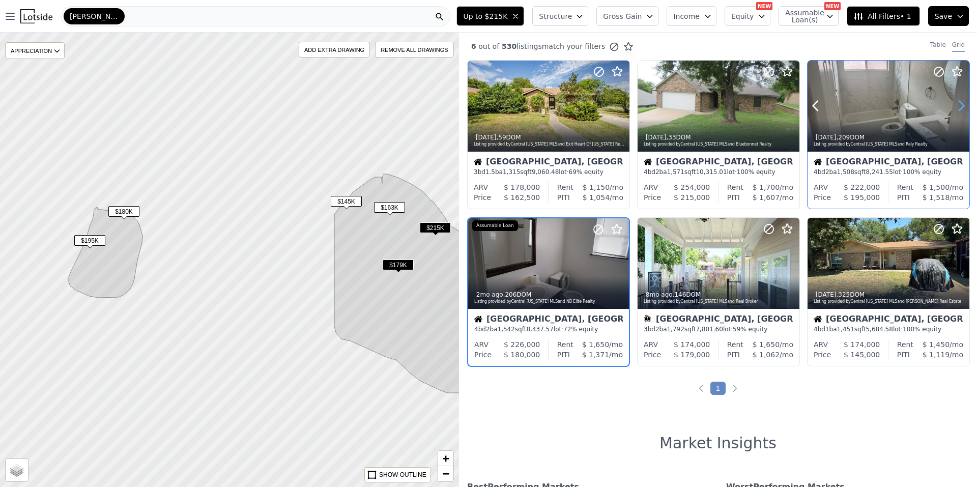
click at [953, 107] on icon at bounding box center [961, 106] width 16 height 16
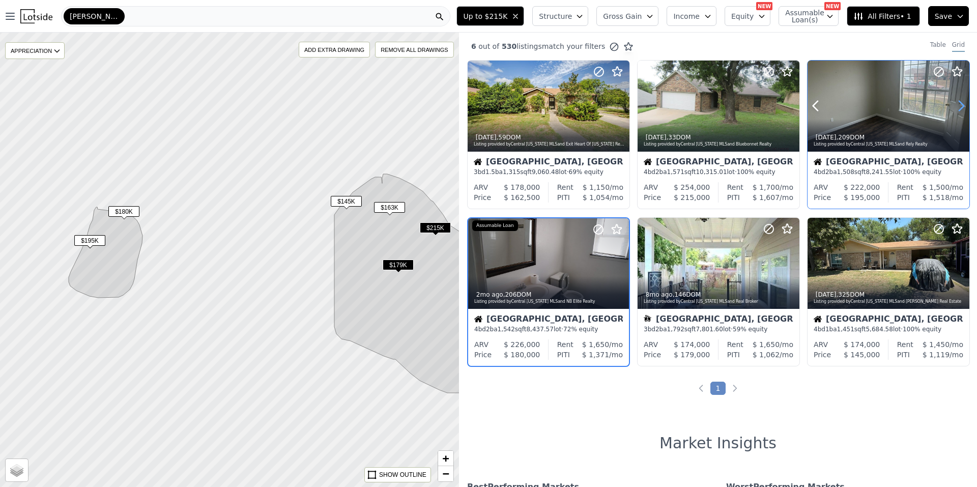
click at [953, 107] on icon at bounding box center [961, 106] width 16 height 16
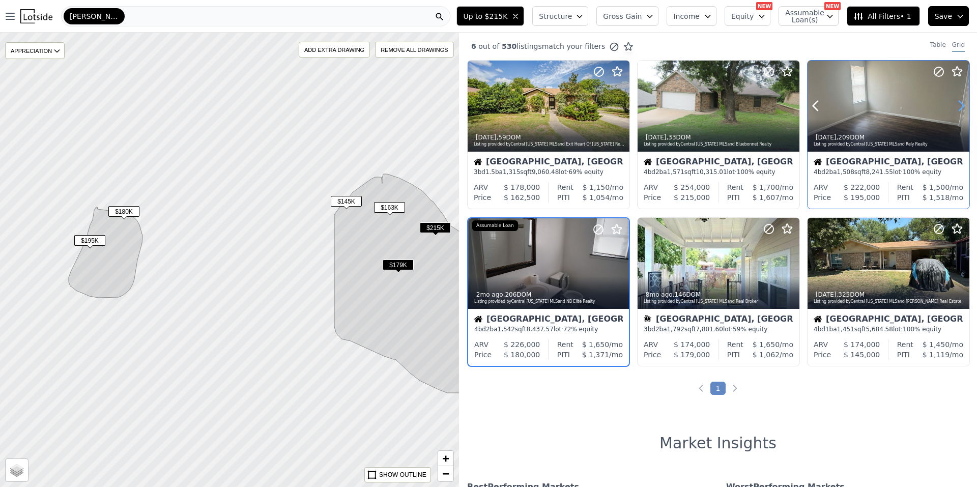
click at [953, 107] on icon at bounding box center [961, 106] width 16 height 16
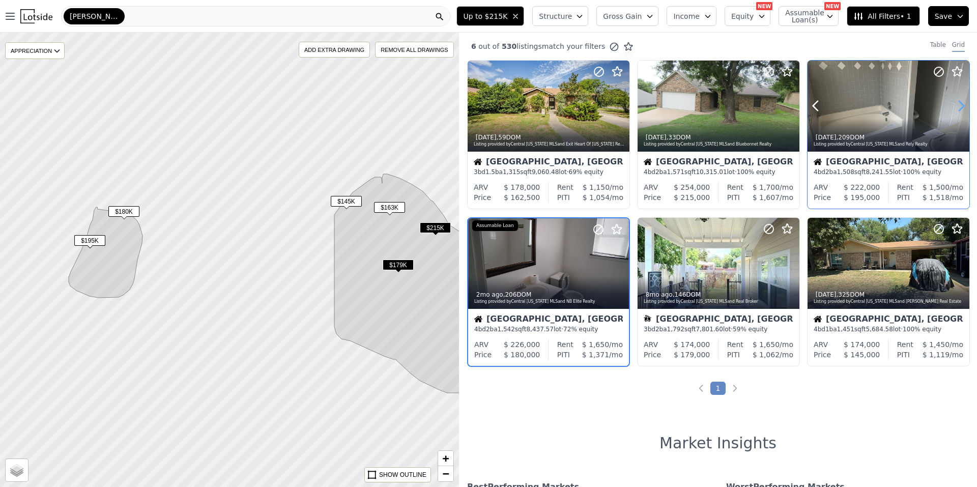
click at [953, 107] on icon at bounding box center [961, 106] width 16 height 16
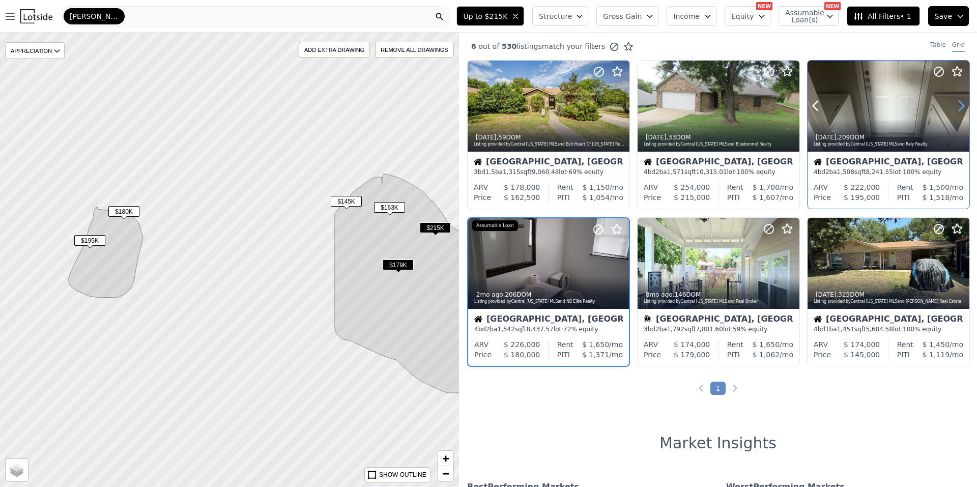
click at [953, 107] on icon at bounding box center [961, 106] width 16 height 16
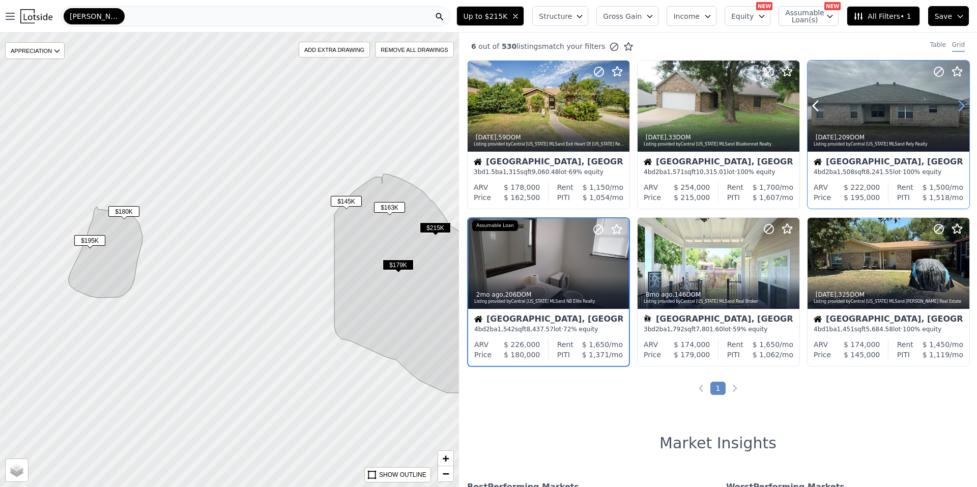
click at [953, 107] on icon at bounding box center [961, 106] width 16 height 16
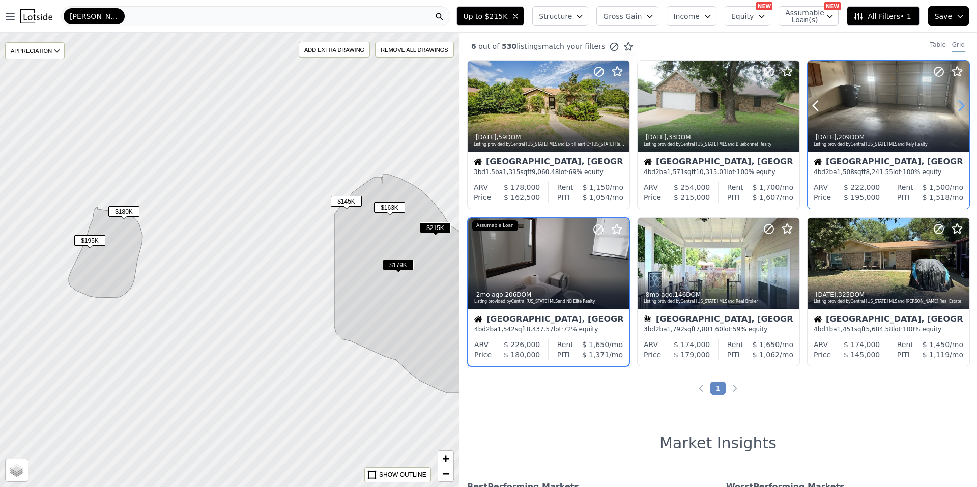
click at [953, 107] on icon at bounding box center [961, 106] width 16 height 16
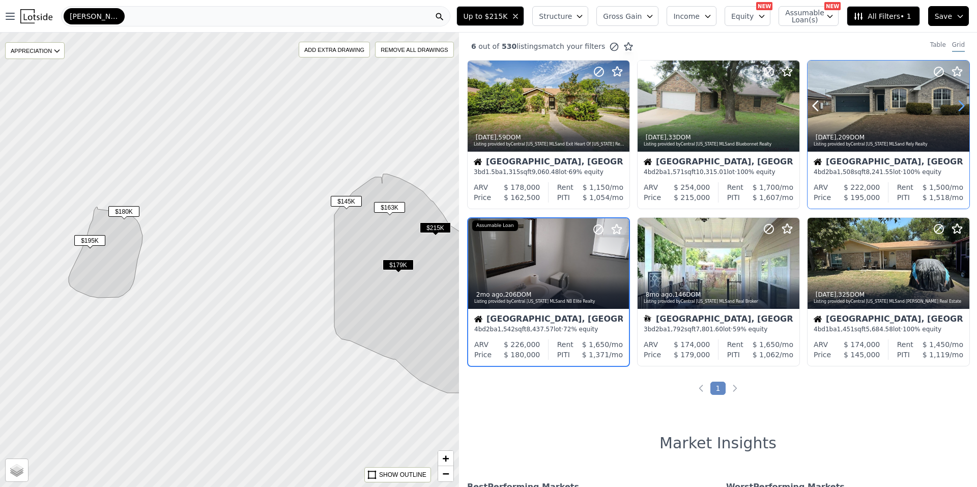
click at [953, 107] on icon at bounding box center [961, 106] width 16 height 16
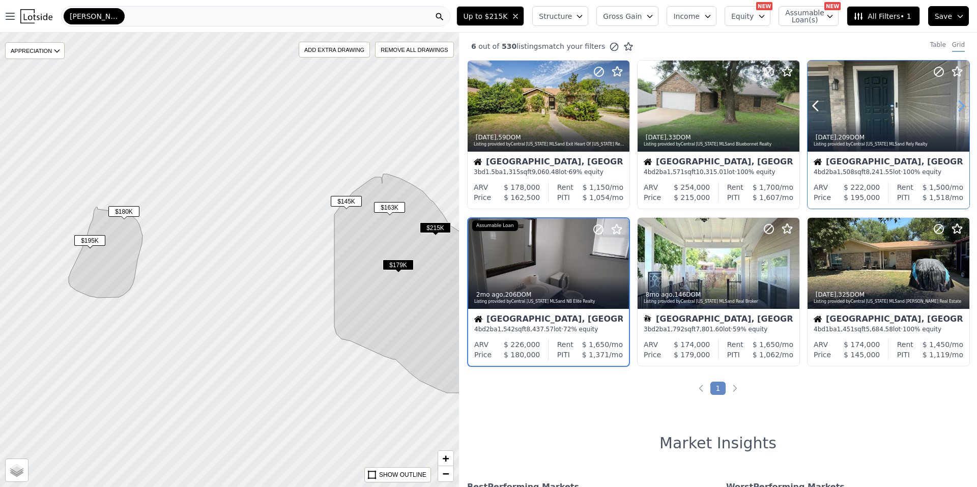
click at [953, 107] on icon at bounding box center [961, 106] width 16 height 16
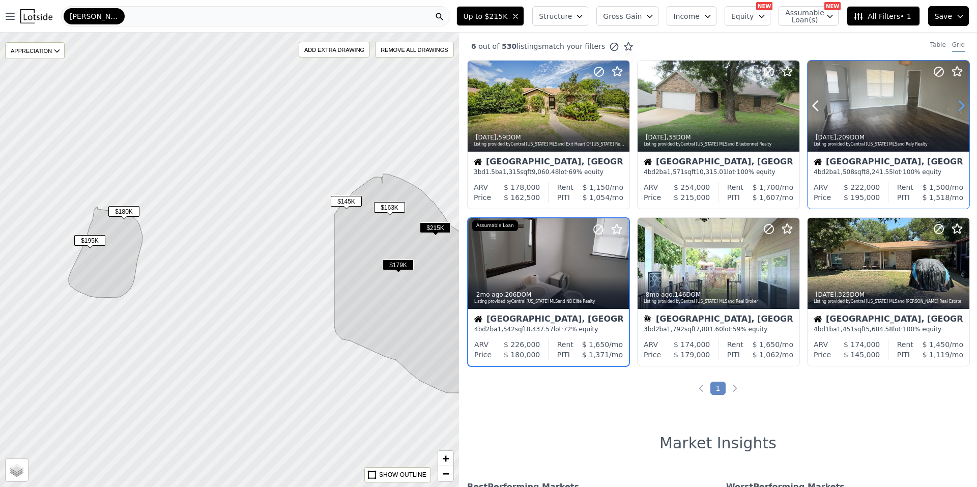
click at [953, 107] on icon at bounding box center [961, 106] width 16 height 16
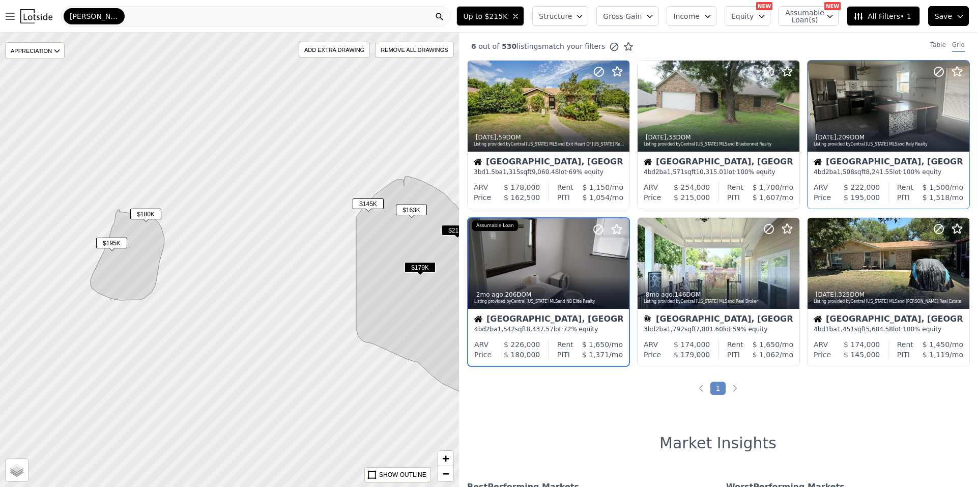
drag, startPoint x: 197, startPoint y: 254, endPoint x: 306, endPoint y: 254, distance: 108.9
click at [306, 254] on div at bounding box center [241, 260] width 551 height 546
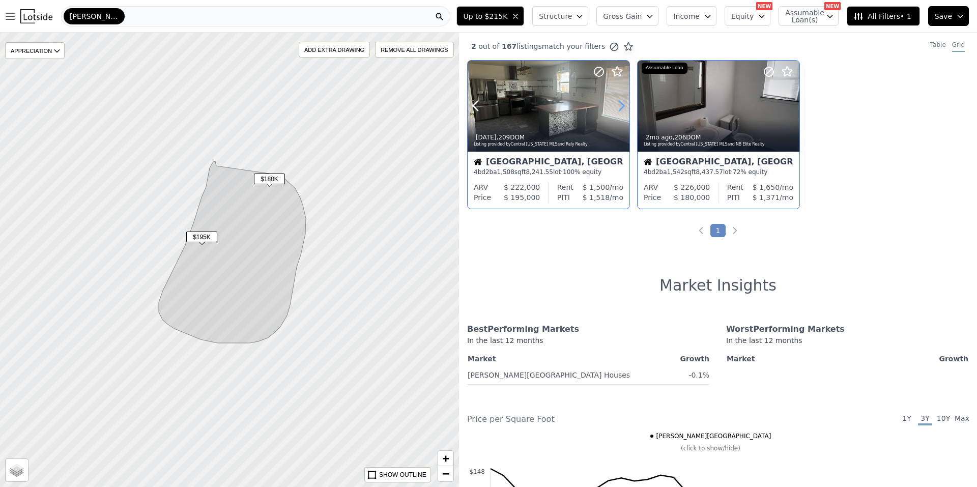
click at [625, 106] on icon at bounding box center [621, 106] width 16 height 16
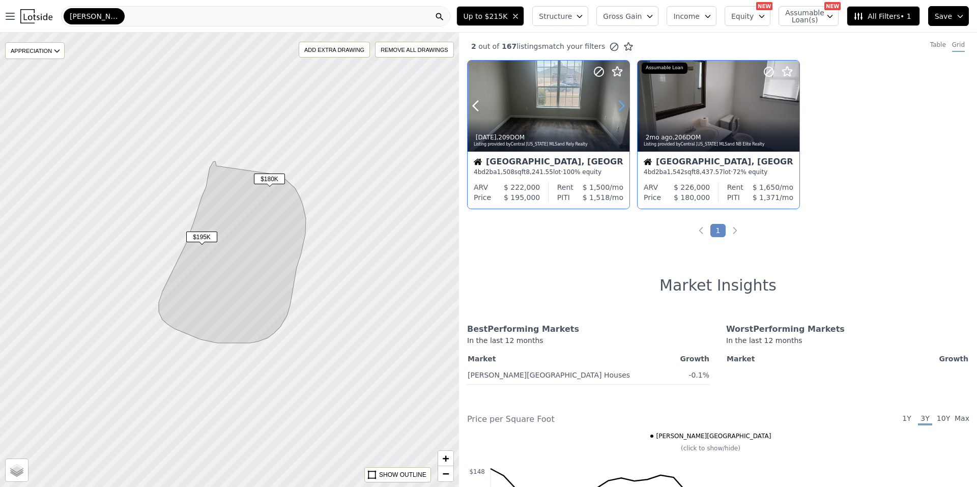
click at [625, 106] on icon at bounding box center [621, 106] width 16 height 16
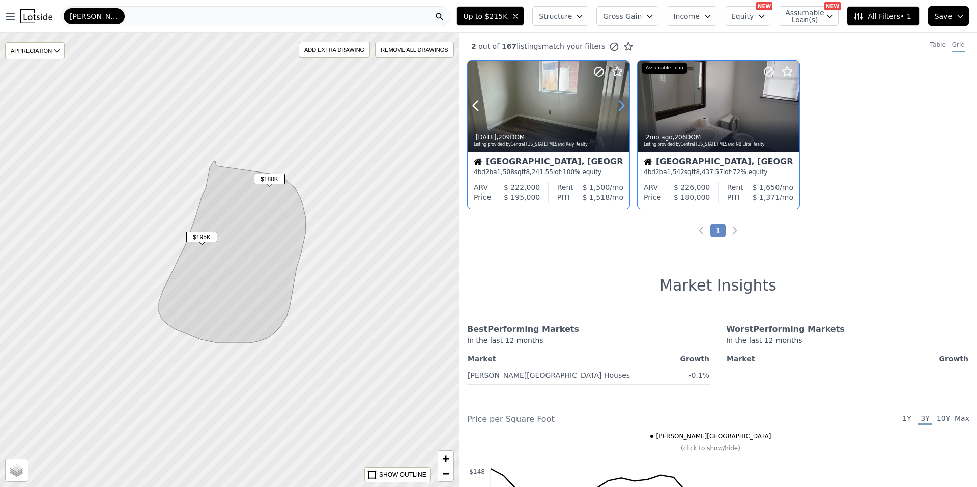
click at [625, 106] on icon at bounding box center [621, 106] width 16 height 16
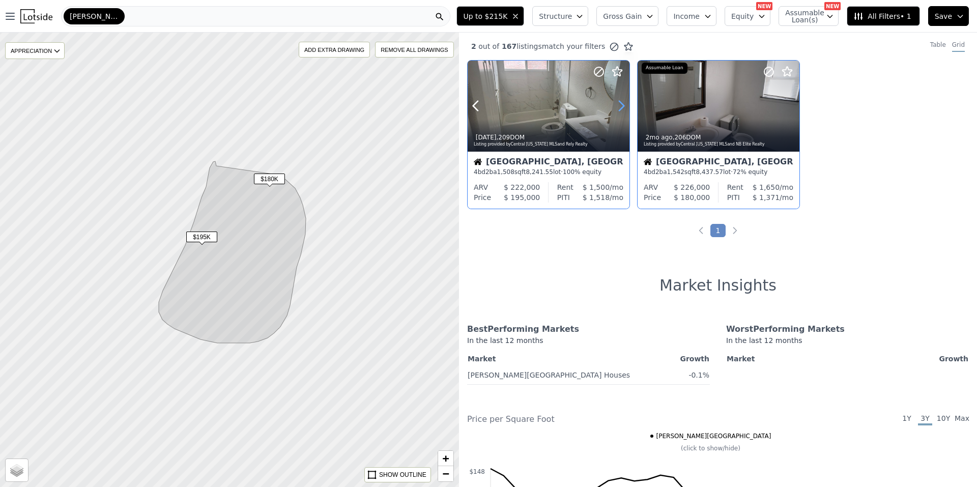
click at [625, 106] on icon at bounding box center [621, 106] width 16 height 16
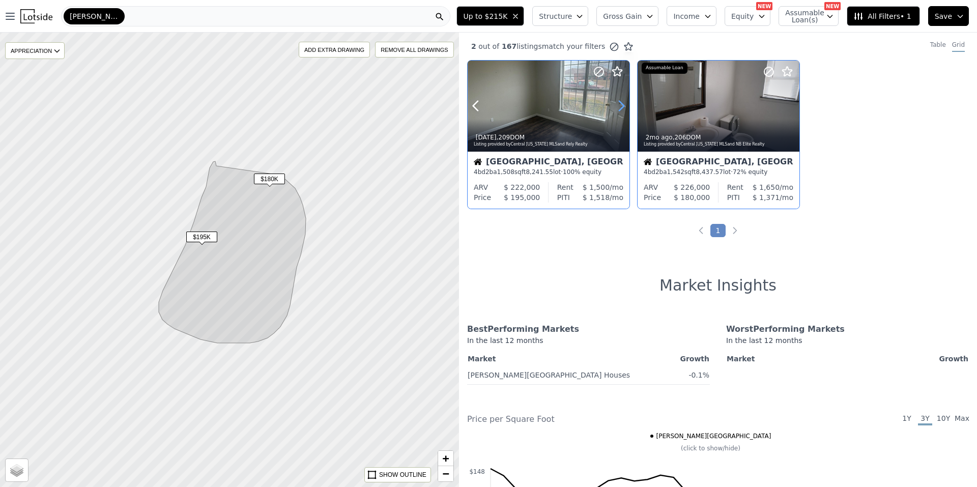
click at [625, 106] on icon at bounding box center [621, 106] width 16 height 16
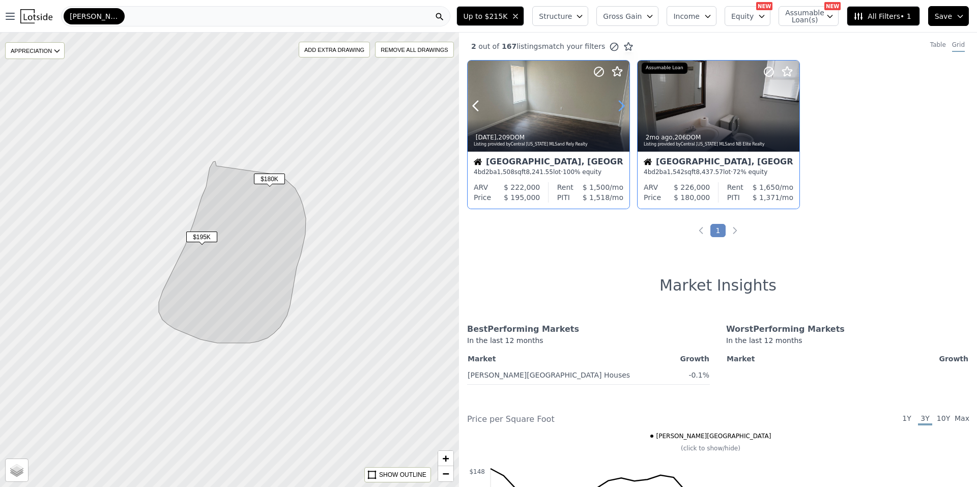
click at [625, 106] on icon at bounding box center [621, 106] width 16 height 16
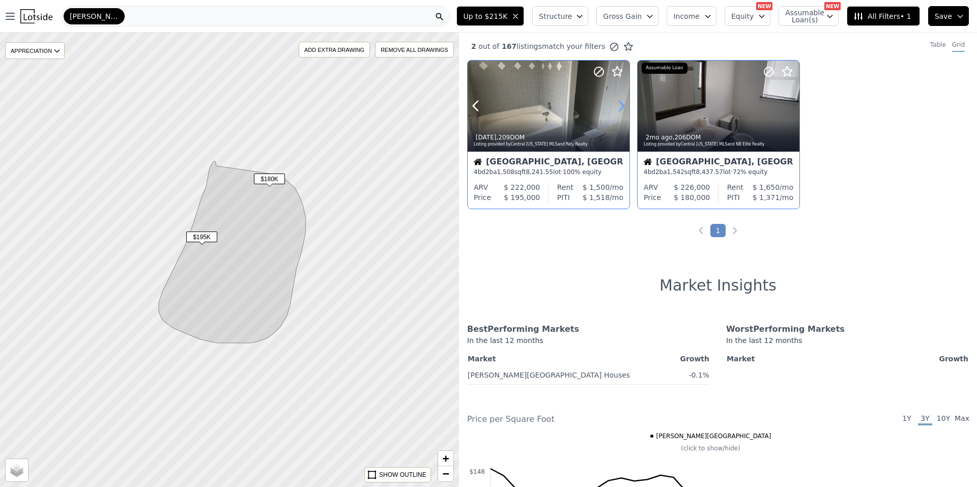
click at [625, 106] on icon at bounding box center [621, 106] width 16 height 16
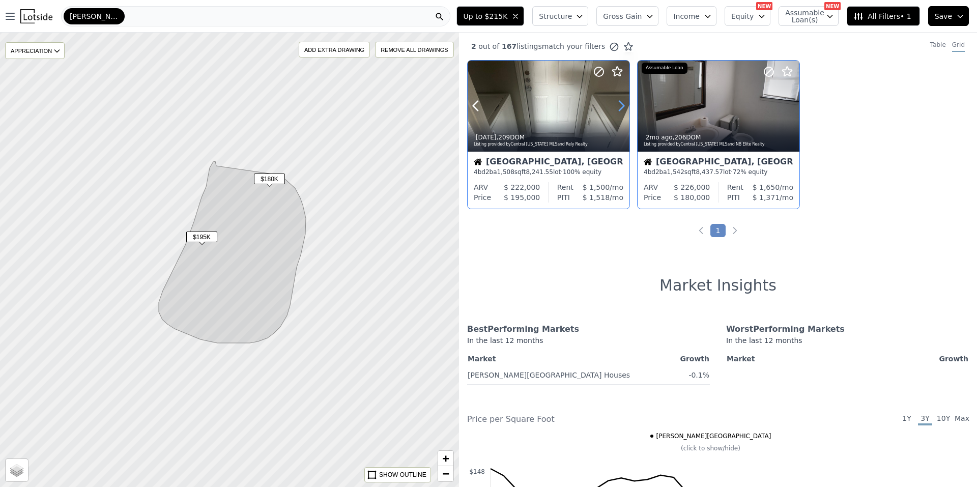
click at [625, 106] on icon at bounding box center [621, 106] width 16 height 16
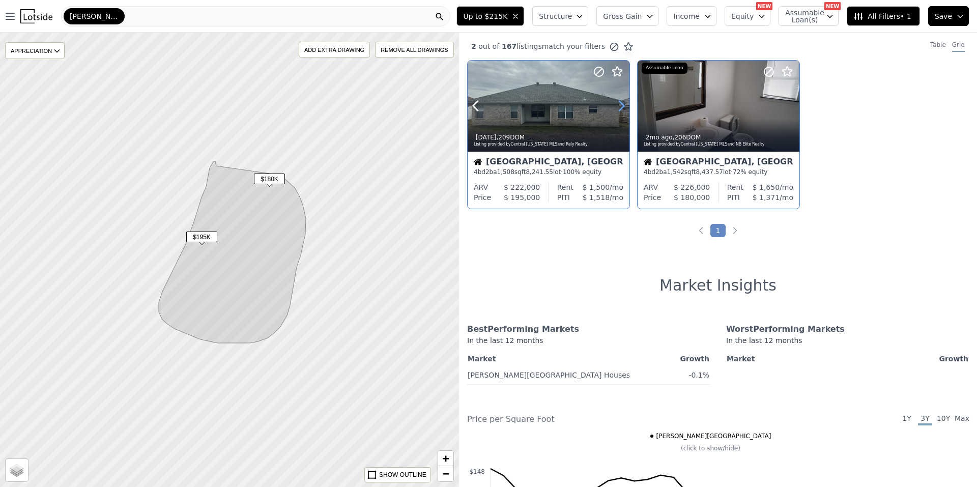
click at [625, 106] on icon at bounding box center [621, 106] width 16 height 16
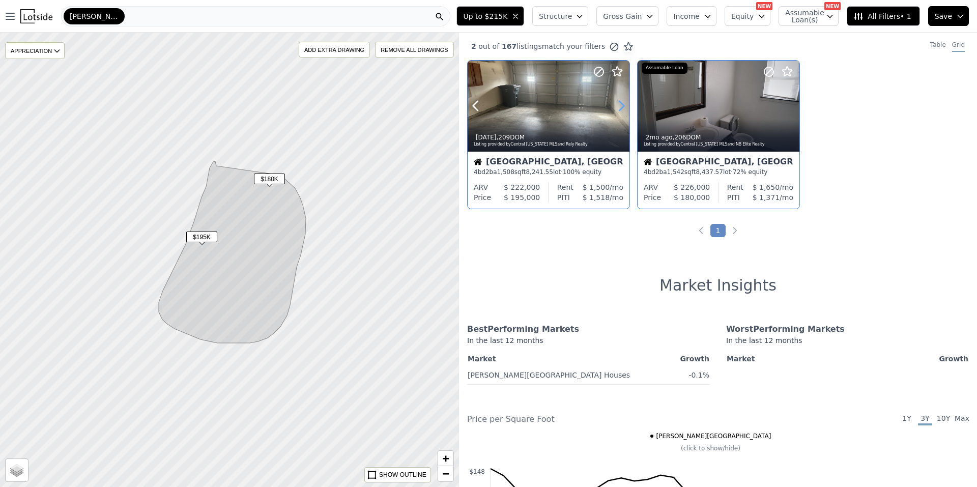
click at [625, 106] on icon at bounding box center [621, 106] width 16 height 16
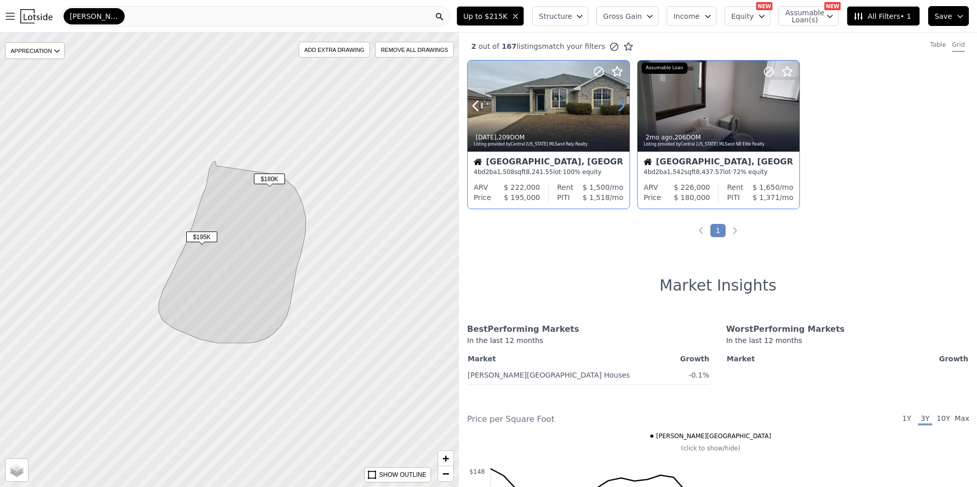
click at [625, 106] on icon at bounding box center [621, 106] width 16 height 16
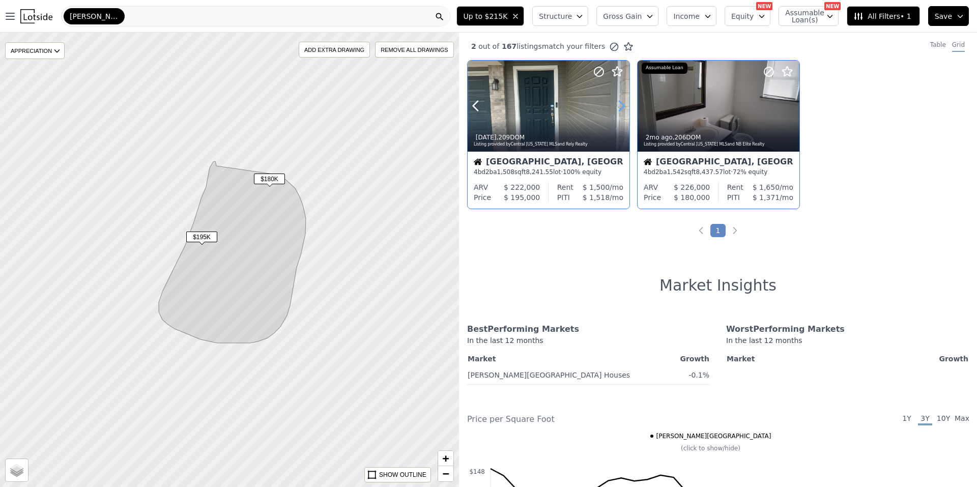
click at [625, 106] on icon at bounding box center [621, 106] width 16 height 16
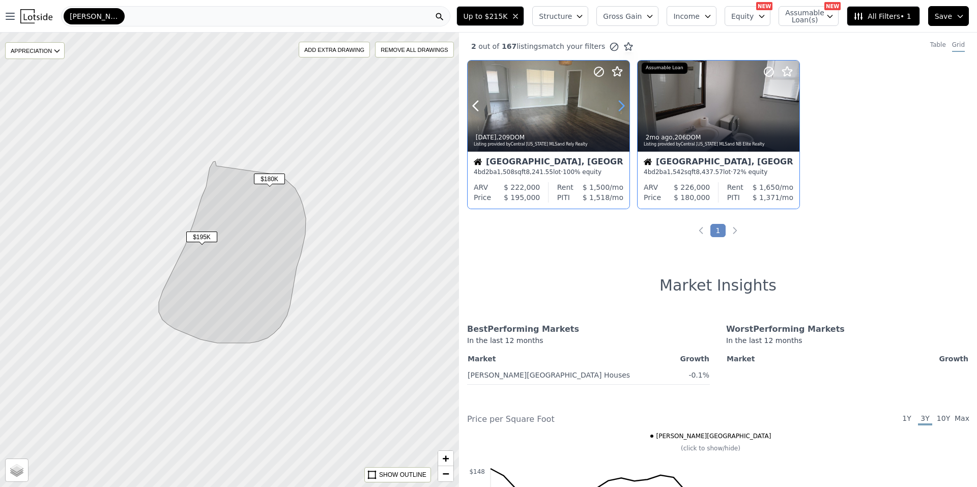
click at [625, 106] on icon at bounding box center [621, 106] width 16 height 16
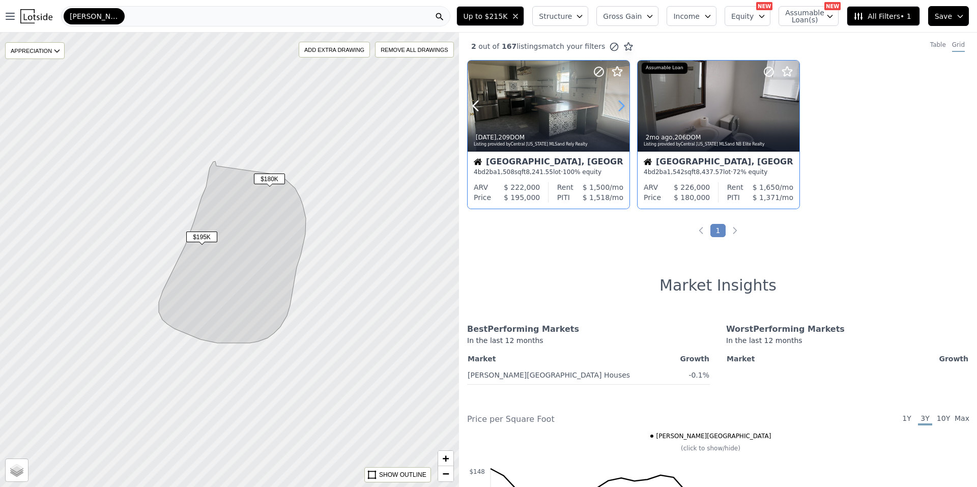
click at [625, 106] on icon at bounding box center [621, 106] width 16 height 16
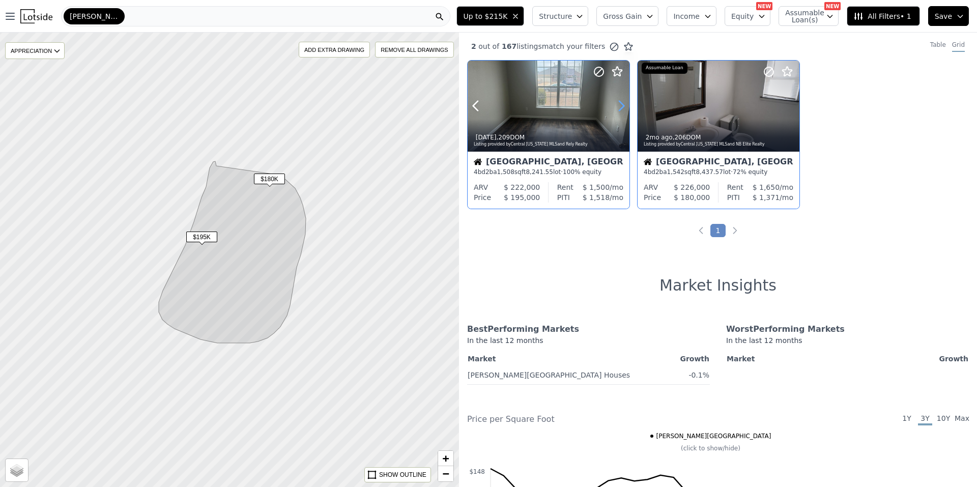
click at [625, 106] on icon at bounding box center [621, 106] width 16 height 16
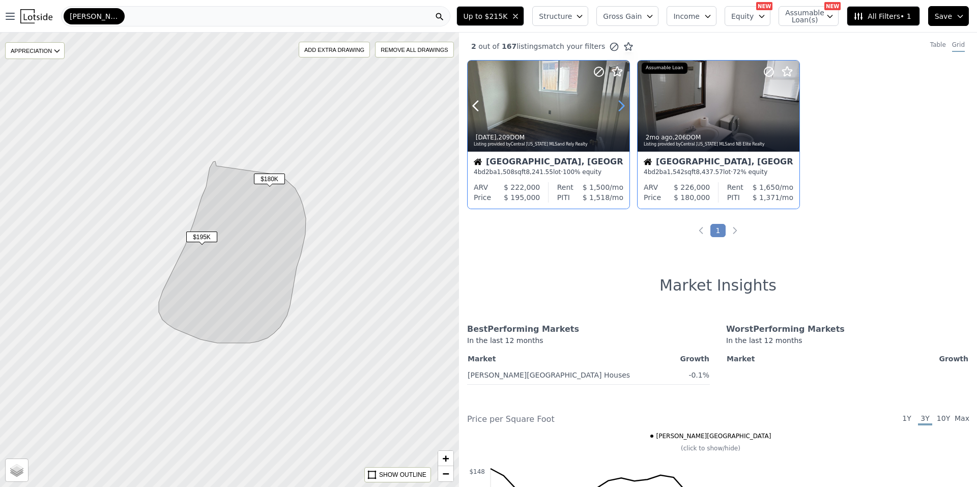
click at [625, 106] on icon at bounding box center [621, 106] width 16 height 16
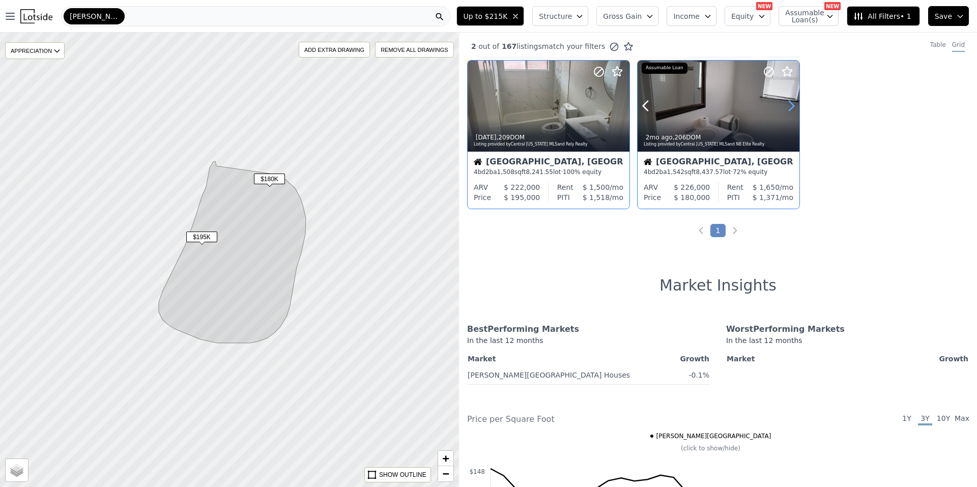
click at [785, 103] on icon at bounding box center [791, 106] width 16 height 16
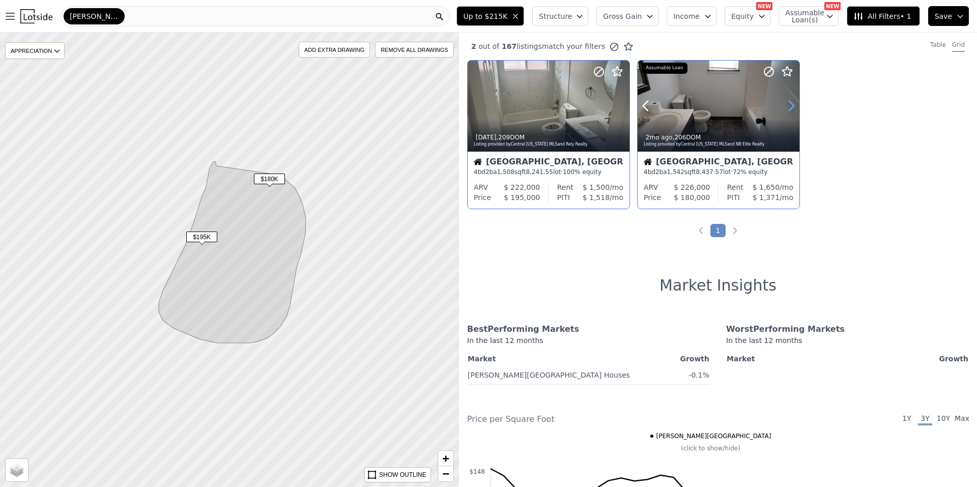
click at [785, 103] on icon at bounding box center [791, 106] width 16 height 16
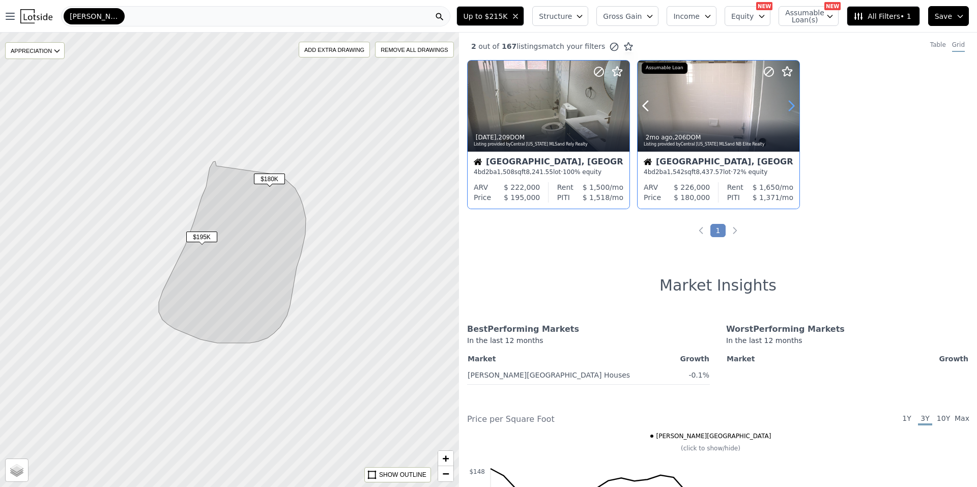
click at [785, 103] on icon at bounding box center [791, 106] width 16 height 16
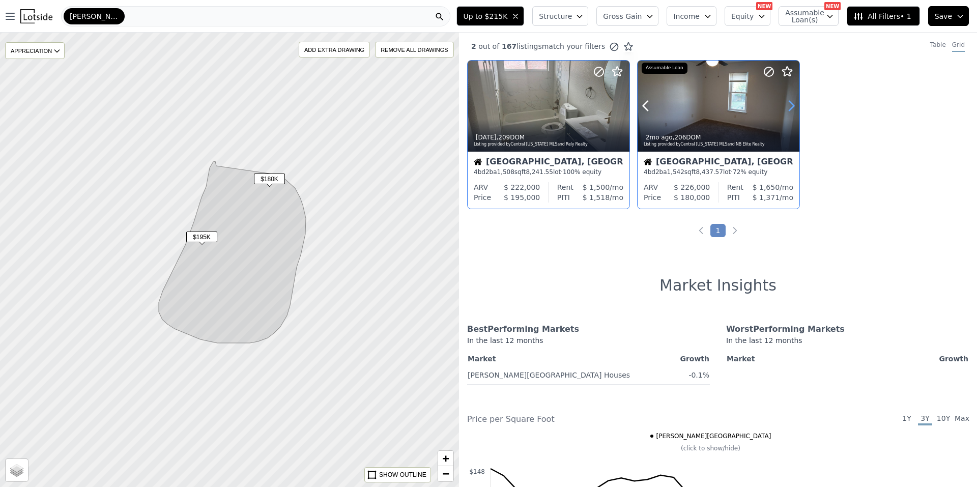
click at [785, 103] on icon at bounding box center [791, 106] width 16 height 16
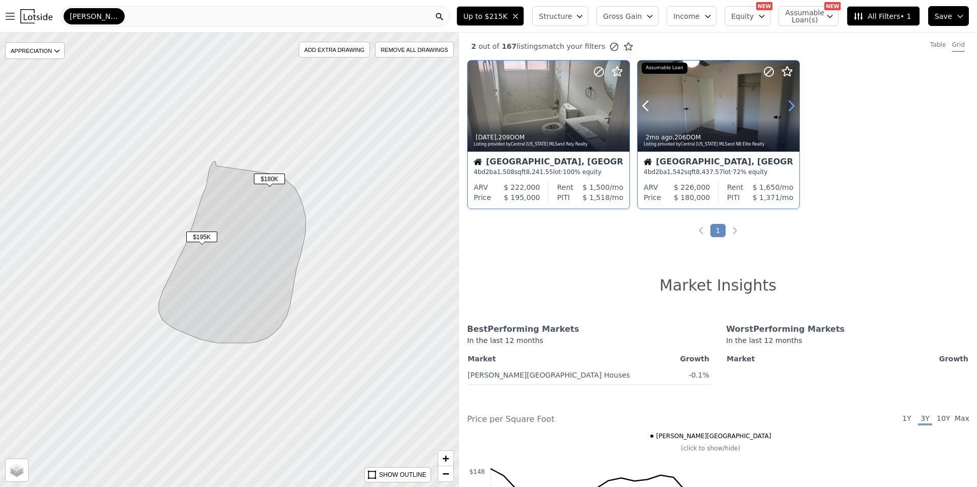
click at [785, 103] on icon at bounding box center [791, 106] width 16 height 16
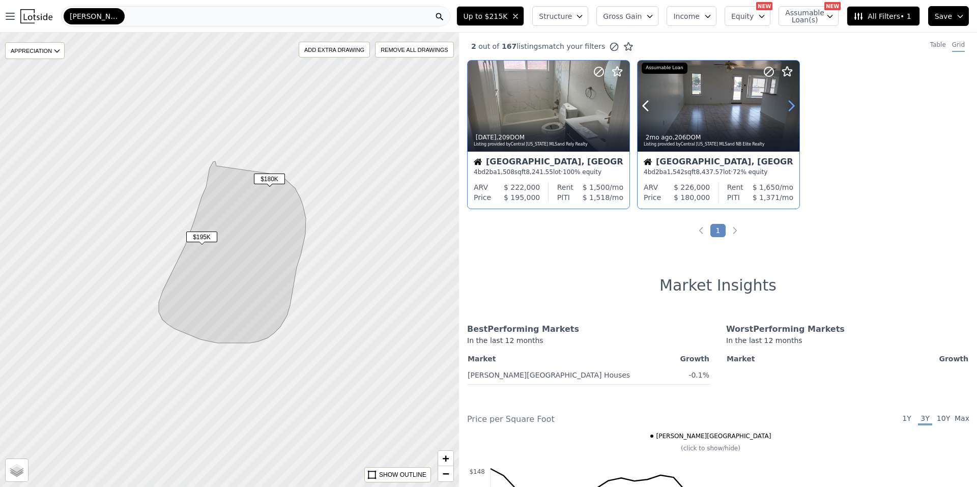
click at [785, 103] on icon at bounding box center [791, 106] width 16 height 16
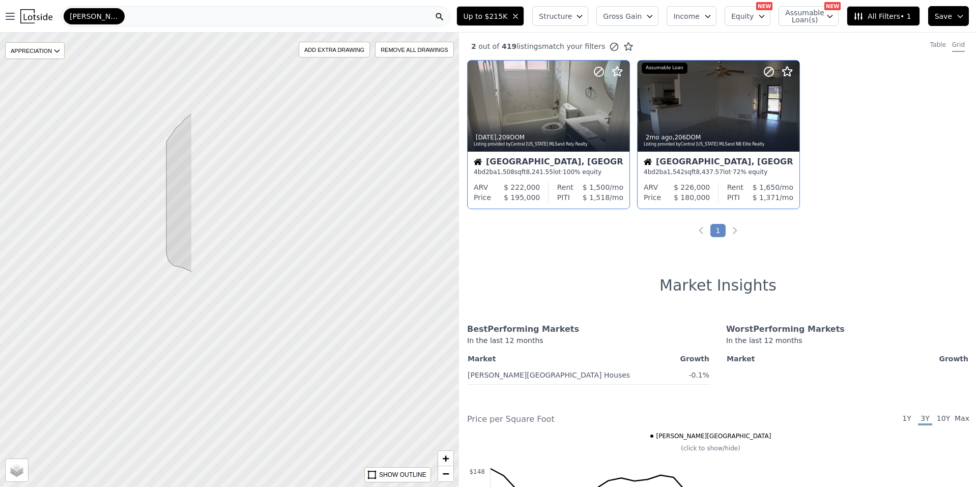
drag, startPoint x: 313, startPoint y: 228, endPoint x: 109, endPoint y: 227, distance: 204.6
click at [109, 227] on div at bounding box center [229, 260] width 551 height 546
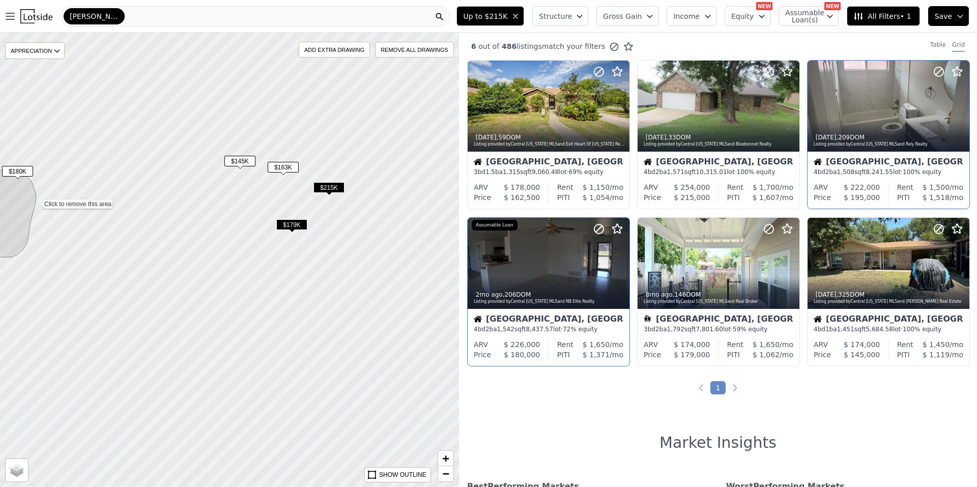
drag, startPoint x: 415, startPoint y: 275, endPoint x: 367, endPoint y: 255, distance: 51.1
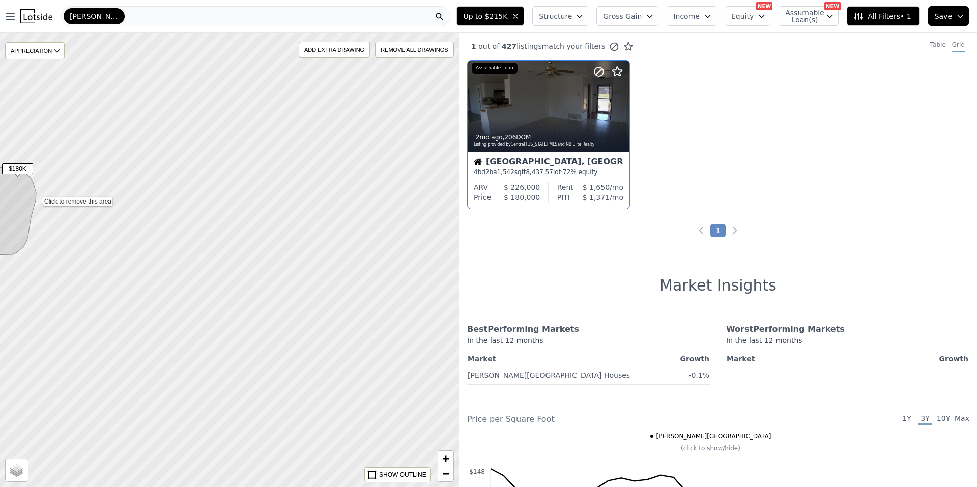
click at [570, 15] on span "Structure" at bounding box center [555, 16] width 33 height 10
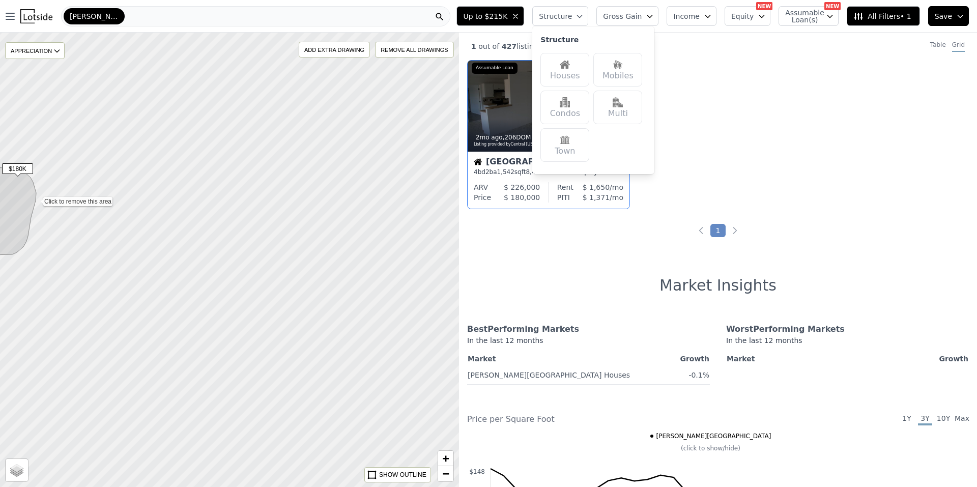
click at [618, 12] on span "Gross Gain" at bounding box center [622, 16] width 39 height 10
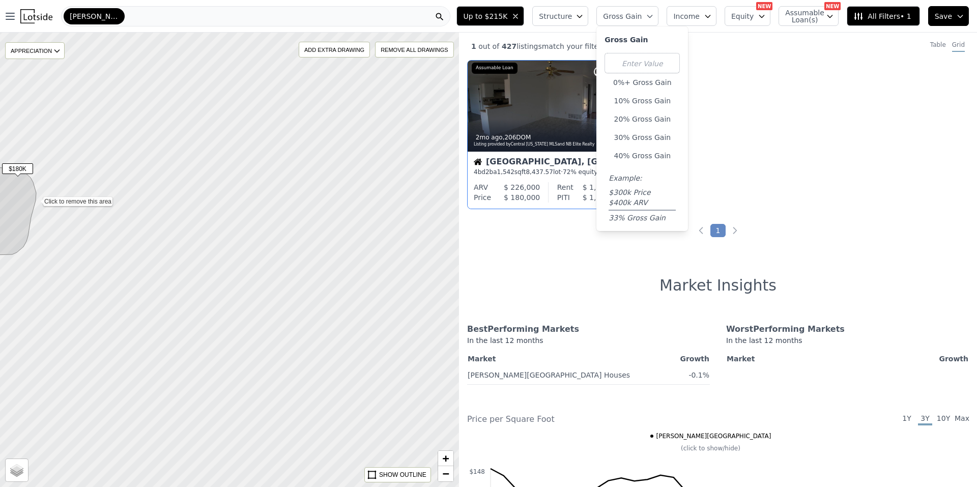
click at [711, 6] on div "Up to $215K Structure Gross Gain Gross Gain 0%+ Gross Gain 10% Gross Gain 20% G…" at bounding box center [714, 16] width 525 height 33
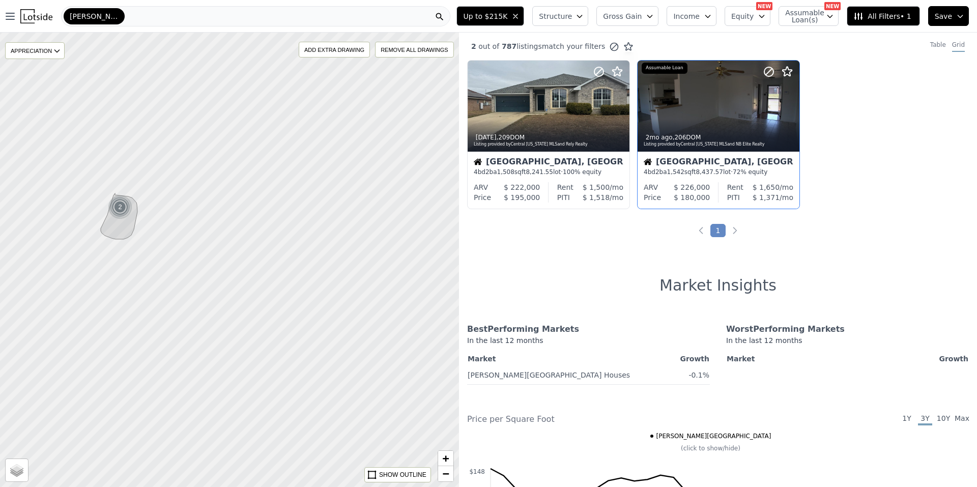
click at [121, 215] on div "2" at bounding box center [120, 207] width 24 height 24
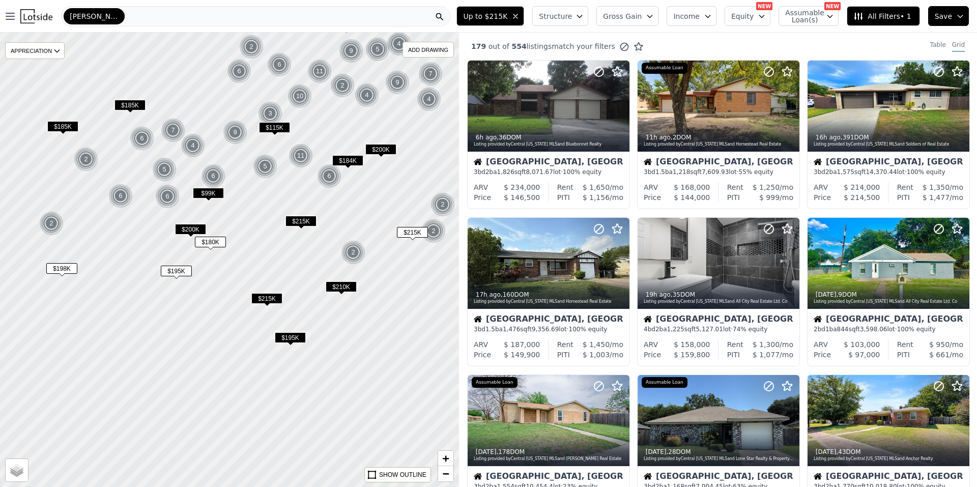
click at [558, 21] on span "Structure" at bounding box center [555, 16] width 33 height 10
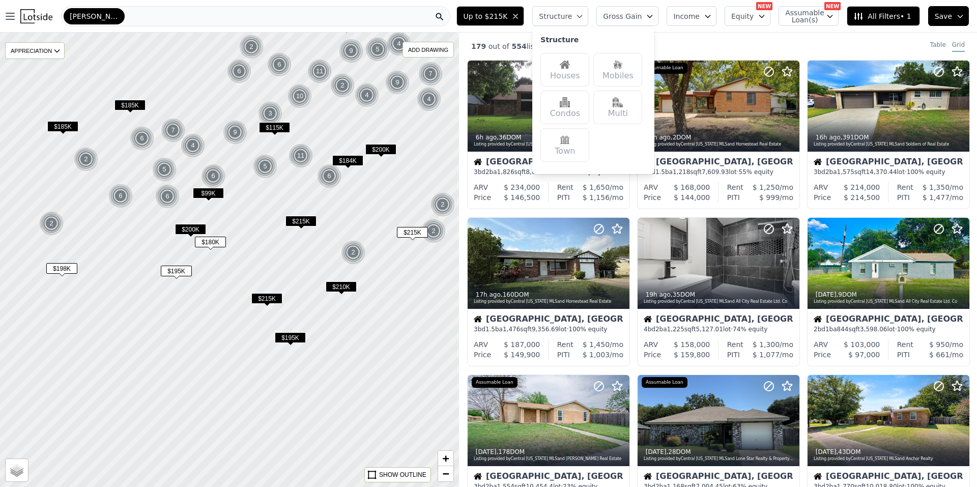
click at [570, 69] on img at bounding box center [565, 65] width 10 height 10
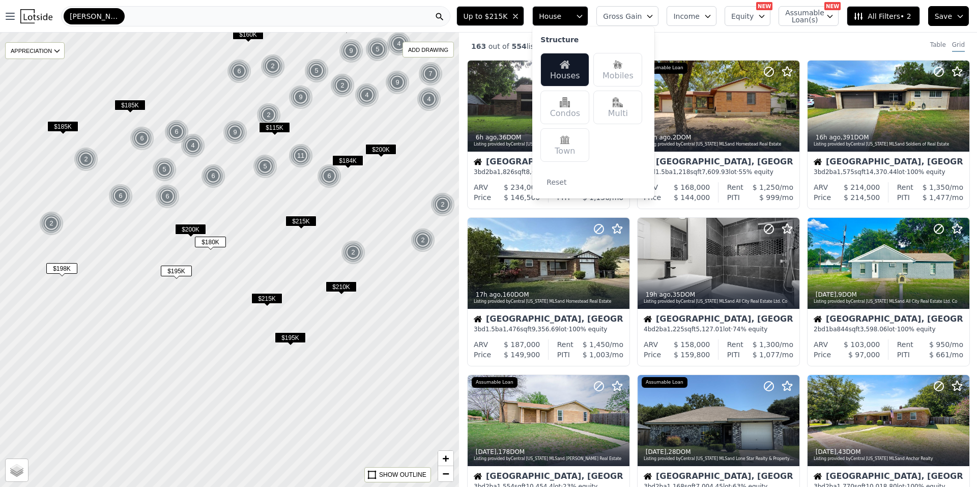
click at [836, 41] on div "163 out of 554 listings match your filters Table Grid" at bounding box center [718, 46] width 518 height 27
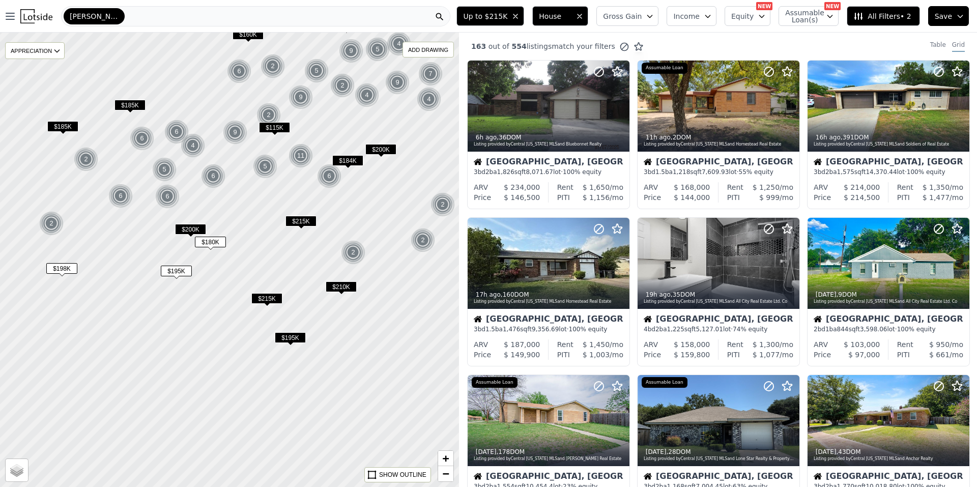
click at [902, 11] on span "All Filters • 2" at bounding box center [882, 16] width 58 height 10
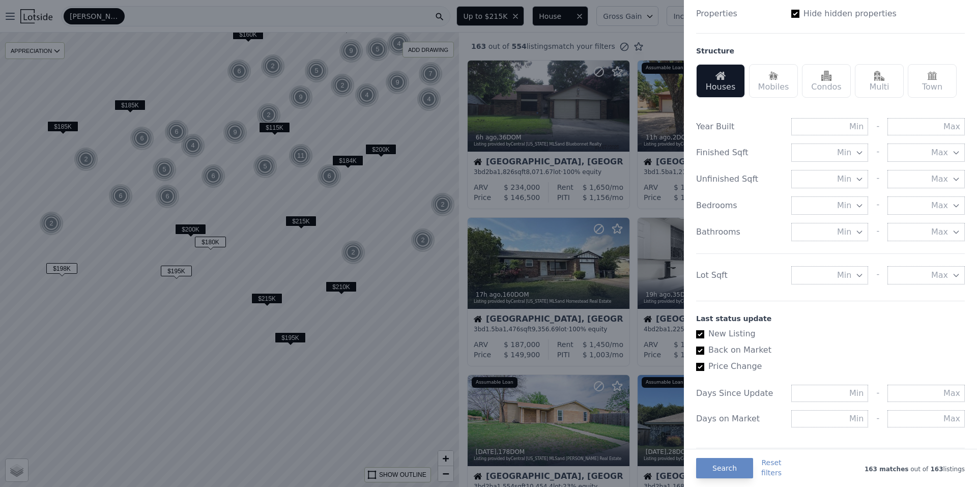
scroll to position [305, 0]
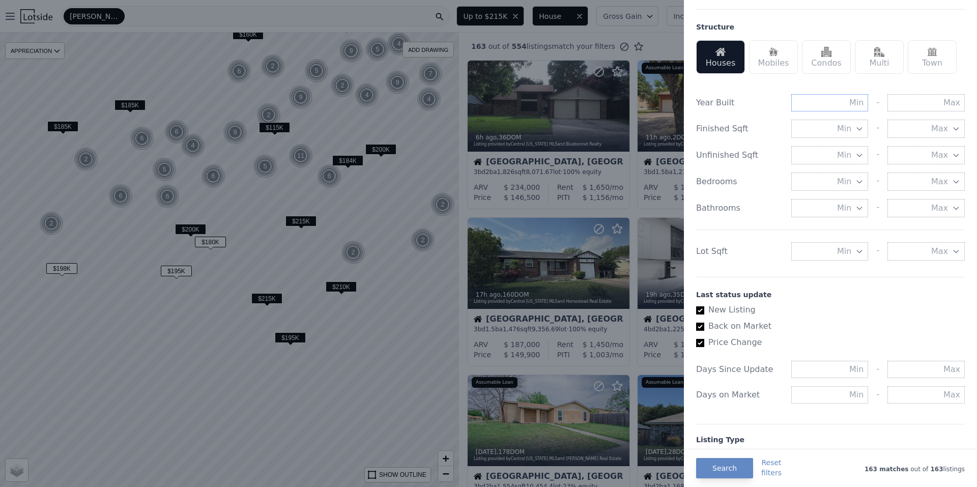
click at [822, 105] on input "text" at bounding box center [829, 102] width 77 height 17
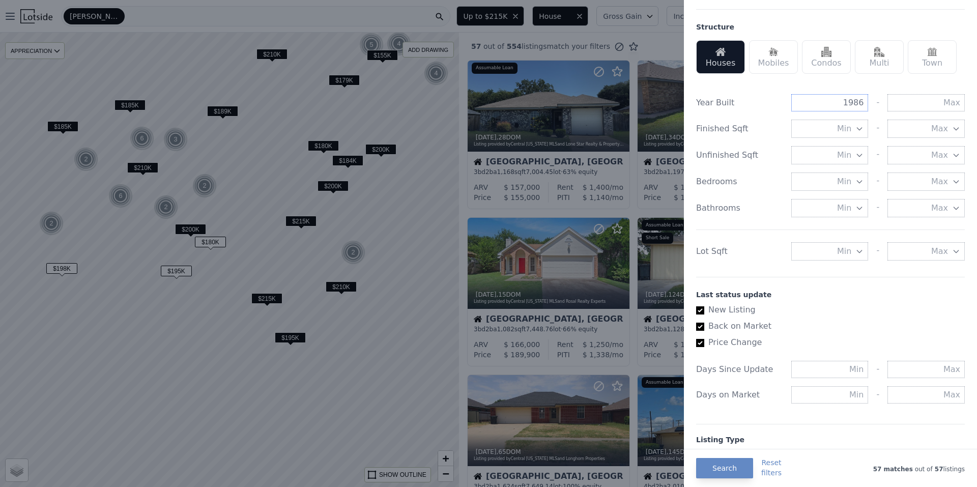
type input "1986"
click at [912, 96] on input "text" at bounding box center [926, 102] width 77 height 17
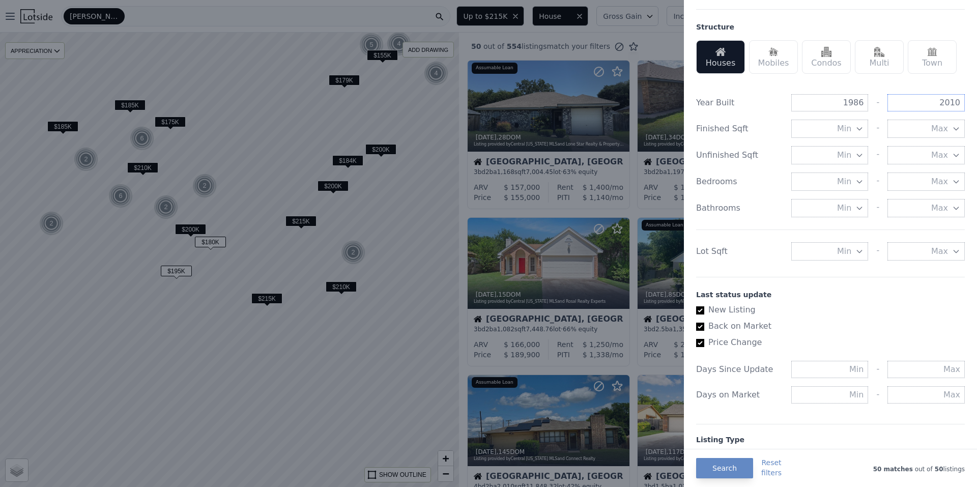
type input "2010"
click at [837, 184] on span "Min" at bounding box center [844, 182] width 14 height 12
click at [829, 249] on button "3 beds" at bounding box center [829, 255] width 77 height 18
click at [931, 176] on span "Max" at bounding box center [939, 182] width 17 height 12
click at [932, 201] on button "4 beds" at bounding box center [926, 200] width 77 height 18
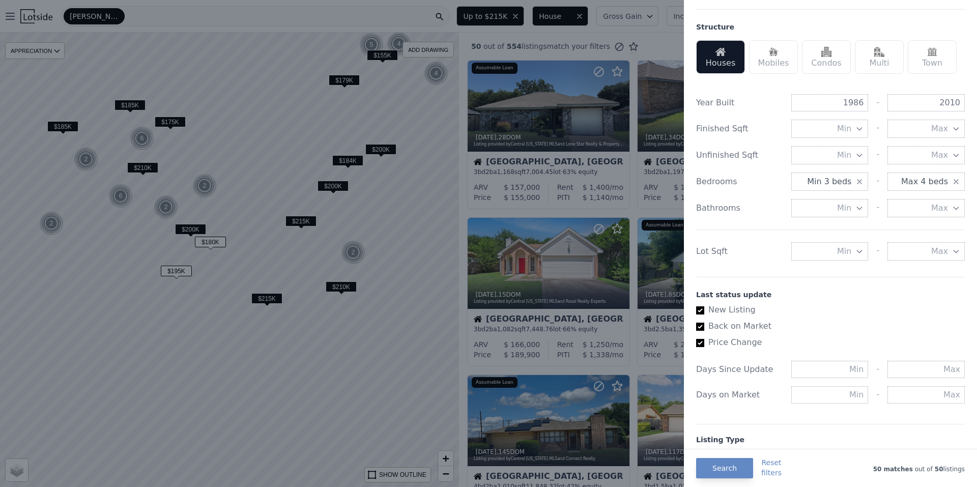
click at [856, 210] on icon "button" at bounding box center [859, 208] width 8 height 8
click at [833, 286] on button "2 baths" at bounding box center [829, 281] width 77 height 18
click at [931, 203] on span "Max" at bounding box center [939, 208] width 17 height 12
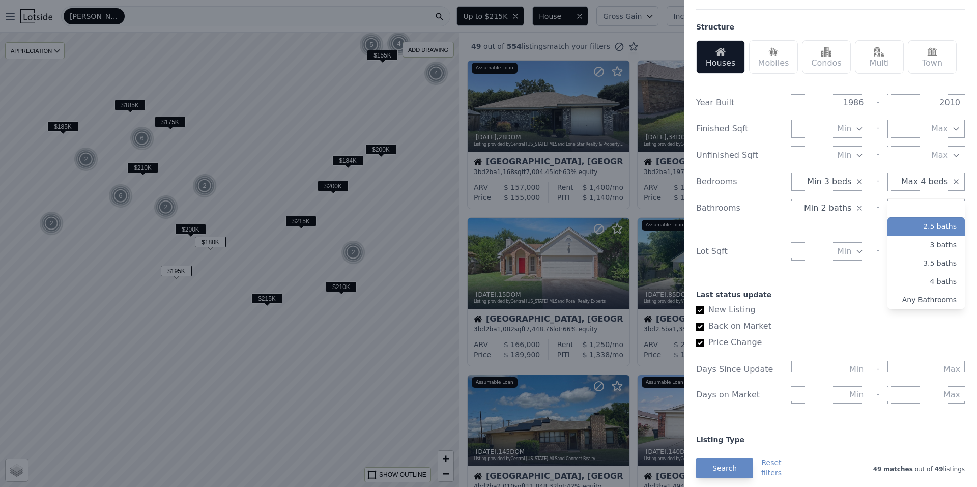
click at [922, 229] on button "2.5 baths" at bounding box center [926, 226] width 77 height 18
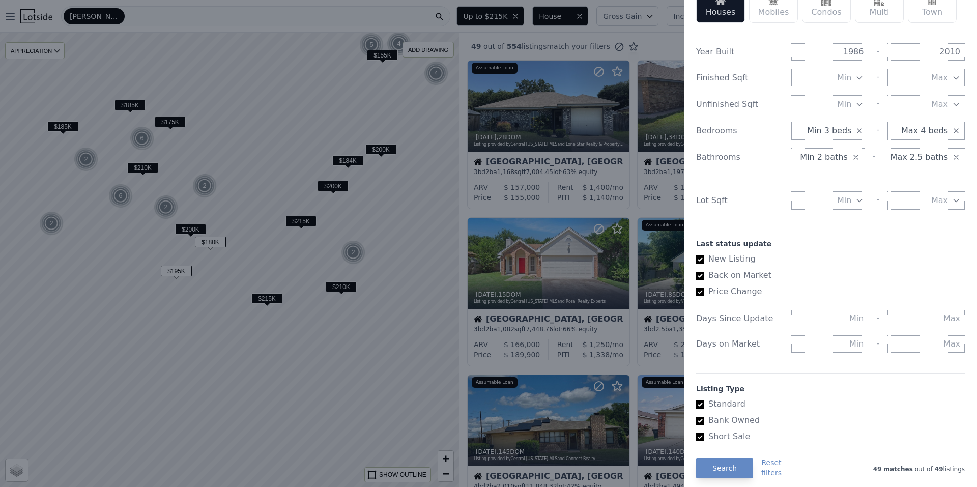
scroll to position [407, 0]
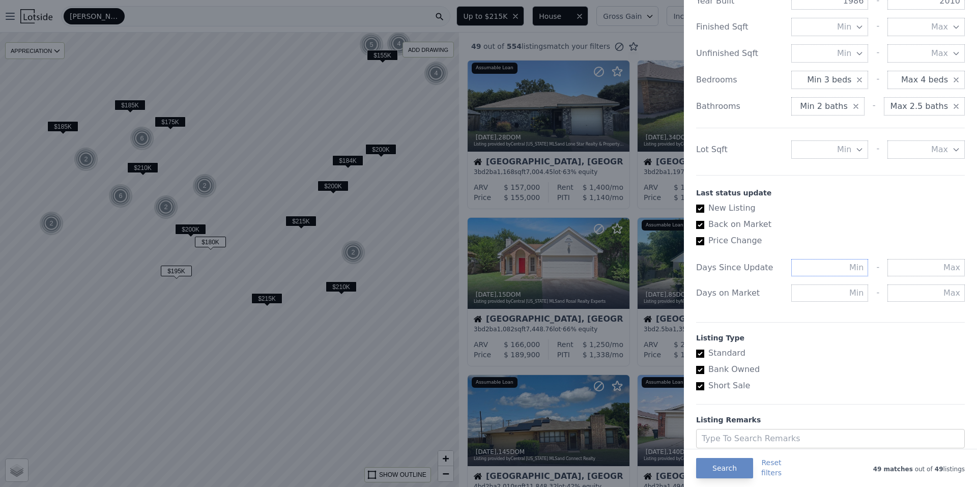
click at [804, 266] on input "text" at bounding box center [829, 267] width 77 height 17
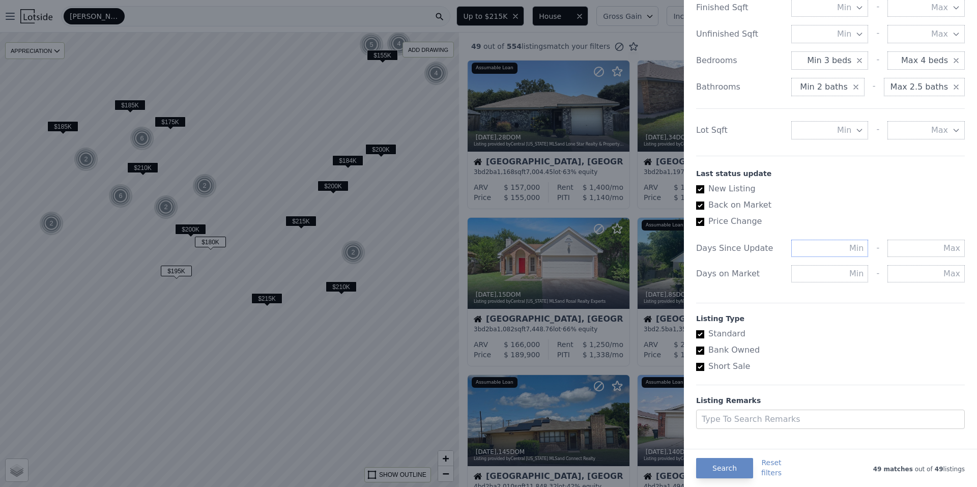
scroll to position [442, 0]
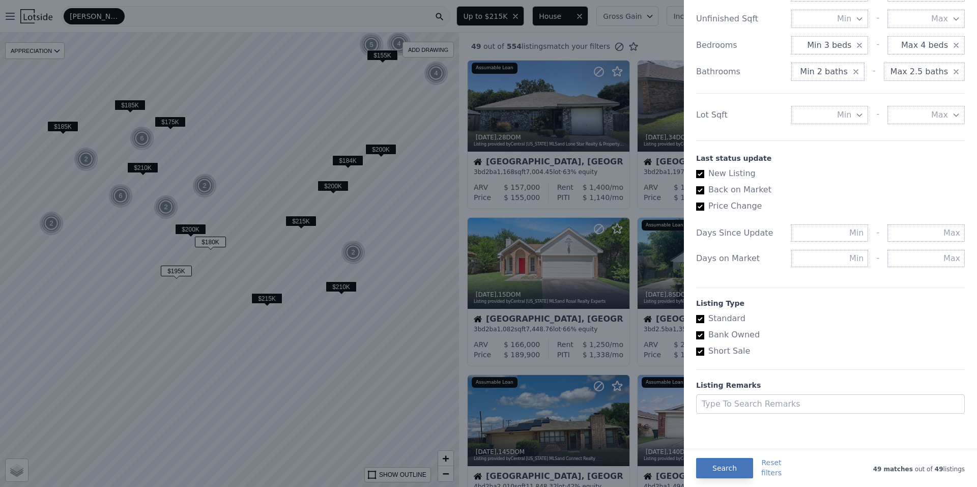
click at [727, 469] on button "Search" at bounding box center [724, 468] width 57 height 20
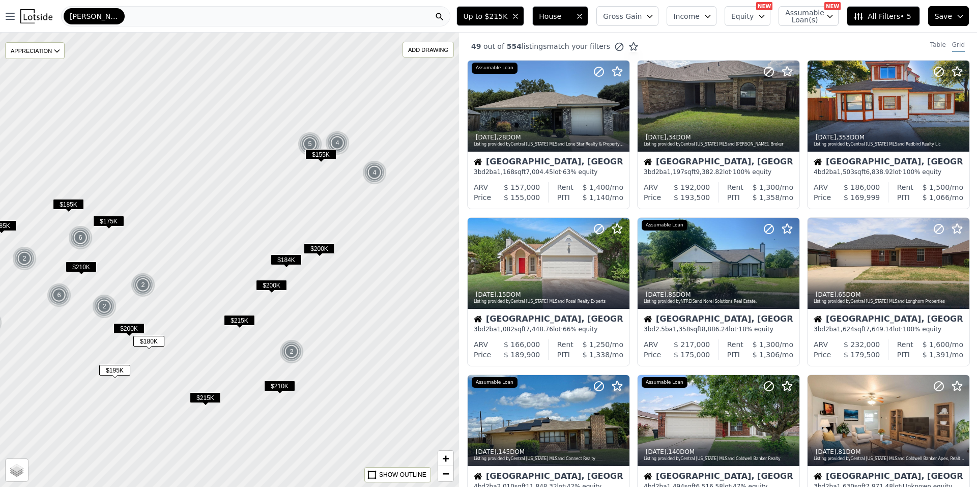
drag, startPoint x: 358, startPoint y: 136, endPoint x: 303, endPoint y: 211, distance: 93.5
click at [303, 211] on div at bounding box center [229, 260] width 551 height 546
click at [622, 107] on icon at bounding box center [621, 106] width 5 height 10
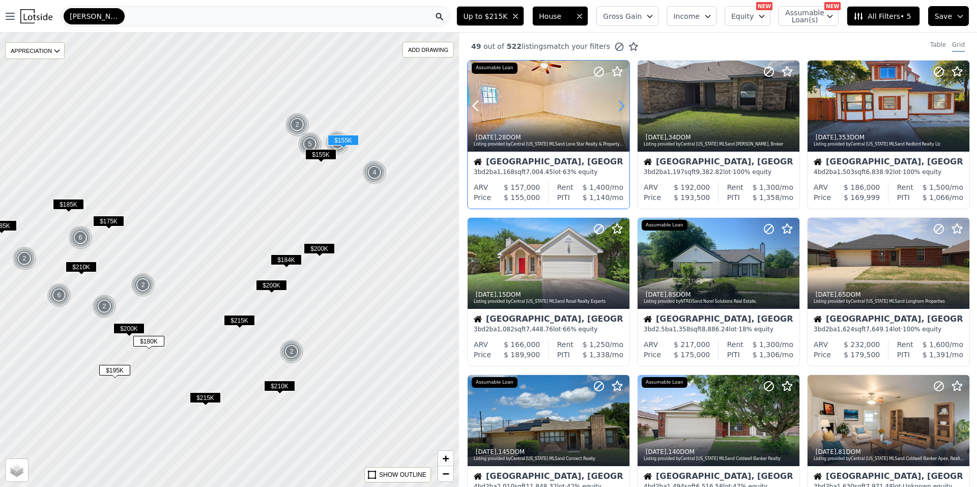
click at [622, 107] on icon at bounding box center [621, 106] width 5 height 10
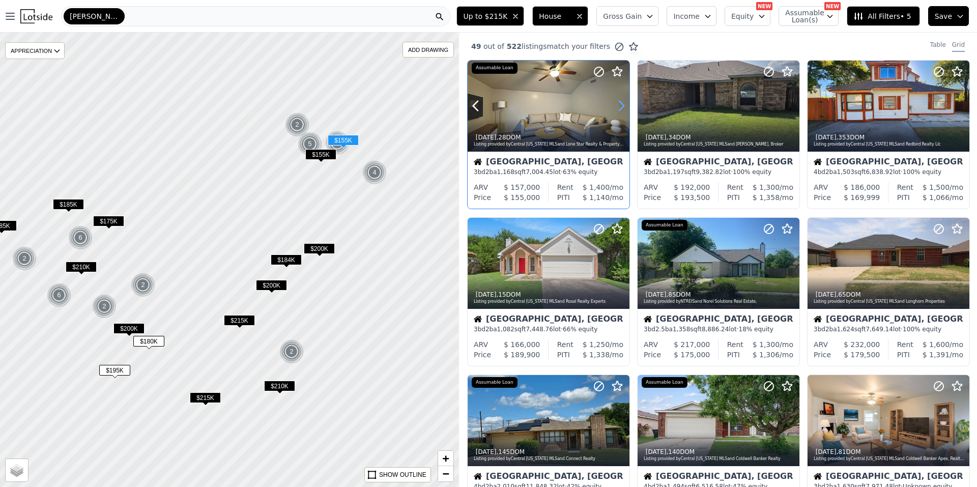
click at [622, 107] on icon at bounding box center [621, 106] width 5 height 10
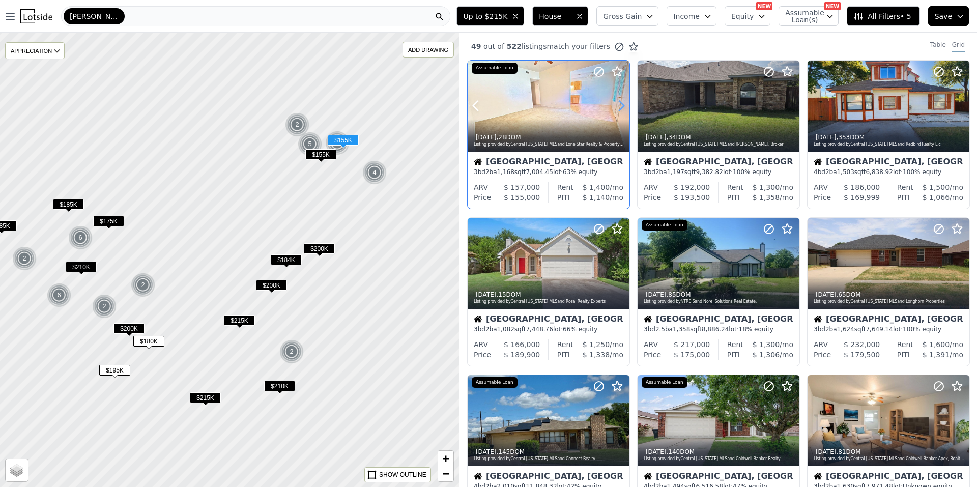
click at [622, 107] on icon at bounding box center [621, 106] width 5 height 10
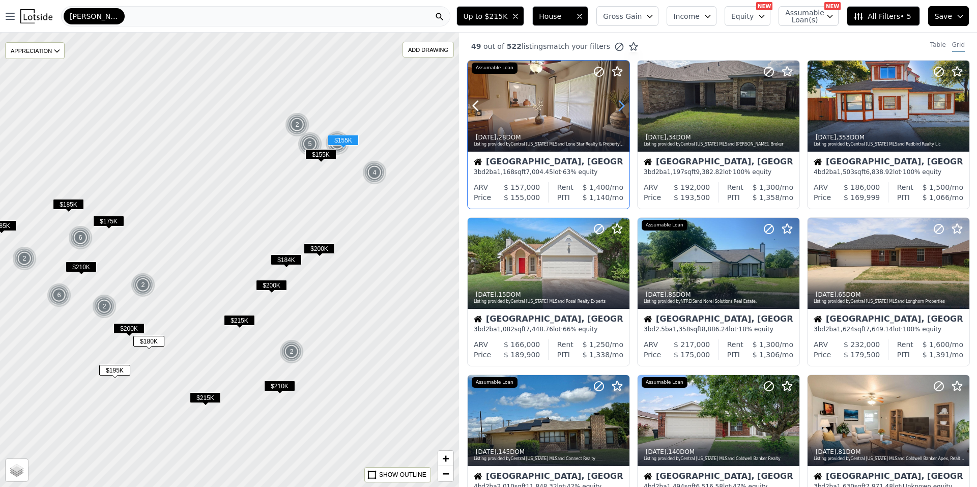
click at [622, 107] on icon at bounding box center [621, 106] width 5 height 10
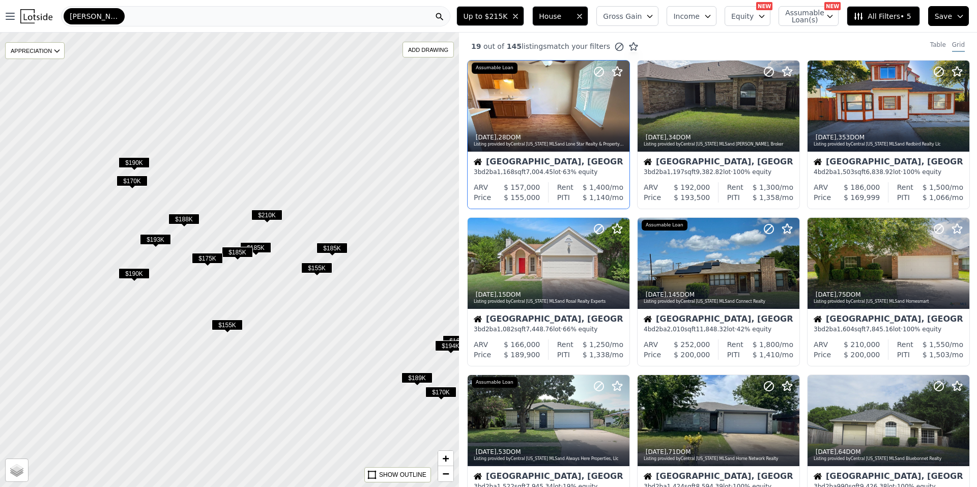
drag, startPoint x: 245, startPoint y: 308, endPoint x: 273, endPoint y: 307, distance: 27.5
click at [273, 307] on div at bounding box center [229, 260] width 551 height 546
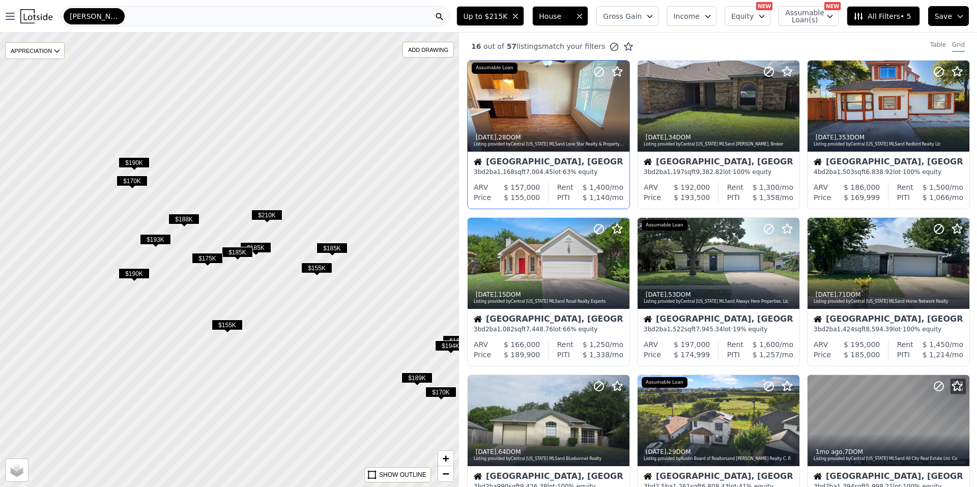
click at [228, 252] on span "$185K" at bounding box center [237, 252] width 31 height 11
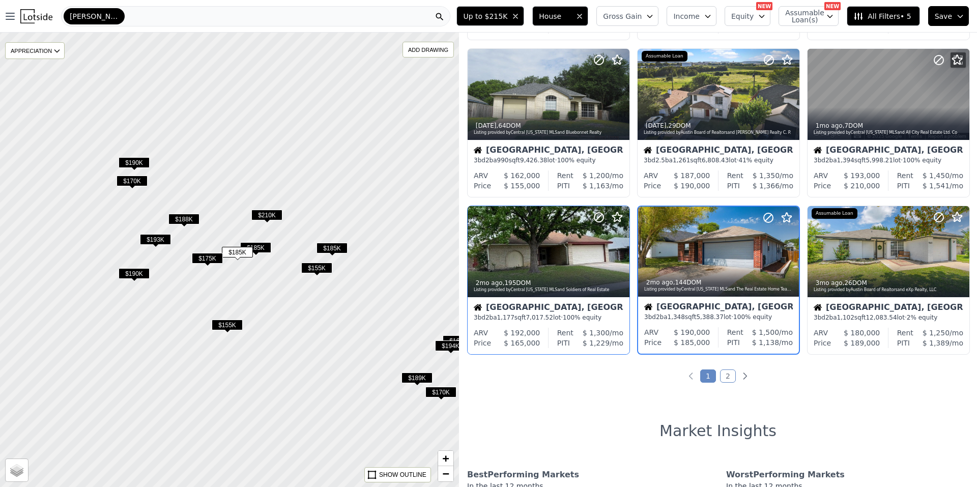
scroll to position [330, 0]
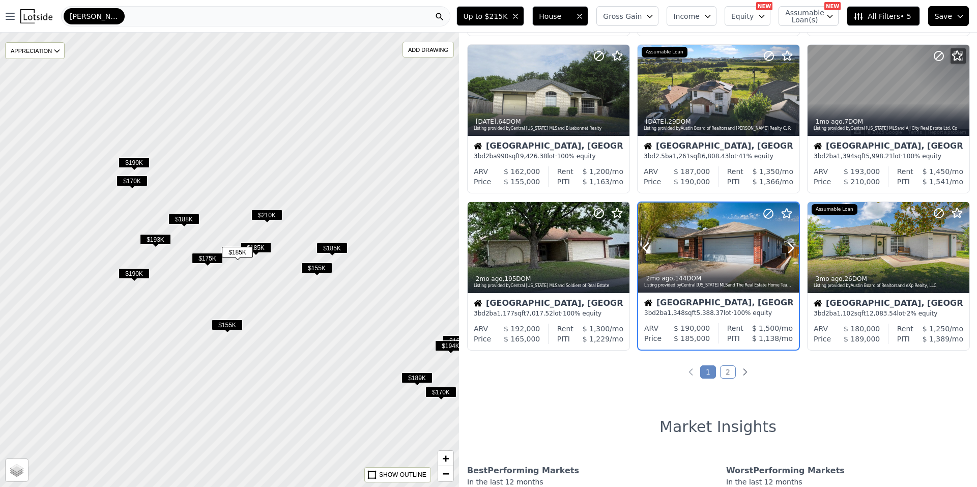
click at [787, 246] on icon at bounding box center [791, 248] width 16 height 16
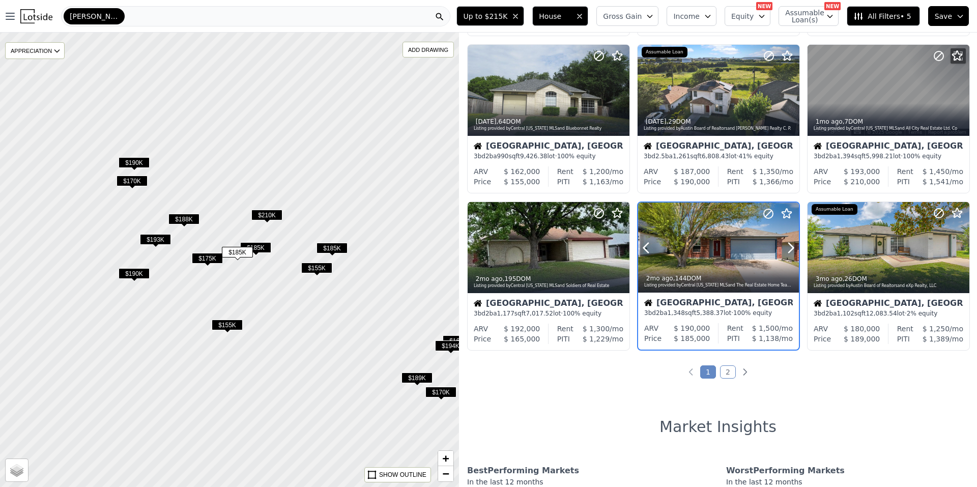
click at [787, 246] on icon at bounding box center [791, 248] width 16 height 16
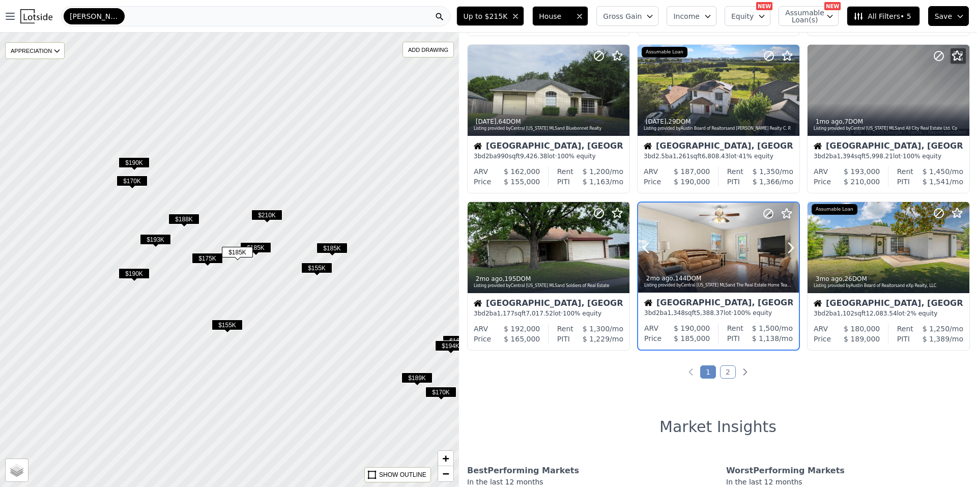
click at [787, 246] on icon at bounding box center [791, 248] width 16 height 16
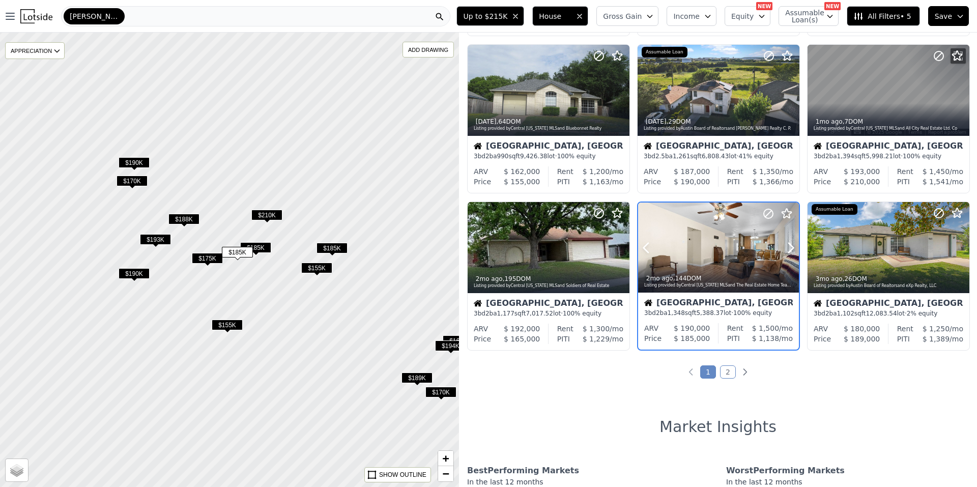
click at [787, 246] on icon at bounding box center [791, 248] width 16 height 16
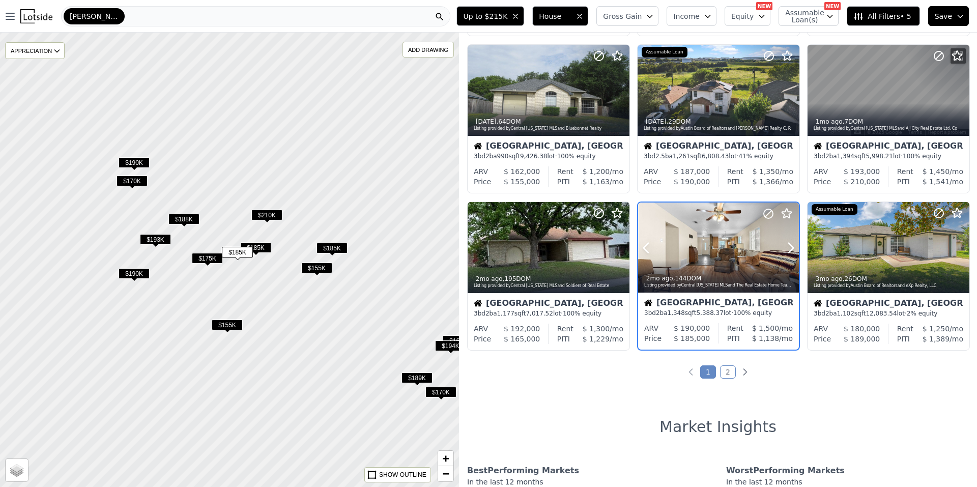
click at [787, 246] on icon at bounding box center [791, 248] width 16 height 16
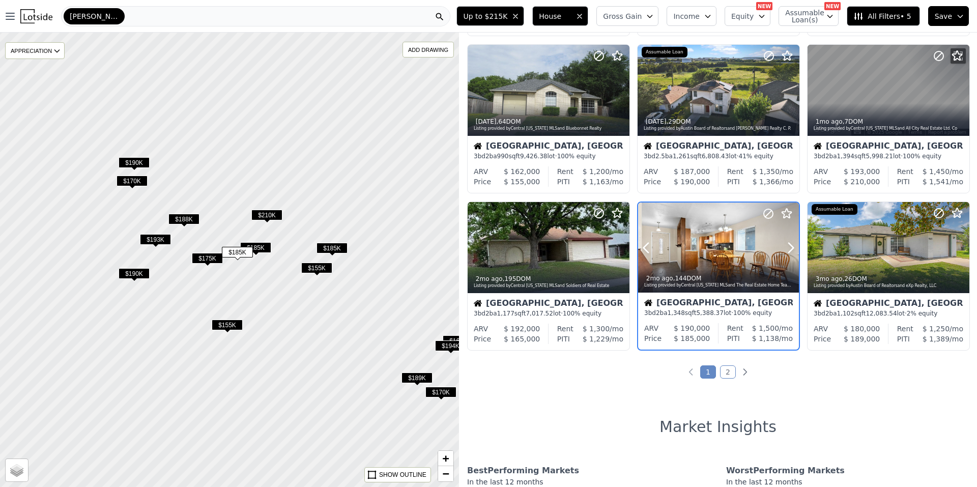
click at [787, 246] on icon at bounding box center [791, 248] width 16 height 16
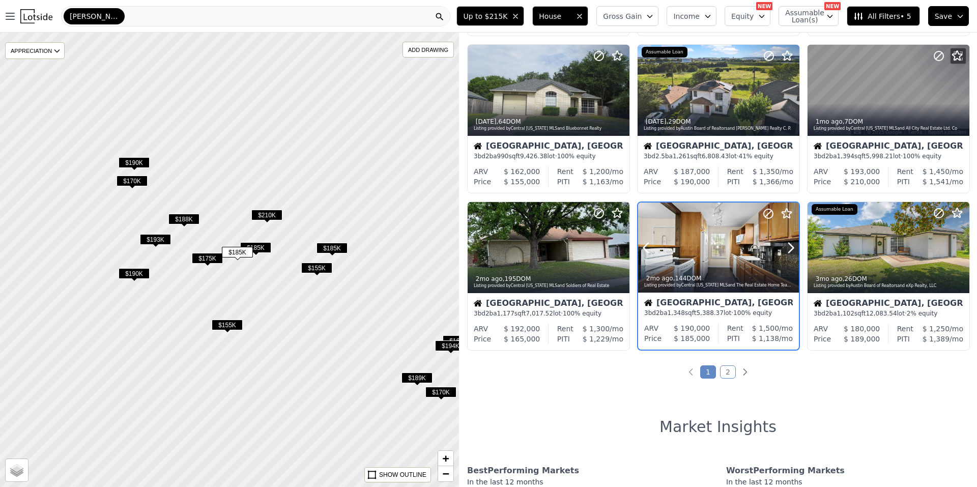
click at [787, 246] on icon at bounding box center [791, 248] width 16 height 16
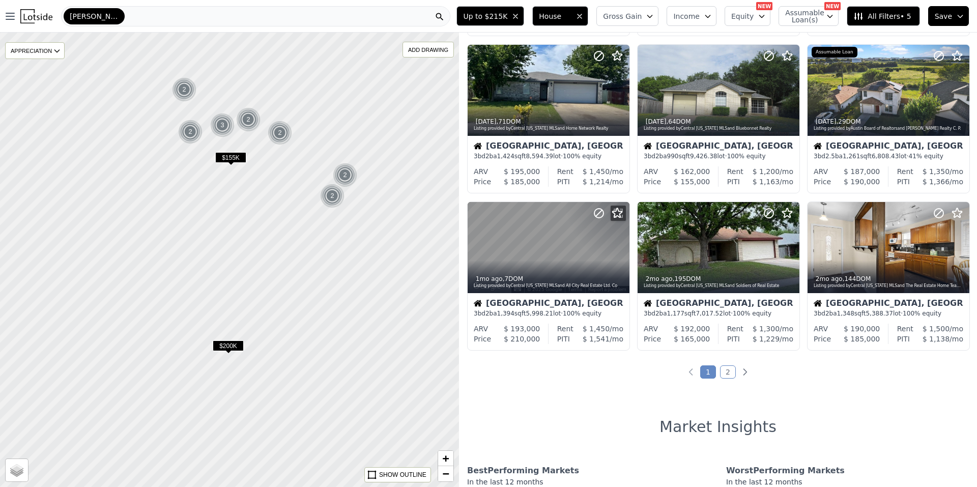
drag, startPoint x: 295, startPoint y: 319, endPoint x: 247, endPoint y: 199, distance: 128.5
click at [247, 199] on div at bounding box center [229, 259] width 551 height 546
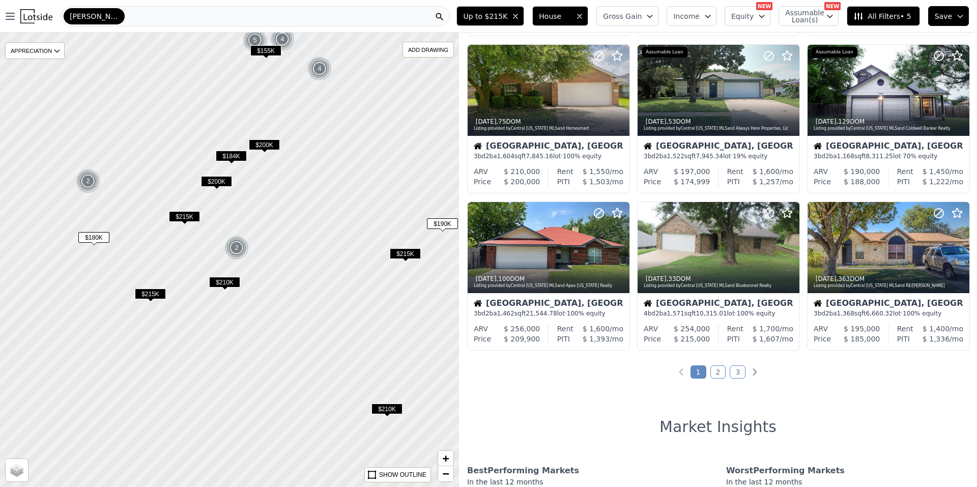
drag, startPoint x: 252, startPoint y: 337, endPoint x: 334, endPoint y: 302, distance: 89.8
click at [338, 318] on div at bounding box center [229, 268] width 551 height 546
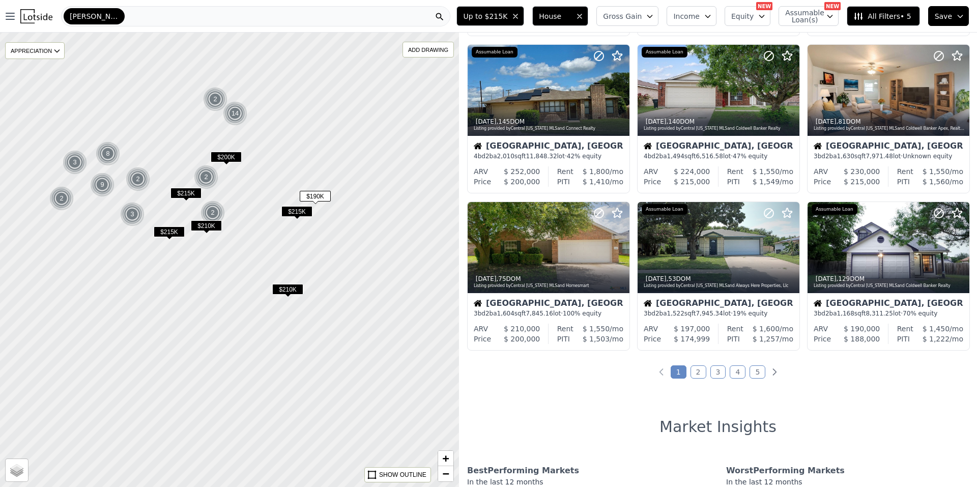
drag, startPoint x: 355, startPoint y: 297, endPoint x: 283, endPoint y: 242, distance: 90.0
click at [283, 242] on div at bounding box center [229, 260] width 551 height 546
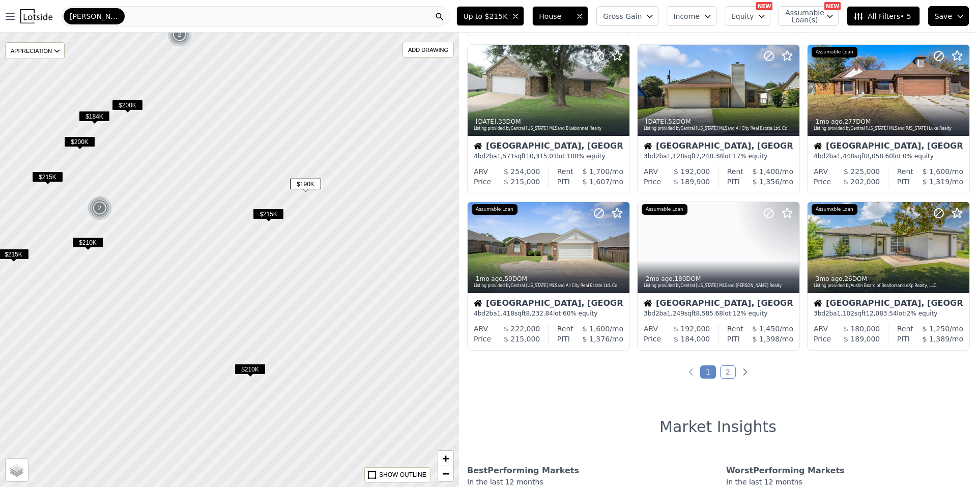
scroll to position [16, 0]
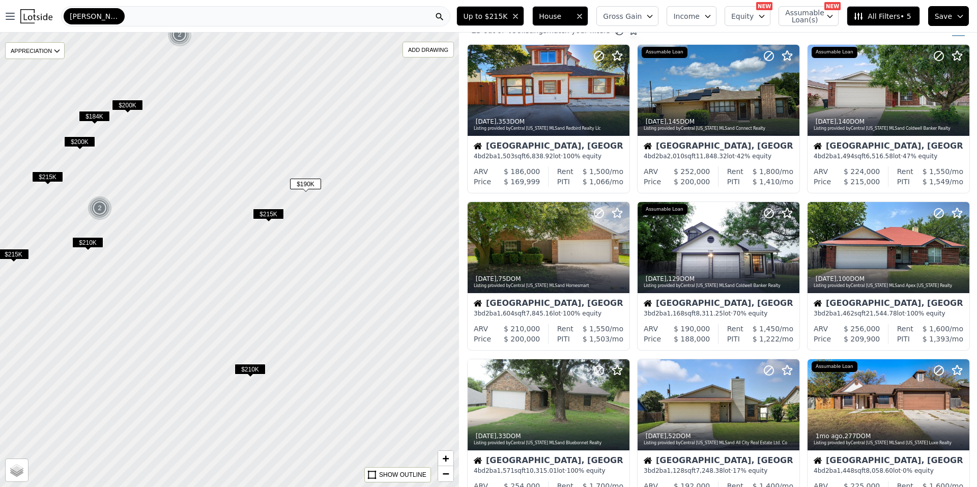
click at [264, 208] on div at bounding box center [229, 260] width 551 height 546
click at [80, 142] on span "$200K" at bounding box center [79, 141] width 31 height 11
click at [615, 246] on icon at bounding box center [621, 248] width 16 height 16
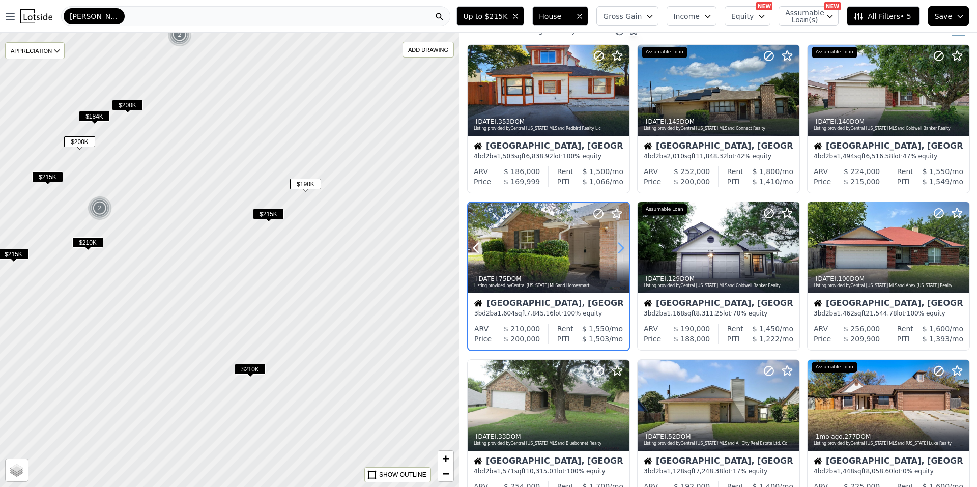
click at [615, 246] on icon at bounding box center [621, 248] width 16 height 16
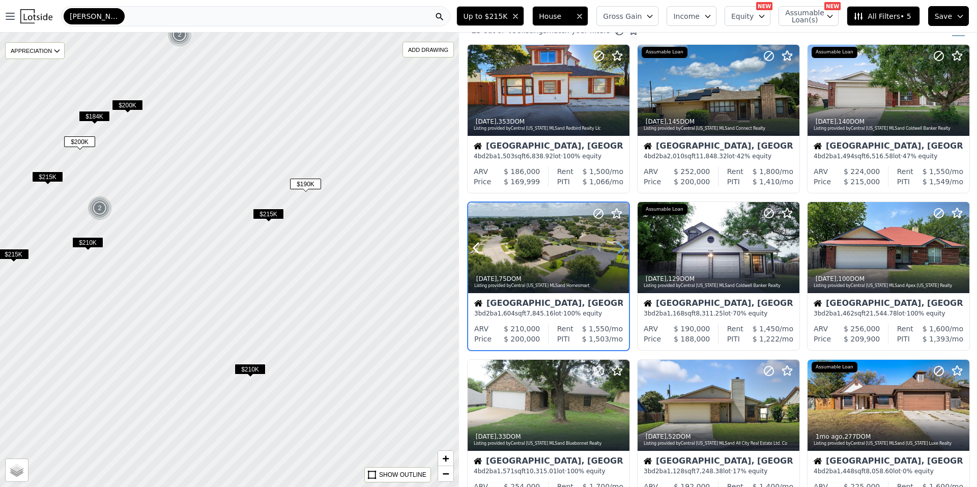
click at [615, 246] on icon at bounding box center [621, 248] width 16 height 16
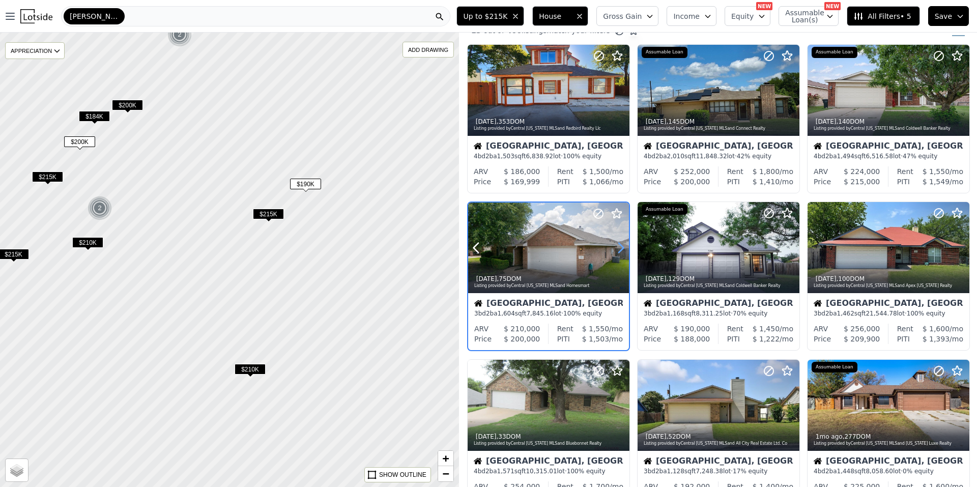
click at [615, 246] on icon at bounding box center [621, 248] width 16 height 16
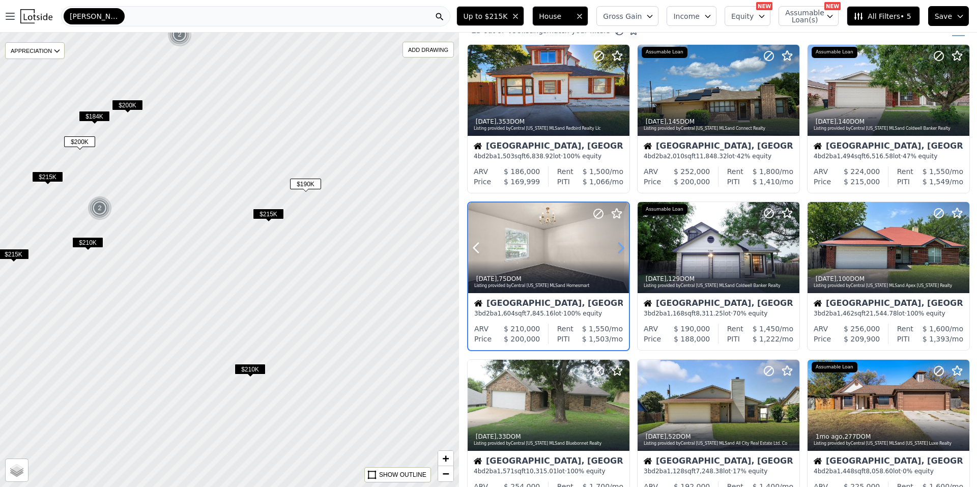
click at [615, 246] on icon at bounding box center [621, 248] width 16 height 16
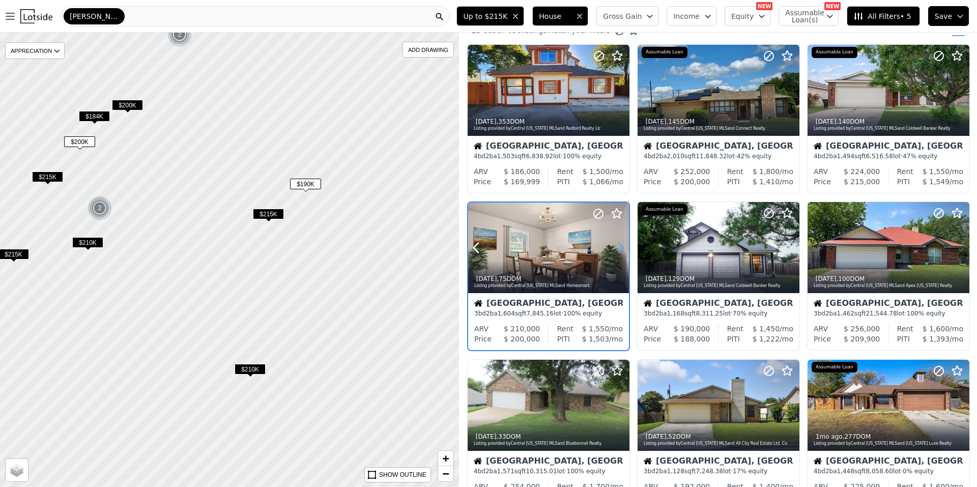
click at [615, 246] on icon at bounding box center [621, 248] width 16 height 16
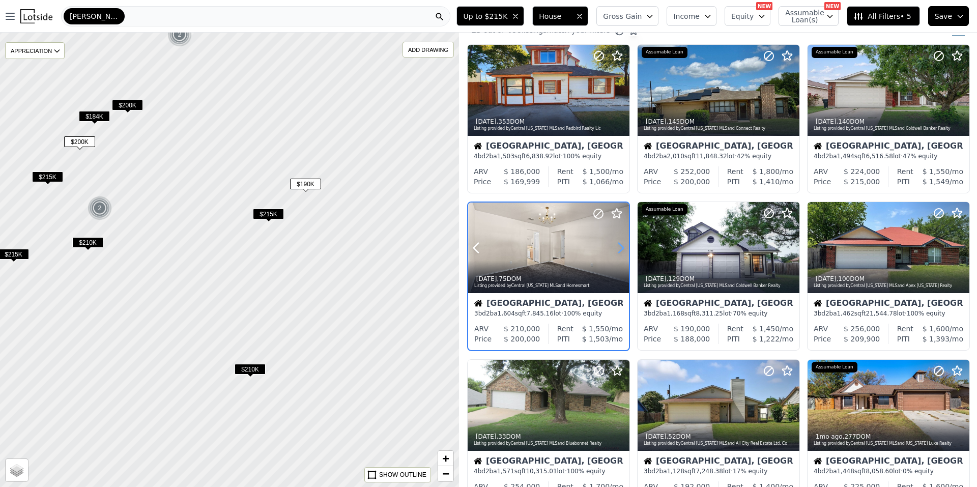
click at [615, 246] on icon at bounding box center [621, 248] width 16 height 16
click at [269, 216] on span "$215K" at bounding box center [268, 214] width 31 height 11
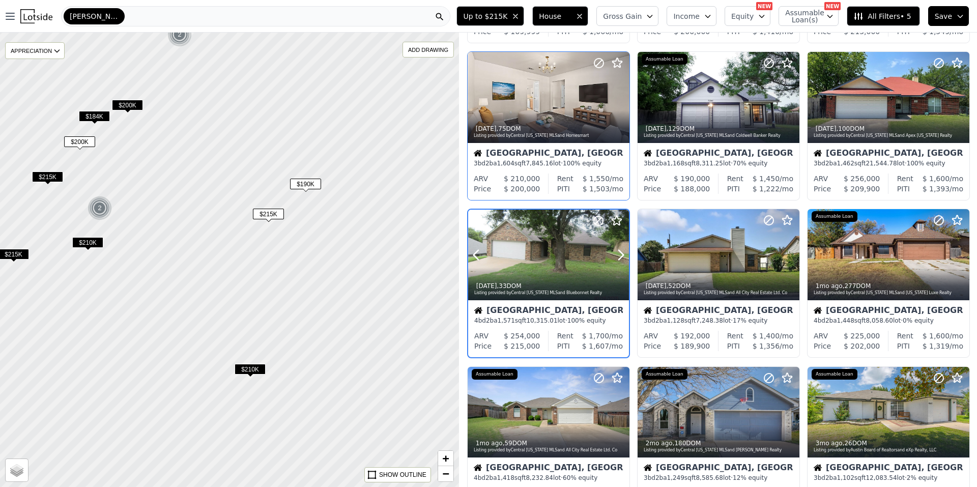
scroll to position [173, 0]
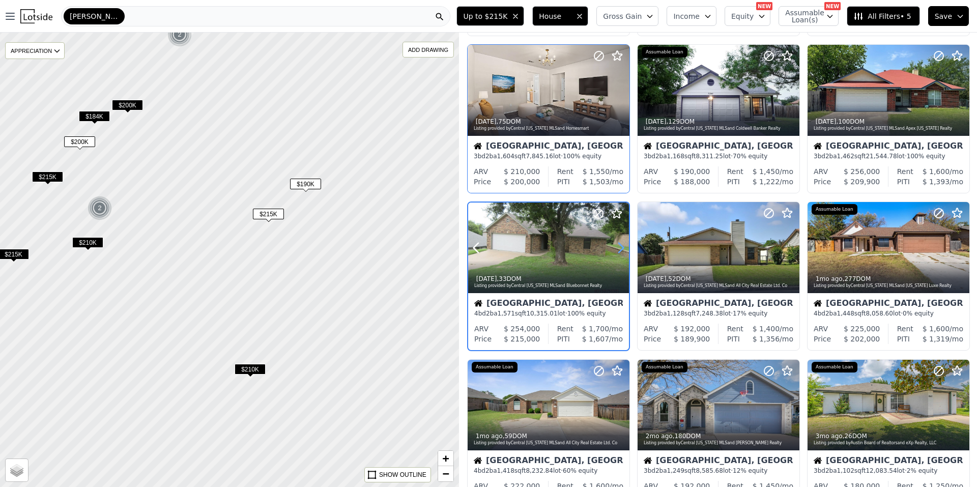
click at [623, 247] on icon at bounding box center [621, 248] width 5 height 10
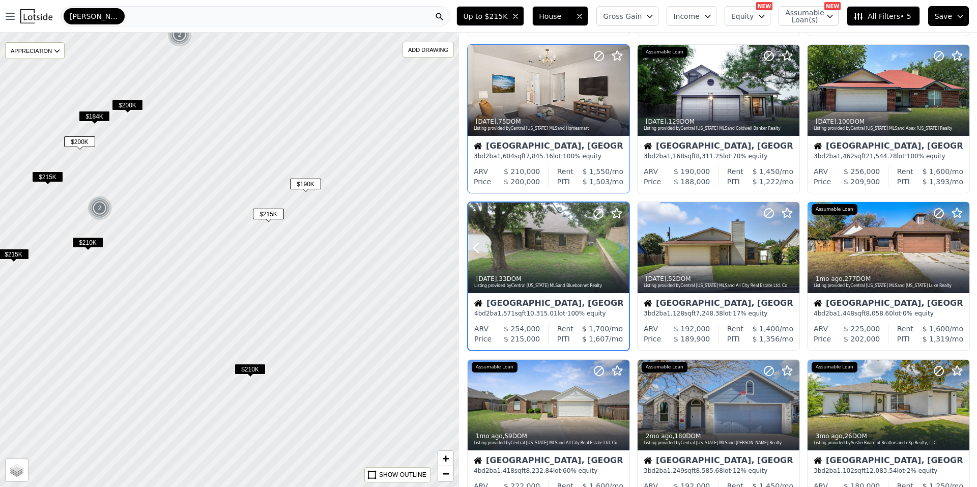
click at [623, 247] on icon at bounding box center [621, 248] width 5 height 10
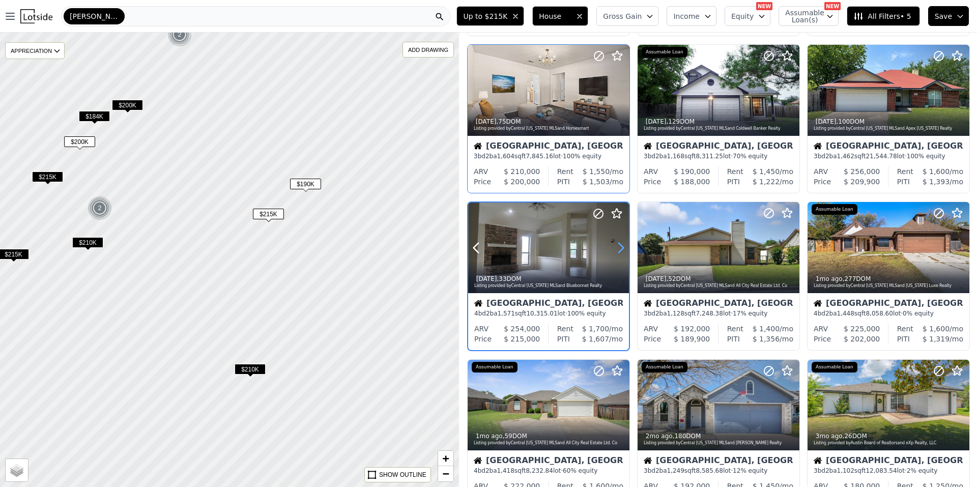
click at [623, 247] on icon at bounding box center [621, 248] width 5 height 10
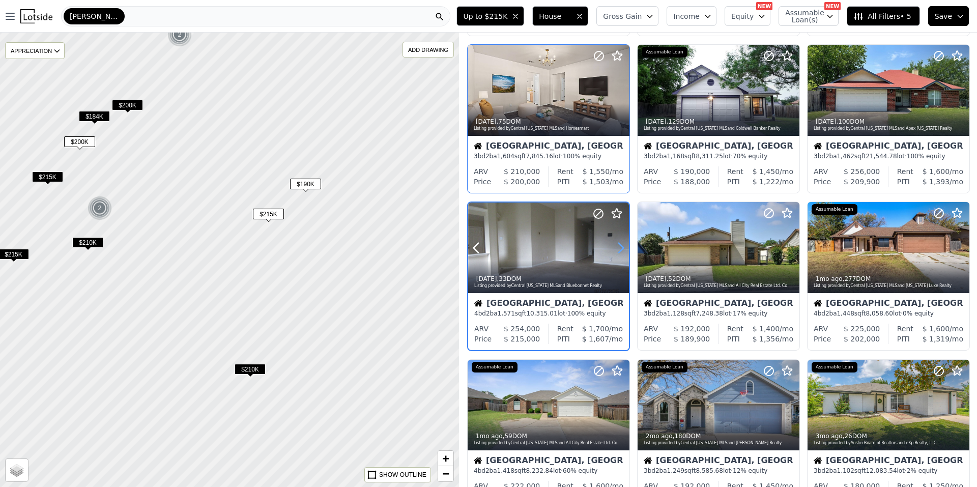
click at [623, 247] on icon at bounding box center [621, 248] width 5 height 10
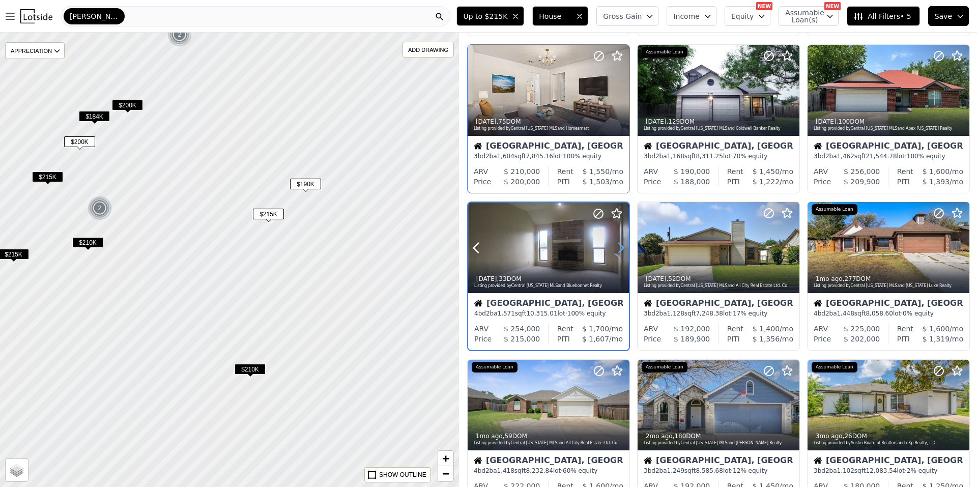
click at [623, 247] on icon at bounding box center [621, 248] width 5 height 10
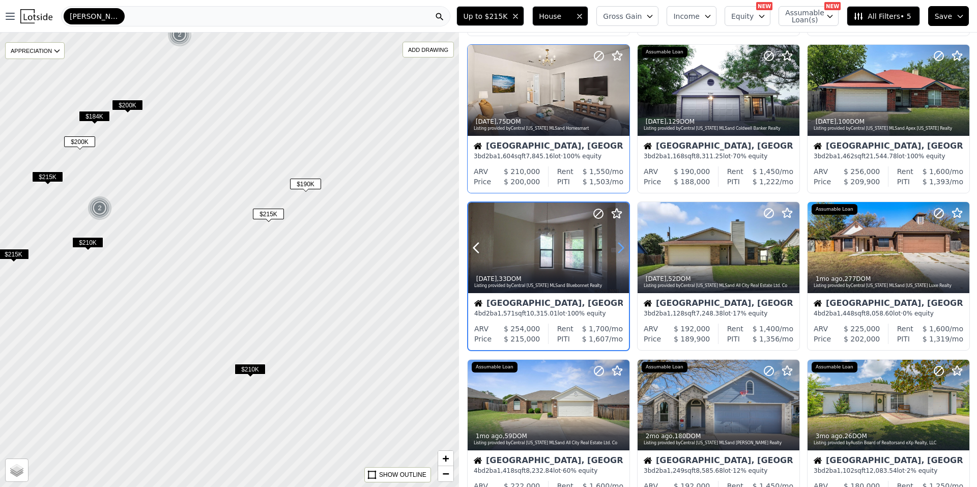
click at [623, 247] on icon at bounding box center [621, 248] width 5 height 10
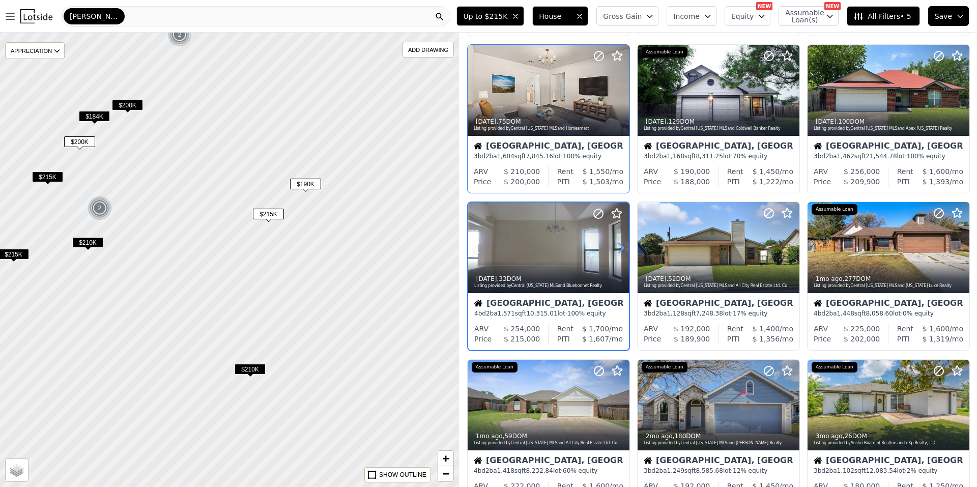
click at [623, 247] on icon at bounding box center [621, 248] width 5 height 10
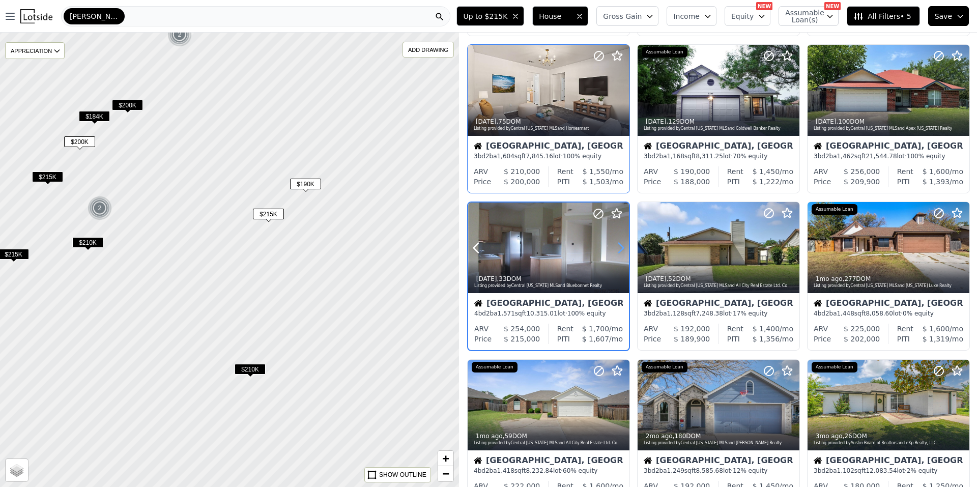
click at [623, 247] on icon at bounding box center [621, 248] width 5 height 10
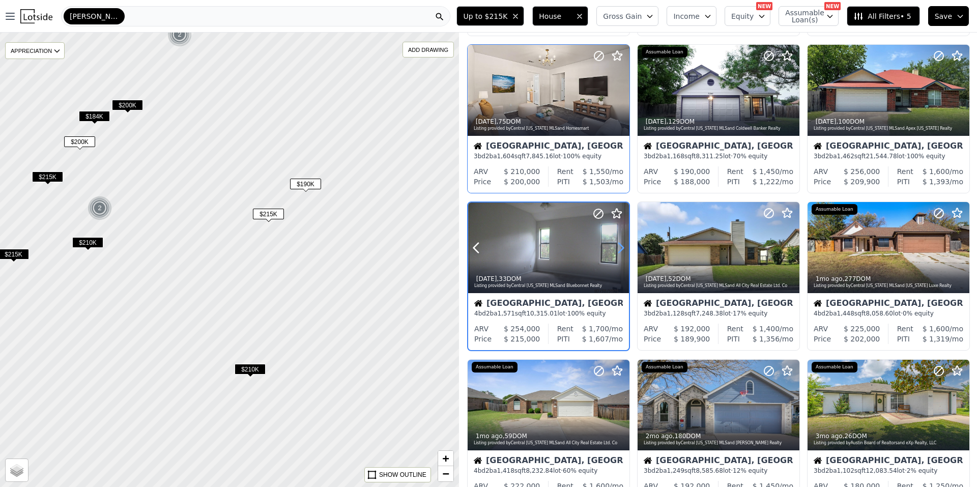
click at [623, 247] on icon at bounding box center [621, 248] width 5 height 10
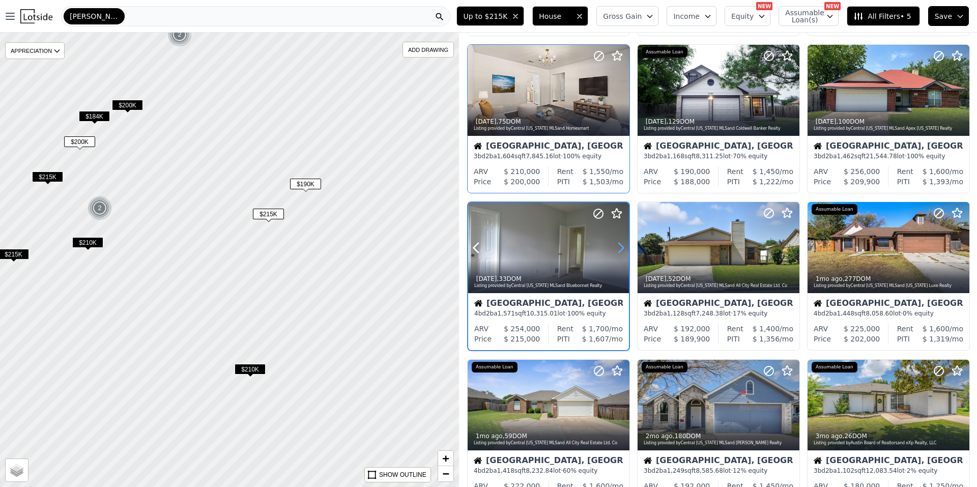
click at [623, 247] on icon at bounding box center [621, 248] width 5 height 10
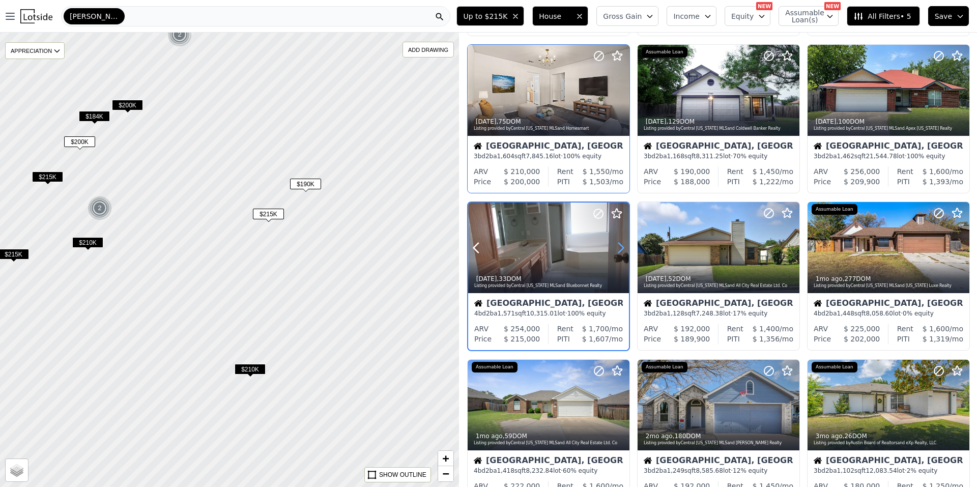
click at [623, 247] on icon at bounding box center [621, 248] width 5 height 10
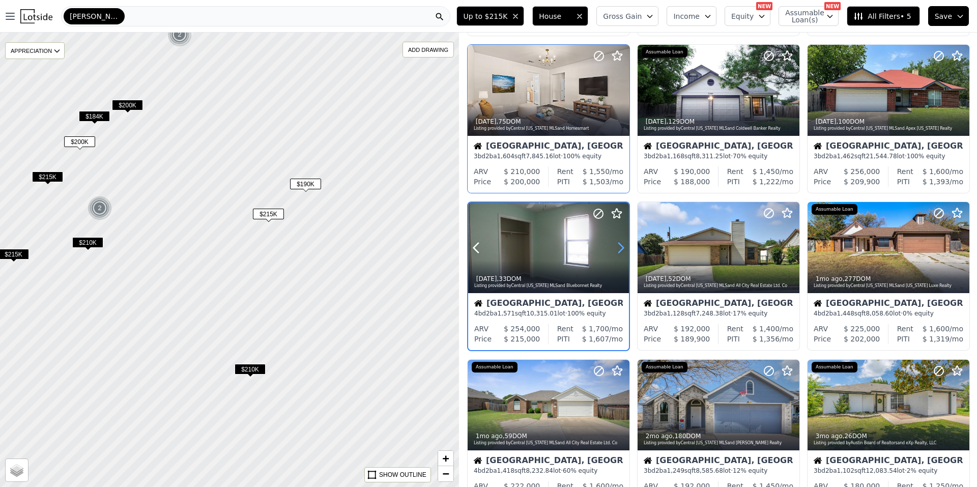
click at [623, 247] on icon at bounding box center [621, 248] width 5 height 10
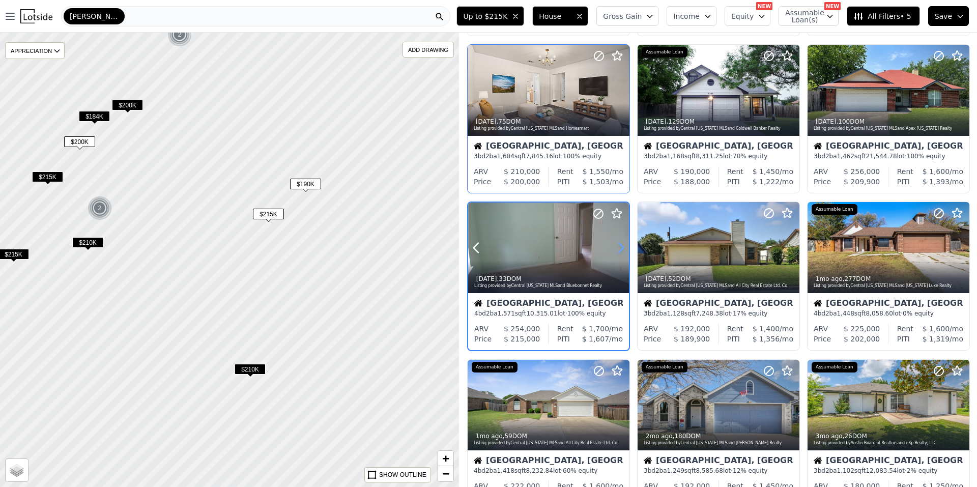
click at [623, 247] on icon at bounding box center [621, 248] width 5 height 10
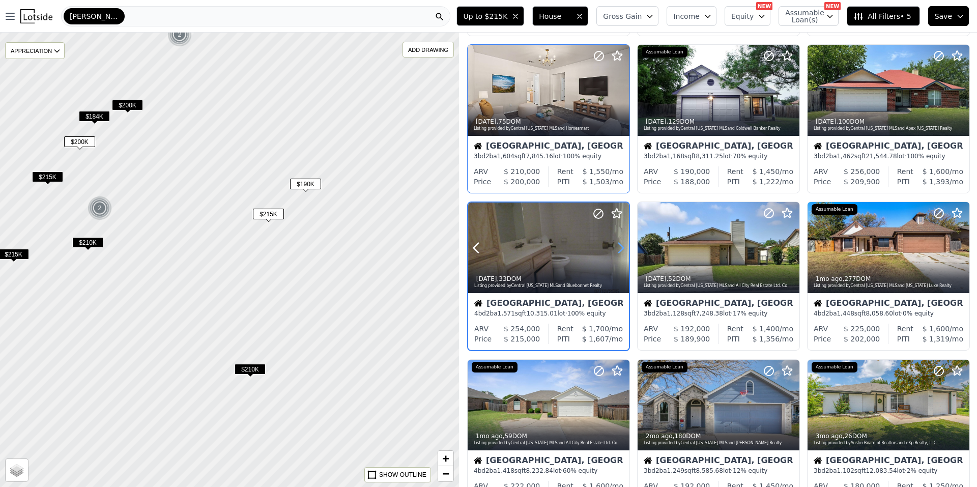
click at [623, 247] on icon at bounding box center [621, 248] width 5 height 10
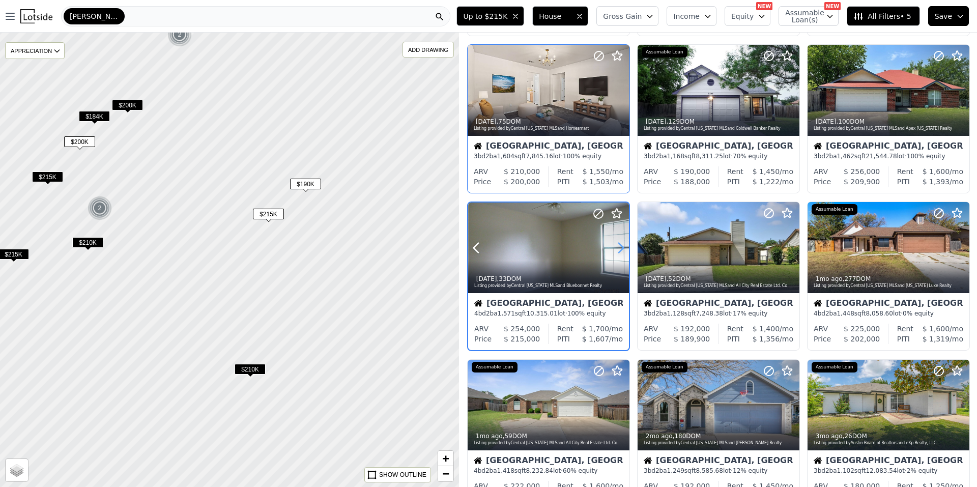
click at [623, 247] on icon at bounding box center [621, 248] width 5 height 10
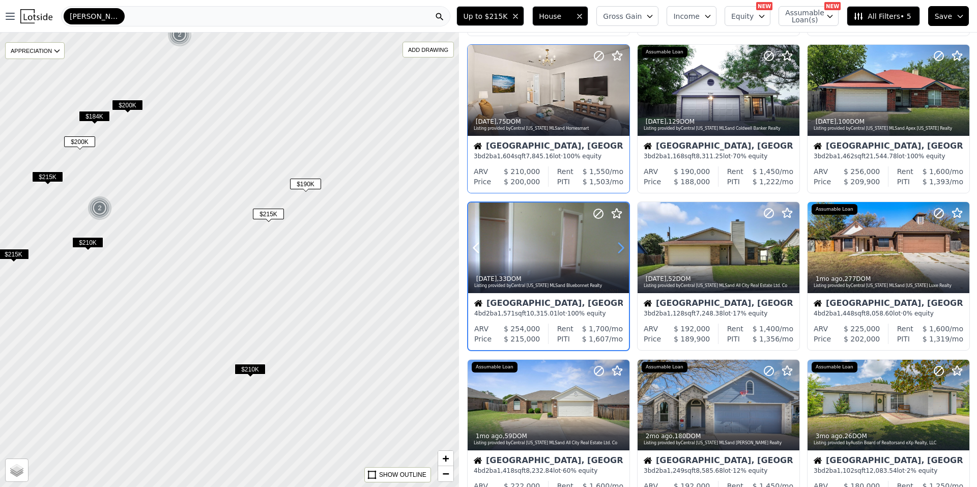
click at [623, 247] on icon at bounding box center [621, 248] width 5 height 10
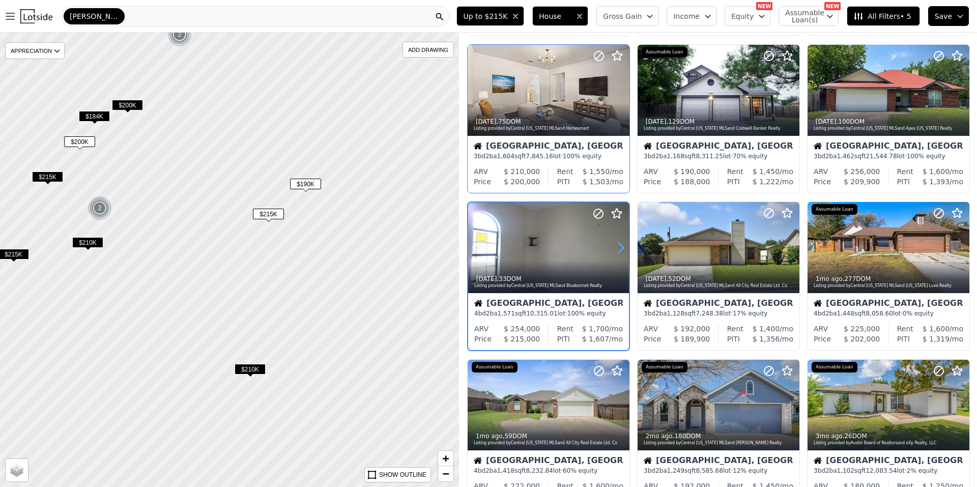
click at [623, 247] on icon at bounding box center [621, 248] width 5 height 10
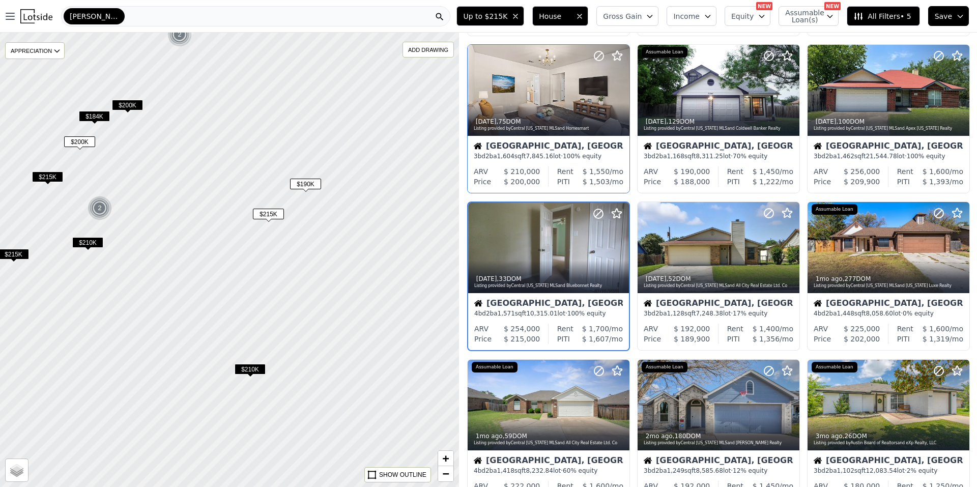
click at [250, 366] on span "$210K" at bounding box center [250, 369] width 31 height 11
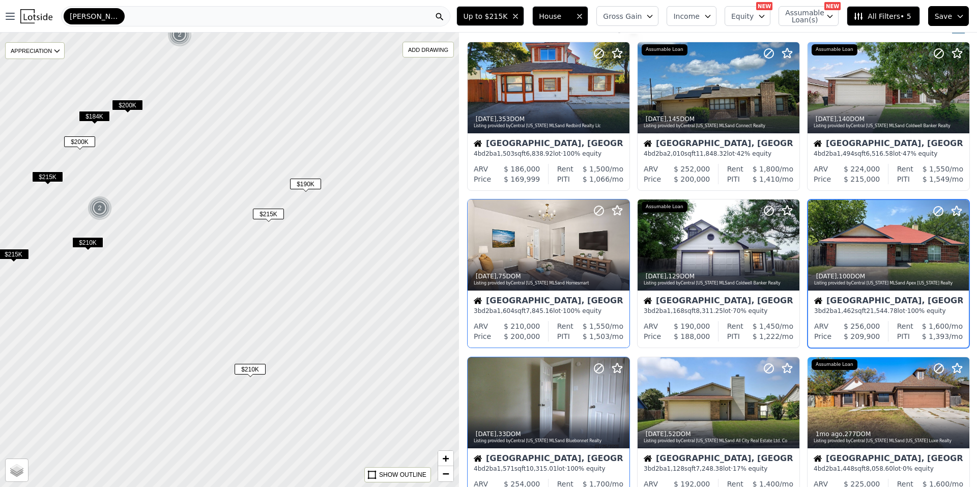
scroll to position [16, 0]
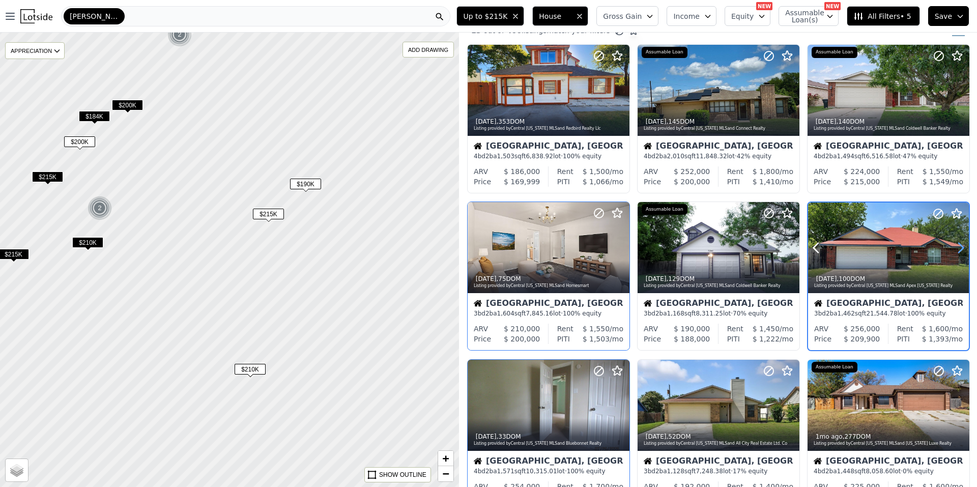
click at [954, 245] on icon at bounding box center [961, 248] width 16 height 16
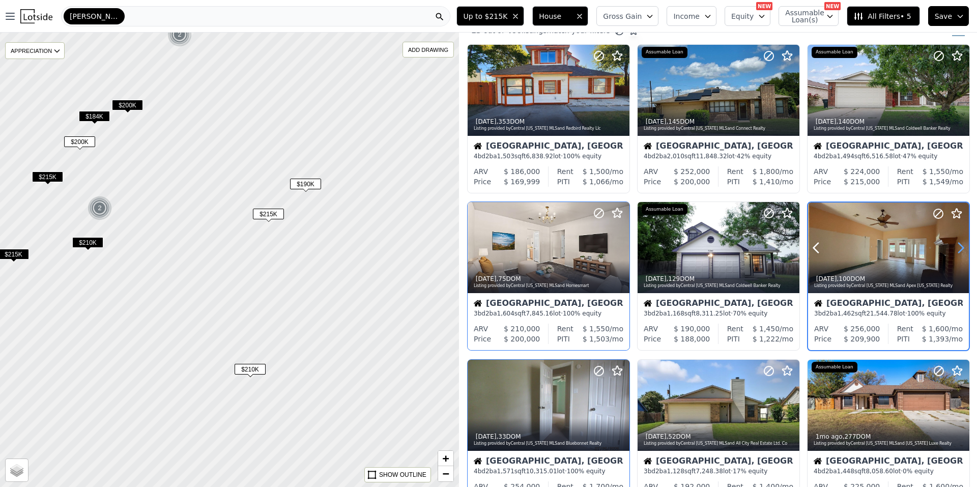
click at [954, 245] on icon at bounding box center [961, 248] width 16 height 16
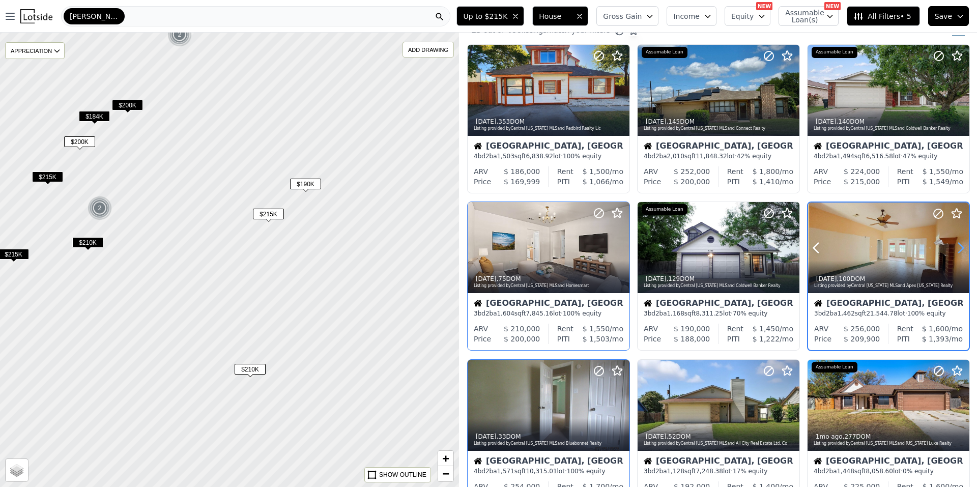
click at [954, 245] on icon at bounding box center [961, 248] width 16 height 16
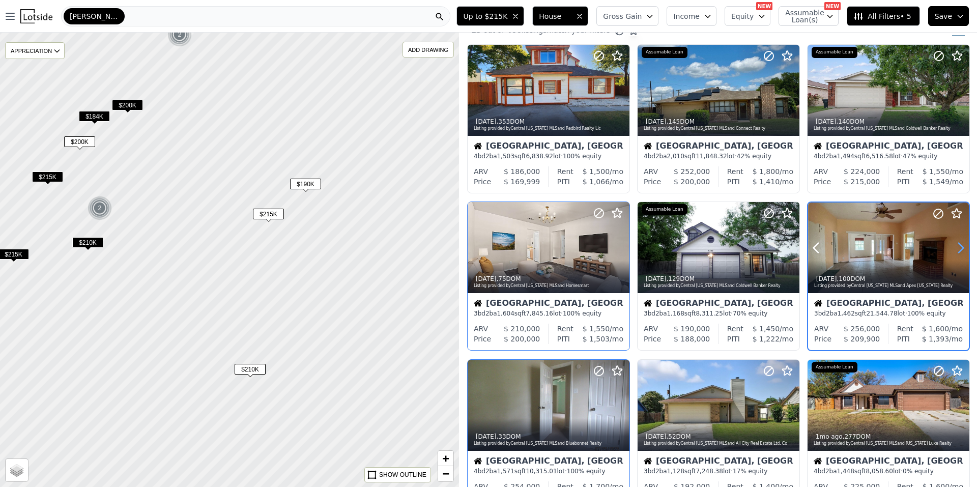
click at [954, 245] on icon at bounding box center [961, 248] width 16 height 16
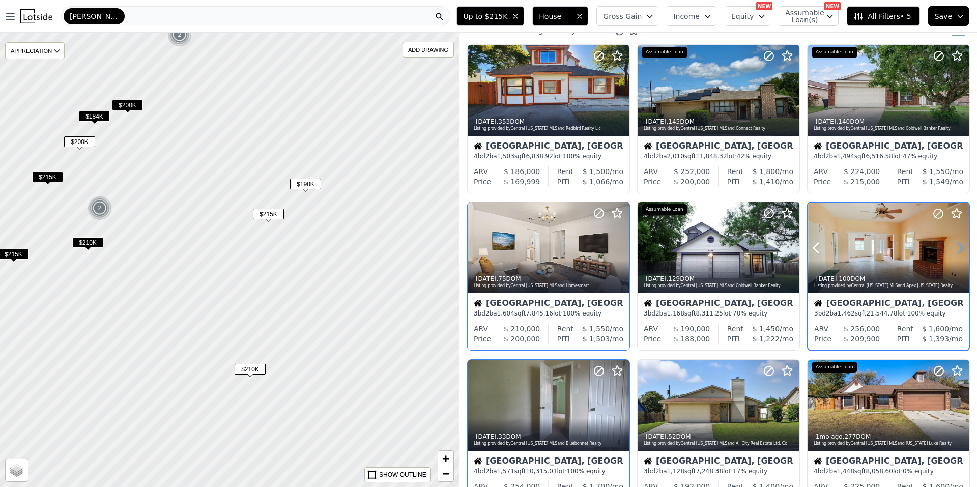
click at [954, 245] on icon at bounding box center [961, 248] width 16 height 16
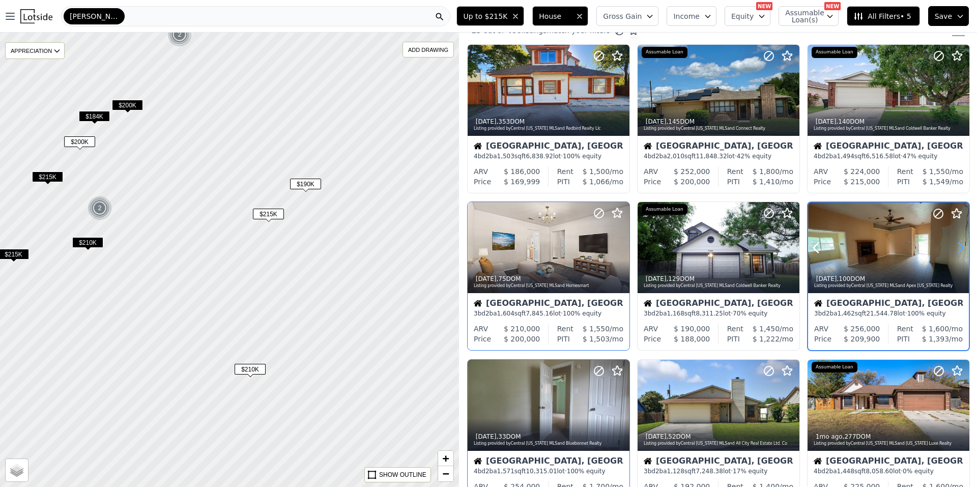
click at [954, 245] on icon at bounding box center [961, 248] width 16 height 16
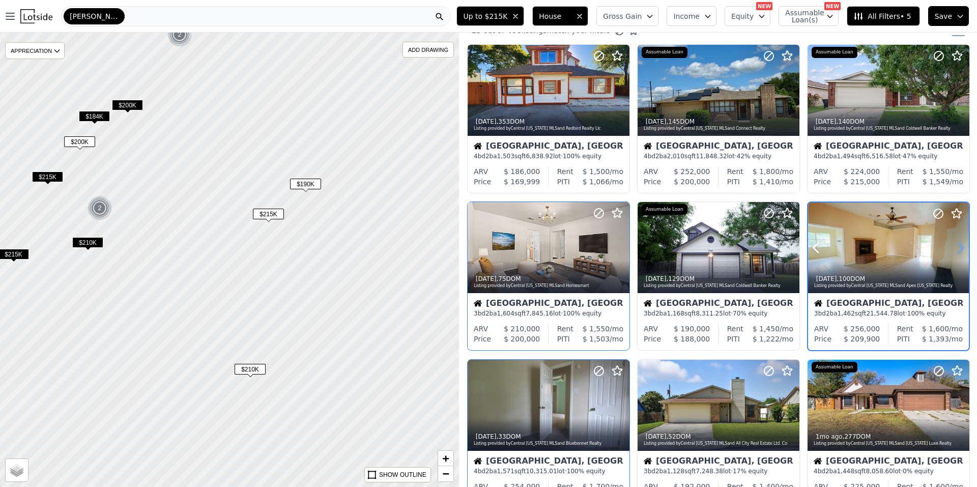
click at [954, 245] on icon at bounding box center [961, 248] width 16 height 16
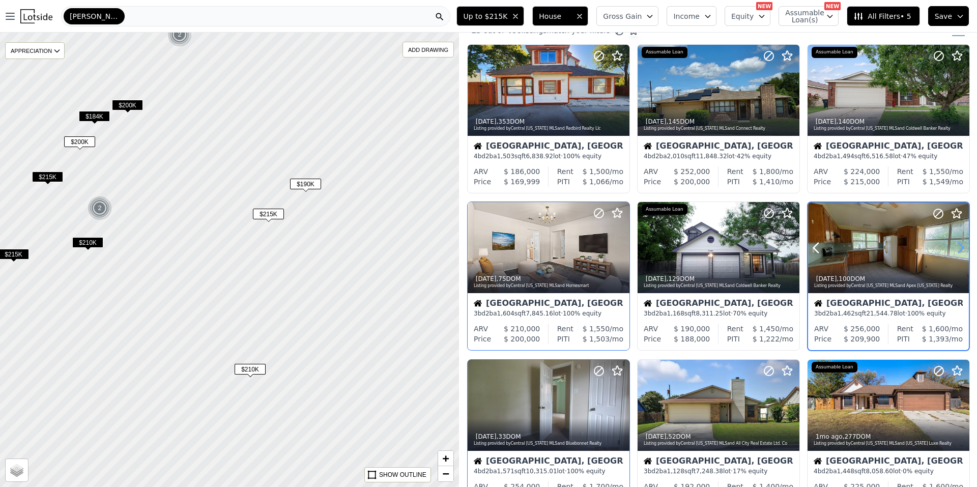
click at [954, 245] on icon at bounding box center [961, 248] width 16 height 16
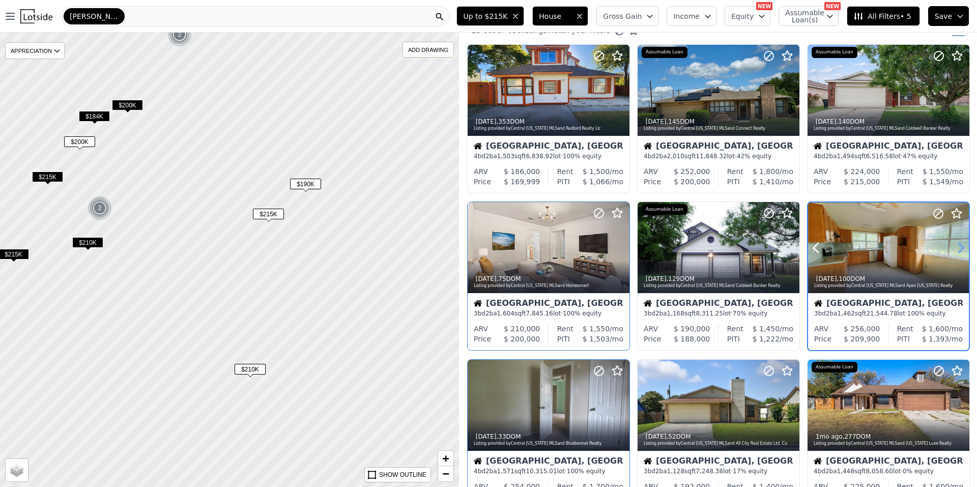
click at [954, 245] on icon at bounding box center [961, 248] width 16 height 16
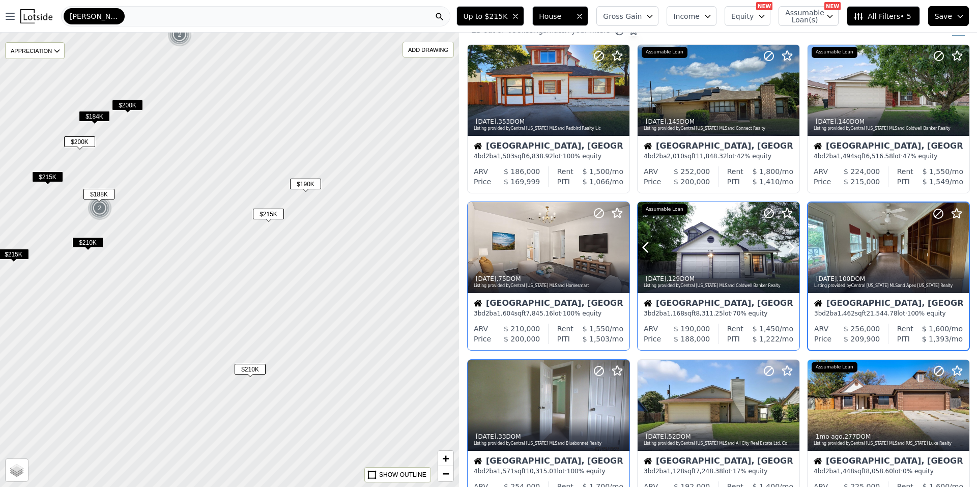
scroll to position [67, 0]
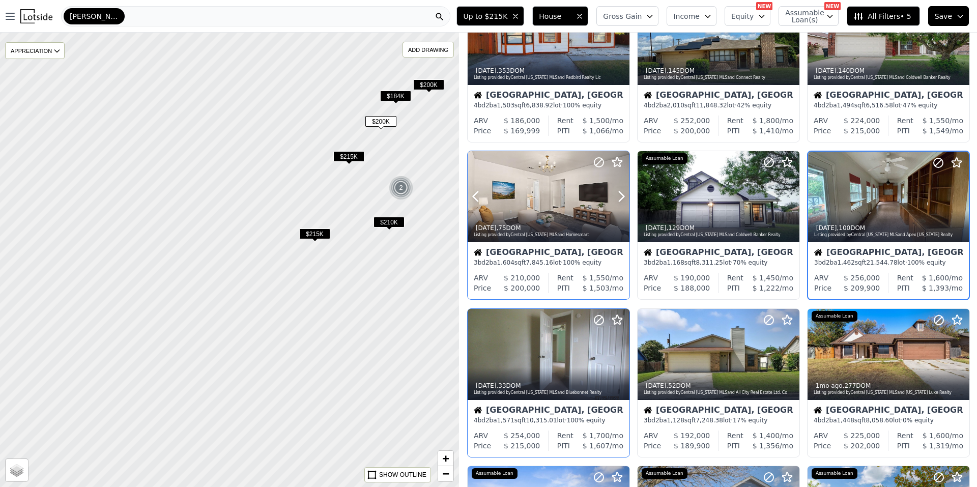
drag, startPoint x: 242, startPoint y: 261, endPoint x: 552, endPoint y: 236, distance: 310.4
click at [547, 238] on div "$210K $190K $215K $215K $210K $215K 2 2 $200K $184K $200K $200K APPRECIATION No…" at bounding box center [488, 276] width 977 height 487
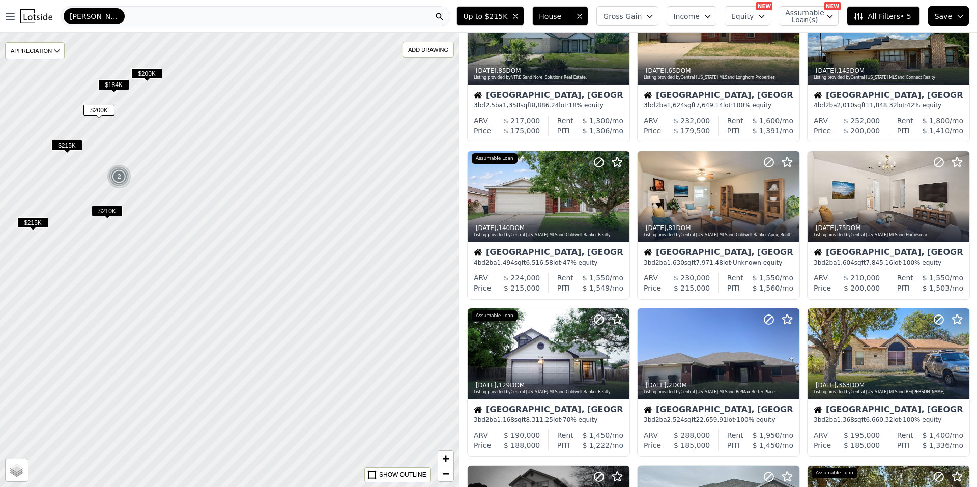
drag, startPoint x: 291, startPoint y: 231, endPoint x: 203, endPoint y: 262, distance: 93.8
click at [9, 227] on div at bounding box center [229, 260] width 551 height 546
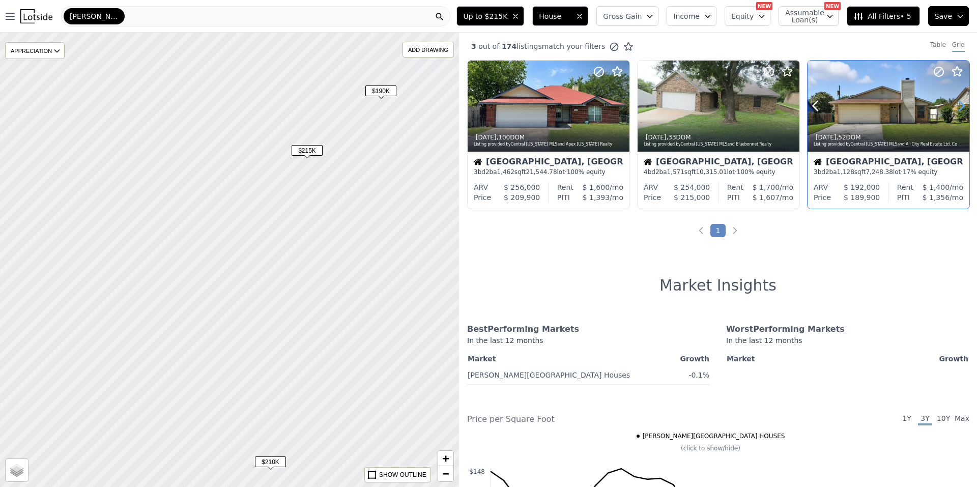
click at [953, 99] on icon at bounding box center [961, 106] width 16 height 16
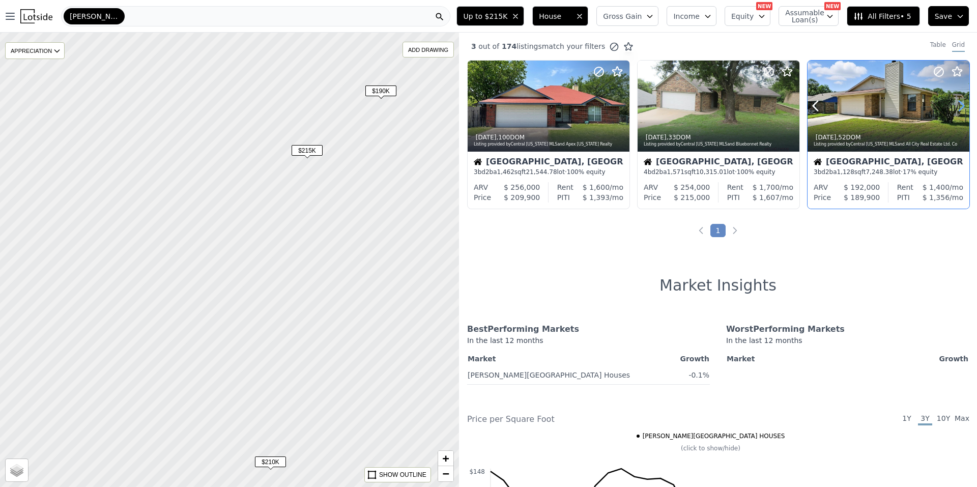
click at [953, 99] on icon at bounding box center [961, 106] width 16 height 16
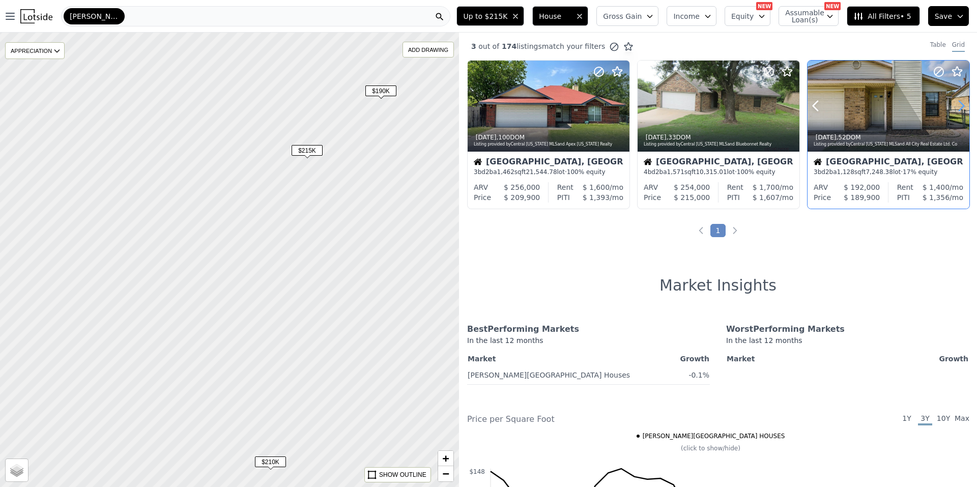
click at [953, 99] on icon at bounding box center [961, 106] width 16 height 16
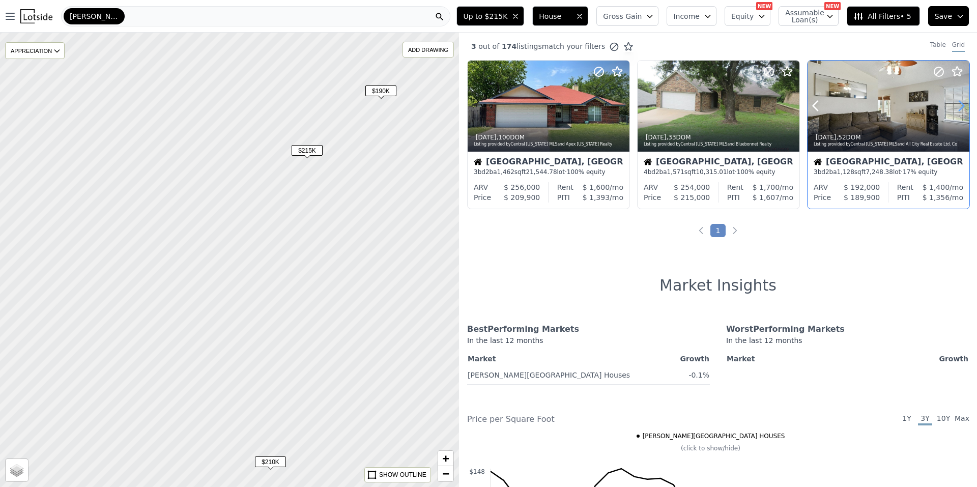
click at [953, 99] on icon at bounding box center [961, 106] width 16 height 16
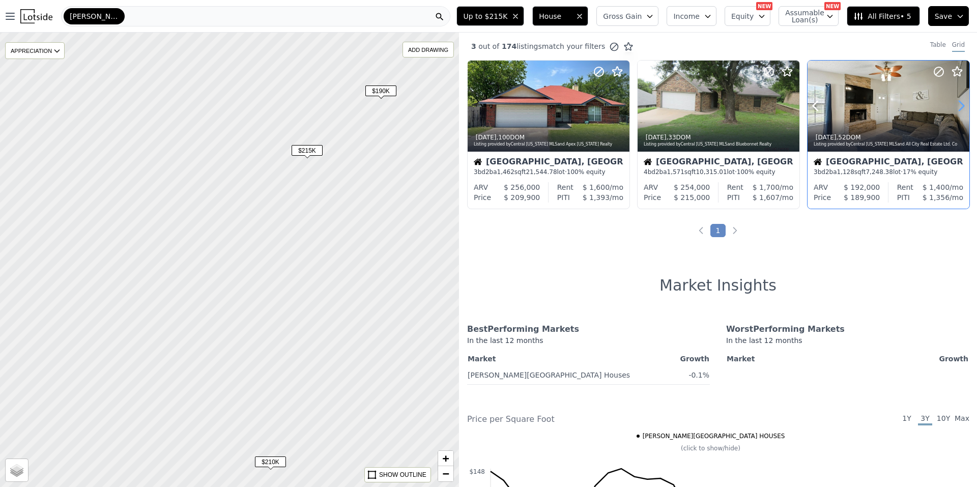
click at [953, 99] on icon at bounding box center [961, 106] width 16 height 16
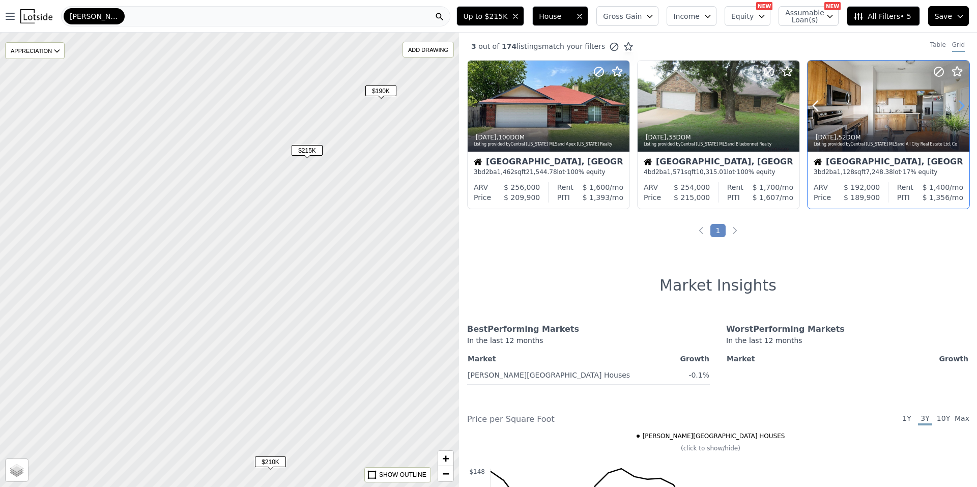
click at [953, 99] on icon at bounding box center [961, 106] width 16 height 16
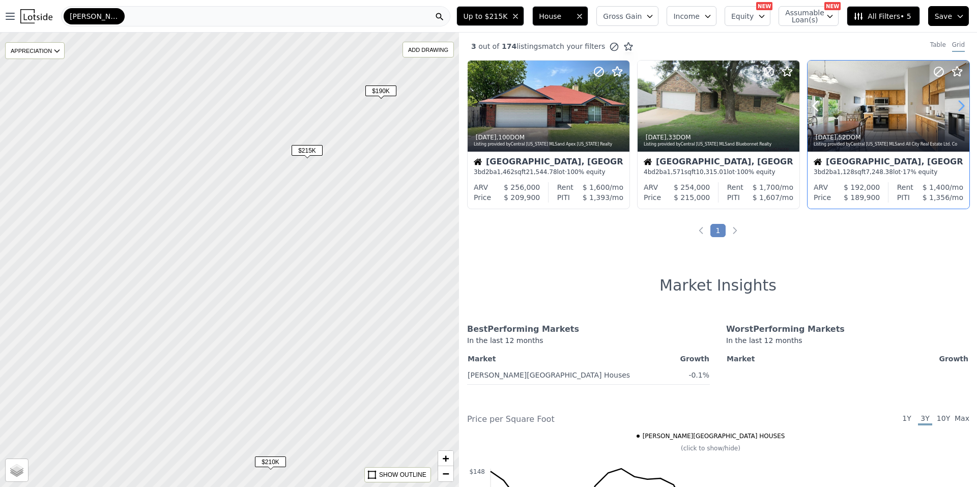
click at [953, 99] on icon at bounding box center [961, 106] width 16 height 16
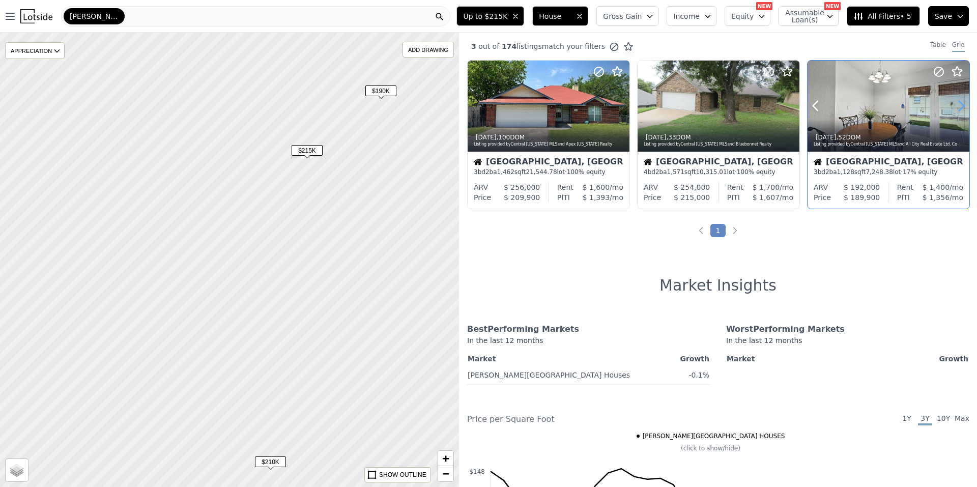
click at [953, 99] on icon at bounding box center [961, 106] width 16 height 16
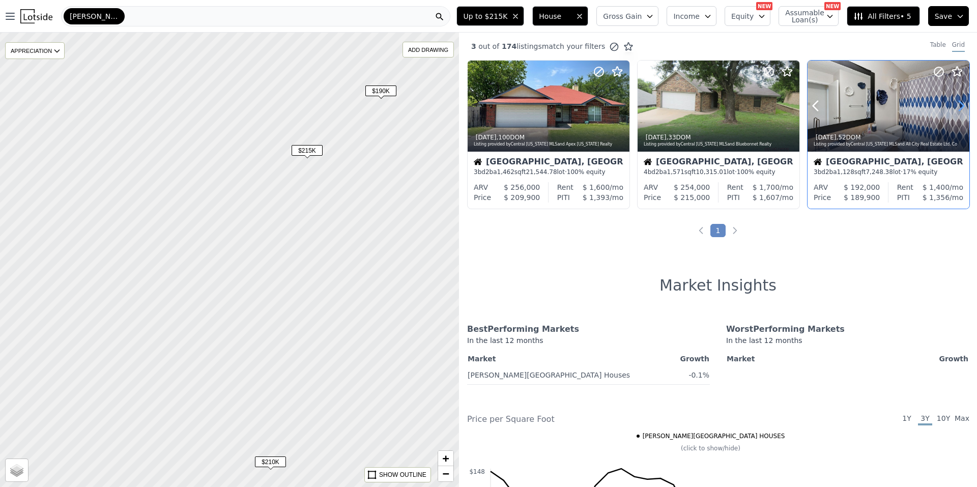
click at [953, 99] on icon at bounding box center [961, 106] width 16 height 16
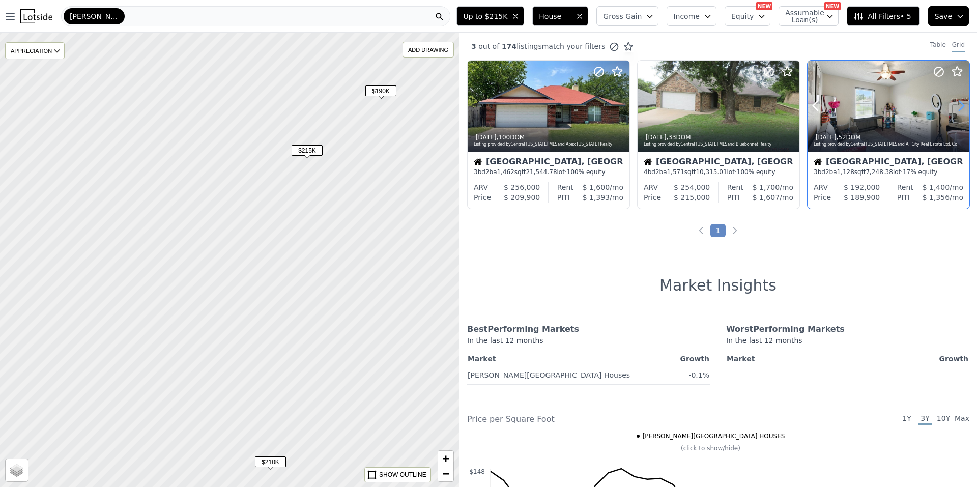
click at [953, 99] on icon at bounding box center [961, 106] width 16 height 16
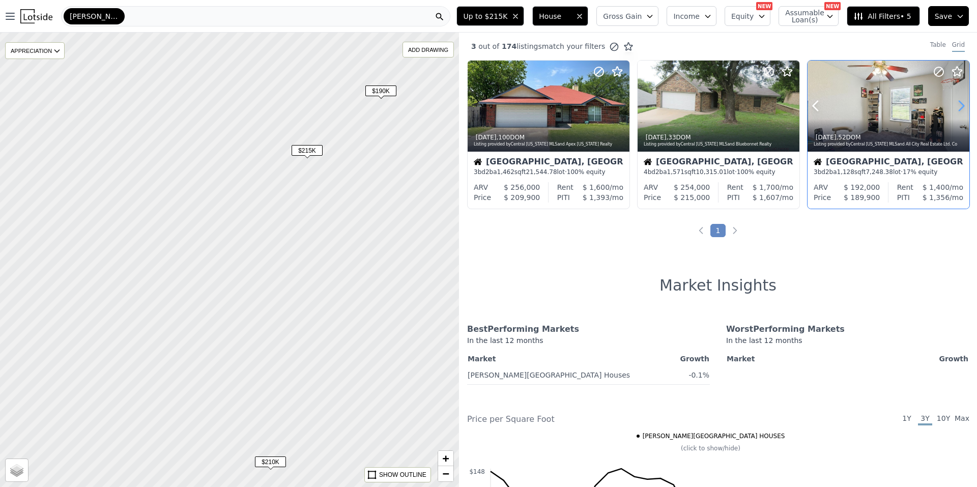
click at [953, 99] on icon at bounding box center [961, 106] width 16 height 16
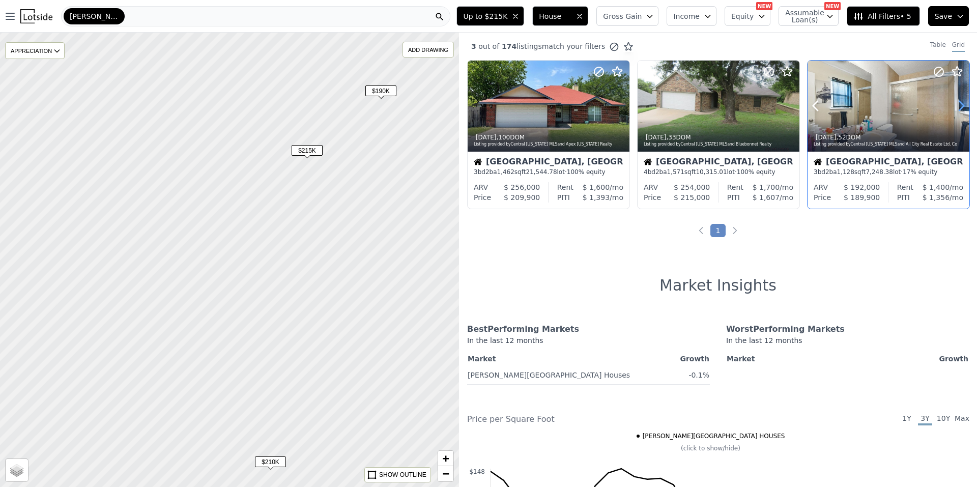
click at [953, 99] on icon at bounding box center [961, 106] width 16 height 16
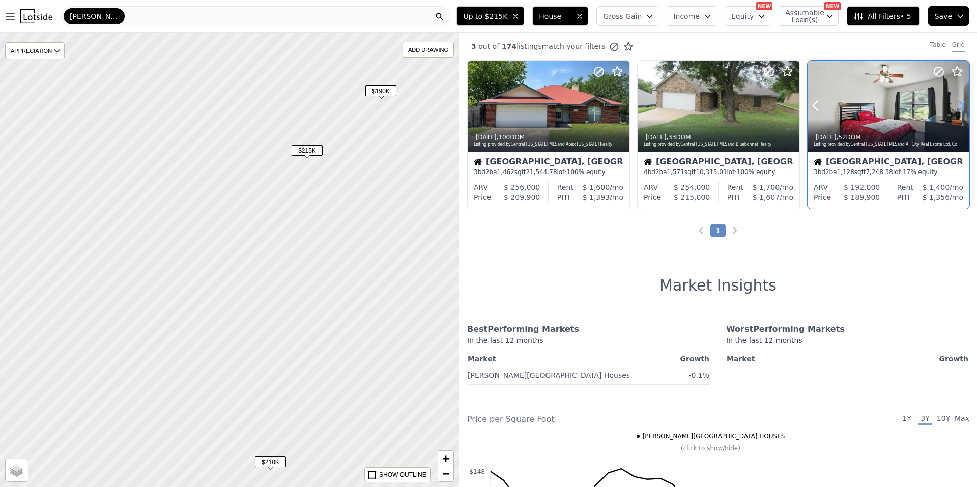
click at [953, 99] on icon at bounding box center [961, 106] width 16 height 16
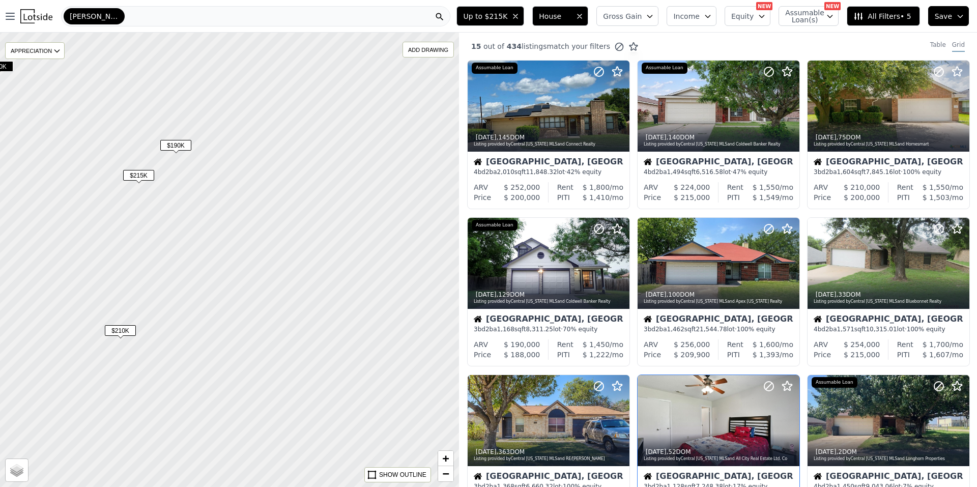
drag, startPoint x: 374, startPoint y: 210, endPoint x: 173, endPoint y: 215, distance: 201.6
click at [173, 215] on div at bounding box center [229, 260] width 551 height 546
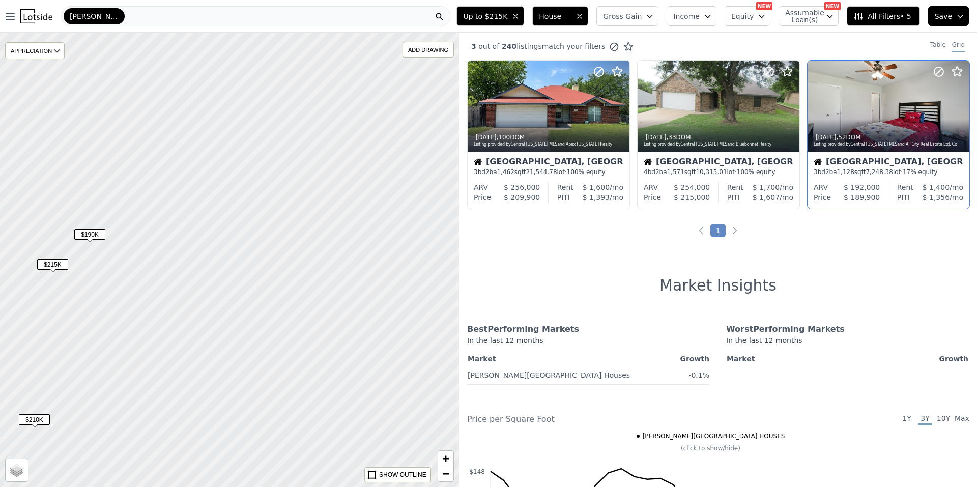
drag, startPoint x: 329, startPoint y: 194, endPoint x: 229, endPoint y: 264, distance: 121.4
click at [229, 286] on div at bounding box center [229, 260] width 551 height 546
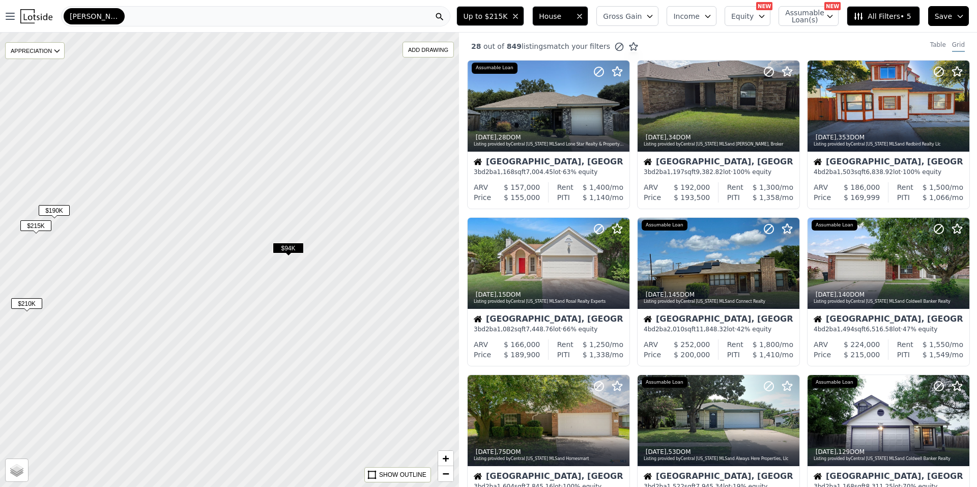
drag, startPoint x: 376, startPoint y: 252, endPoint x: 259, endPoint y: 226, distance: 120.3
click at [259, 226] on div at bounding box center [229, 260] width 551 height 546
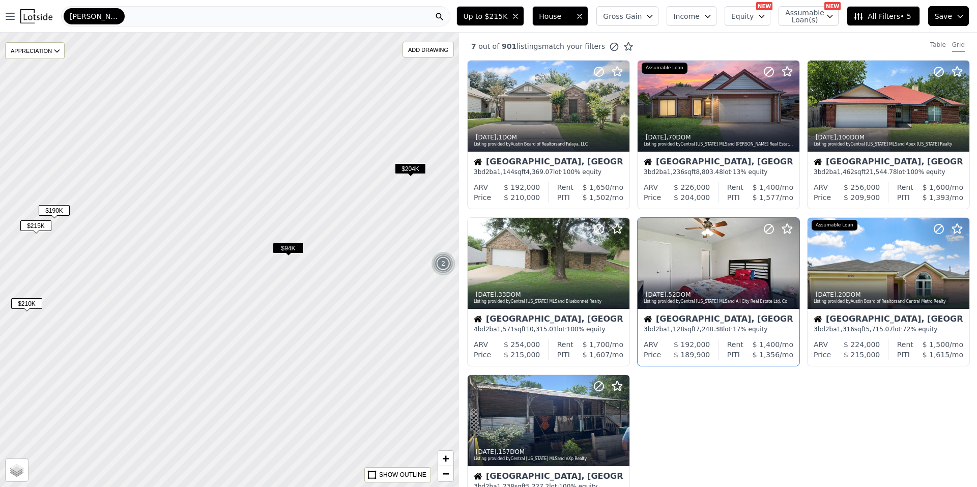
click at [283, 247] on span "$94K" at bounding box center [288, 248] width 31 height 11
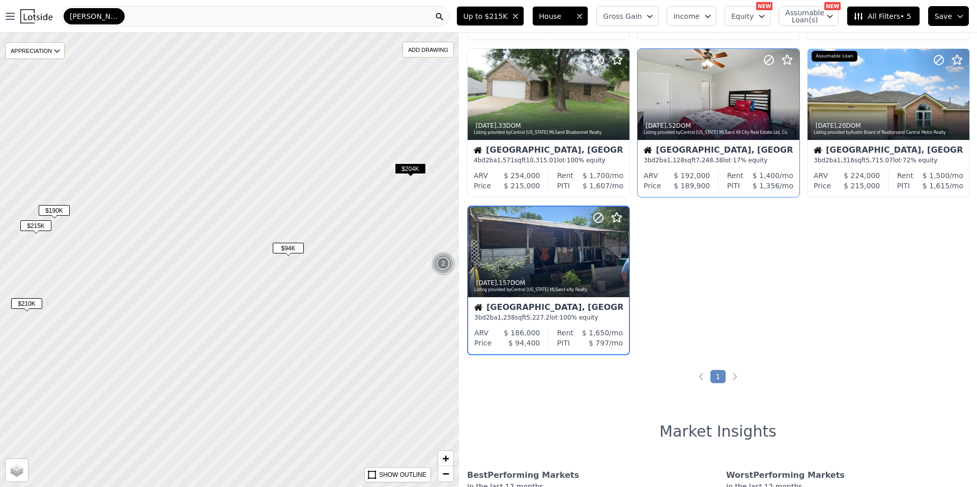
scroll to position [173, 0]
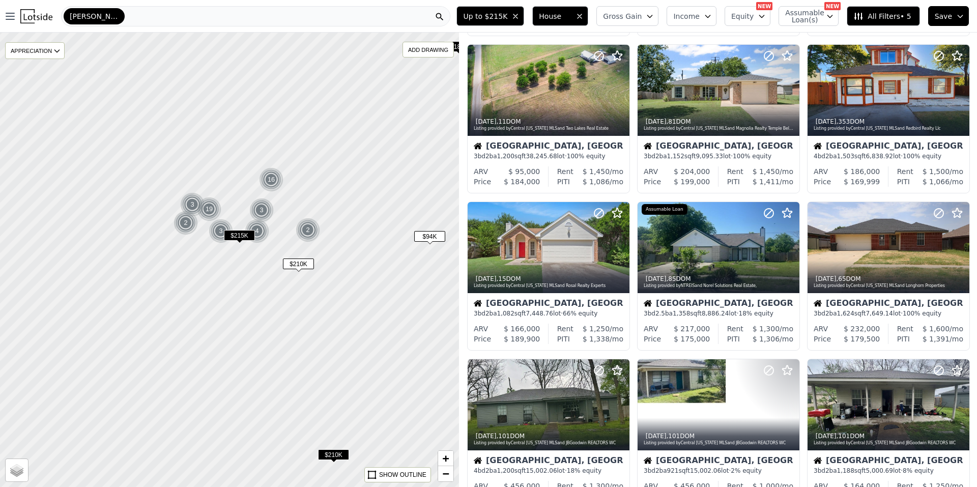
drag, startPoint x: 166, startPoint y: 250, endPoint x: 331, endPoint y: 240, distance: 165.2
click at [318, 246] on div at bounding box center [229, 260] width 551 height 546
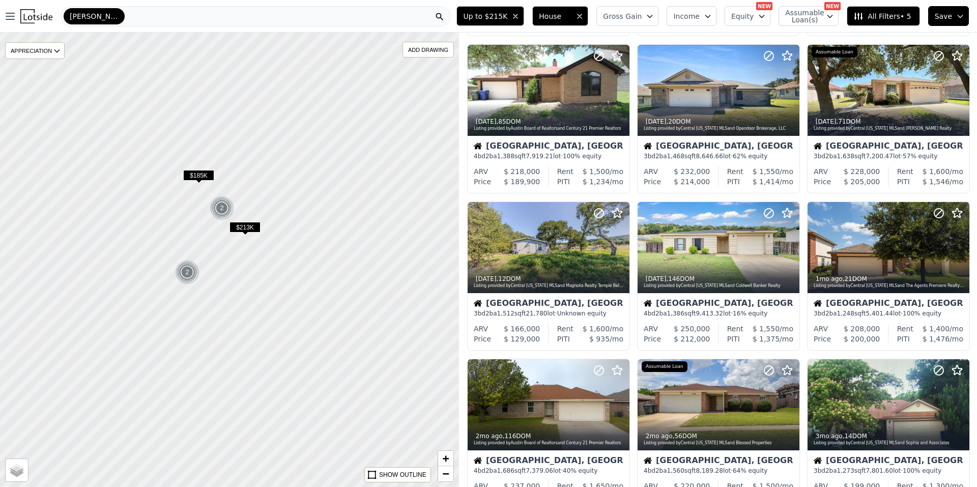
drag, startPoint x: 273, startPoint y: 221, endPoint x: 143, endPoint y: 209, distance: 130.9
click at [143, 209] on div at bounding box center [229, 260] width 551 height 546
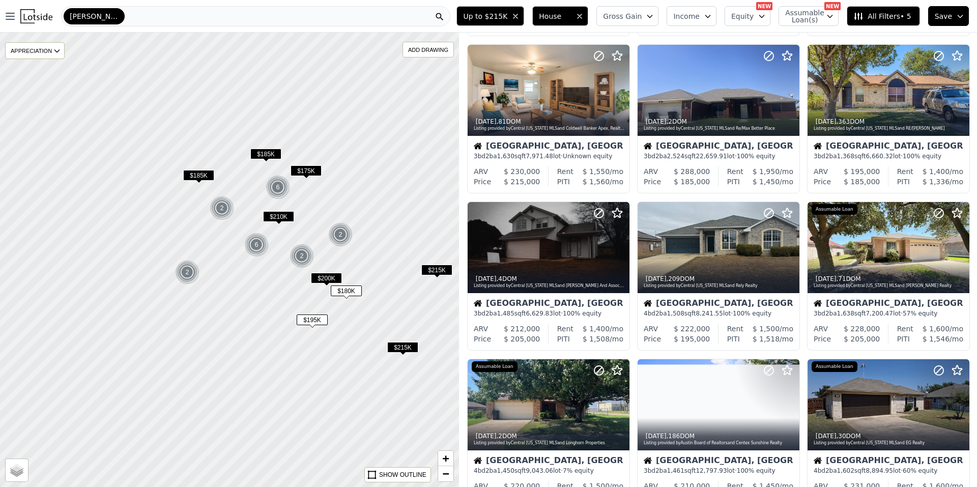
scroll to position [330, 0]
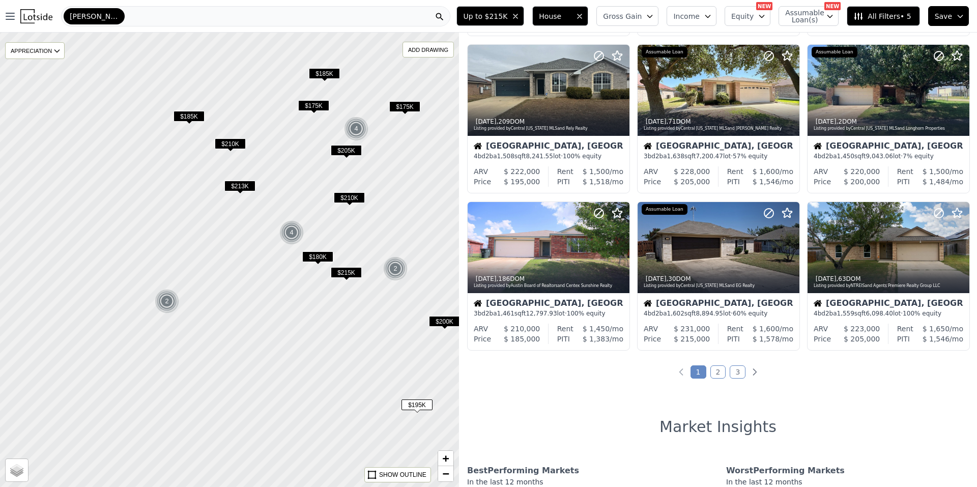
drag, startPoint x: 195, startPoint y: 352, endPoint x: 214, endPoint y: 337, distance: 24.0
click at [214, 337] on div at bounding box center [229, 260] width 551 height 546
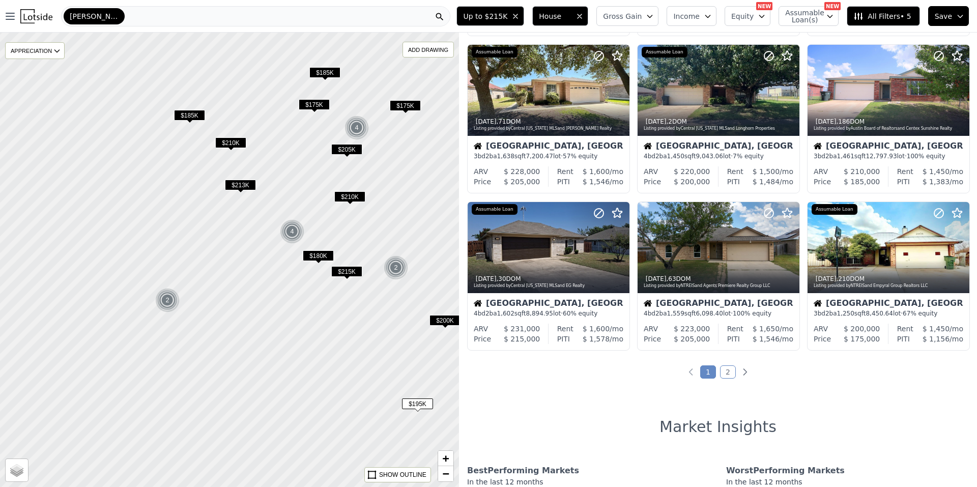
click at [194, 114] on span "$185K" at bounding box center [189, 115] width 31 height 11
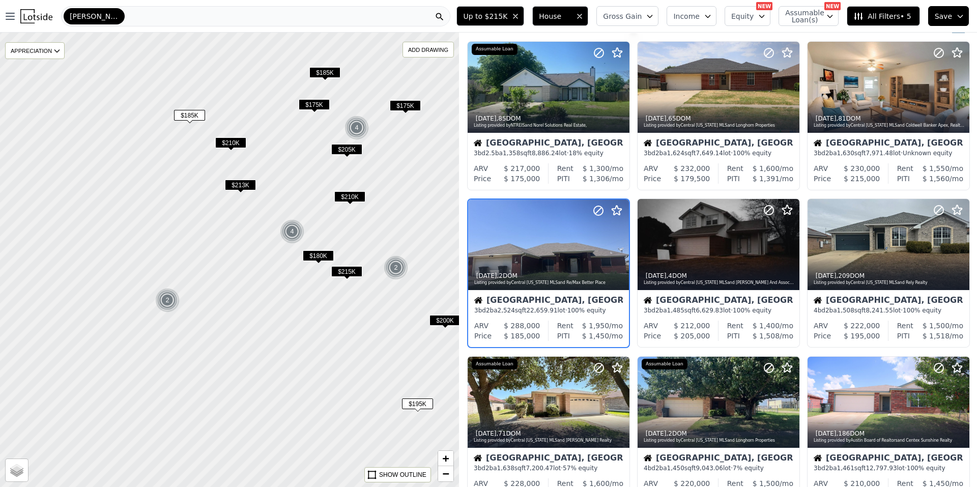
scroll to position [16, 0]
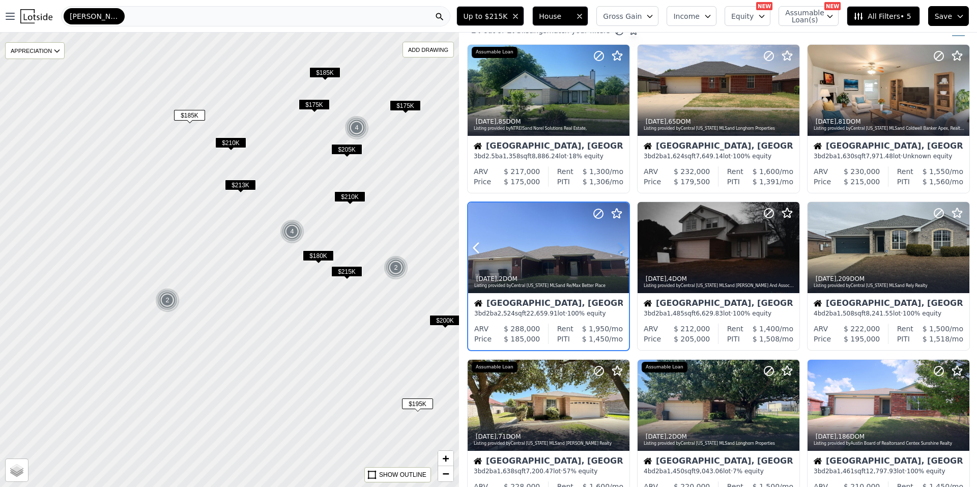
click at [619, 253] on icon at bounding box center [621, 248] width 16 height 16
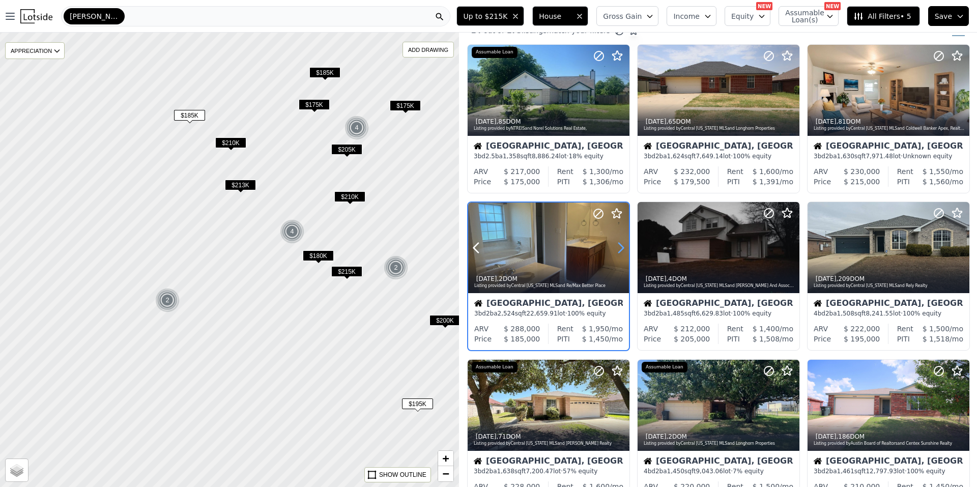
click at [619, 253] on icon at bounding box center [621, 248] width 16 height 16
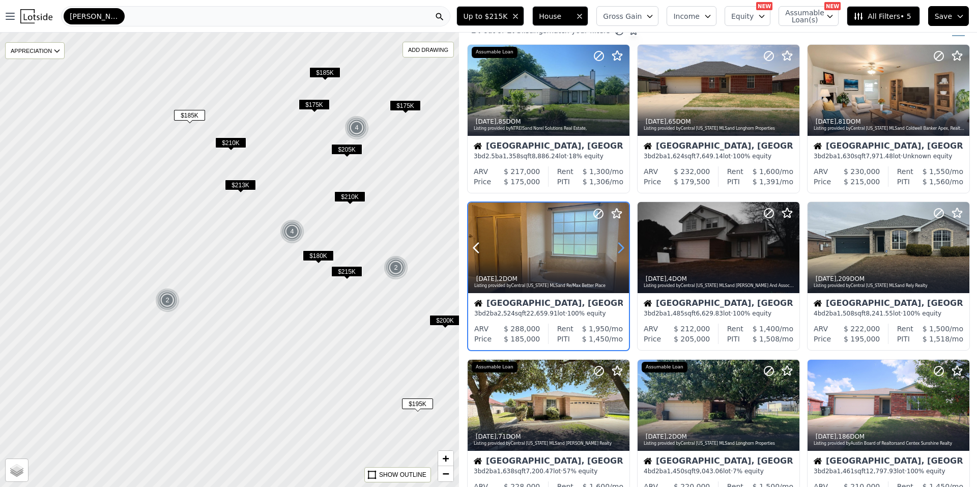
click at [619, 253] on icon at bounding box center [621, 248] width 16 height 16
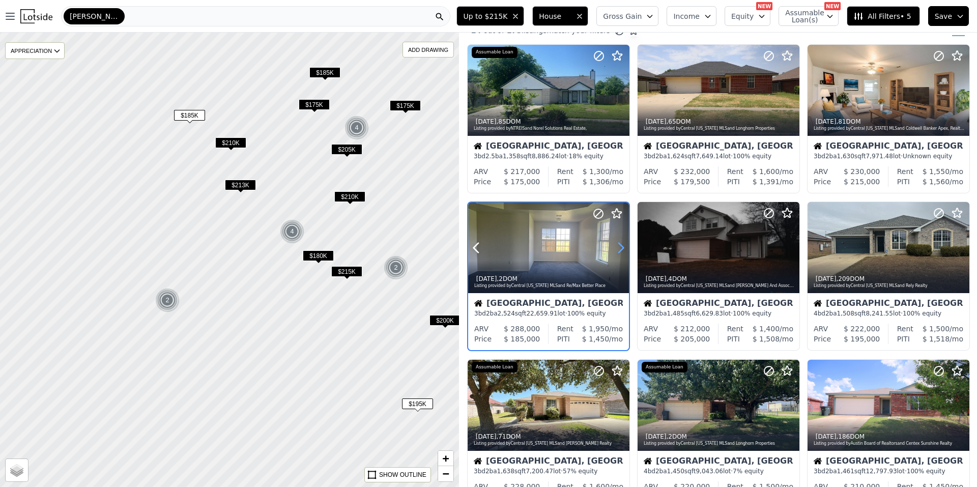
click at [619, 253] on icon at bounding box center [621, 248] width 16 height 16
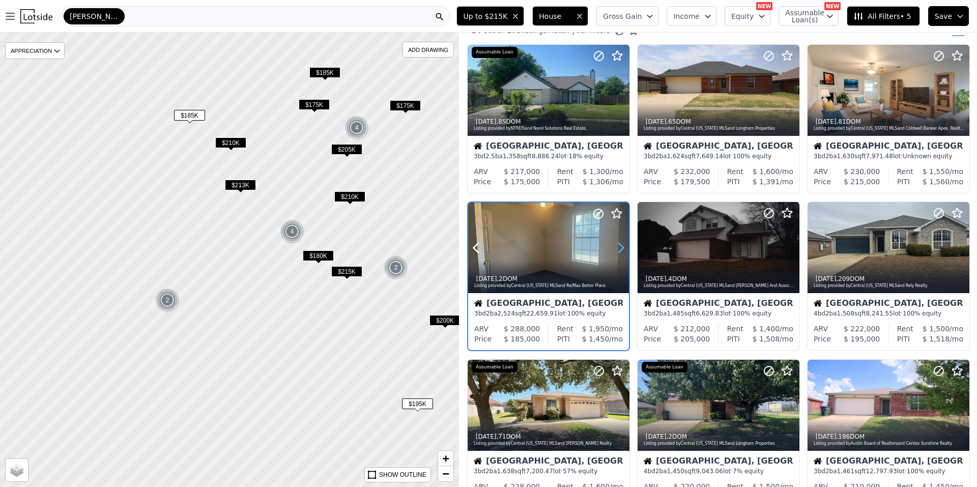
click at [619, 253] on icon at bounding box center [621, 248] width 16 height 16
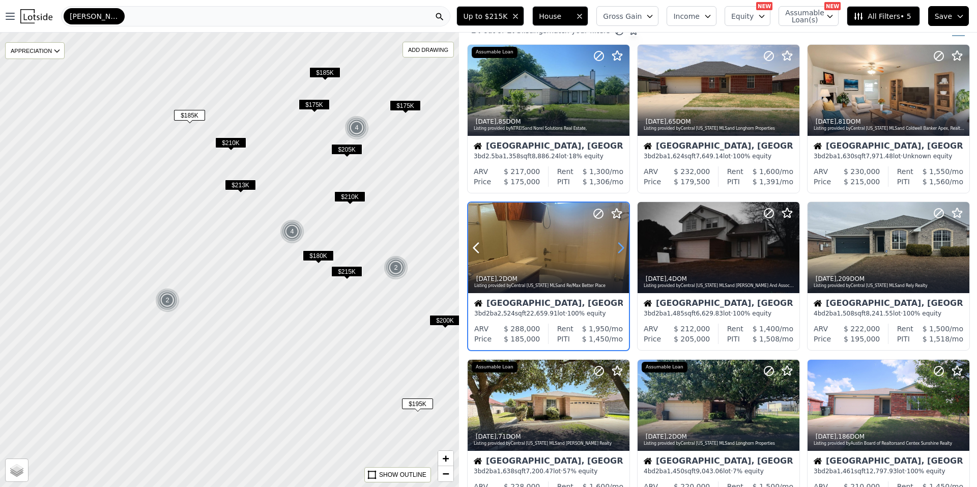
click at [619, 253] on icon at bounding box center [621, 248] width 16 height 16
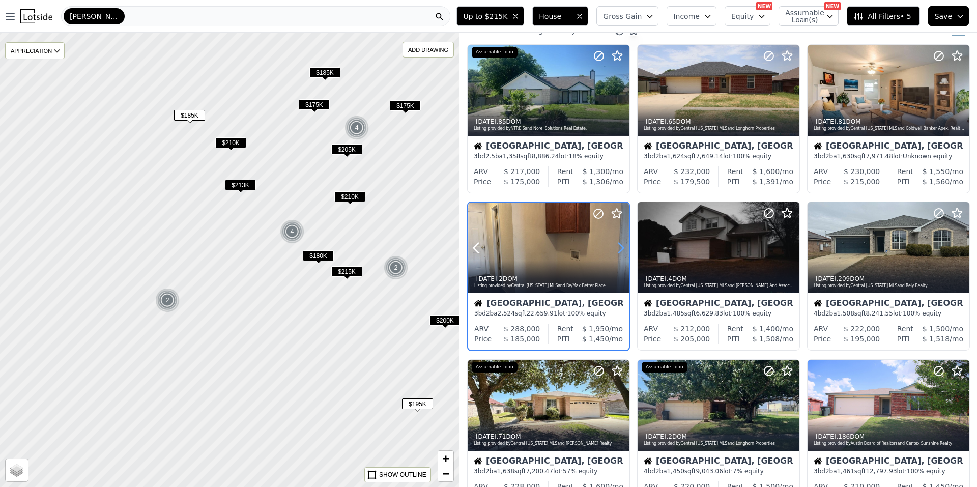
click at [619, 253] on icon at bounding box center [621, 248] width 16 height 16
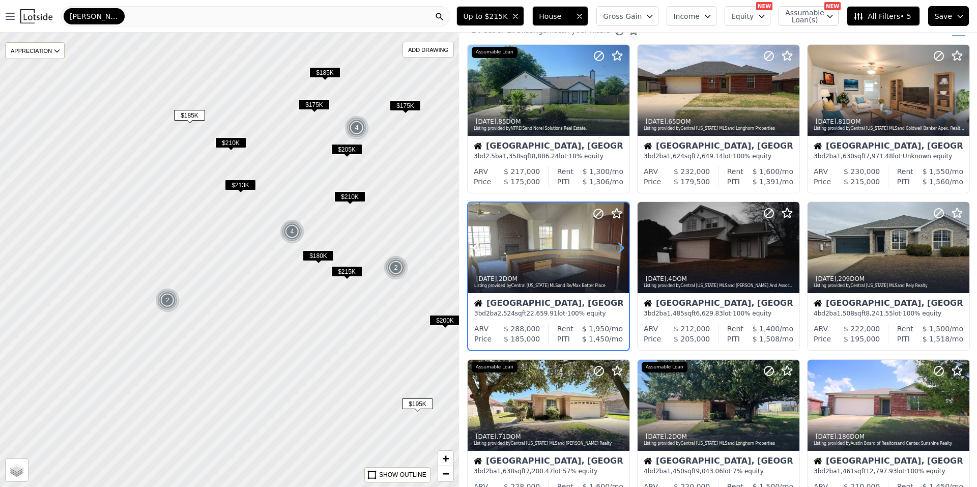
click at [619, 253] on icon at bounding box center [621, 248] width 16 height 16
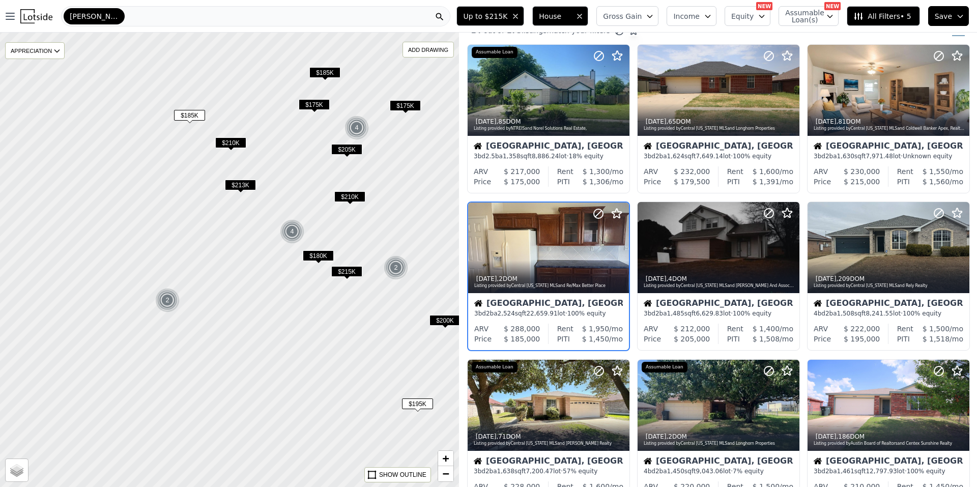
click at [889, 13] on span "All Filters • 5" at bounding box center [882, 16] width 58 height 10
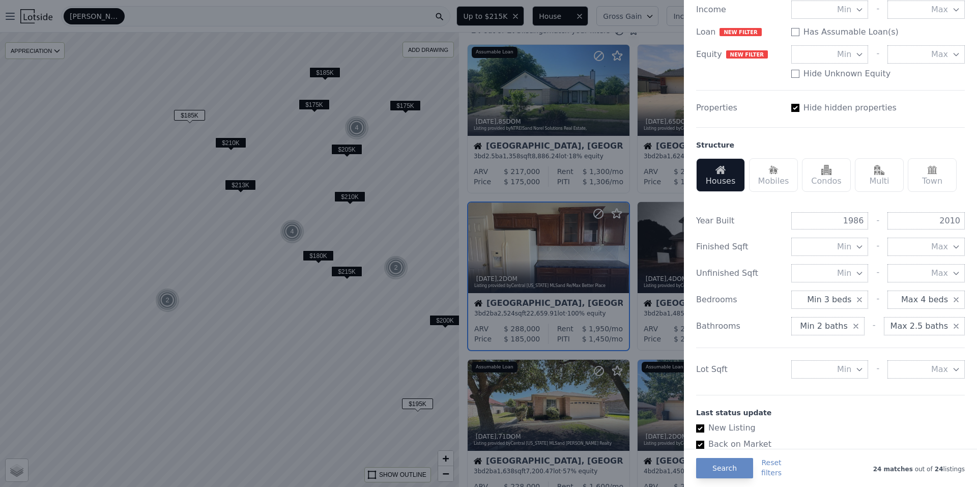
scroll to position [0, 0]
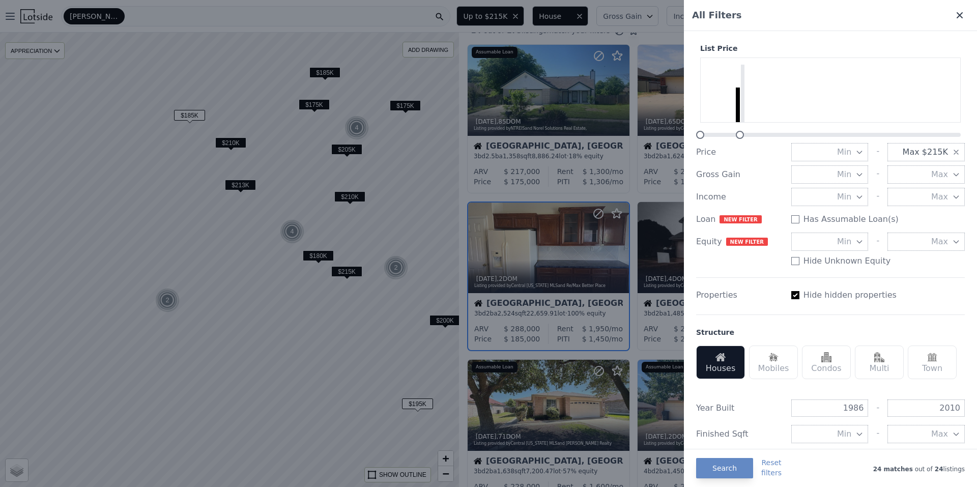
click at [957, 16] on icon at bounding box center [960, 15] width 6 height 6
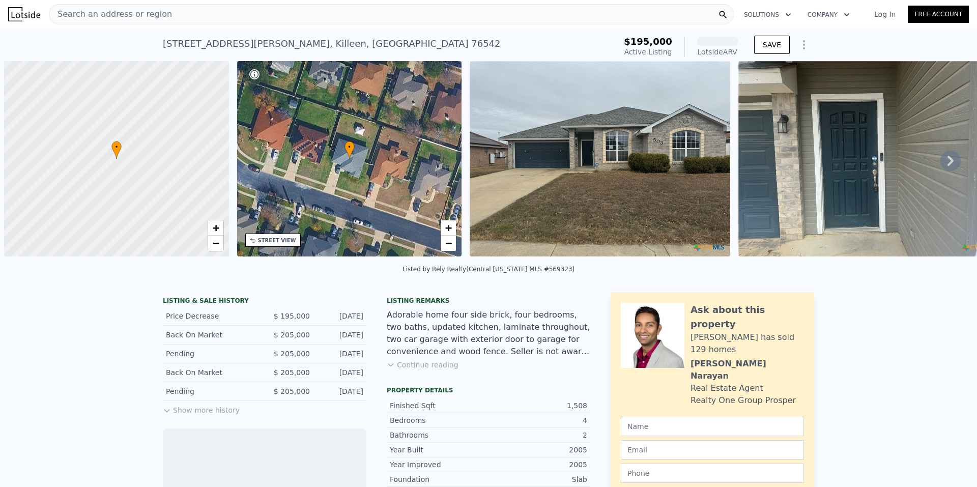
scroll to position [0, 4]
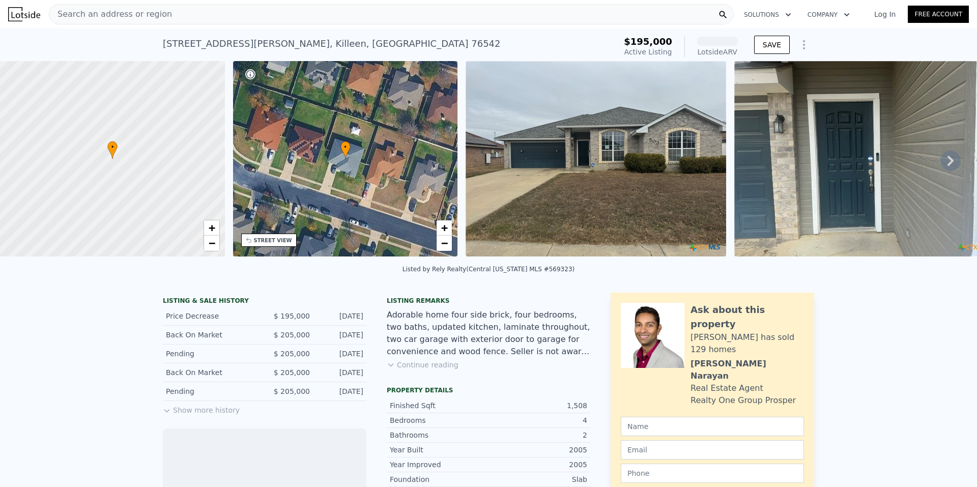
click at [940, 160] on icon at bounding box center [950, 161] width 20 height 20
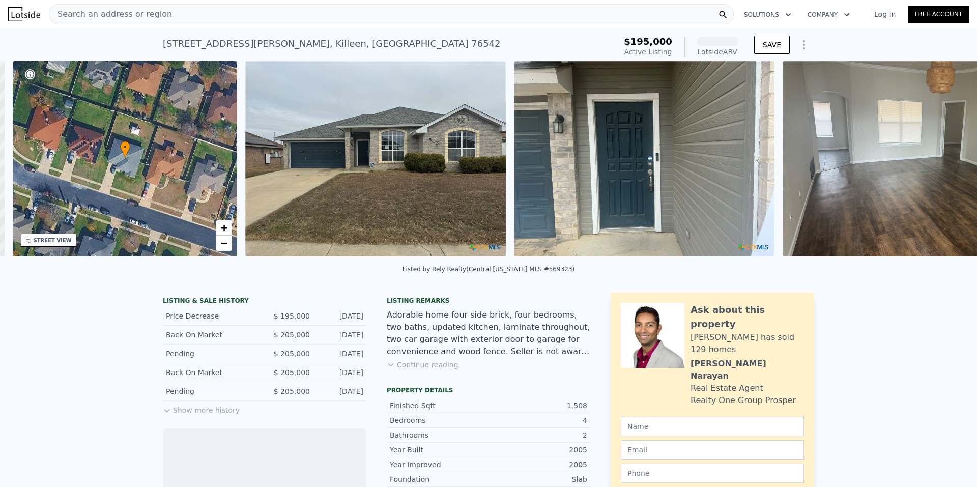
scroll to position [0, 237]
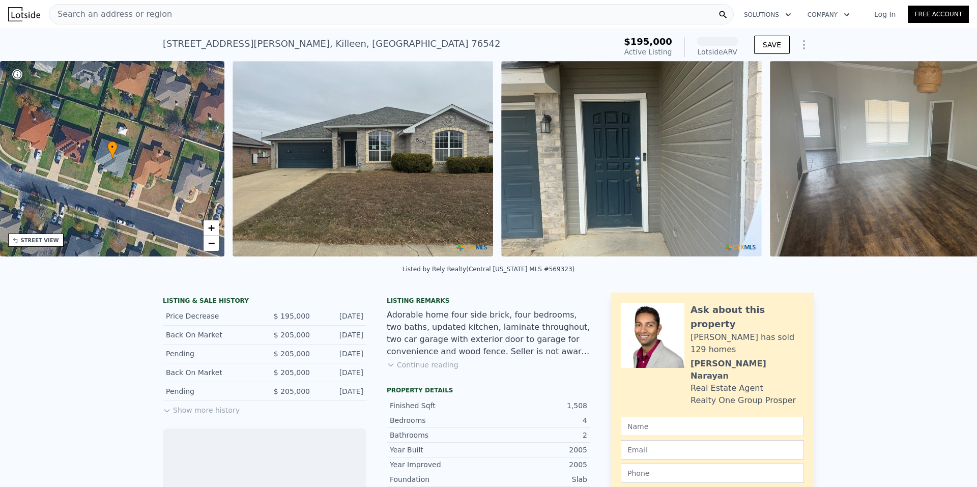
click at [938, 160] on img at bounding box center [900, 158] width 261 height 195
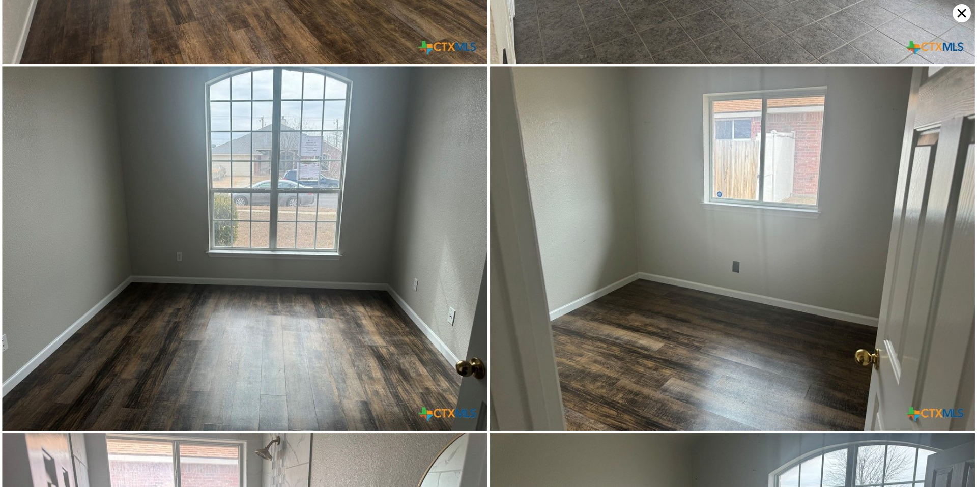
scroll to position [727, 0]
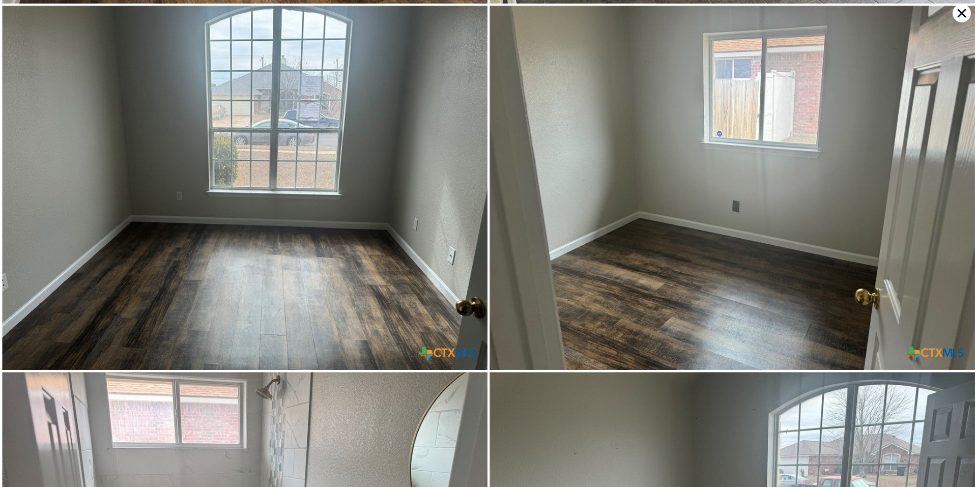
click at [959, 12] on icon at bounding box center [962, 13] width 18 height 18
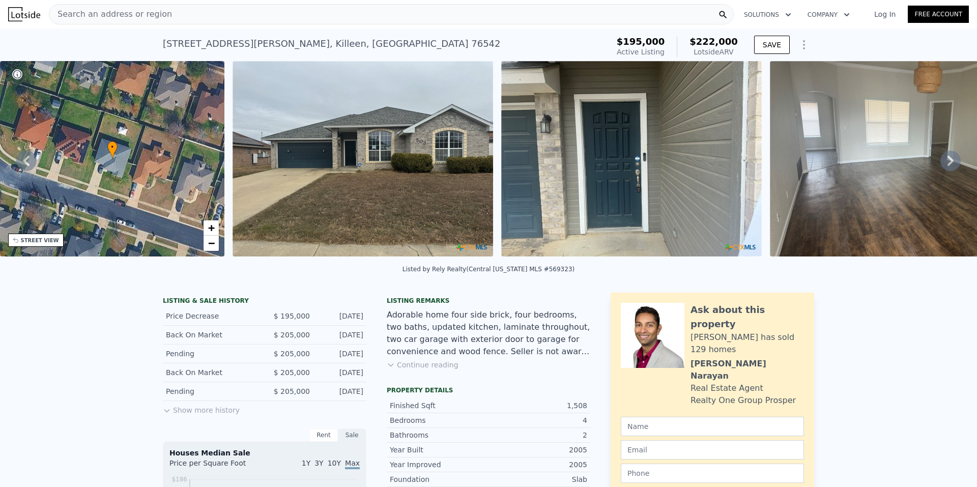
click at [439, 368] on button "Continue reading" at bounding box center [423, 365] width 72 height 10
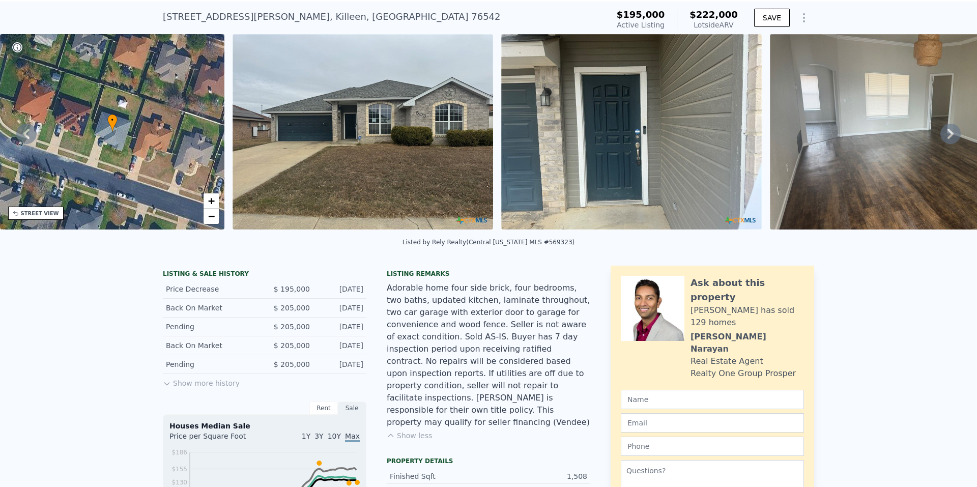
scroll to position [4, 0]
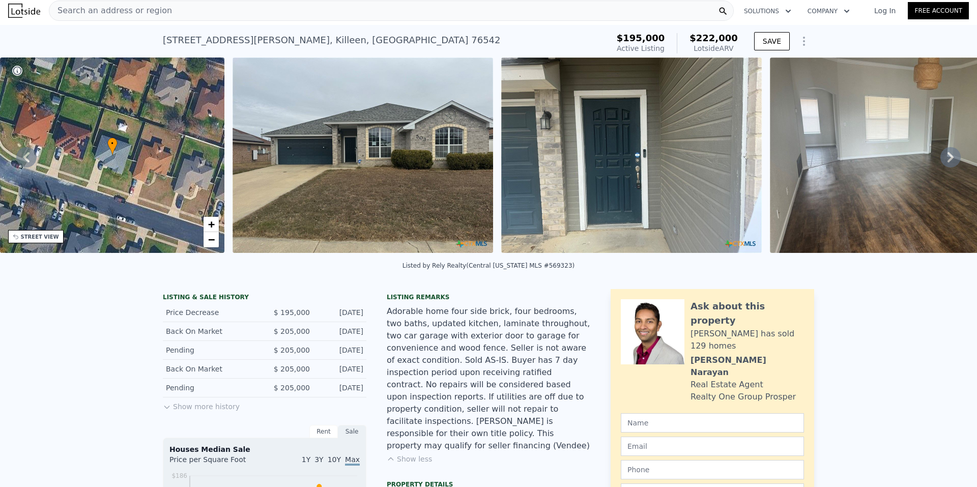
click at [940, 160] on icon at bounding box center [950, 157] width 20 height 20
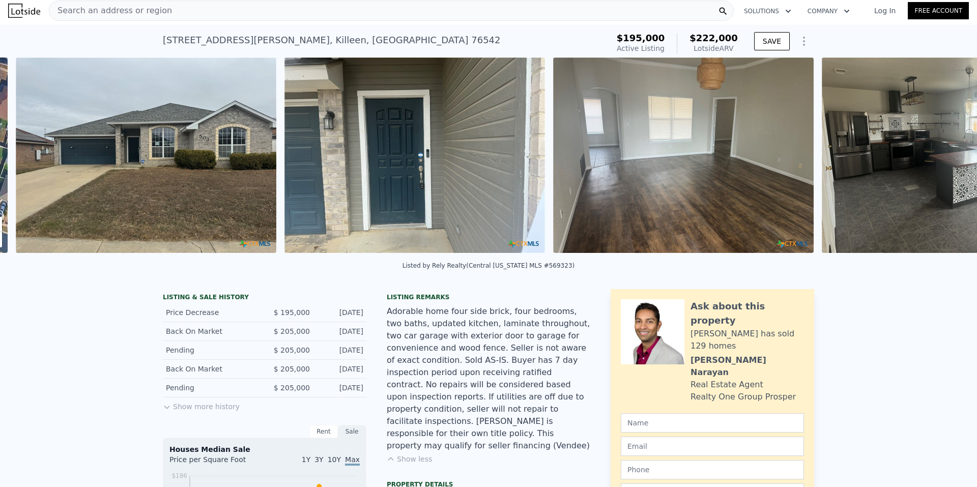
scroll to position [0, 466]
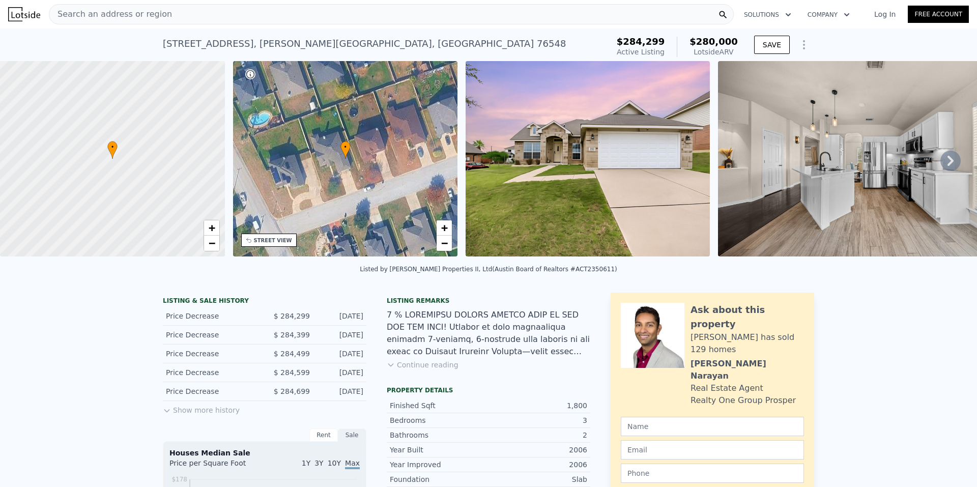
click at [159, 10] on div "Search an address or region" at bounding box center [391, 14] width 685 height 20
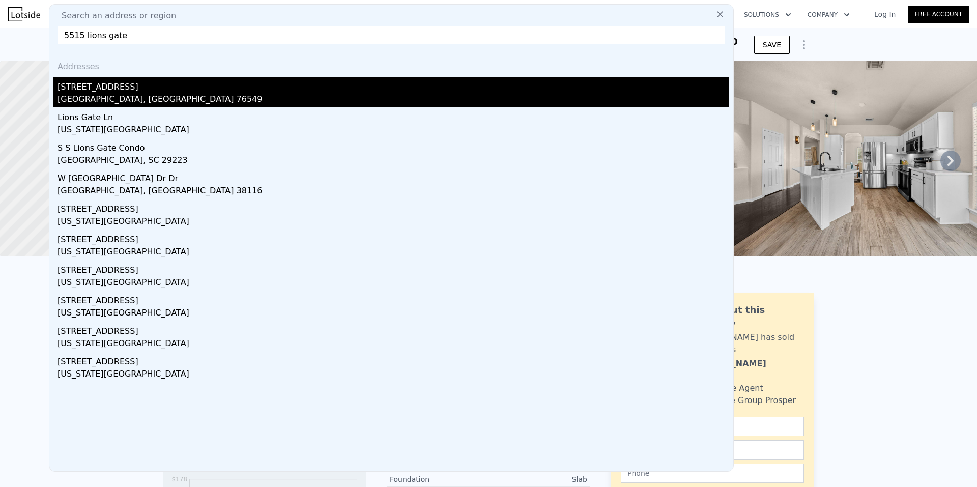
type input "5515 lions gate"
click at [104, 100] on div "[GEOGRAPHIC_DATA], [GEOGRAPHIC_DATA] 76549" at bounding box center [394, 100] width 672 height 14
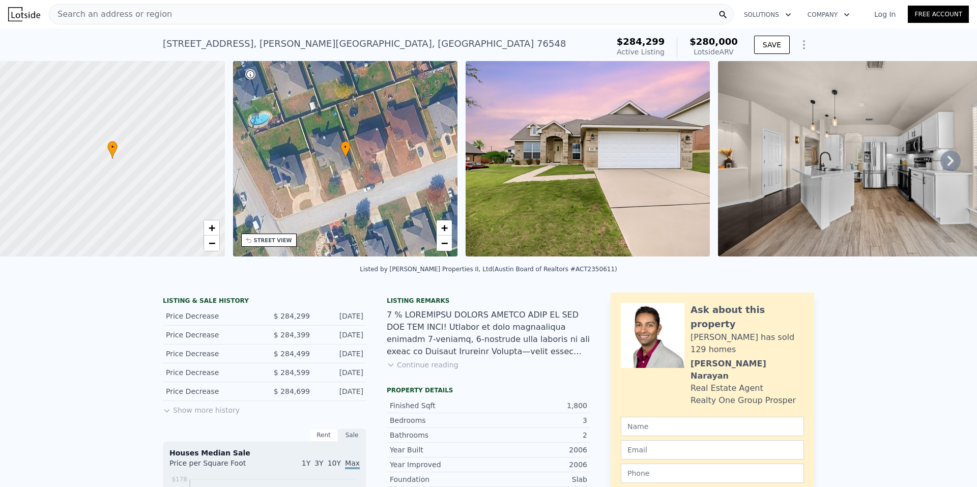
type input "1155"
type input "1717"
type input "5222.844"
type input "8363.52"
type input "$ 208,000"
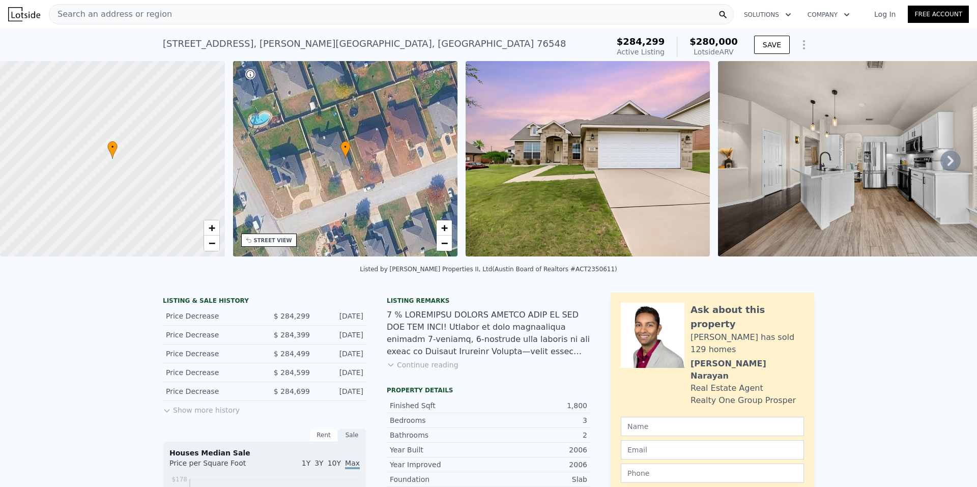
type input "-$ 16,498"
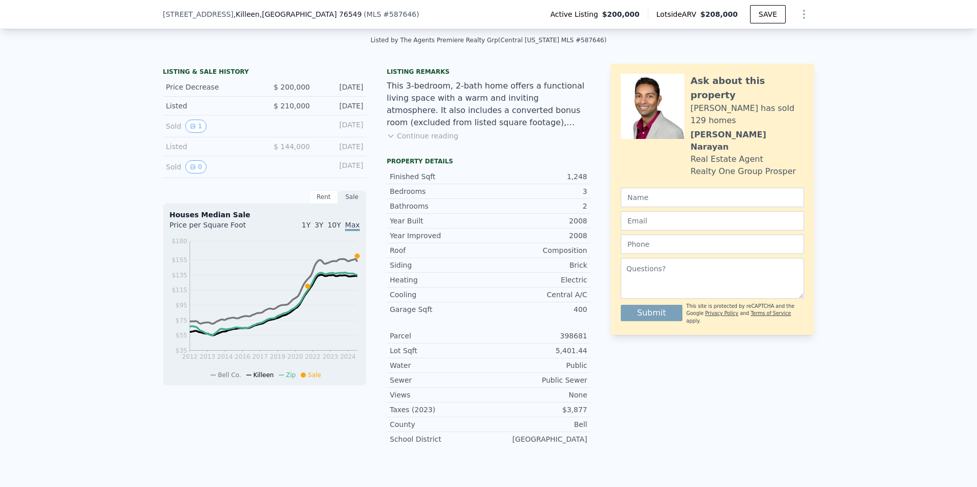
scroll to position [251, 0]
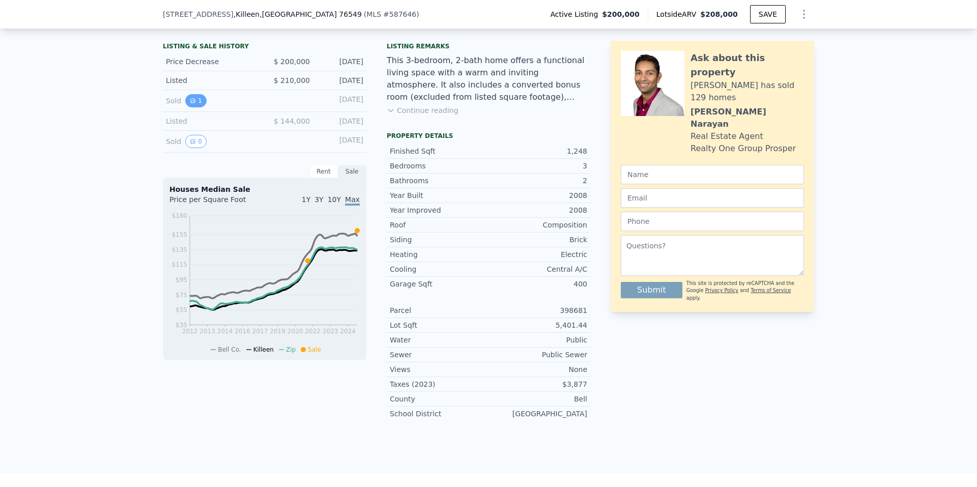
click at [186, 103] on button "1" at bounding box center [195, 100] width 21 height 13
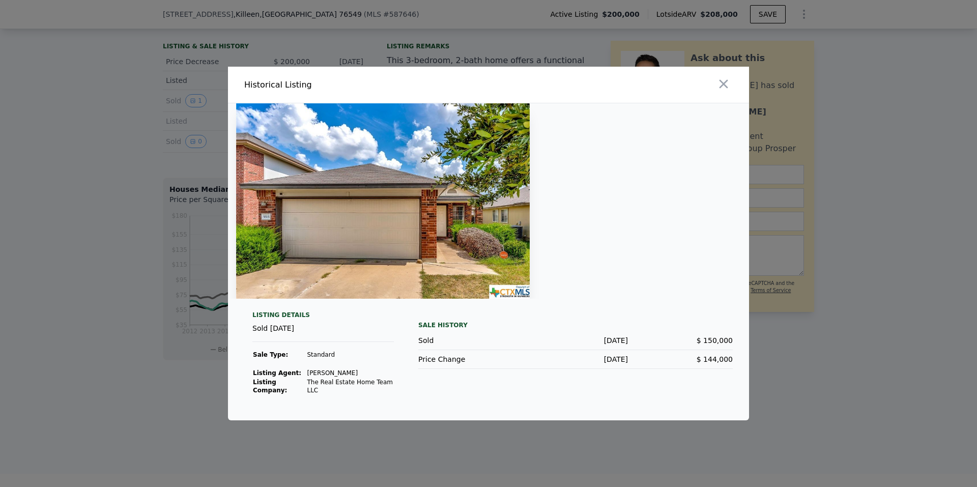
click at [88, 195] on div at bounding box center [488, 243] width 977 height 487
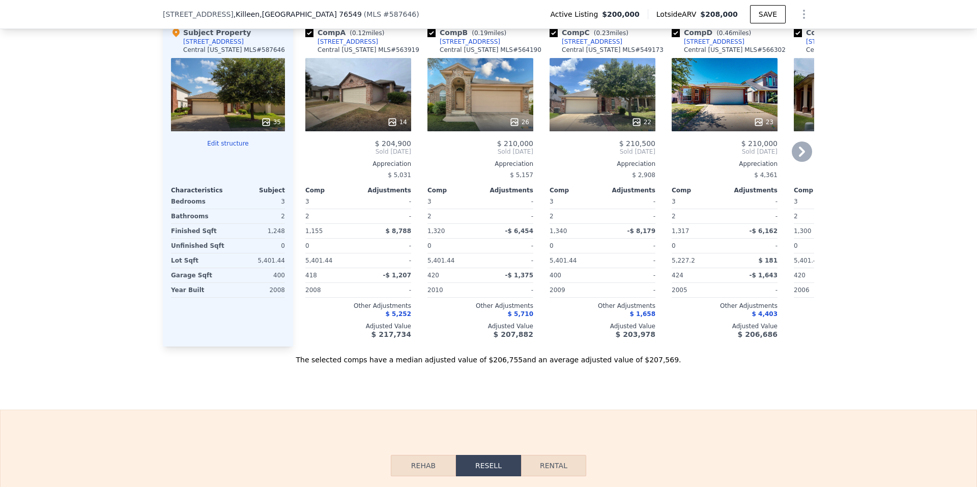
scroll to position [1014, 0]
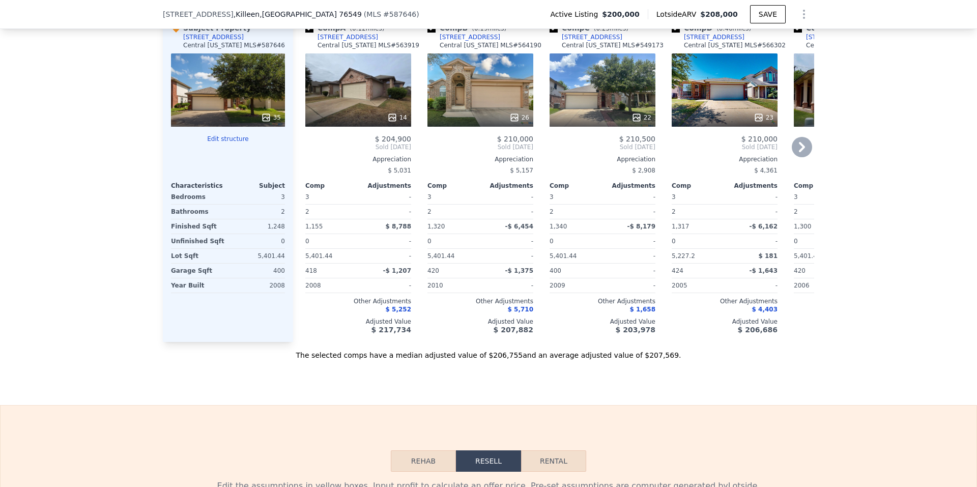
click at [790, 160] on div "Comp E ( 0.35 miles) 5006 Donegal Bay Ct Central Texas MLS # 528010 14 $ 205,00…" at bounding box center [847, 178] width 114 height 327
click at [799, 152] on icon at bounding box center [802, 147] width 6 height 10
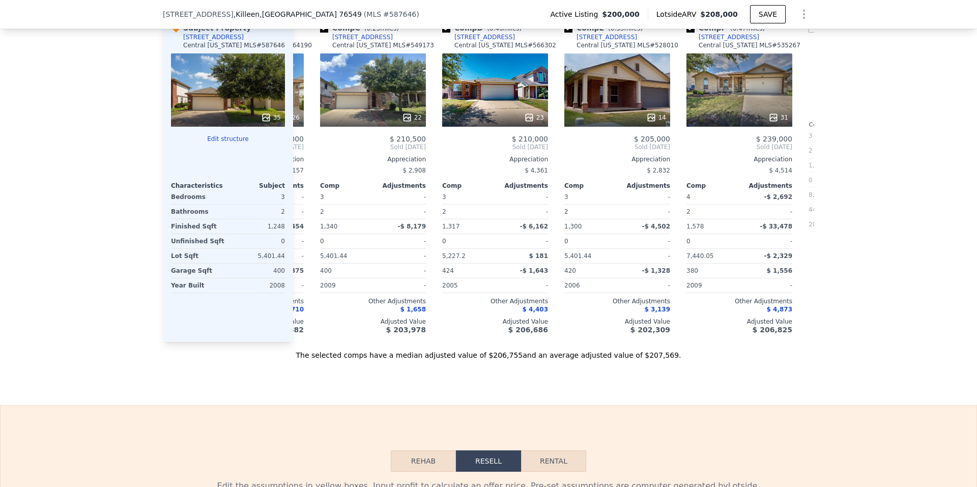
scroll to position [0, 244]
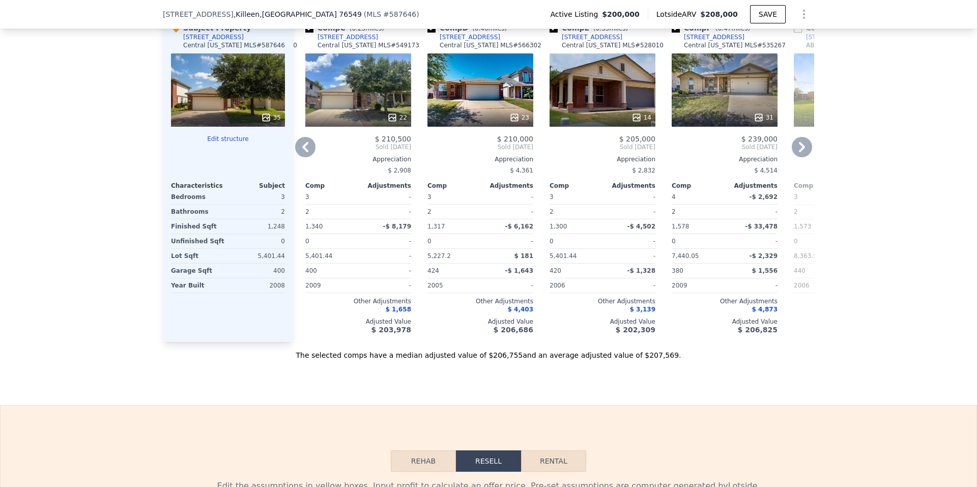
click at [795, 157] on icon at bounding box center [802, 147] width 20 height 20
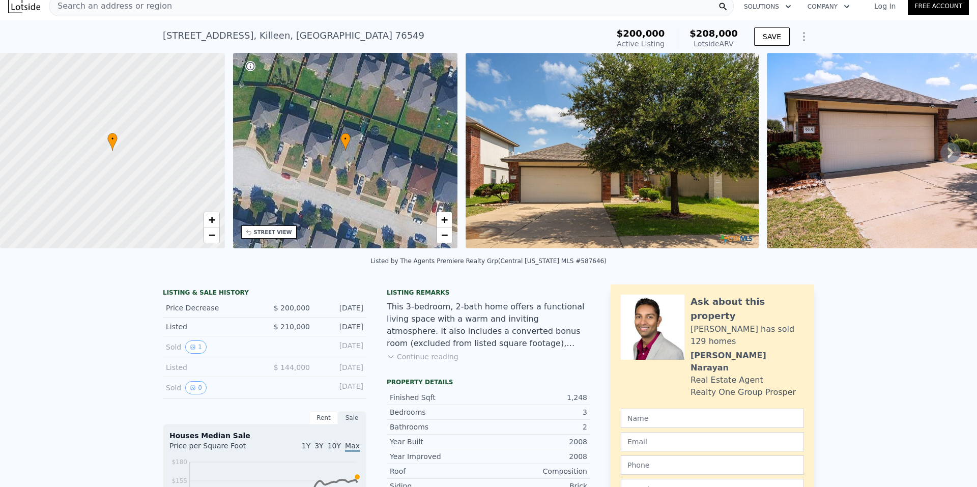
scroll to position [0, 0]
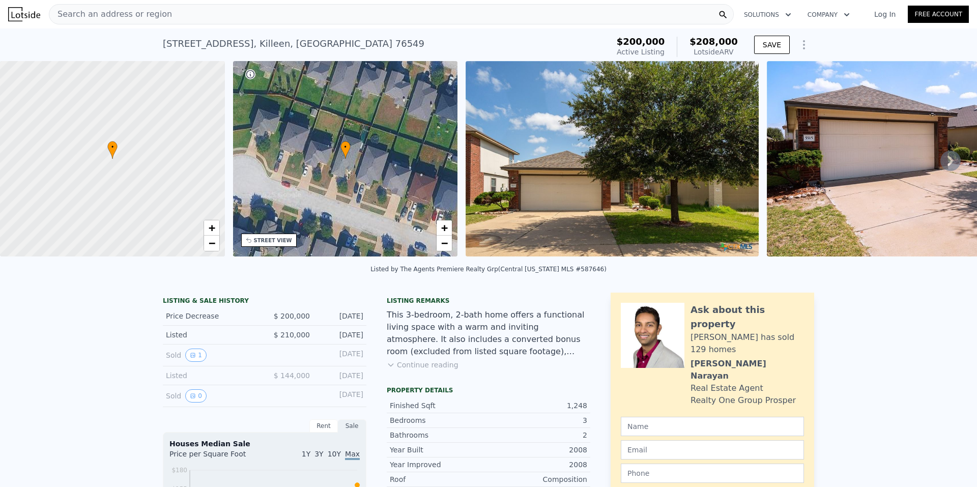
click at [945, 160] on icon at bounding box center [950, 161] width 20 height 20
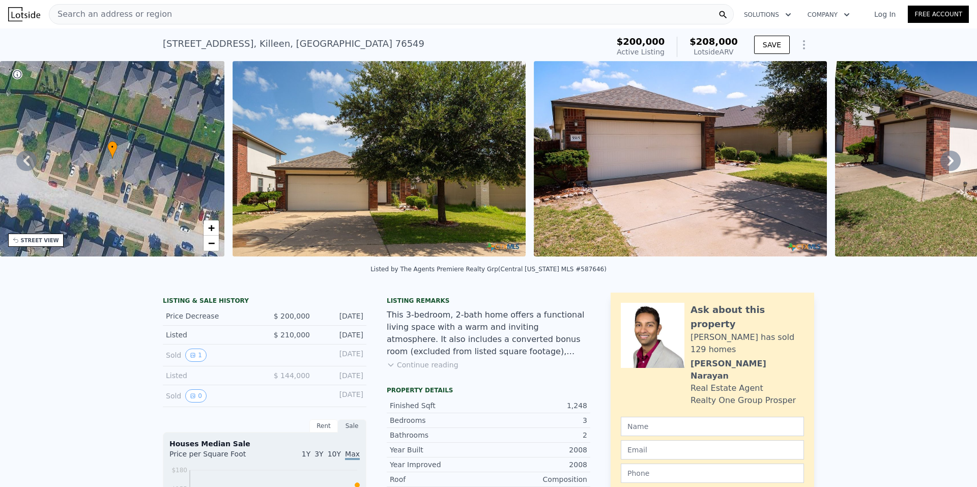
click at [945, 160] on icon at bounding box center [950, 161] width 20 height 20
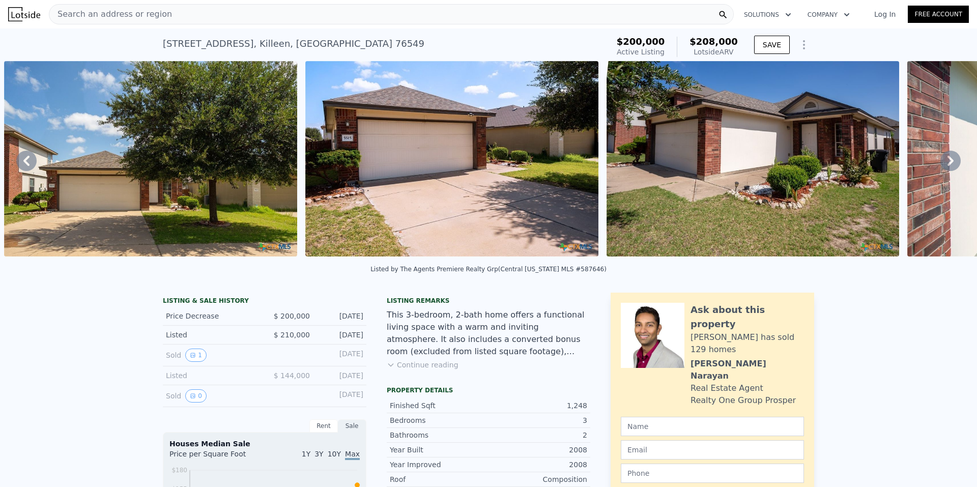
click at [945, 160] on icon at bounding box center [950, 161] width 20 height 20
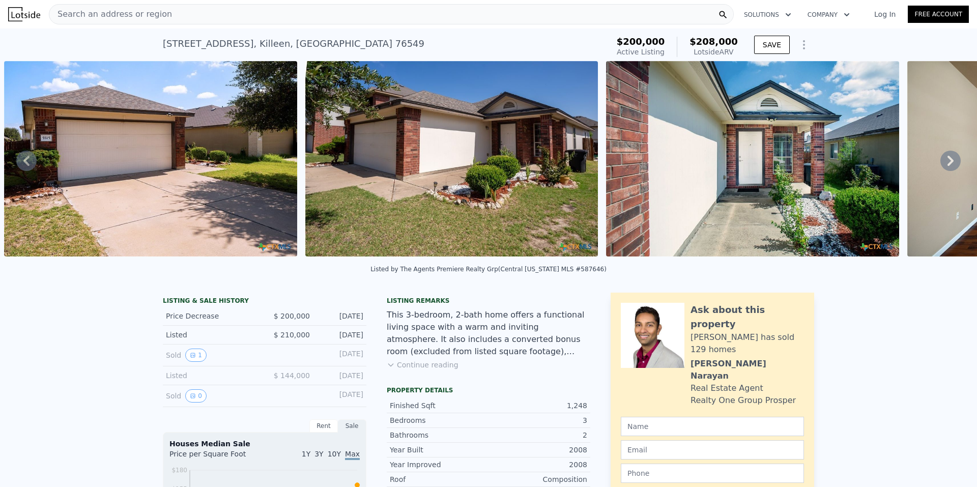
click at [945, 160] on icon at bounding box center [950, 161] width 20 height 20
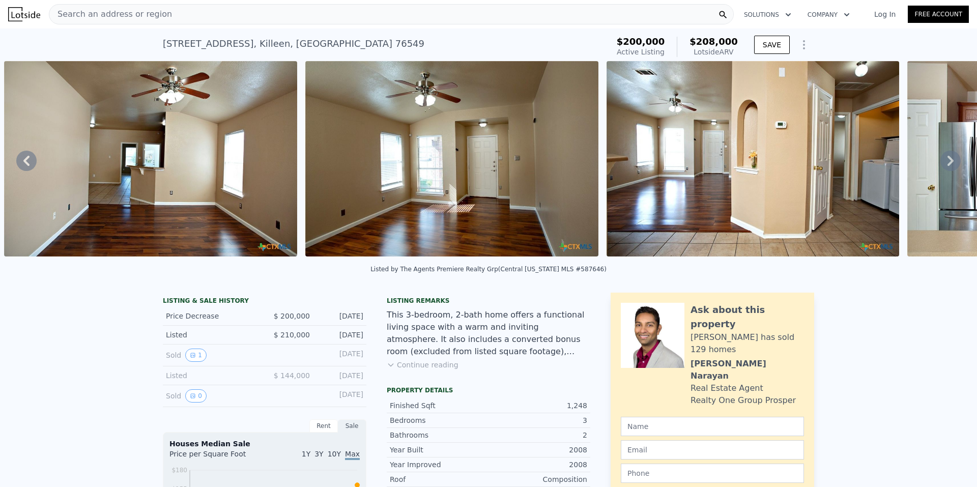
click at [945, 160] on icon at bounding box center [950, 161] width 20 height 20
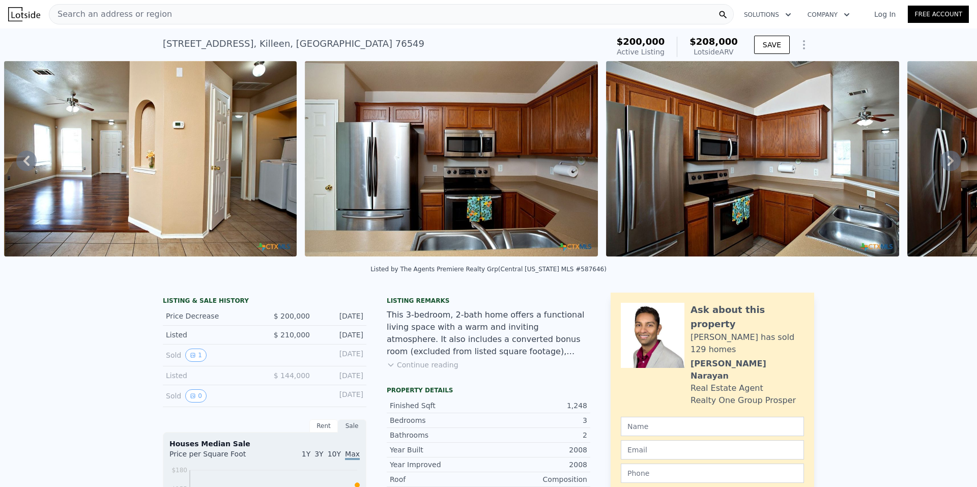
click at [945, 160] on icon at bounding box center [950, 161] width 20 height 20
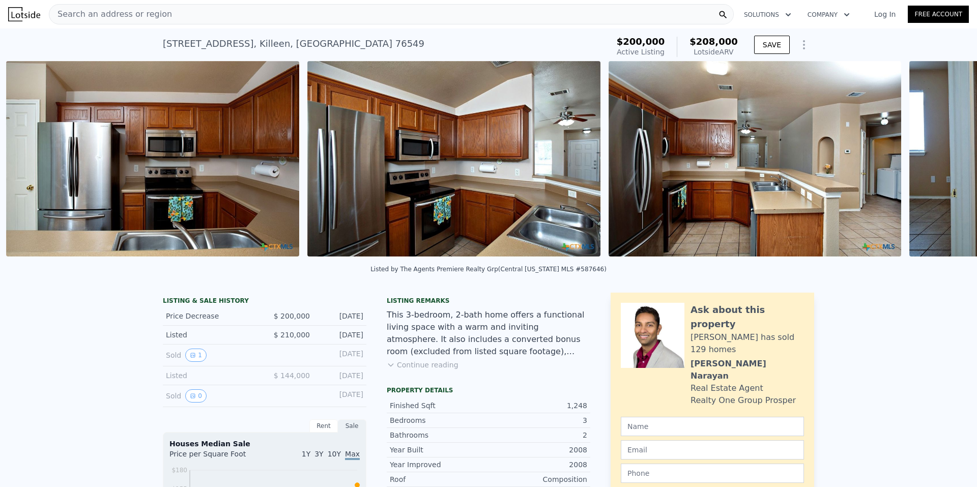
scroll to position [0, 2574]
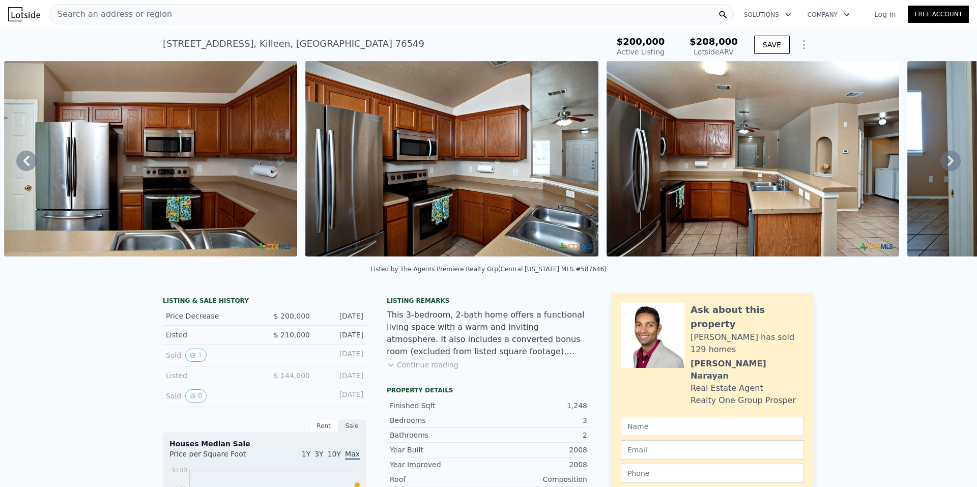
click at [945, 160] on icon at bounding box center [950, 161] width 20 height 20
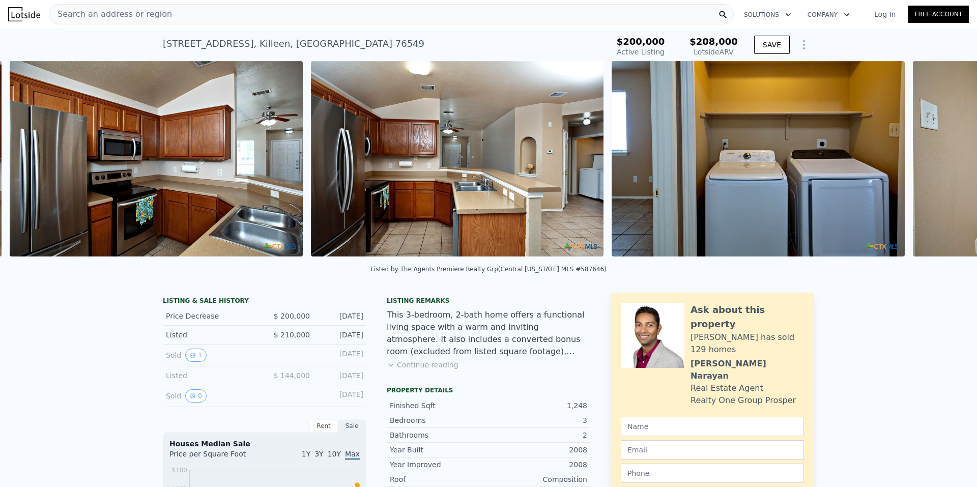
scroll to position [0, 2875]
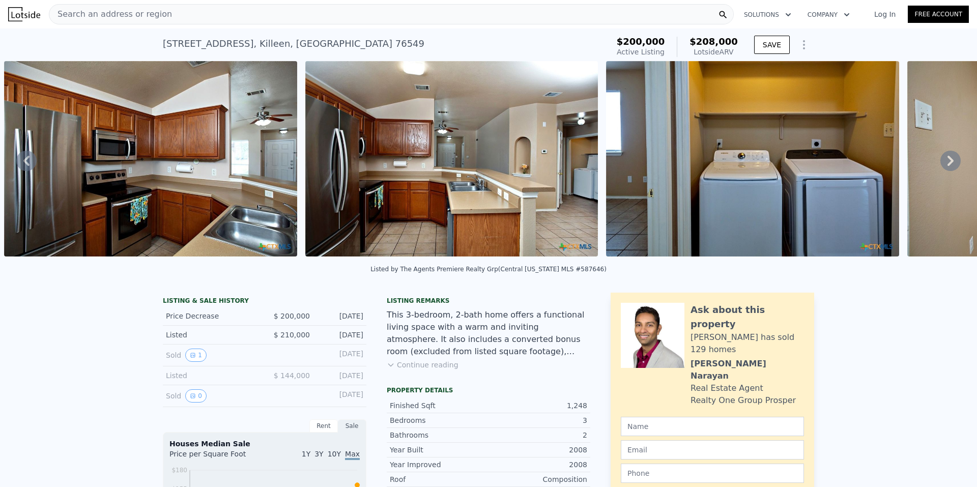
click at [945, 160] on icon at bounding box center [950, 161] width 20 height 20
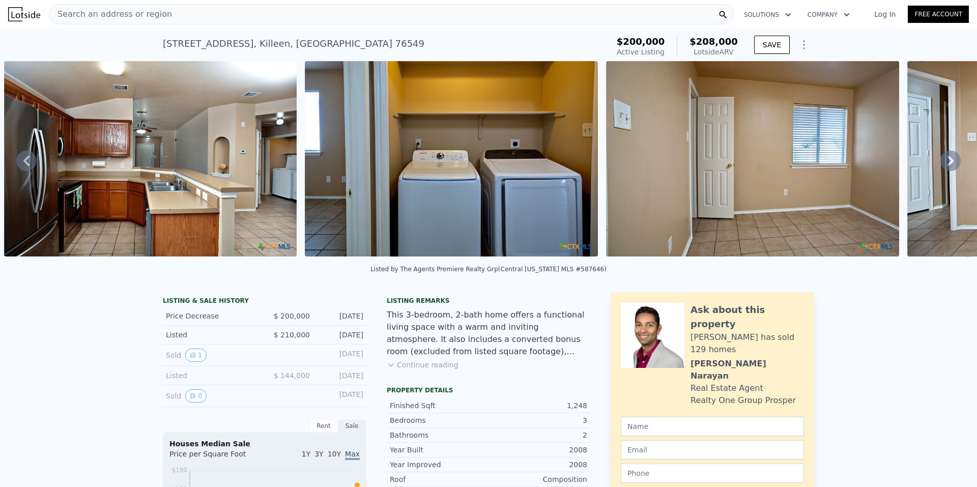
click at [945, 160] on icon at bounding box center [950, 161] width 20 height 20
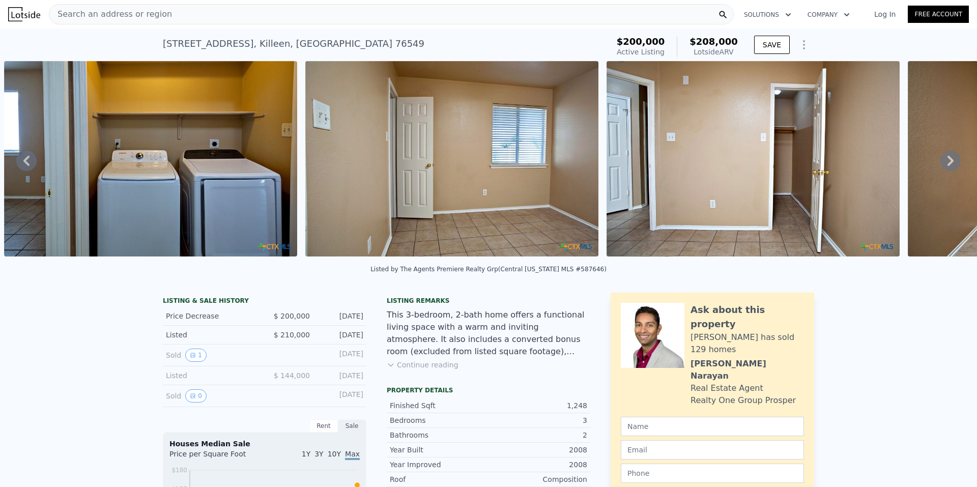
click at [945, 160] on icon at bounding box center [950, 161] width 20 height 20
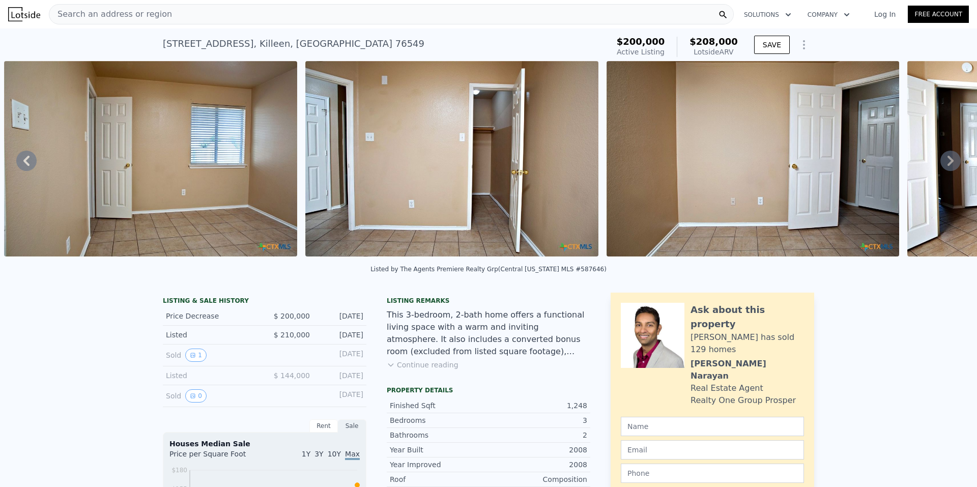
click at [945, 160] on icon at bounding box center [950, 161] width 20 height 20
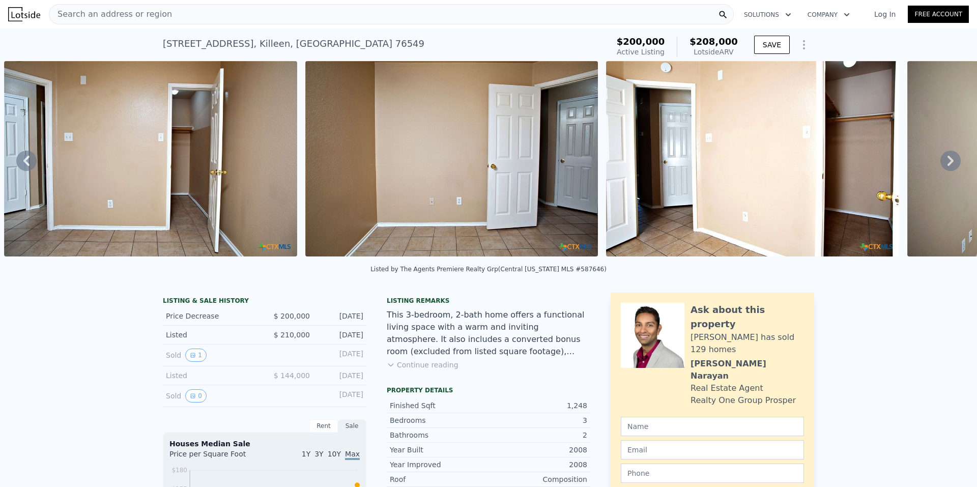
click at [945, 160] on icon at bounding box center [950, 161] width 20 height 20
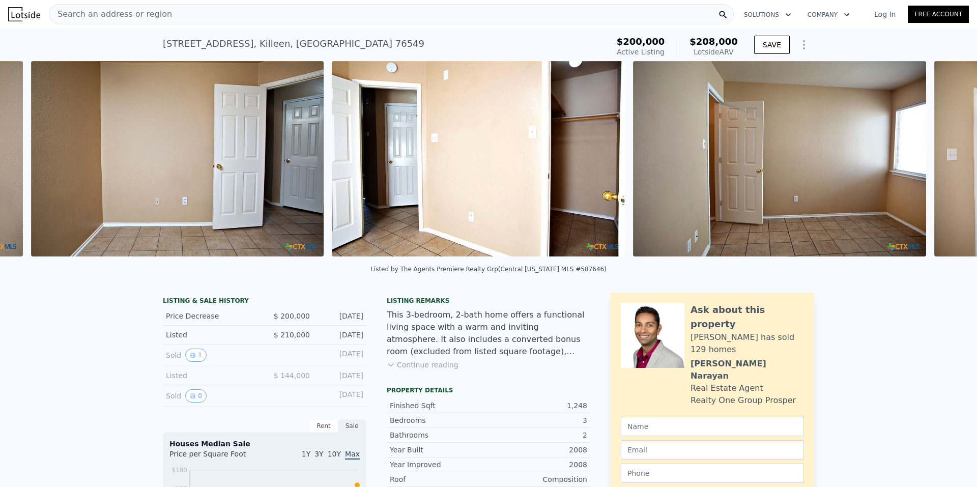
scroll to position [0, 4381]
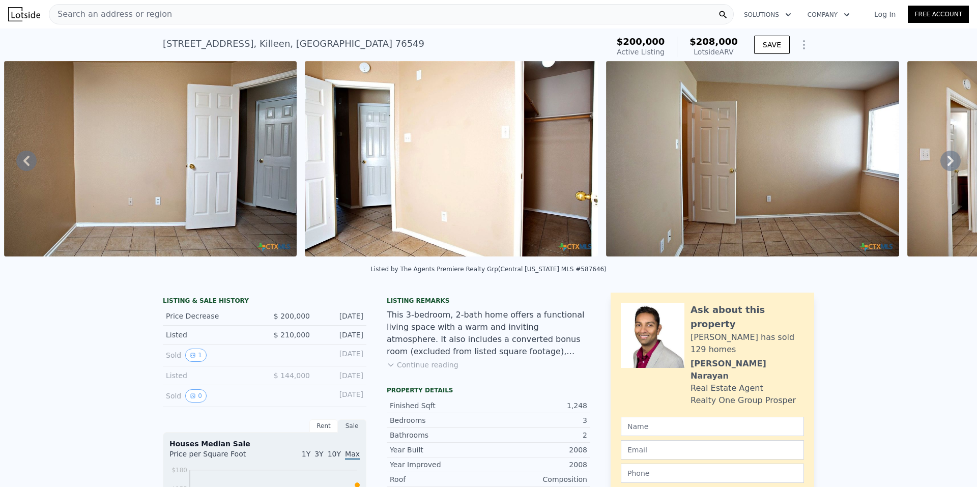
click at [945, 160] on icon at bounding box center [950, 161] width 20 height 20
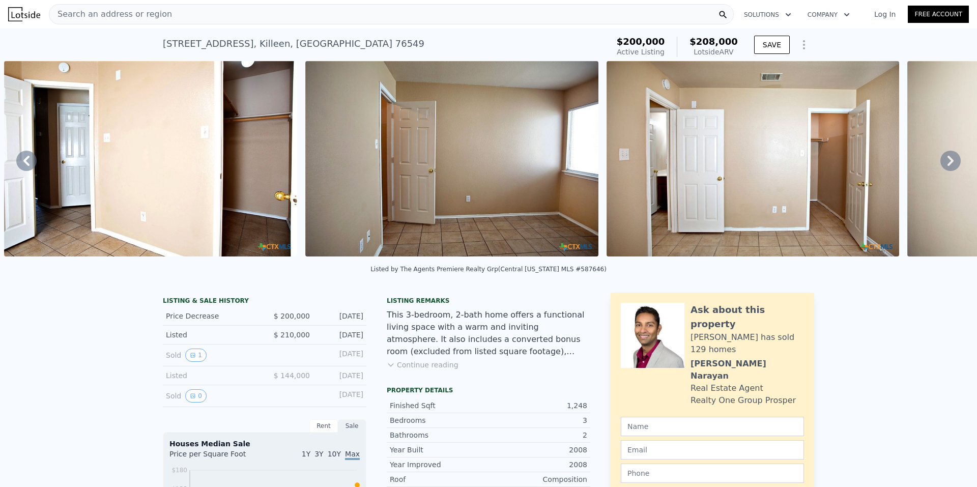
click at [945, 160] on icon at bounding box center [950, 161] width 20 height 20
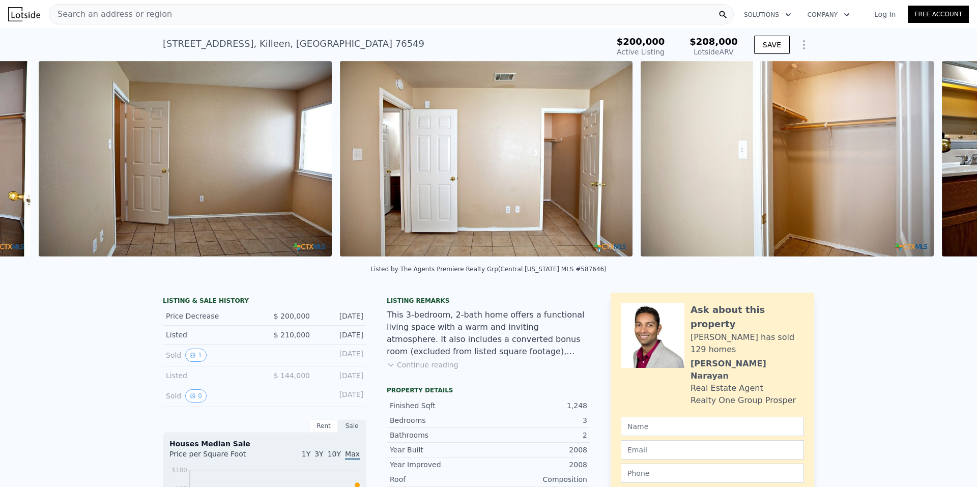
scroll to position [0, 4983]
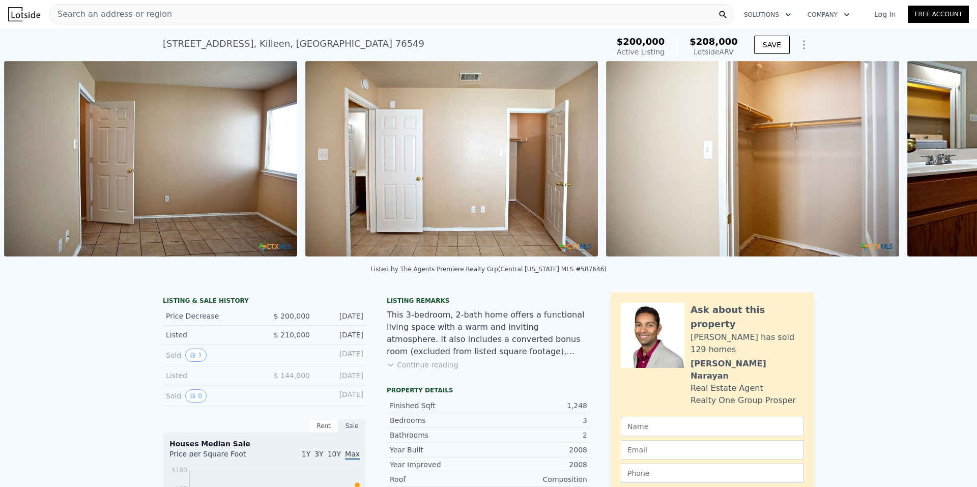
click at [945, 160] on div "• + − • + − STREET VIEW Loading... SATELLITE VIEW" at bounding box center [488, 160] width 977 height 199
click at [945, 160] on icon at bounding box center [950, 161] width 20 height 20
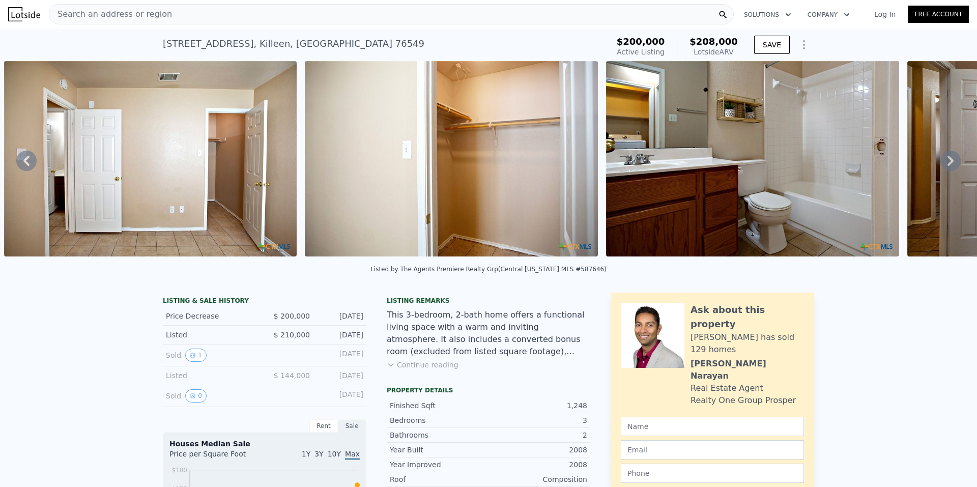
click at [945, 162] on icon at bounding box center [950, 161] width 20 height 20
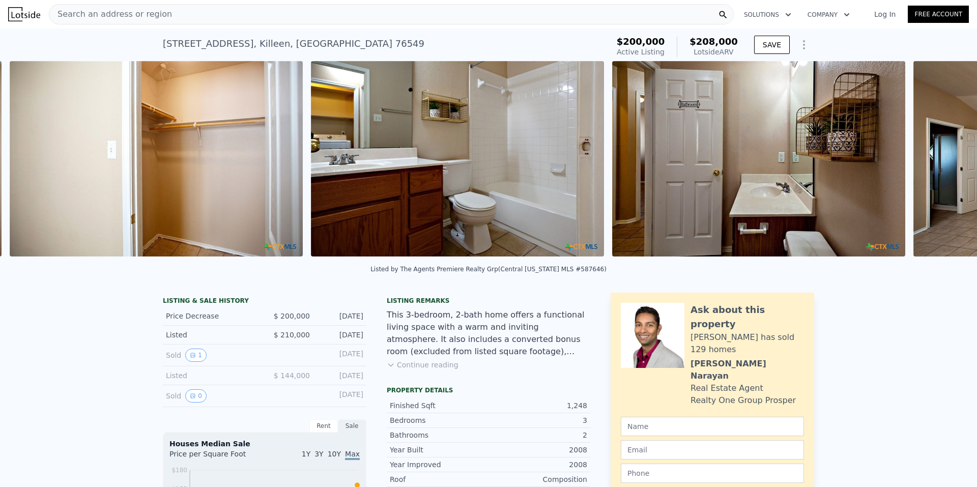
scroll to position [0, 5585]
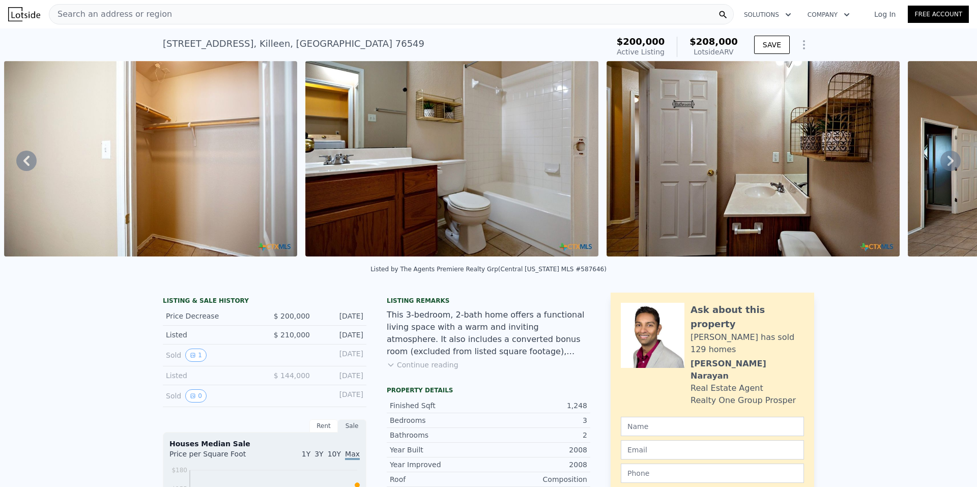
click at [945, 162] on icon at bounding box center [950, 161] width 20 height 20
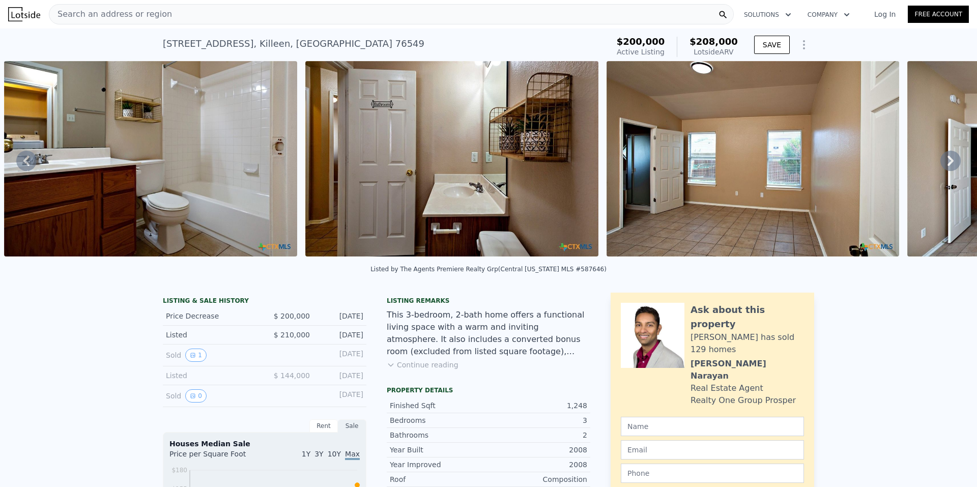
click at [945, 162] on icon at bounding box center [950, 161] width 20 height 20
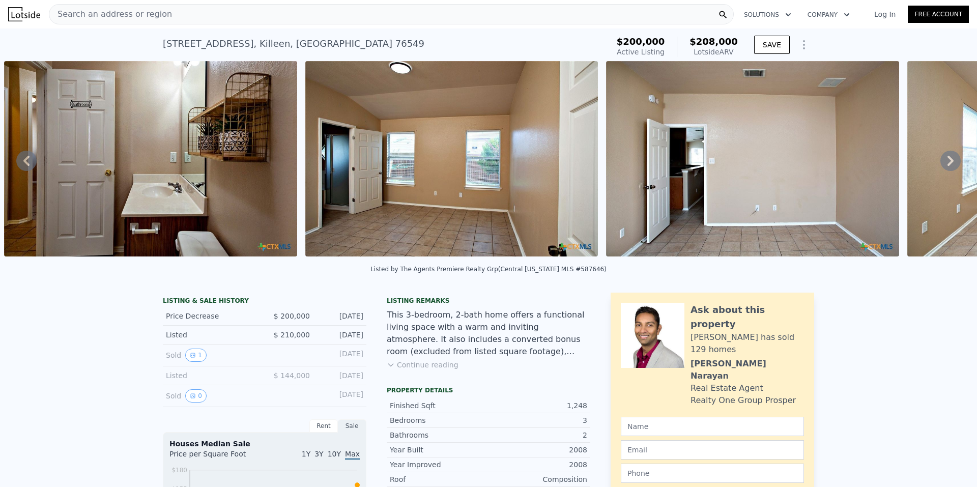
click at [945, 162] on icon at bounding box center [950, 161] width 20 height 20
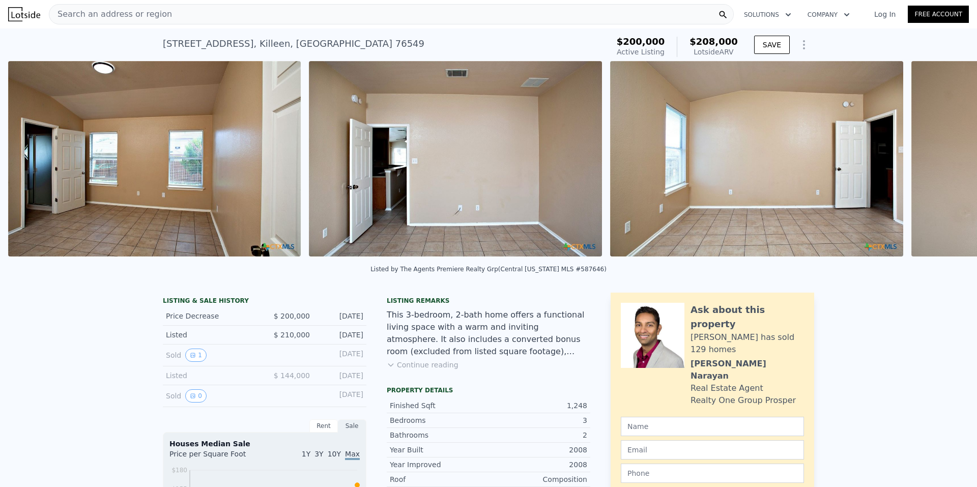
scroll to position [0, 6489]
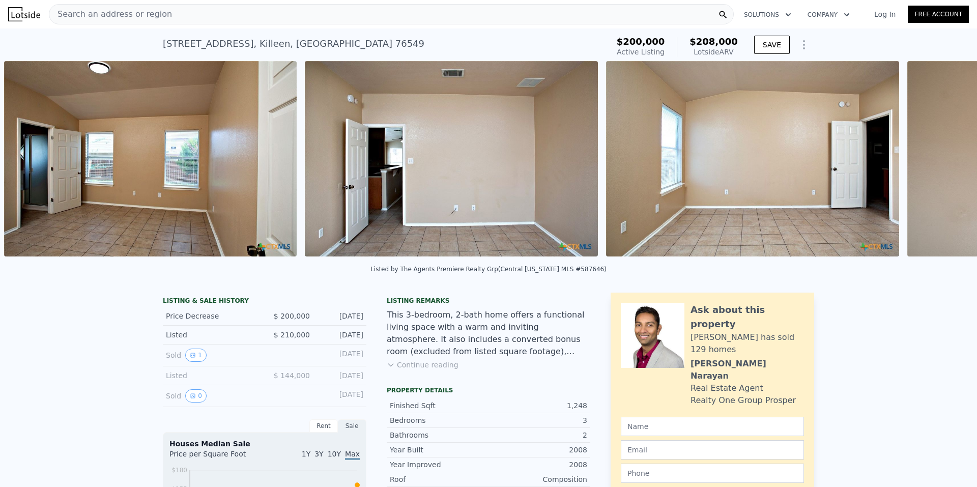
click at [945, 162] on div "• + − • + − STREET VIEW Loading... SATELLITE VIEW" at bounding box center [488, 160] width 977 height 199
click at [945, 162] on icon at bounding box center [950, 161] width 20 height 20
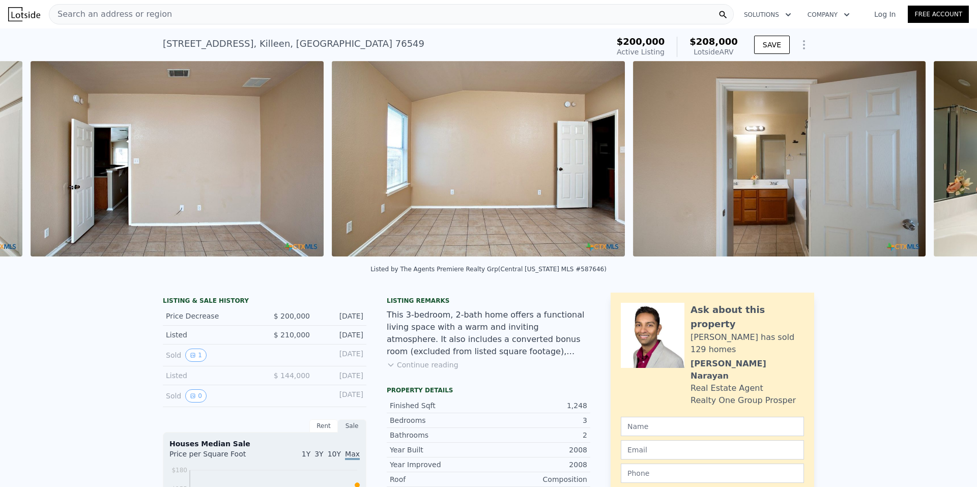
scroll to position [0, 6789]
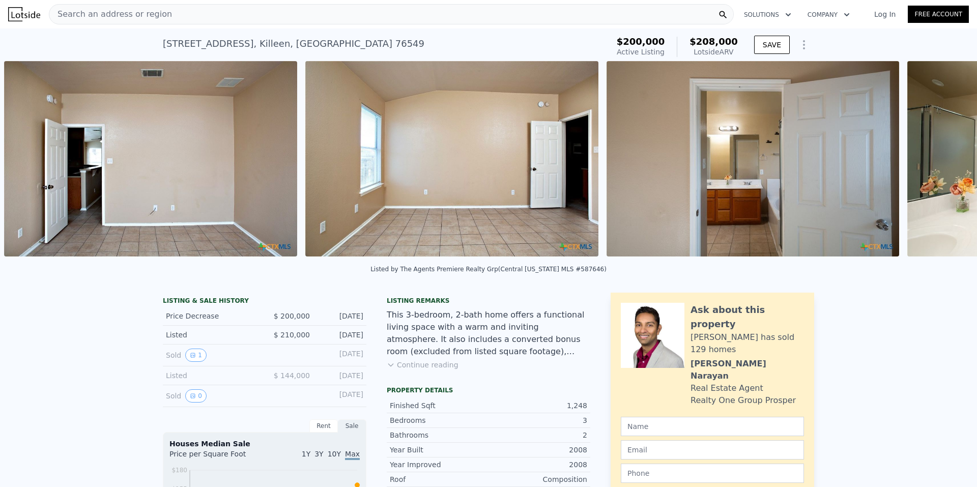
click at [945, 162] on div "• + − • + − STREET VIEW Loading... SATELLITE VIEW" at bounding box center [488, 160] width 977 height 199
click at [945, 162] on icon at bounding box center [950, 161] width 20 height 20
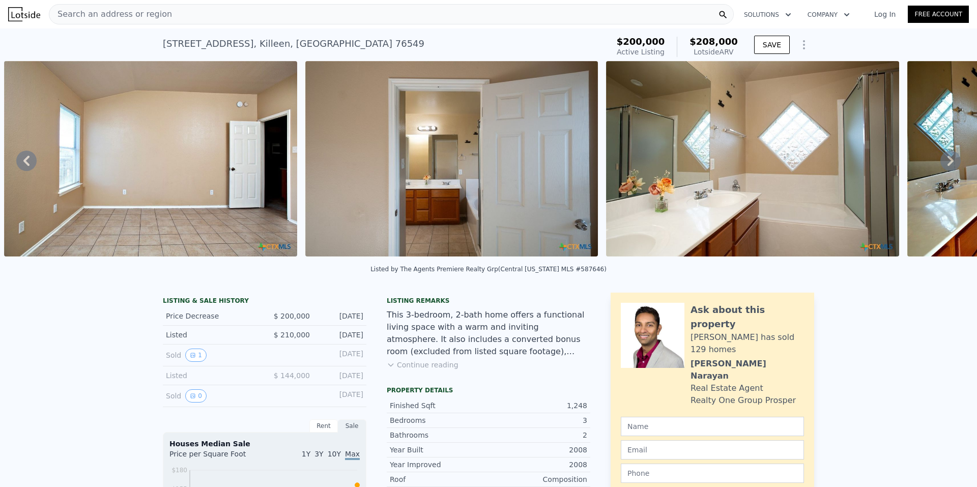
click at [945, 162] on icon at bounding box center [950, 161] width 20 height 20
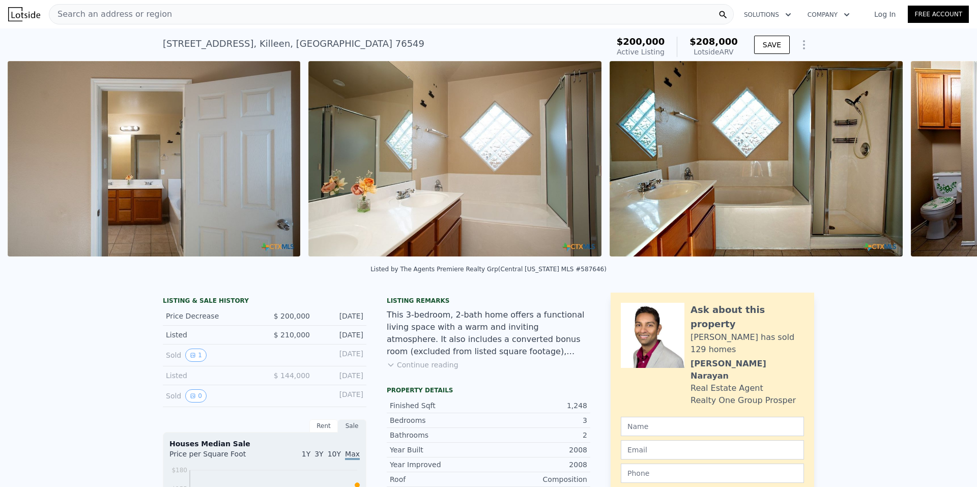
scroll to position [0, 7392]
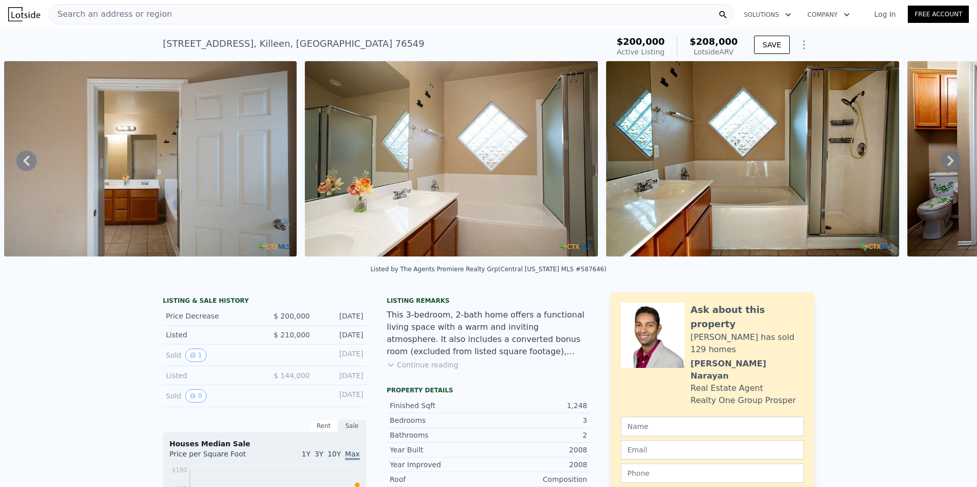
click at [408, 370] on button "Continue reading" at bounding box center [423, 365] width 72 height 10
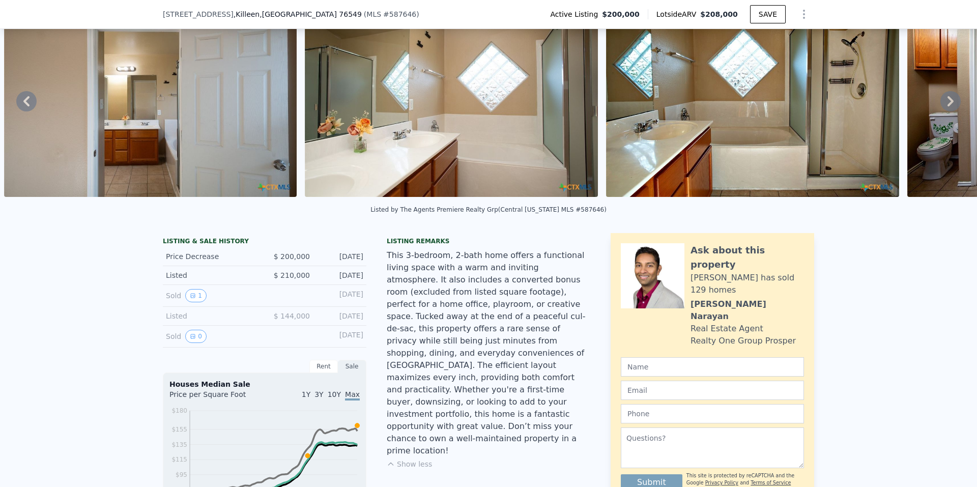
scroll to position [4, 0]
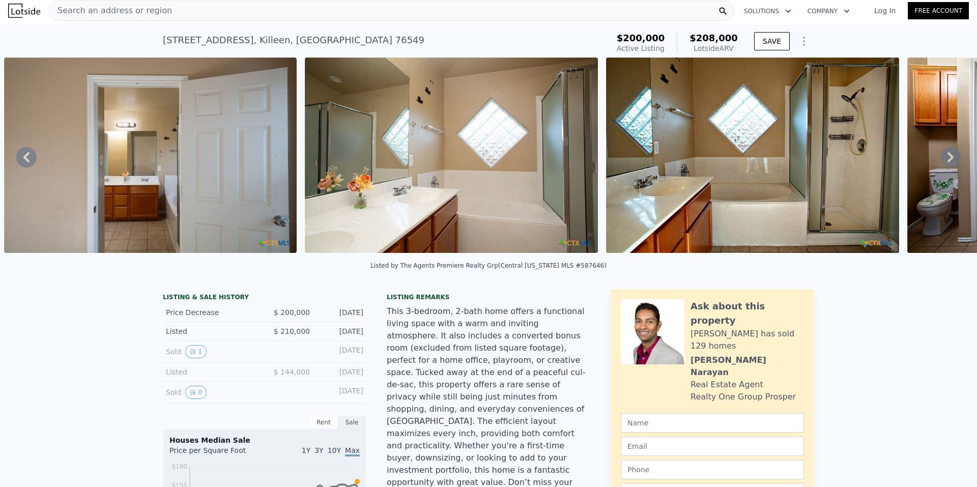
click at [948, 159] on icon at bounding box center [950, 157] width 20 height 20
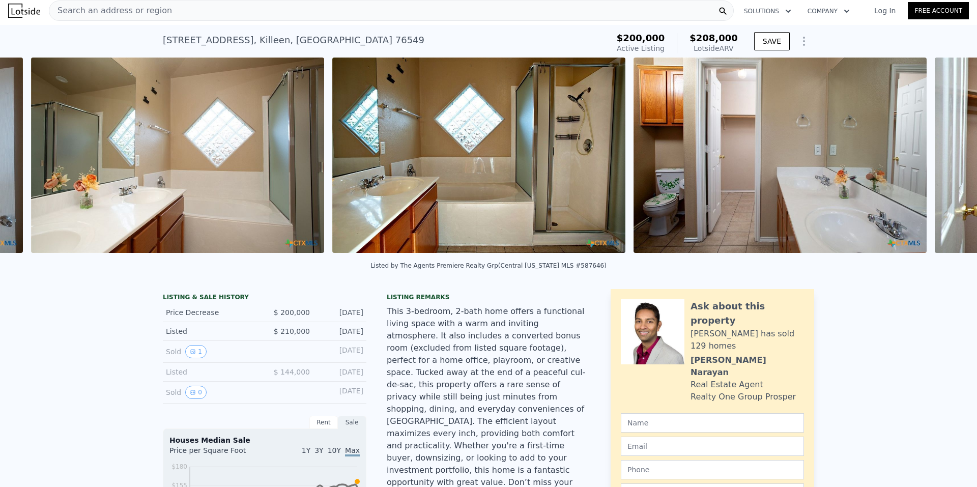
scroll to position [0, 7693]
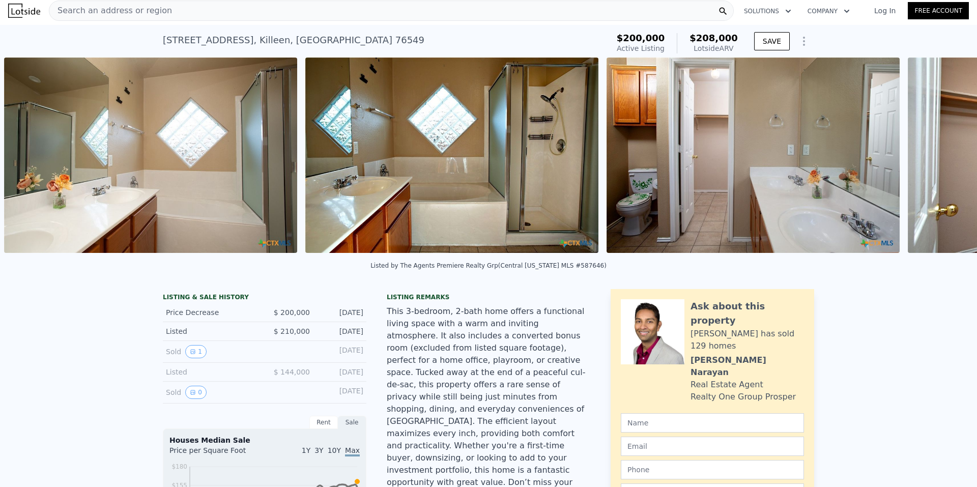
click at [948, 159] on div "• + − • + − STREET VIEW Loading... SATELLITE VIEW" at bounding box center [488, 157] width 977 height 199
click at [940, 158] on icon at bounding box center [950, 157] width 20 height 20
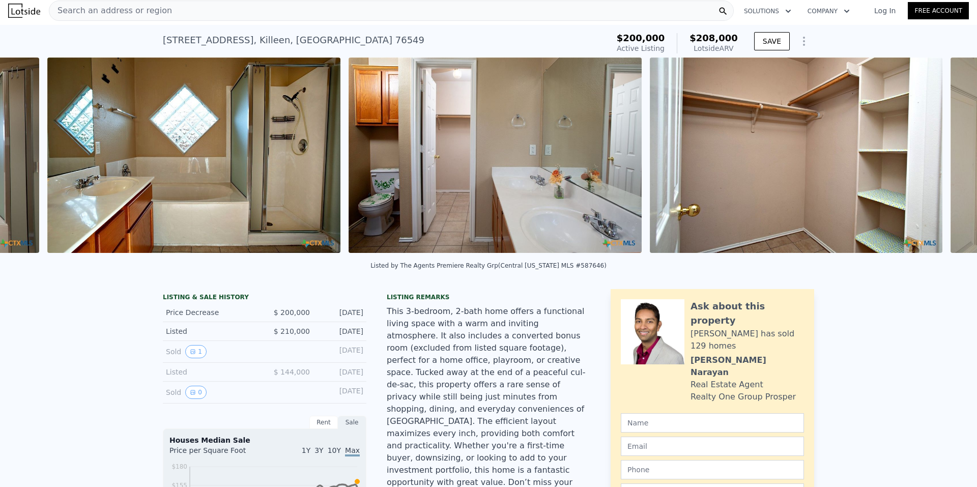
scroll to position [0, 7994]
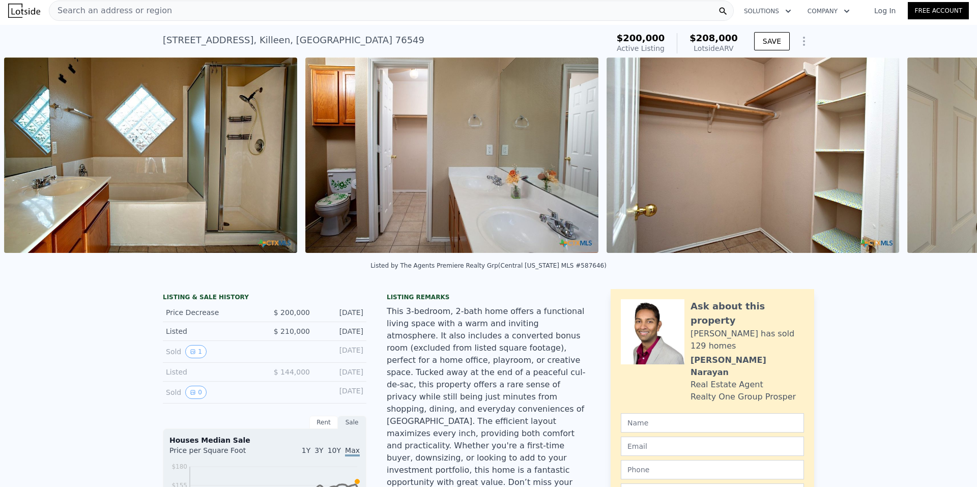
click at [939, 158] on div "• + − • + − STREET VIEW Loading... SATELLITE VIEW" at bounding box center [488, 157] width 977 height 199
click at [940, 158] on icon at bounding box center [950, 157] width 20 height 20
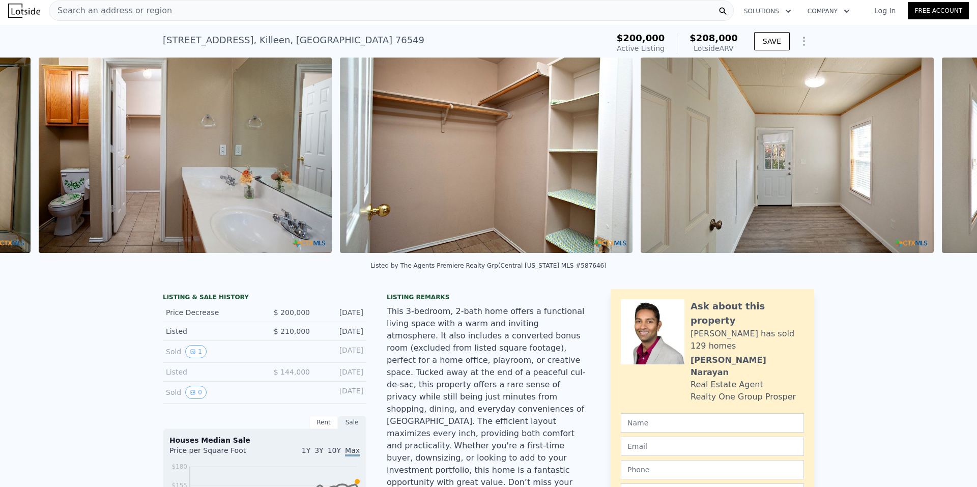
scroll to position [0, 8295]
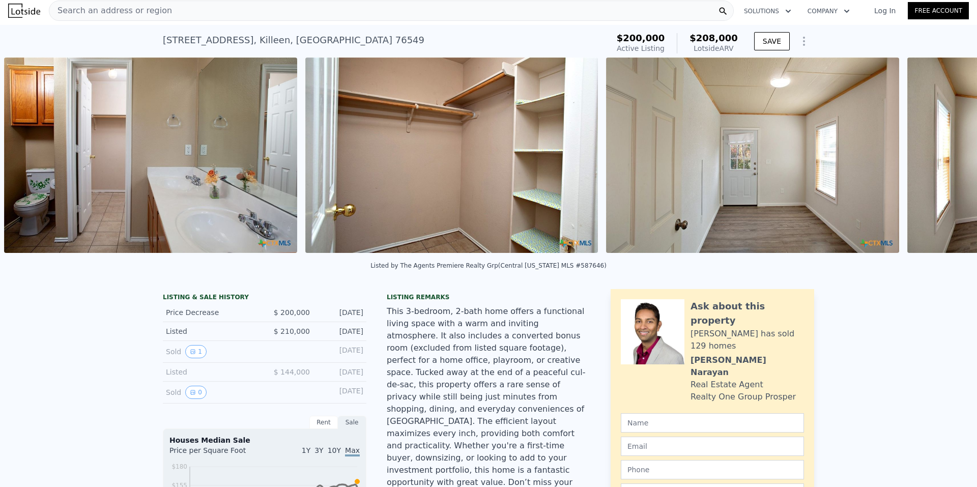
click at [939, 158] on div "• + − • + − STREET VIEW Loading... SATELLITE VIEW" at bounding box center [488, 157] width 977 height 199
click at [940, 158] on icon at bounding box center [950, 157] width 20 height 20
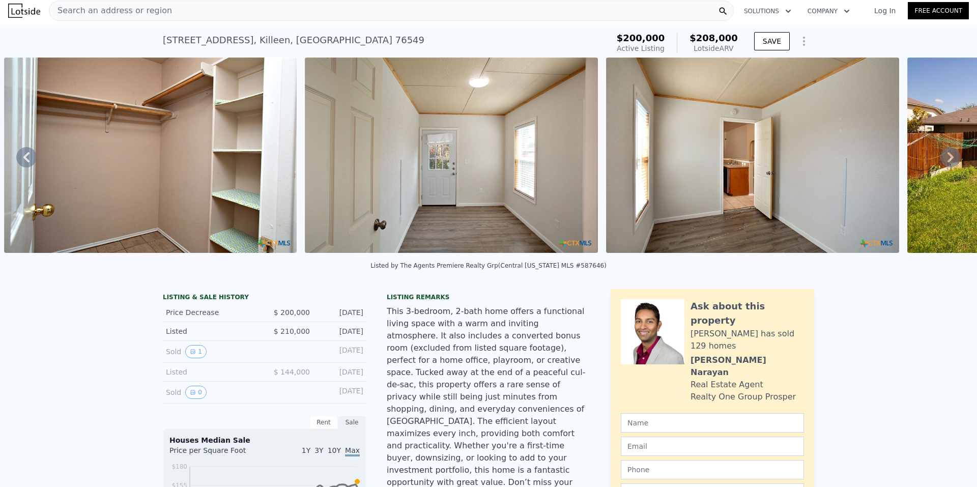
click at [940, 158] on icon at bounding box center [950, 157] width 20 height 20
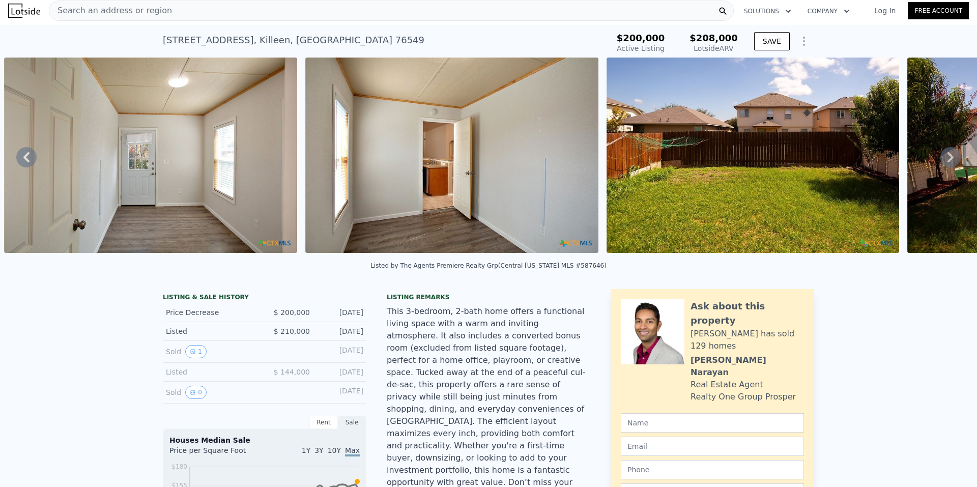
click at [940, 158] on icon at bounding box center [950, 157] width 20 height 20
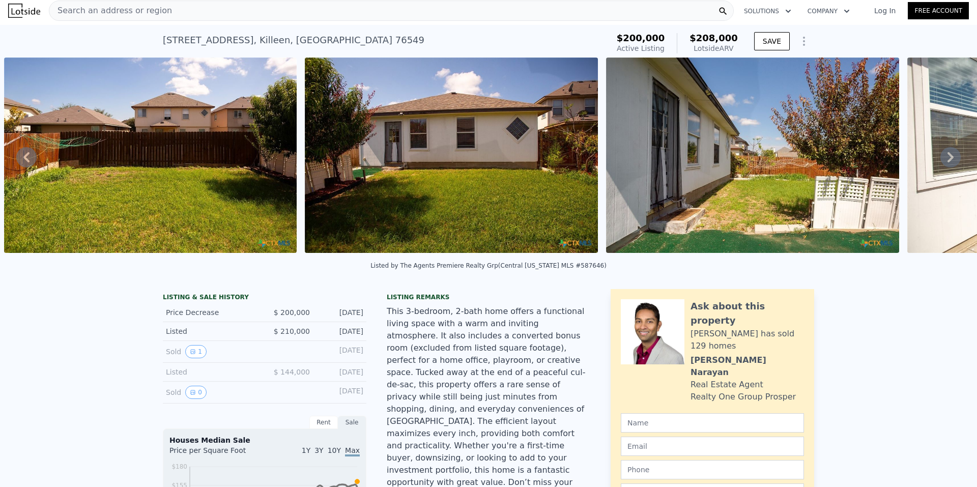
click at [940, 158] on icon at bounding box center [950, 157] width 20 height 20
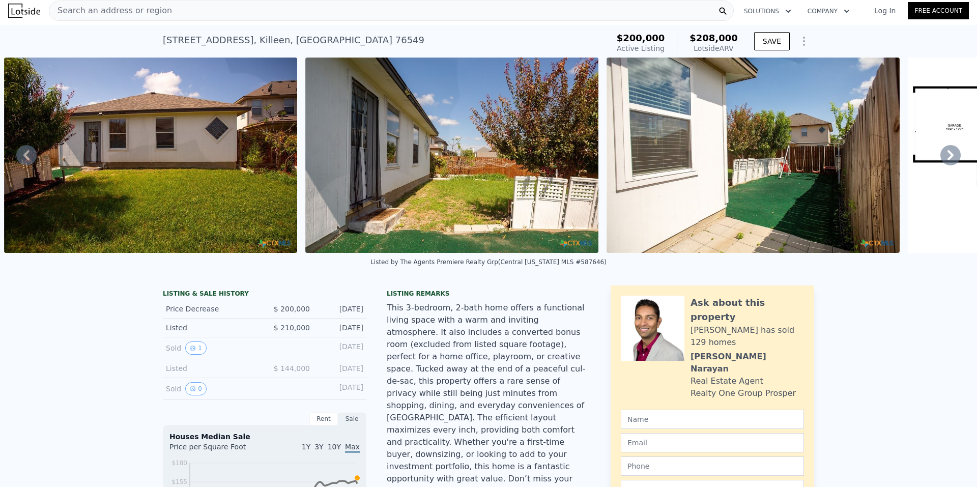
click at [940, 158] on icon at bounding box center [950, 155] width 20 height 20
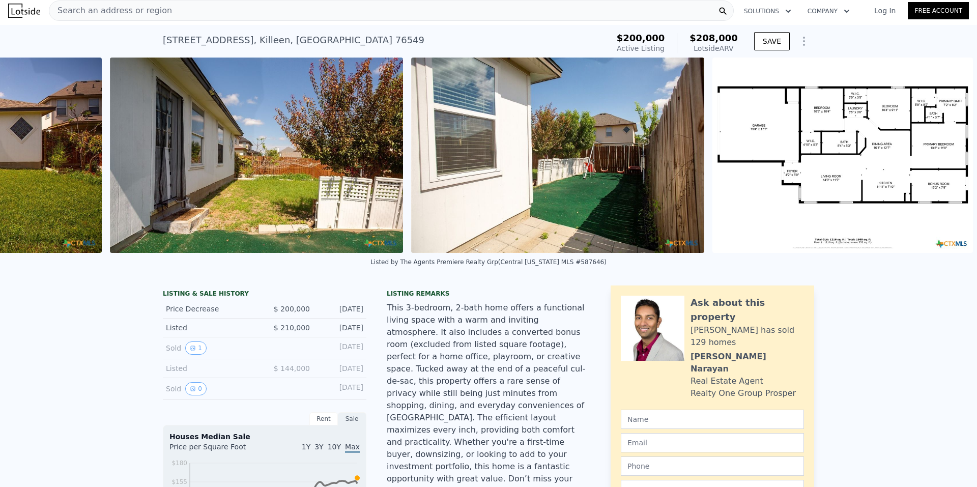
scroll to position [0, 10004]
click at [815, 147] on img at bounding box center [842, 155] width 261 height 195
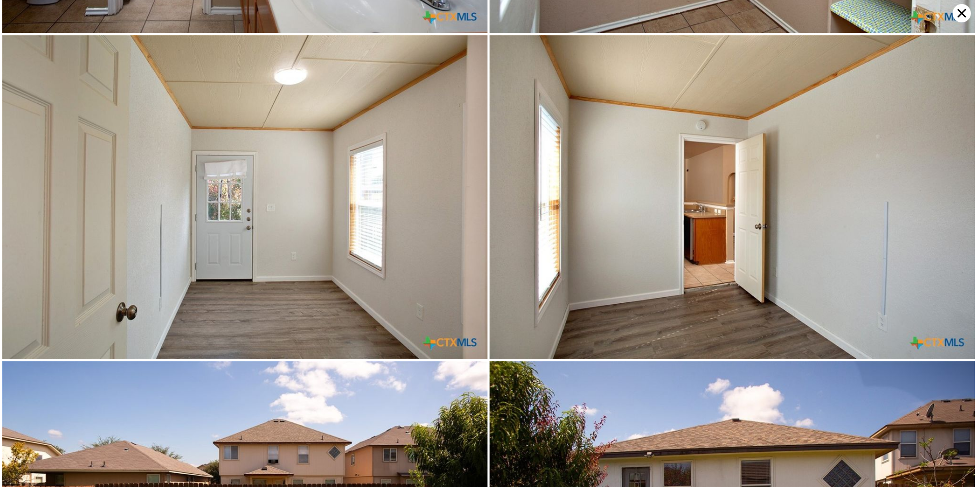
scroll to position [4526, 0]
click at [957, 11] on icon at bounding box center [962, 13] width 18 height 18
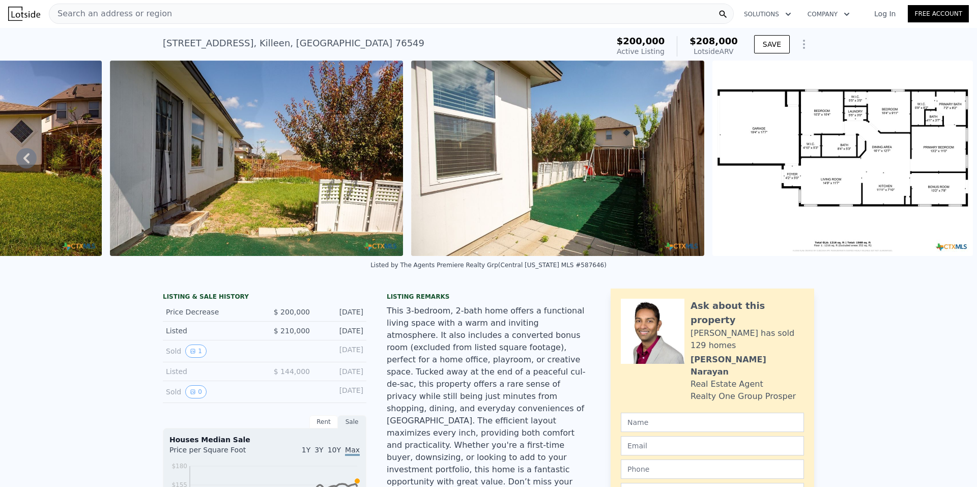
scroll to position [0, 0]
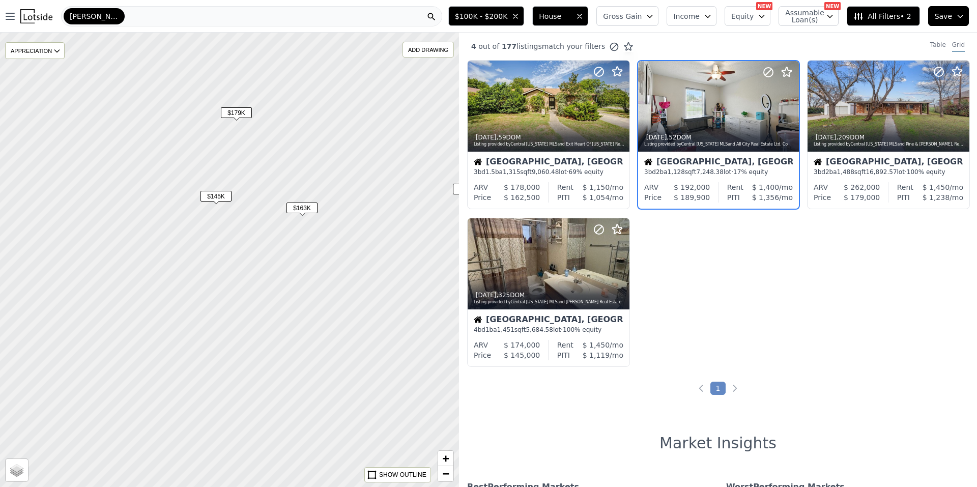
drag, startPoint x: 183, startPoint y: 272, endPoint x: 355, endPoint y: 237, distance: 175.1
click at [320, 286] on div at bounding box center [229, 260] width 551 height 546
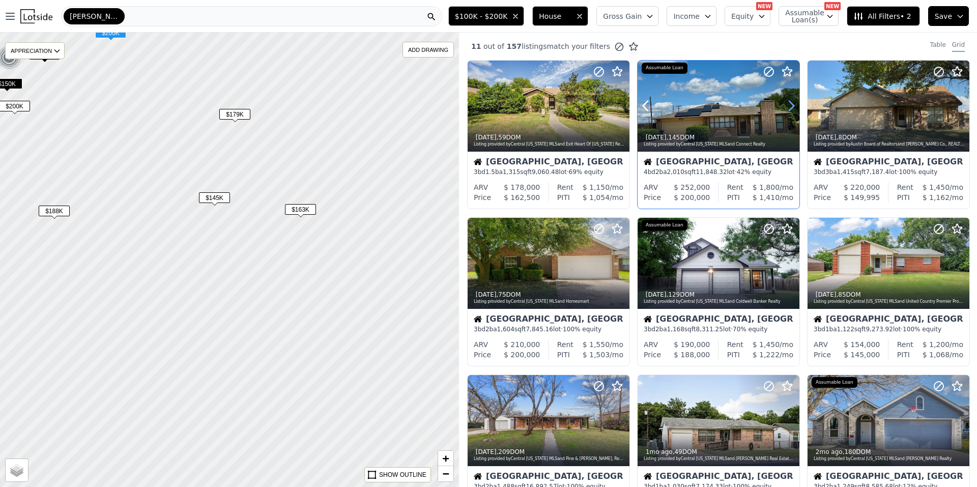
click at [795, 108] on icon at bounding box center [791, 106] width 16 height 16
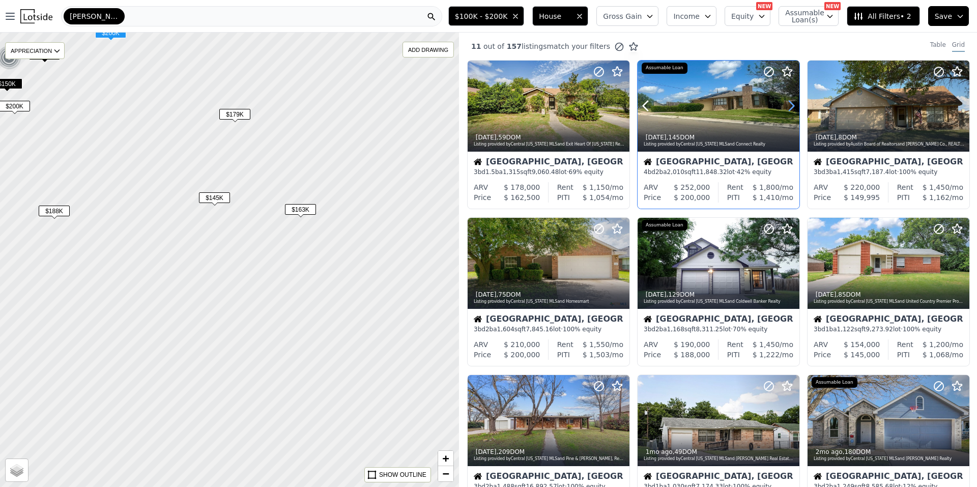
click at [795, 108] on icon at bounding box center [791, 106] width 16 height 16
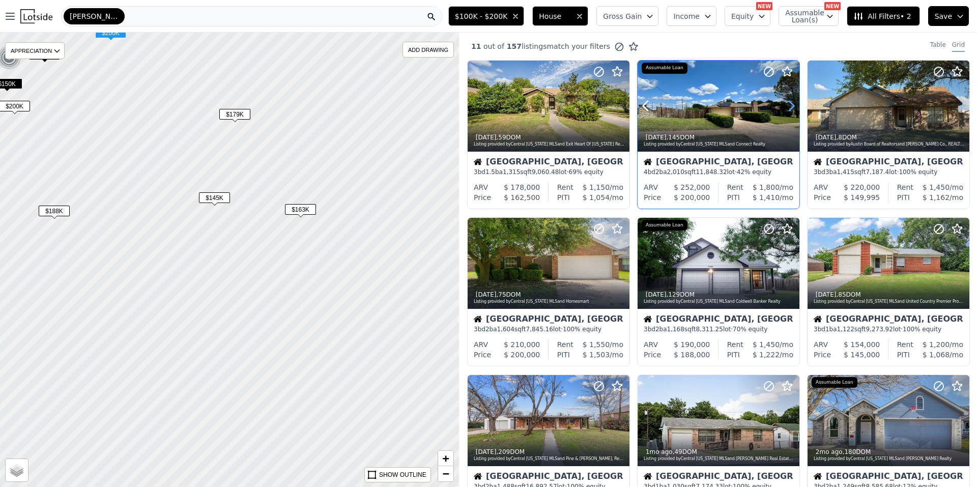
click at [795, 108] on icon at bounding box center [791, 106] width 16 height 16
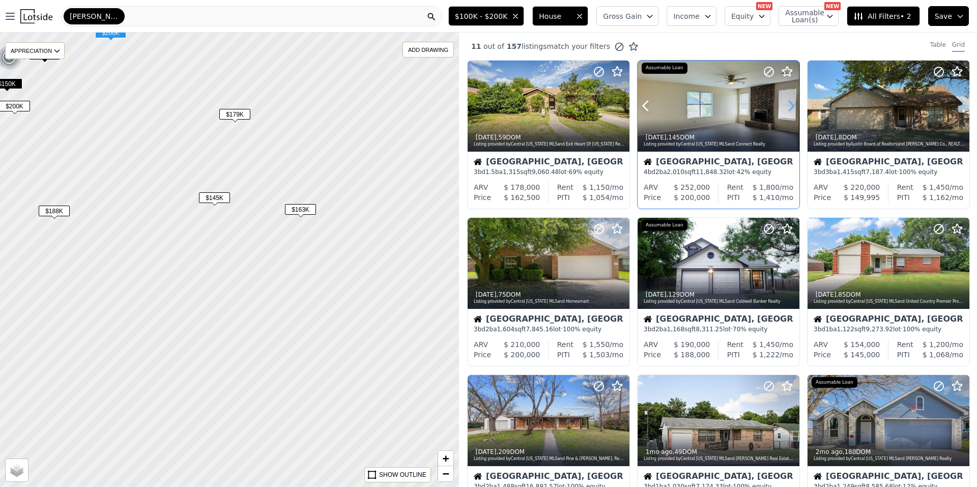
click at [795, 108] on icon at bounding box center [791, 106] width 16 height 16
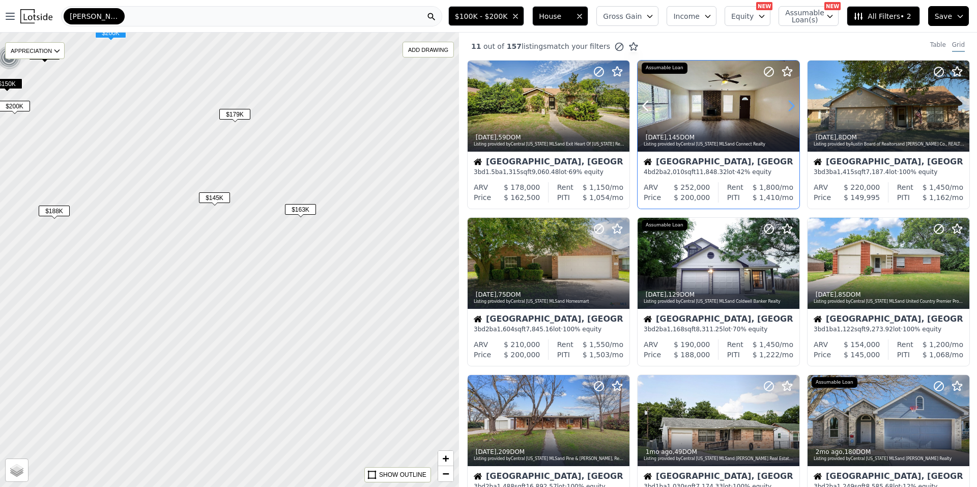
click at [795, 108] on icon at bounding box center [791, 106] width 16 height 16
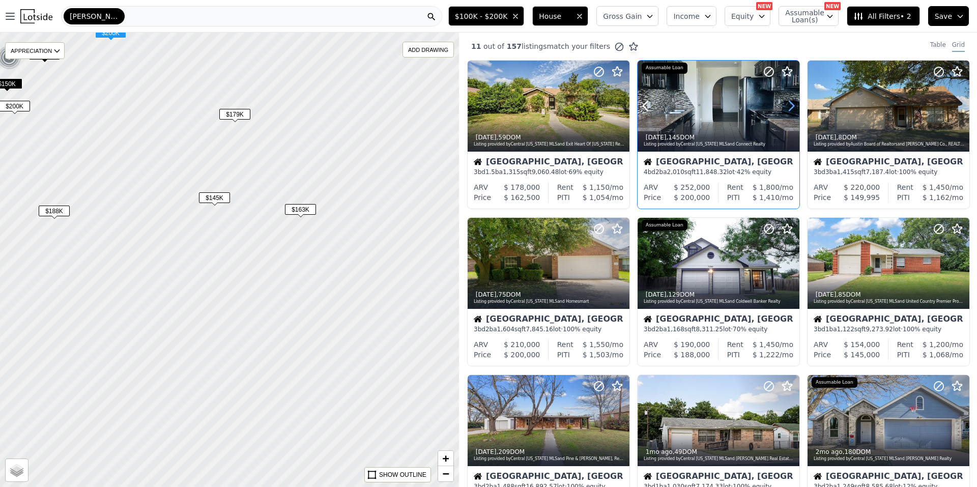
click at [795, 108] on icon at bounding box center [791, 106] width 16 height 16
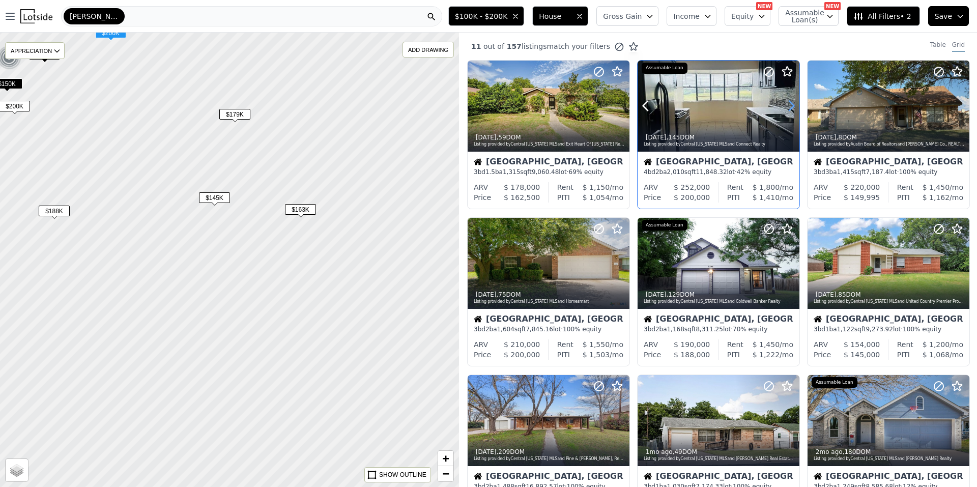
click at [795, 108] on icon at bounding box center [791, 106] width 16 height 16
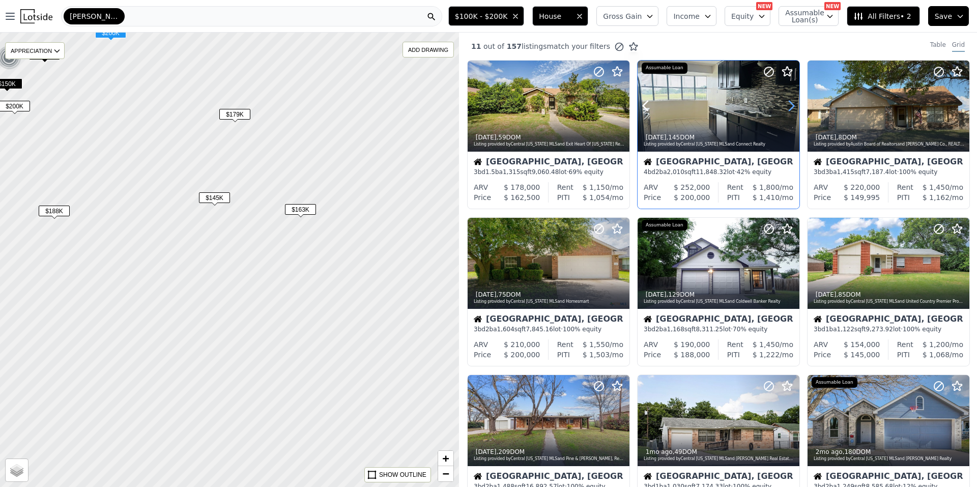
click at [795, 108] on icon at bounding box center [791, 106] width 16 height 16
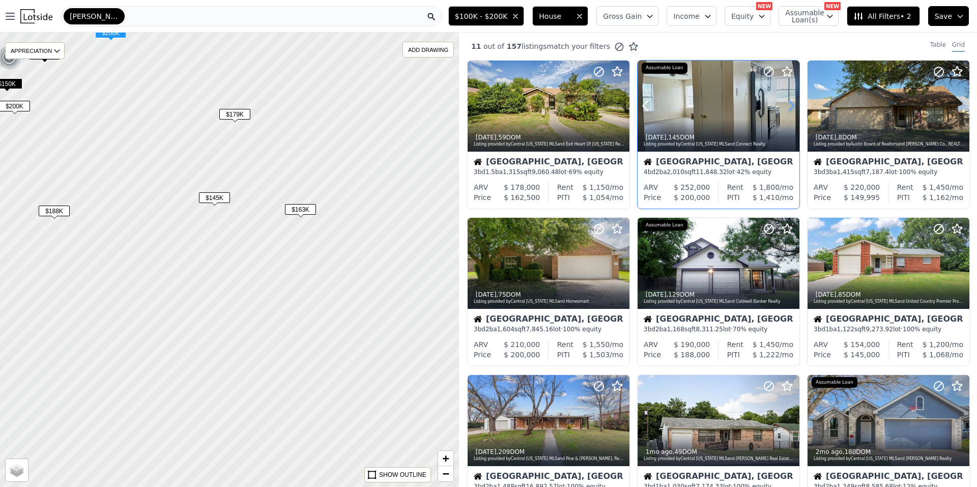
click at [795, 108] on icon at bounding box center [791, 106] width 16 height 16
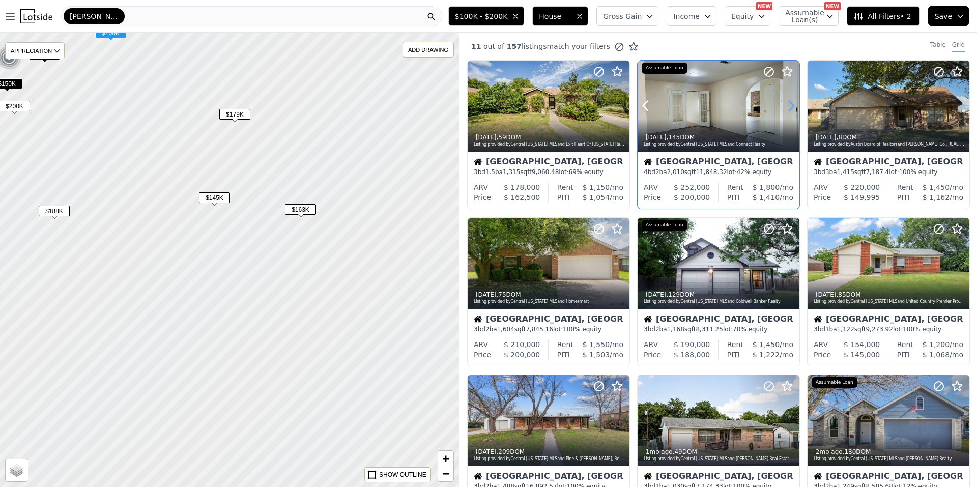
click at [795, 108] on icon at bounding box center [791, 106] width 16 height 16
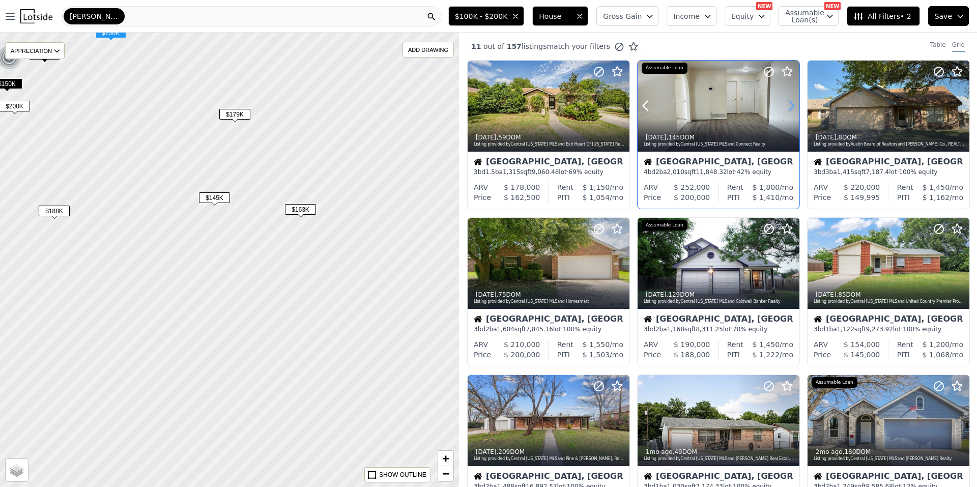
click at [795, 108] on icon at bounding box center [791, 106] width 16 height 16
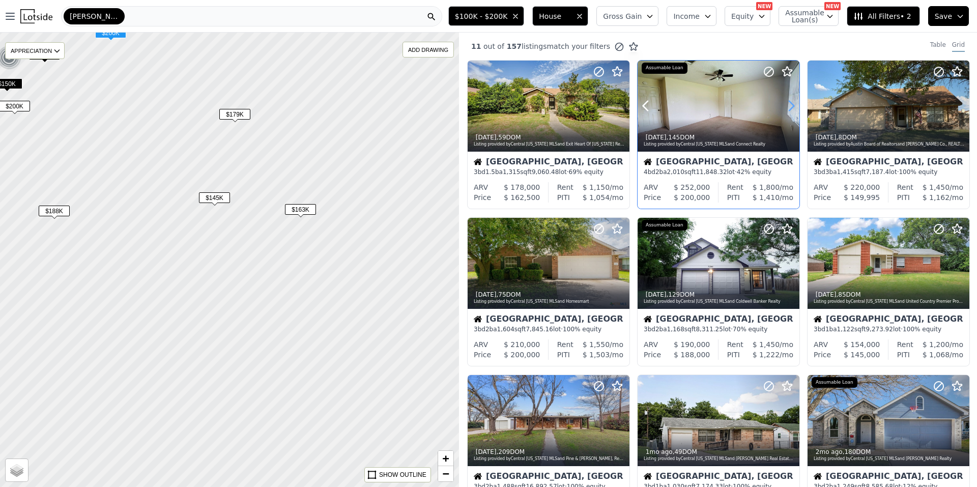
click at [795, 108] on icon at bounding box center [791, 106] width 16 height 16
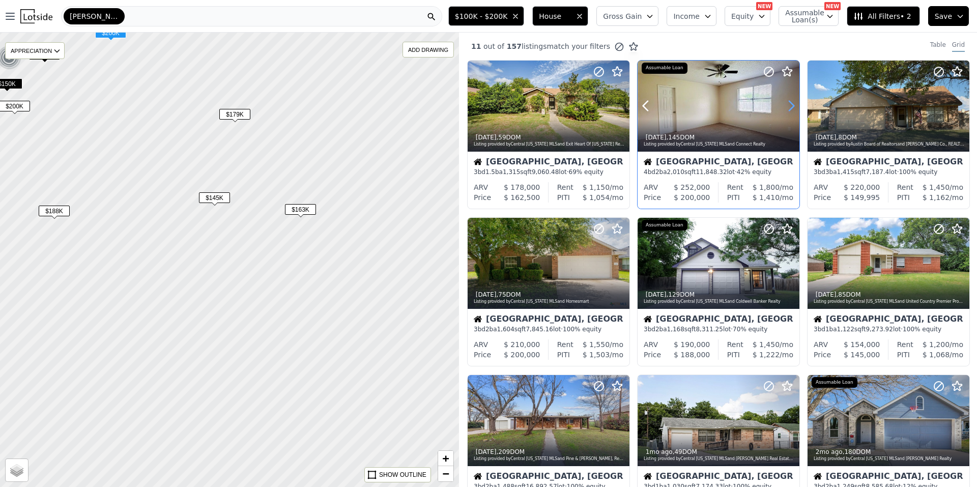
click at [795, 108] on icon at bounding box center [791, 106] width 16 height 16
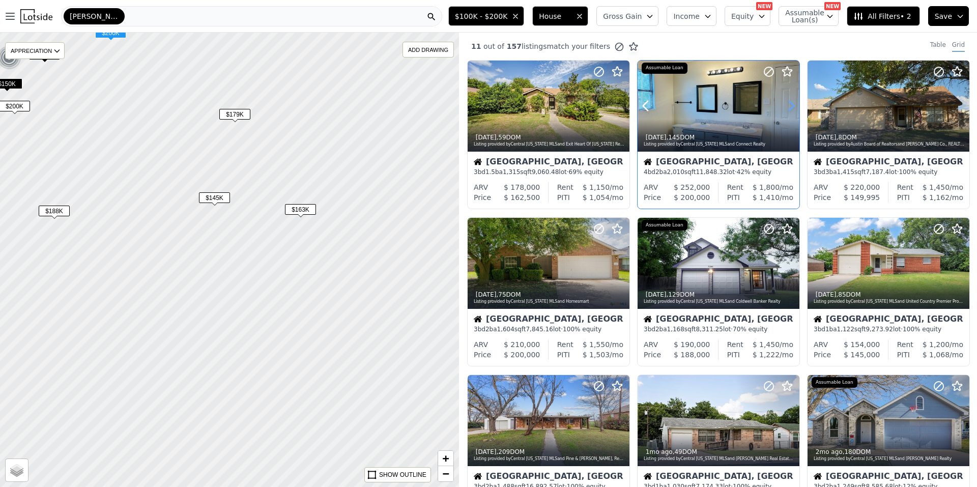
click at [795, 108] on icon at bounding box center [791, 106] width 16 height 16
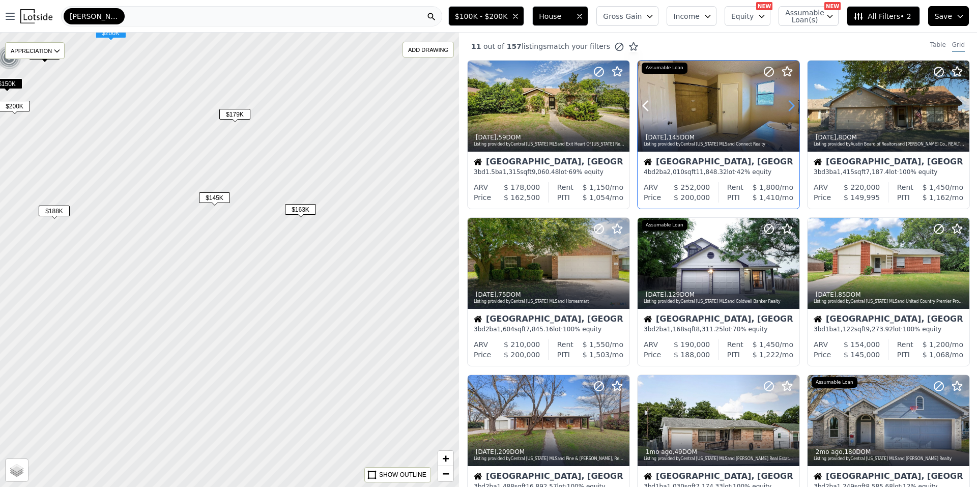
click at [795, 108] on icon at bounding box center [791, 106] width 16 height 16
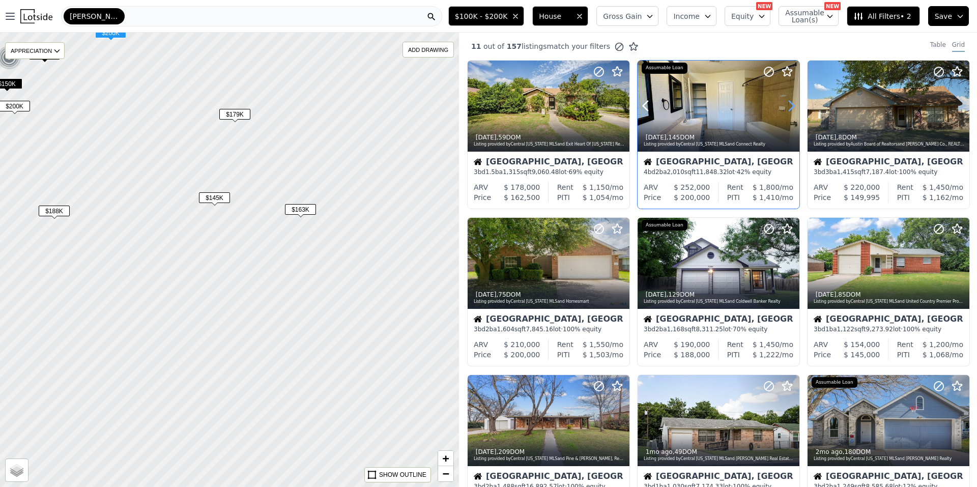
click at [795, 108] on icon at bounding box center [791, 106] width 16 height 16
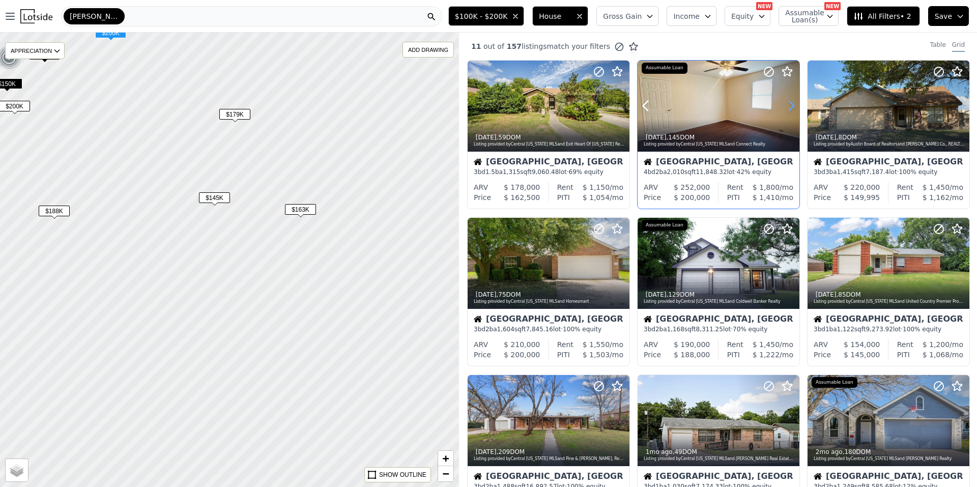
click at [795, 108] on icon at bounding box center [791, 106] width 16 height 16
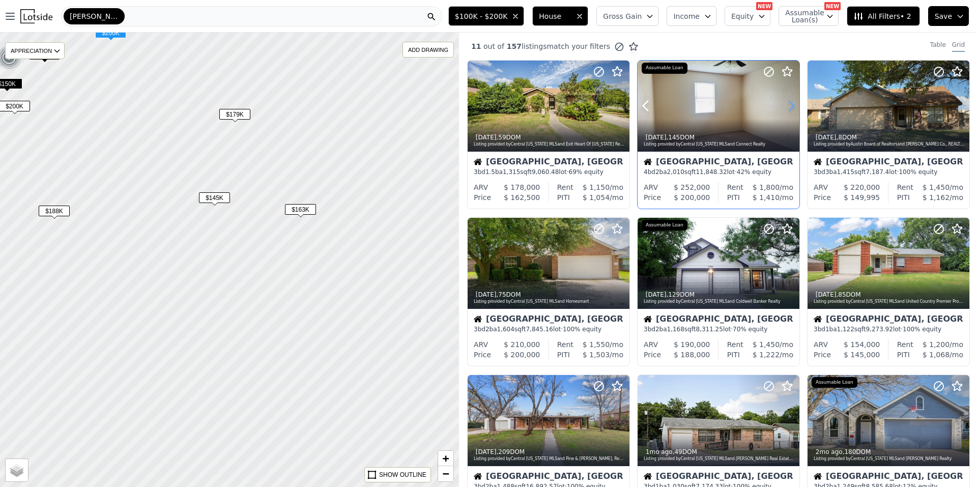
click at [795, 108] on icon at bounding box center [791, 106] width 16 height 16
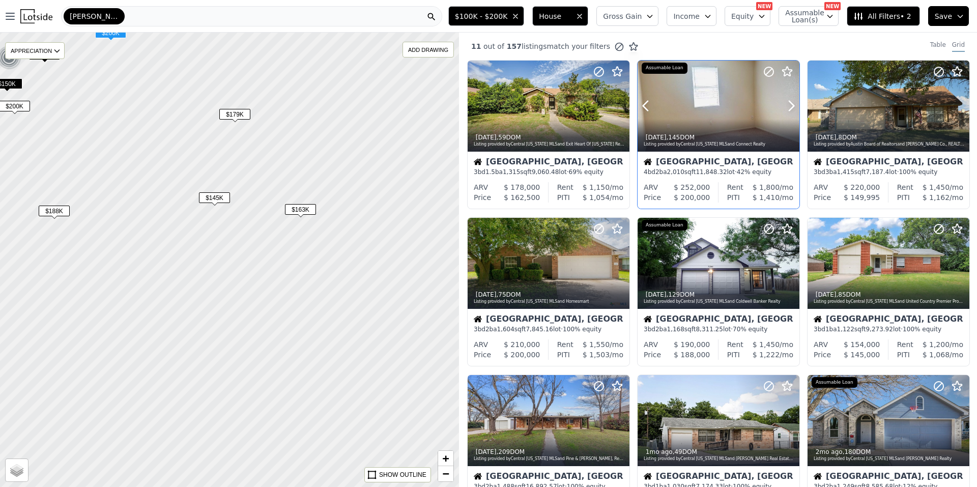
click at [716, 105] on div at bounding box center [719, 106] width 162 height 91
drag, startPoint x: 329, startPoint y: 279, endPoint x: 33, endPoint y: 251, distance: 297.5
click at [33, 251] on div at bounding box center [229, 260] width 551 height 546
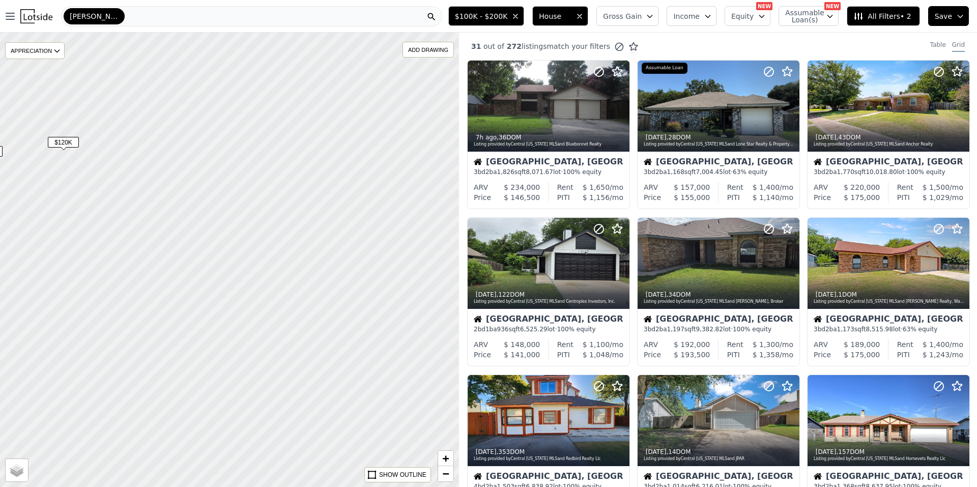
drag, startPoint x: 199, startPoint y: 279, endPoint x: 0, endPoint y: 213, distance: 209.7
click at [0, 213] on div at bounding box center [229, 260] width 551 height 546
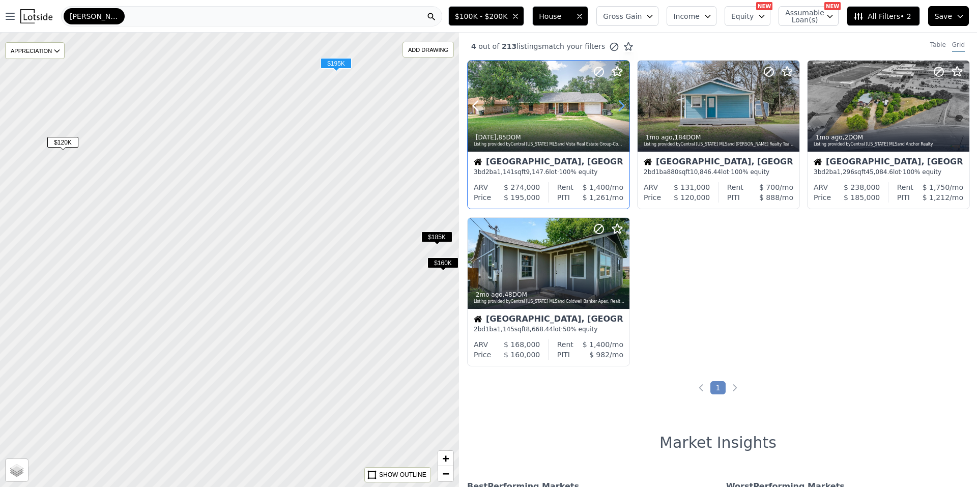
click at [618, 103] on icon at bounding box center [621, 106] width 16 height 16
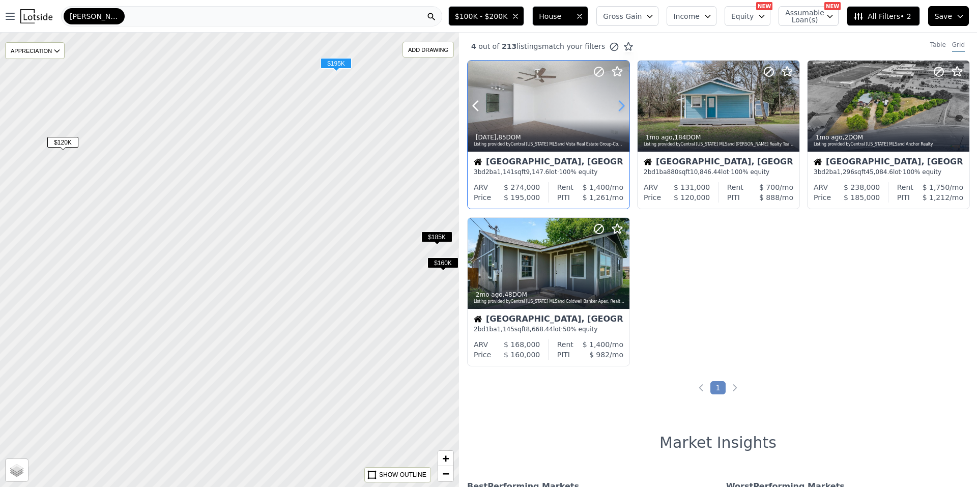
click at [624, 102] on icon at bounding box center [621, 106] width 16 height 16
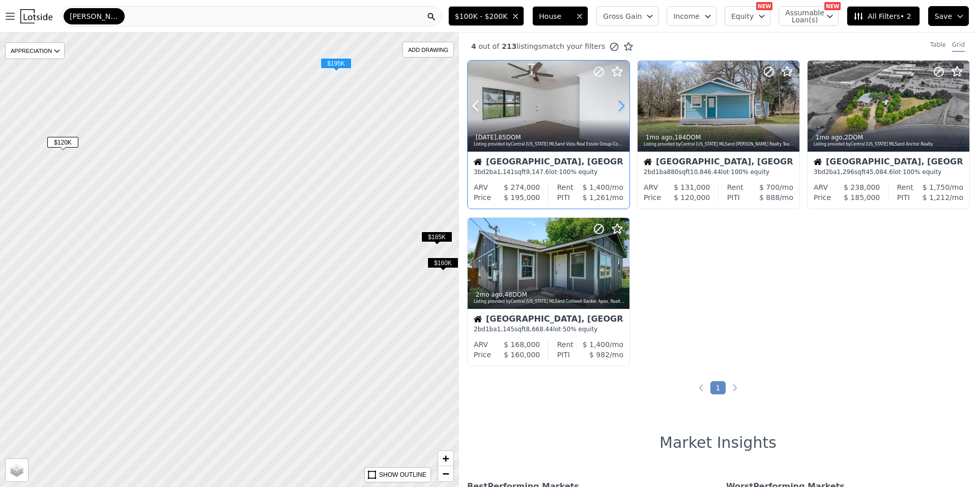
click at [620, 103] on icon at bounding box center [621, 106] width 16 height 16
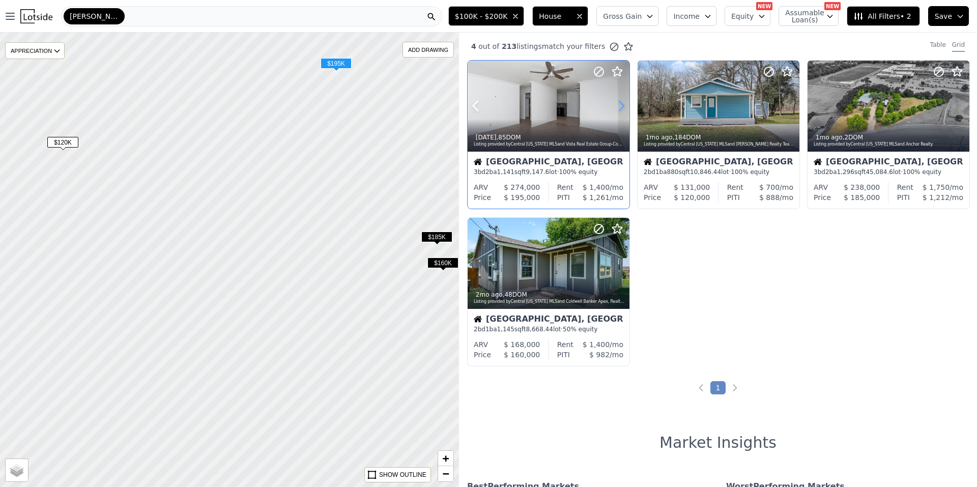
click at [620, 103] on icon at bounding box center [621, 106] width 16 height 16
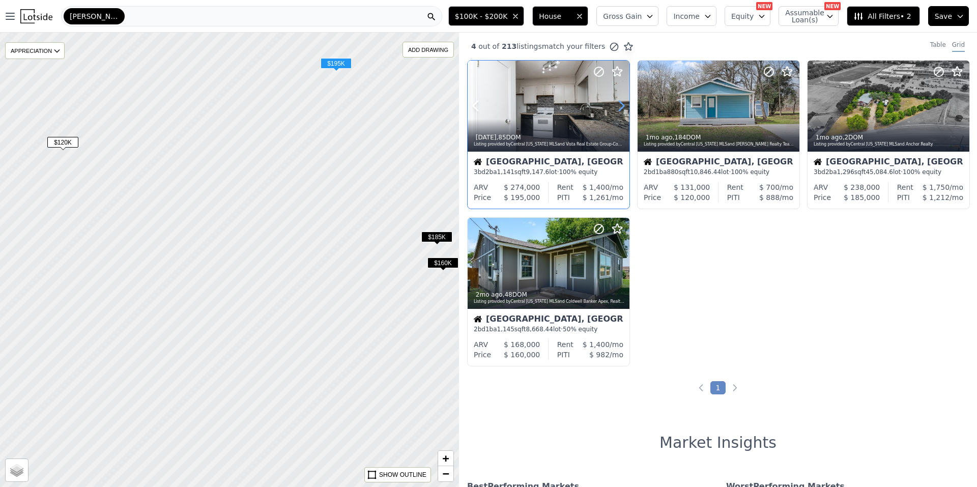
click at [620, 103] on icon at bounding box center [621, 106] width 16 height 16
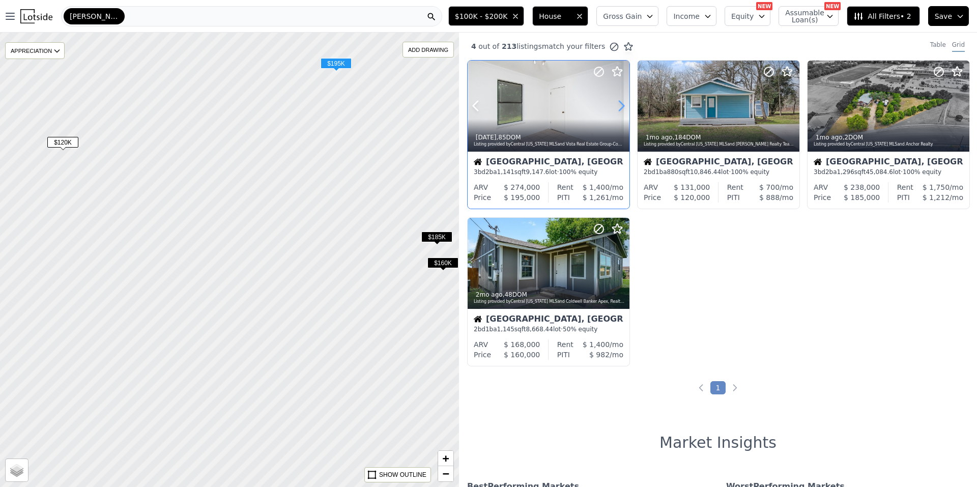
click at [620, 103] on icon at bounding box center [621, 106] width 16 height 16
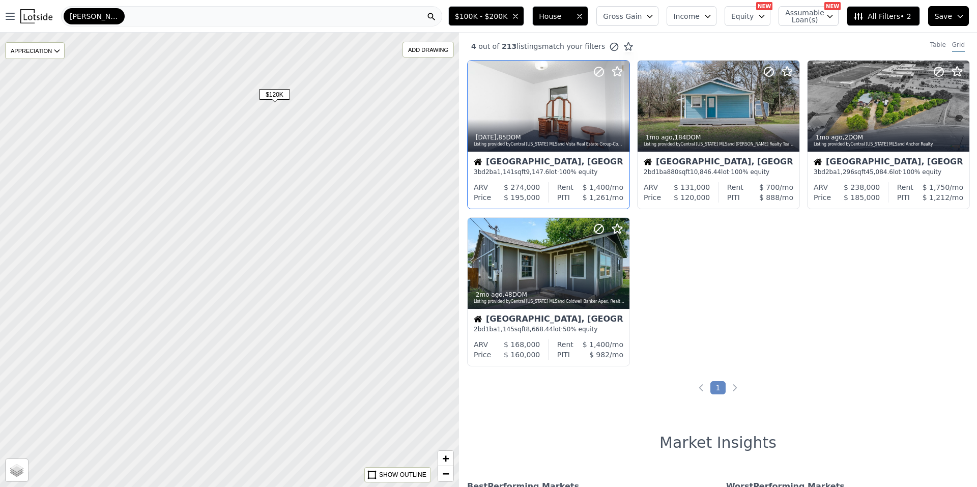
drag, startPoint x: 131, startPoint y: 223, endPoint x: 375, endPoint y: 173, distance: 248.9
click at [375, 174] on div at bounding box center [236, 258] width 551 height 546
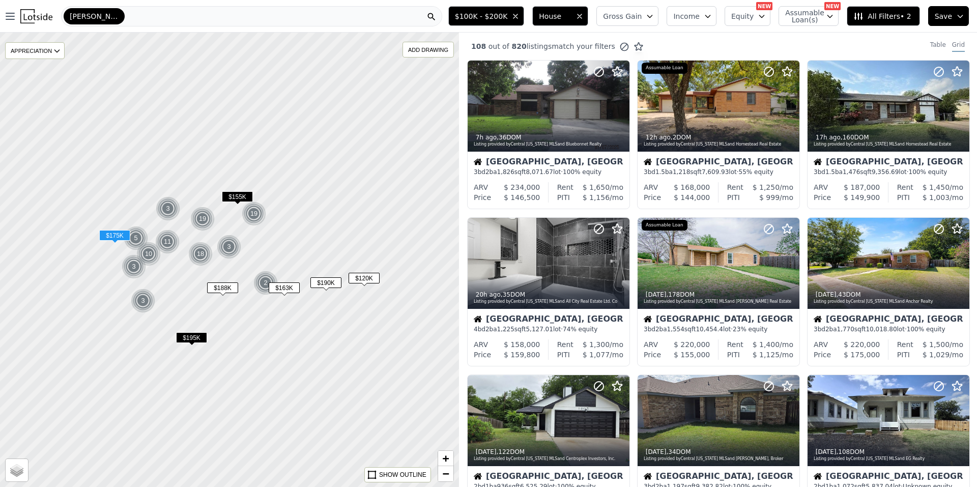
drag, startPoint x: 123, startPoint y: 176, endPoint x: 250, endPoint y: 304, distance: 180.7
click at [260, 327] on div at bounding box center [236, 257] width 551 height 546
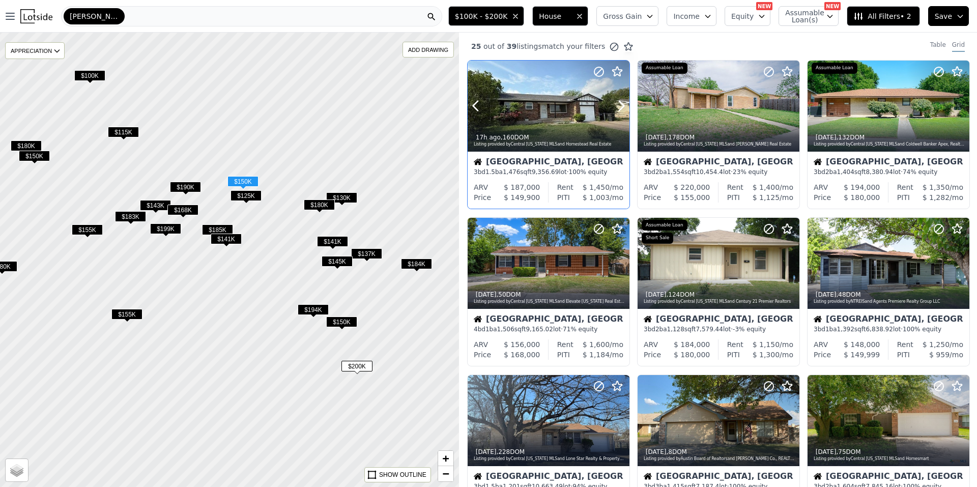
click at [622, 96] on div at bounding box center [596, 93] width 65 height 65
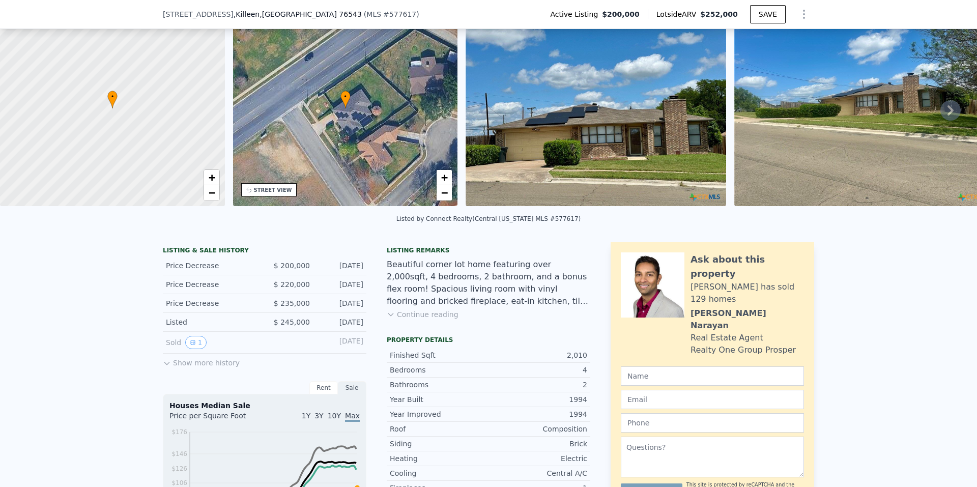
scroll to position [47, 0]
click at [435, 319] on button "Continue reading" at bounding box center [423, 314] width 72 height 10
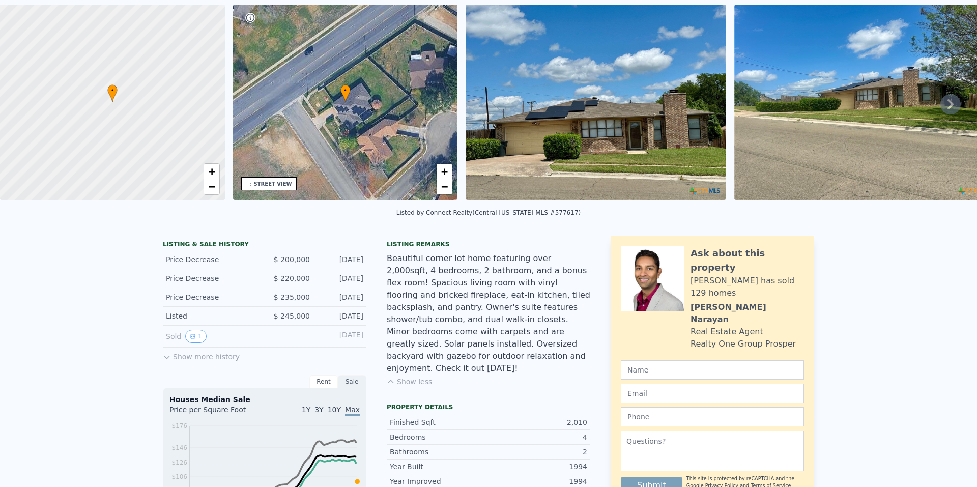
scroll to position [4, 0]
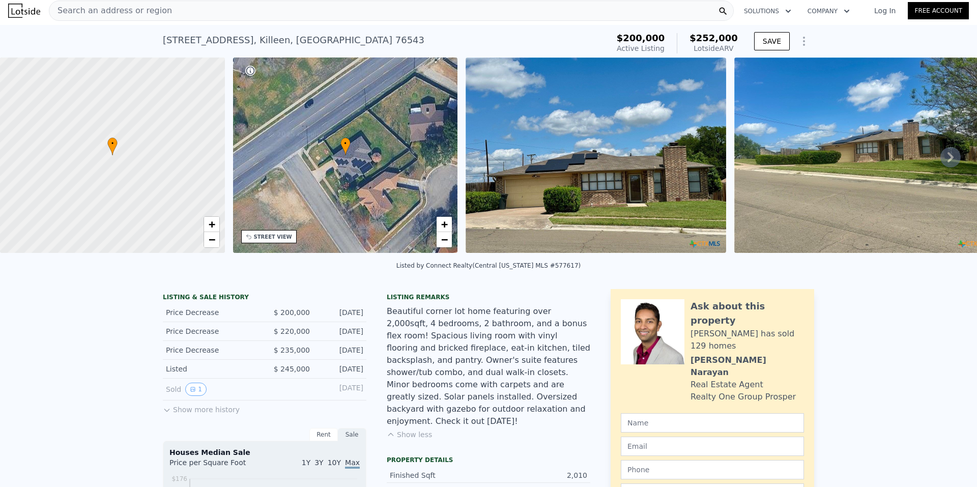
click at [940, 162] on icon at bounding box center [950, 157] width 20 height 20
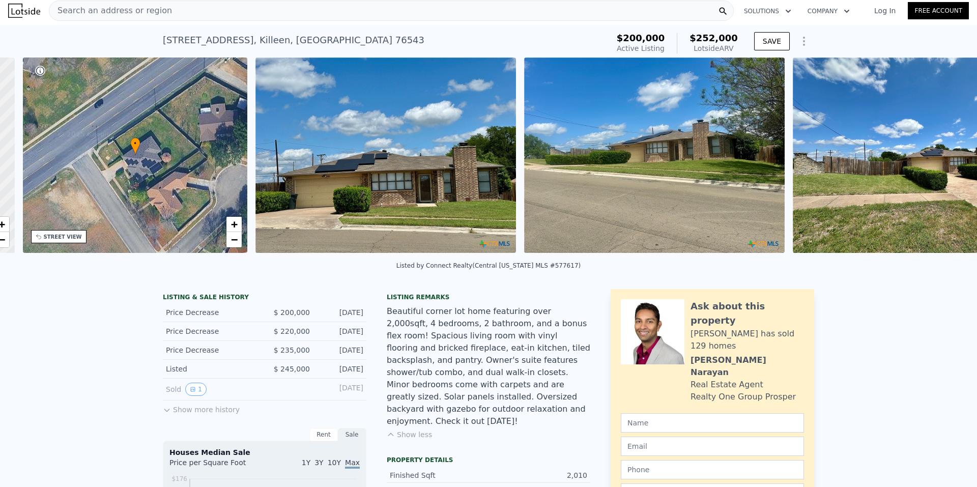
scroll to position [0, 237]
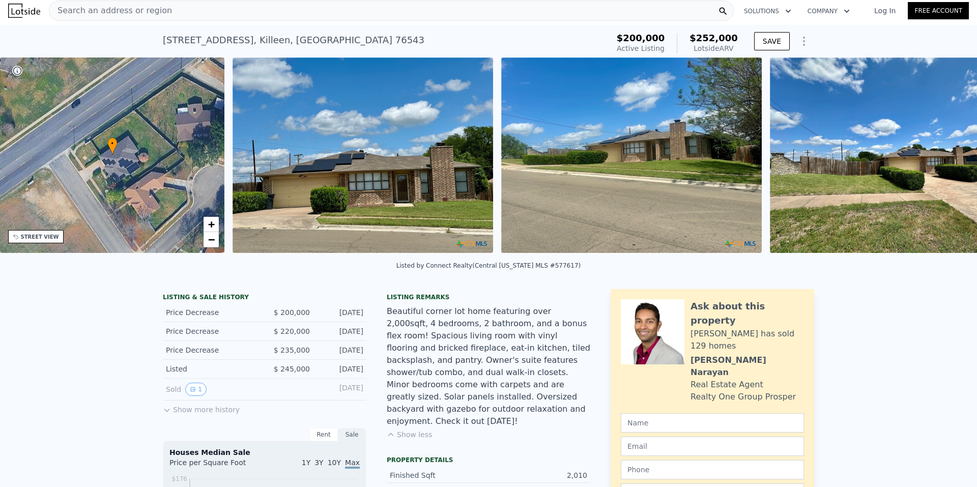
click at [938, 162] on img at bounding box center [900, 155] width 261 height 195
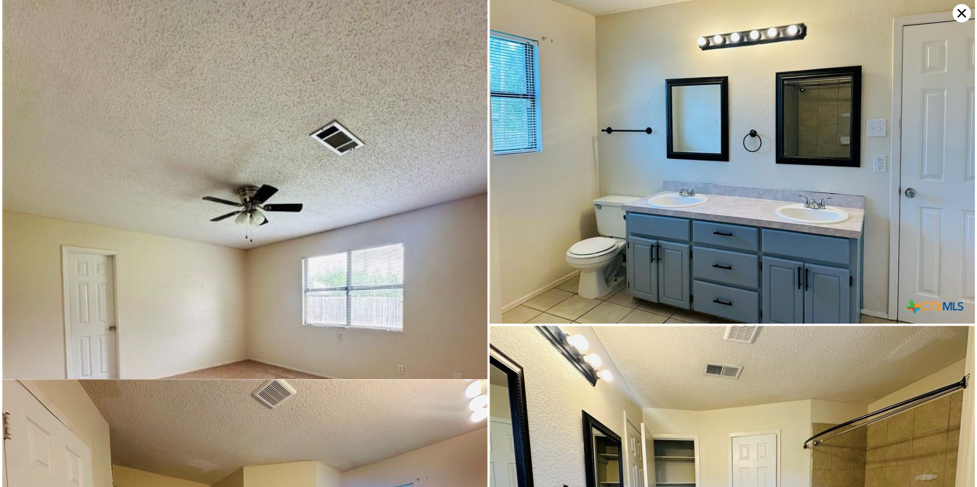
scroll to position [2239, 0]
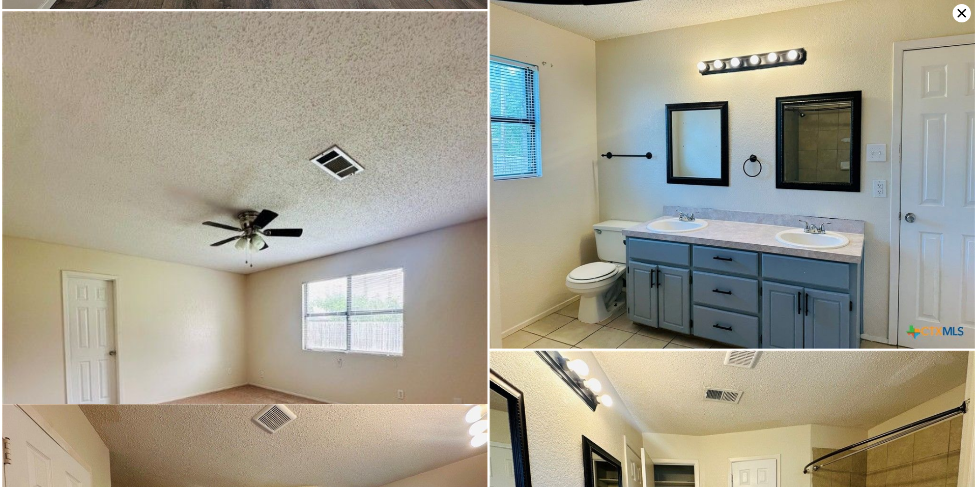
click at [953, 16] on icon at bounding box center [962, 13] width 18 height 18
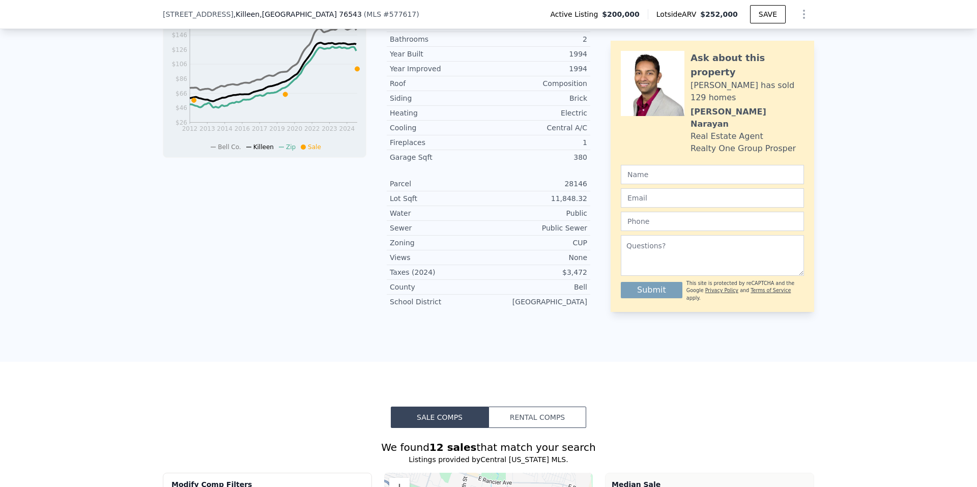
scroll to position [254, 0]
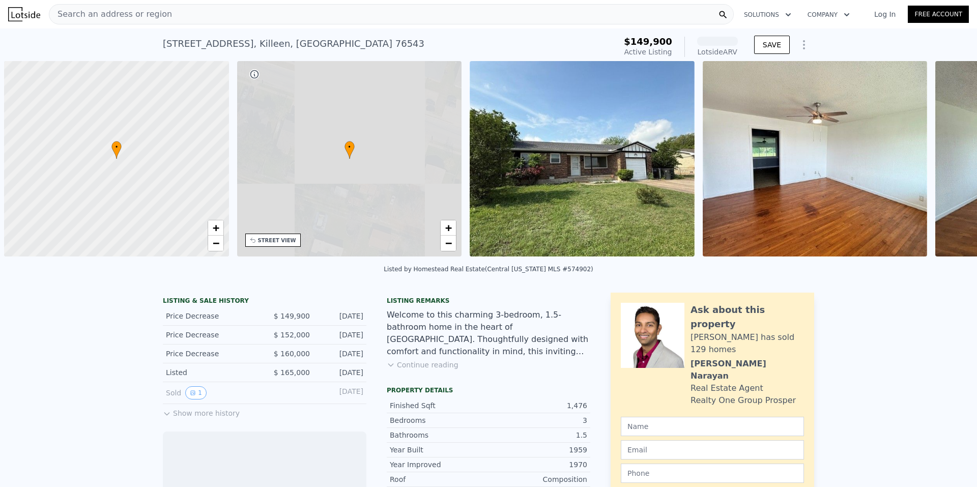
scroll to position [0, 4]
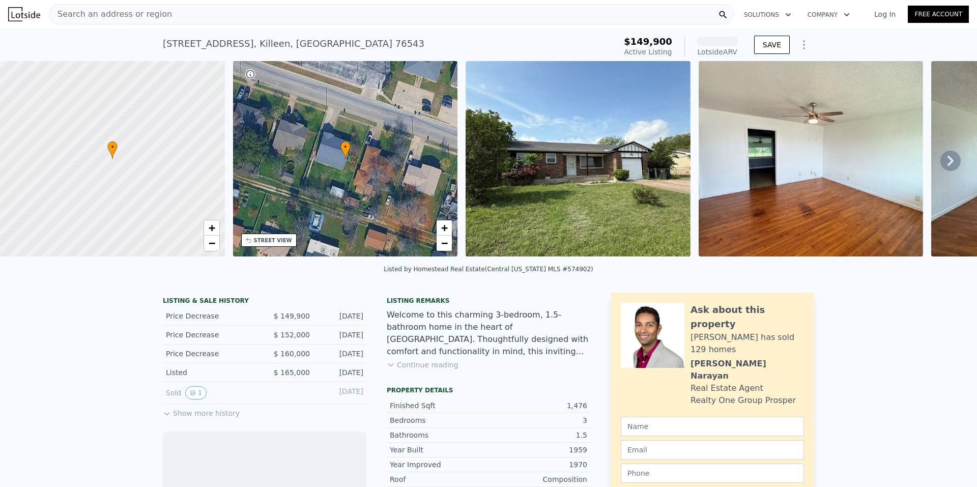
click at [951, 166] on icon at bounding box center [950, 161] width 20 height 20
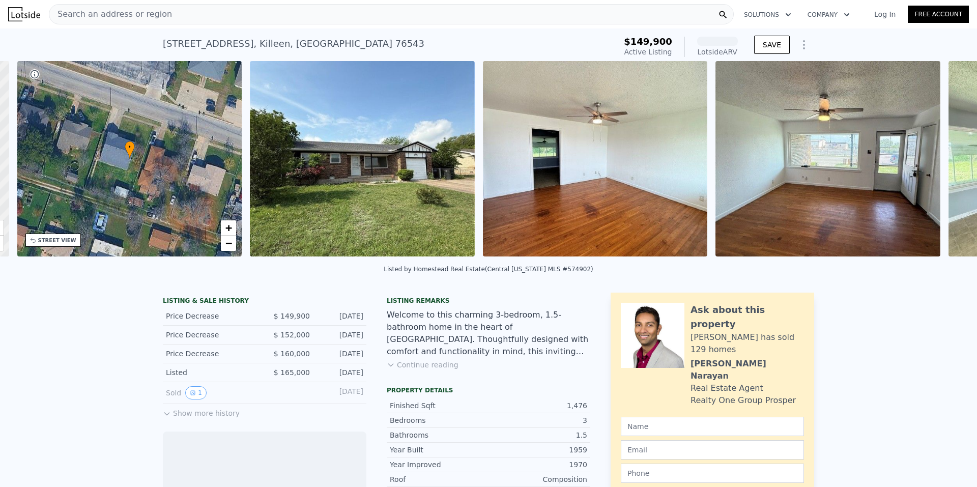
scroll to position [0, 237]
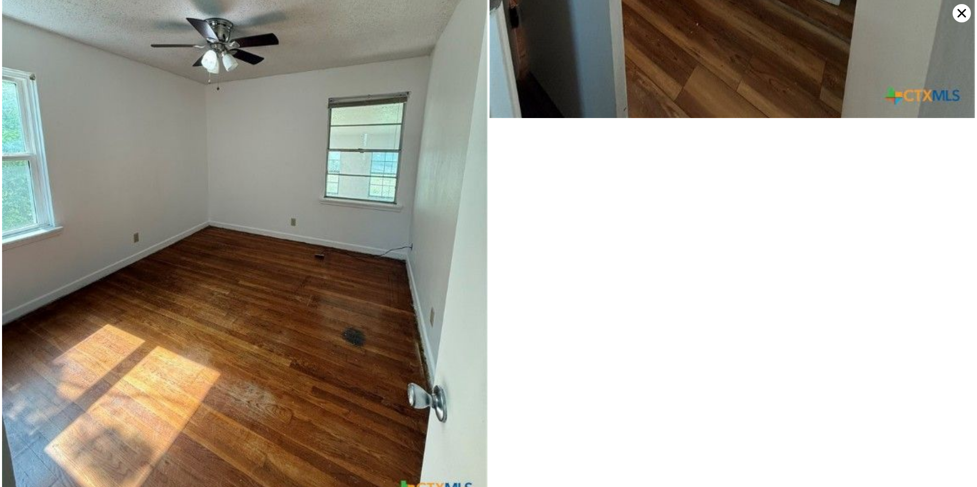
scroll to position [3691, 0]
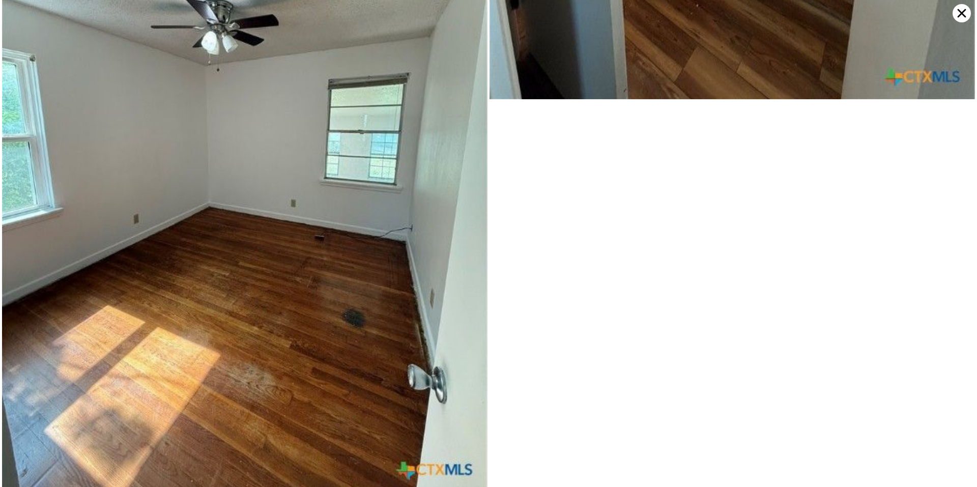
click at [961, 13] on icon at bounding box center [962, 13] width 9 height 9
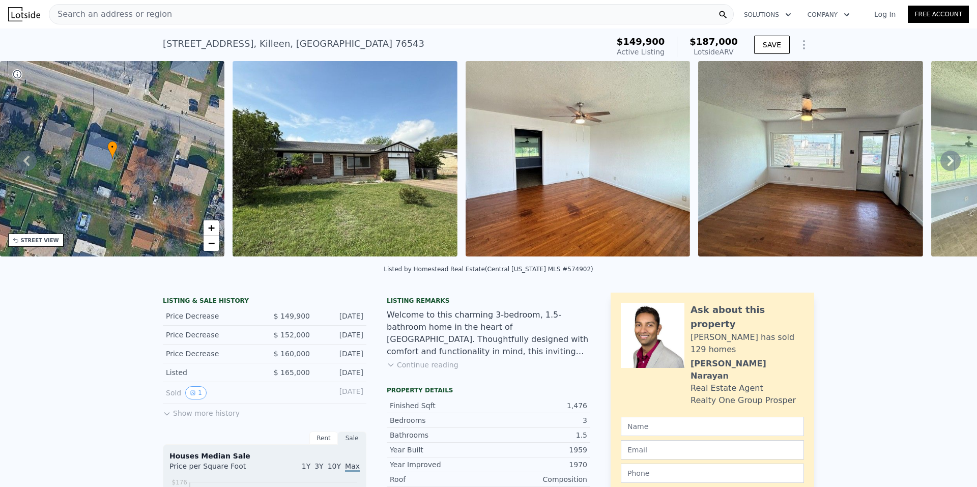
click at [419, 370] on button "Continue reading" at bounding box center [423, 365] width 72 height 10
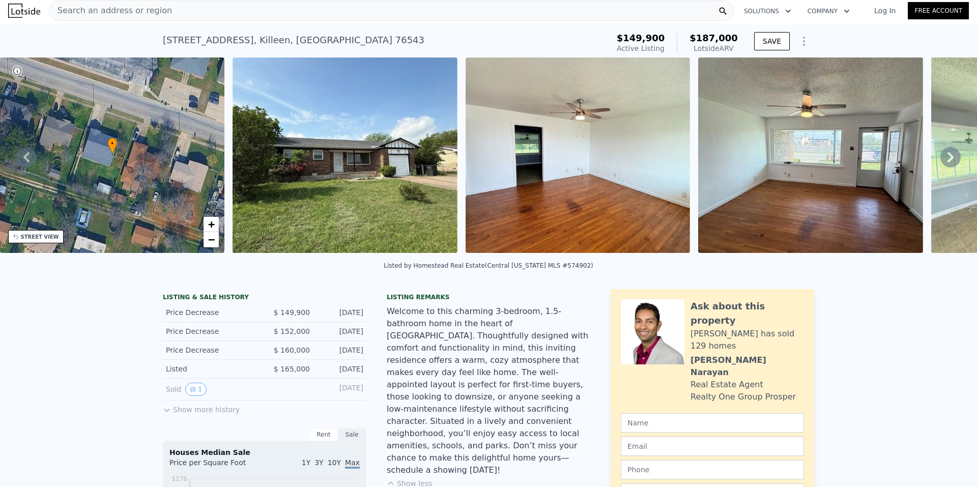
scroll to position [0, 0]
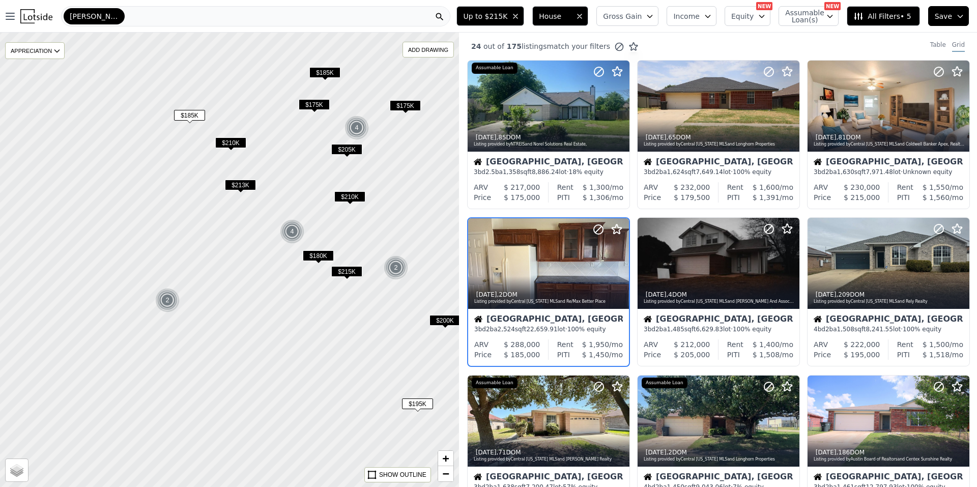
scroll to position [16, 0]
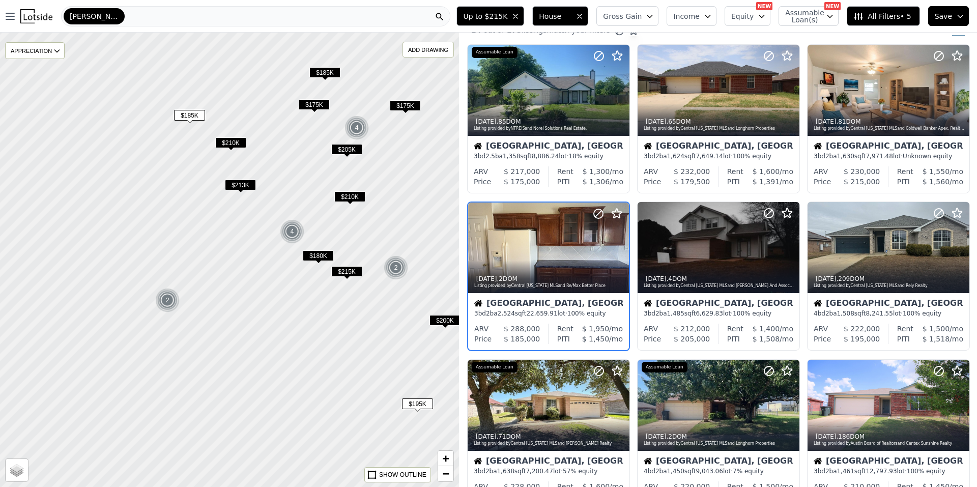
click at [396, 12] on div "[PERSON_NAME][GEOGRAPHIC_DATA]" at bounding box center [255, 16] width 389 height 20
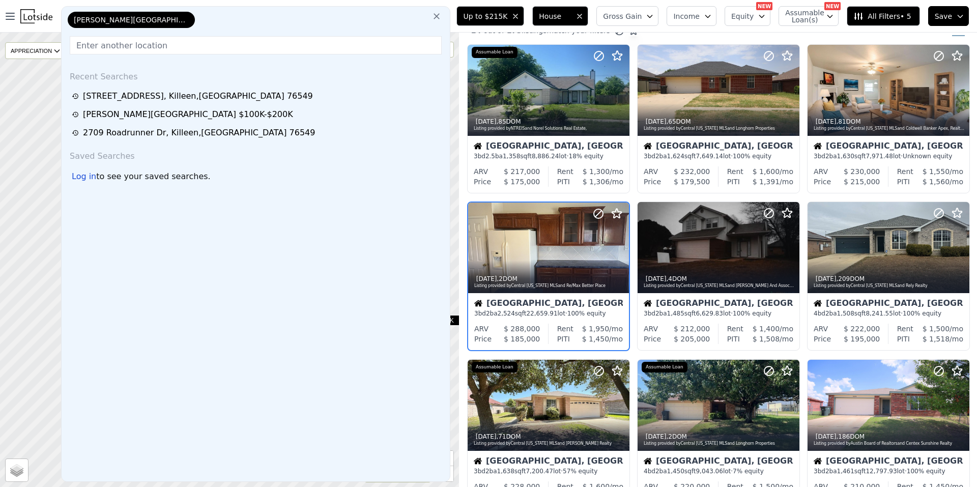
click at [442, 18] on icon at bounding box center [437, 16] width 10 height 10
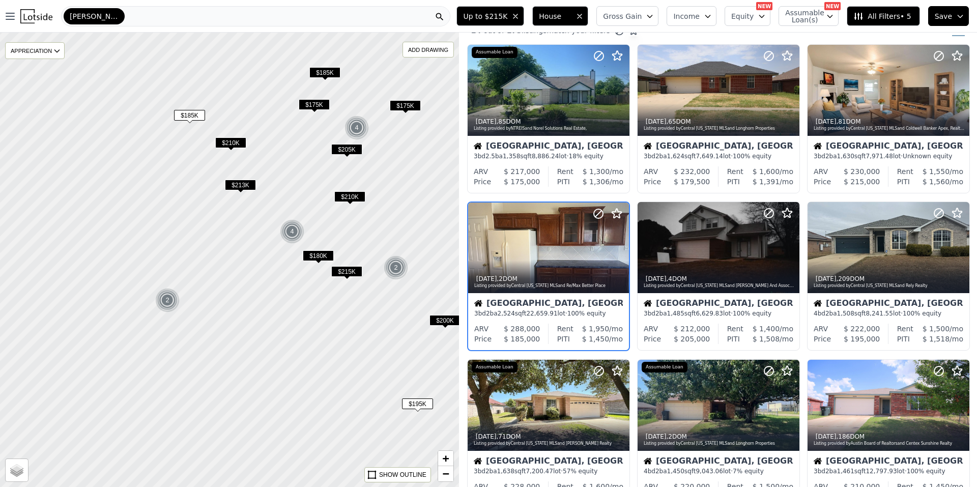
click at [423, 17] on div "[PERSON_NAME][GEOGRAPHIC_DATA]" at bounding box center [255, 16] width 389 height 20
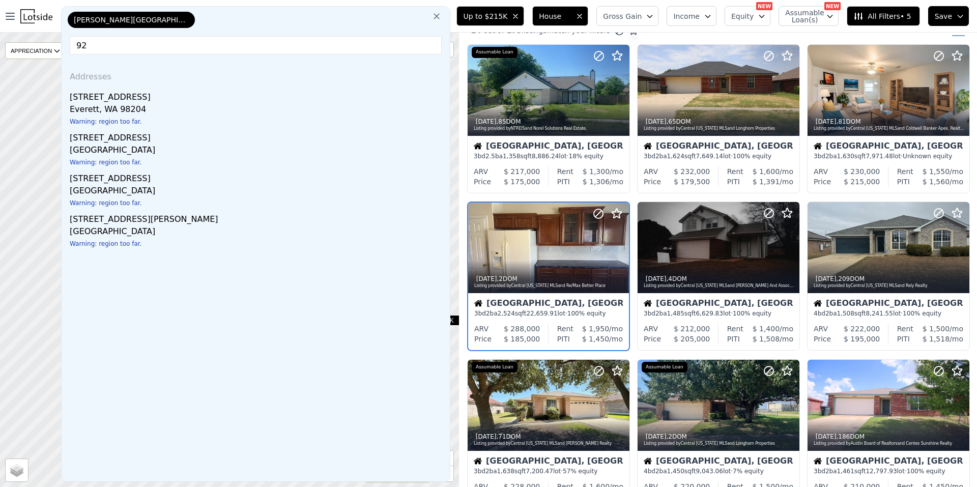
type input "9"
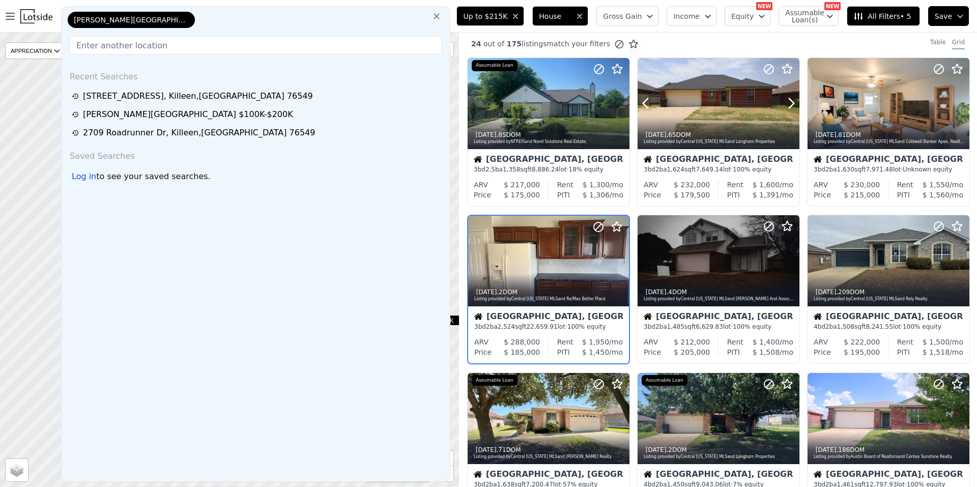
scroll to position [0, 0]
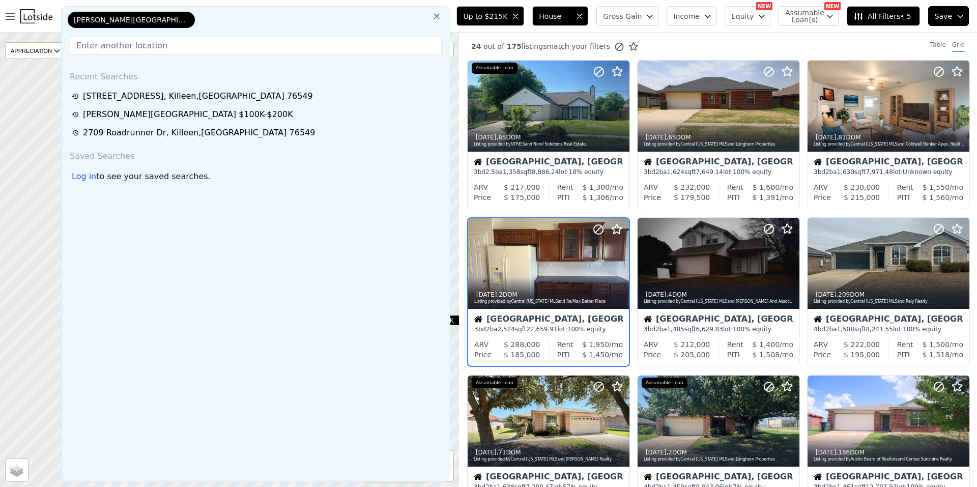
click at [251, 46] on input "text" at bounding box center [256, 45] width 372 height 18
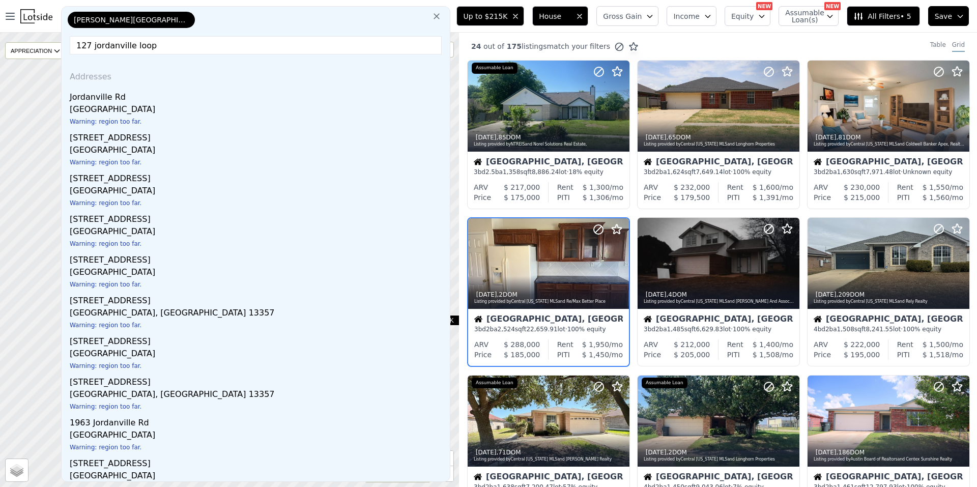
click at [129, 45] on input "127 jordanville loop" at bounding box center [256, 45] width 372 height 18
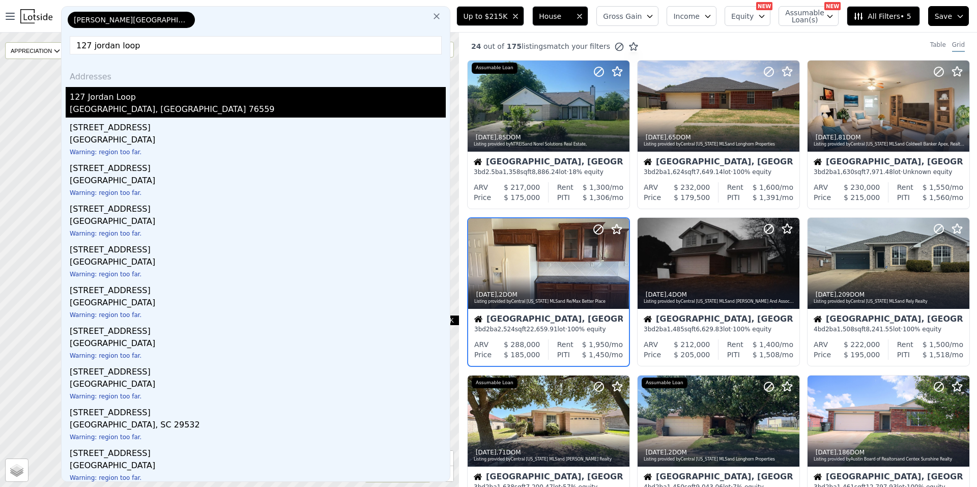
type input "127 jordan loop"
click at [118, 102] on div "127 Jordan Loop" at bounding box center [258, 95] width 376 height 16
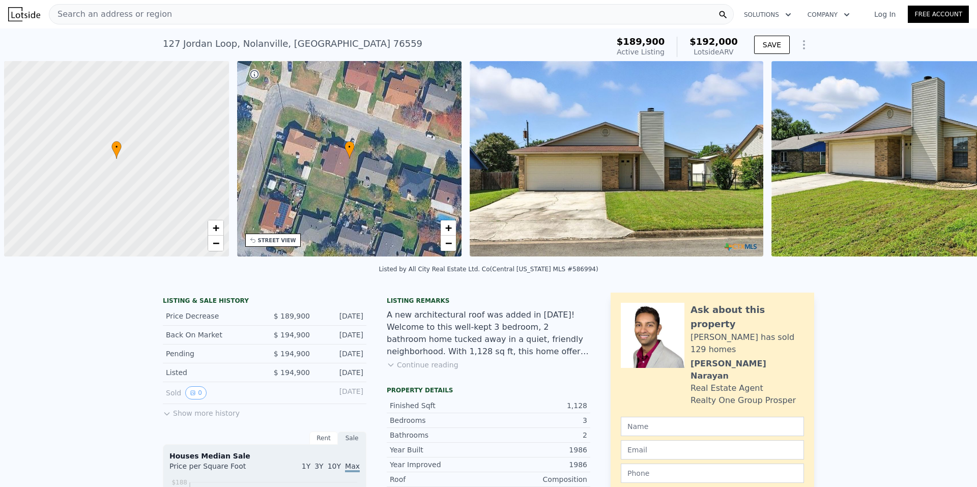
scroll to position [0, 4]
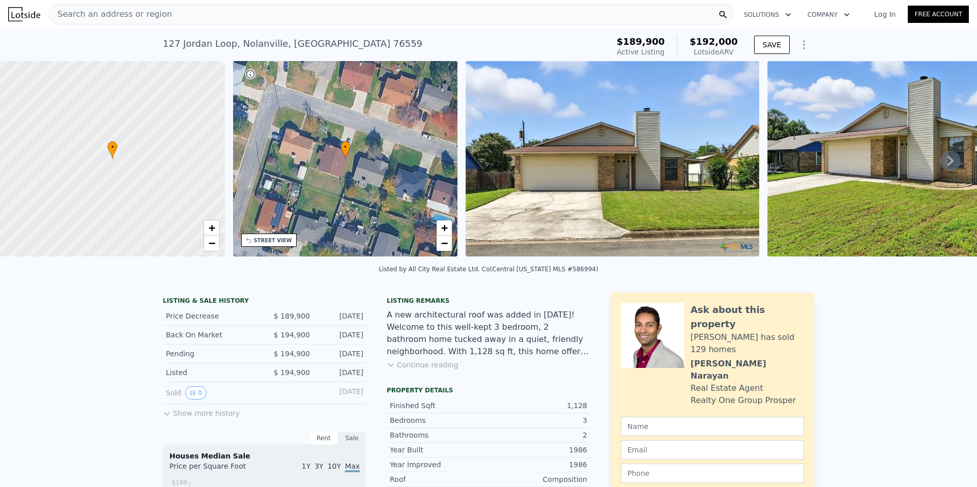
click at [954, 158] on img at bounding box center [914, 158] width 294 height 195
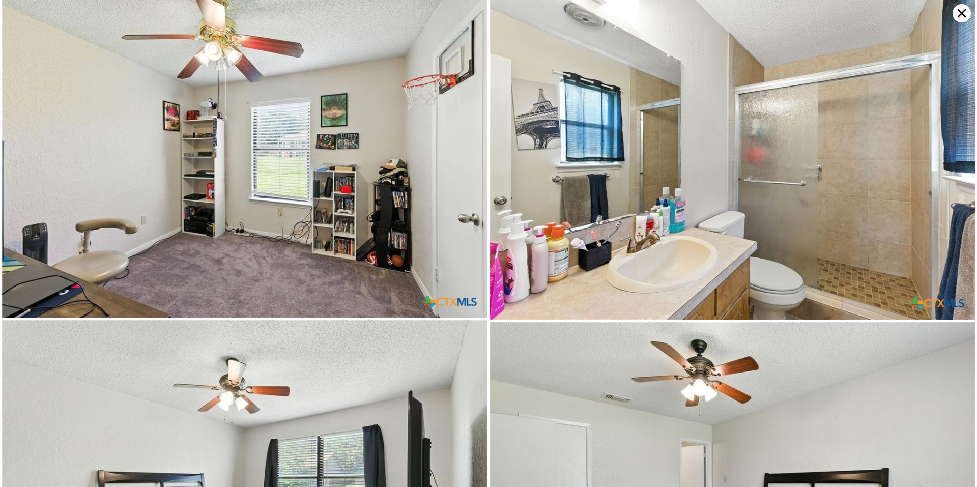
scroll to position [1614, 0]
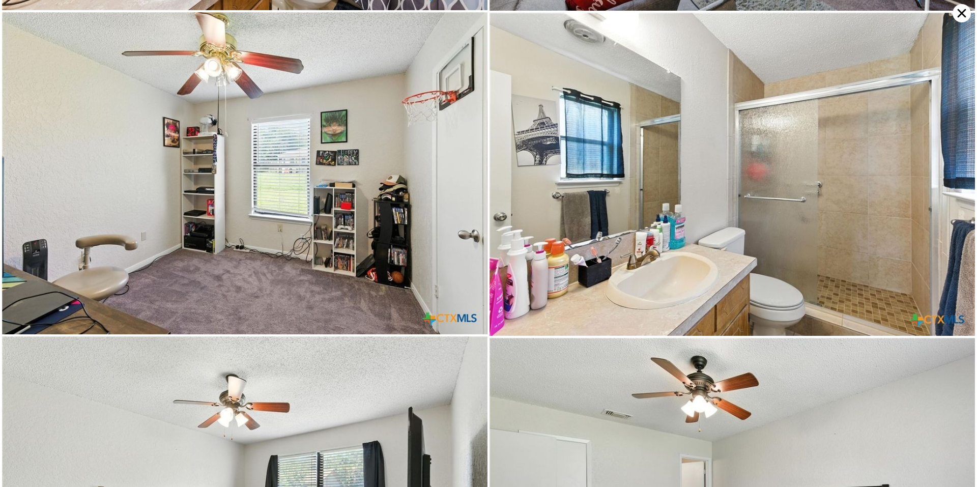
click at [960, 13] on icon at bounding box center [962, 13] width 18 height 18
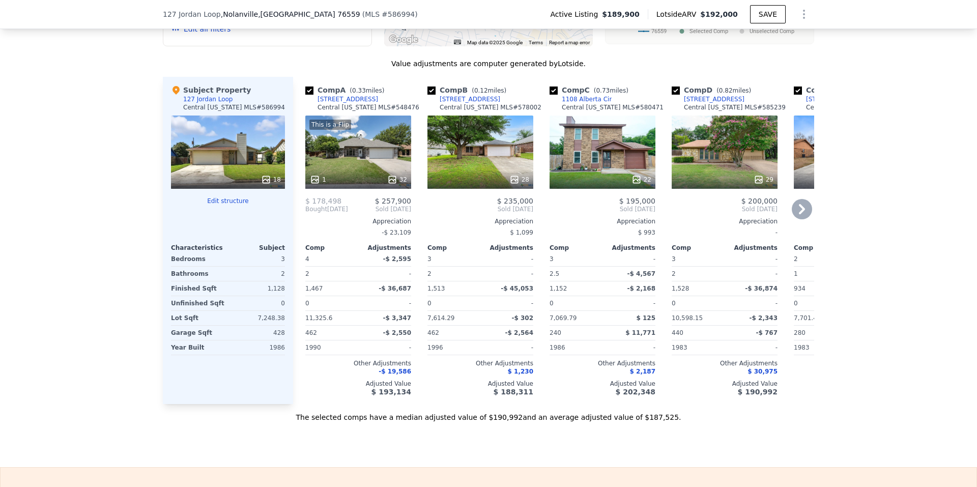
scroll to position [1018, 0]
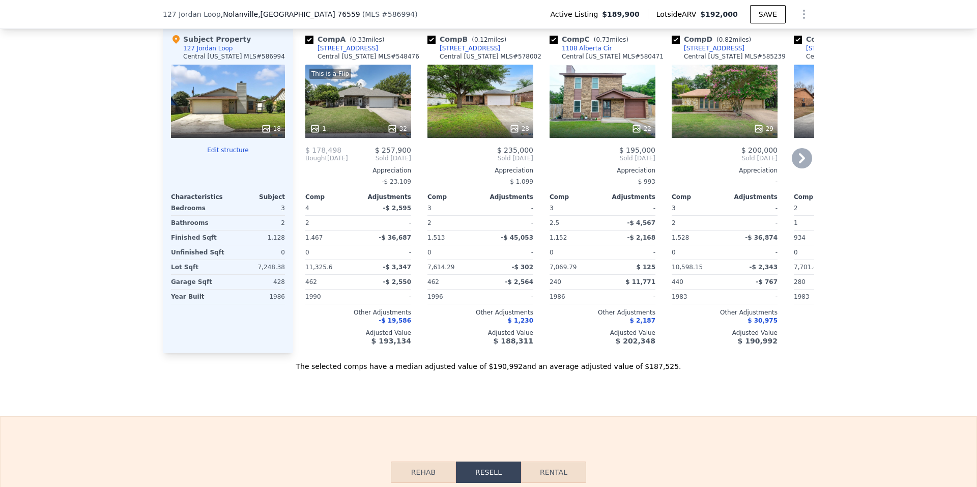
click at [803, 168] on icon at bounding box center [802, 158] width 20 height 20
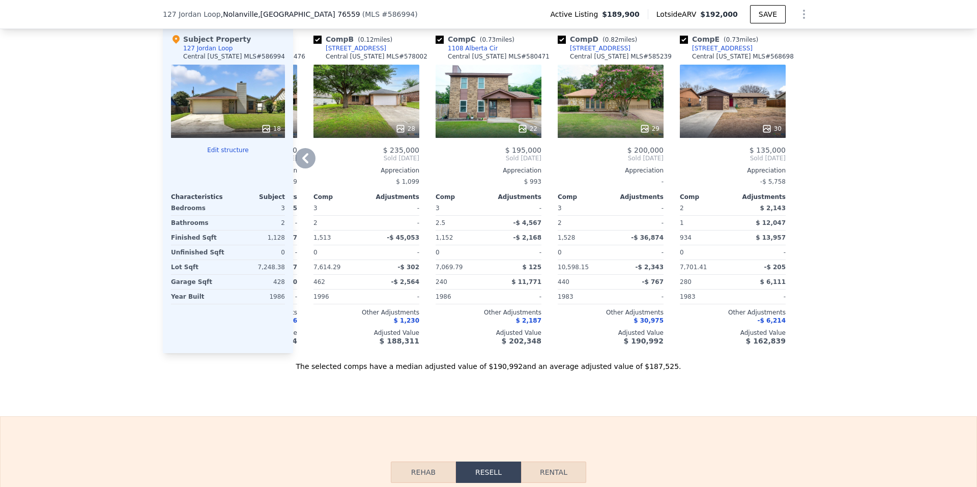
click at [299, 168] on icon at bounding box center [305, 158] width 20 height 20
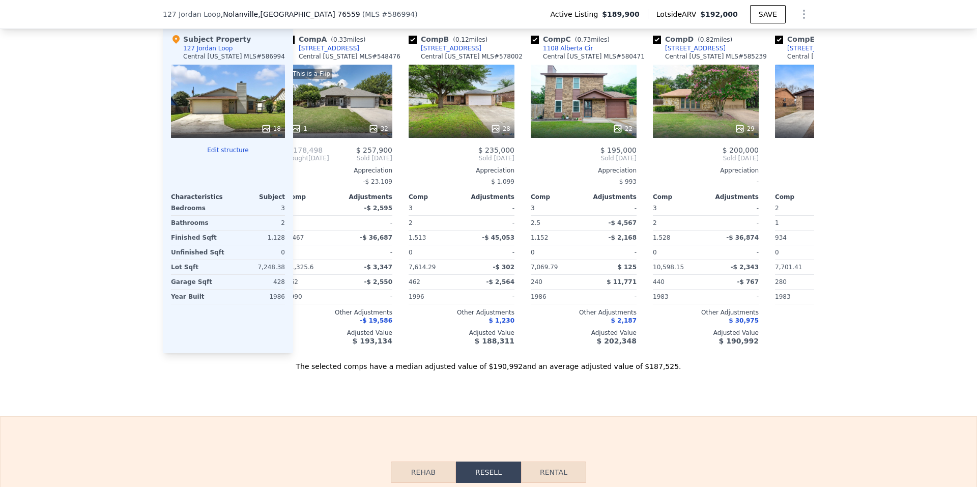
scroll to position [0, 0]
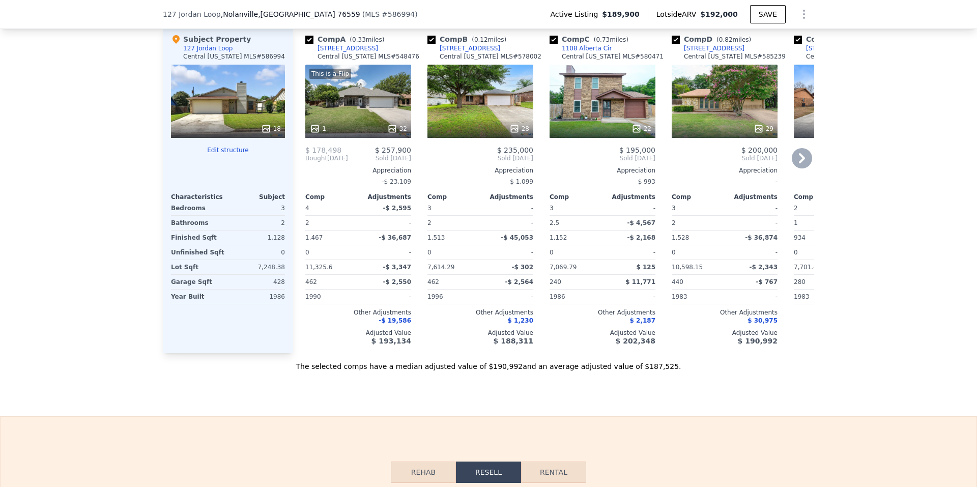
click at [501, 105] on div "28" at bounding box center [480, 101] width 106 height 73
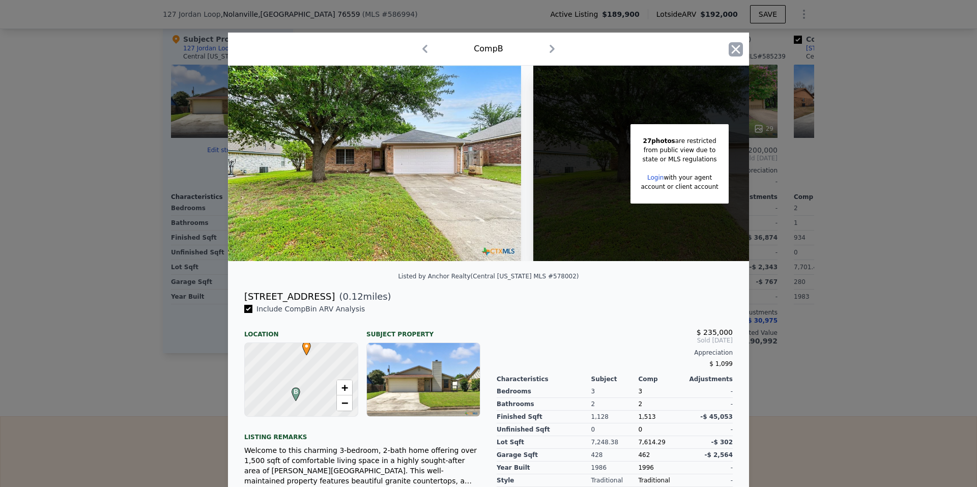
click at [736, 45] on icon "button" at bounding box center [736, 49] width 14 height 14
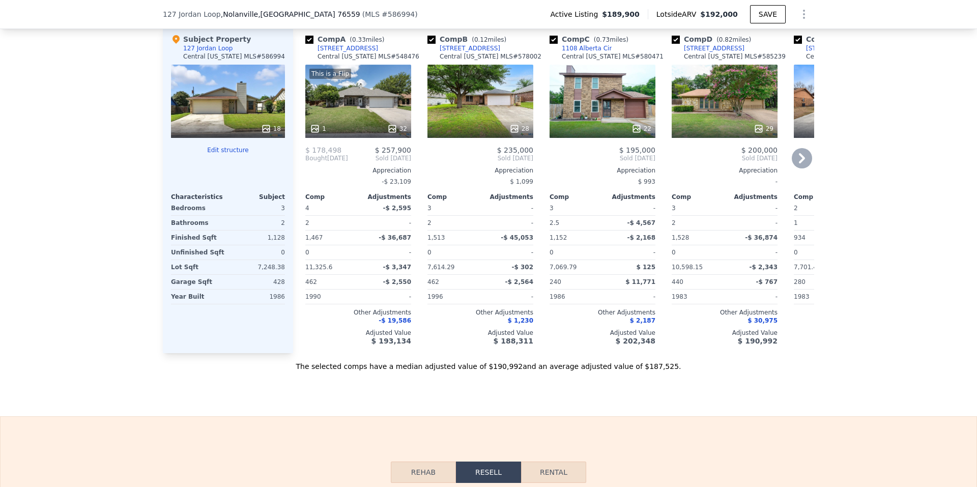
click at [793, 168] on icon at bounding box center [802, 158] width 20 height 20
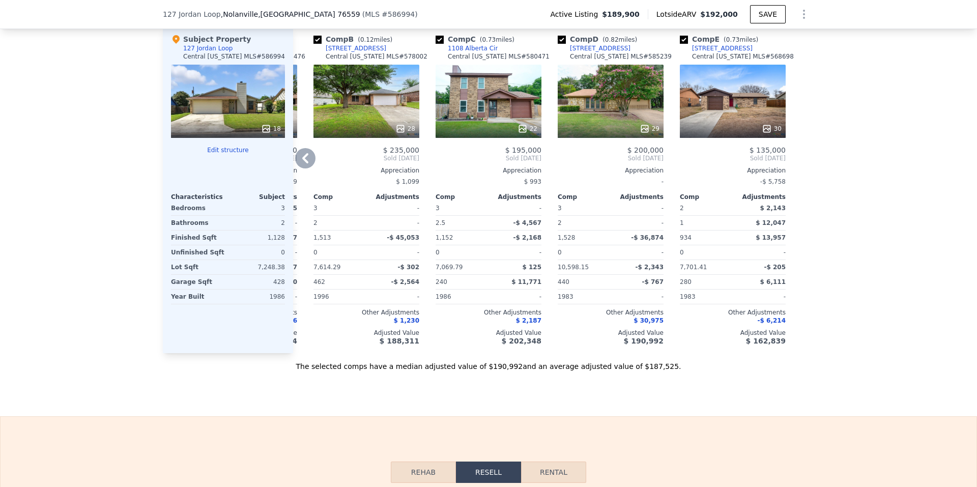
click at [620, 113] on div "29" at bounding box center [611, 101] width 106 height 73
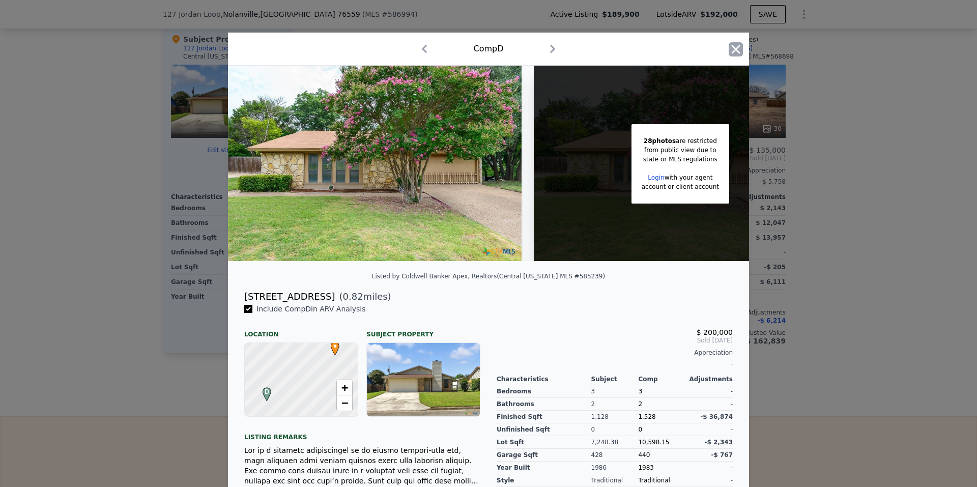
click at [730, 49] on icon "button" at bounding box center [736, 49] width 14 height 14
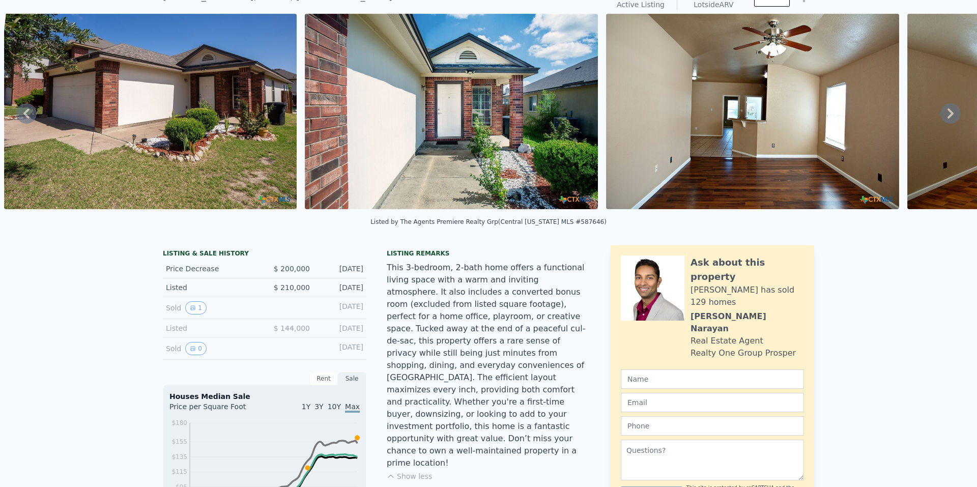
scroll to position [4, 0]
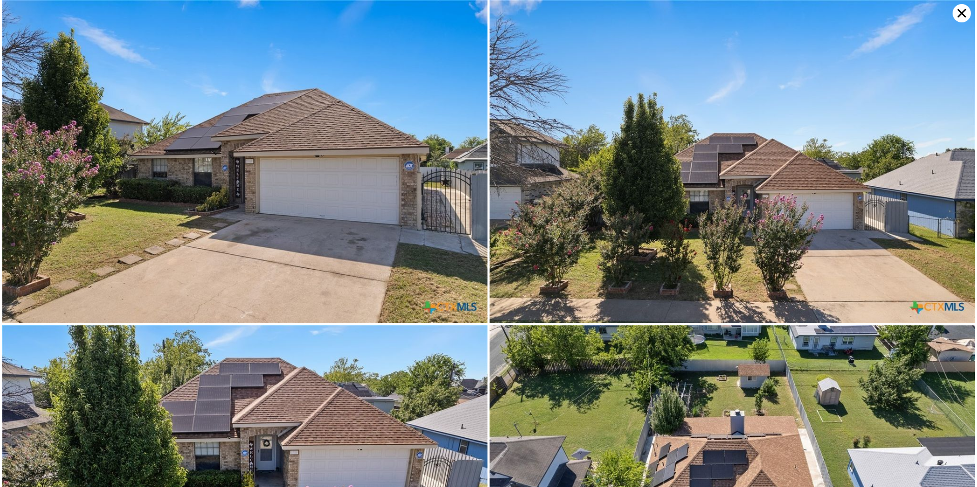
select select "30"
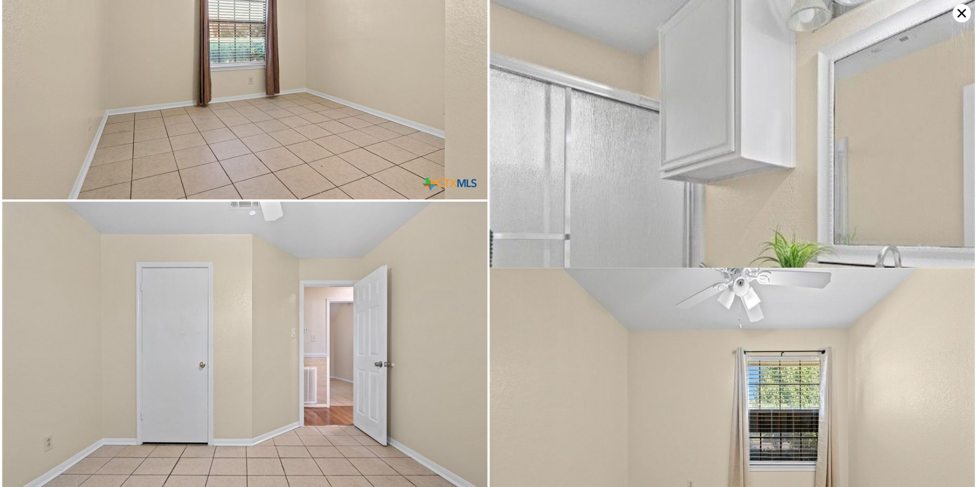
scroll to position [1937, 0]
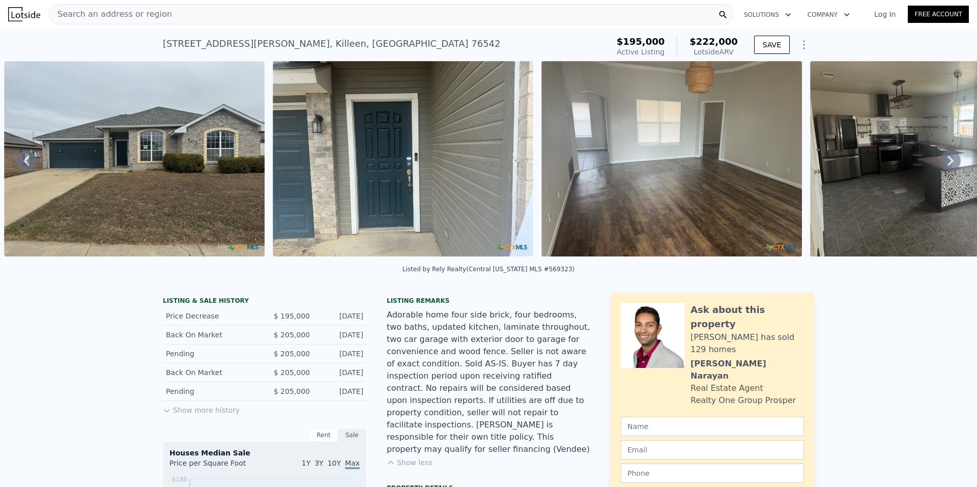
click at [955, 162] on img at bounding box center [940, 158] width 261 height 195
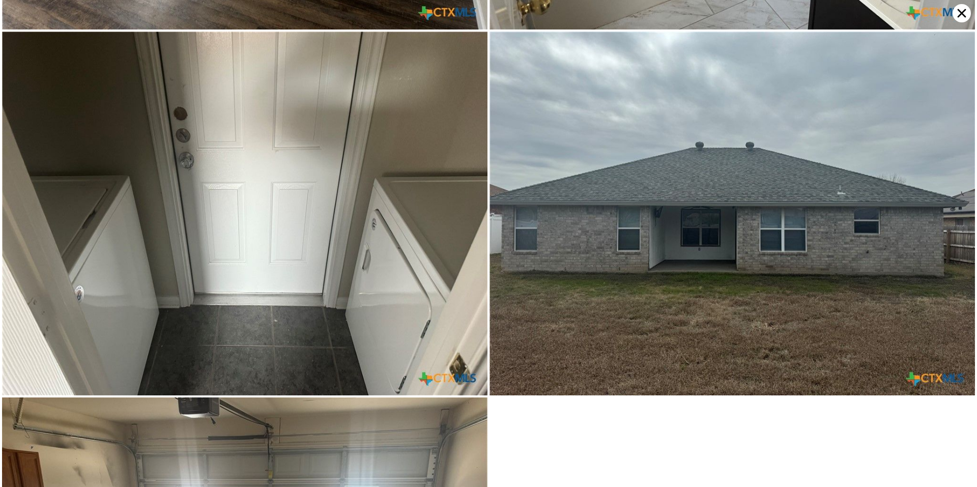
scroll to position [1453, 0]
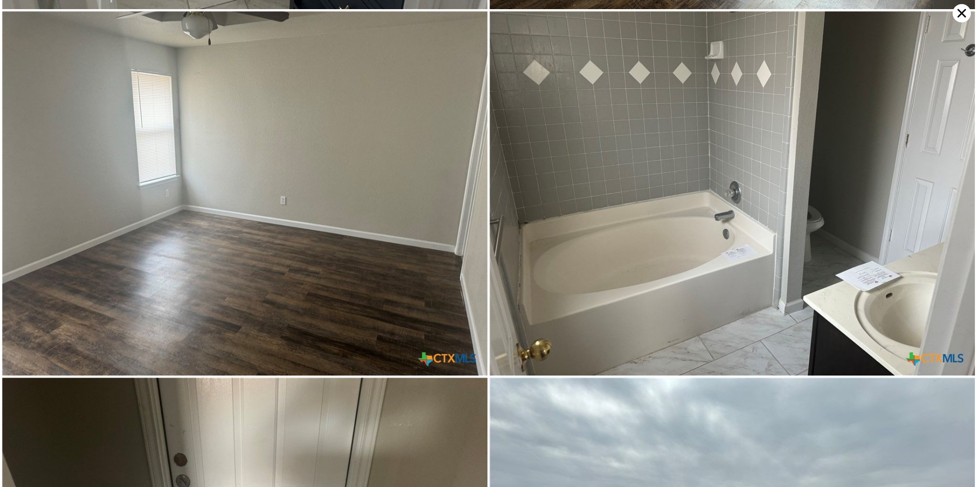
click at [955, 16] on icon at bounding box center [962, 13] width 18 height 18
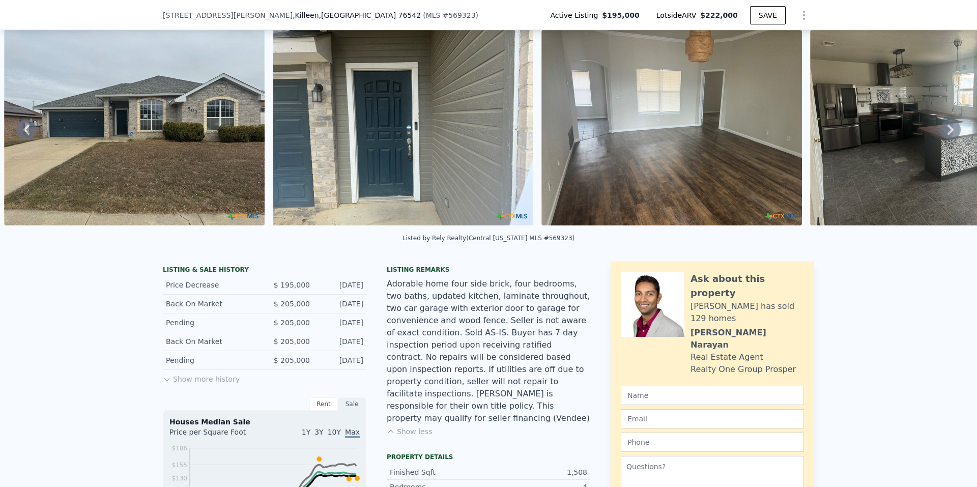
scroll to position [98, 0]
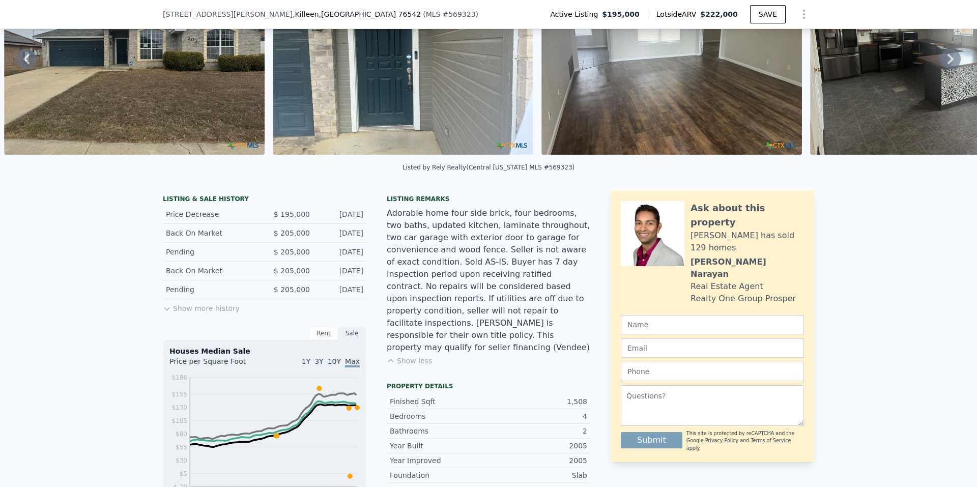
click at [165, 313] on icon at bounding box center [167, 309] width 8 height 8
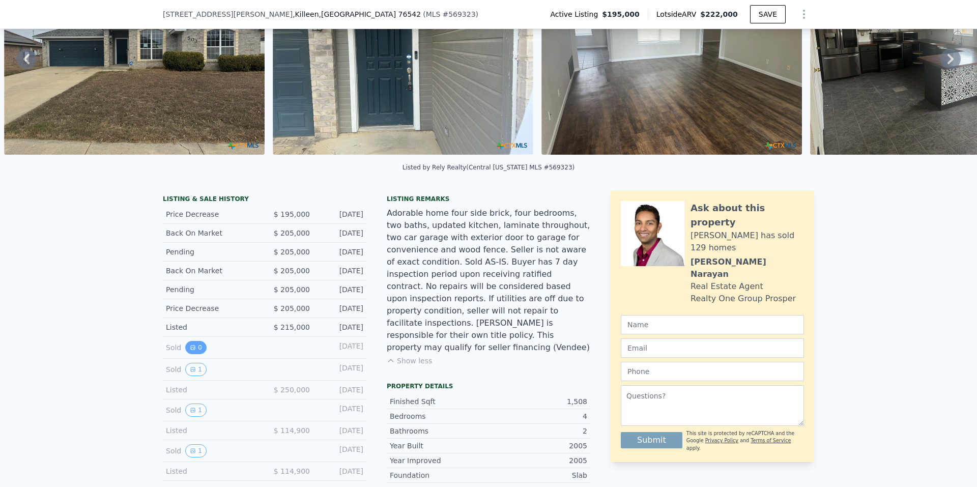
click at [185, 354] on button "0" at bounding box center [195, 347] width 21 height 13
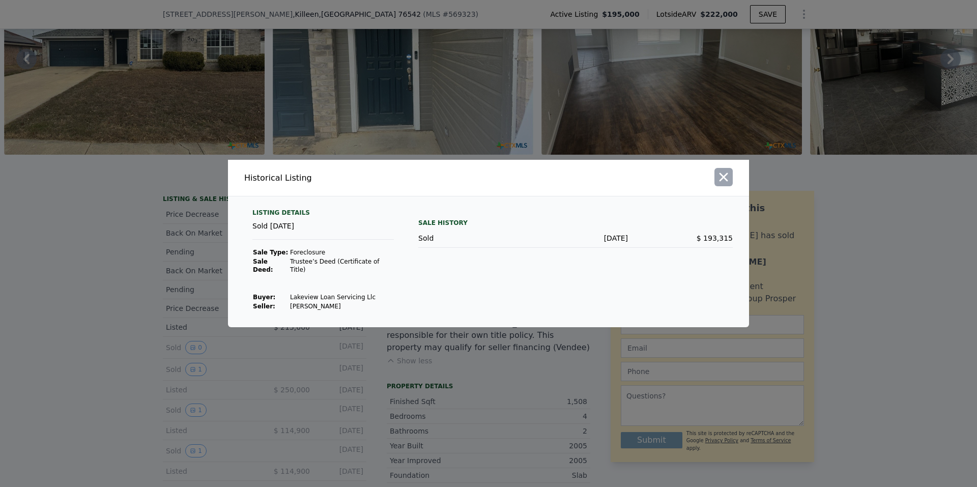
click at [729, 184] on icon "button" at bounding box center [724, 177] width 14 height 14
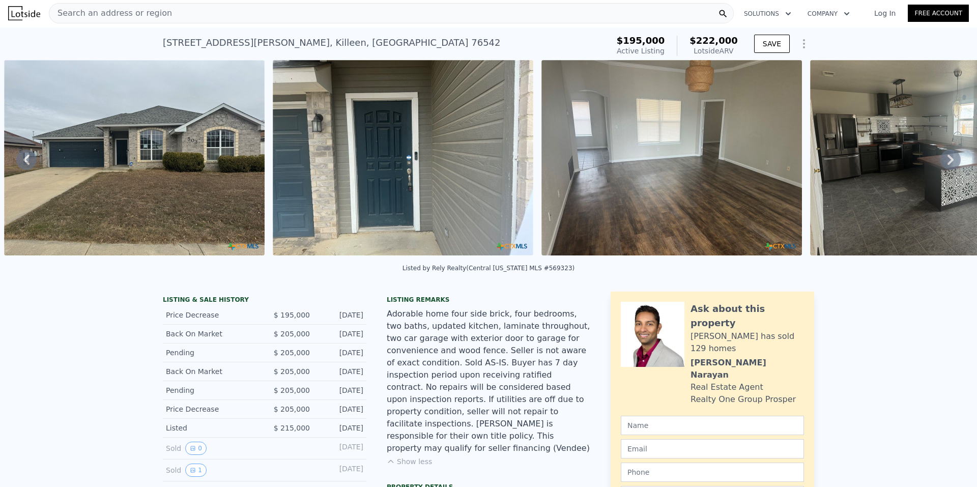
scroll to position [0, 0]
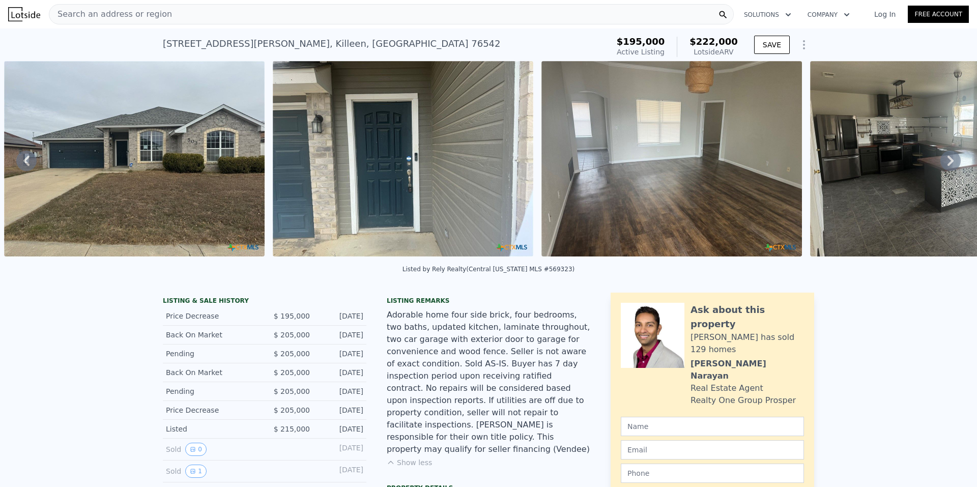
click at [805, 43] on icon "Show Options" at bounding box center [804, 45] width 12 height 12
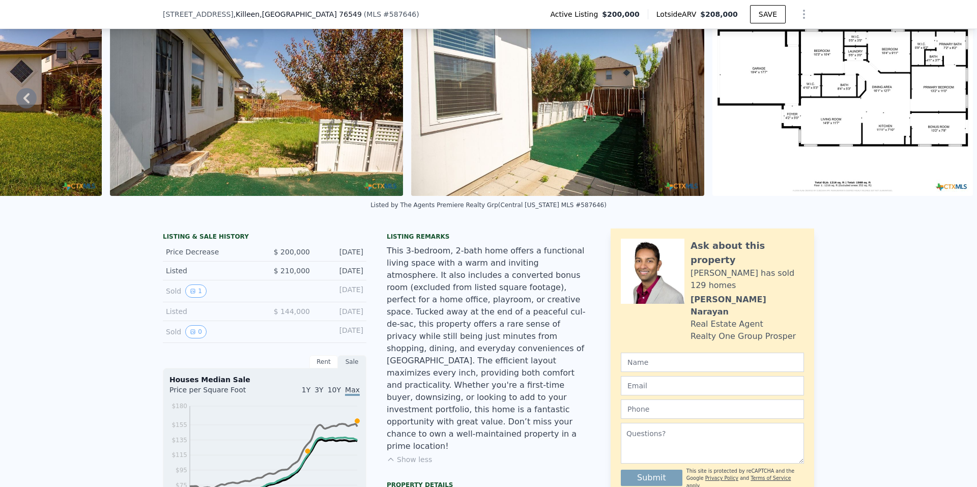
scroll to position [4, 0]
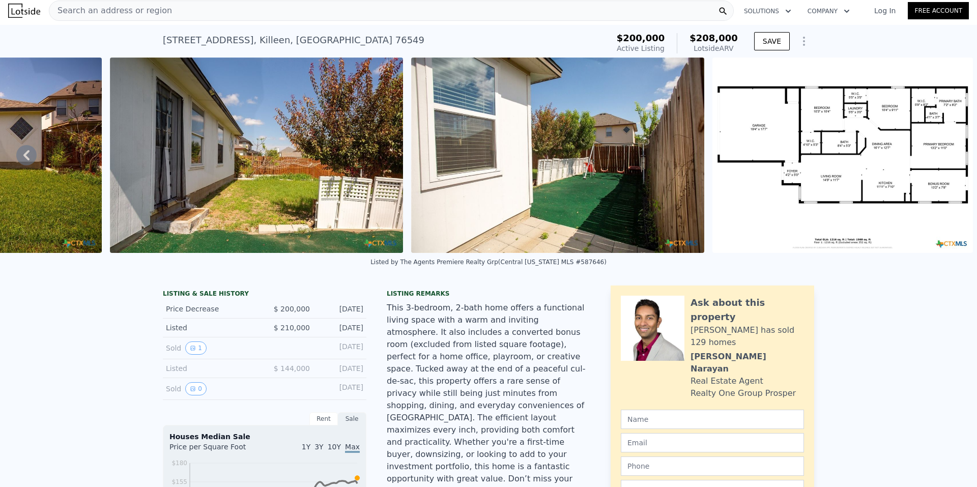
click at [32, 155] on icon at bounding box center [26, 155] width 20 height 20
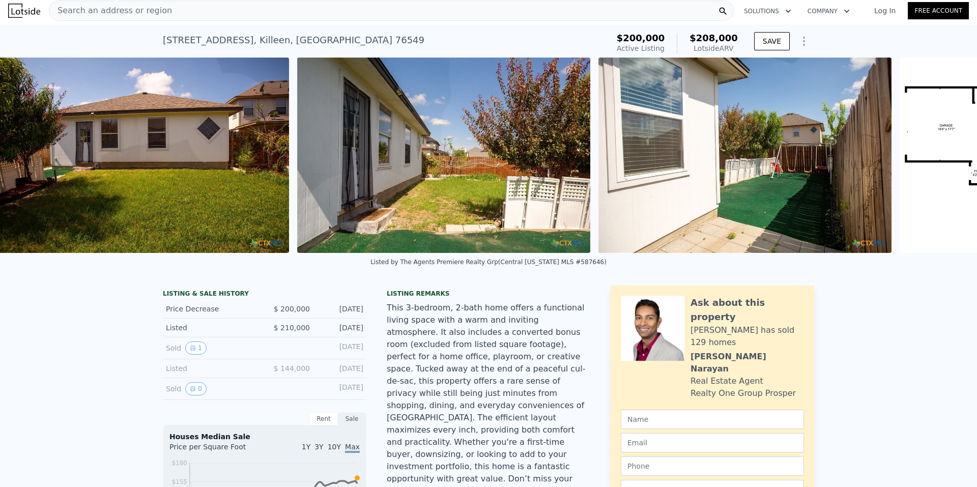
scroll to position [0, 9801]
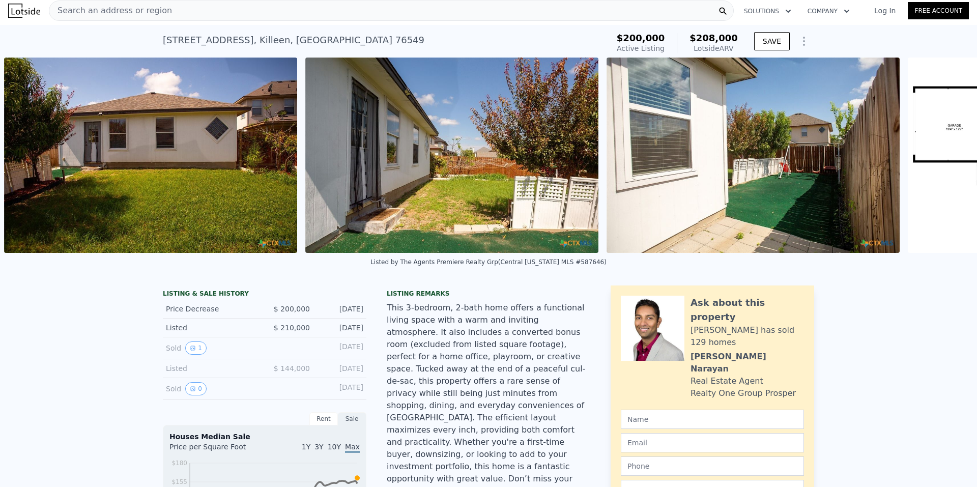
click at [31, 155] on img at bounding box center [150, 155] width 293 height 195
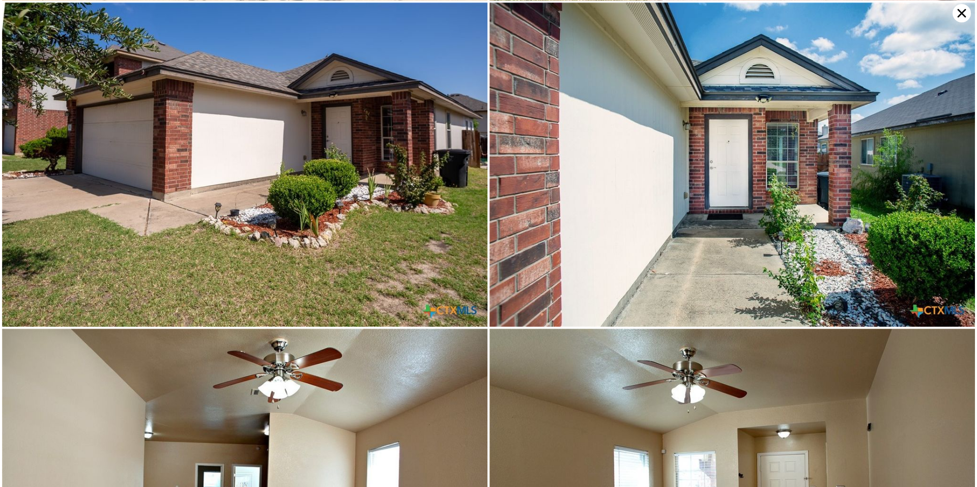
scroll to position [0, 0]
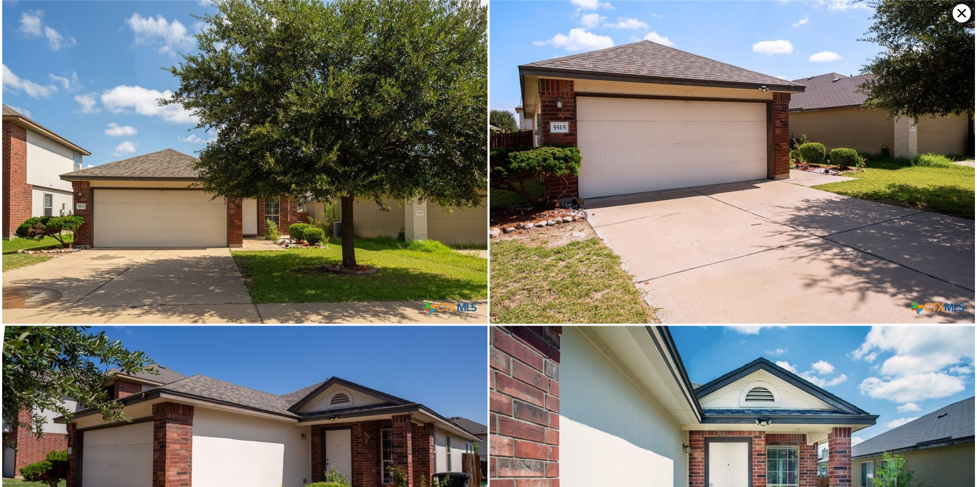
click at [956, 10] on icon at bounding box center [962, 13] width 18 height 18
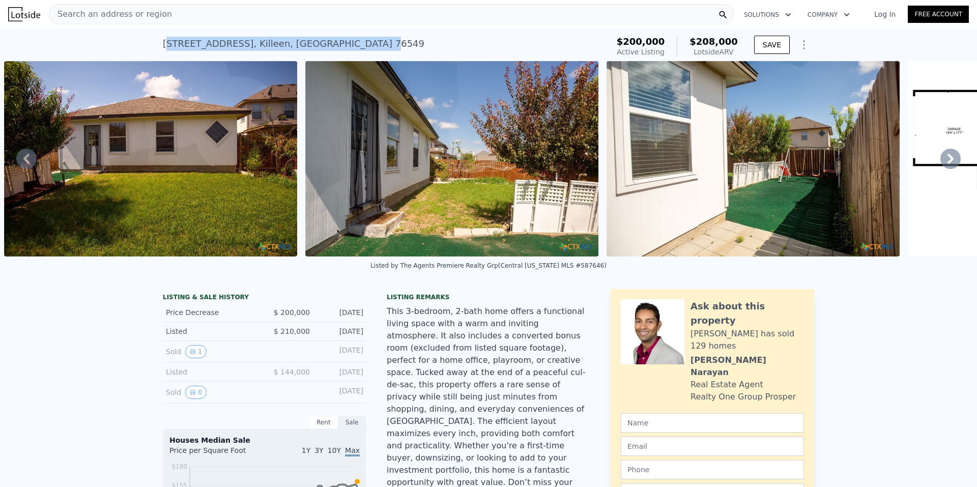
drag, startPoint x: 162, startPoint y: 53, endPoint x: 293, endPoint y: 54, distance: 131.3
click at [293, 54] on div "5515 Lions Gate Ln , Killeen , TX 76549 Active at $200k (~ARV $208k )" at bounding box center [384, 47] width 442 height 28
click at [175, 55] on div "5515 Lions Gate Ln , Killeen , TX 76549 Active at $200k (~ARV $208k )" at bounding box center [384, 47] width 442 height 28
click at [145, 38] on div "5515 Lions Gate Ln , Killeen , TX 76549 Active at $200k (~ARV $208k ) $200,000 …" at bounding box center [488, 44] width 977 height 33
drag, startPoint x: 157, startPoint y: 38, endPoint x: 315, endPoint y: 39, distance: 157.8
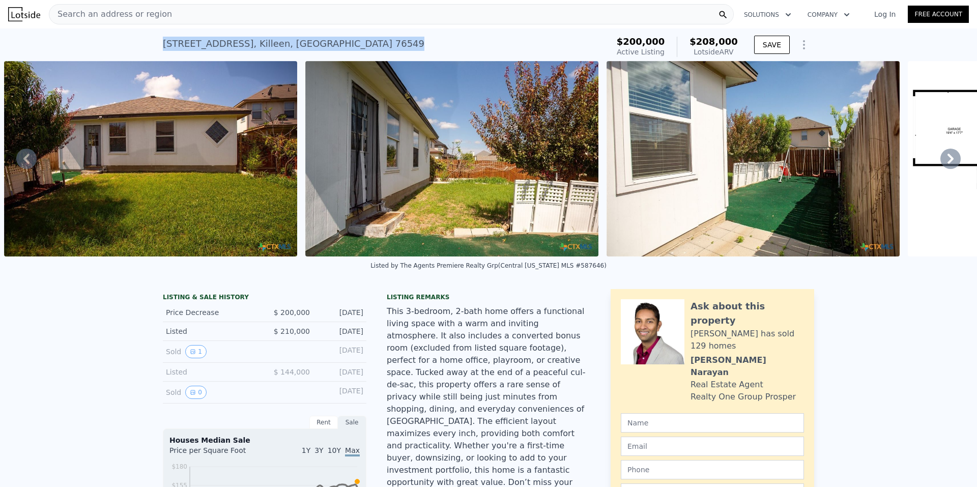
click at [315, 39] on div "5515 Lions Gate Ln , Killeen , TX 76549 Active at $200k (~ARV $208k ) $200,000 …" at bounding box center [488, 44] width 977 height 33
copy div "5515 Lions Gate Ln , Killeen , TX 76549"
click at [176, 11] on div "Search an address or region" at bounding box center [391, 14] width 685 height 20
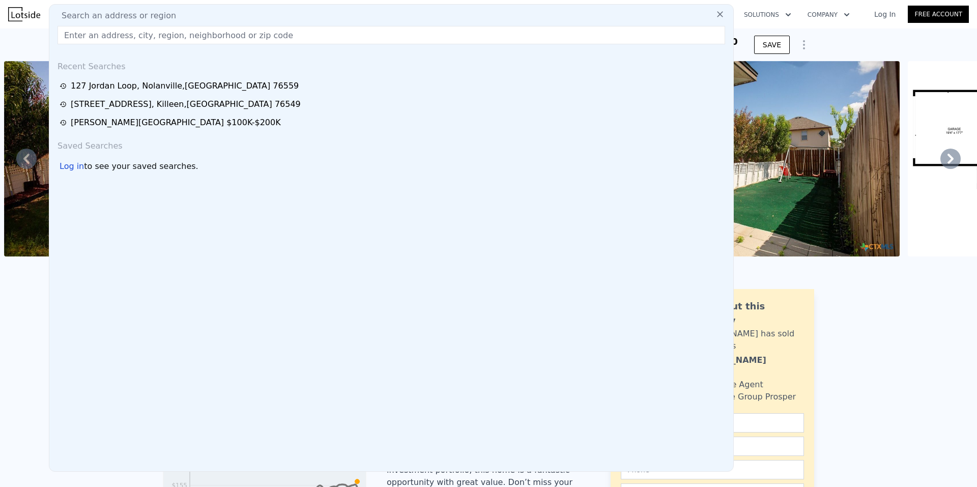
type input "5515 Lions Gate Ln, Killeen, TX 76549"
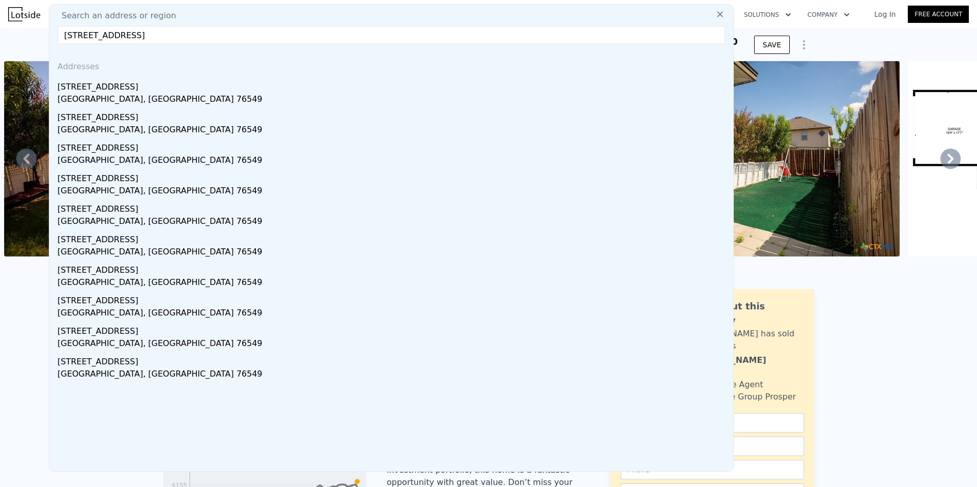
click at [32, 14] on img at bounding box center [24, 14] width 32 height 14
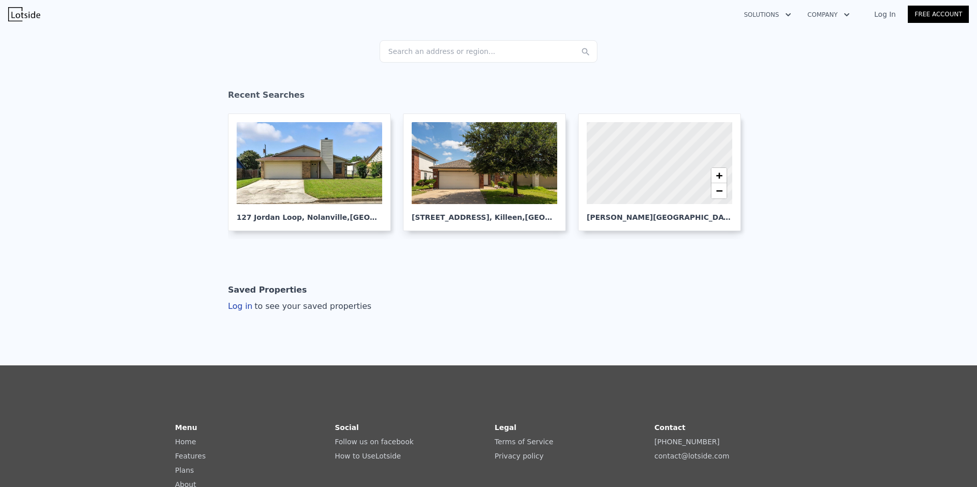
scroll to position [102, 0]
click at [453, 56] on div "Search an address or region..." at bounding box center [489, 51] width 218 height 22
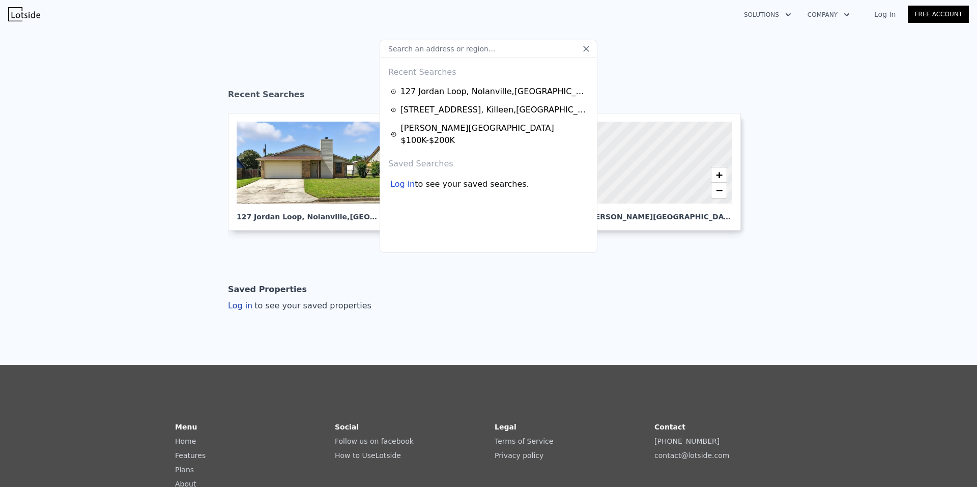
click at [421, 360] on div "Welcome to Lotside ! Search a region to find deals or look up a specific addres…" at bounding box center [488, 144] width 977 height 442
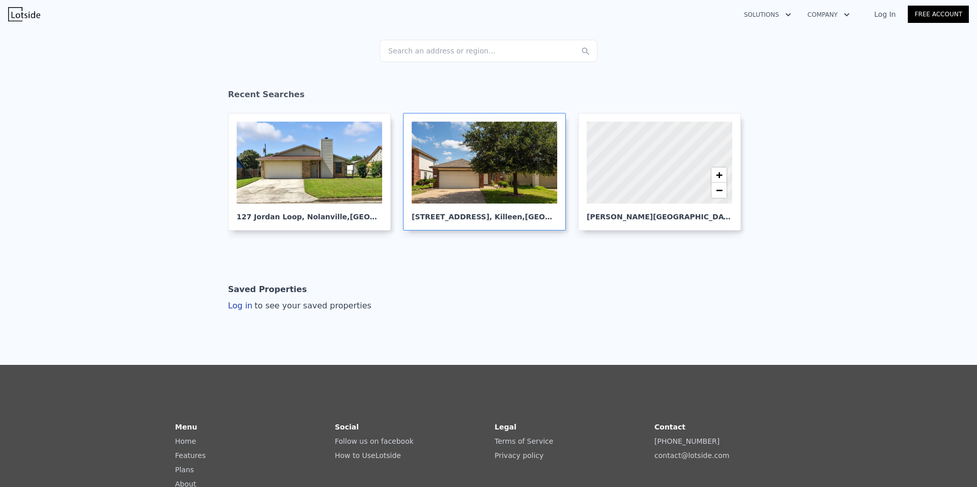
click at [522, 213] on span ", TX 76549" at bounding box center [578, 217] width 113 height 8
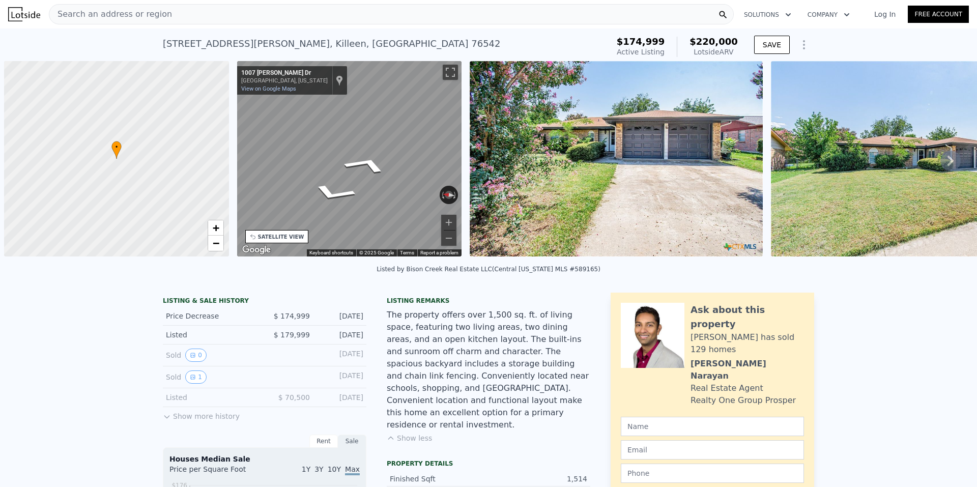
scroll to position [0, 4]
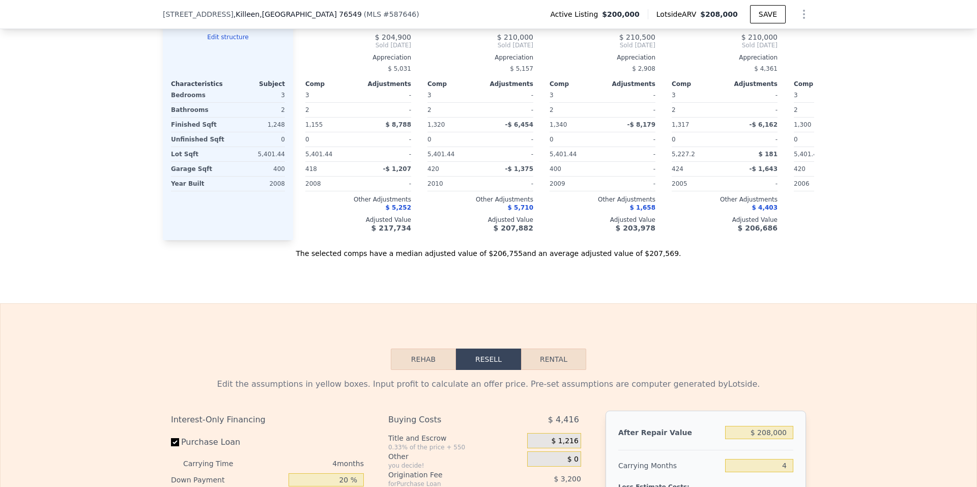
scroll to position [1167, 0]
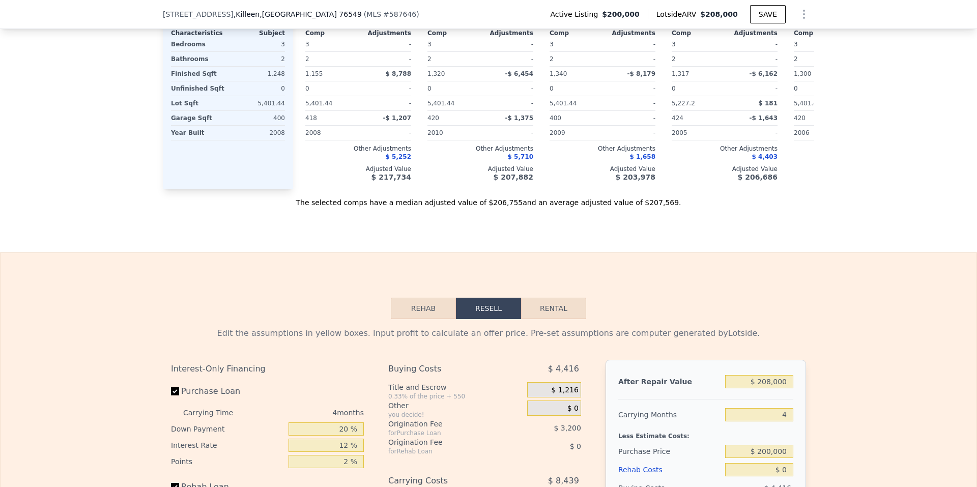
click at [438, 319] on button "Rehab" at bounding box center [423, 308] width 65 height 21
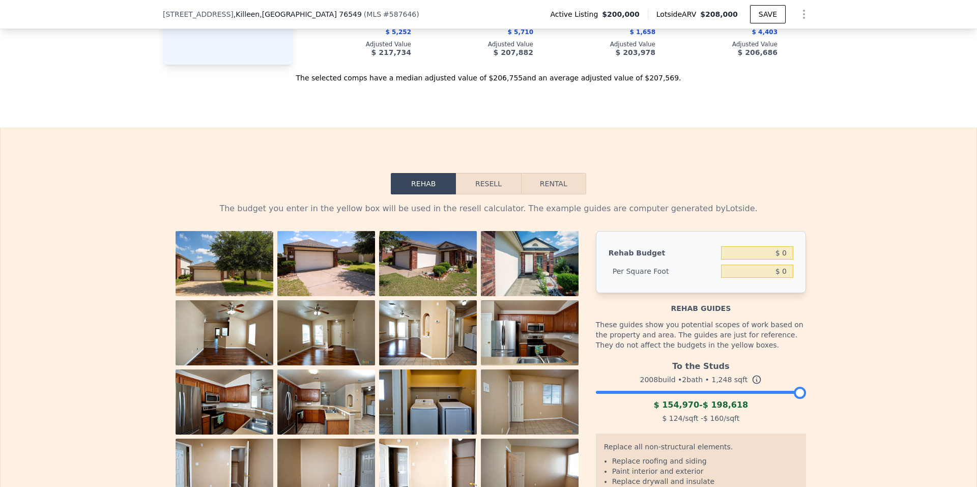
scroll to position [1269, 0]
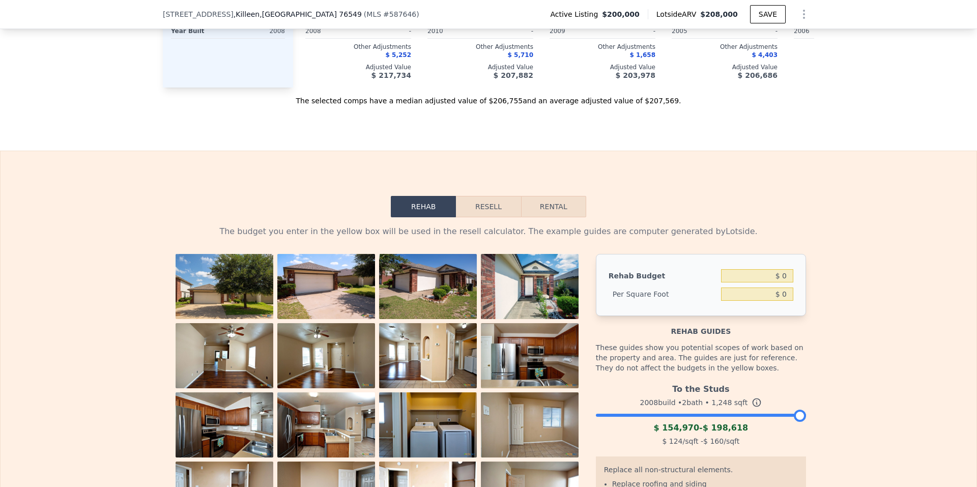
click at [471, 217] on button "Resell" at bounding box center [488, 206] width 65 height 21
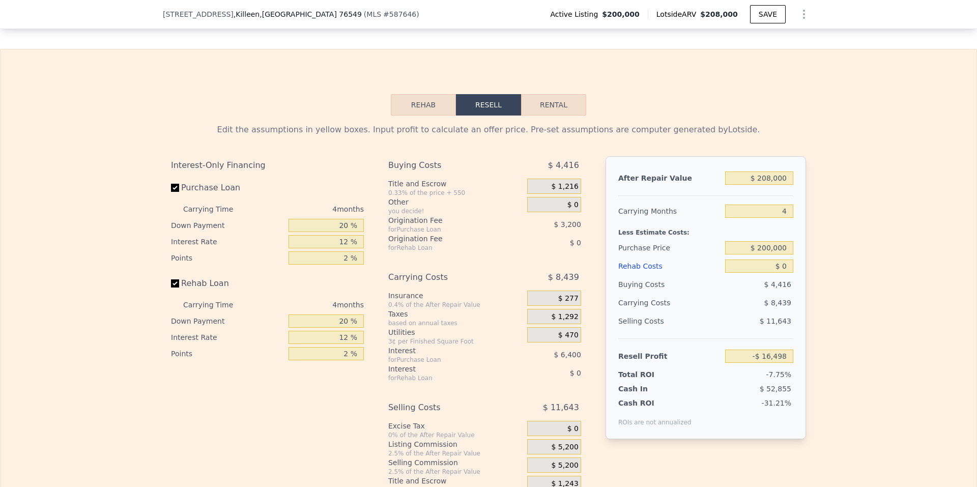
scroll to position [1421, 0]
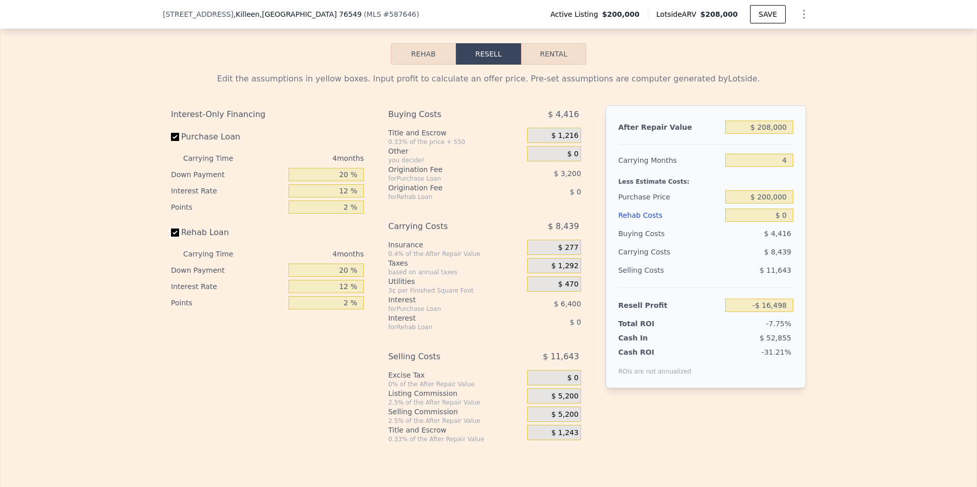
click at [171, 237] on input "Rehab Loan" at bounding box center [175, 233] width 8 height 8
checkbox input "false"
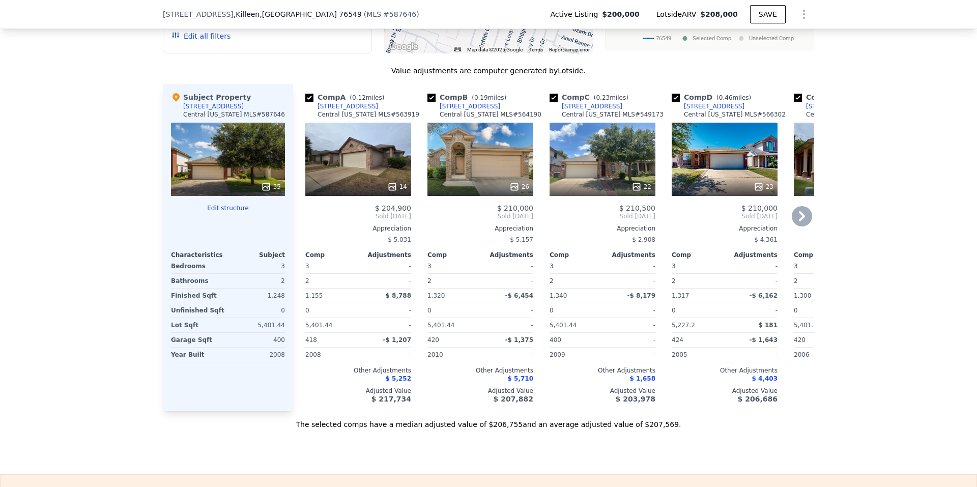
scroll to position [963, 0]
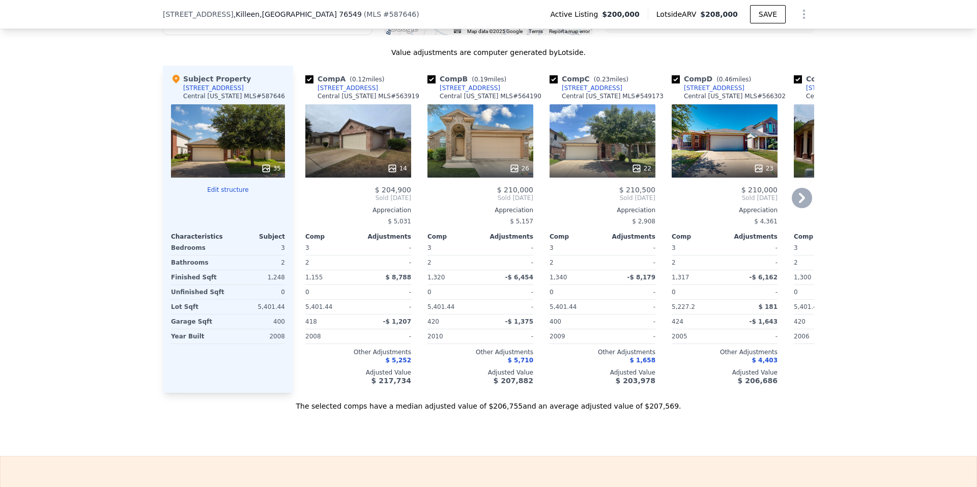
click at [373, 162] on div "14" at bounding box center [358, 140] width 106 height 73
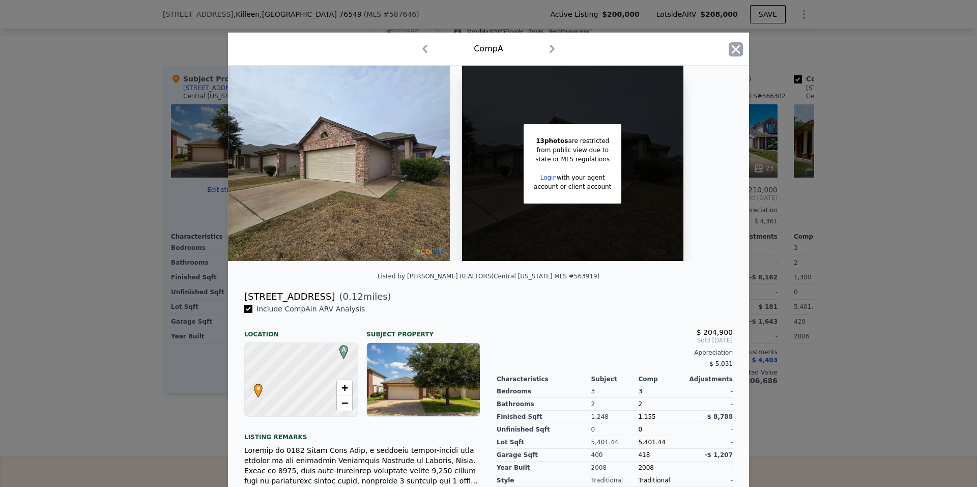
click at [731, 46] on icon "button" at bounding box center [736, 49] width 14 height 14
